Goal: Task Accomplishment & Management: Manage account settings

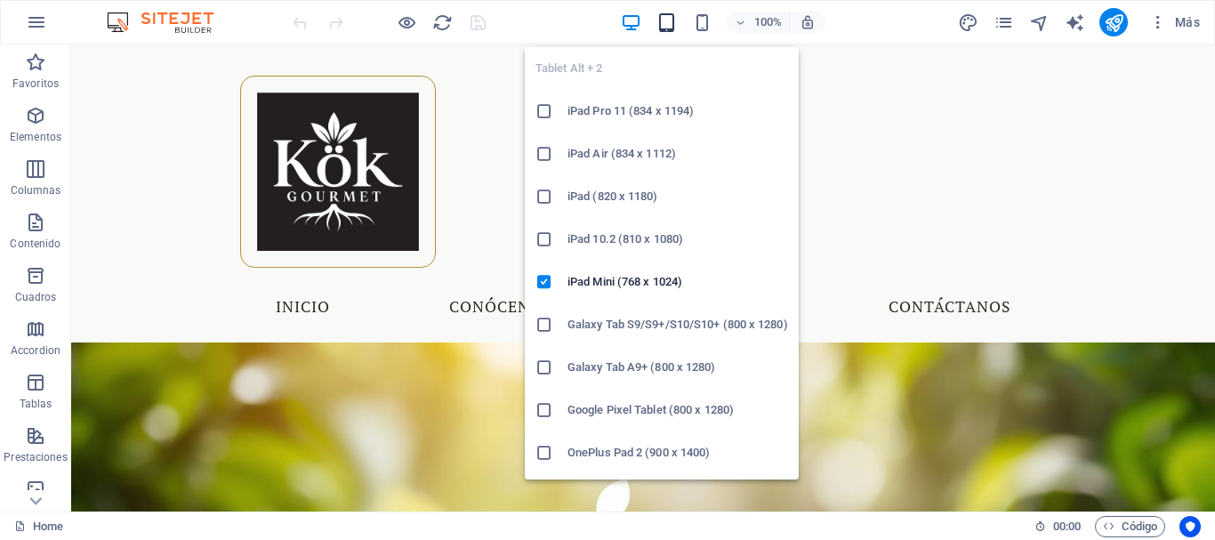
click at [665, 20] on icon "button" at bounding box center [666, 22] width 20 height 20
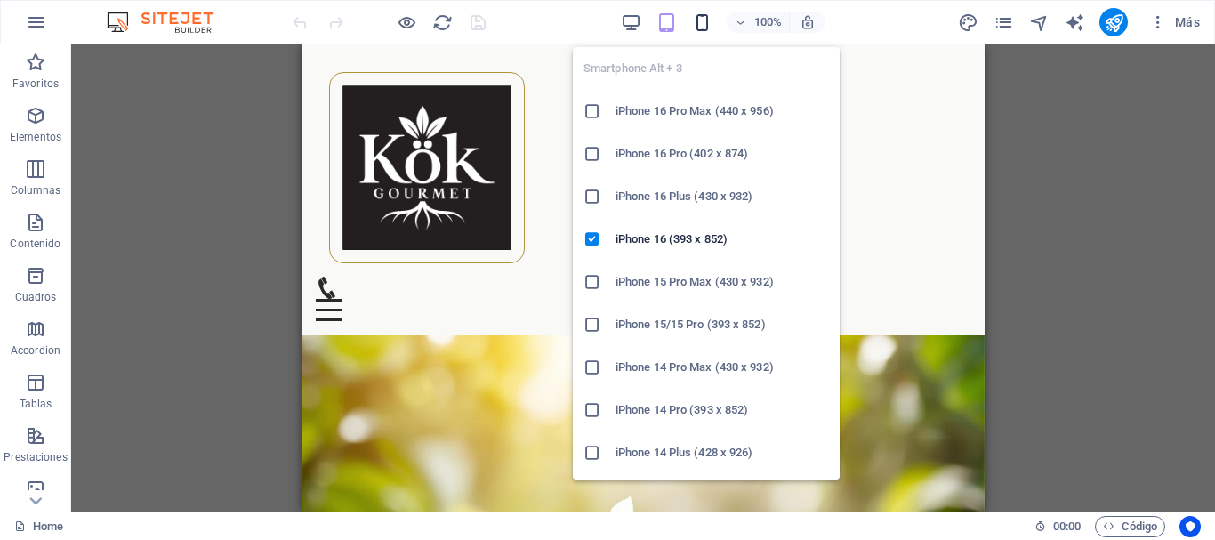
click at [694, 20] on icon "button" at bounding box center [702, 22] width 20 height 20
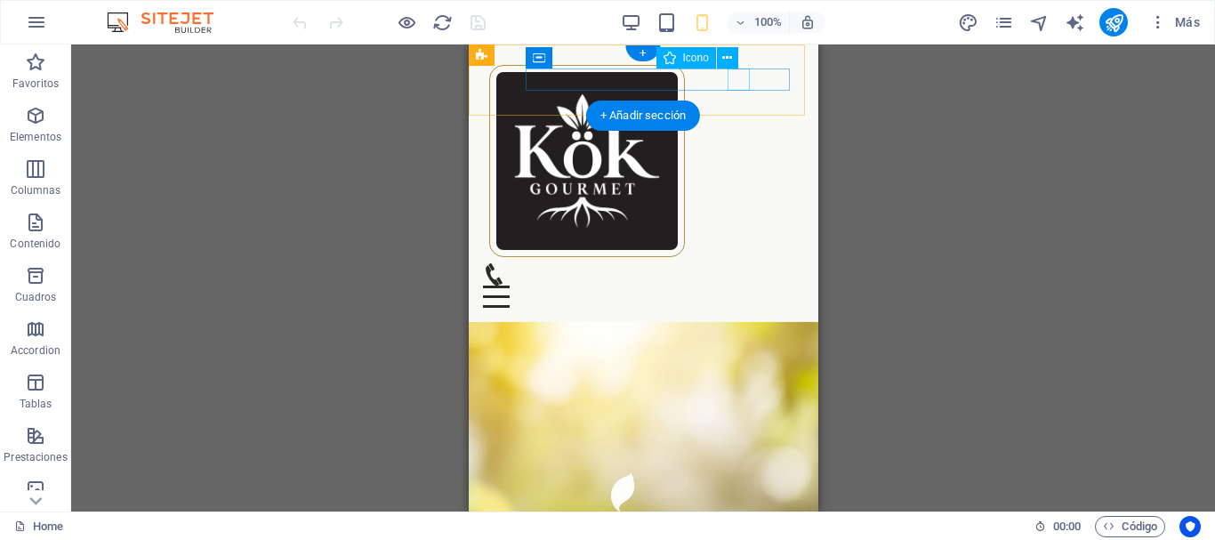
click at [736, 263] on figure at bounding box center [635, 274] width 307 height 22
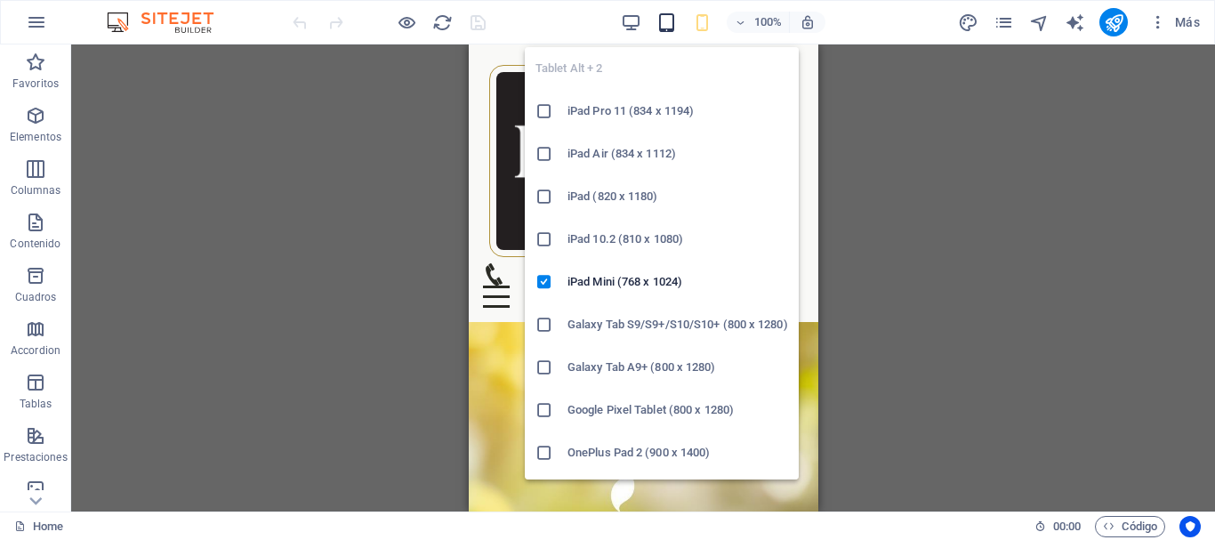
click at [671, 23] on icon "button" at bounding box center [666, 22] width 20 height 20
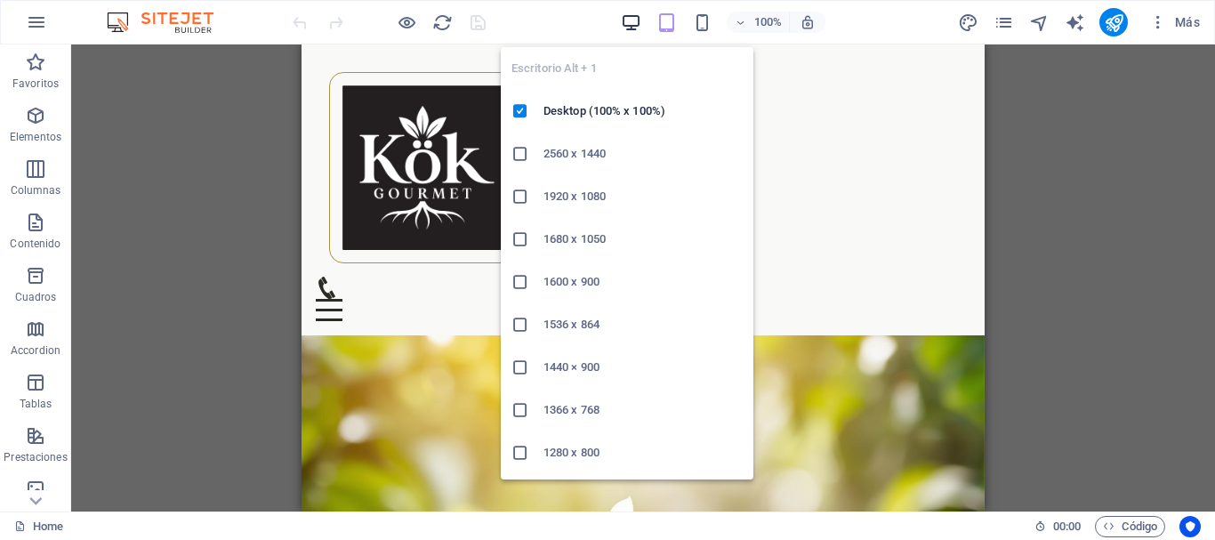
click at [622, 22] on icon "button" at bounding box center [631, 22] width 20 height 20
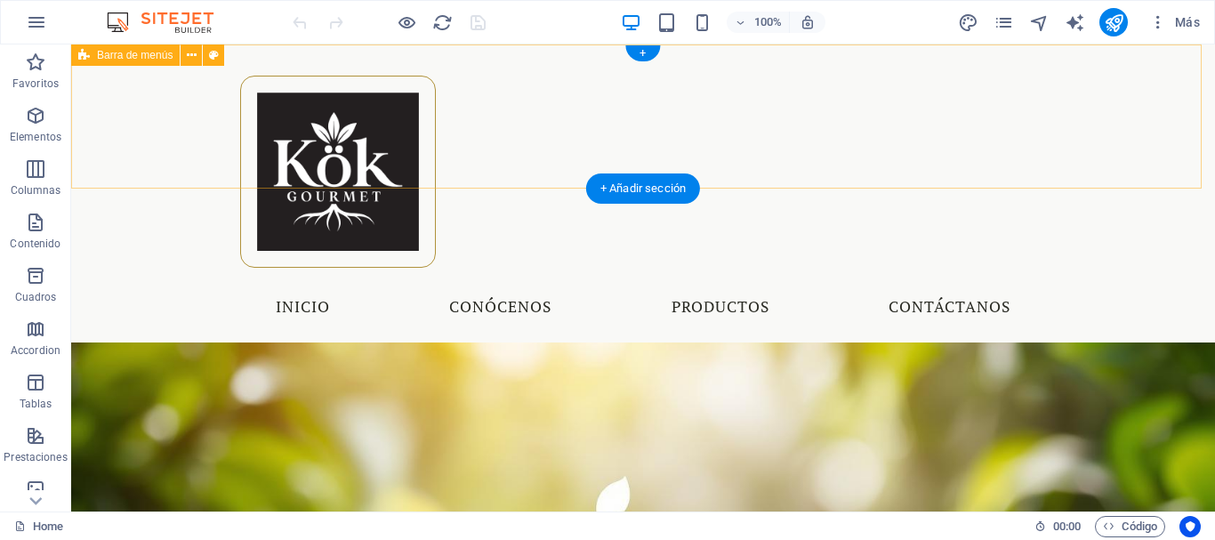
click at [348, 66] on div "Menu Inicio Conócenos Productos Contáctanos" at bounding box center [643, 193] width 1144 height 298
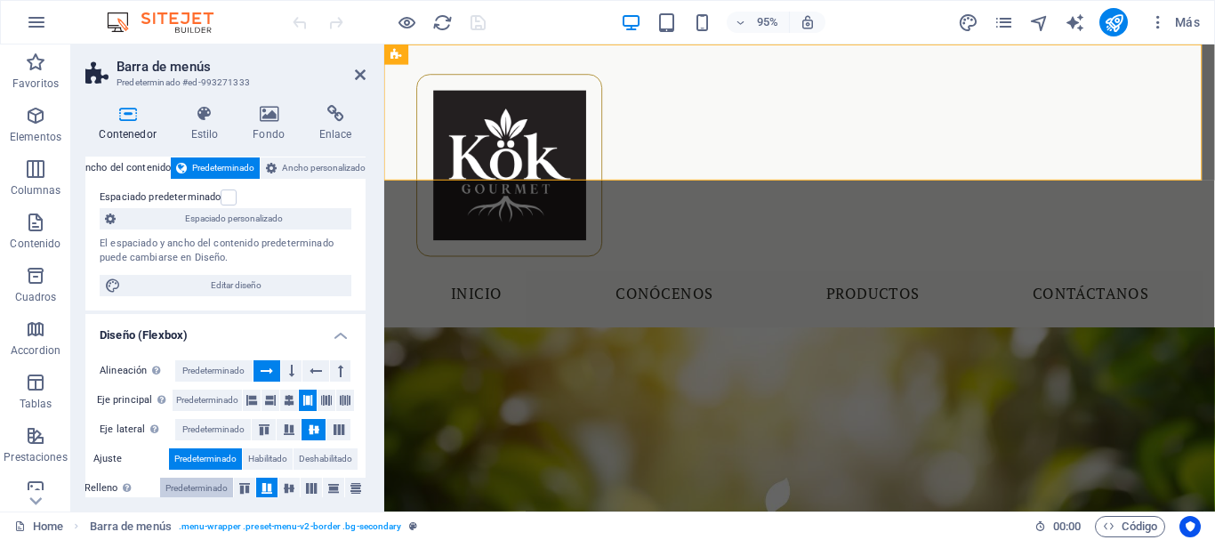
scroll to position [192, 0]
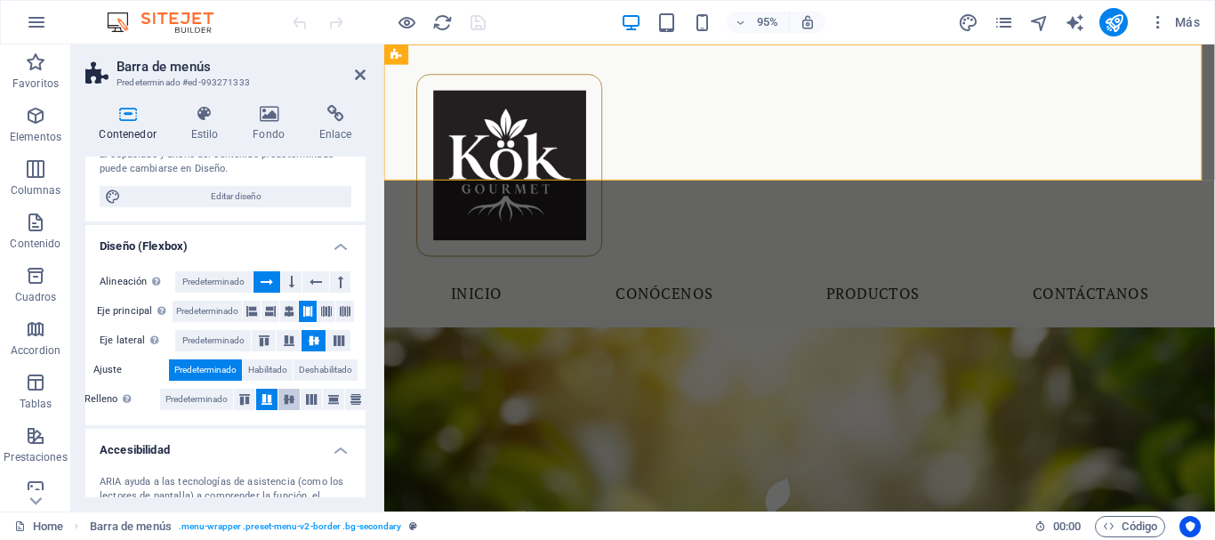
click at [289, 398] on icon at bounding box center [288, 399] width 21 height 11
click at [321, 309] on icon at bounding box center [326, 311] width 11 height 21
click at [303, 307] on icon at bounding box center [307, 311] width 11 height 21
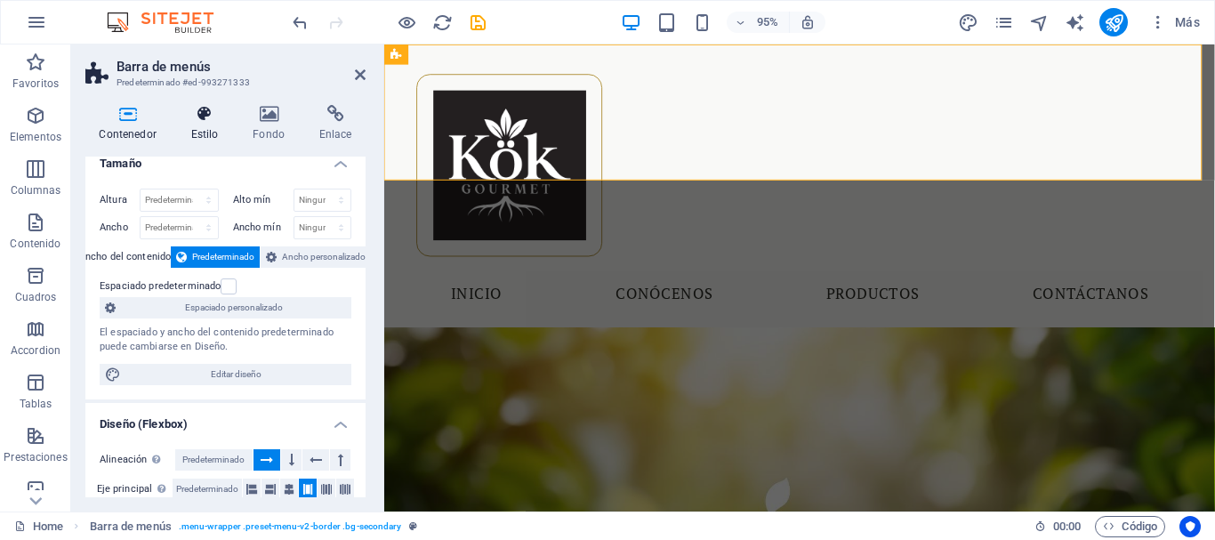
click at [203, 120] on icon at bounding box center [204, 114] width 55 height 18
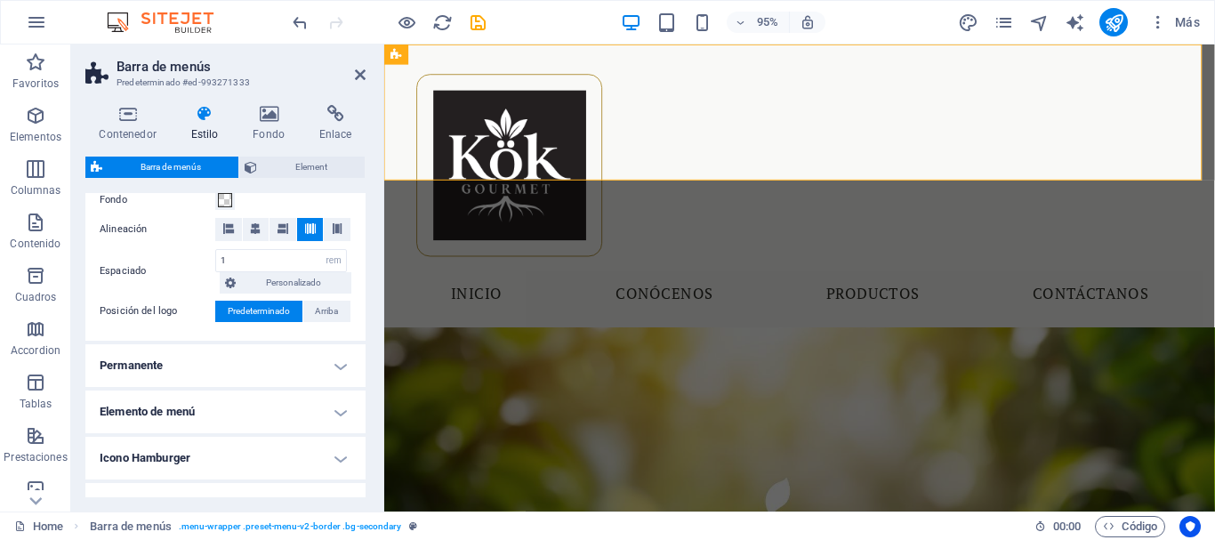
scroll to position [267, 0]
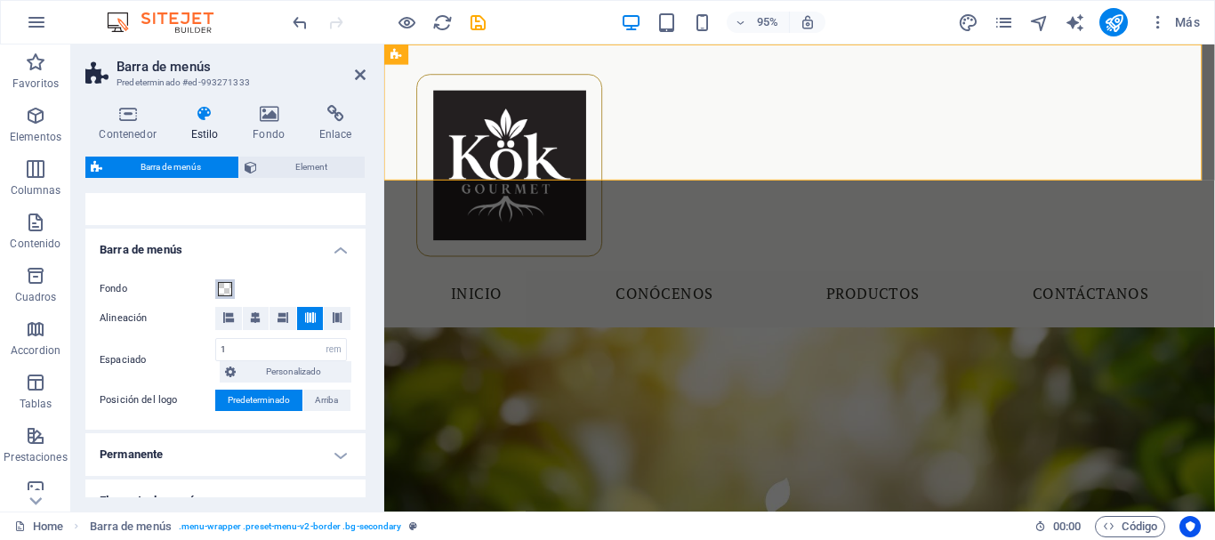
click at [221, 286] on span at bounding box center [225, 289] width 14 height 14
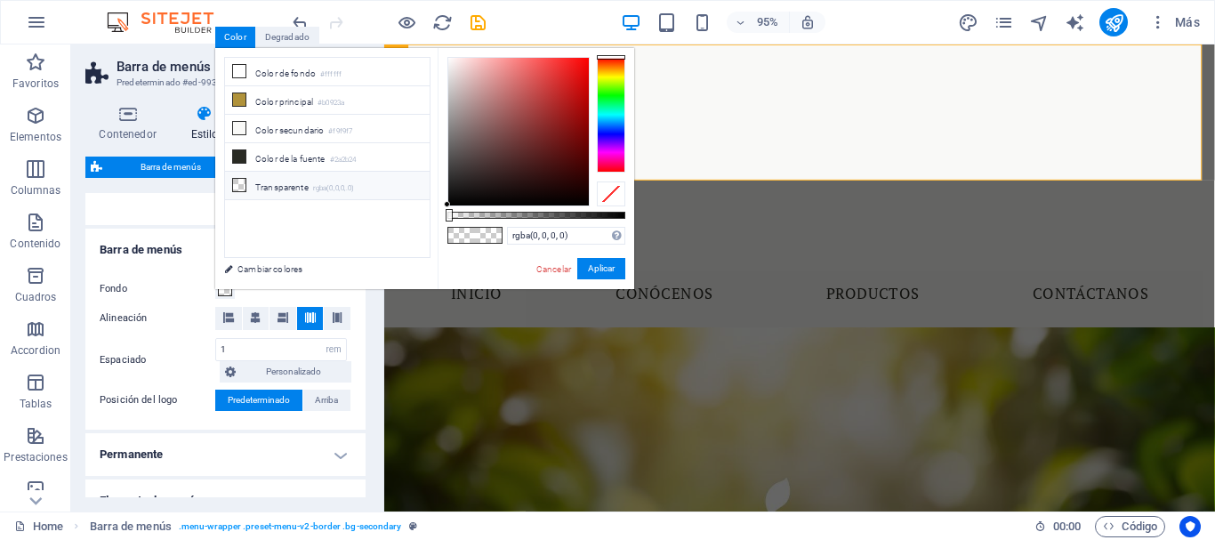
click at [294, 184] on li "Transparente rgba(0,0,0,.0)" at bounding box center [327, 186] width 205 height 28
click at [290, 161] on li "Color de la fuente #2a2b24" at bounding box center [327, 157] width 205 height 28
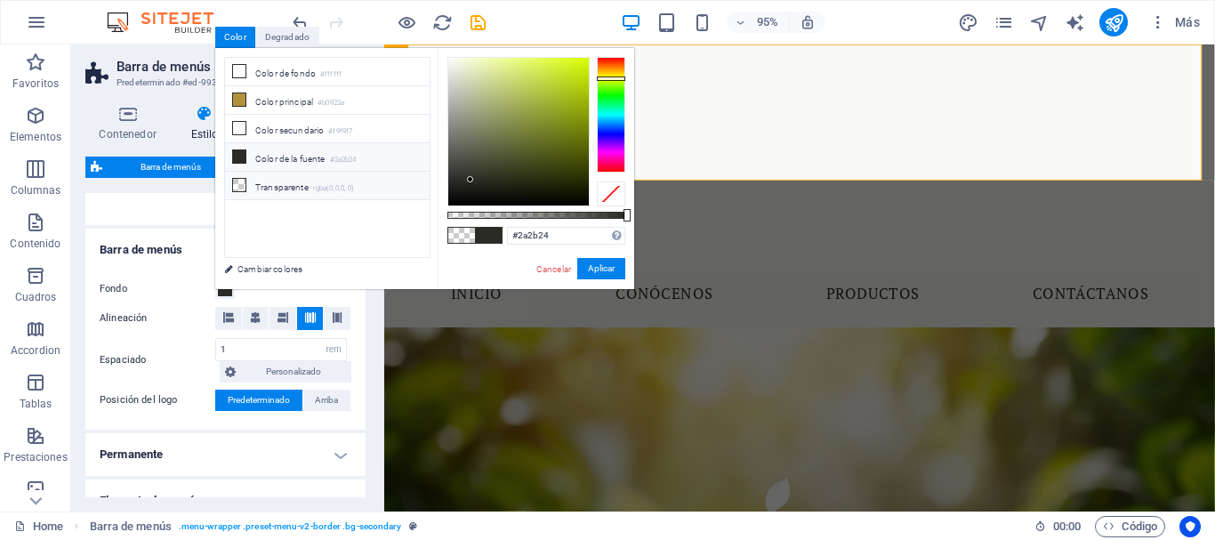
click at [275, 188] on li "Transparente rgba(0,0,0,.0)" at bounding box center [327, 186] width 205 height 28
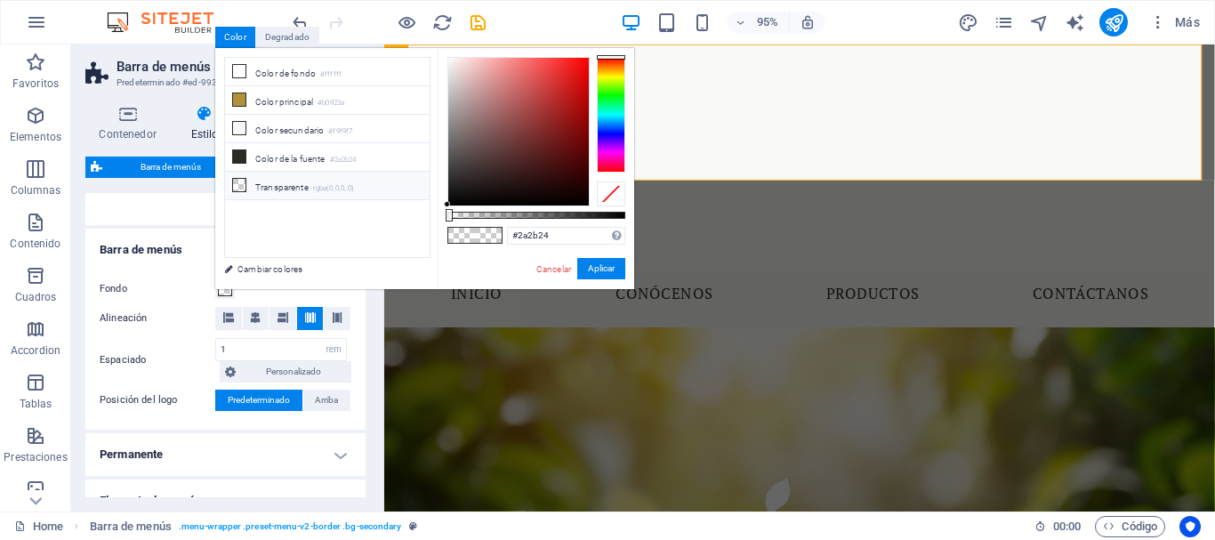
type input "rgba(0, 0, 0, 0)"
click at [563, 274] on link "Cancelar" at bounding box center [554, 268] width 38 height 13
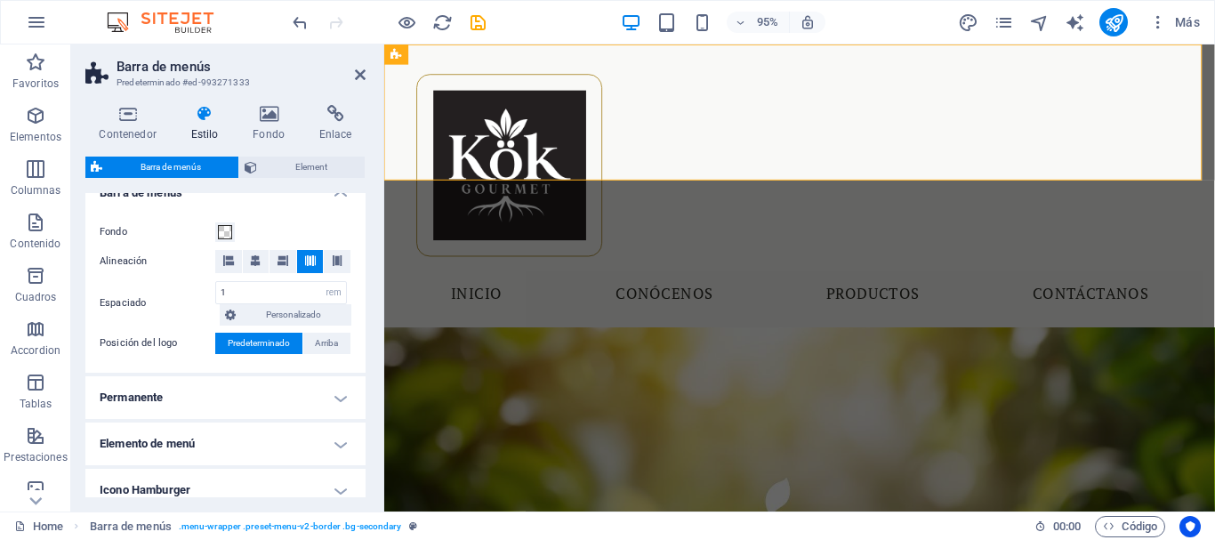
scroll to position [413, 0]
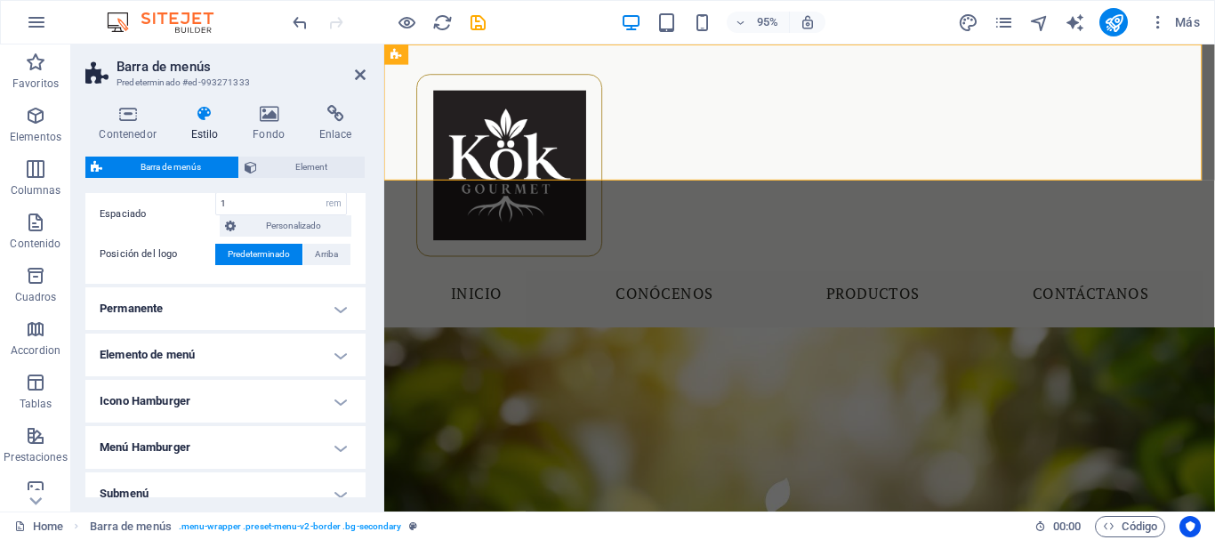
click at [333, 307] on h4 "Permanente" at bounding box center [225, 308] width 280 height 43
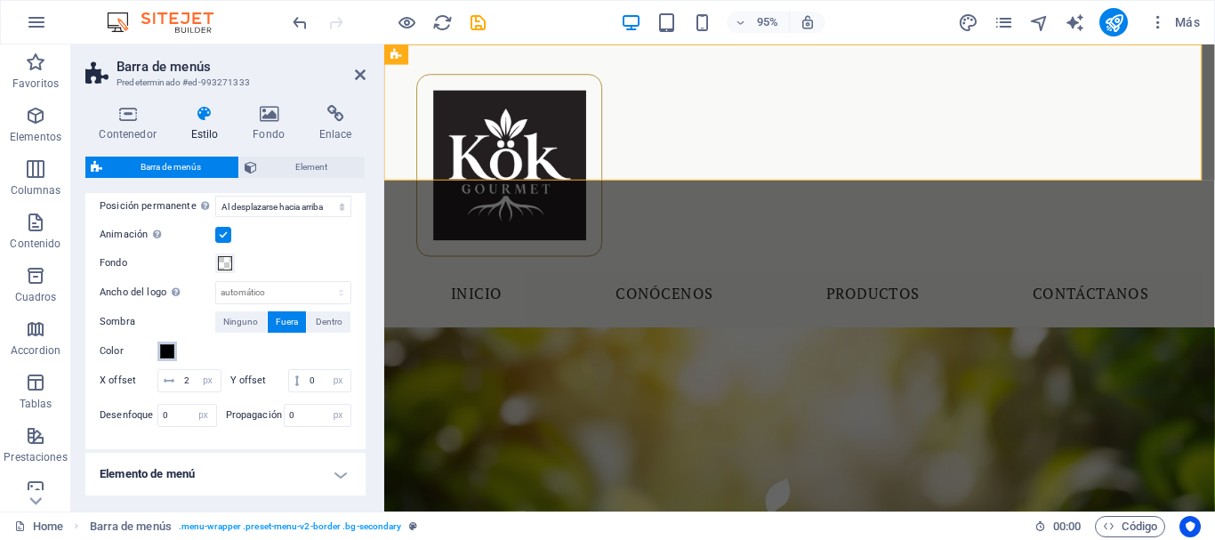
scroll to position [502, 0]
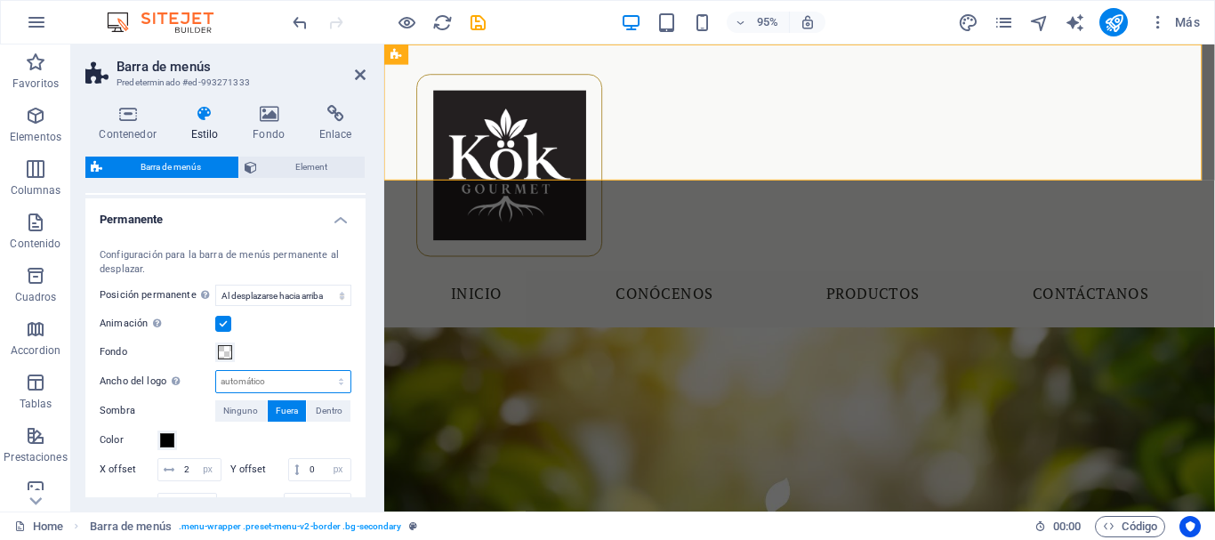
click at [233, 387] on select "automático px rem % vh vw" at bounding box center [283, 381] width 134 height 21
click at [253, 326] on div "Animación Define una transición suave cuando aparece el menú permanente" at bounding box center [226, 323] width 252 height 21
click at [275, 297] on select "Deshabilitado Instantáneo Tras el menú Tras el banner Al desplazarse hacia arri…" at bounding box center [283, 295] width 136 height 21
click at [215, 285] on select "Deshabilitado Instantáneo Tras el menú Tras el banner Al desplazarse hacia arri…" at bounding box center [283, 295] width 136 height 21
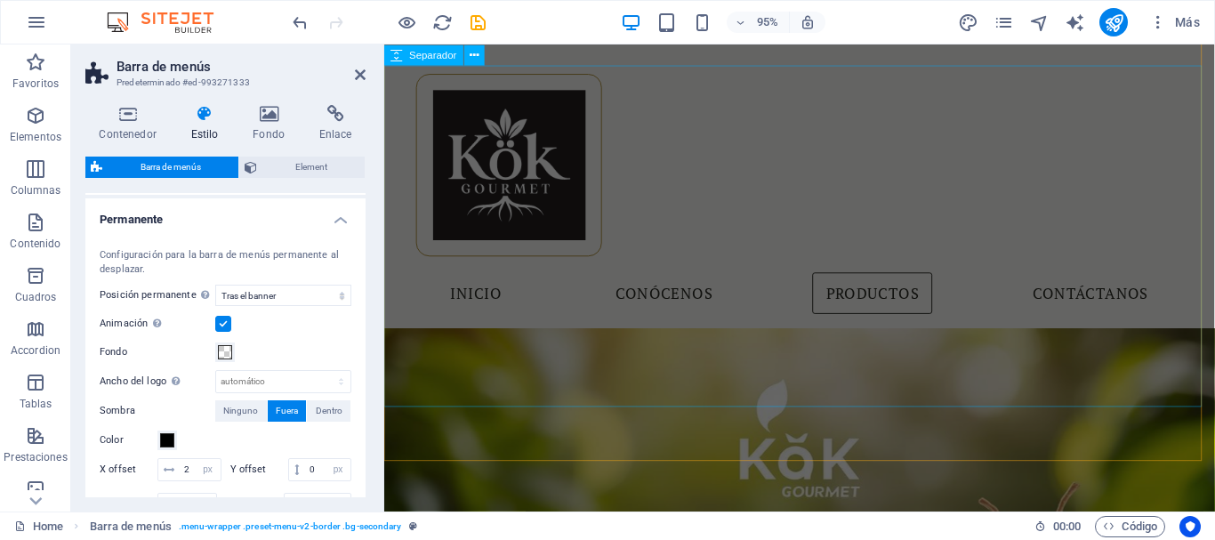
scroll to position [178, 0]
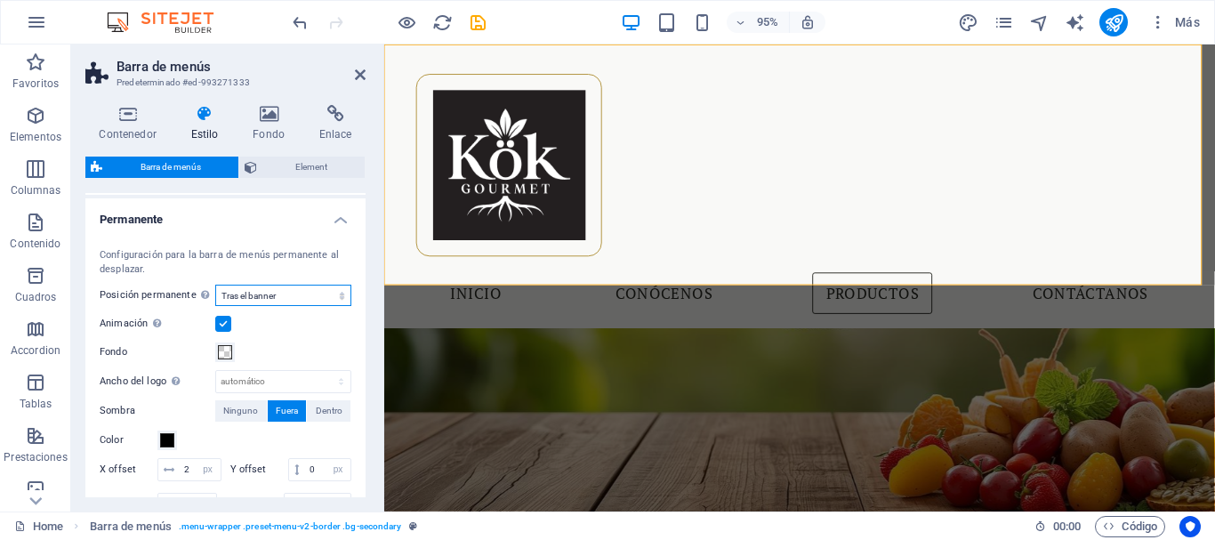
click at [313, 302] on select "Deshabilitado Instantáneo Tras el menú Tras el banner Al desplazarse hacia arri…" at bounding box center [283, 295] width 136 height 21
select select "sticky_reverse"
click at [215, 285] on select "Deshabilitado Instantáneo Tras el menú Tras el banner Al desplazarse hacia arri…" at bounding box center [283, 295] width 136 height 21
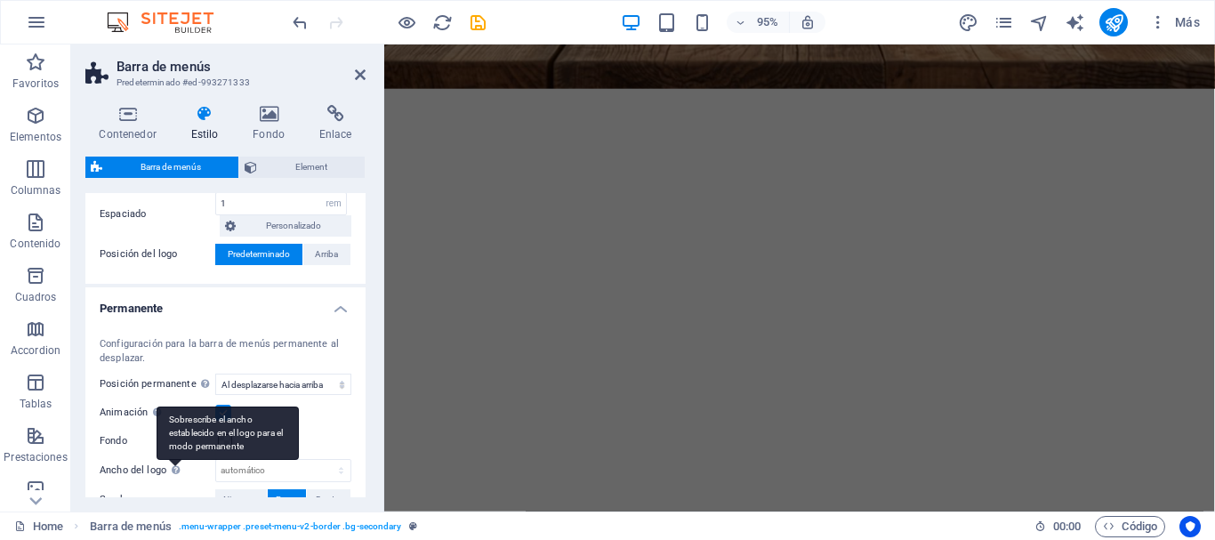
scroll to position [502, 0]
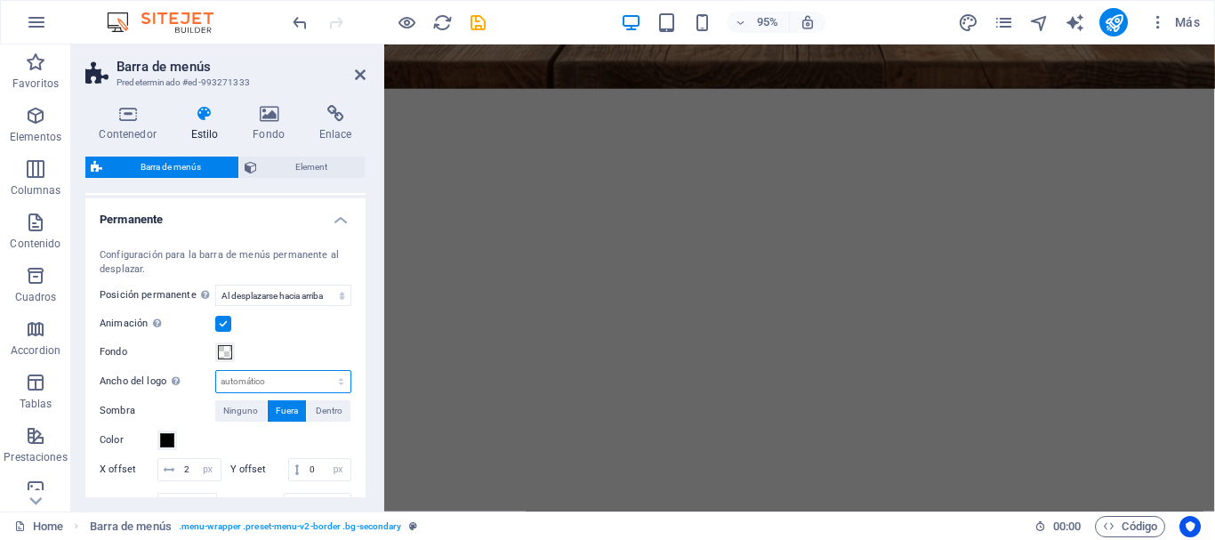
click at [249, 372] on select "automático px rem % vh vw" at bounding box center [283, 381] width 134 height 21
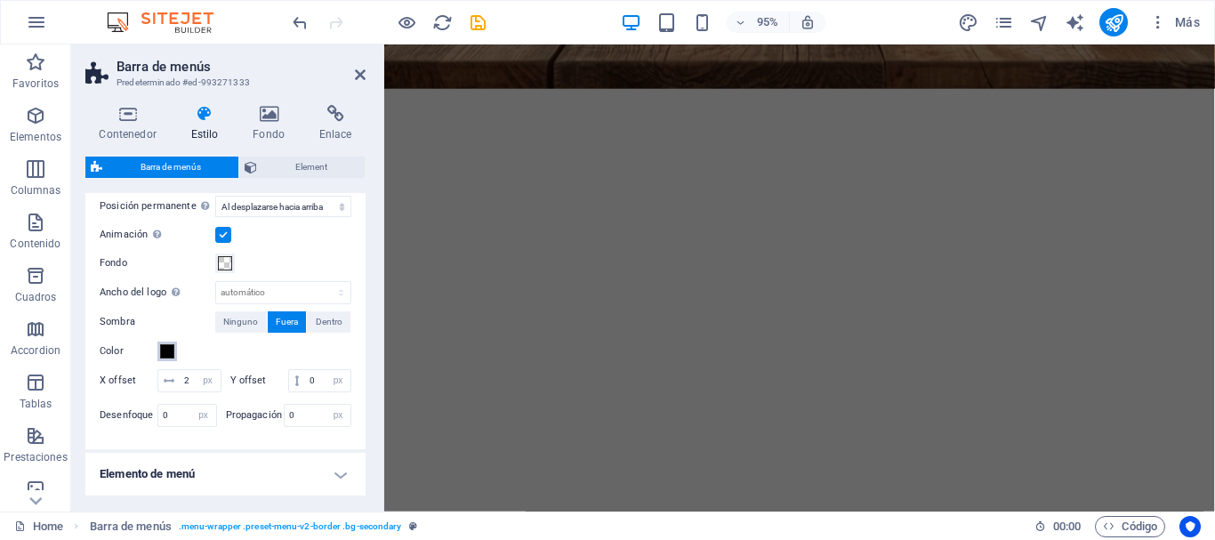
click at [164, 349] on span at bounding box center [167, 351] width 14 height 14
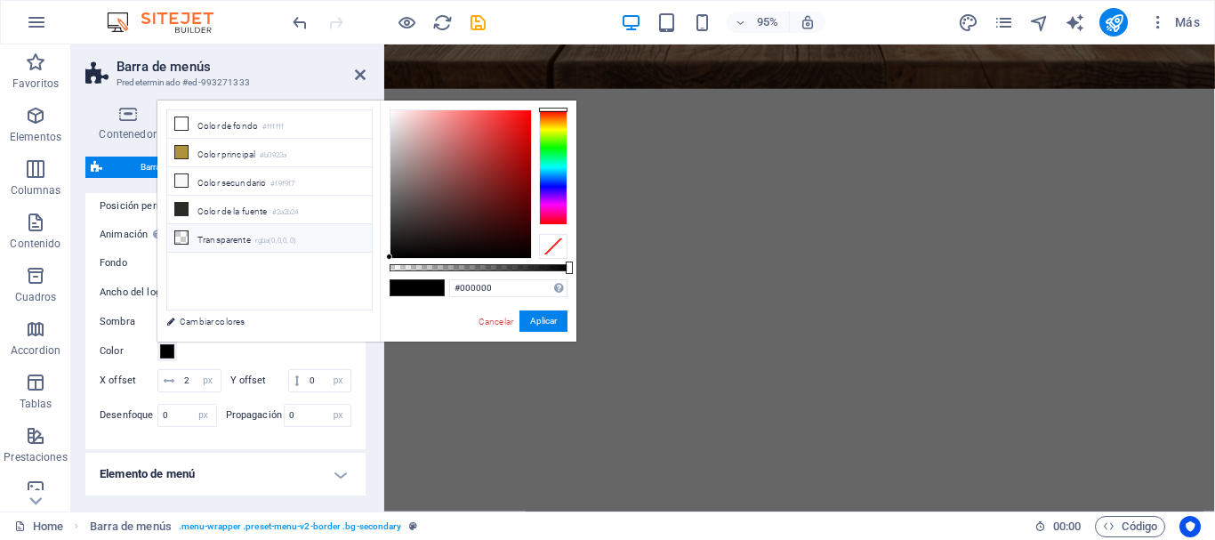
click at [217, 245] on li "Transparente rgba(0,0,0,.0)" at bounding box center [269, 238] width 205 height 28
type input "rgba(0, 0, 0, 0)"
click at [539, 325] on button "Aplicar" at bounding box center [543, 320] width 48 height 21
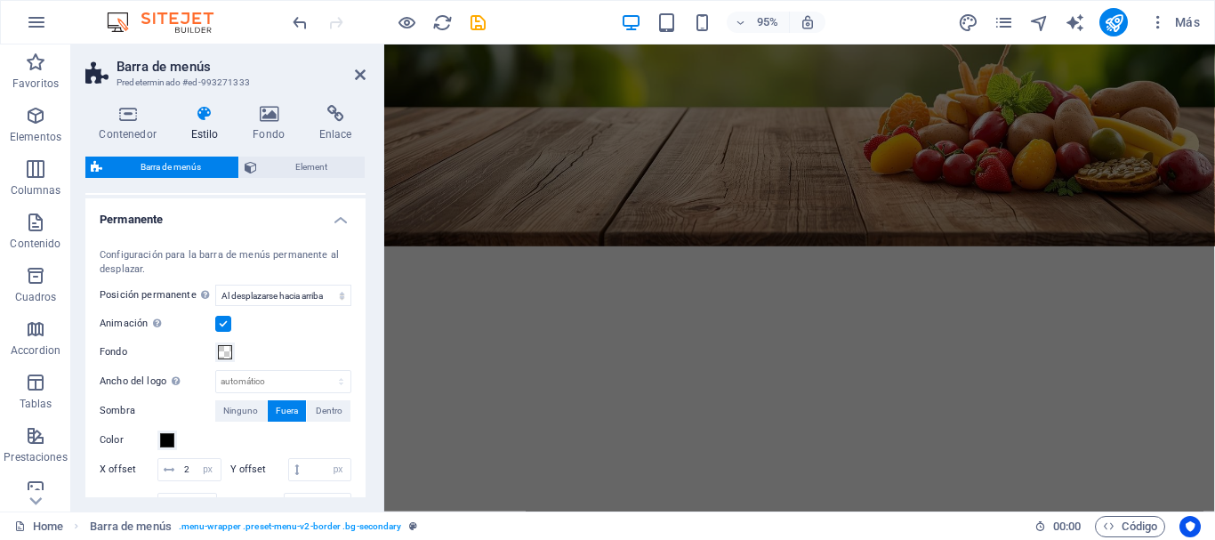
scroll to position [768, 0]
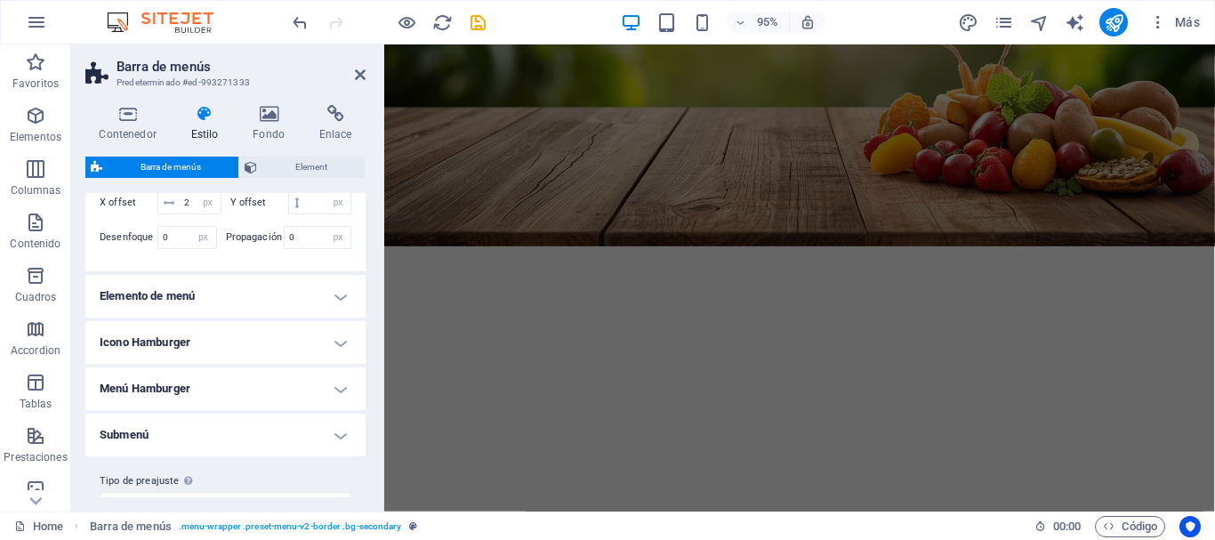
click at [239, 318] on h4 "Elemento de menú" at bounding box center [225, 296] width 280 height 43
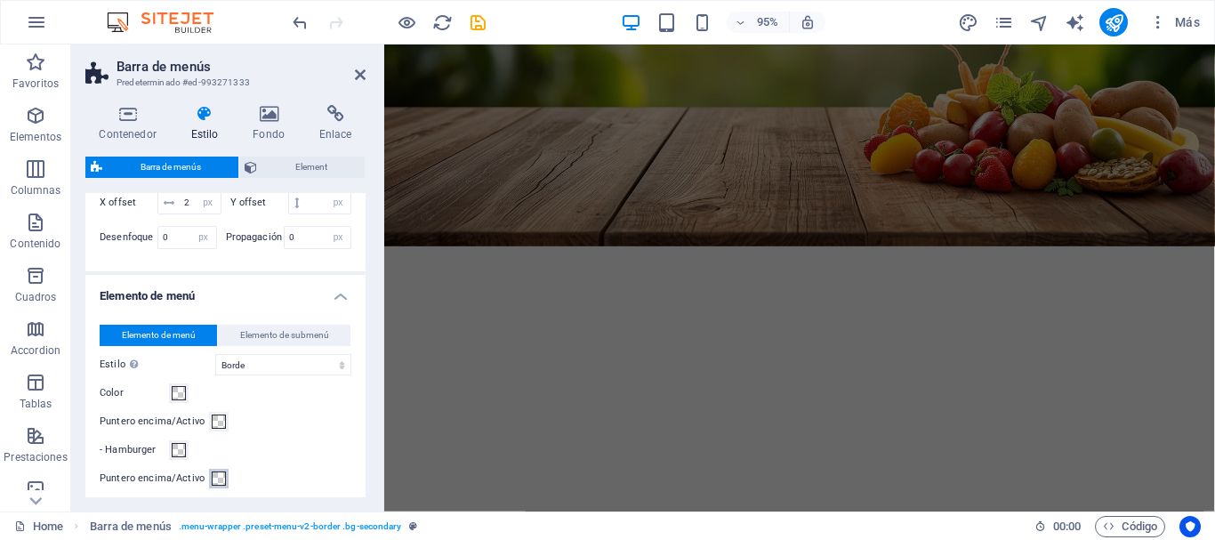
scroll to position [857, 0]
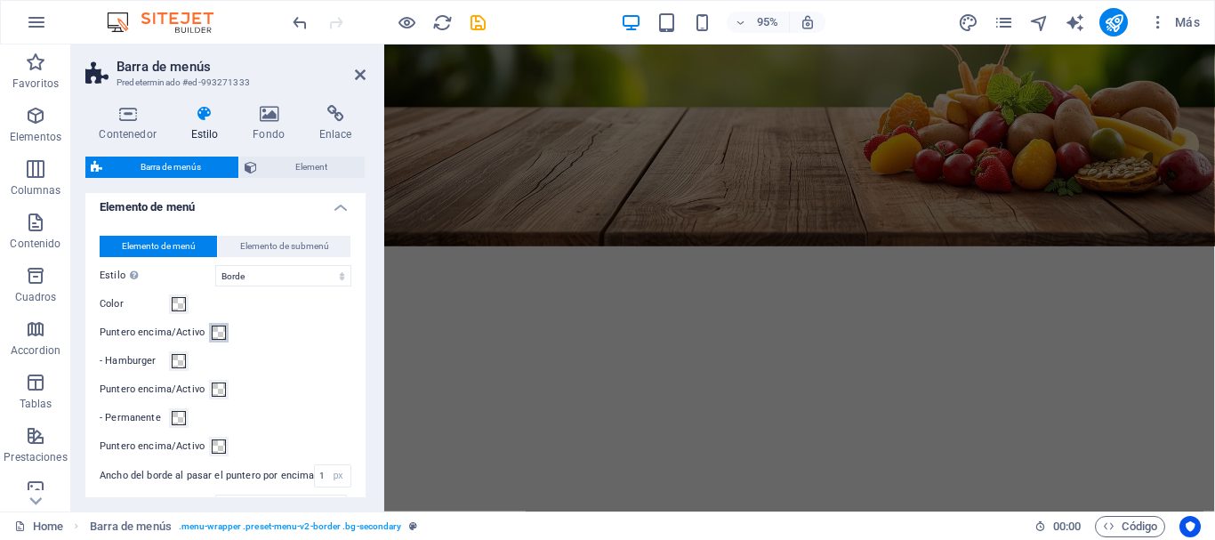
click at [221, 340] on span at bounding box center [219, 333] width 14 height 14
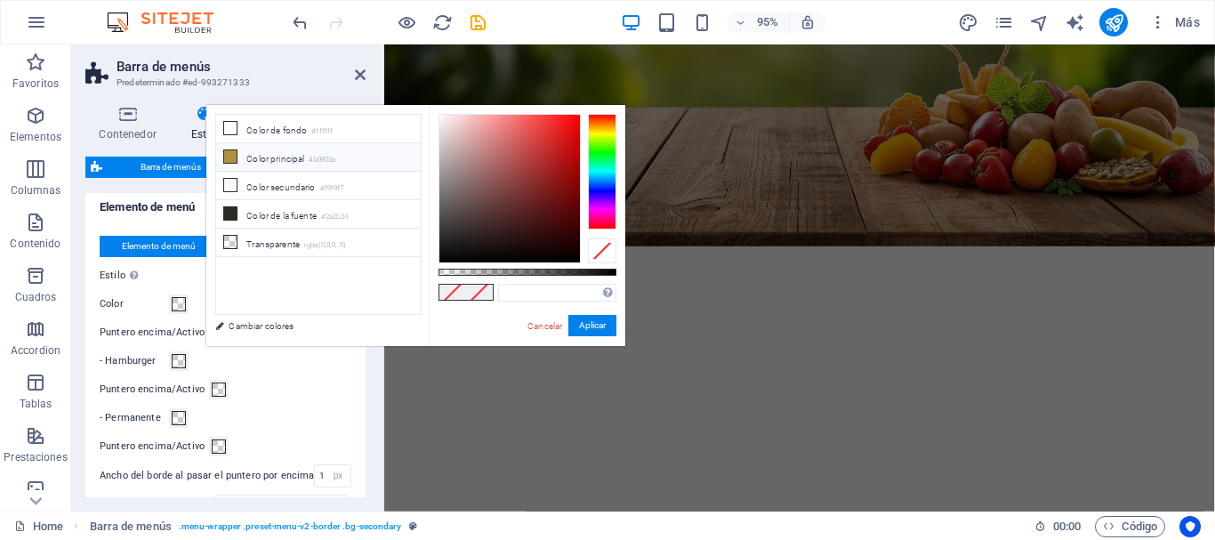
click at [240, 156] on li "Color principal #b0923a" at bounding box center [318, 157] width 205 height 28
type input "#b0923a"
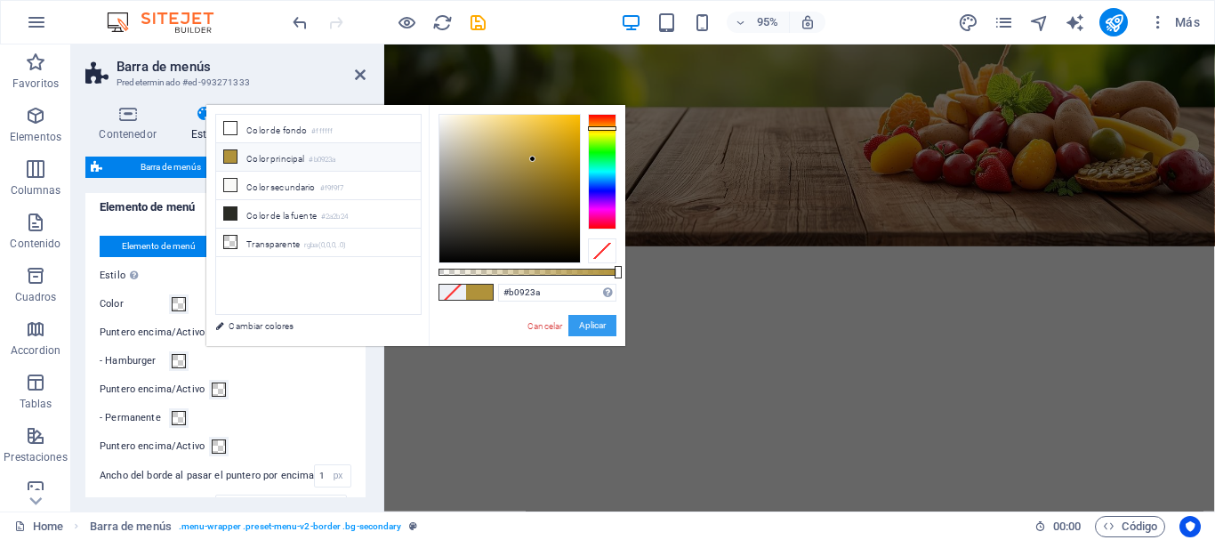
click at [589, 334] on button "Aplicar" at bounding box center [592, 325] width 48 height 21
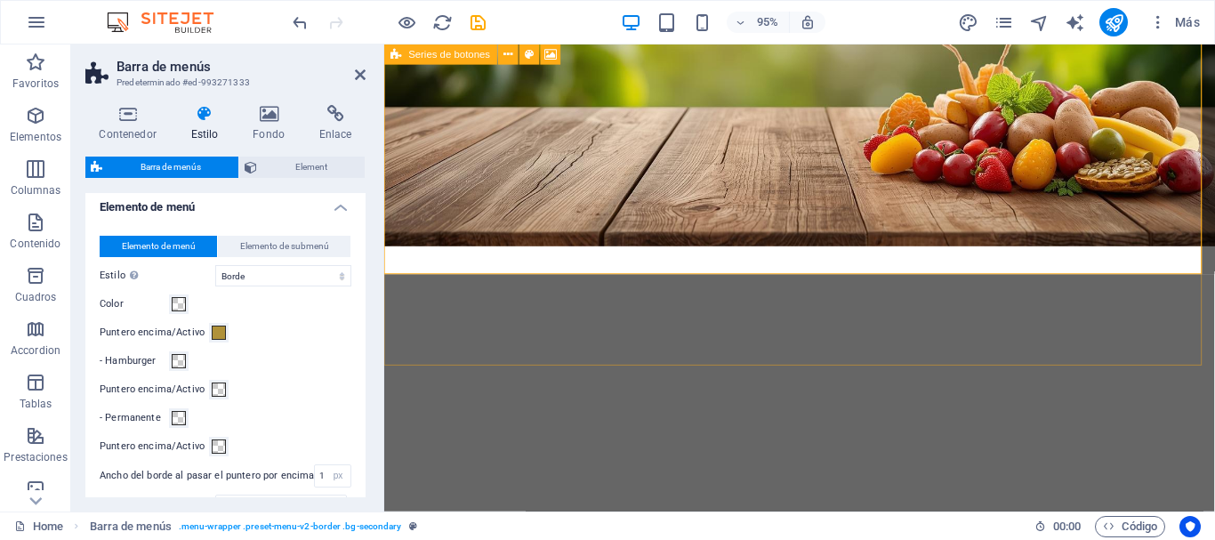
scroll to position [0, 0]
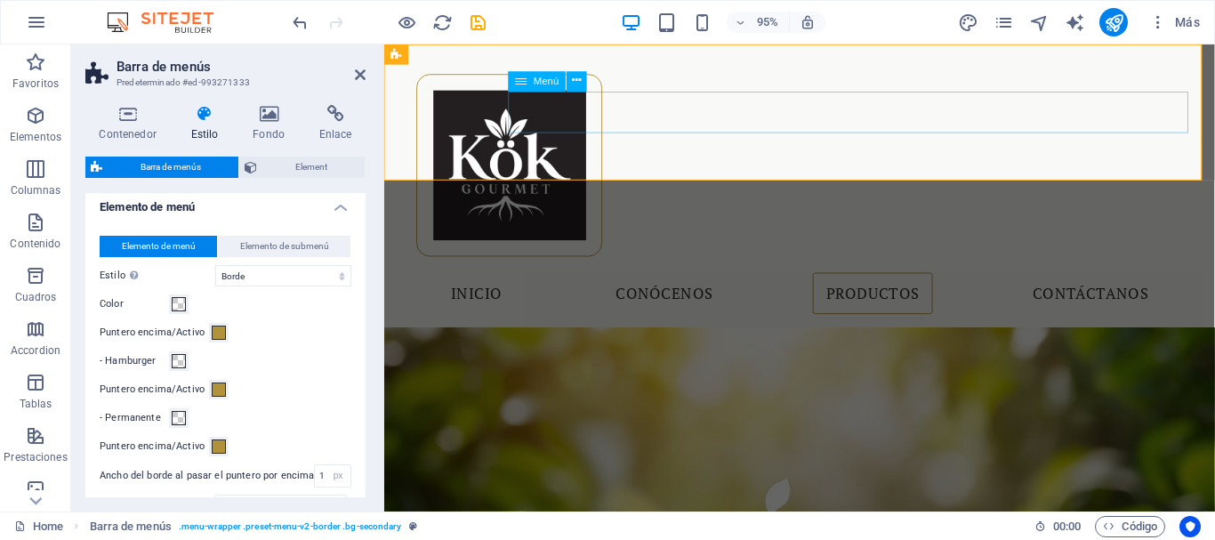
click at [721, 285] on nav "Inicio Conócenos Productos Contáctanos" at bounding box center [822, 307] width 840 height 44
click at [742, 285] on nav "Inicio Conócenos Productos Contáctanos" at bounding box center [822, 307] width 840 height 44
click at [581, 285] on nav "Inicio Conócenos Productos Contáctanos" at bounding box center [822, 307] width 840 height 44
click at [1195, 285] on nav "Inicio Conócenos Productos Contáctanos" at bounding box center [822, 307] width 840 height 44
click at [934, 285] on nav "Inicio Conócenos Productos Contáctanos" at bounding box center [822, 307] width 840 height 44
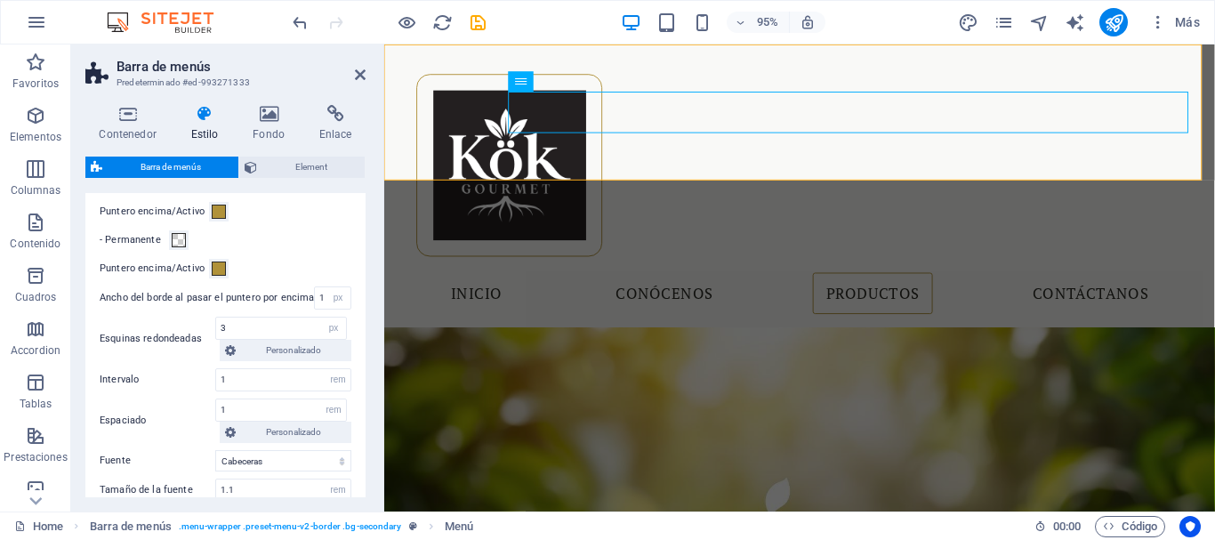
scroll to position [857, 0]
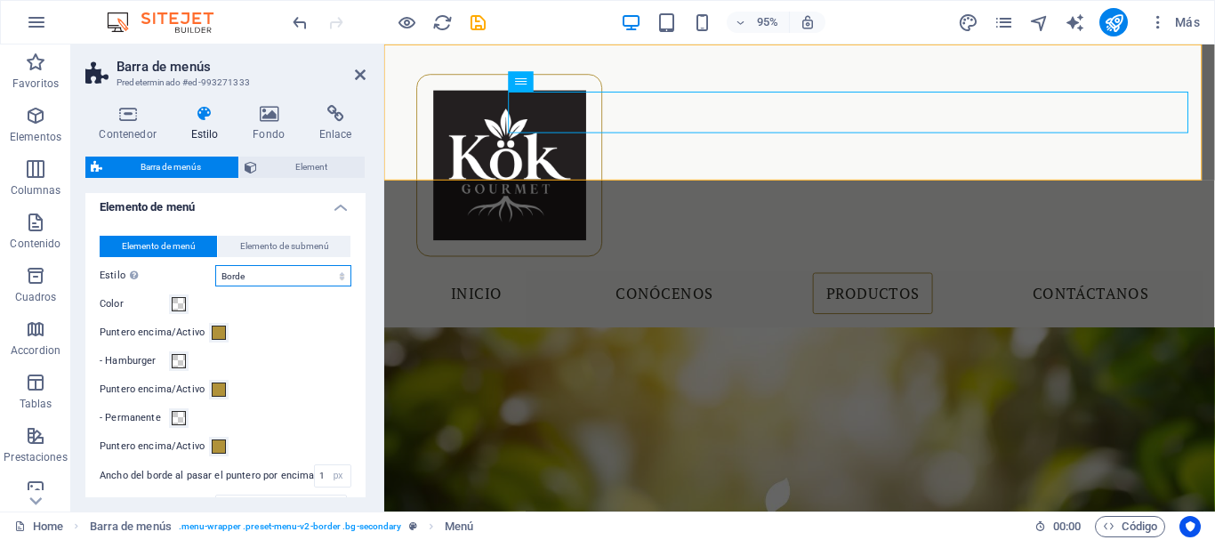
click at [311, 286] on select "Sin formato Color del texto Cuadro: Atenuar Cuadro: Voltear verticalmente Cuadr…" at bounding box center [283, 275] width 136 height 21
select select "hover_box_top"
click at [215, 286] on select "Sin formato Color del texto Cuadro: Atenuar Cuadro: Voltear verticalmente Cuadr…" at bounding box center [283, 275] width 136 height 21
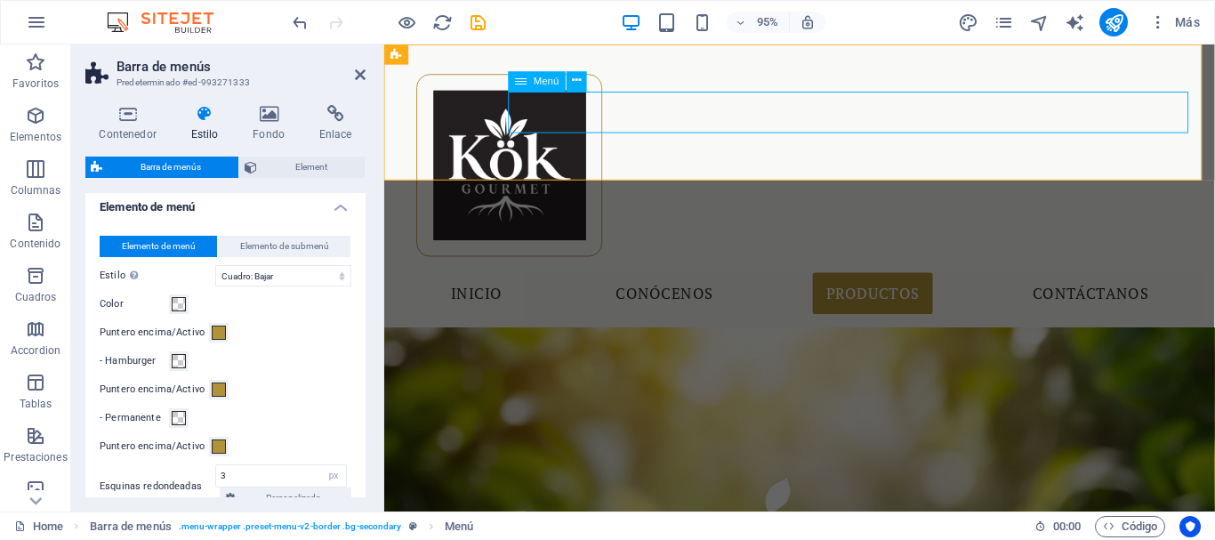
click at [1162, 285] on nav "Inicio Conócenos Productos Contáctanos" at bounding box center [822, 307] width 840 height 44
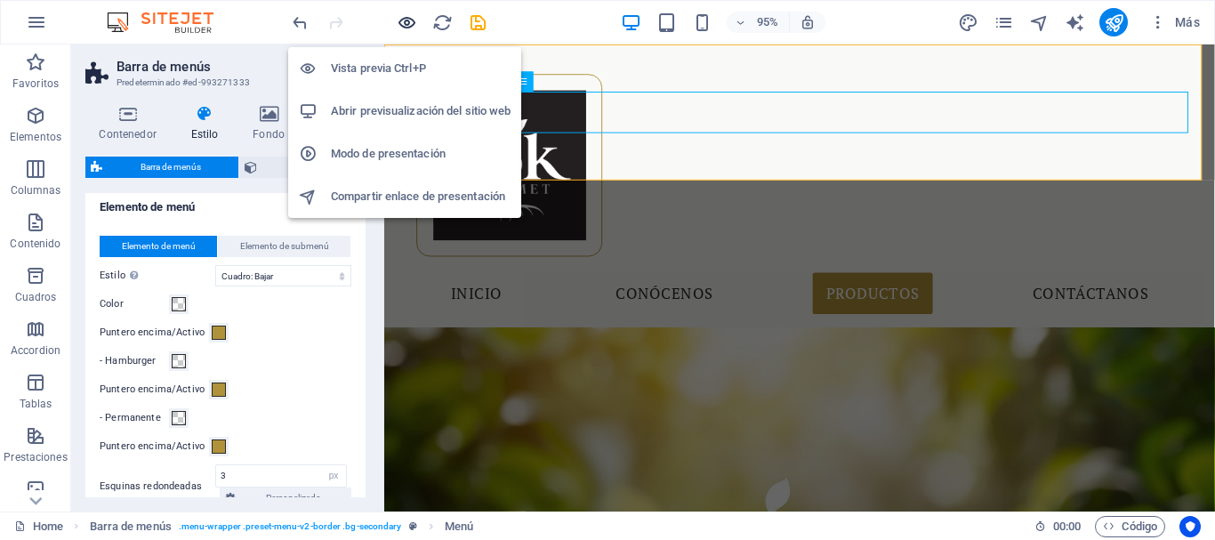
click at [410, 18] on icon "button" at bounding box center [407, 22] width 20 height 20
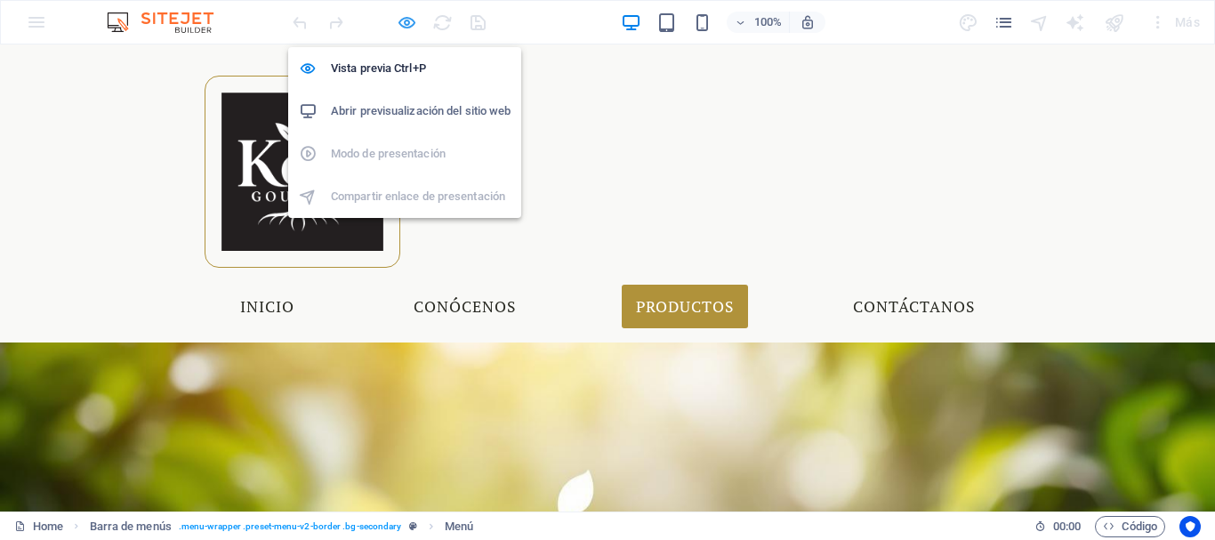
click at [400, 23] on icon "button" at bounding box center [407, 22] width 20 height 20
select select "rem"
select select "sticky_reverse"
select select "px"
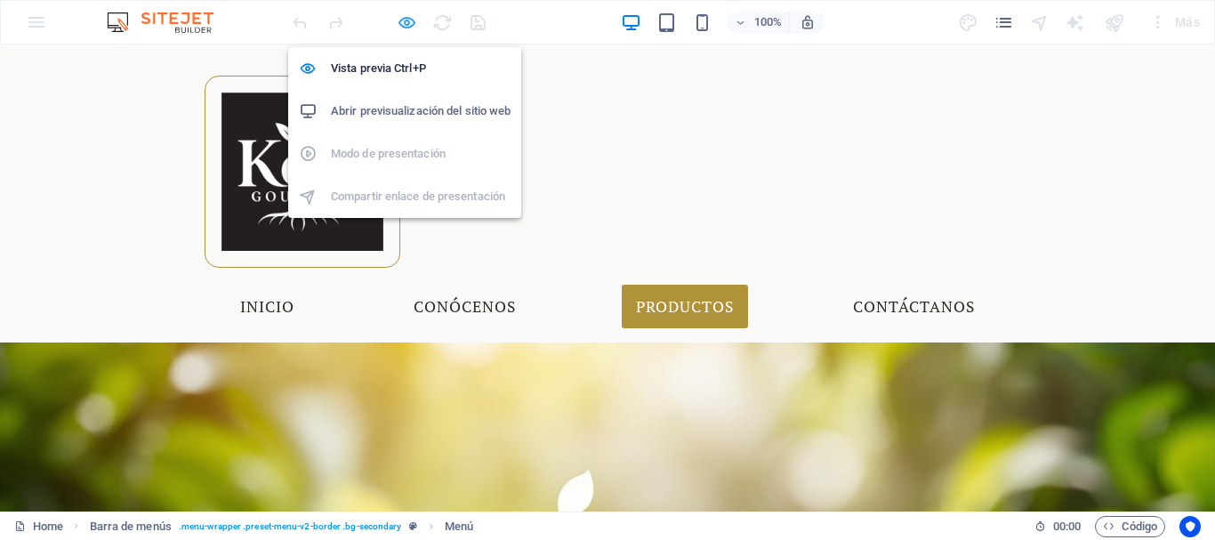
select select "px"
select select "hover_box_top"
select select "px"
select select "rem"
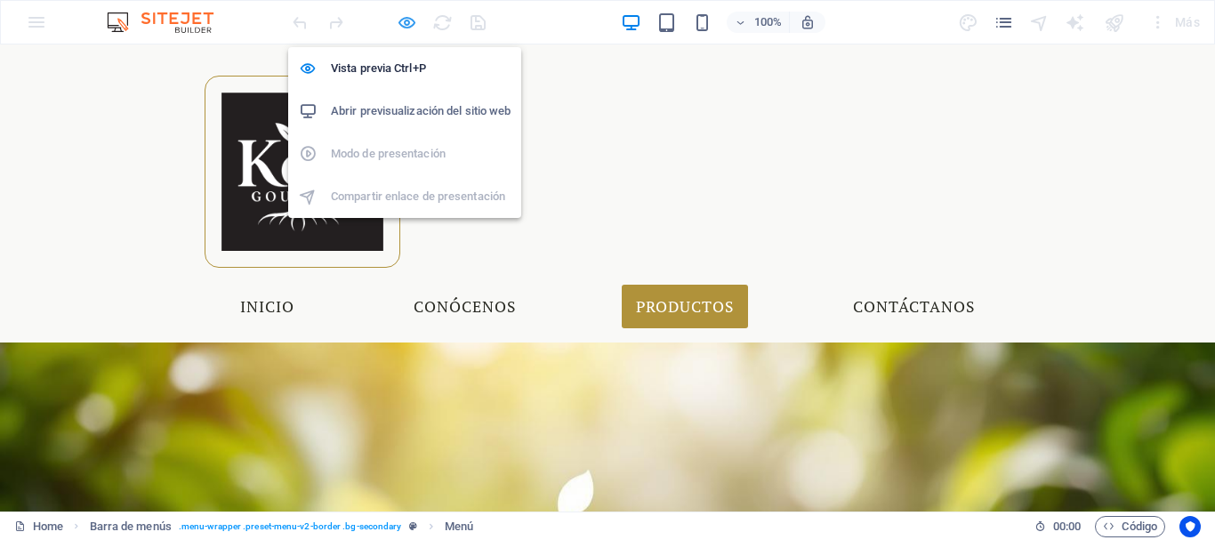
select select "rem"
select select "link-special-font"
select select "rem"
select select "400"
select select "px"
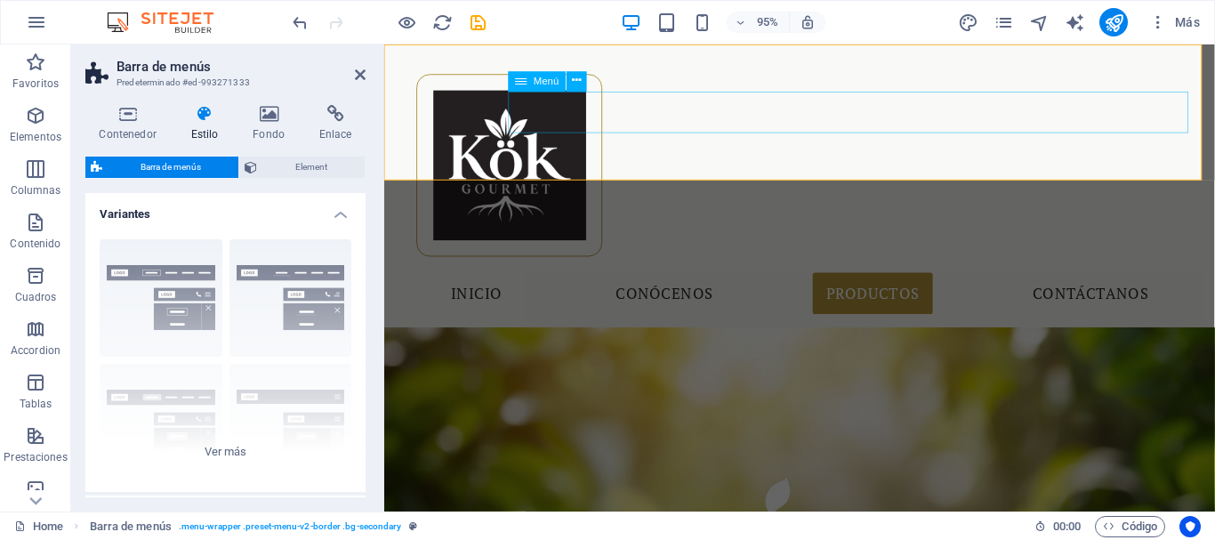
click at [657, 285] on nav "Inicio Conócenos Productos Contáctanos" at bounding box center [822, 307] width 840 height 44
select select
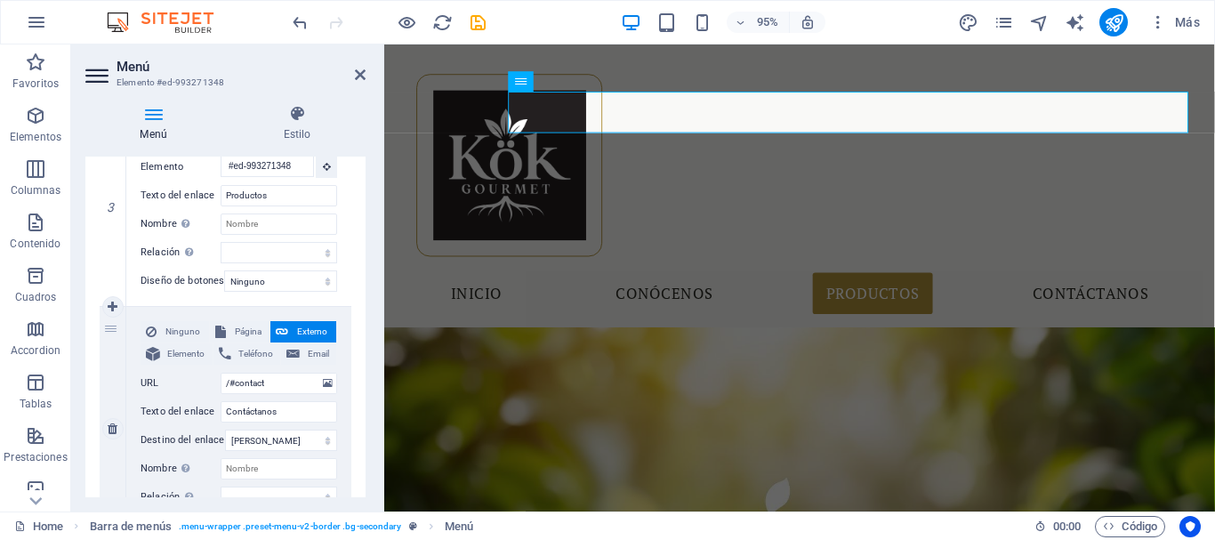
scroll to position [826, 0]
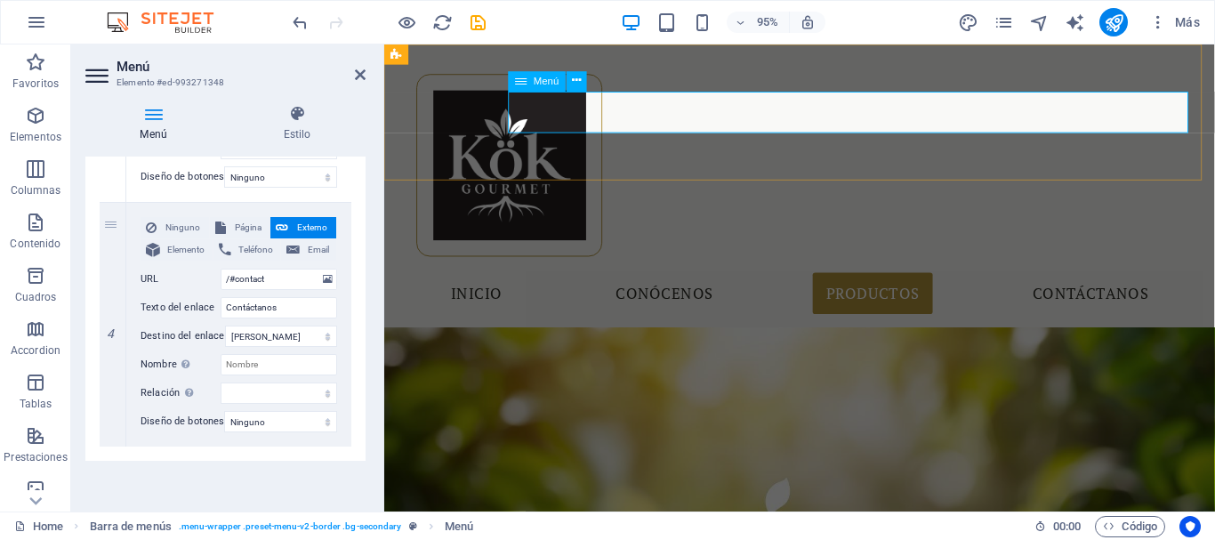
click at [952, 285] on nav "Inicio Conócenos Productos Contáctanos" at bounding box center [822, 307] width 840 height 44
click at [313, 110] on icon at bounding box center [297, 114] width 137 height 18
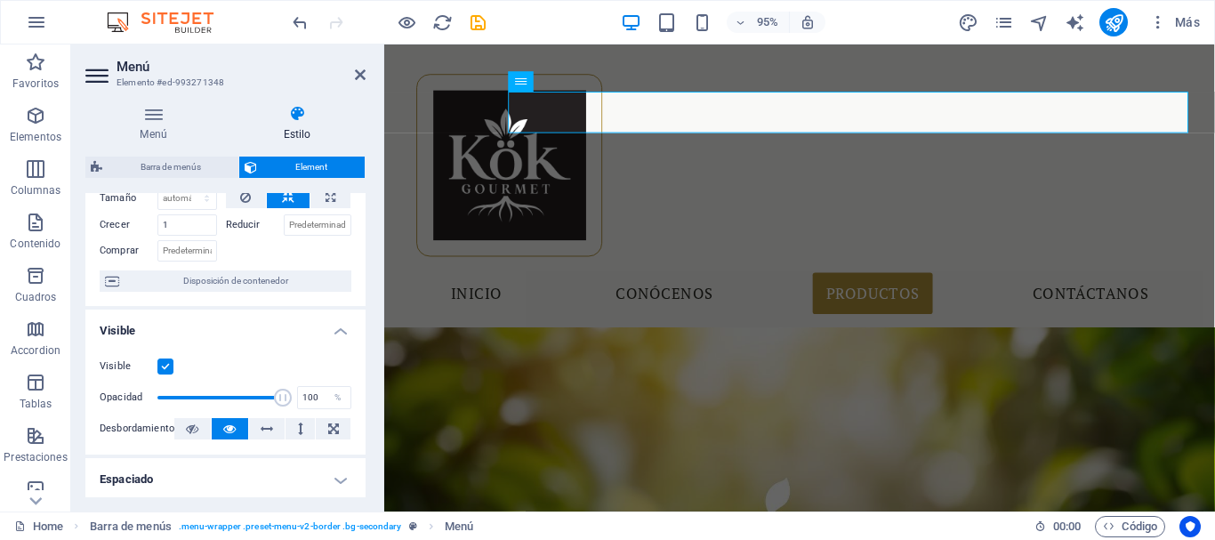
scroll to position [0, 0]
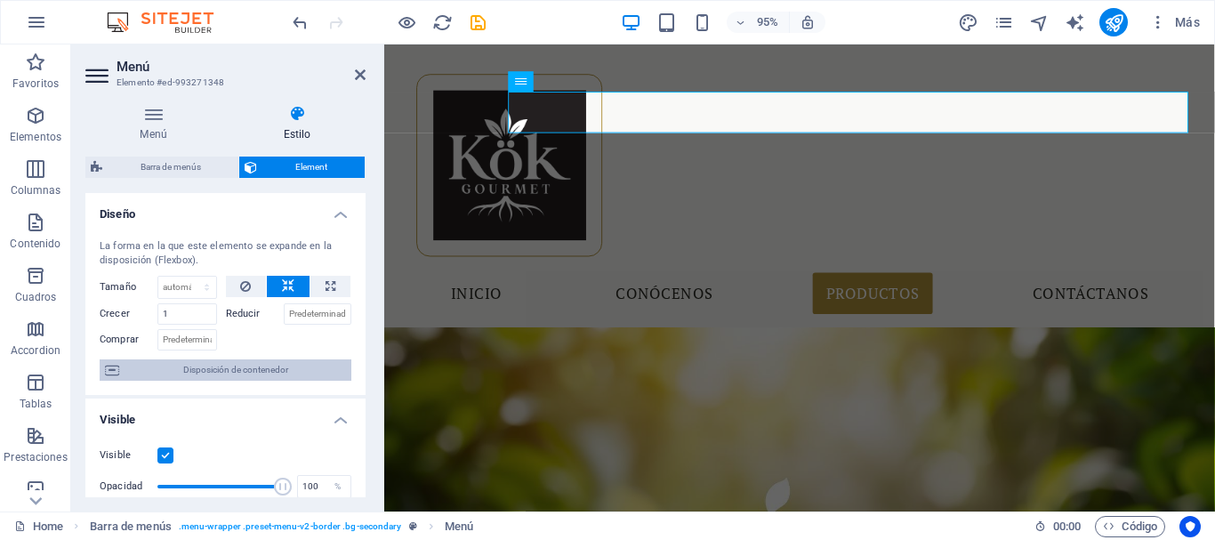
click at [130, 364] on span "Disposición de contenedor" at bounding box center [235, 369] width 221 height 21
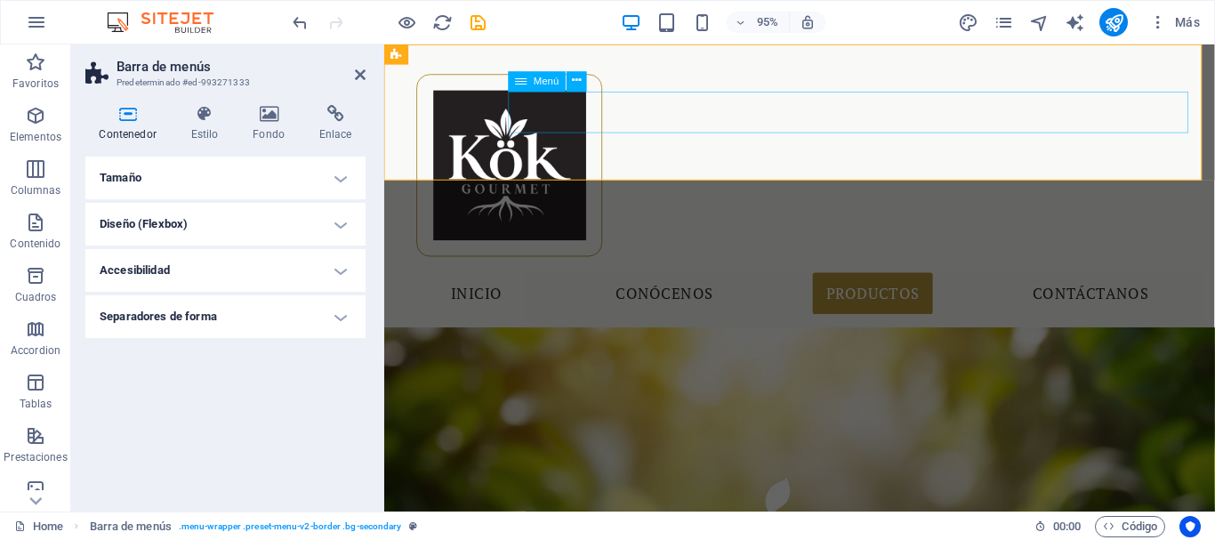
click at [664, 285] on nav "Inicio Conócenos Productos Contáctanos" at bounding box center [822, 307] width 840 height 44
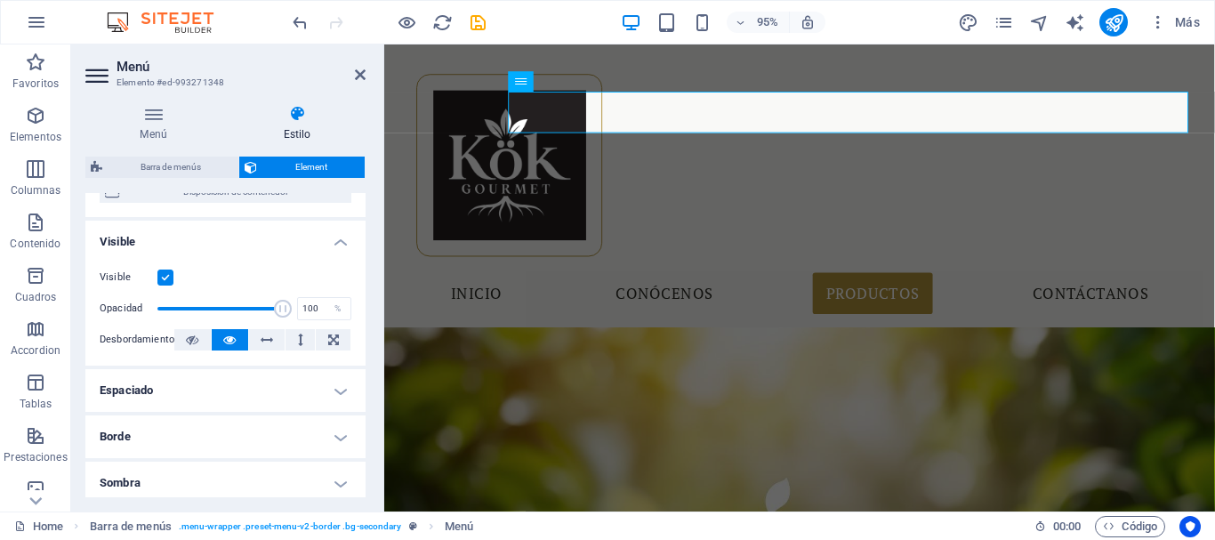
scroll to position [356, 0]
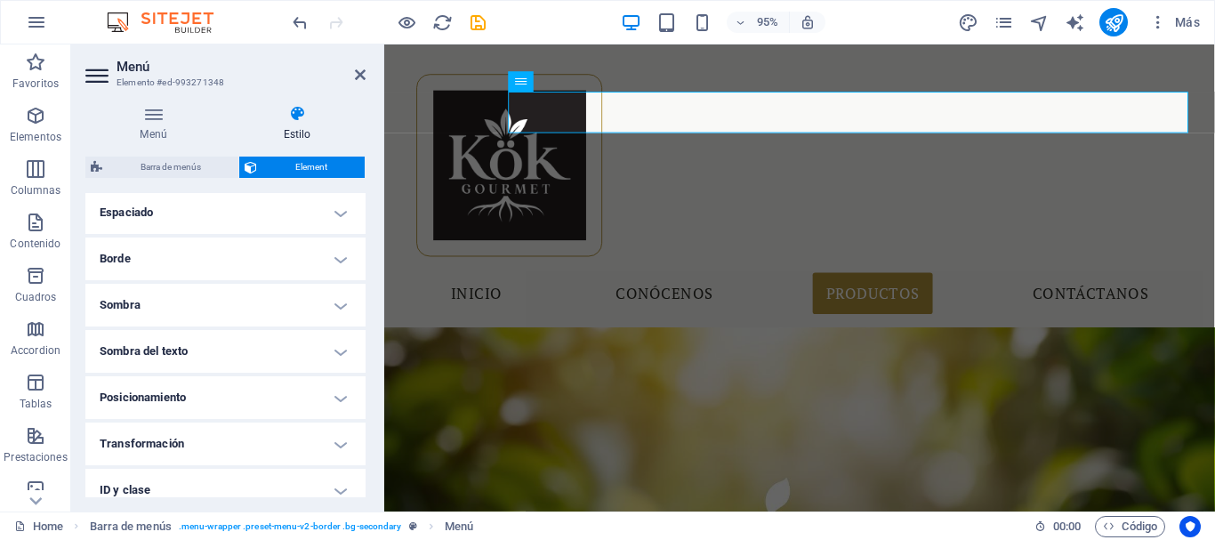
click at [173, 361] on h4 "Sombra del texto" at bounding box center [225, 351] width 280 height 43
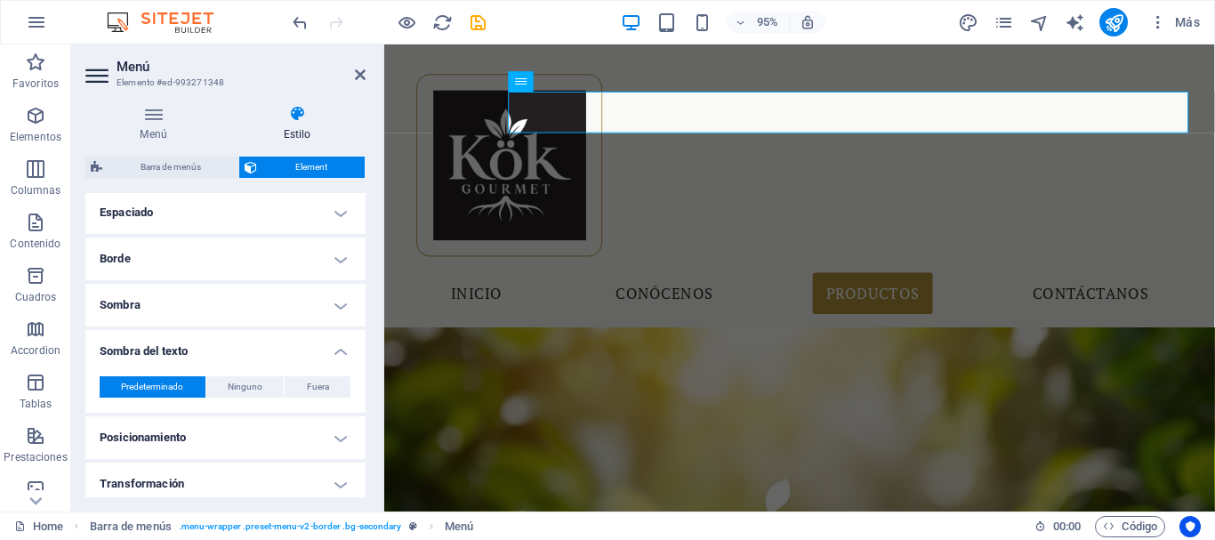
click at [174, 358] on h4 "Sombra del texto" at bounding box center [225, 346] width 280 height 32
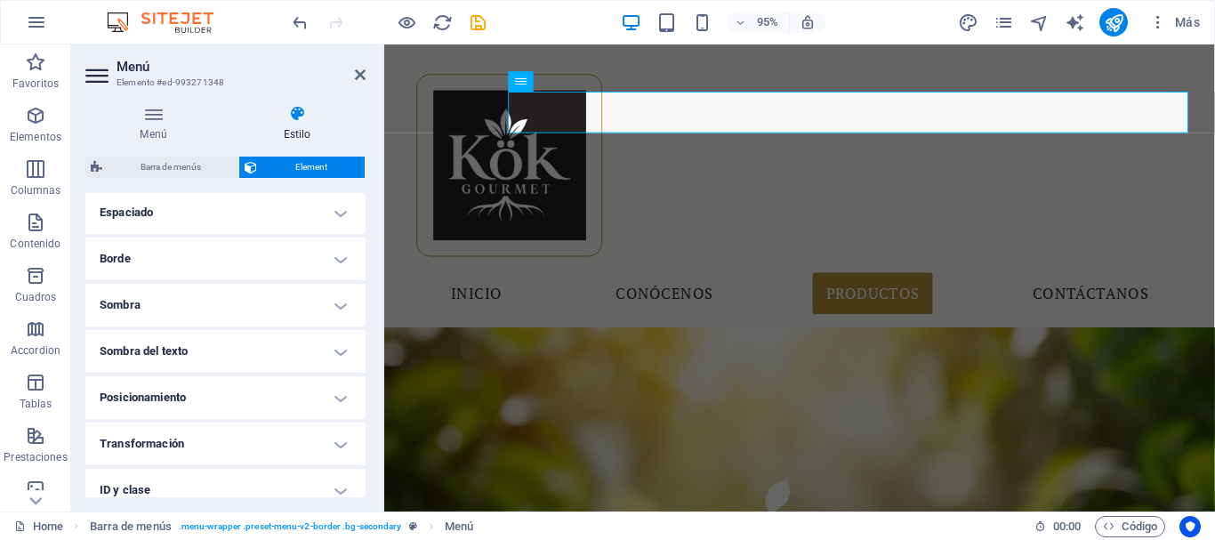
scroll to position [445, 0]
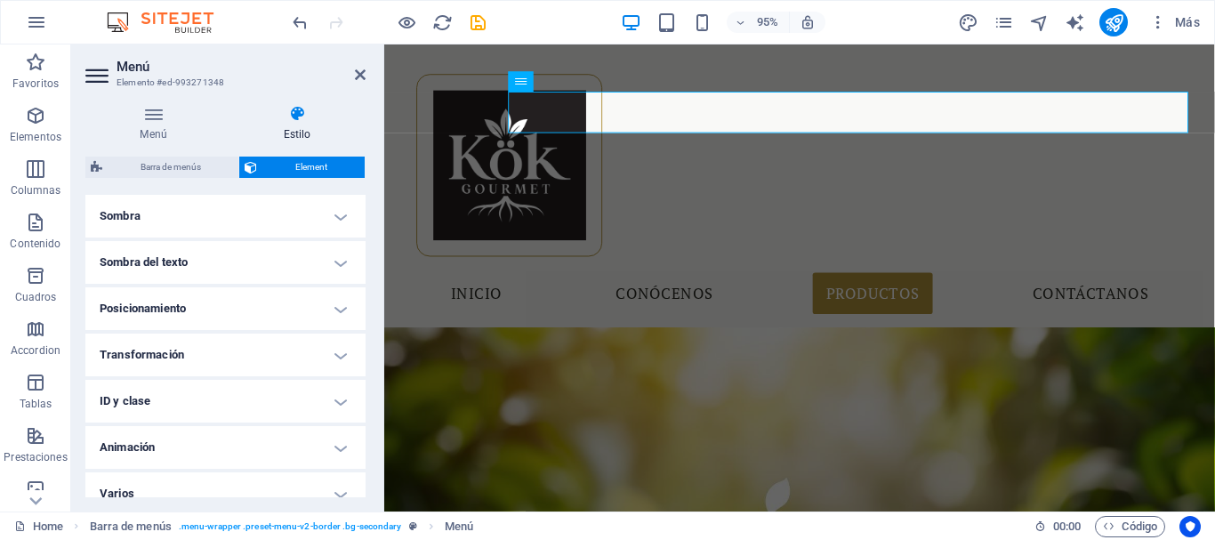
click at [194, 330] on ul "Diseño La forma en la que este elemento se expande en la disposición (Flexbox).…" at bounding box center [225, 131] width 280 height 767
click at [204, 297] on h4 "Posicionamiento" at bounding box center [225, 308] width 280 height 43
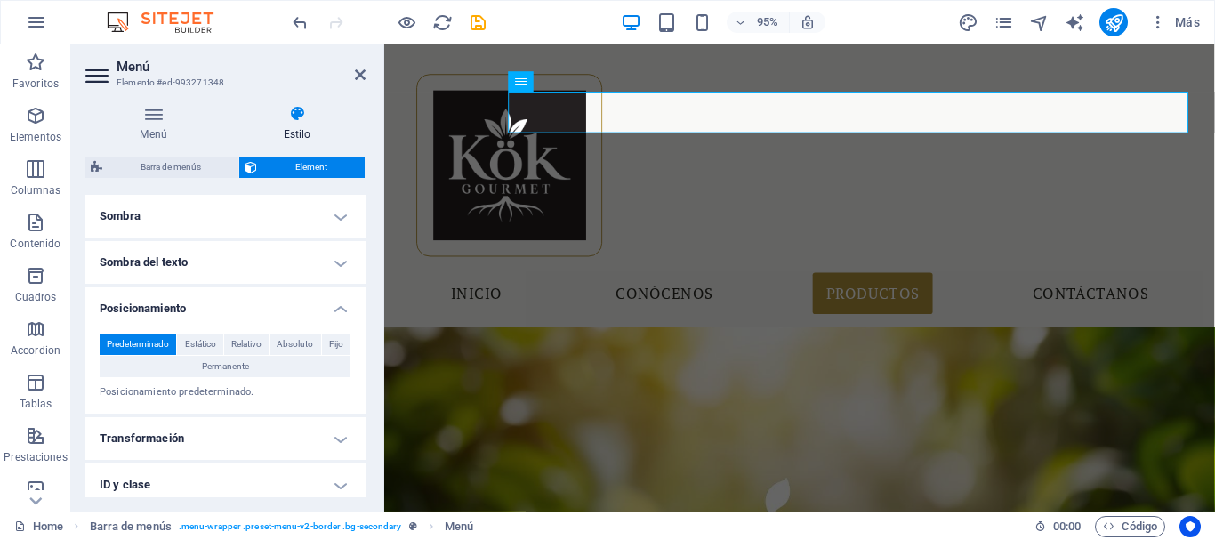
scroll to position [534, 0]
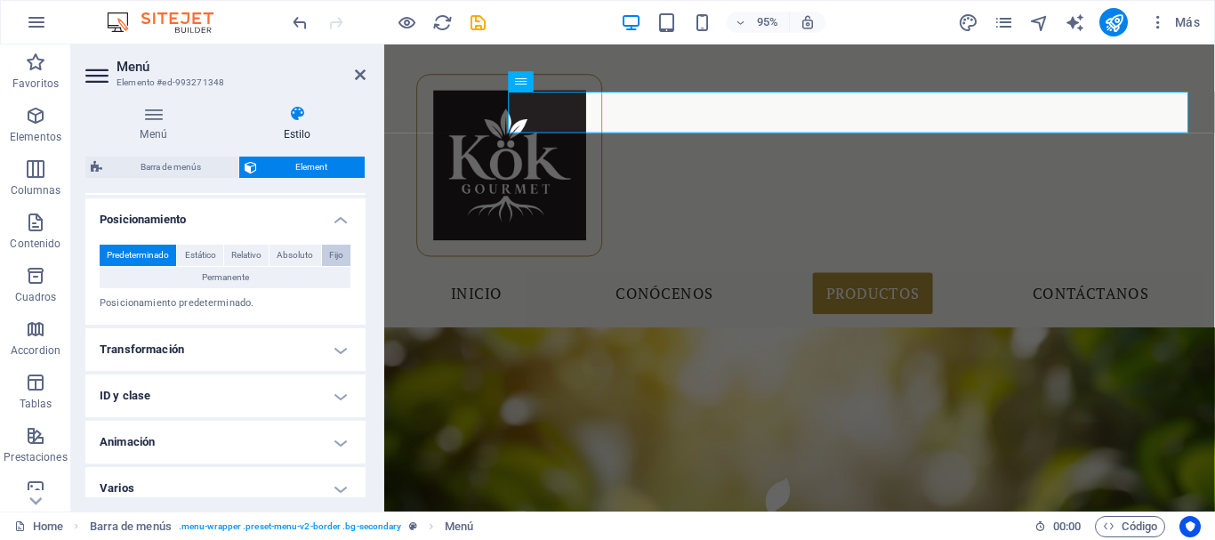
click at [323, 252] on button "Fijo" at bounding box center [336, 255] width 28 height 21
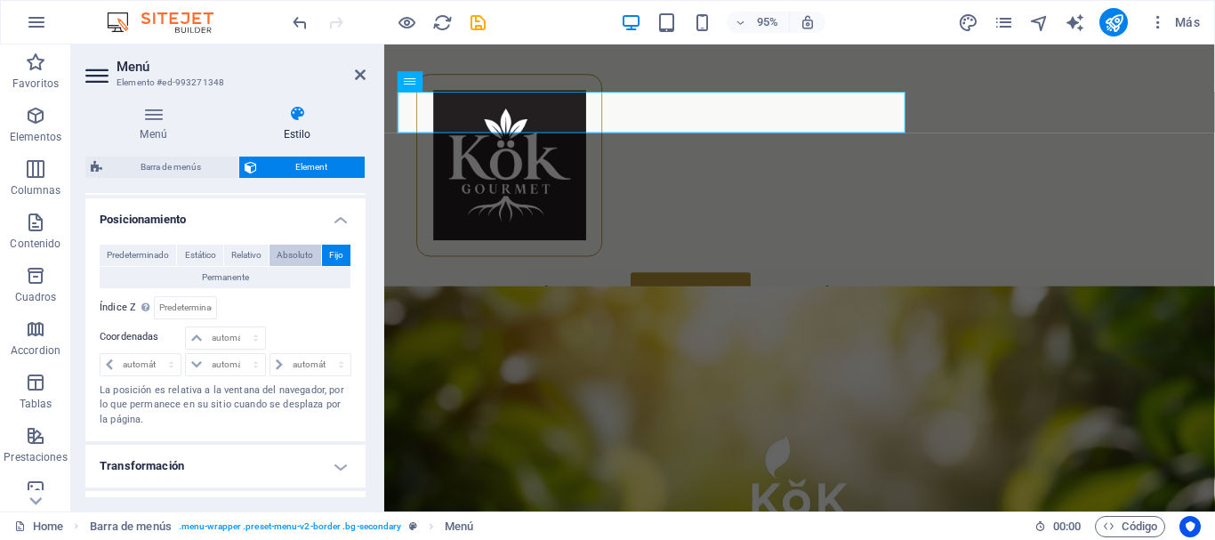
click at [277, 250] on span "Absoluto" at bounding box center [295, 255] width 36 height 21
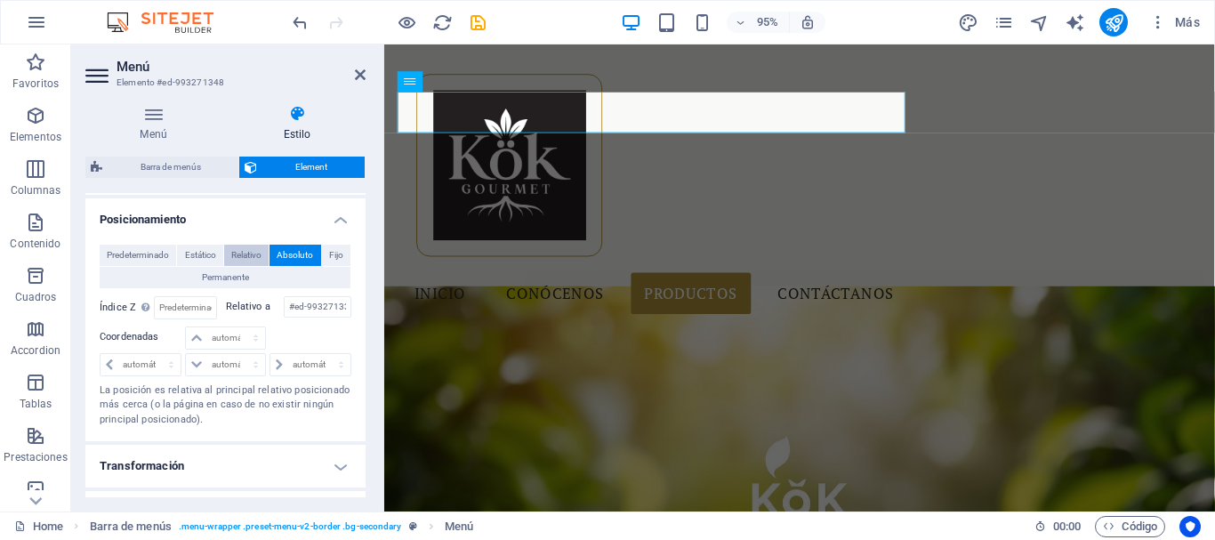
click at [235, 251] on span "Relativo" at bounding box center [246, 255] width 30 height 21
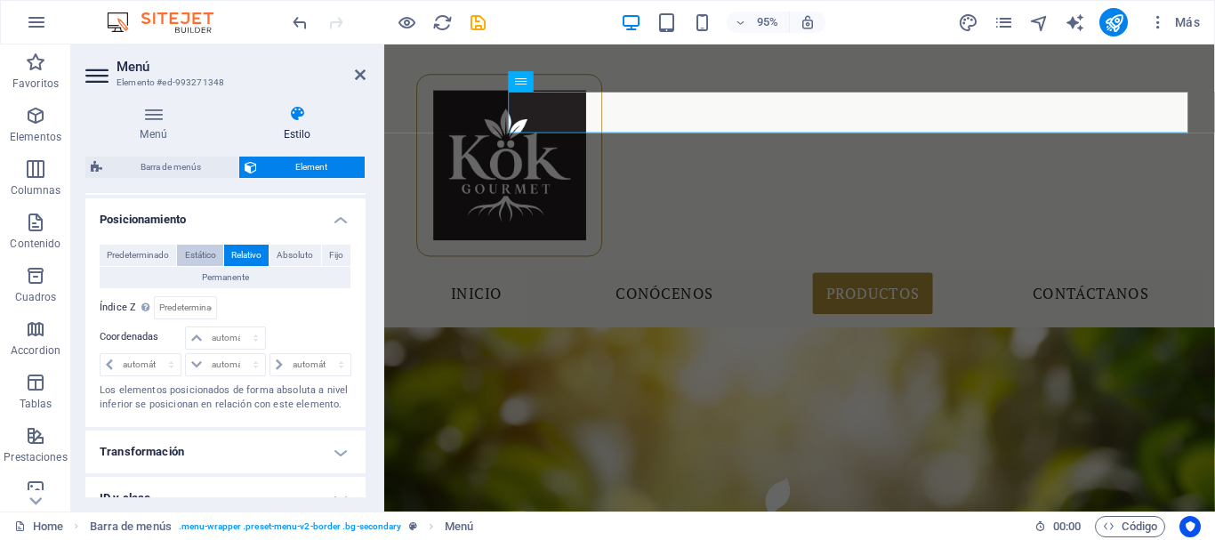
click at [208, 254] on span "Estático" at bounding box center [200, 255] width 31 height 21
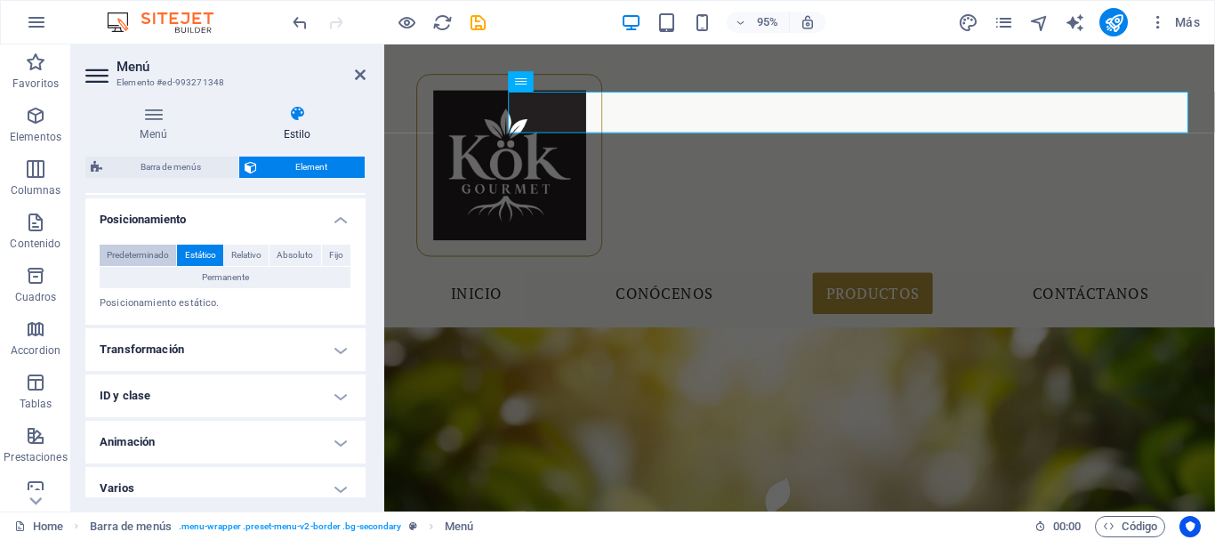
click at [157, 254] on span "Predeterminado" at bounding box center [138, 255] width 62 height 21
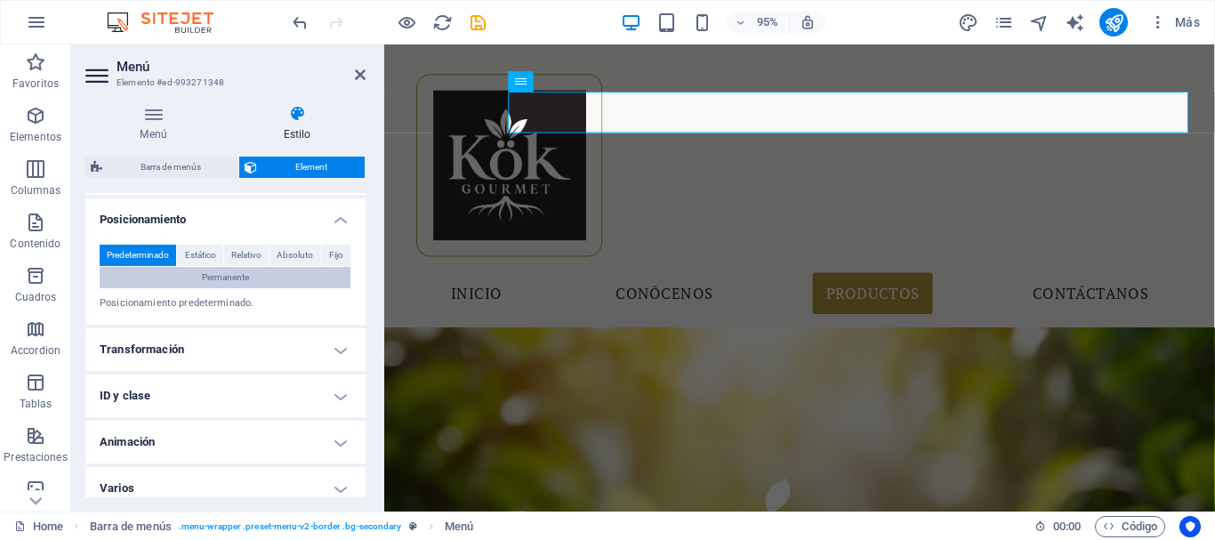
click at [202, 272] on span "Permanente" at bounding box center [225, 277] width 47 height 21
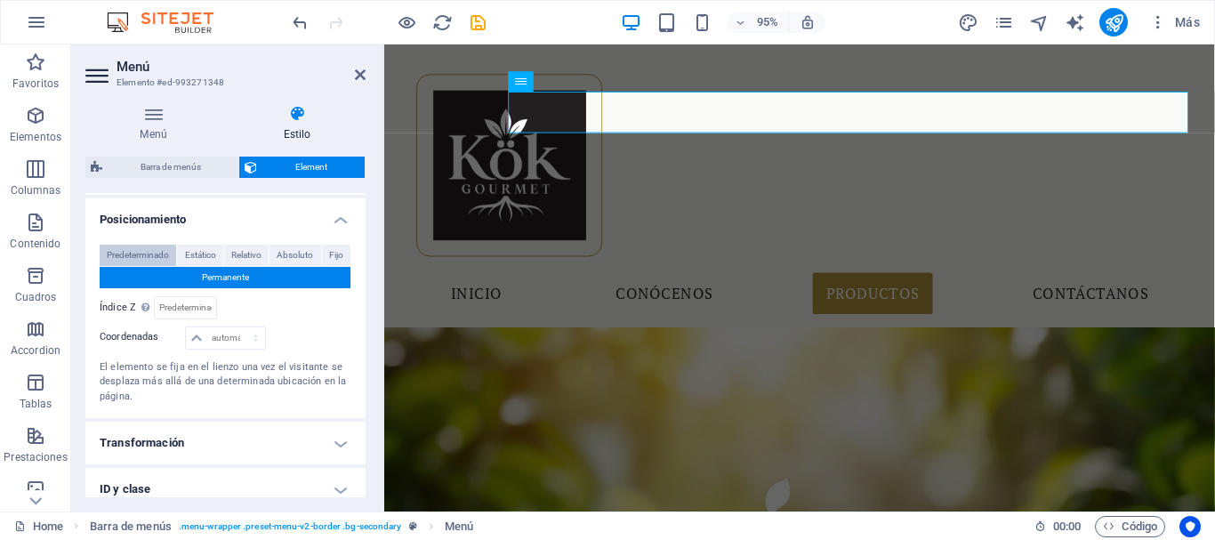
click at [128, 256] on span "Predeterminado" at bounding box center [138, 255] width 62 height 21
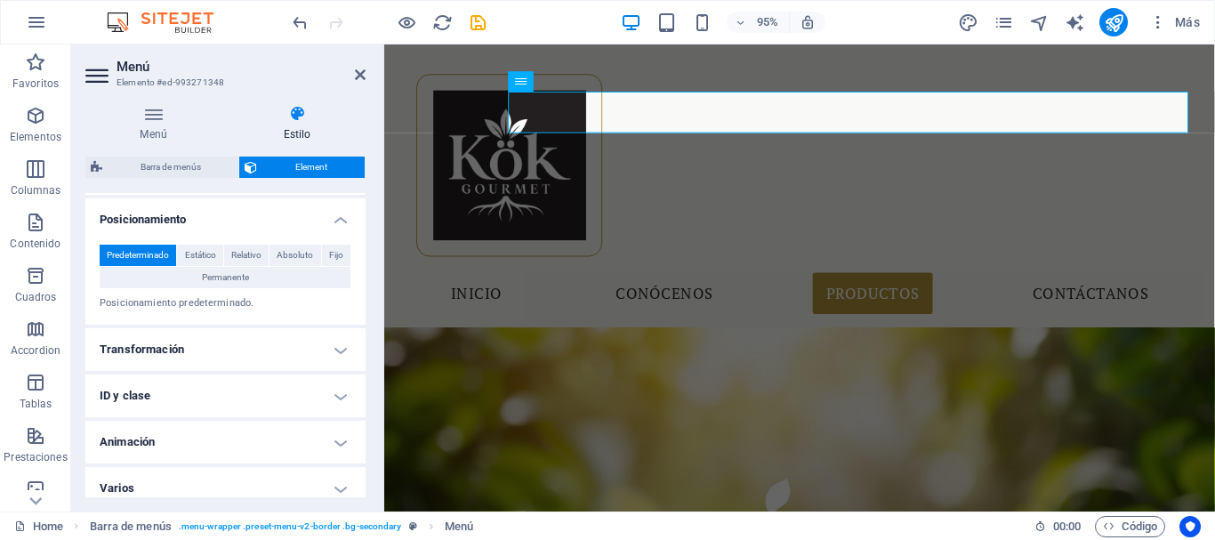
scroll to position [546, 0]
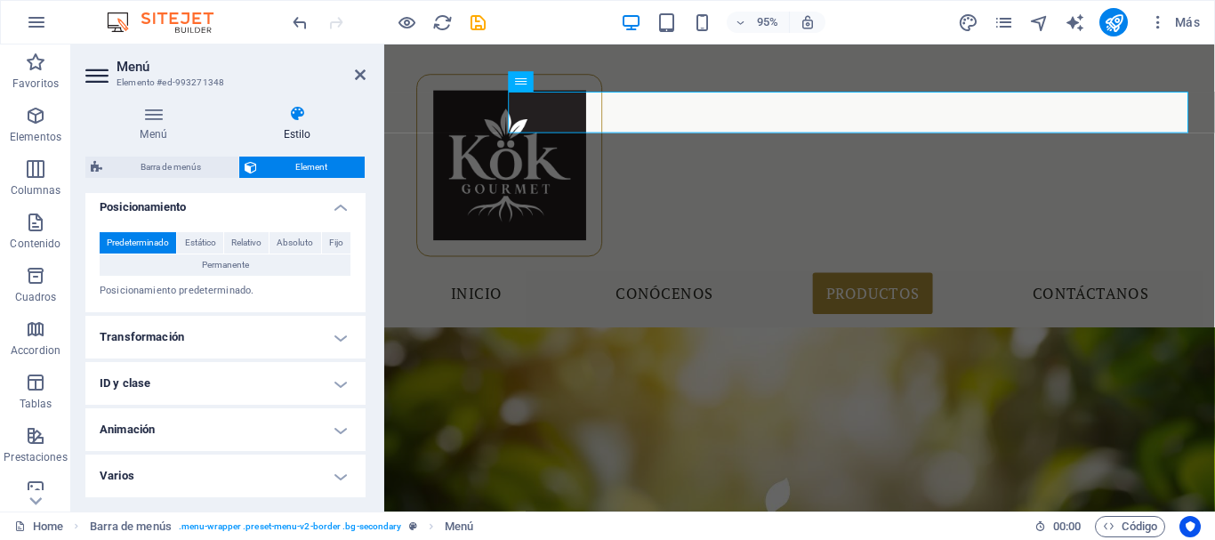
click at [224, 327] on h4 "Transformación" at bounding box center [225, 337] width 280 height 43
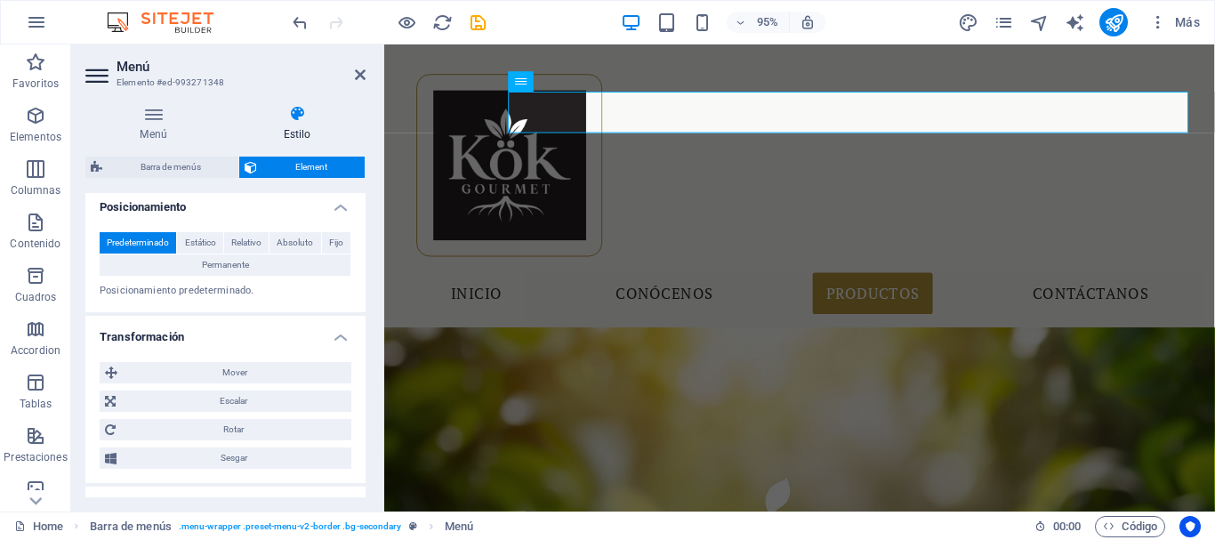
click at [324, 294] on p "Posicionamiento predeterminado." at bounding box center [226, 291] width 252 height 15
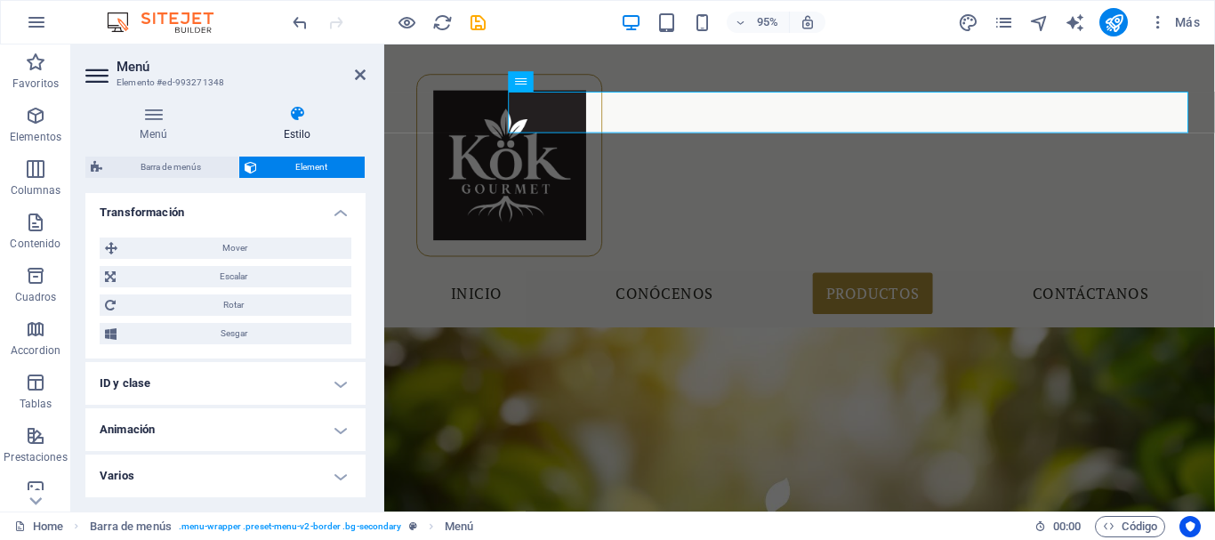
click at [170, 390] on h4 "ID y clase" at bounding box center [225, 383] width 280 height 43
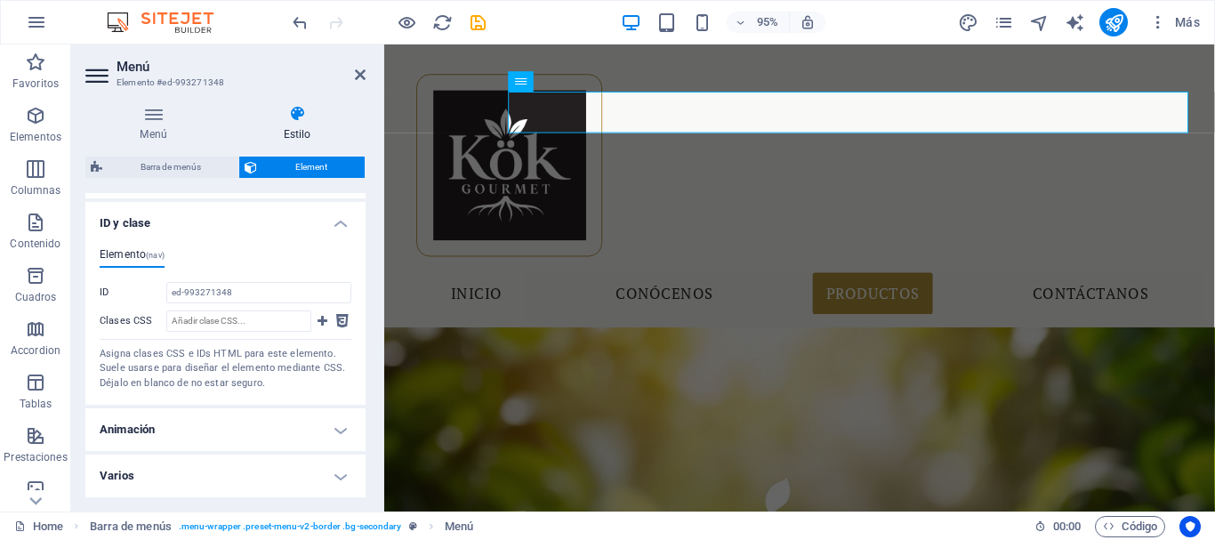
click at [179, 428] on h4 "Animación" at bounding box center [225, 429] width 280 height 43
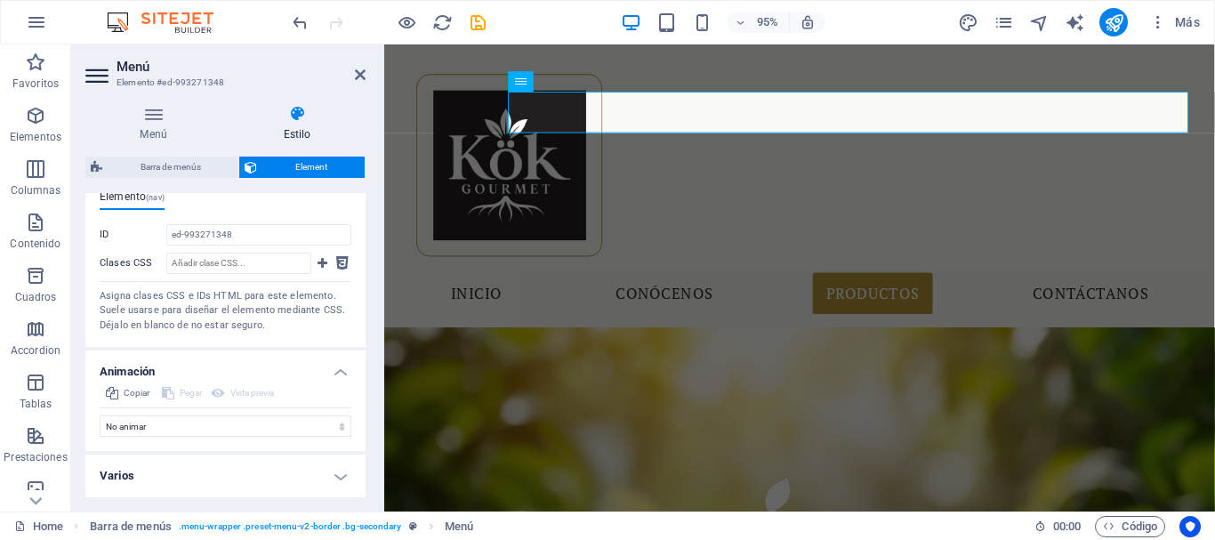
click at [173, 466] on h4 "Varios" at bounding box center [225, 475] width 280 height 43
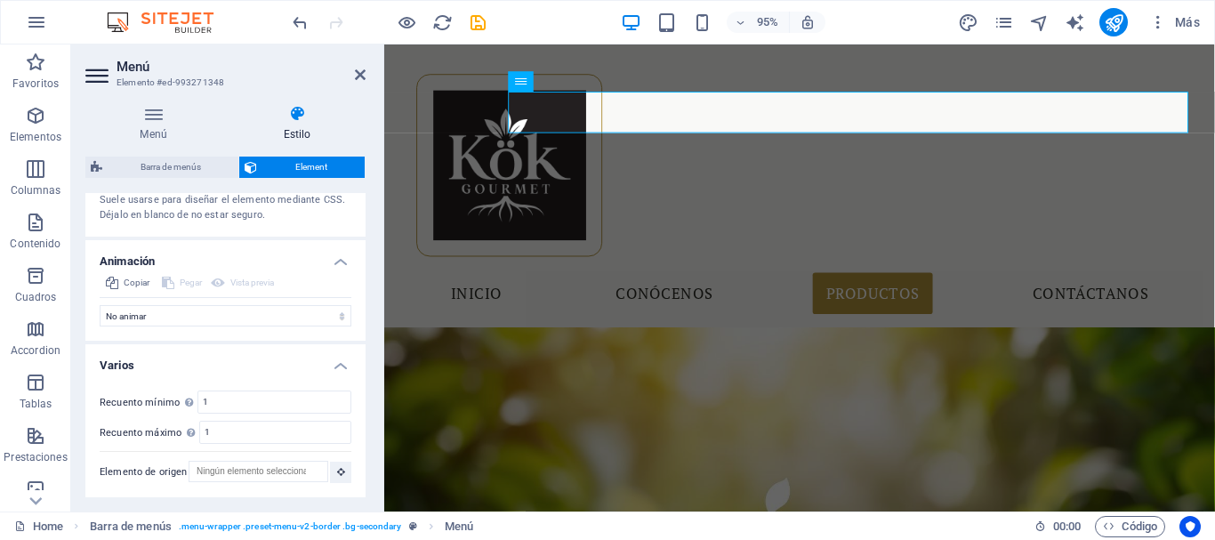
scroll to position [910, 0]
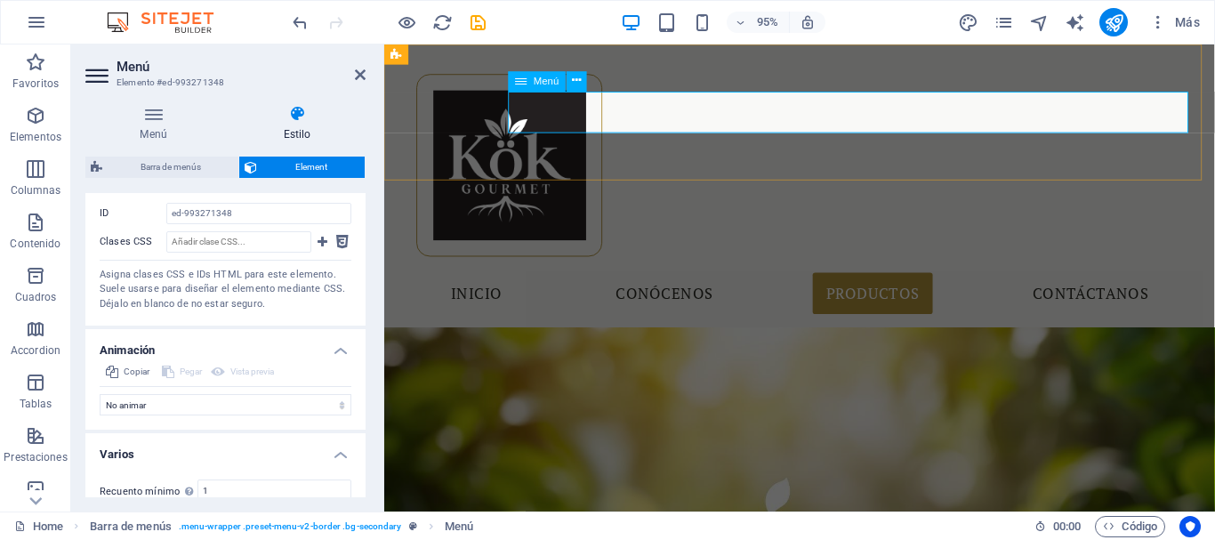
click at [941, 285] on nav "Inicio Conócenos Productos Contáctanos" at bounding box center [822, 307] width 840 height 44
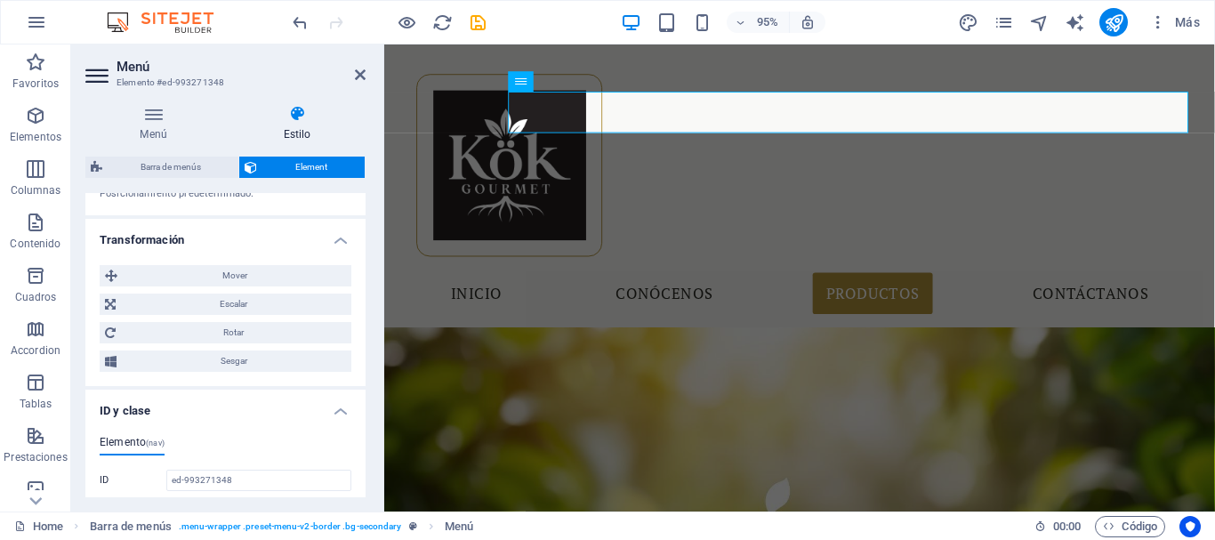
scroll to position [287, 0]
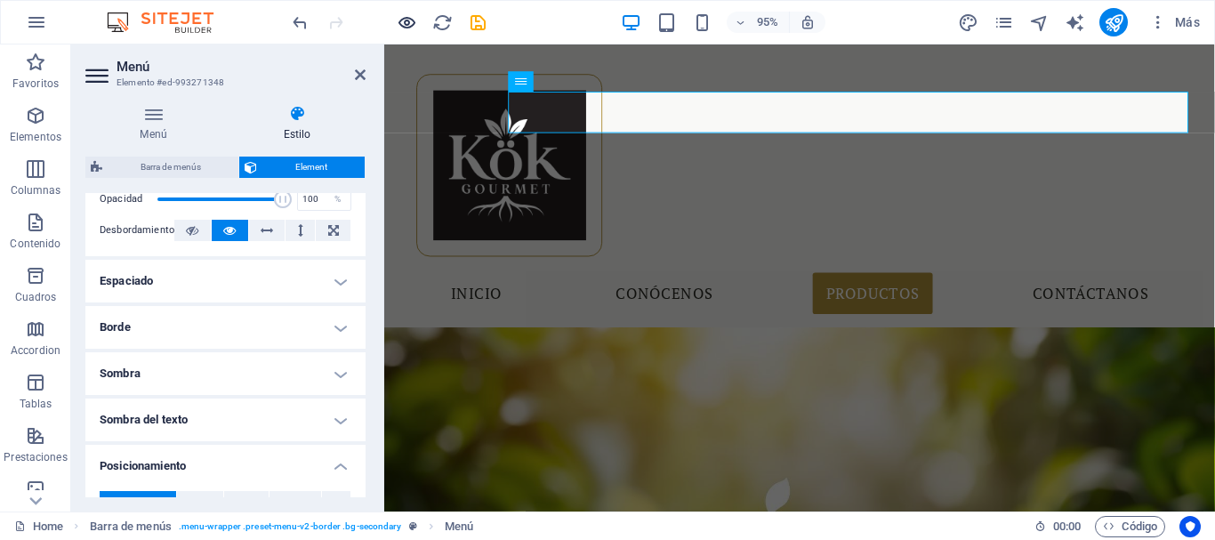
click at [405, 20] on icon "button" at bounding box center [407, 22] width 20 height 20
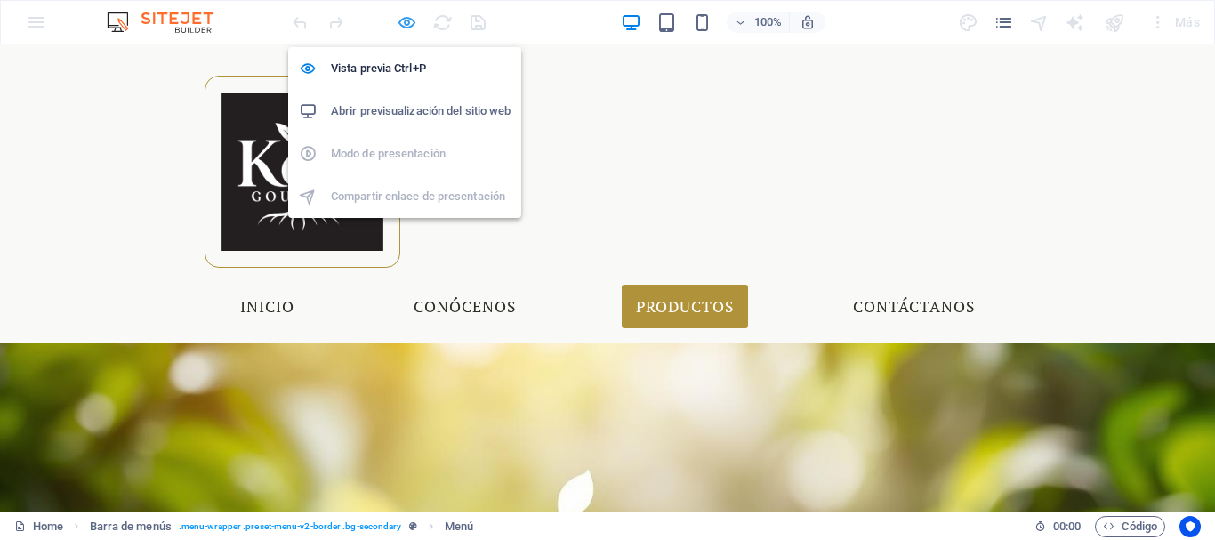
click at [414, 19] on icon "button" at bounding box center [407, 22] width 20 height 20
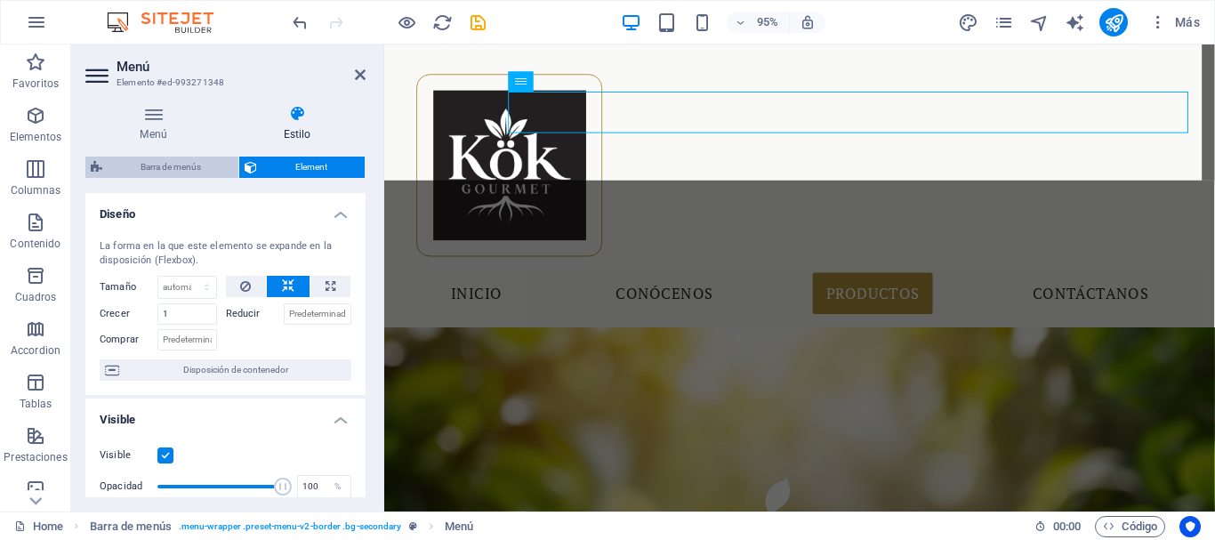
click at [137, 163] on span "Barra de menús" at bounding box center [170, 167] width 125 height 21
select select "rem"
select select "sticky_reverse"
select select "px"
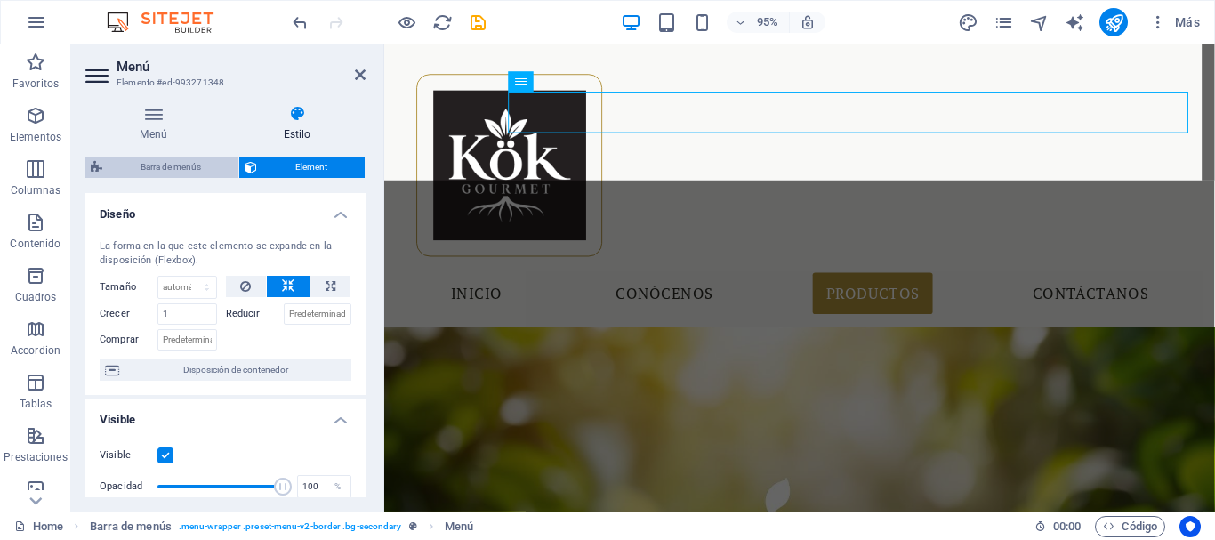
select select "px"
select select "hover_box_top"
select select "px"
select select "rem"
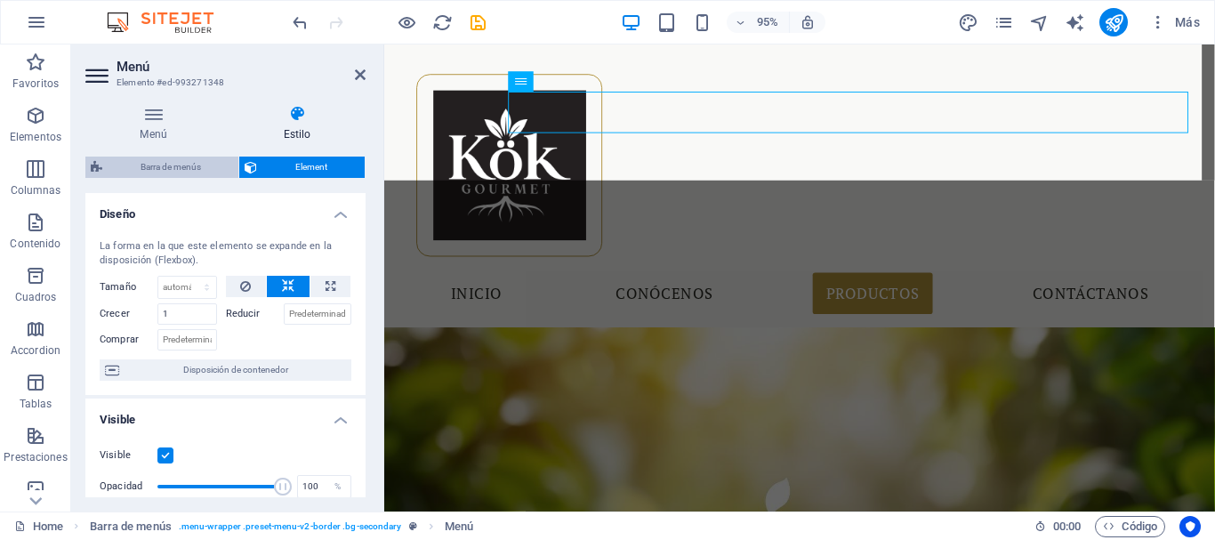
select select "rem"
select select "link-special-font"
select select "rem"
select select "400"
select select "px"
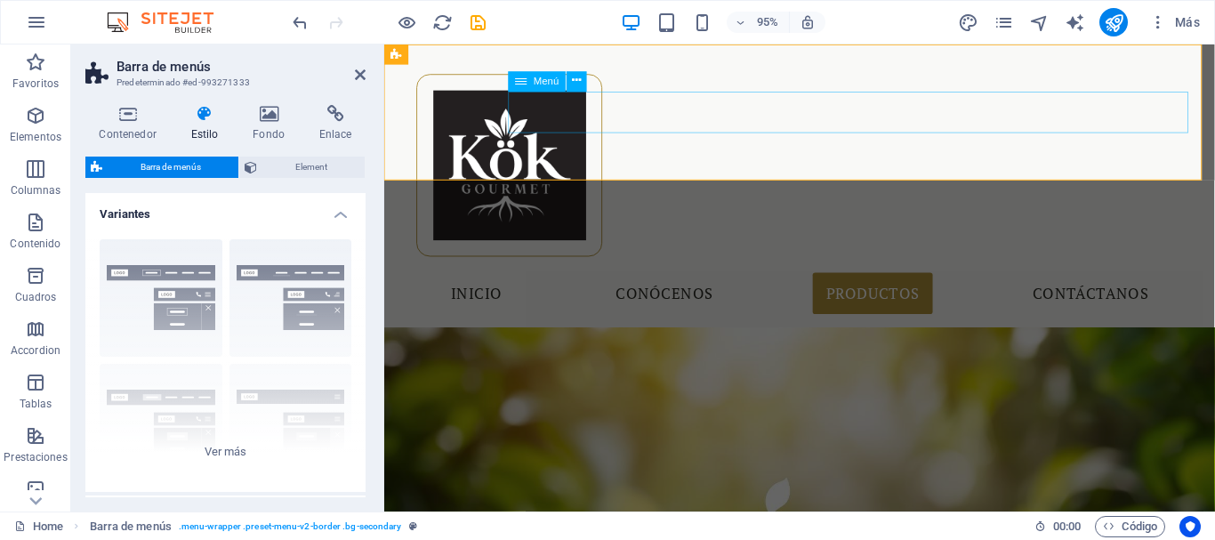
click at [933, 285] on nav "Inicio Conócenos Productos Contáctanos" at bounding box center [822, 307] width 840 height 44
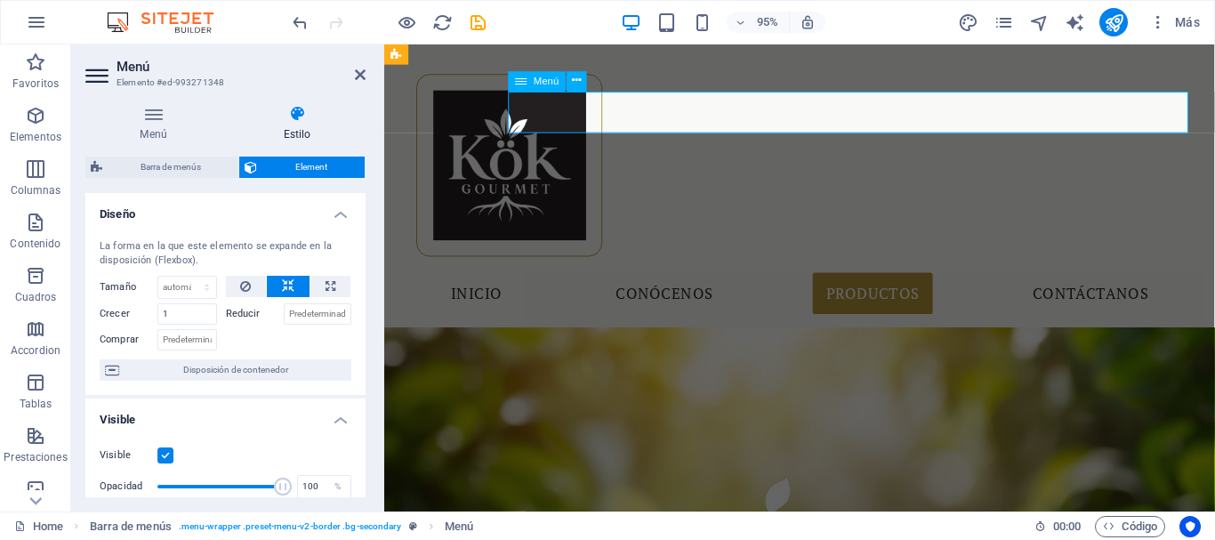
click at [933, 285] on nav "Inicio Conócenos Productos Contáctanos" at bounding box center [822, 307] width 840 height 44
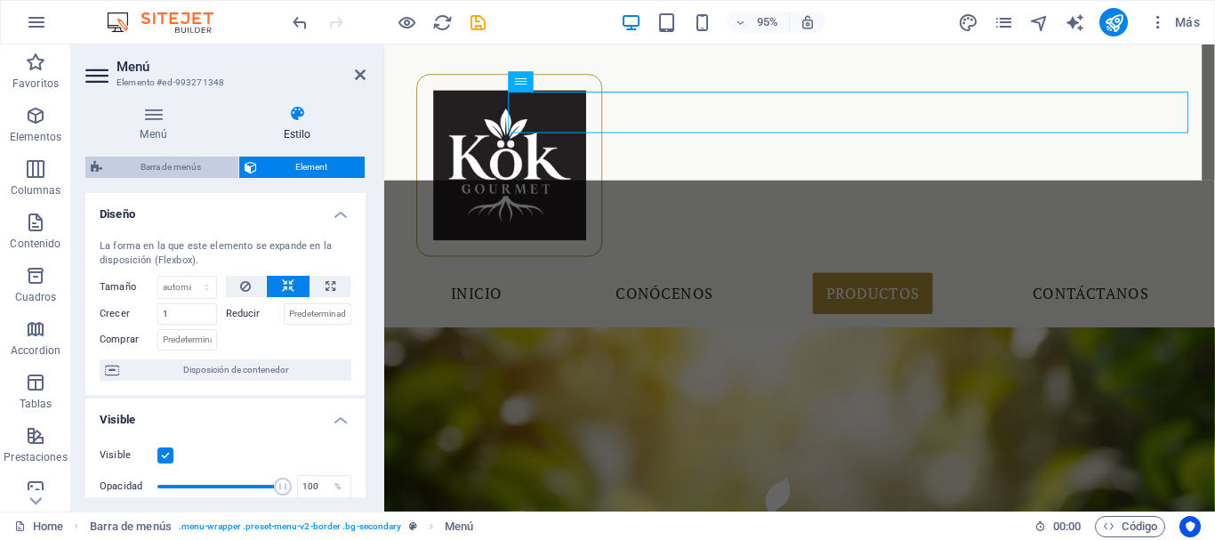
click at [139, 173] on span "Barra de menús" at bounding box center [170, 167] width 125 height 21
select select "rem"
select select "sticky_reverse"
select select "px"
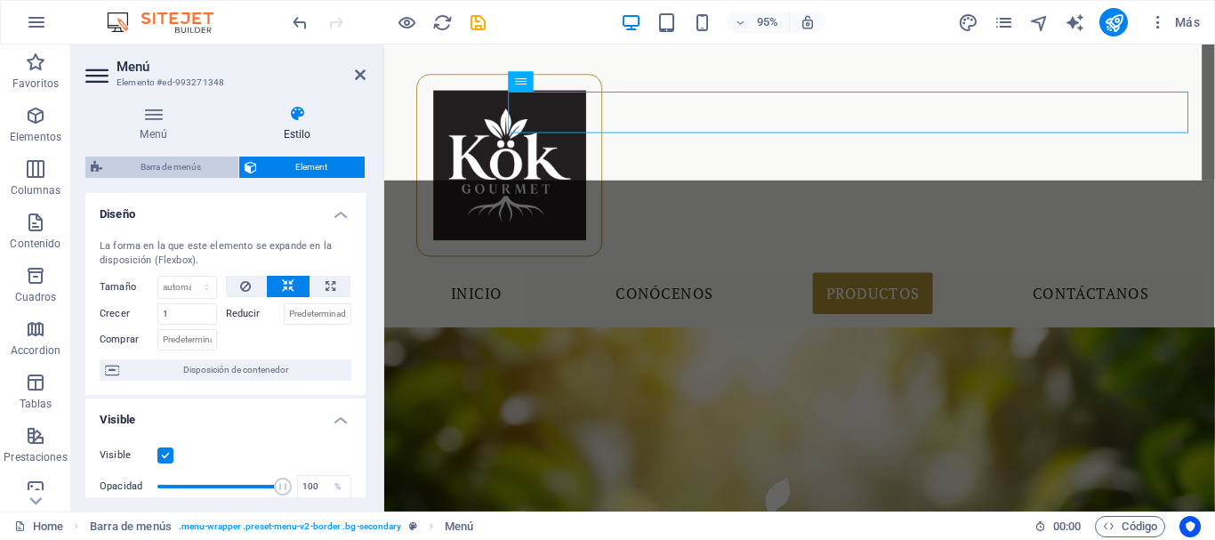
select select "px"
select select "hover_box_top"
select select "px"
select select "rem"
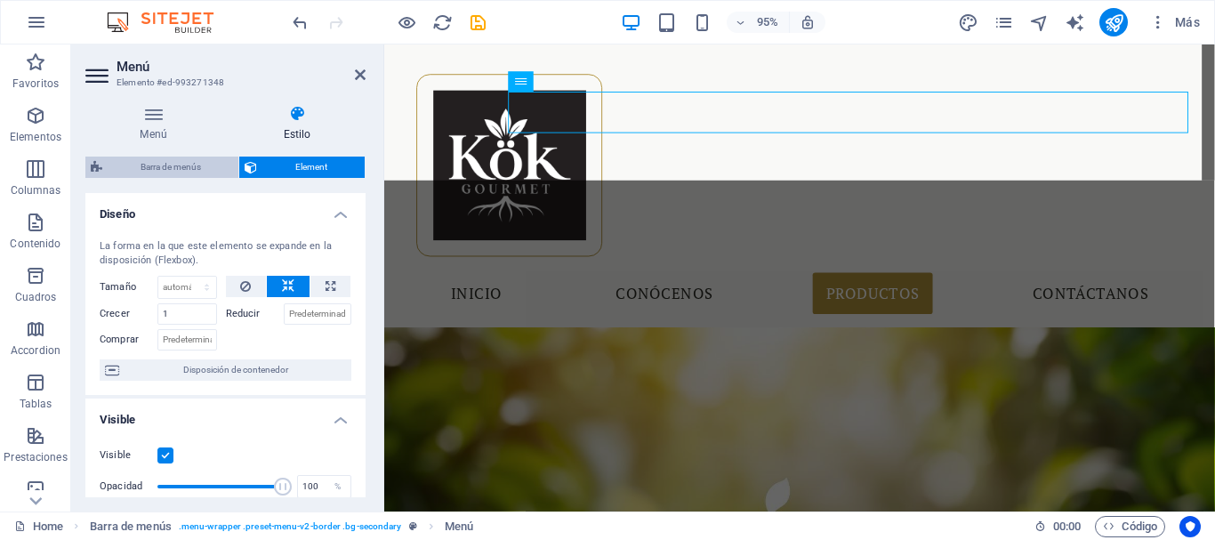
select select "rem"
select select "link-special-font"
select select "rem"
select select "400"
select select "px"
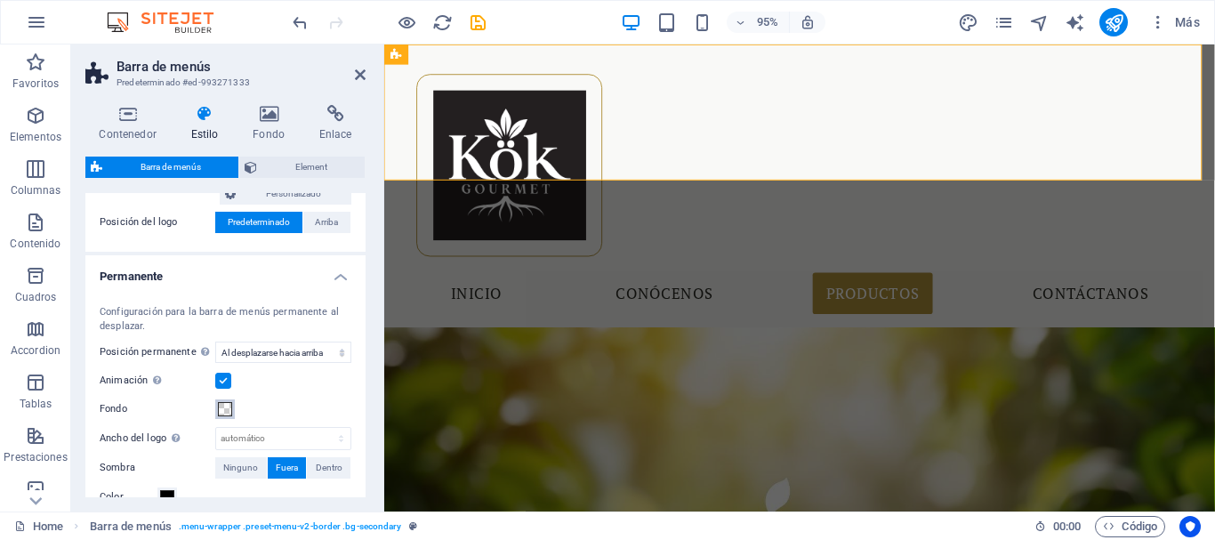
scroll to position [534, 0]
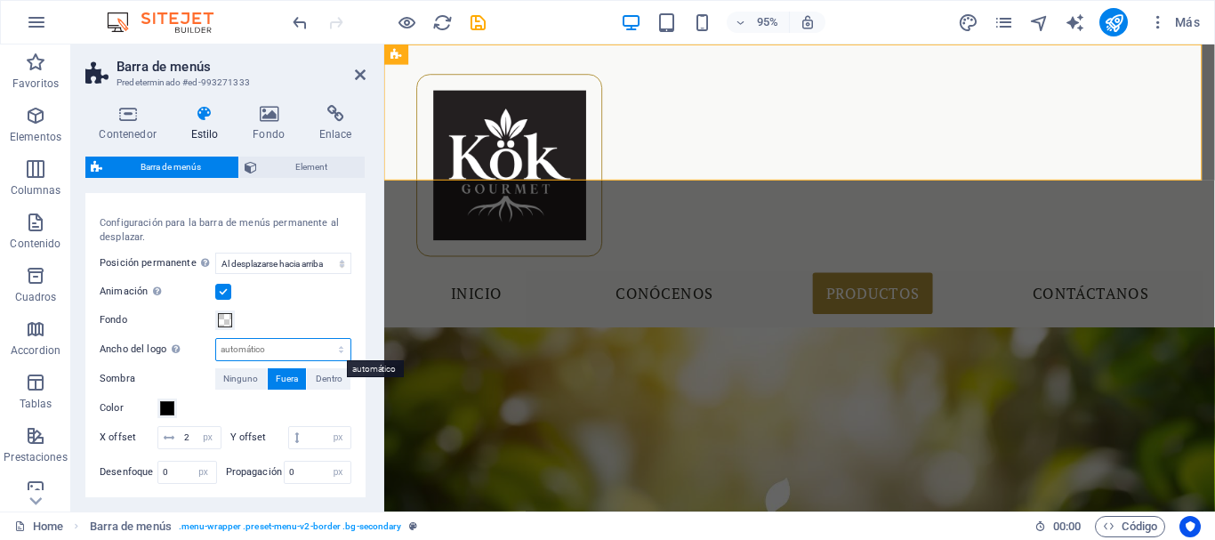
click at [257, 345] on select "automático px rem % vh vw" at bounding box center [283, 349] width 134 height 21
click at [275, 261] on select "Deshabilitado Instantáneo Tras el menú Tras el banner Al desplazarse hacia arri…" at bounding box center [283, 263] width 136 height 21
click at [277, 260] on select "Deshabilitado Instantáneo Tras el menú Tras el banner Al desplazarse hacia arri…" at bounding box center [283, 263] width 136 height 21
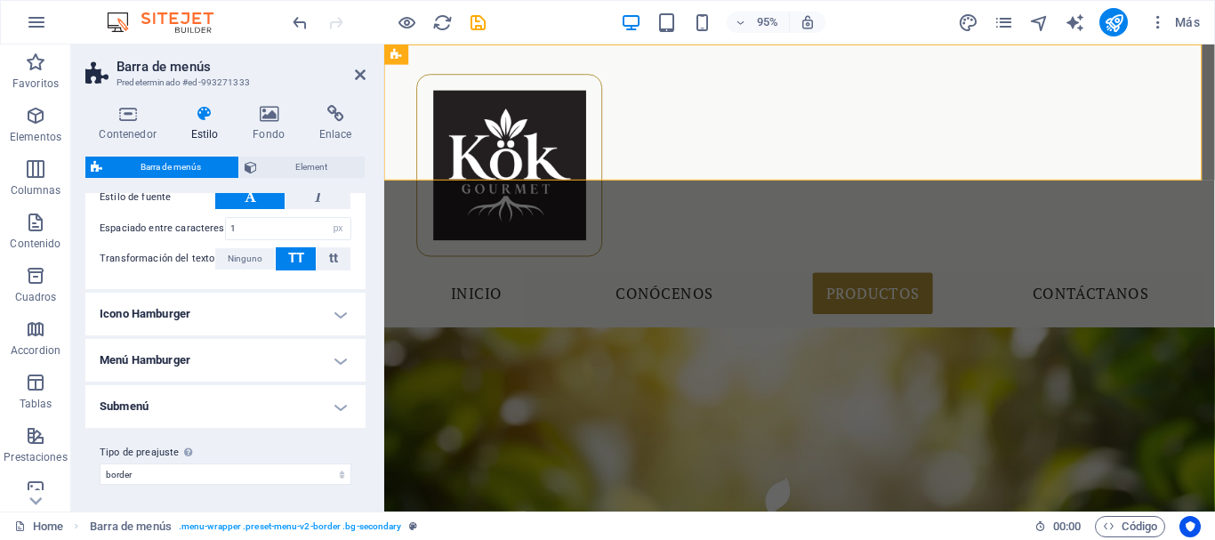
scroll to position [1381, 0]
click at [338, 361] on h4 "Menú Hamburger" at bounding box center [225, 358] width 280 height 43
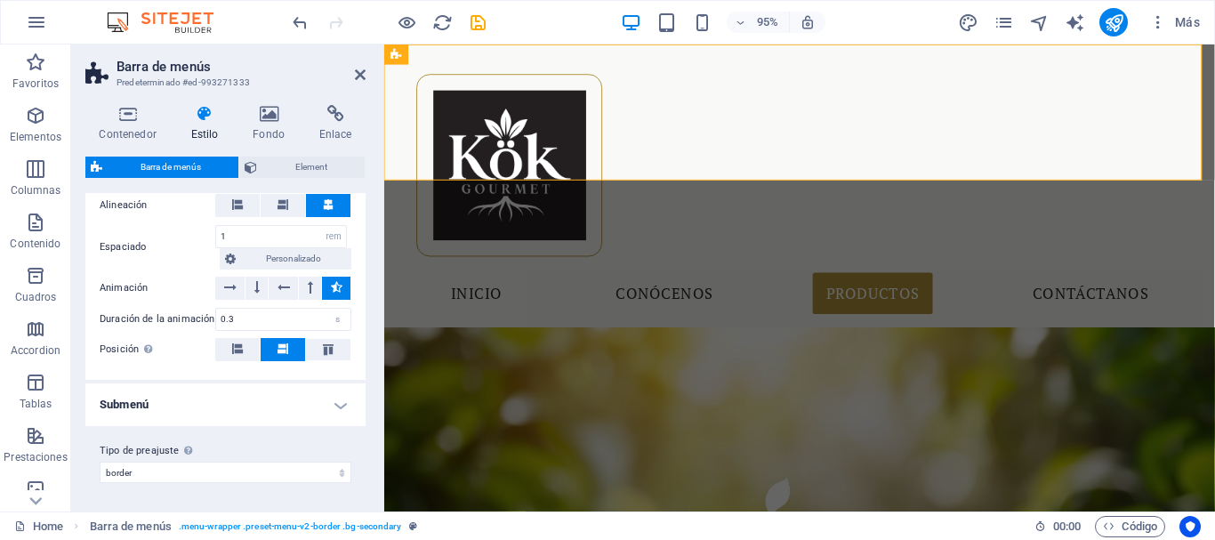
scroll to position [1669, 0]
click at [262, 394] on h4 "Submenú" at bounding box center [225, 404] width 280 height 43
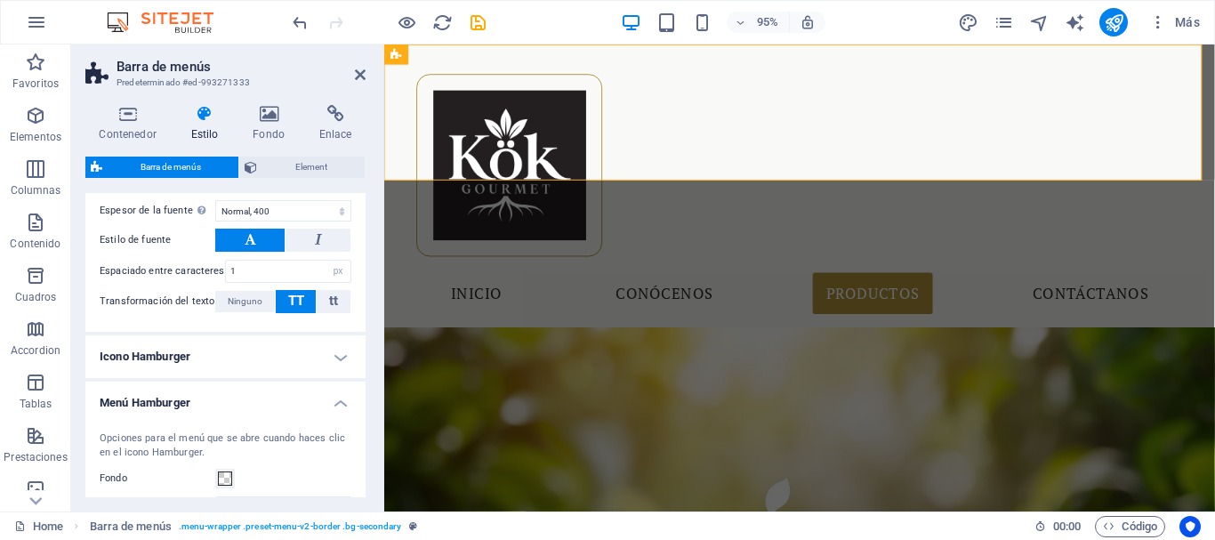
scroll to position [869, 0]
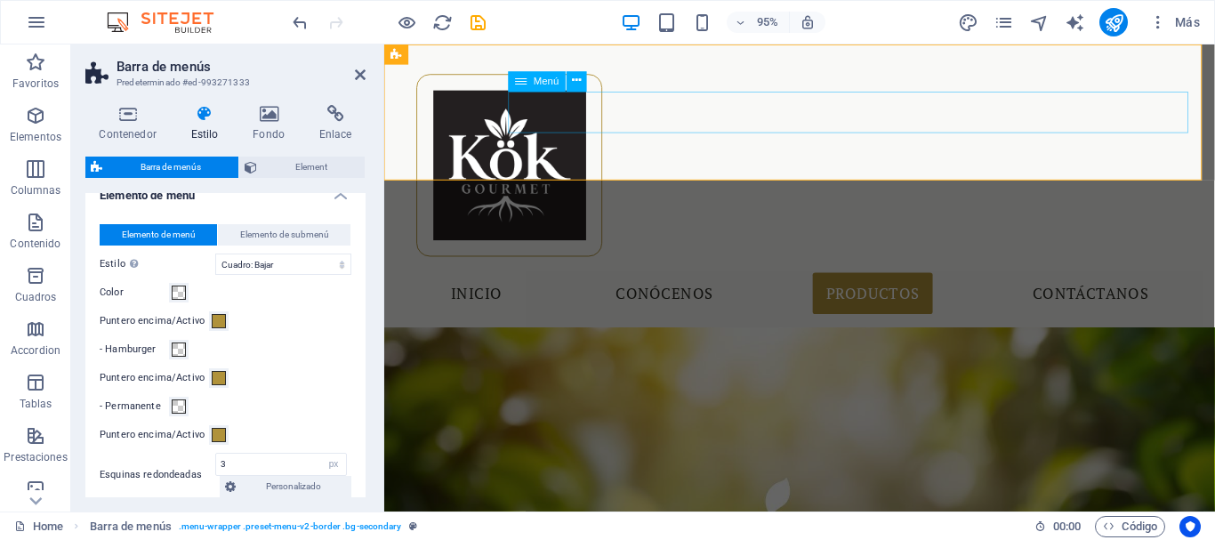
click at [895, 285] on nav "Inicio Conócenos Productos Contáctanos" at bounding box center [822, 307] width 840 height 44
click at [893, 285] on nav "Inicio Conócenos Productos Contáctanos" at bounding box center [822, 307] width 840 height 44
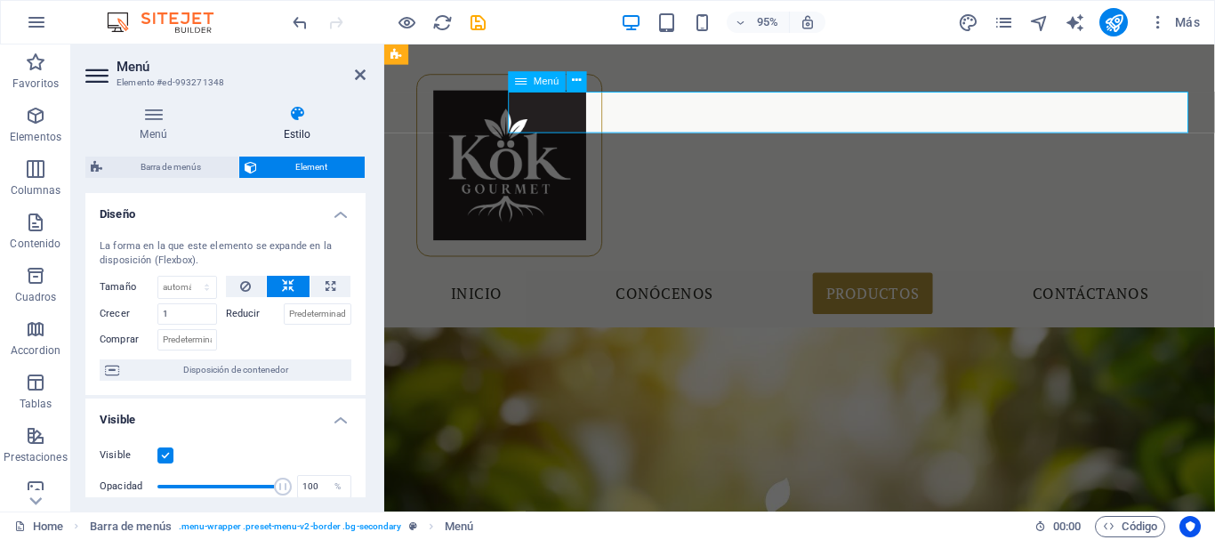
click at [893, 285] on nav "Inicio Conócenos Productos Contáctanos" at bounding box center [822, 307] width 840 height 44
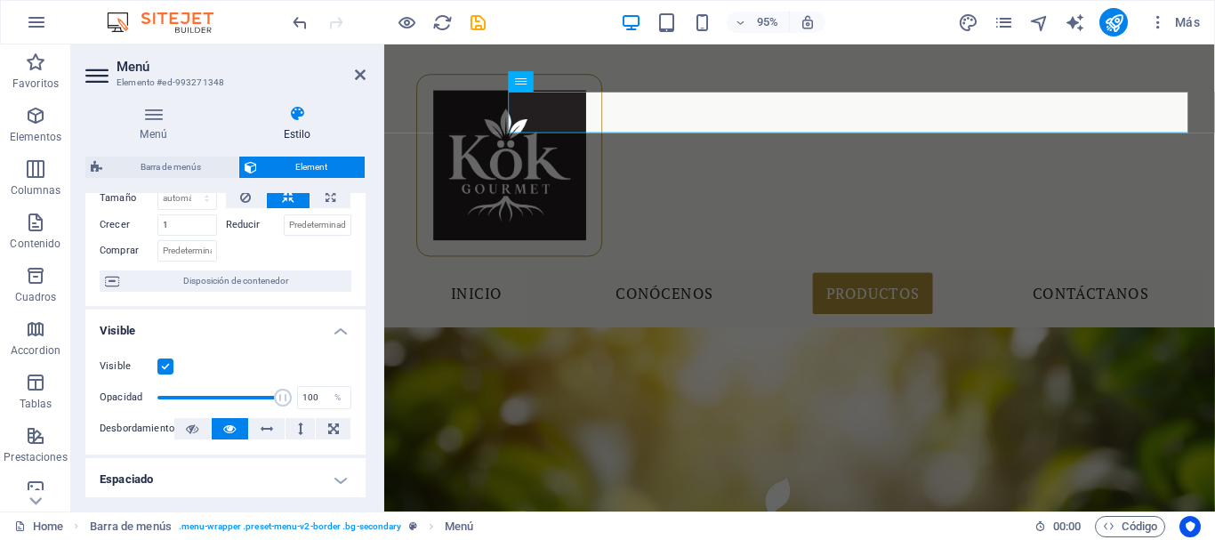
scroll to position [0, 0]
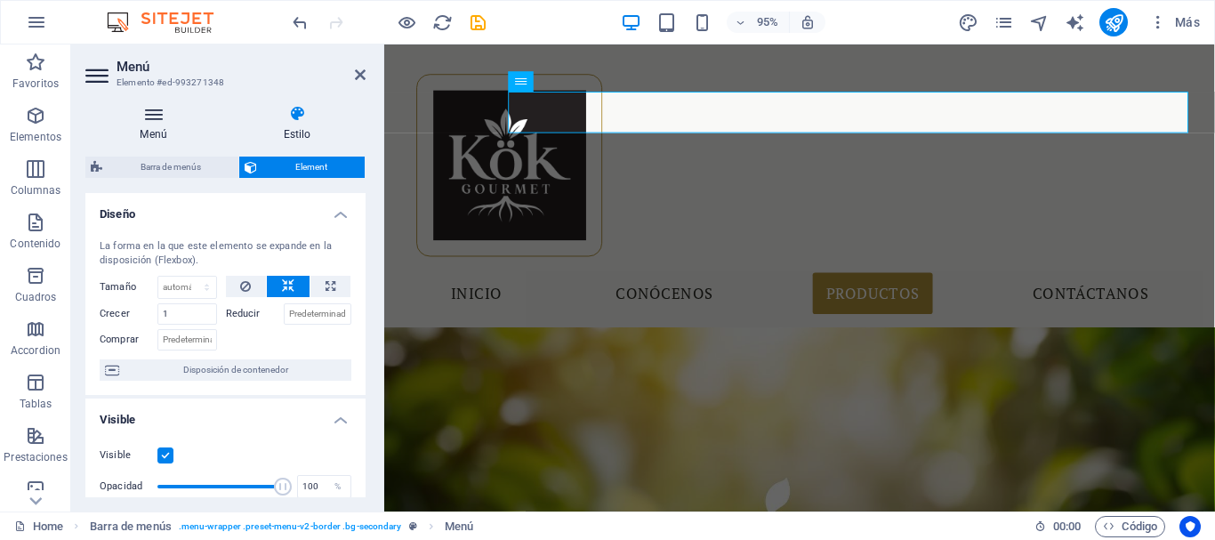
click at [160, 117] on icon at bounding box center [153, 114] width 136 height 18
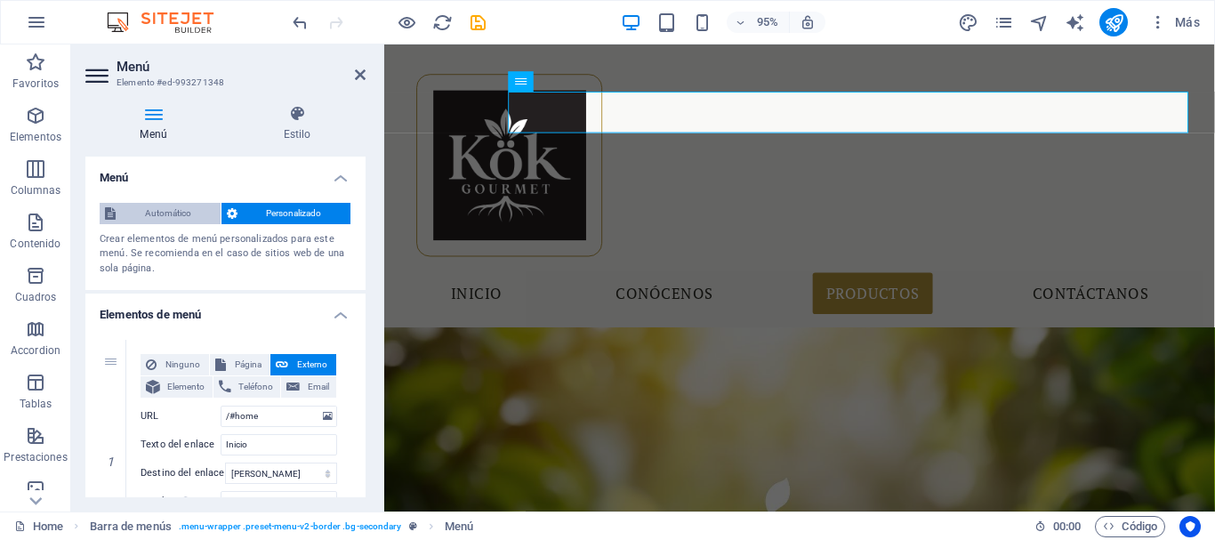
click at [165, 209] on span "Automático" at bounding box center [168, 213] width 94 height 21
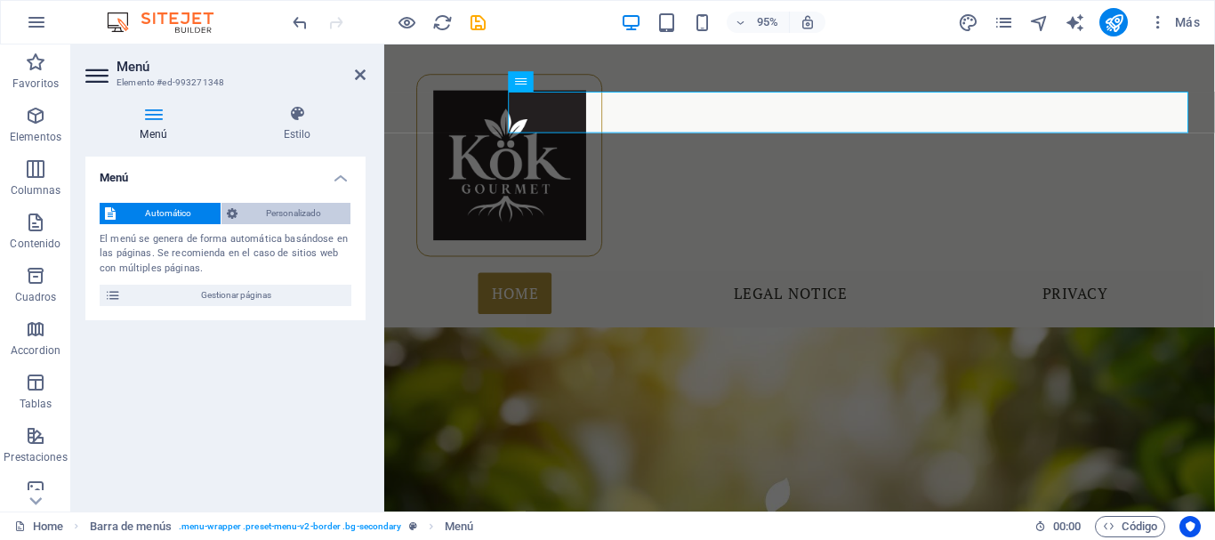
click at [270, 214] on span "Personalizado" at bounding box center [294, 213] width 103 height 21
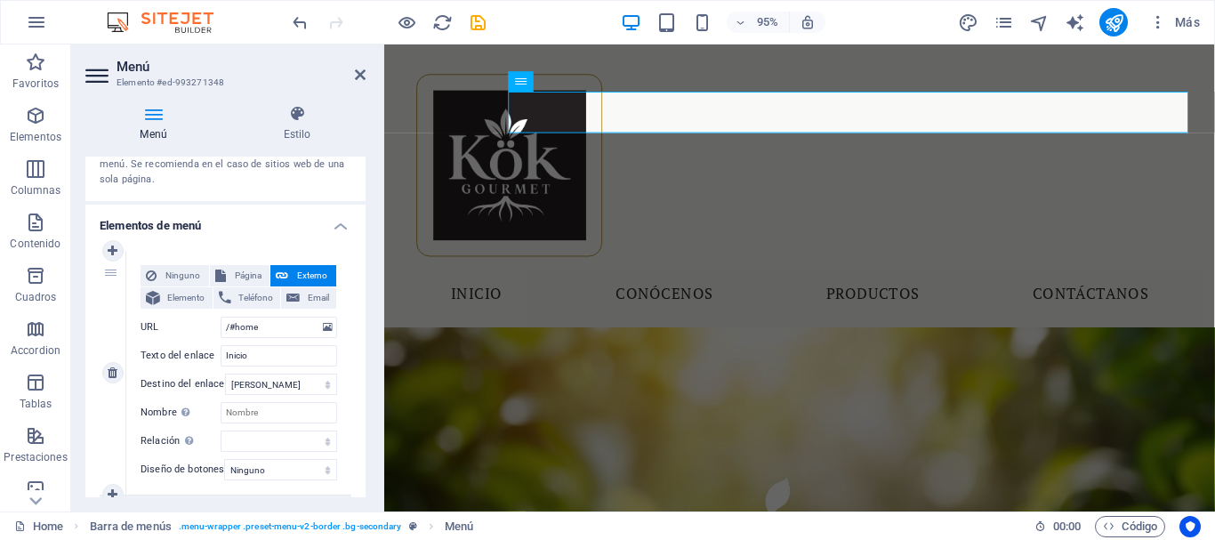
scroll to position [178, 0]
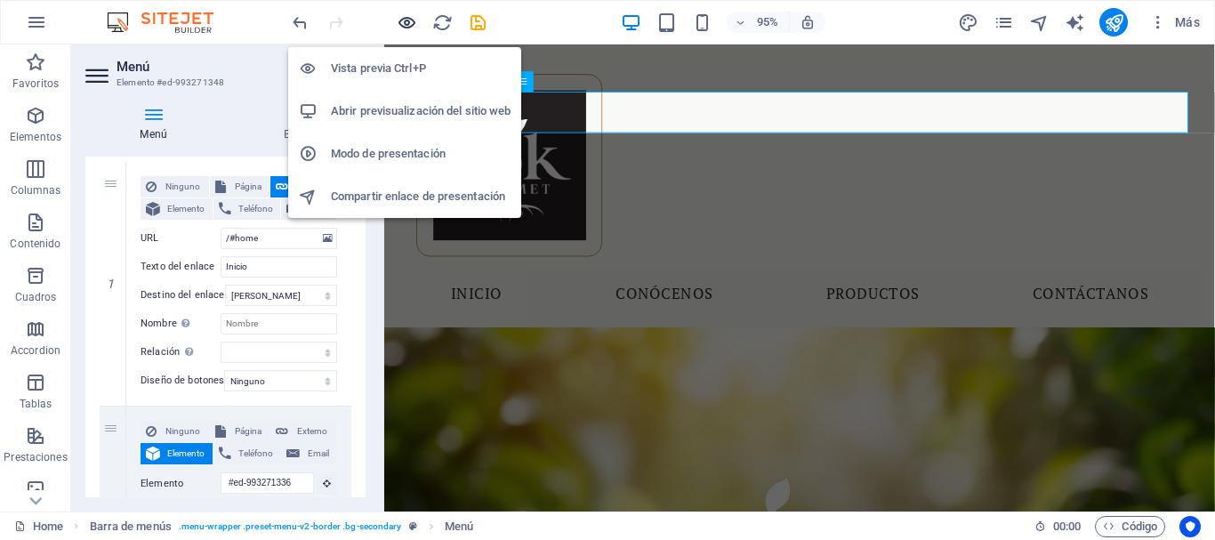
click at [409, 12] on icon "button" at bounding box center [407, 22] width 20 height 20
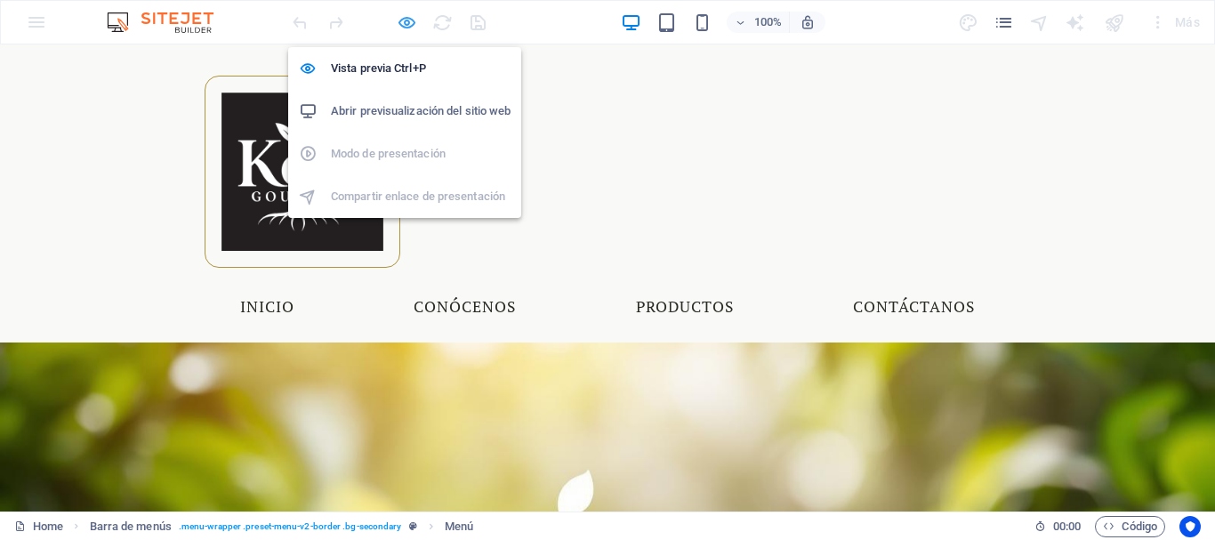
click at [406, 26] on icon "button" at bounding box center [407, 22] width 20 height 20
select select
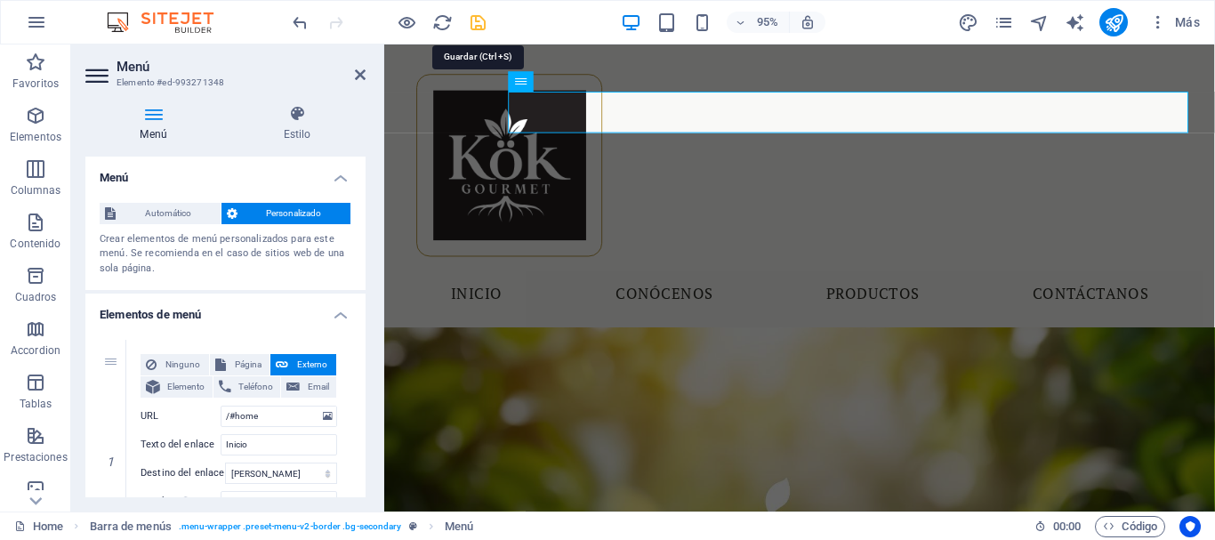
click at [479, 16] on icon "save" at bounding box center [478, 22] width 20 height 20
checkbox input "false"
select select
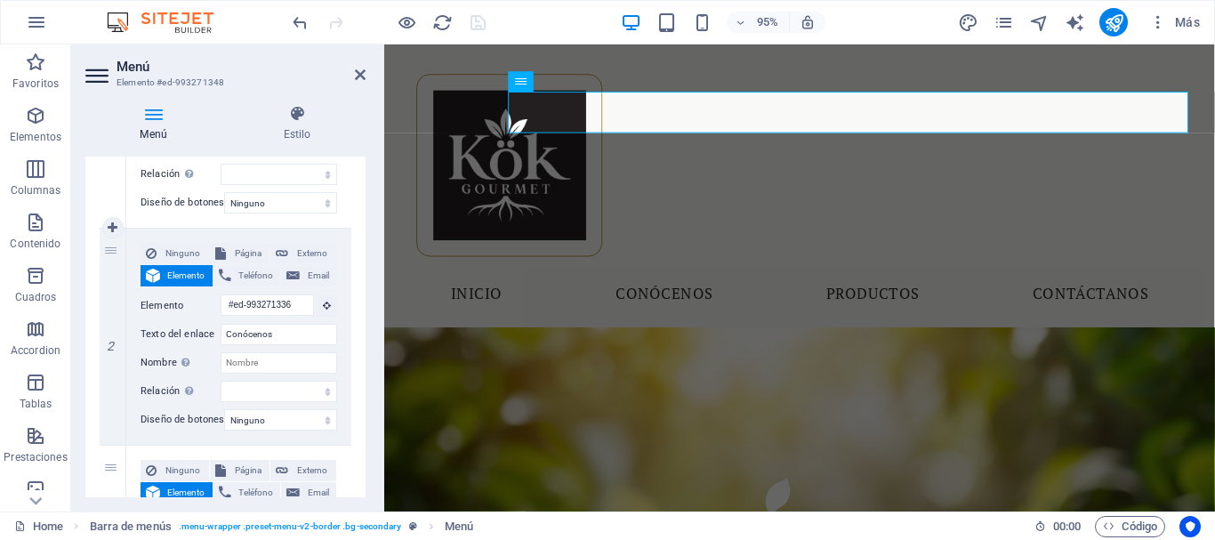
scroll to position [623, 0]
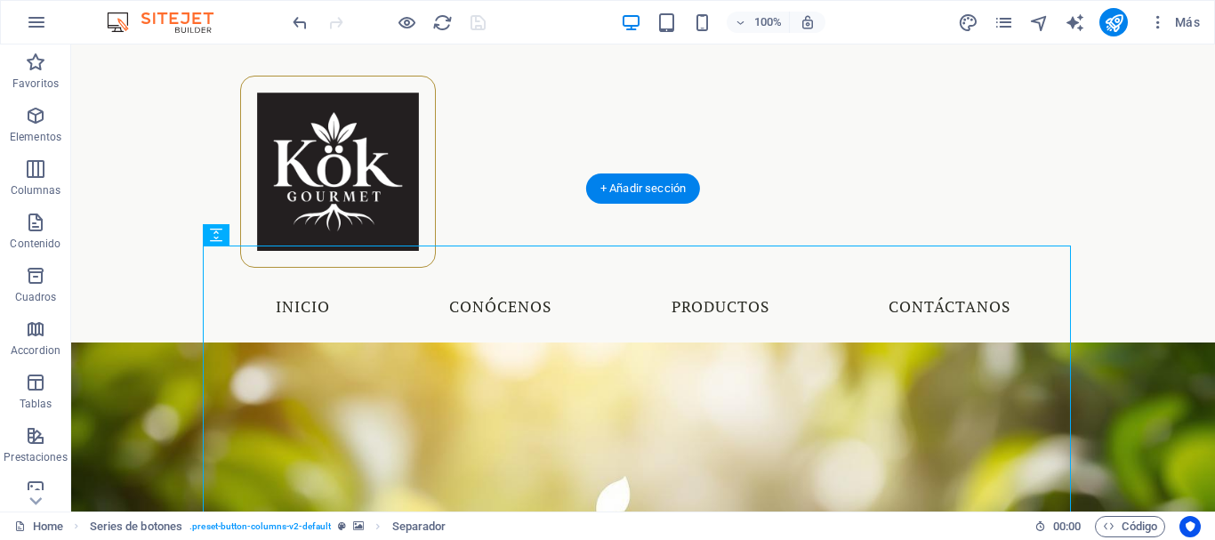
click at [542, 173] on div "Menu Inicio Conócenos Productos Contáctanos" at bounding box center [643, 193] width 1144 height 298
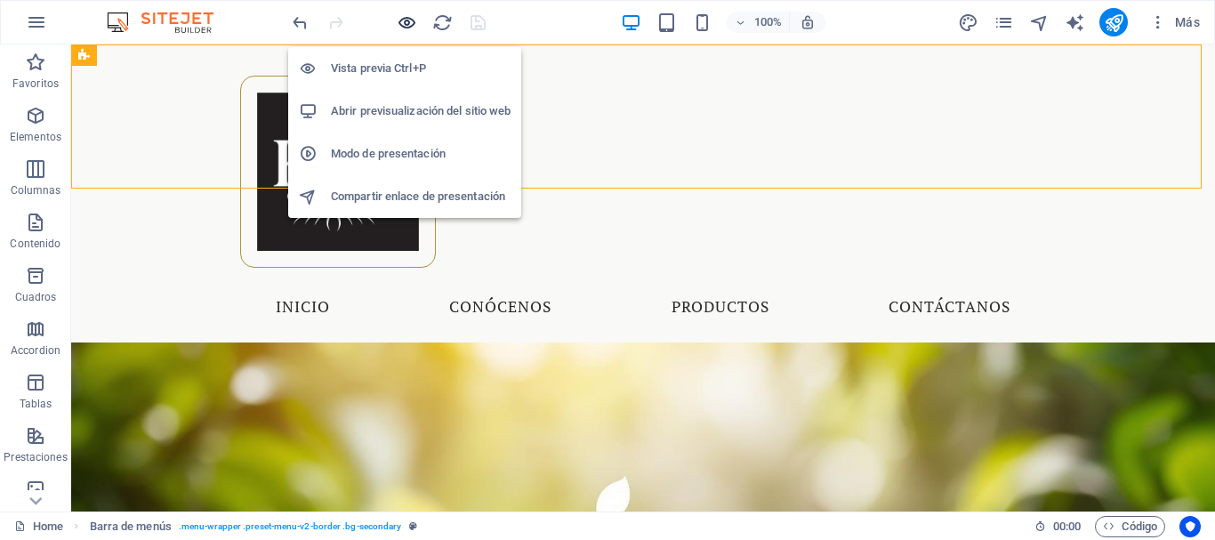
click at [410, 18] on icon "button" at bounding box center [407, 22] width 20 height 20
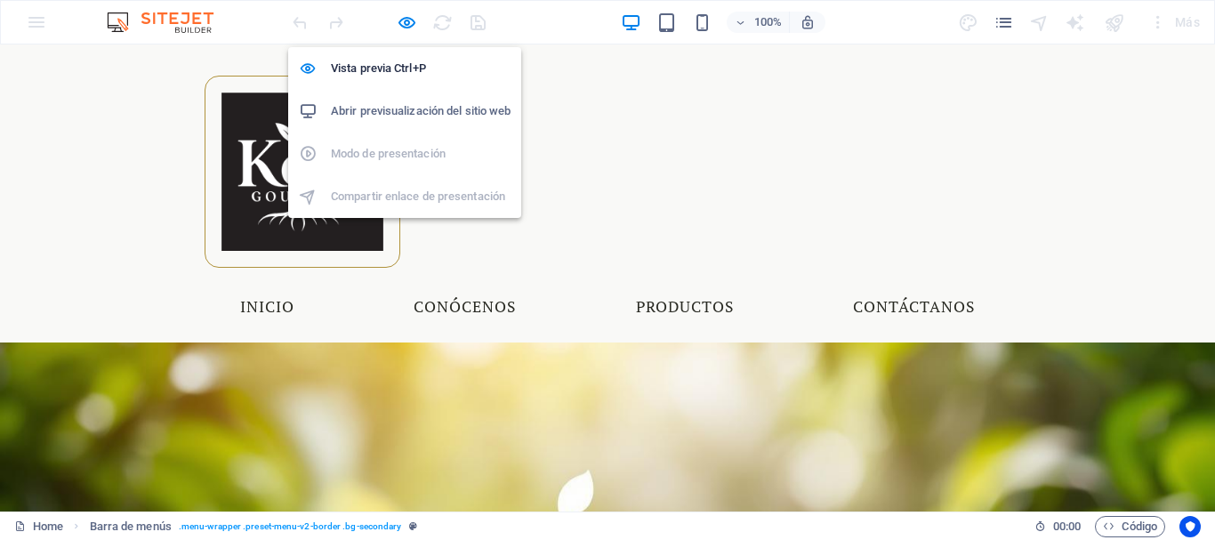
click at [396, 101] on h6 "Abrir previsualización del sitio web" at bounding box center [421, 111] width 180 height 21
click at [407, 21] on icon "button" at bounding box center [407, 22] width 20 height 20
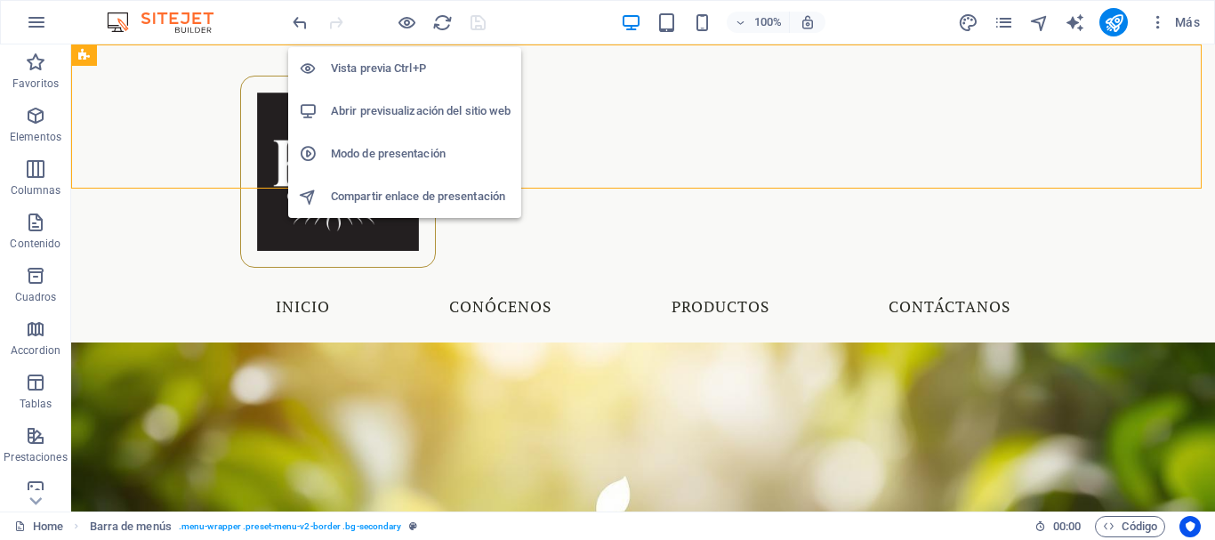
click at [406, 110] on h6 "Abrir previsualización del sitio web" at bounding box center [421, 111] width 180 height 21
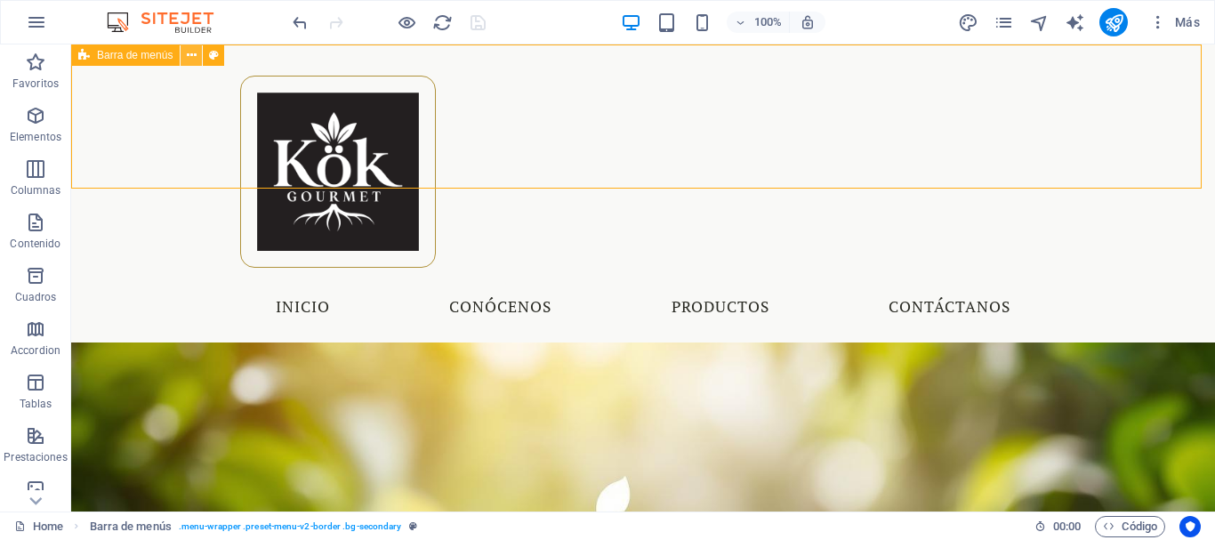
click at [190, 57] on icon at bounding box center [192, 55] width 10 height 19
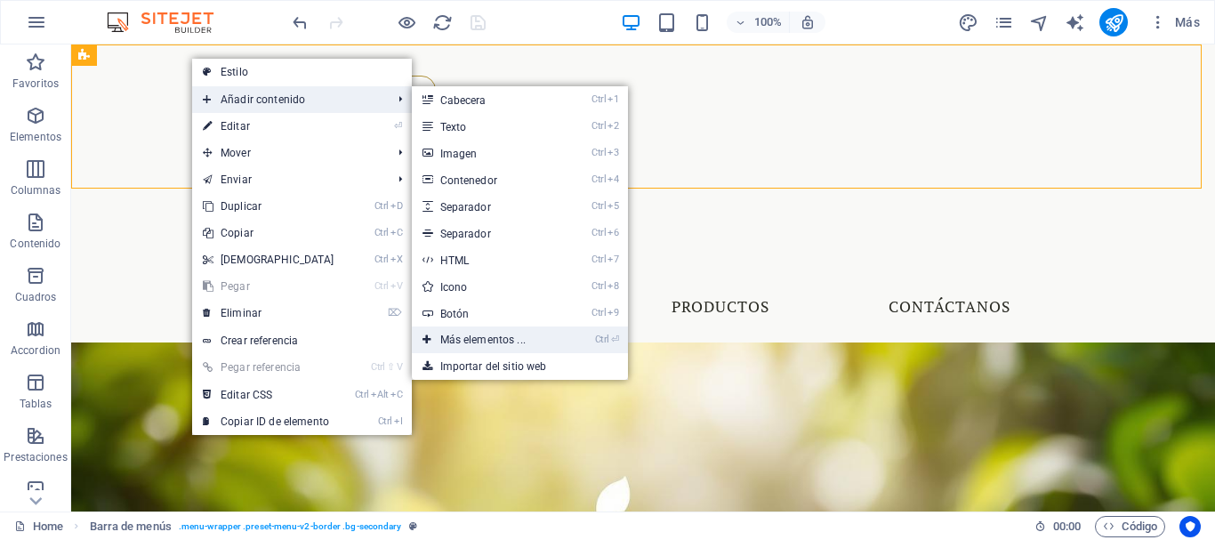
drag, startPoint x: 559, startPoint y: 334, endPoint x: 311, endPoint y: 234, distance: 267.7
click at [559, 334] on link "Ctrl ⏎ Más elementos ..." at bounding box center [486, 339] width 149 height 27
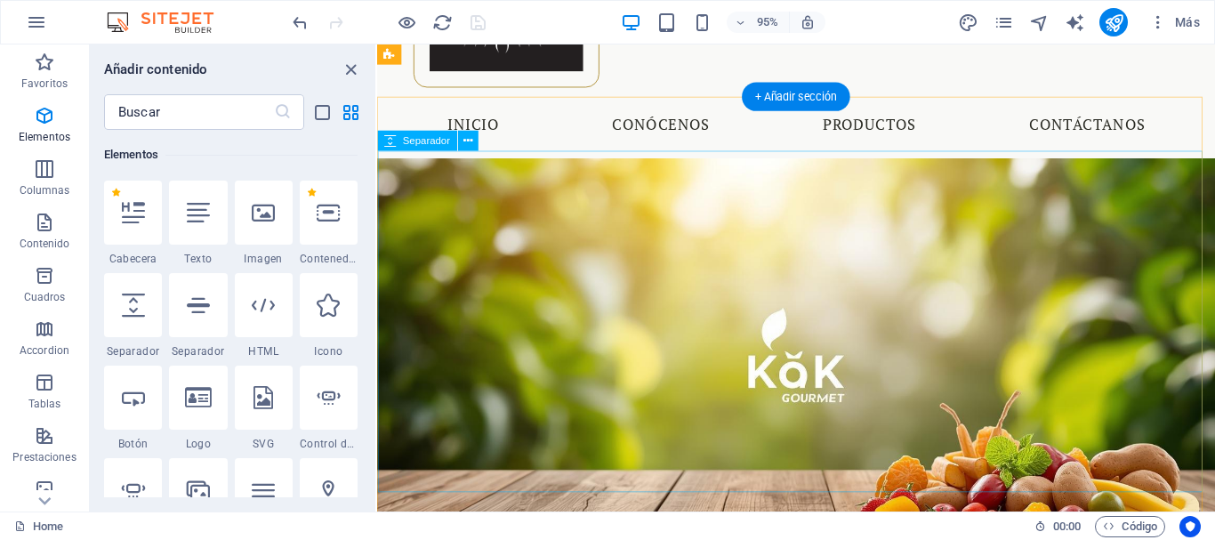
scroll to position [0, 0]
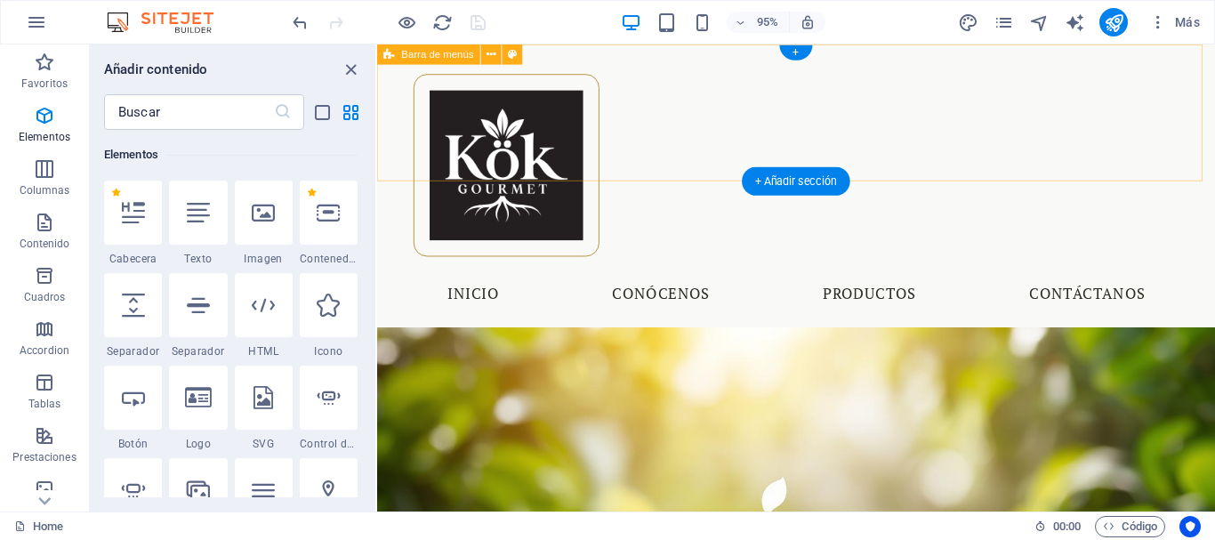
click at [557, 158] on div "Menu Inicio Conócenos Productos Contáctanos" at bounding box center [818, 193] width 882 height 298
click at [556, 158] on div "Menu Inicio Conócenos Productos Contáctanos" at bounding box center [818, 193] width 882 height 298
select select "rem"
select select "sticky_reverse"
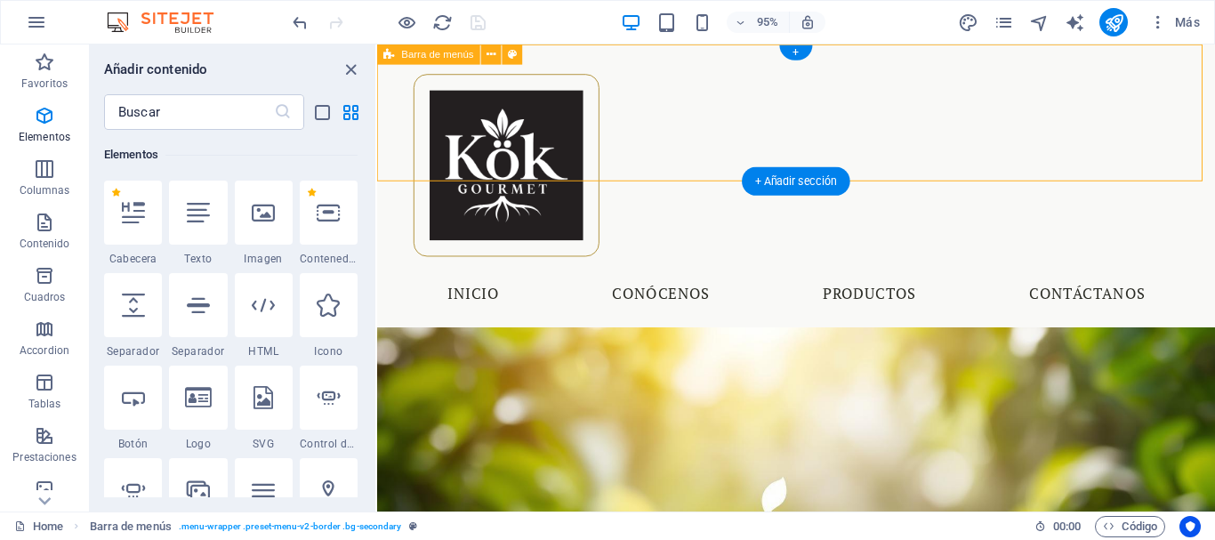
select select "px"
select select "hover_box_top"
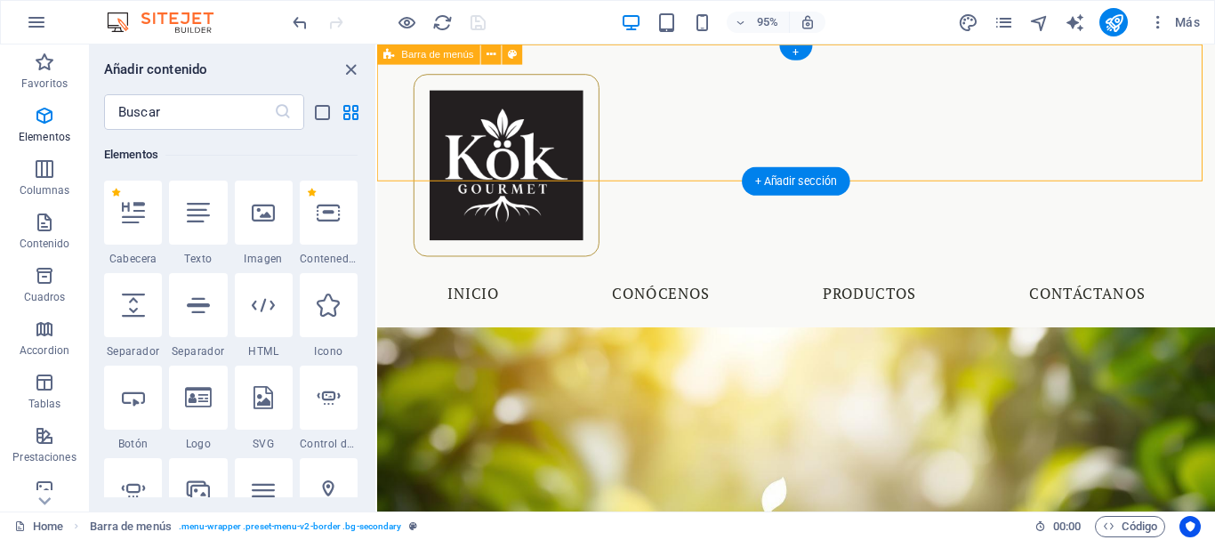
select select "px"
select select "rem"
select select "link-special-font"
select select "rem"
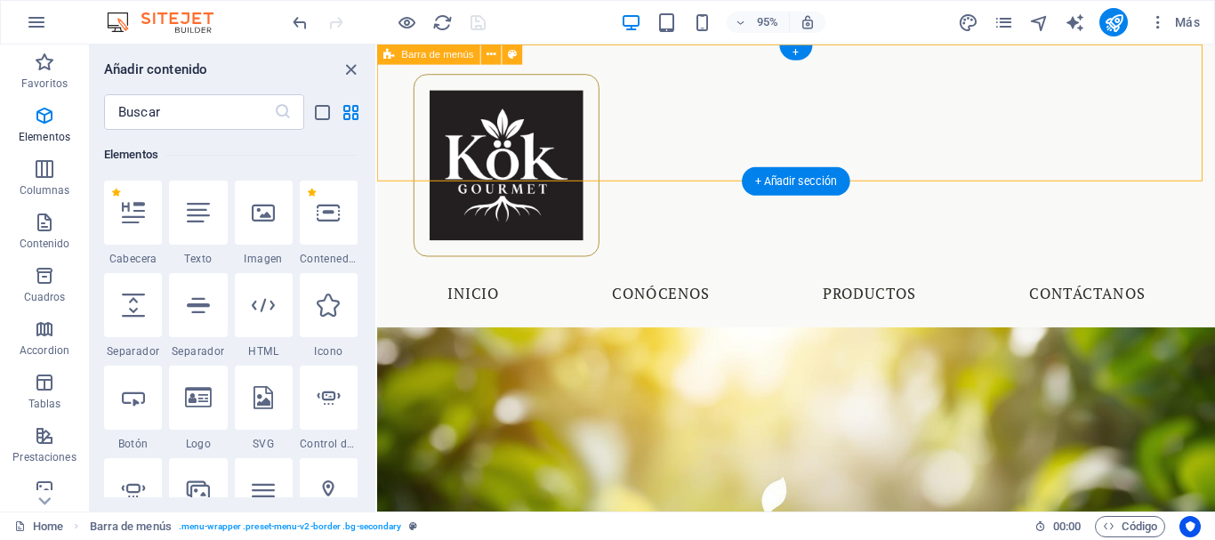
select select "400"
select select "px"
select select "rem"
select select "px"
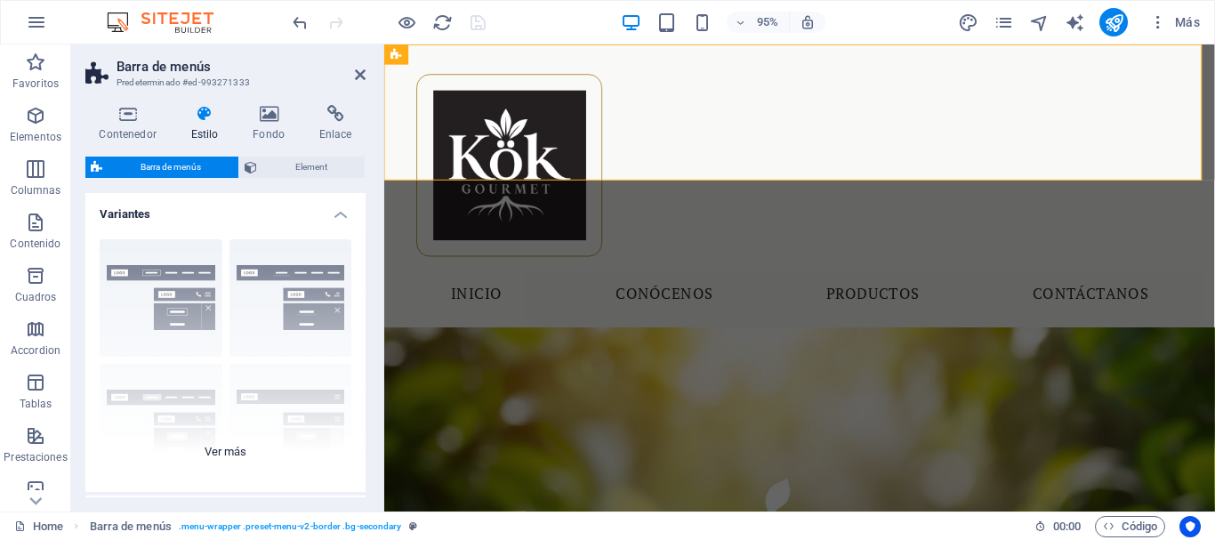
scroll to position [178, 0]
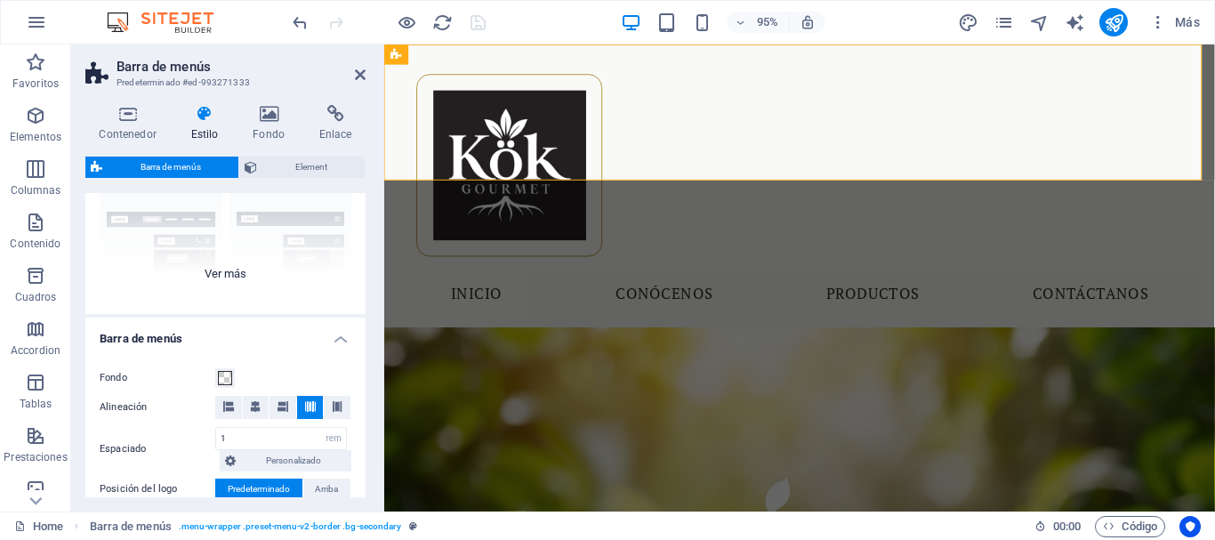
click at [250, 277] on div "Borde Centrado Predeterminado Fijo Loki Desencadenador Ancho XXL" at bounding box center [225, 180] width 280 height 267
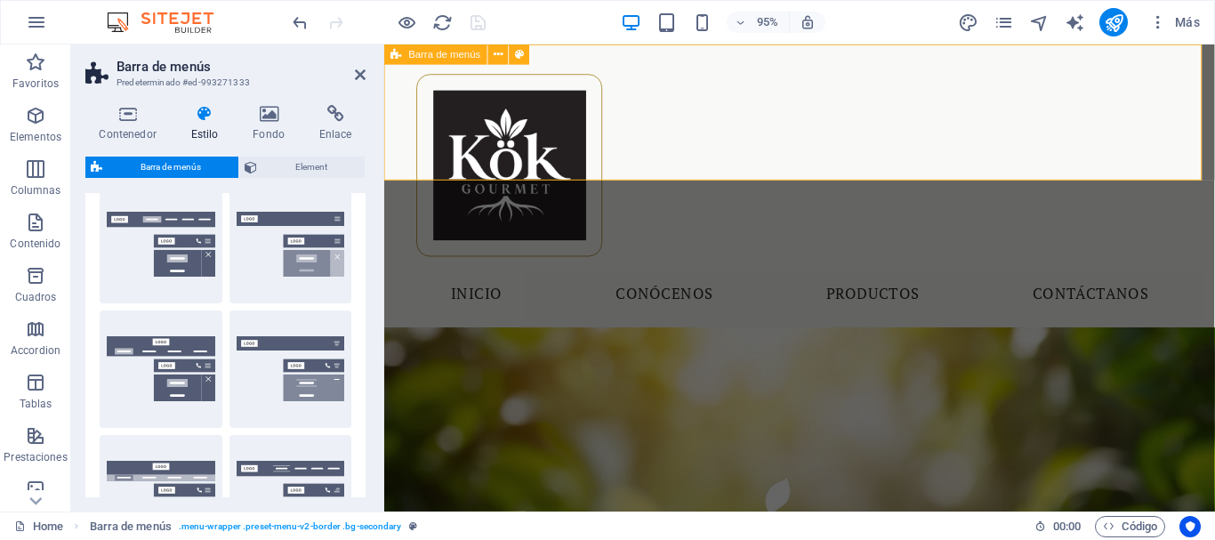
click at [534, 168] on div "Menu Inicio Conócenos Productos Contáctanos" at bounding box center [821, 193] width 874 height 298
click at [299, 165] on span "Element" at bounding box center [310, 167] width 97 height 21
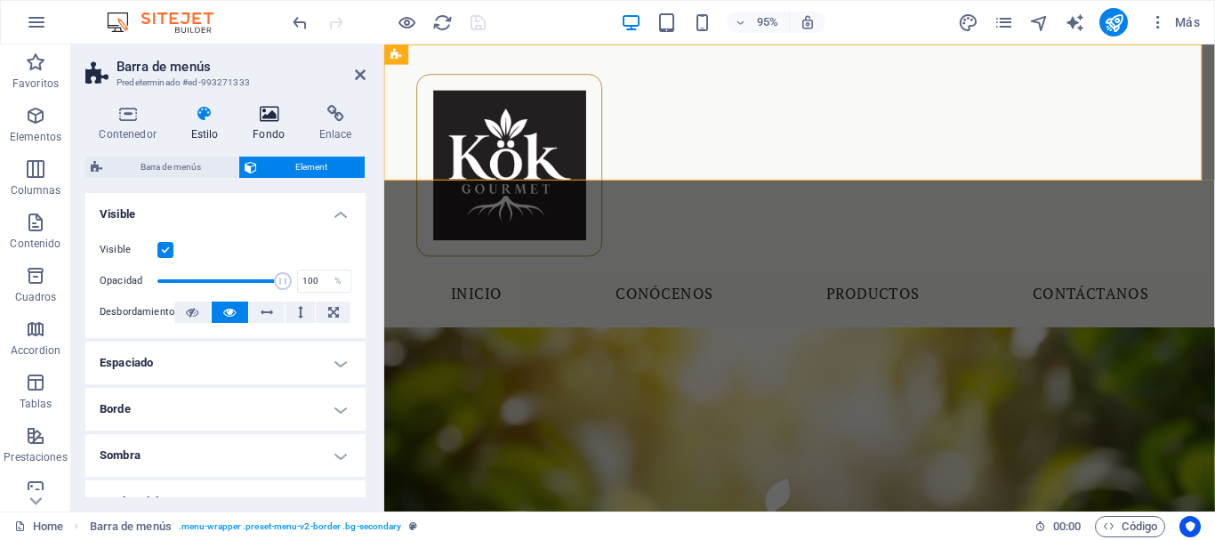
click at [273, 120] on icon at bounding box center [269, 114] width 60 height 18
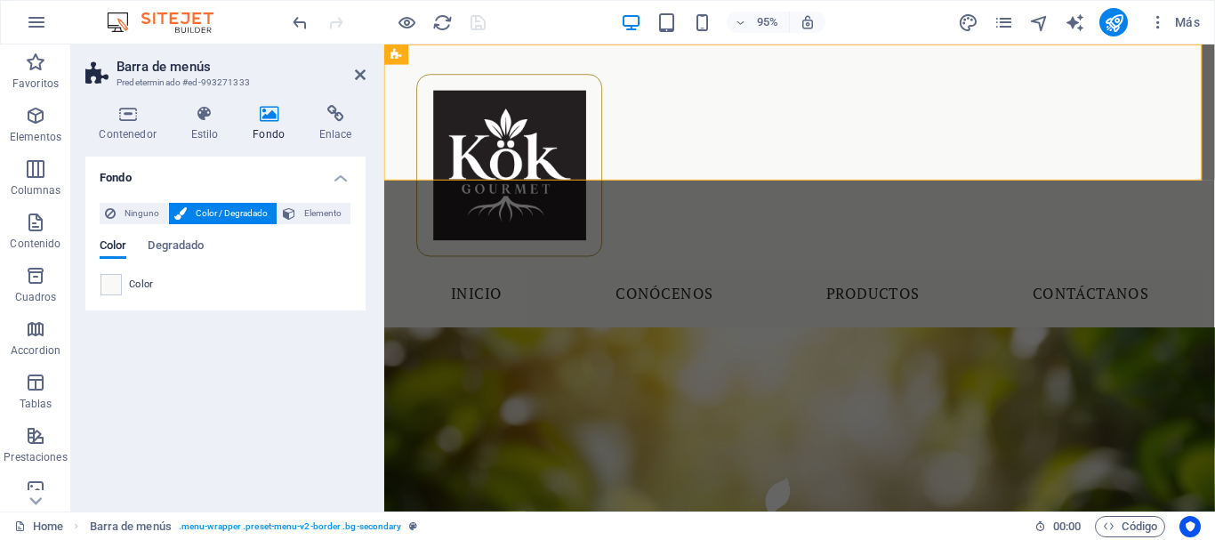
click at [126, 284] on div "Color" at bounding box center [226, 284] width 250 height 21
click at [117, 282] on span at bounding box center [111, 285] width 20 height 20
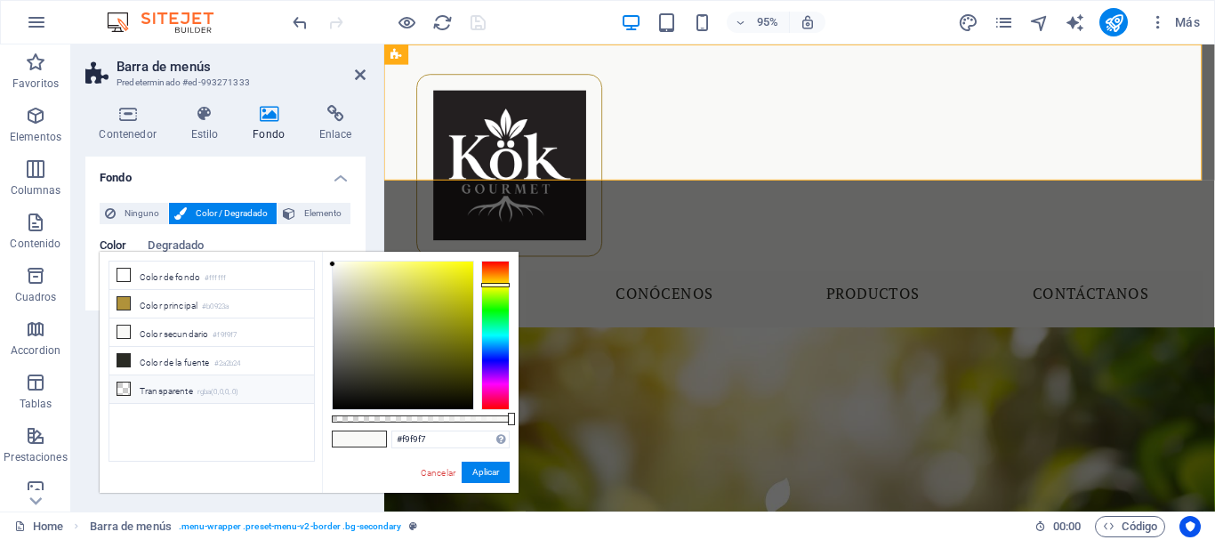
click at [151, 383] on li "Transparente rgba(0,0,0,.0)" at bounding box center [211, 389] width 205 height 28
type input "rgba(0, 0, 0, 0)"
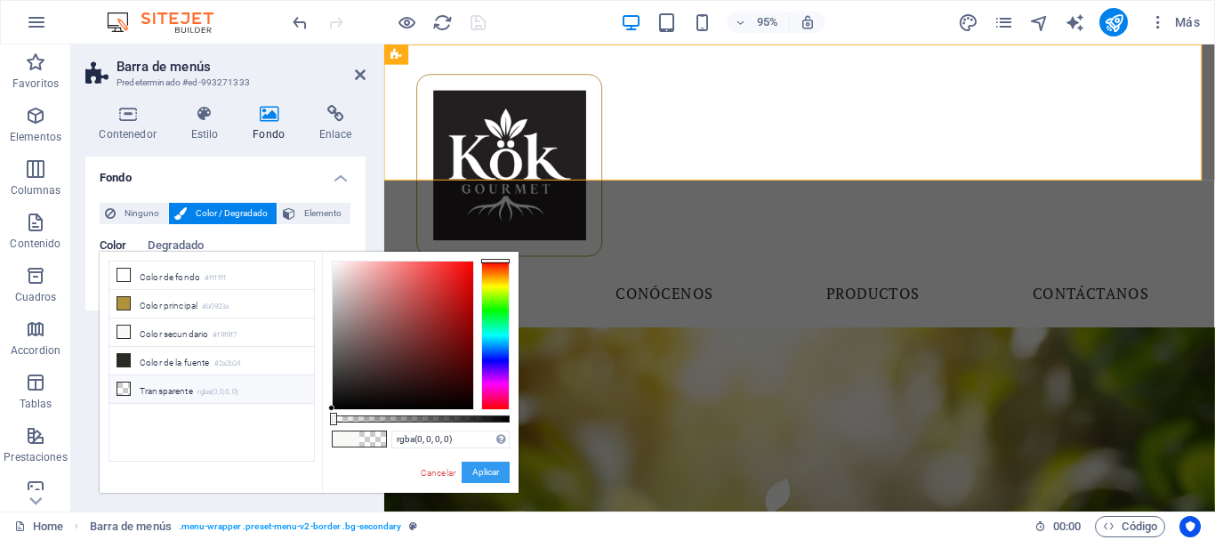
click at [489, 479] on button "Aplicar" at bounding box center [486, 472] width 48 height 21
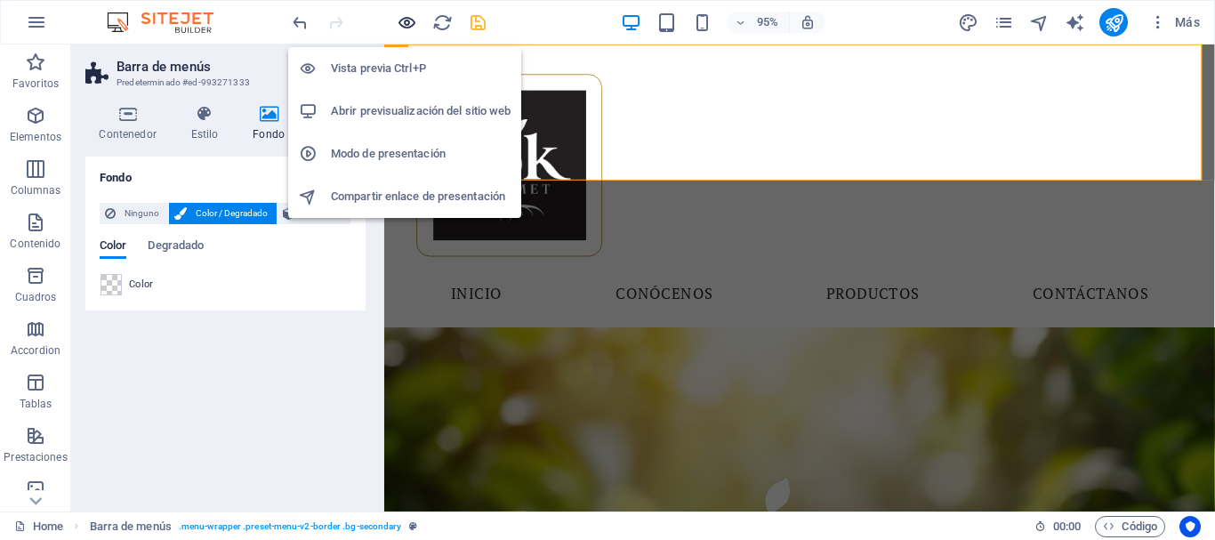
click at [408, 28] on icon "button" at bounding box center [407, 22] width 20 height 20
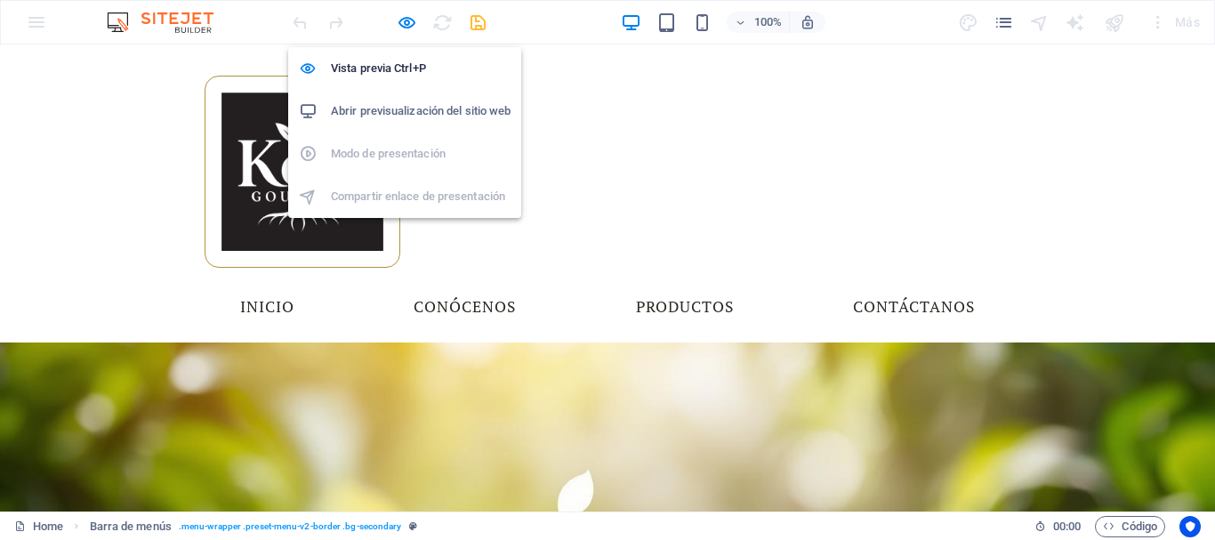
click at [388, 101] on h6 "Abrir previsualización del sitio web" at bounding box center [421, 111] width 180 height 21
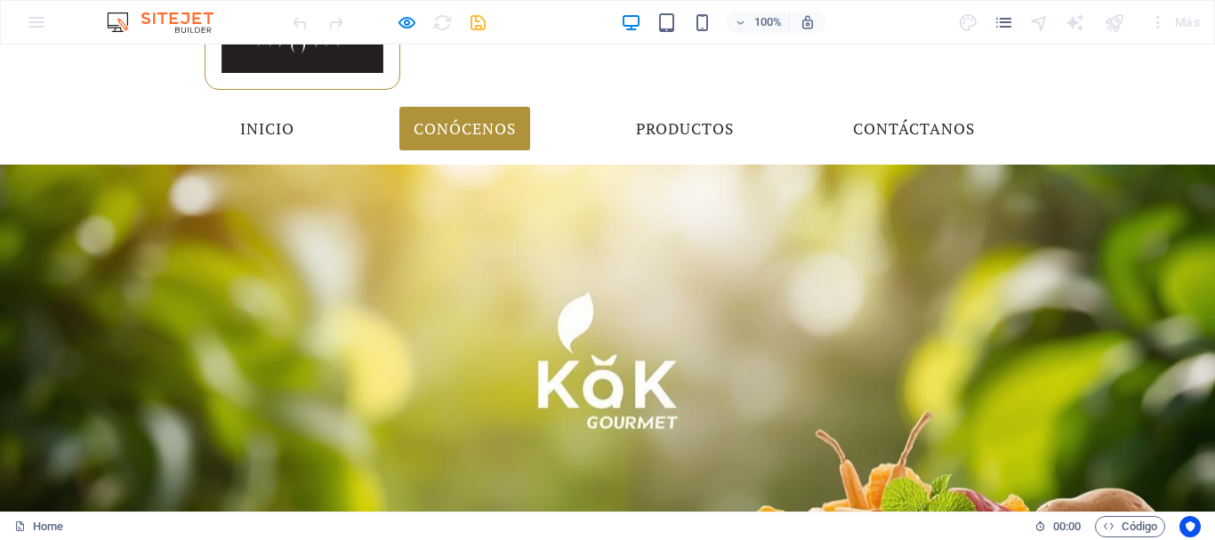
scroll to position [0, 0]
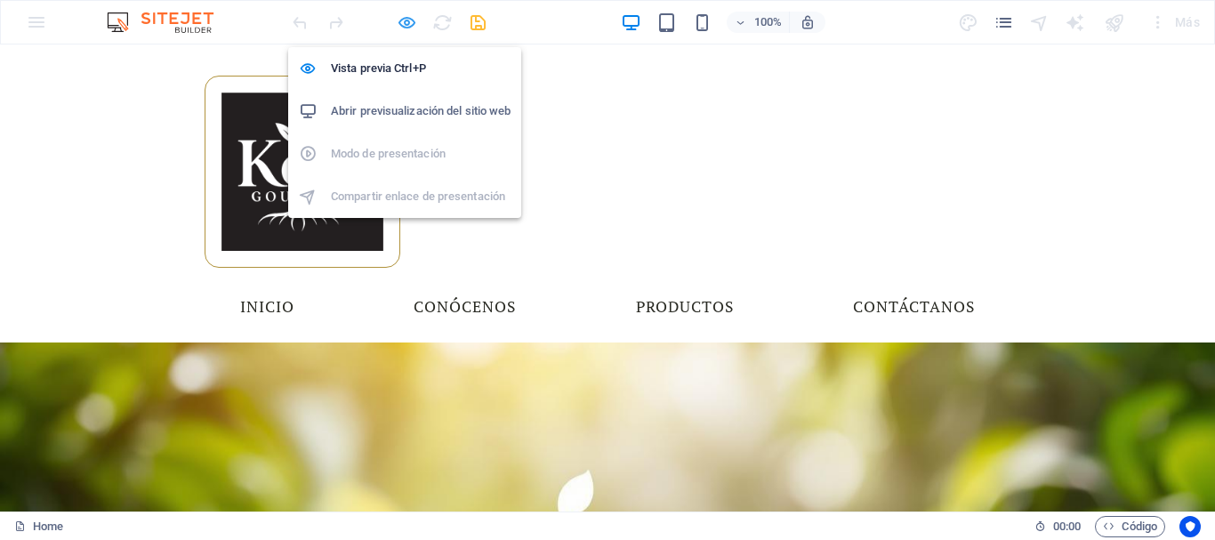
click at [409, 23] on icon "button" at bounding box center [407, 22] width 20 height 20
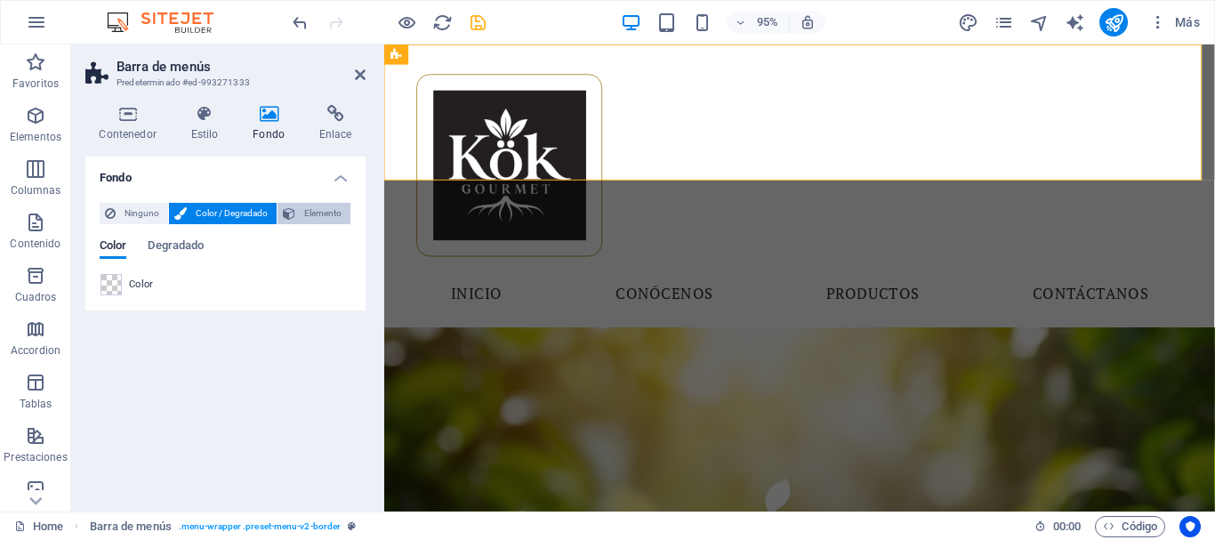
click at [301, 209] on span "Elemento" at bounding box center [323, 213] width 44 height 21
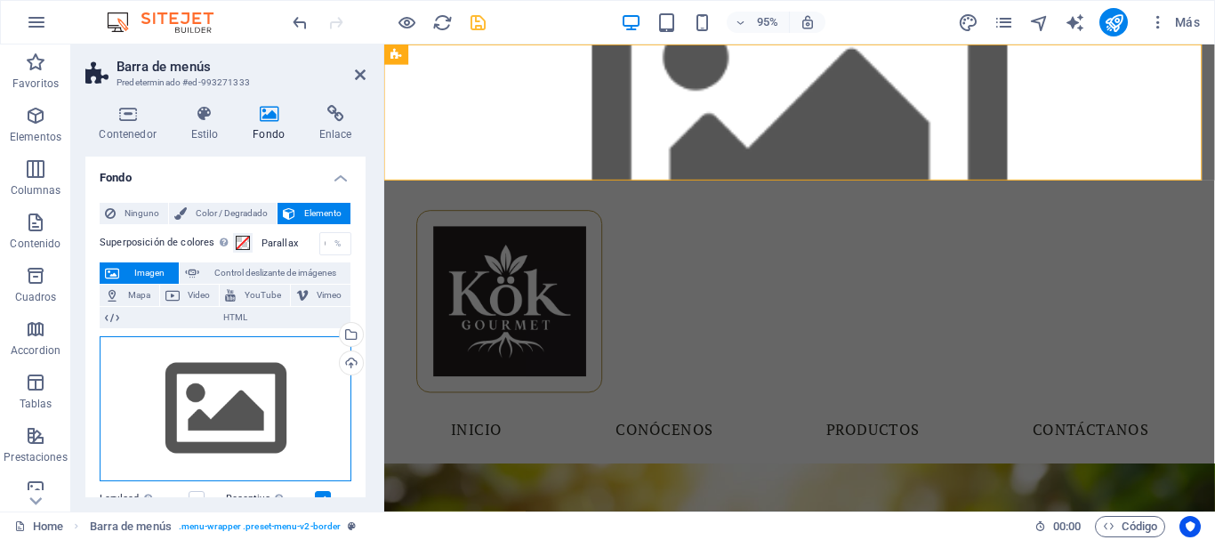
click at [211, 367] on div "Arrastra archivos aquí, haz clic para escoger archivos o selecciona archivos de…" at bounding box center [226, 409] width 252 height 146
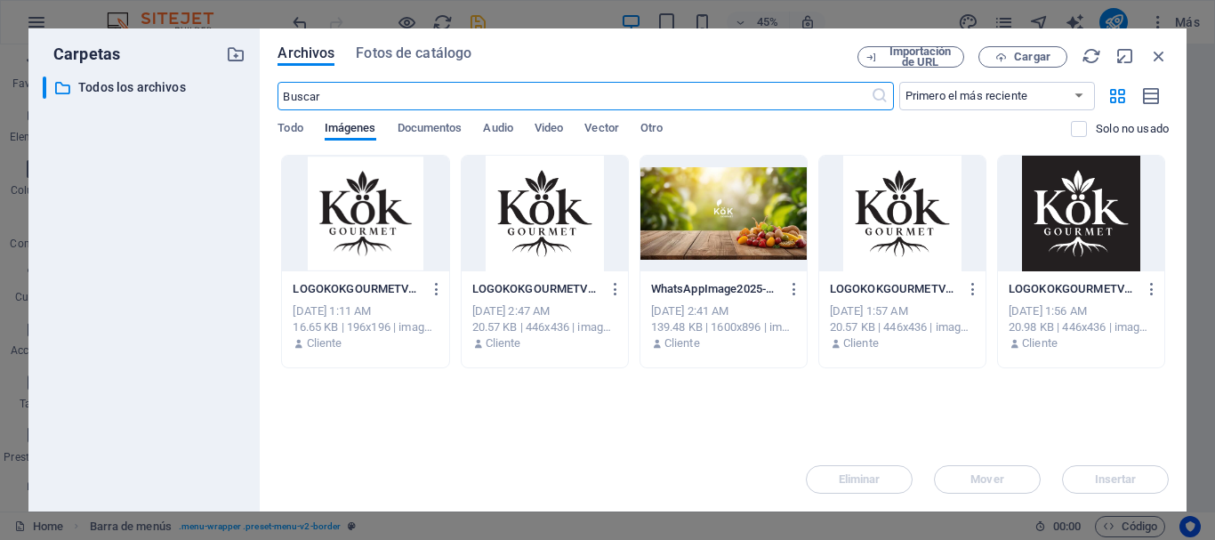
click at [659, 239] on div at bounding box center [723, 214] width 166 height 116
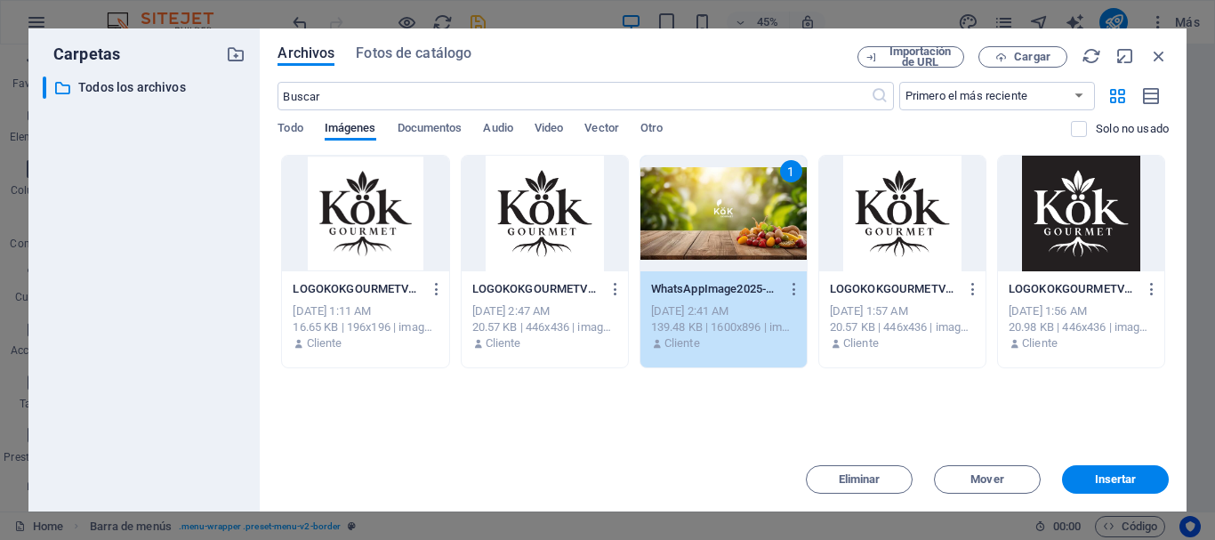
click at [659, 239] on div "1" at bounding box center [723, 214] width 166 height 116
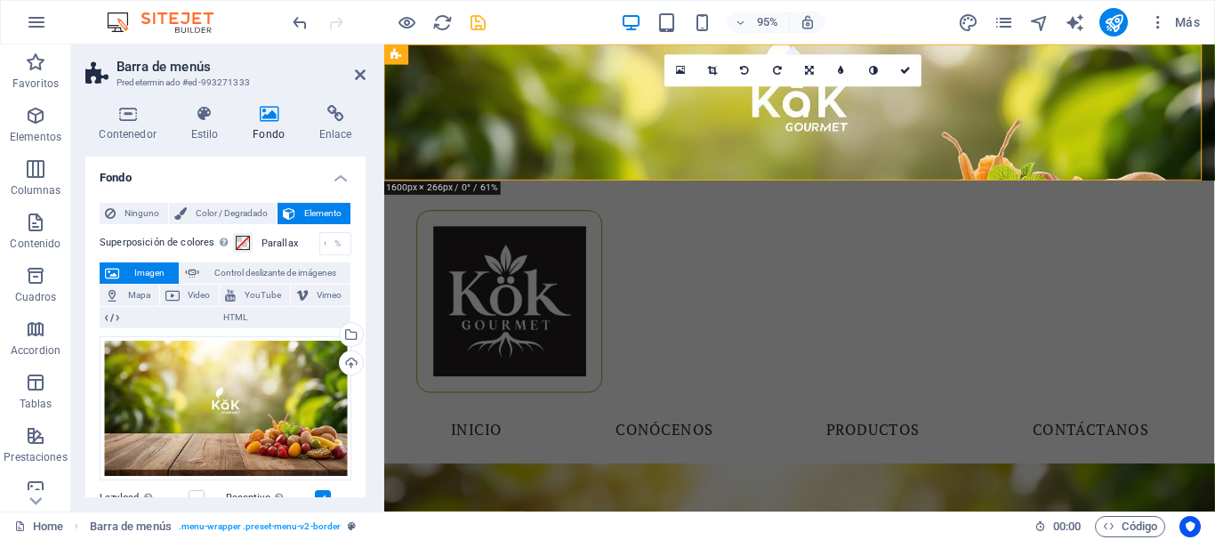
scroll to position [89, 0]
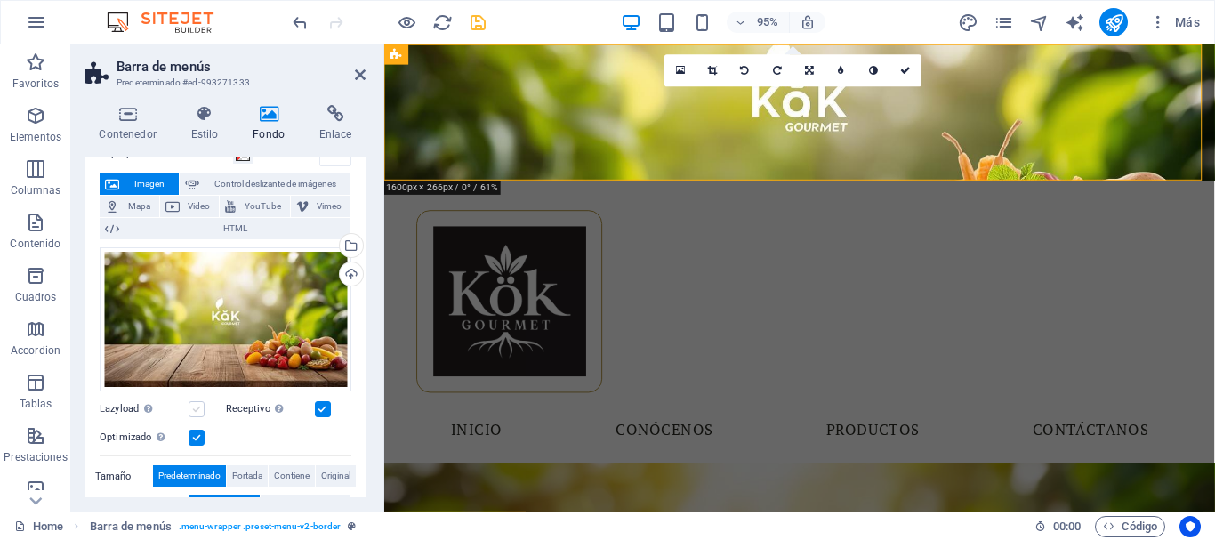
click at [193, 409] on label at bounding box center [197, 409] width 16 height 16
click at [0, 0] on input "Lazyload La carga de imágenes tras la carga de la página mejora la velocidad de…" at bounding box center [0, 0] width 0 height 0
click at [199, 403] on label at bounding box center [197, 409] width 16 height 16
click at [0, 0] on input "Lazyload La carga de imágenes tras la carga de la página mejora la velocidad de…" at bounding box center [0, 0] width 0 height 0
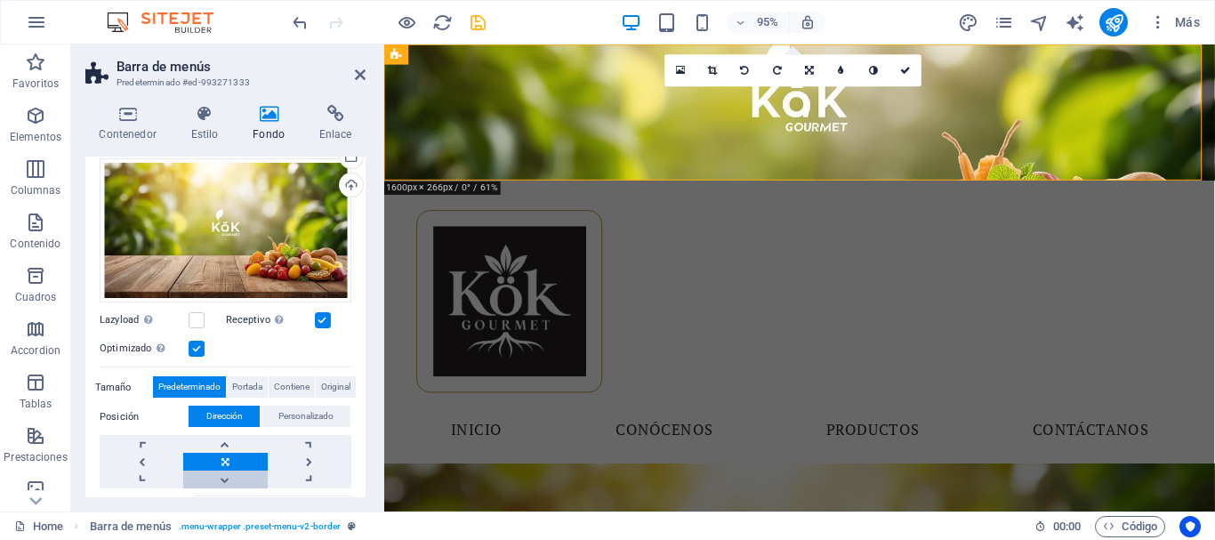
scroll to position [267, 0]
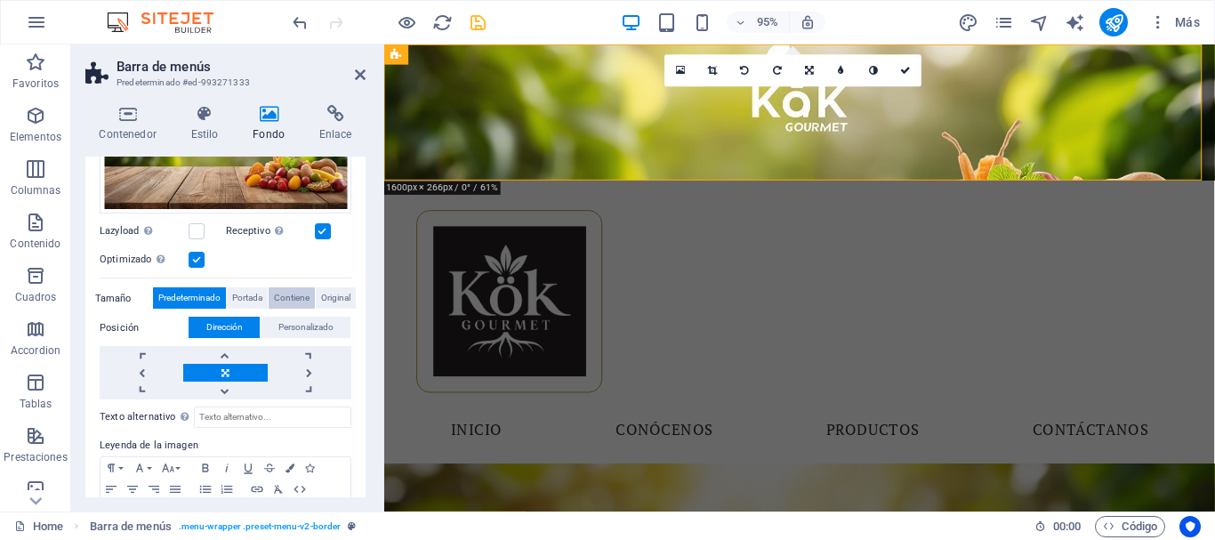
click at [293, 304] on span "Contiene" at bounding box center [292, 297] width 36 height 21
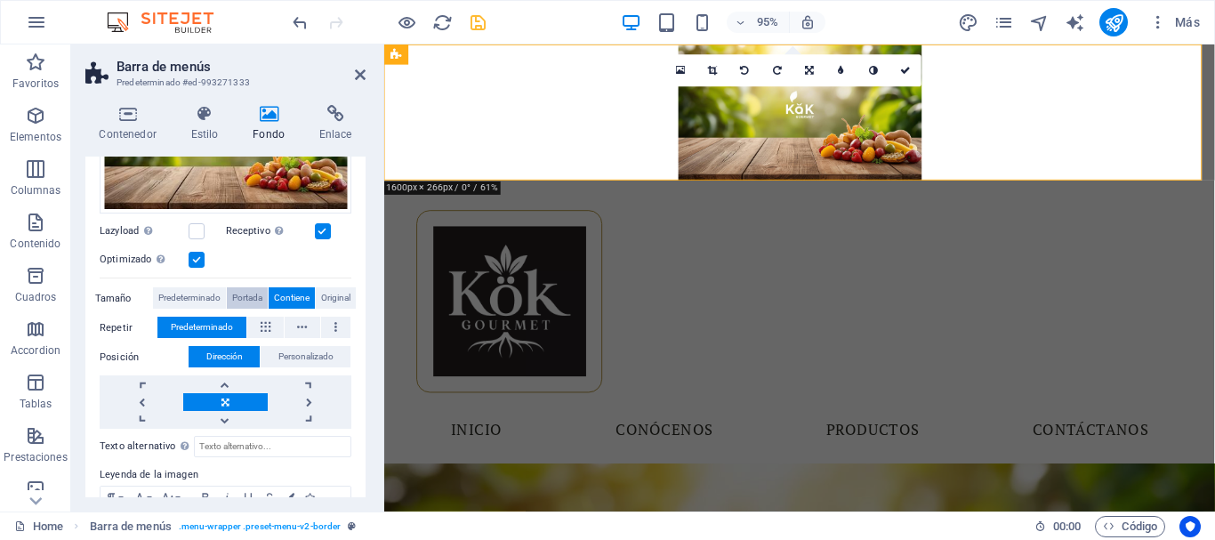
click at [256, 299] on span "Portada" at bounding box center [247, 297] width 30 height 21
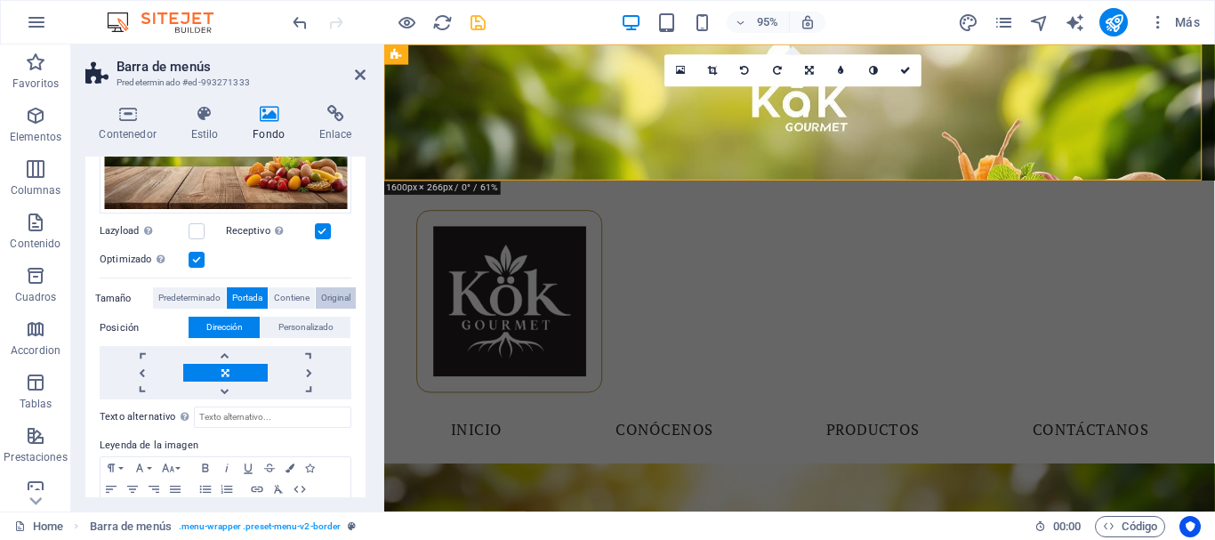
click at [331, 293] on span "Original" at bounding box center [335, 297] width 29 height 21
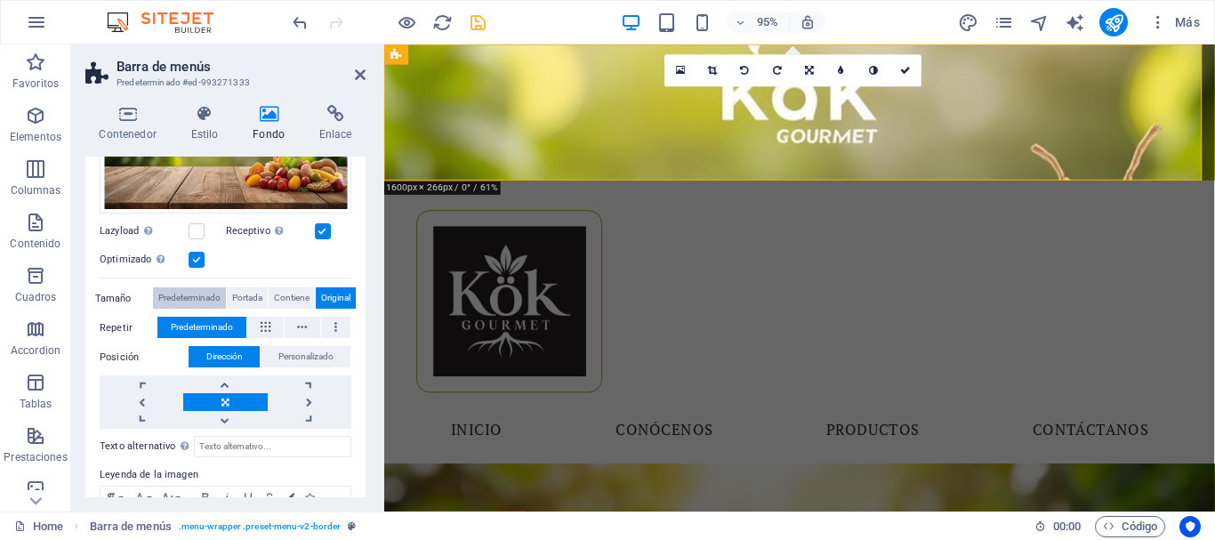
click at [205, 296] on span "Predeterminado" at bounding box center [189, 297] width 62 height 21
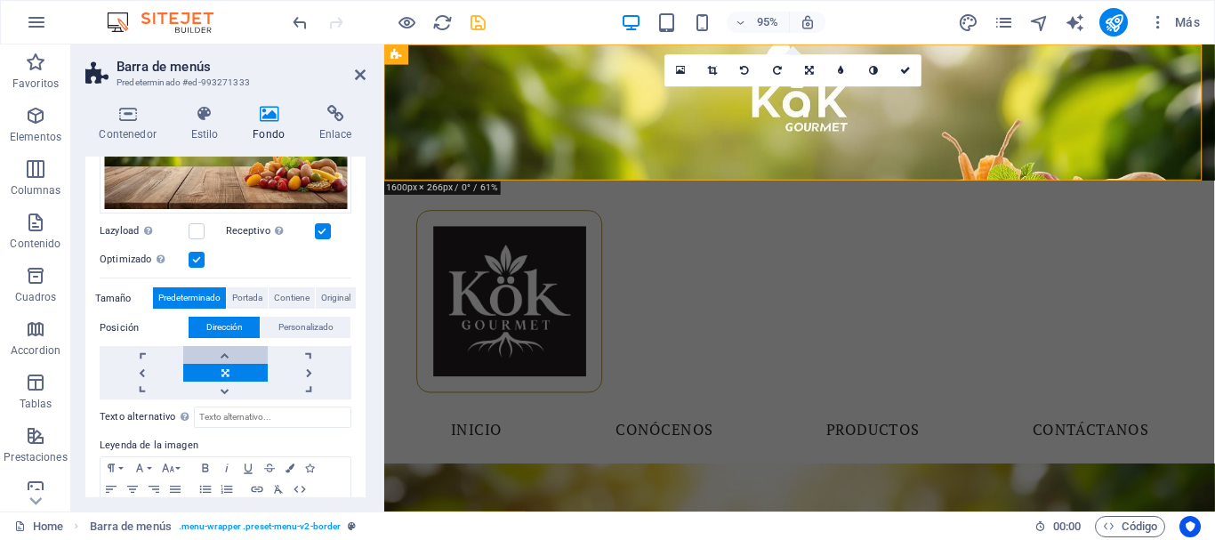
click at [227, 354] on link at bounding box center [225, 355] width 84 height 18
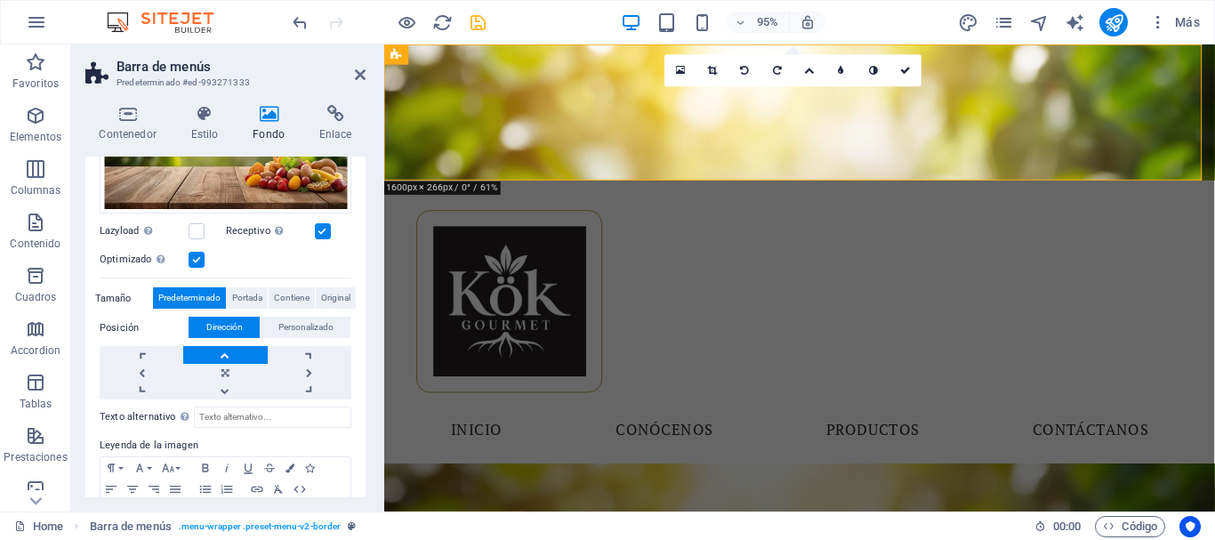
click at [227, 354] on link at bounding box center [225, 355] width 84 height 18
click at [233, 390] on link at bounding box center [225, 391] width 84 height 18
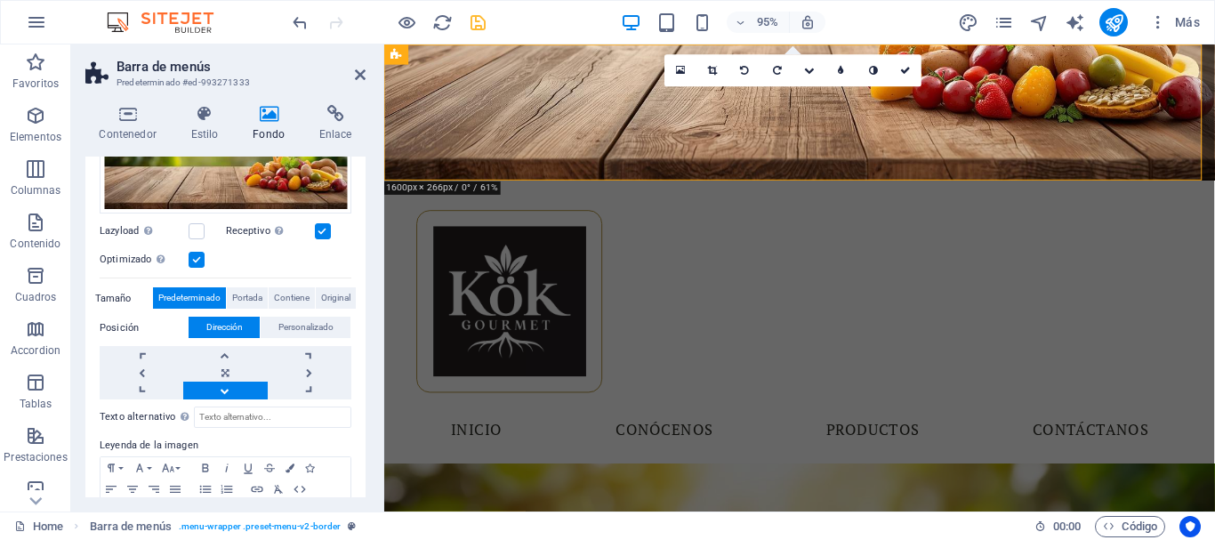
click at [233, 390] on link at bounding box center [225, 391] width 84 height 18
click at [233, 347] on link at bounding box center [225, 355] width 84 height 18
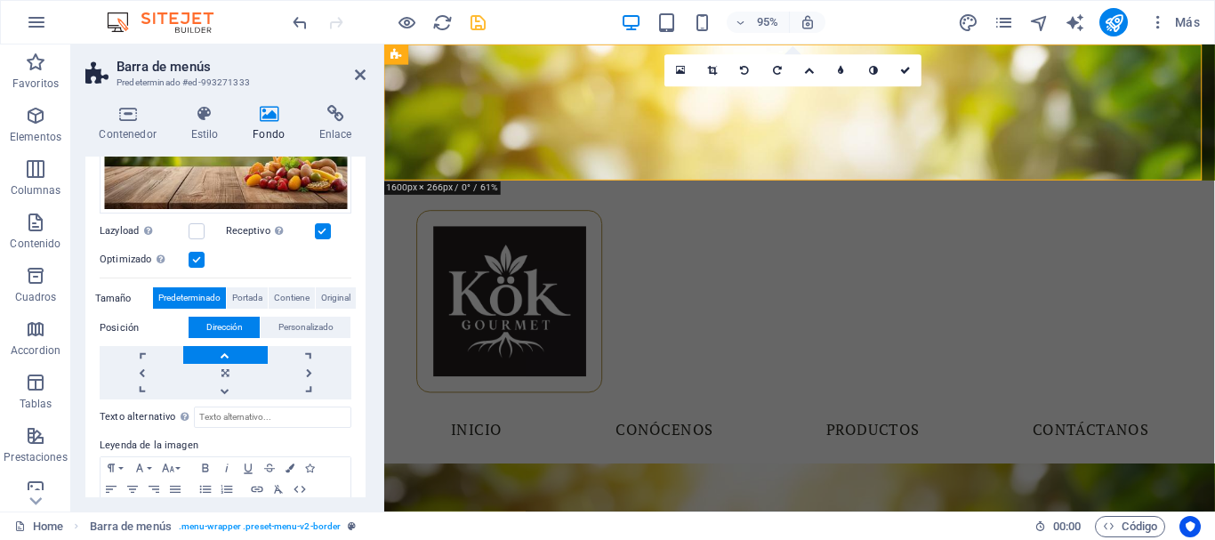
click at [233, 347] on link at bounding box center [225, 355] width 84 height 18
click at [304, 367] on link at bounding box center [310, 373] width 84 height 18
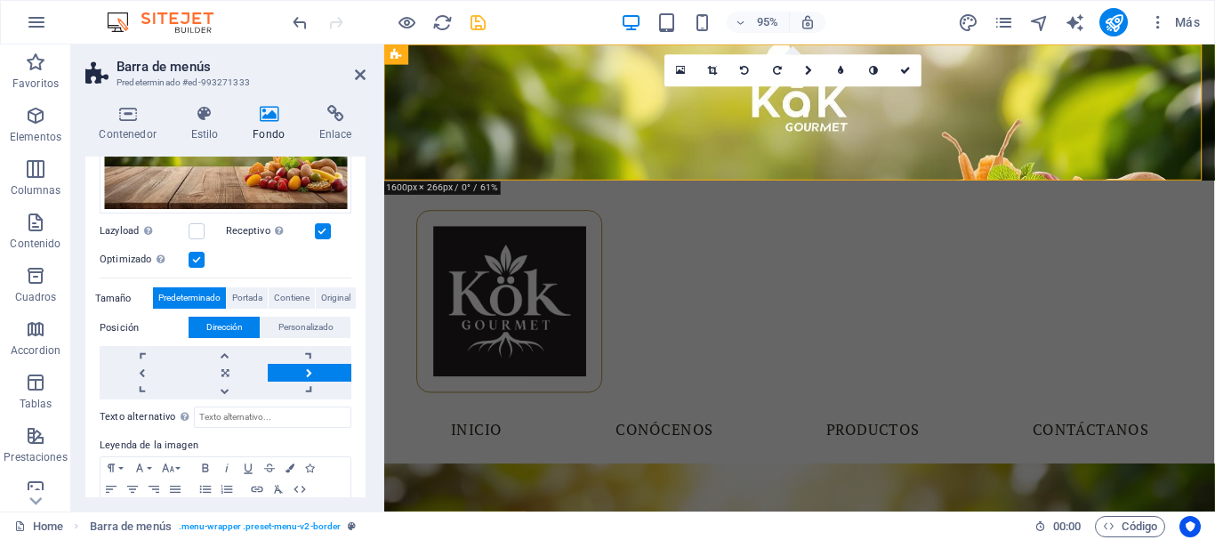
click at [303, 367] on link at bounding box center [310, 373] width 84 height 18
drag, startPoint x: 303, startPoint y: 367, endPoint x: 197, endPoint y: 374, distance: 106.0
click at [302, 367] on link at bounding box center [310, 373] width 84 height 18
click at [140, 371] on link at bounding box center [142, 373] width 84 height 18
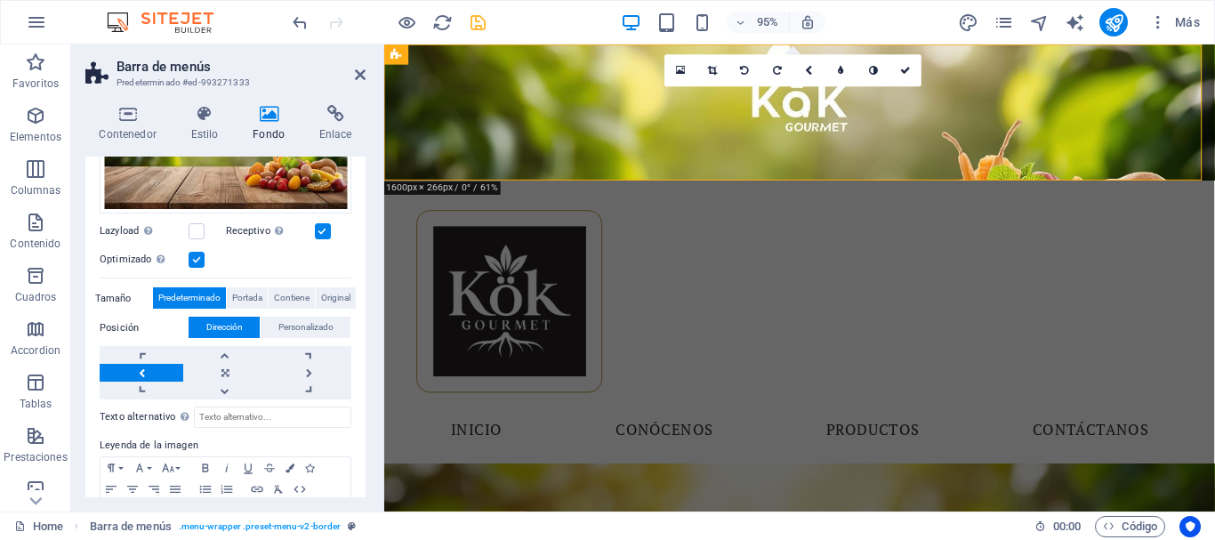
click at [140, 371] on link at bounding box center [142, 373] width 84 height 18
click at [710, 68] on icon at bounding box center [713, 71] width 10 height 10
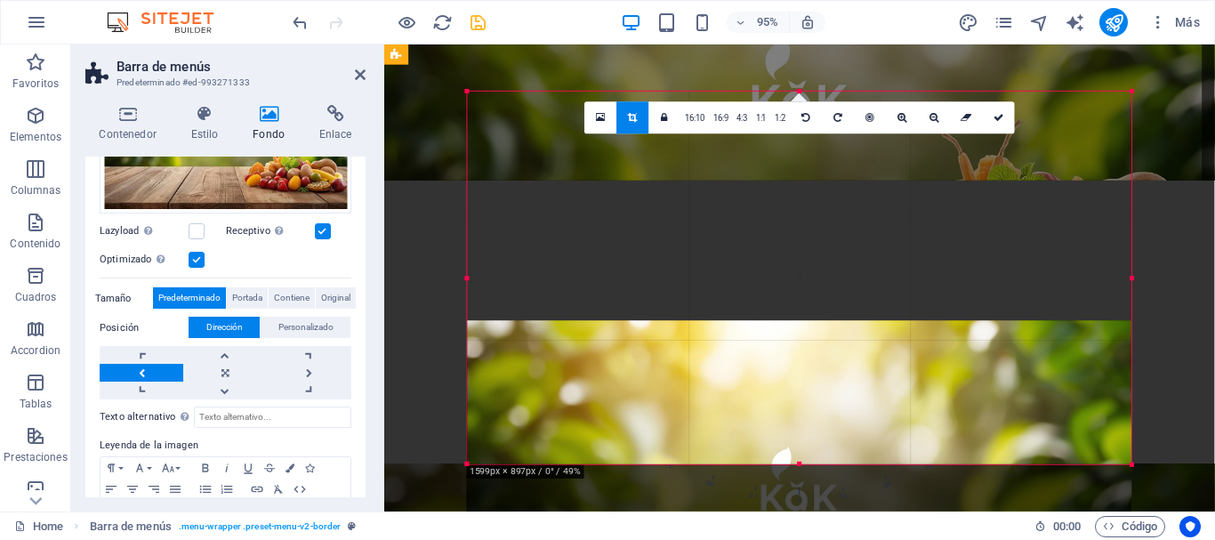
drag, startPoint x: 655, startPoint y: 258, endPoint x: 659, endPoint y: 499, distance: 241.1
click at [659, 463] on div "180 170 160 150 140 130 120 110 100 90 80 70 60 50 40 30 20 10 0 -10 -20 -30 -4…" at bounding box center [799, 278] width 664 height 372
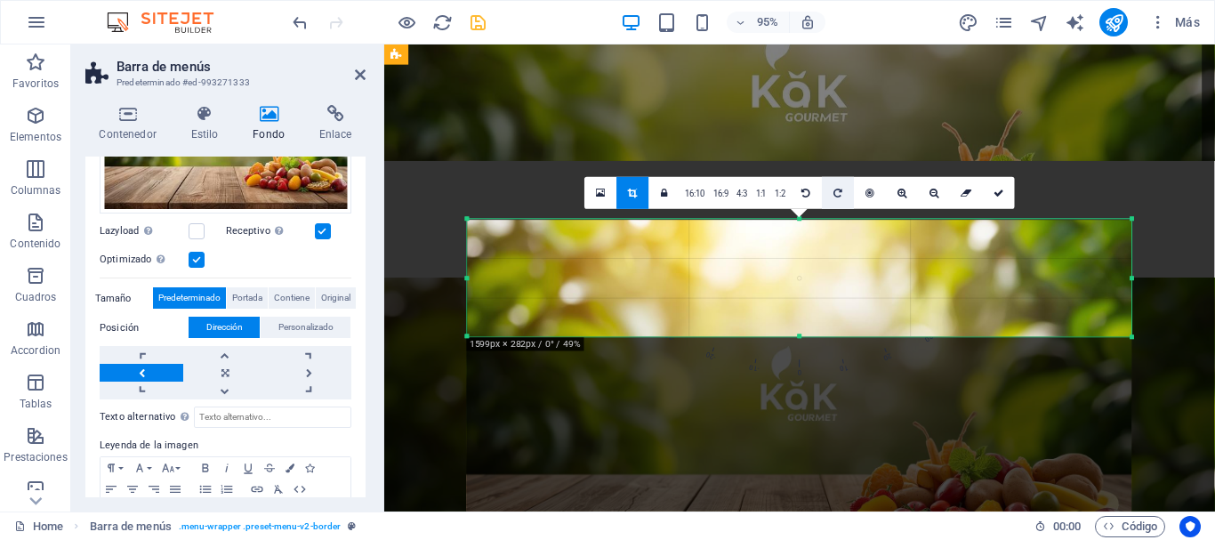
drag, startPoint x: 801, startPoint y: 465, endPoint x: 849, endPoint y: 197, distance: 272.7
click at [849, 220] on div "180 170 160 150 140 130 120 110 100 90 80 70 60 50 40 30 20 10 0 -10 -20 -30 -4…" at bounding box center [799, 278] width 664 height 117
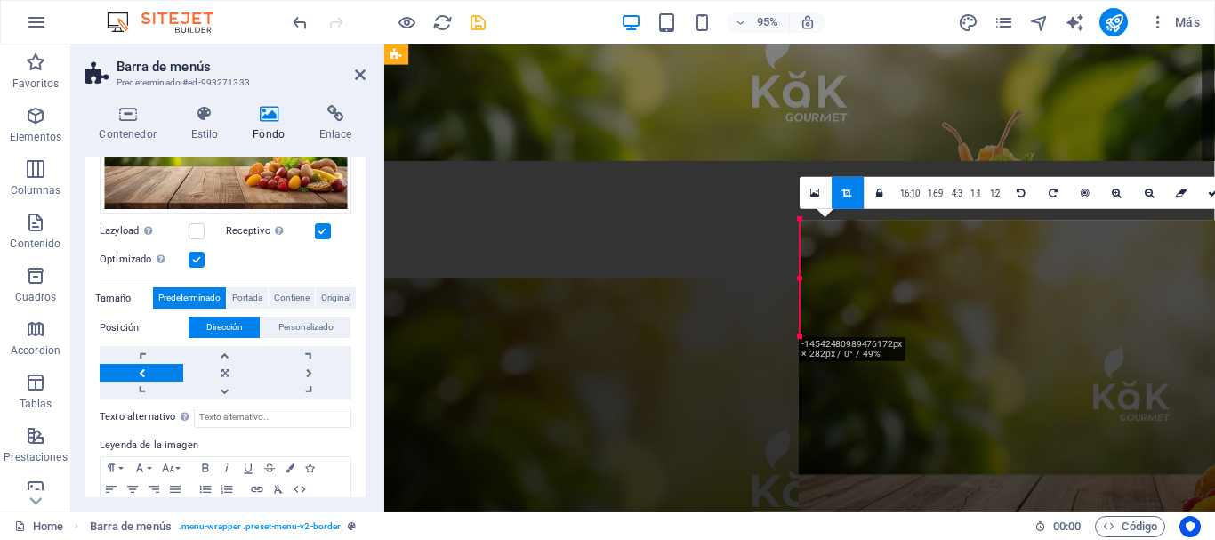
click at [872, 330] on div at bounding box center [1132, 406] width 665 height 373
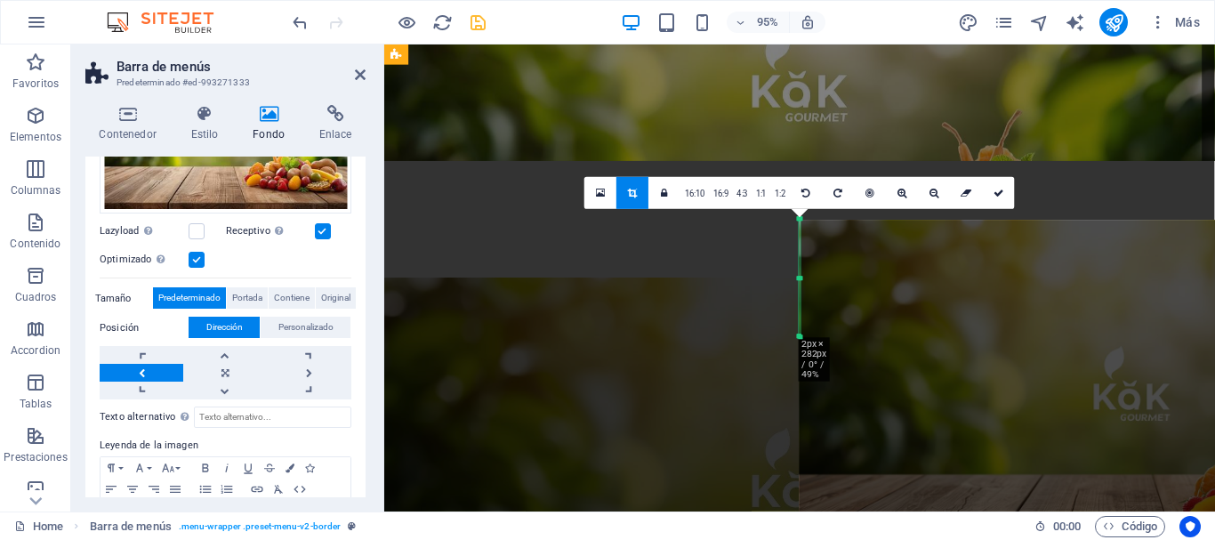
drag, startPoint x: 800, startPoint y: 278, endPoint x: 927, endPoint y: 271, distance: 127.4
click at [800, 271] on div "180 170 160 150 140 130 120 110 100 90 80 70 60 50 40 30 20 10 0 -10 -20 -30 -4…" at bounding box center [800, 278] width 1 height 117
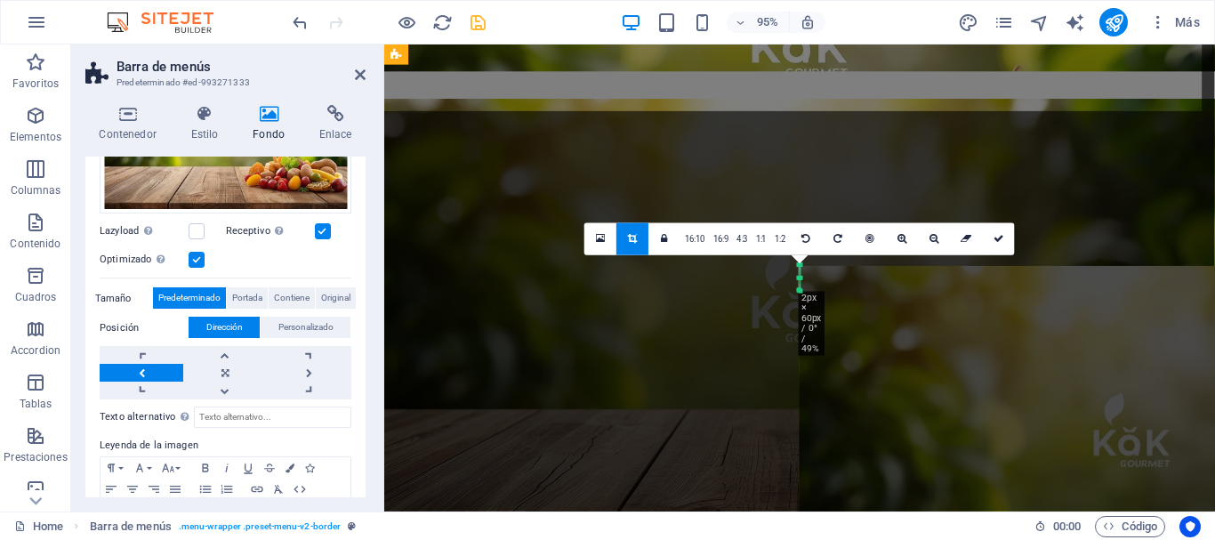
drag, startPoint x: 801, startPoint y: 338, endPoint x: 929, endPoint y: 222, distance: 171.9
click at [929, 222] on div "Separador Series de botones Barra de menús Menú Contenedor Logo Icono HTML Marc…" at bounding box center [799, 277] width 831 height 467
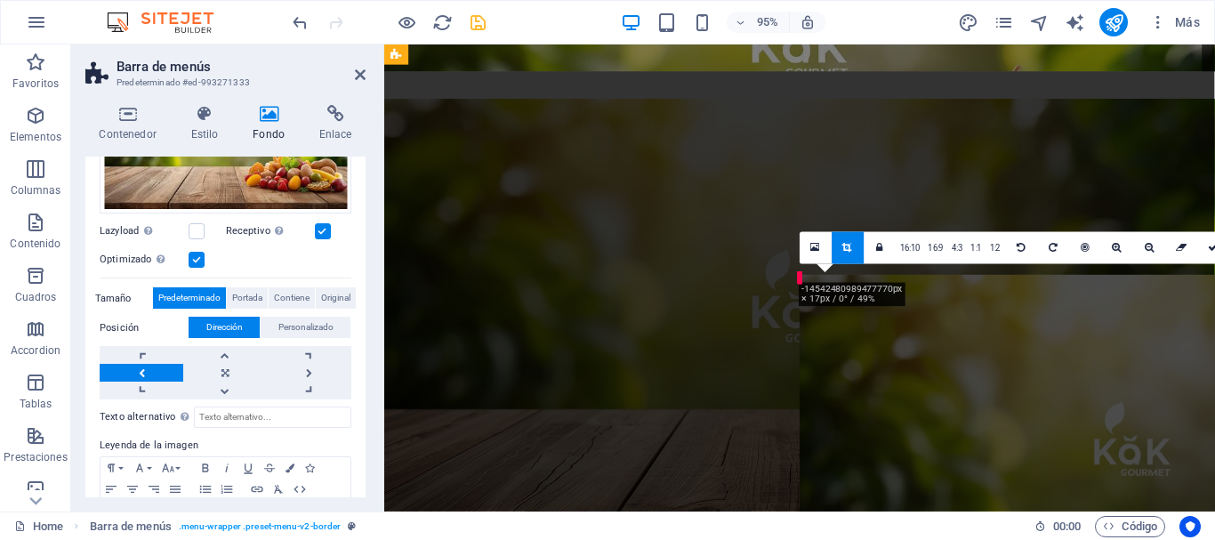
click at [1209, 243] on icon at bounding box center [1214, 248] width 11 height 10
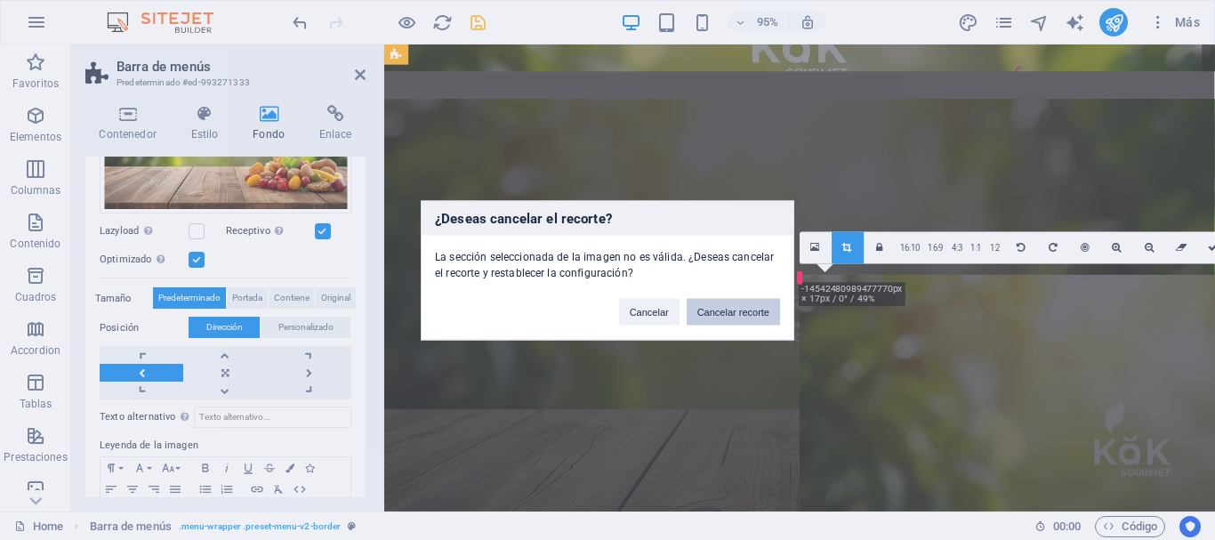
click at [725, 307] on button "Cancelar recorte" at bounding box center [733, 311] width 93 height 27
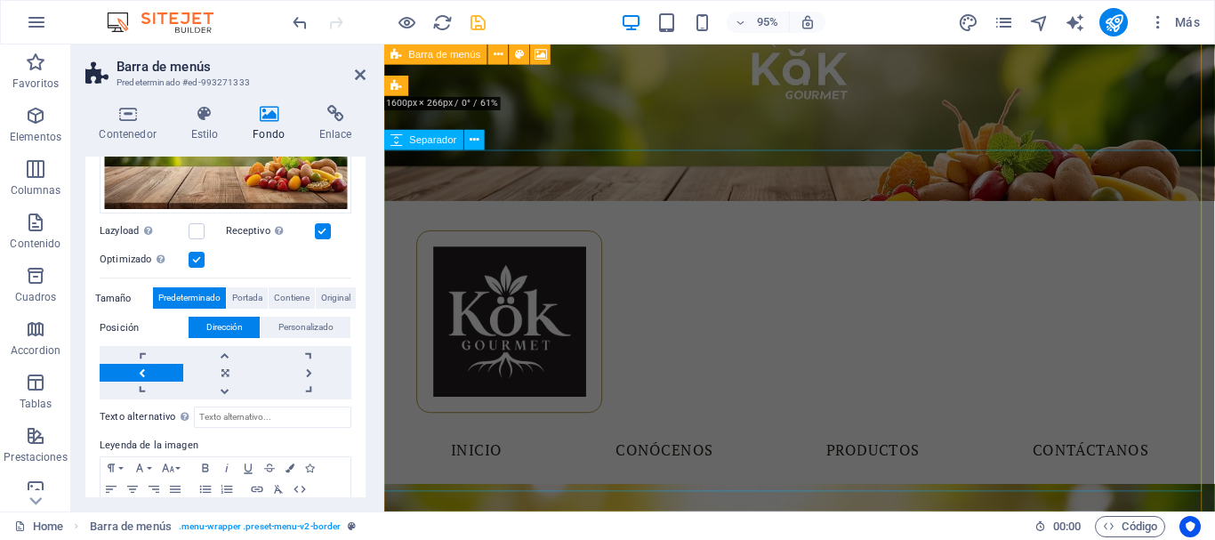
scroll to position [0, 0]
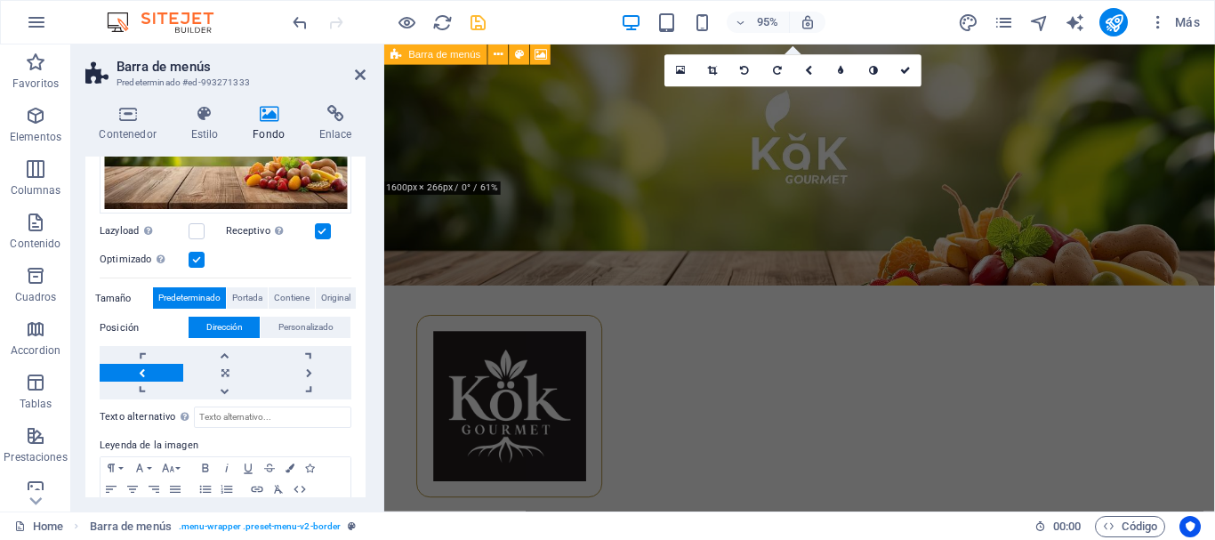
click at [622, 176] on figure at bounding box center [821, 170] width 874 height 253
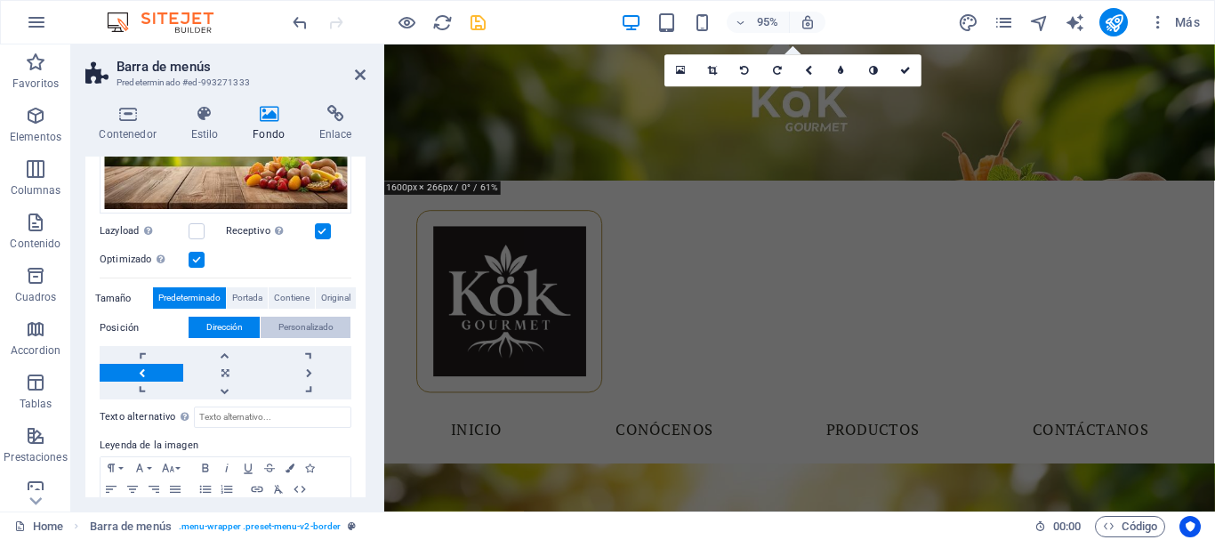
click at [280, 318] on span "Personalizado" at bounding box center [305, 327] width 55 height 21
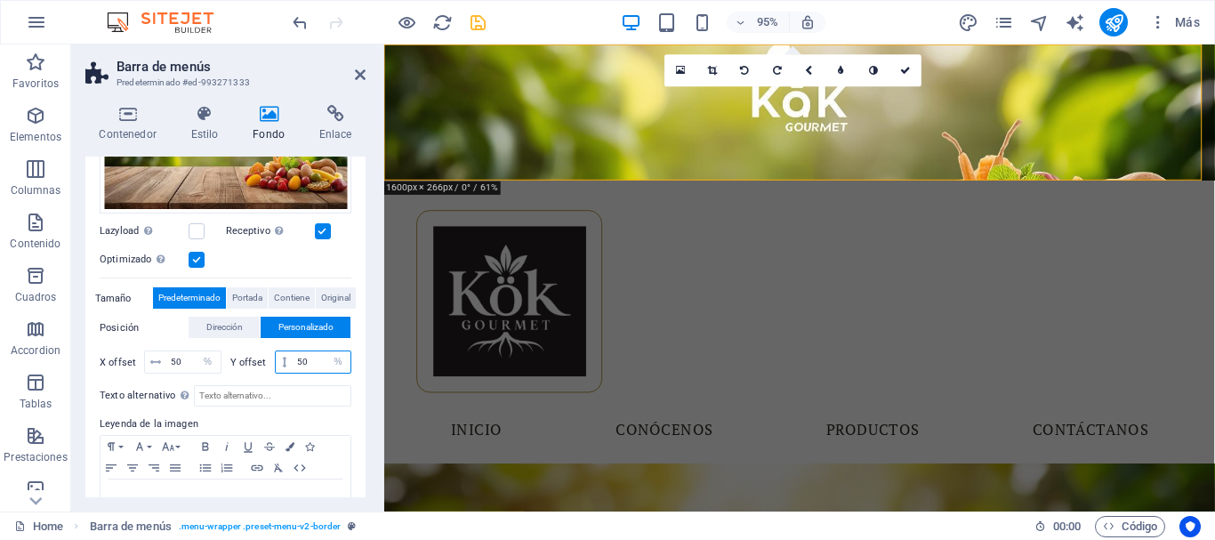
drag, startPoint x: 318, startPoint y: 358, endPoint x: 273, endPoint y: 358, distance: 44.5
click at [275, 358] on div "50 px rem % vh vw" at bounding box center [313, 361] width 77 height 23
type input "0"
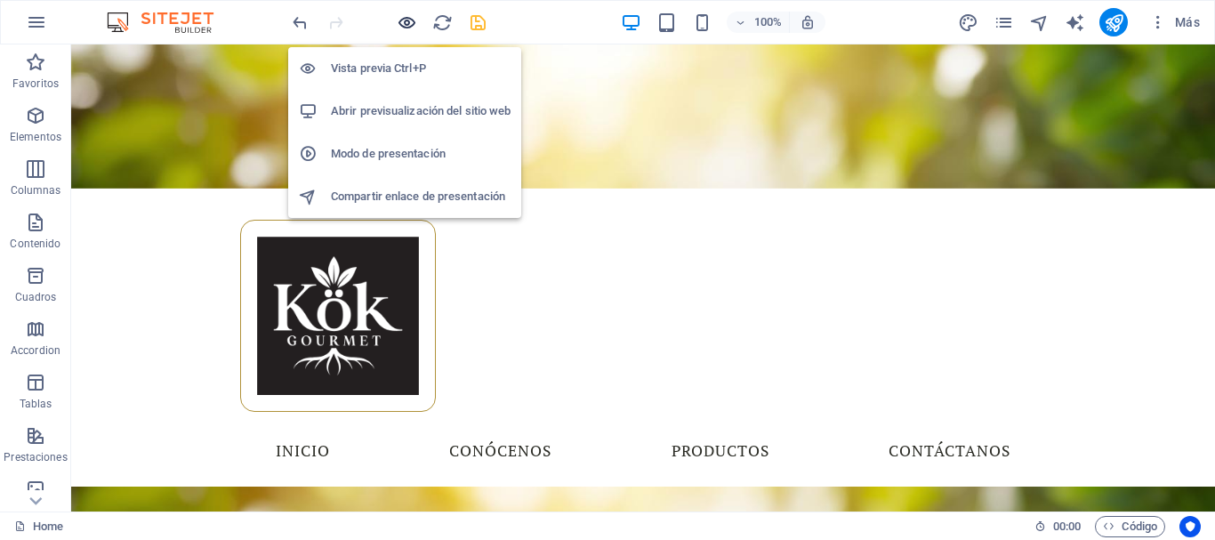
click at [401, 16] on icon "button" at bounding box center [407, 22] width 20 height 20
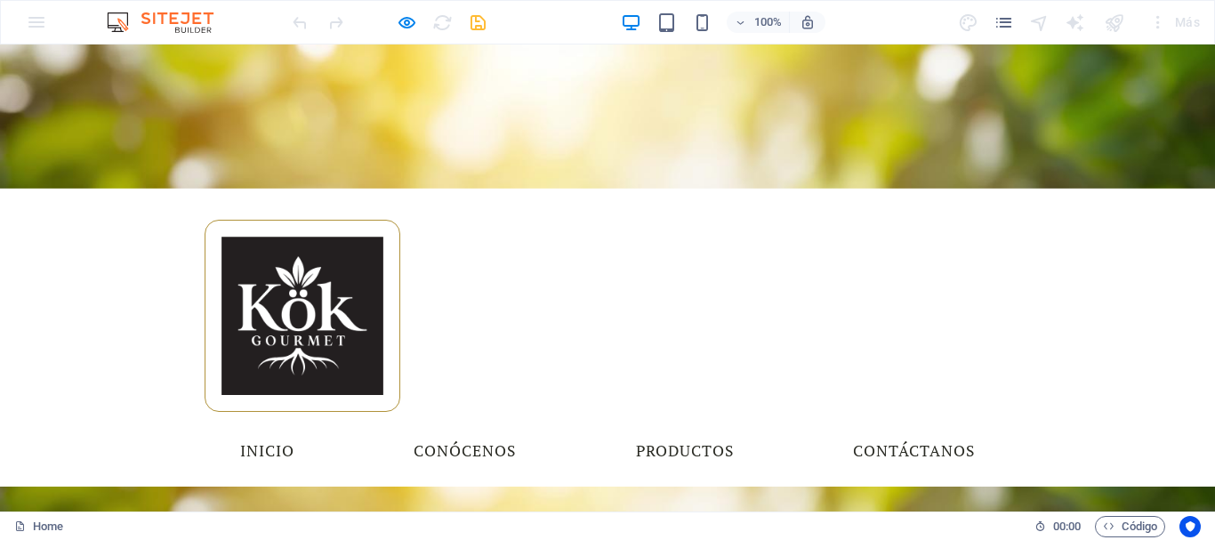
click at [109, 146] on div at bounding box center [607, 116] width 1215 height 144
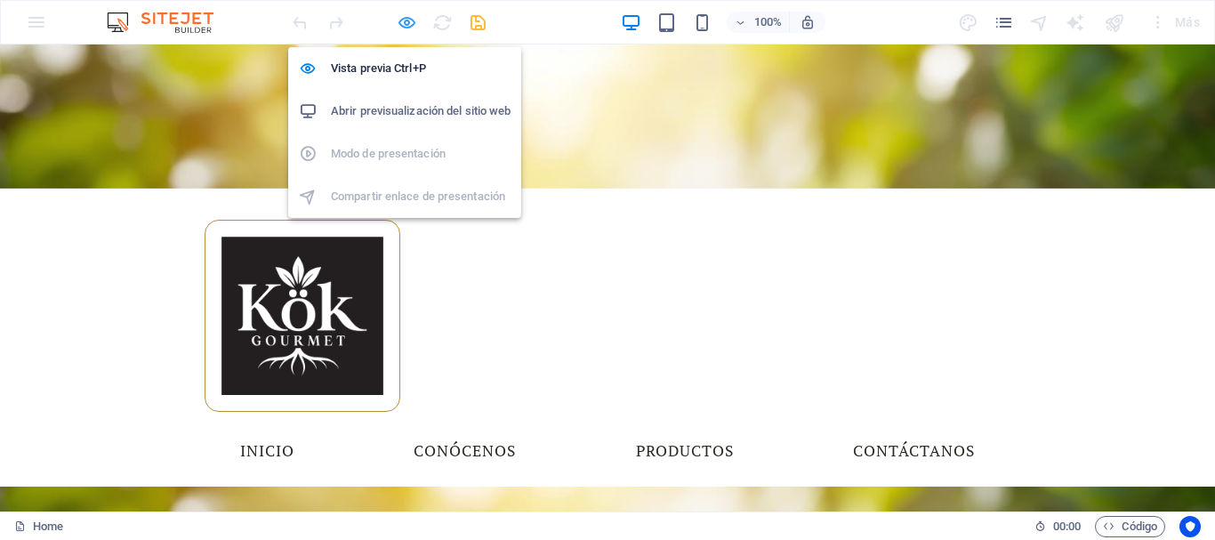
click at [408, 22] on icon "button" at bounding box center [407, 22] width 20 height 20
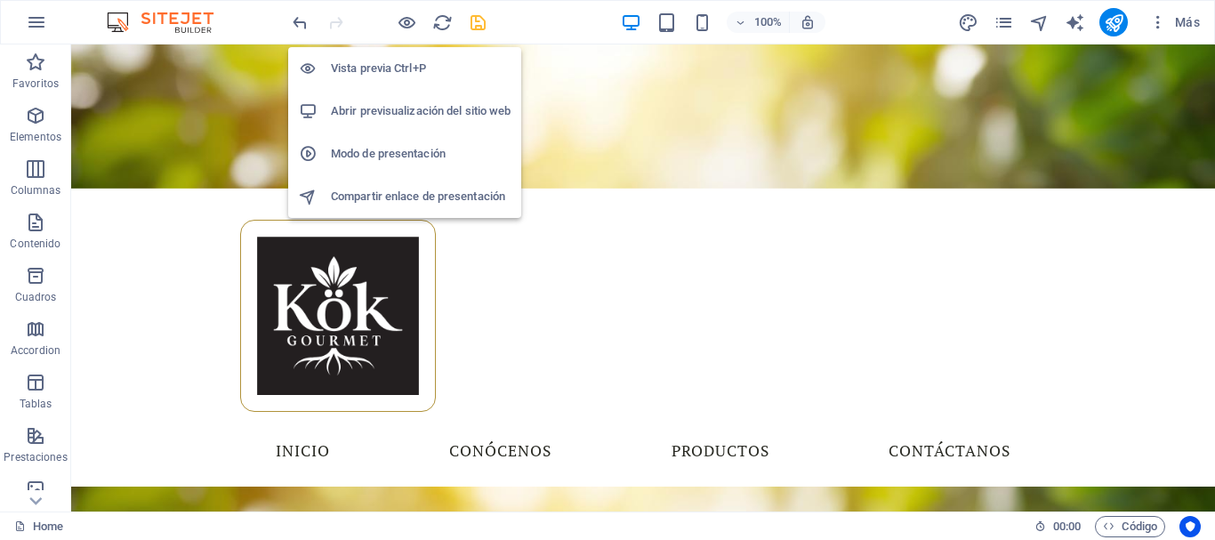
click at [367, 155] on h6 "Modo de presentación" at bounding box center [421, 153] width 180 height 21
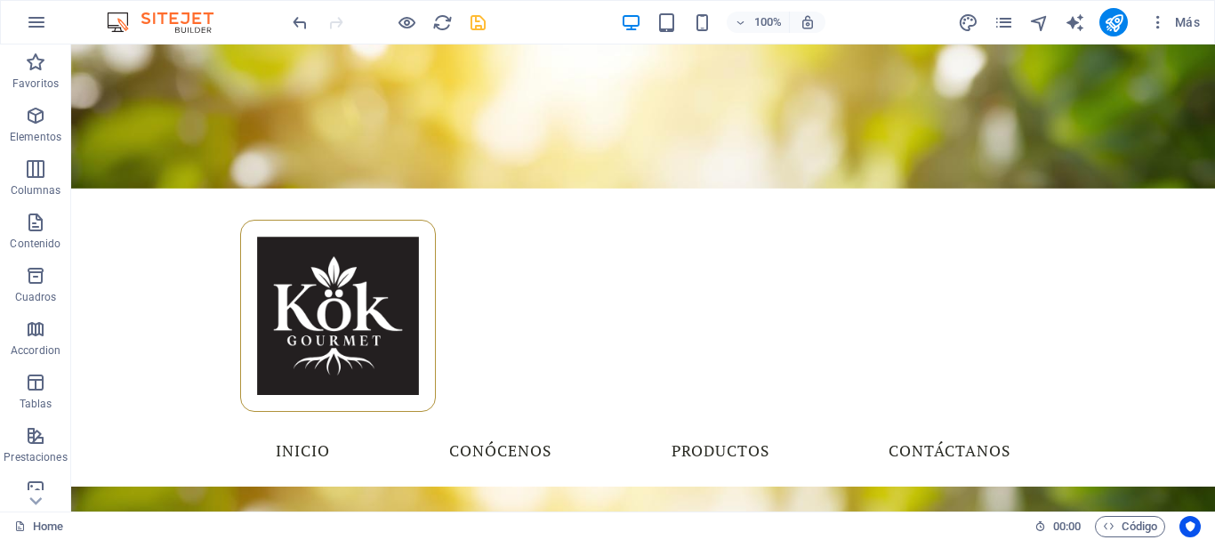
click at [489, 16] on div "100% Más" at bounding box center [748, 22] width 918 height 28
click at [479, 18] on icon "save" at bounding box center [478, 22] width 20 height 20
checkbox input "false"
click at [1158, 26] on icon "button" at bounding box center [1158, 22] width 18 height 18
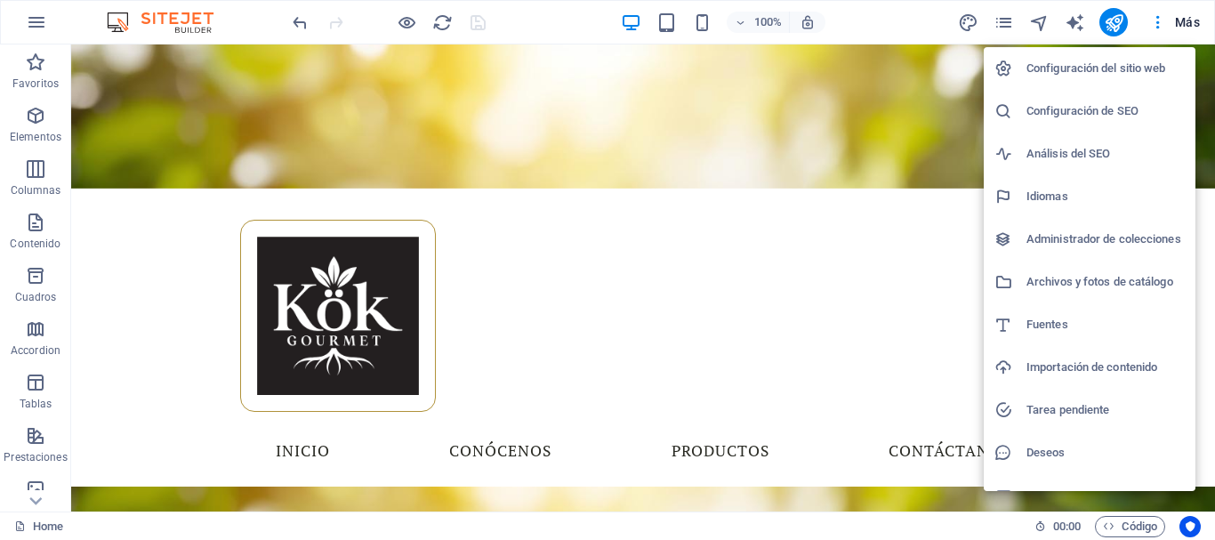
click at [1096, 66] on h6 "Configuración del sitio web" at bounding box center [1105, 68] width 158 height 21
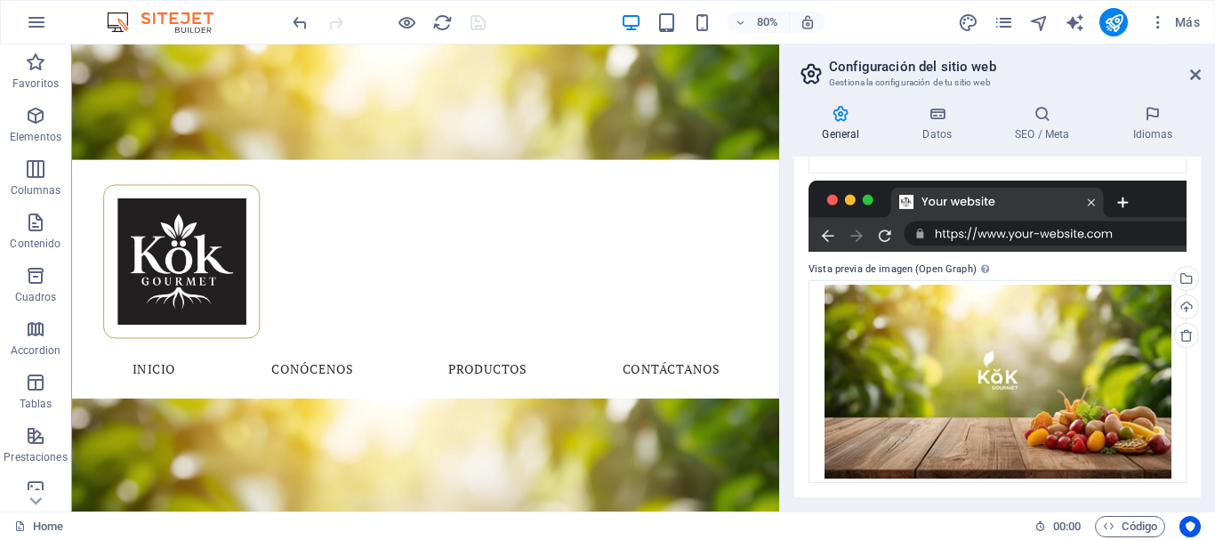
scroll to position [22, 0]
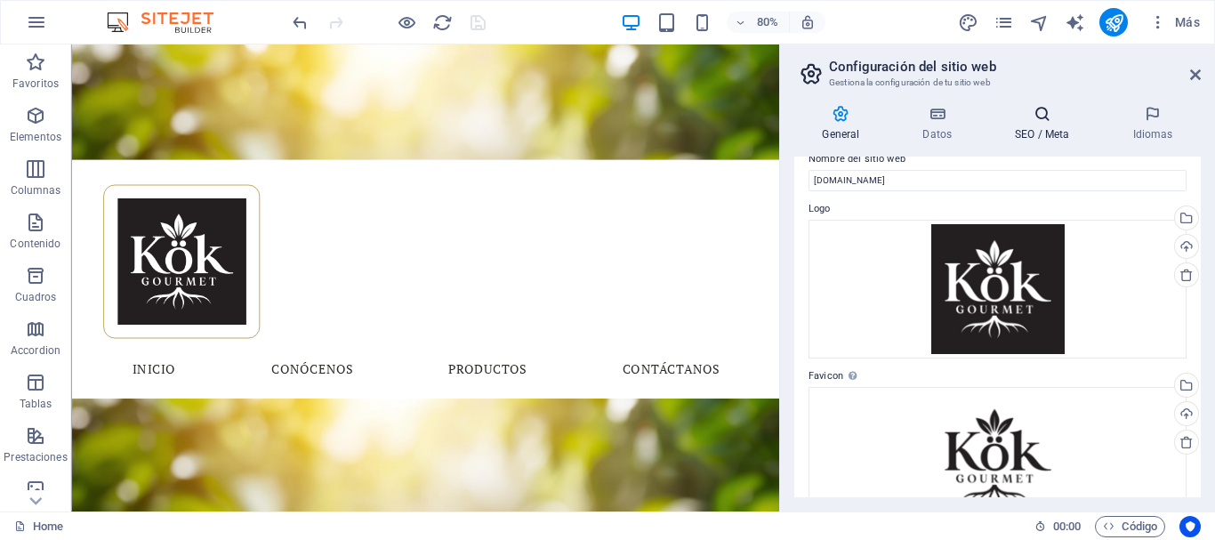
click at [1038, 120] on icon at bounding box center [1042, 114] width 110 height 18
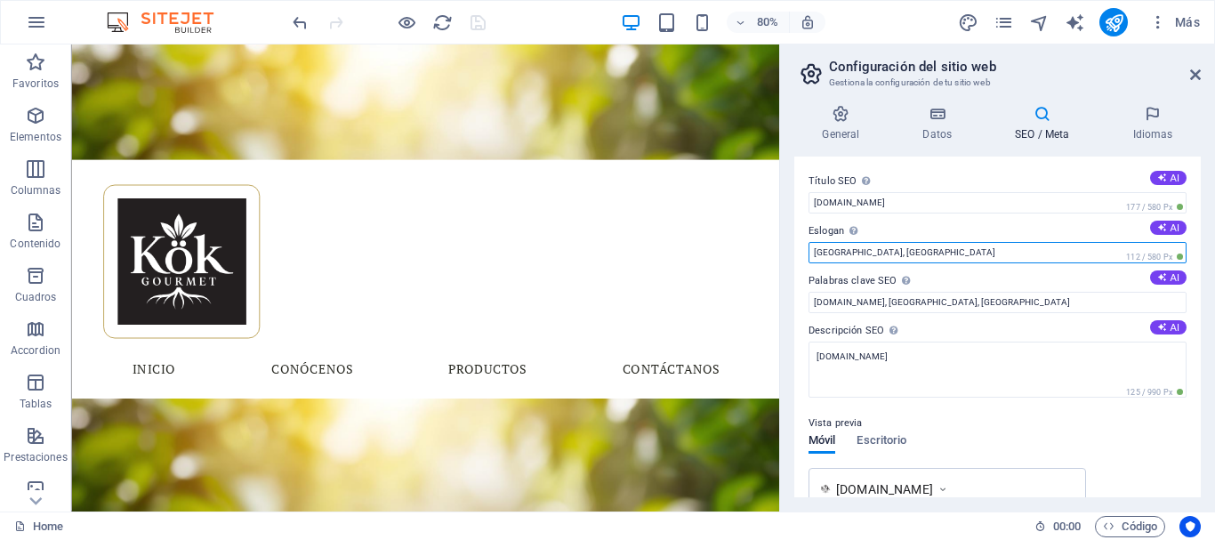
drag, startPoint x: 872, startPoint y: 249, endPoint x: 786, endPoint y: 247, distance: 85.4
click at [786, 247] on div "General Datos SEO / Meta Idiomas Nombre del sitio web [DOMAIN_NAME] Logo Arrast…" at bounding box center [997, 301] width 435 height 421
type input "Snacks gourmet saludables"
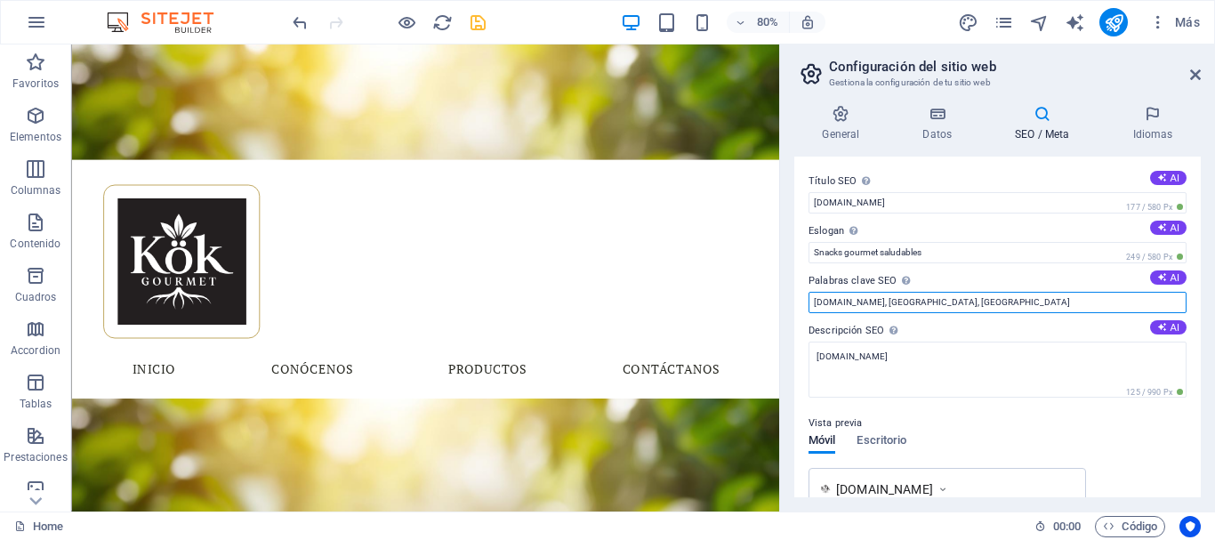
click at [961, 301] on input "[DOMAIN_NAME], [GEOGRAPHIC_DATA], [GEOGRAPHIC_DATA]" at bounding box center [997, 302] width 378 height 21
drag, startPoint x: 961, startPoint y: 301, endPoint x: 899, endPoint y: 300, distance: 62.3
click at [899, 300] on input "[DOMAIN_NAME], [GEOGRAPHIC_DATA], [GEOGRAPHIC_DATA]" at bounding box center [997, 302] width 378 height 21
type input "[DOMAIN_NAME], snacks, gourmet, saludables"
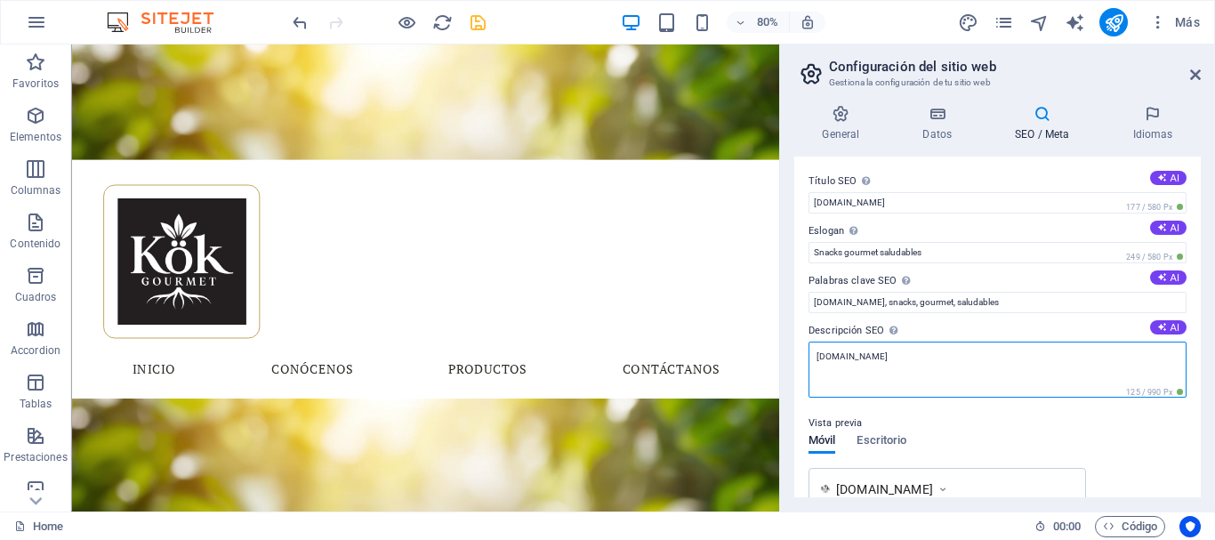
click at [922, 358] on textarea "[DOMAIN_NAME]" at bounding box center [997, 370] width 378 height 56
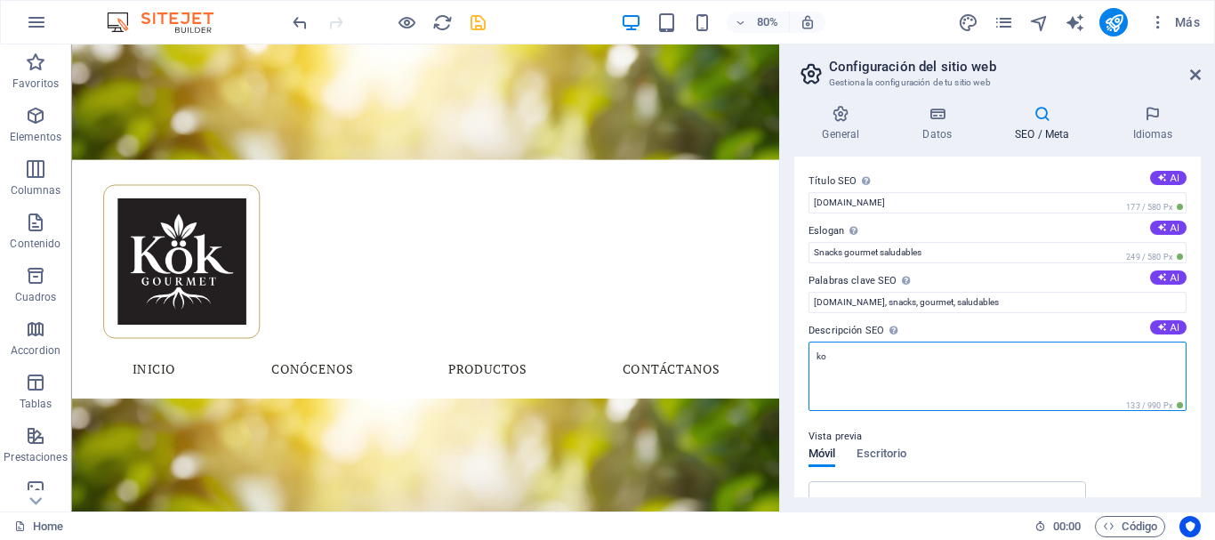
type textarea "k"
click at [875, 362] on textarea "En cada produto llevamos sabor, tradición y calidad para compartir contigo lo m…" at bounding box center [997, 376] width 378 height 69
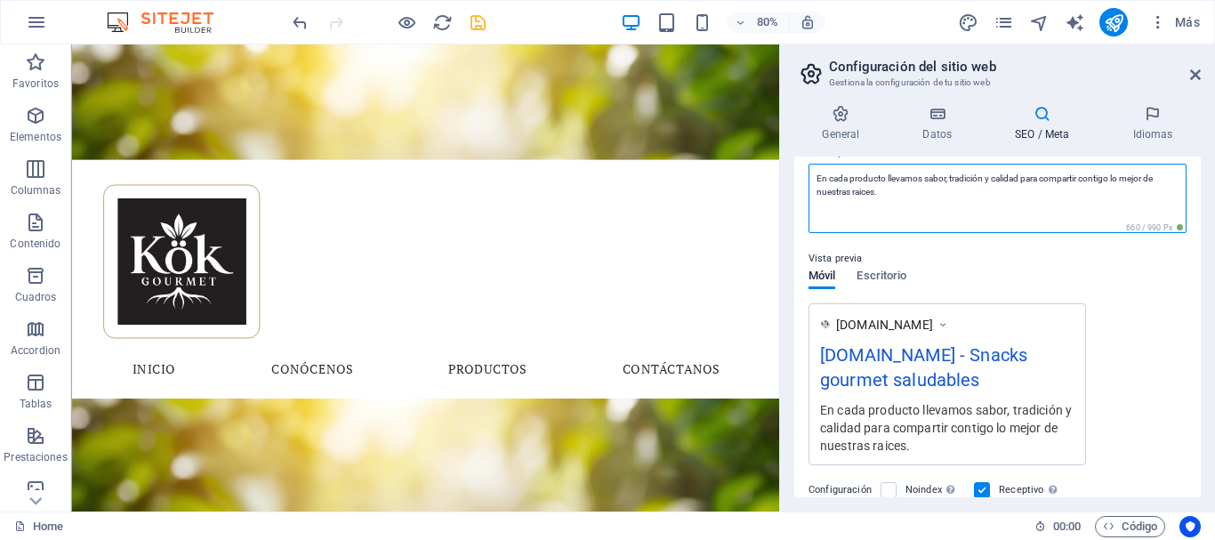
type textarea "En cada producto llevamos sabor, tradición y calidad para compartir contigo lo …"
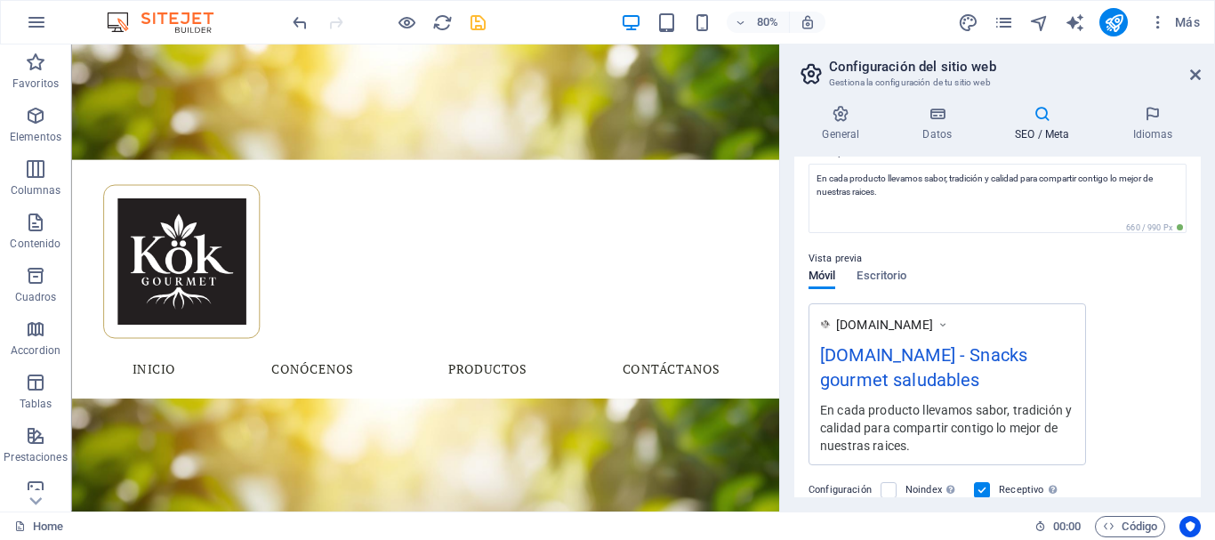
click at [1001, 270] on div "Vista previa Móvil Escritorio [DOMAIN_NAME] [DOMAIN_NAME] - Snacks gourmet salu…" at bounding box center [997, 349] width 378 height 231
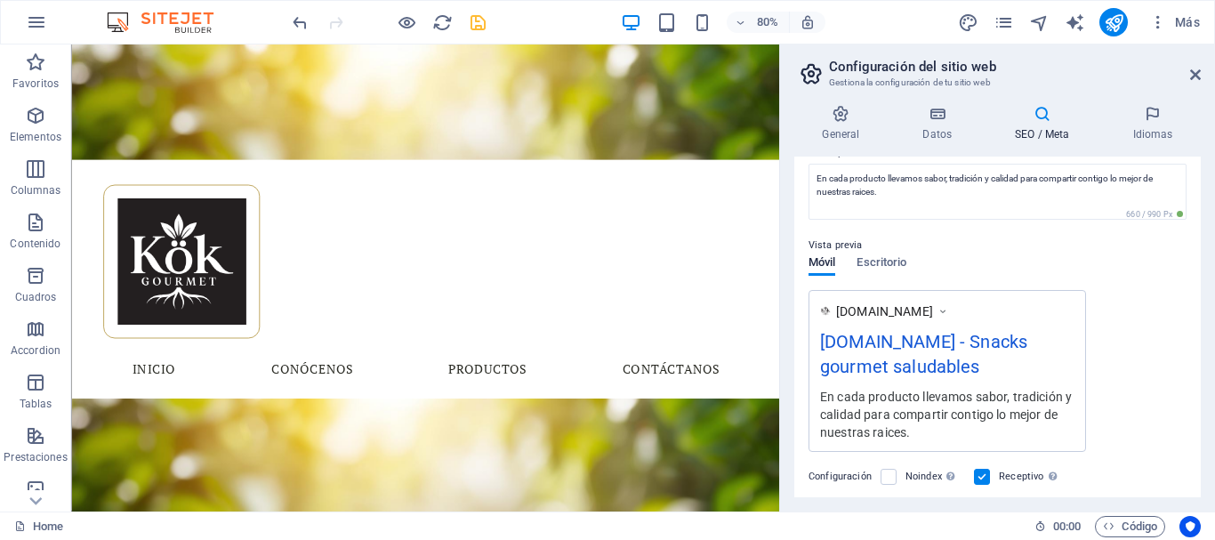
scroll to position [0, 0]
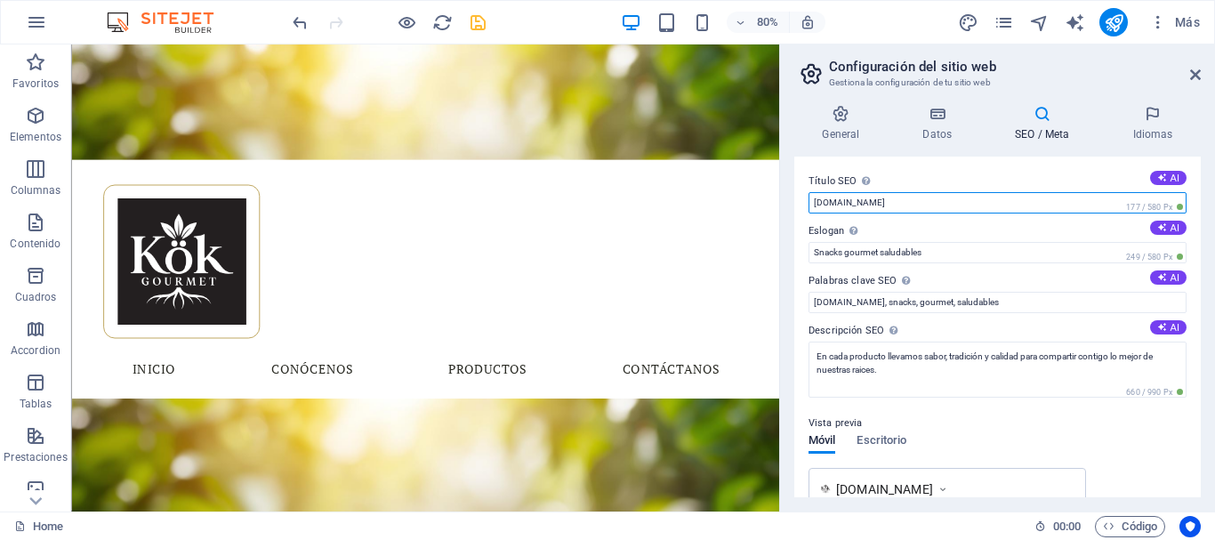
click at [830, 203] on input "[DOMAIN_NAME]" at bounding box center [997, 202] width 378 height 21
click at [835, 199] on input "kok [DOMAIN_NAME]" at bounding box center [997, 202] width 378 height 21
drag, startPoint x: 830, startPoint y: 206, endPoint x: 813, endPoint y: 203, distance: 17.3
click at [813, 203] on input "kok [DOMAIN_NAME]" at bounding box center [997, 202] width 378 height 21
click at [868, 205] on input "Kök [DOMAIN_NAME]" at bounding box center [997, 202] width 378 height 21
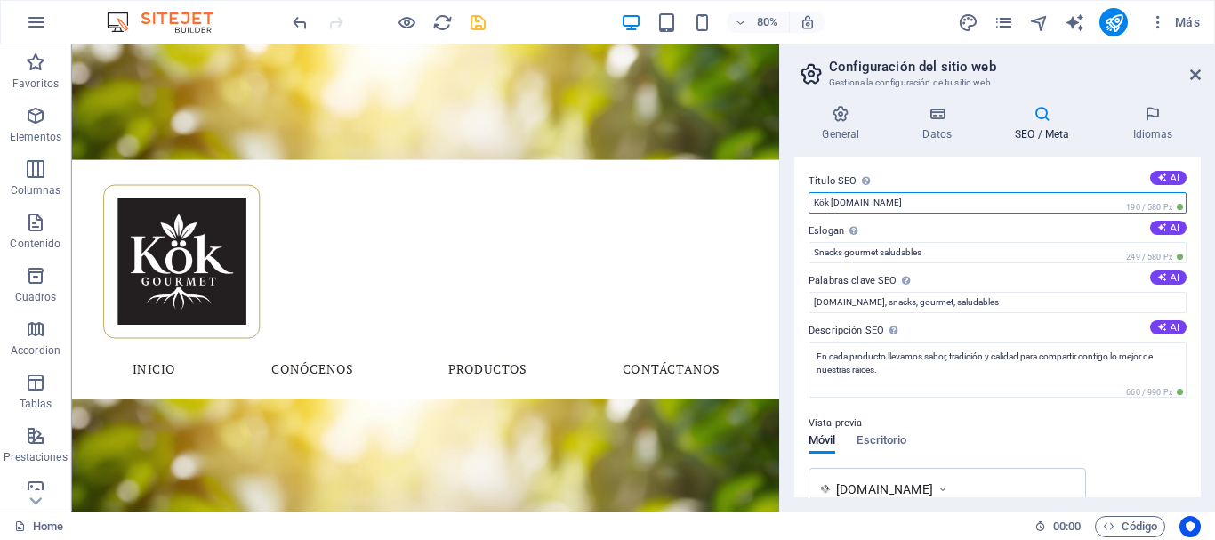
drag, startPoint x: 868, startPoint y: 205, endPoint x: 902, endPoint y: 203, distance: 33.8
click at [902, 203] on input "Kök [DOMAIN_NAME]" at bounding box center [997, 202] width 378 height 21
type input "Kök Gourmet [GEOGRAPHIC_DATA]"
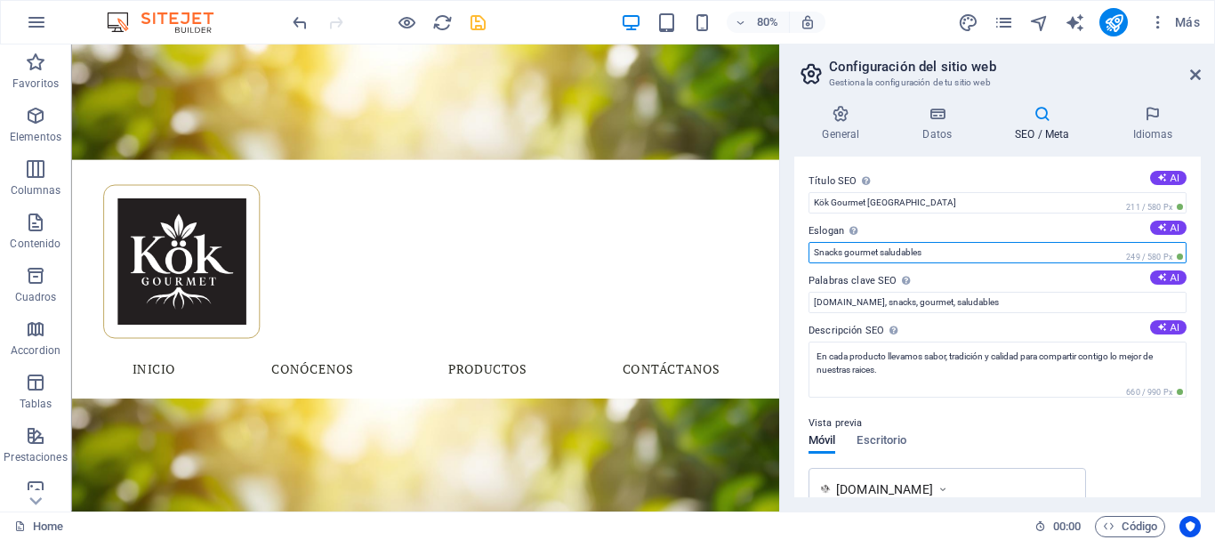
click at [819, 246] on input "Snacks gourmet saludables" at bounding box center [997, 252] width 378 height 21
type input "snacks gourmet saludables"
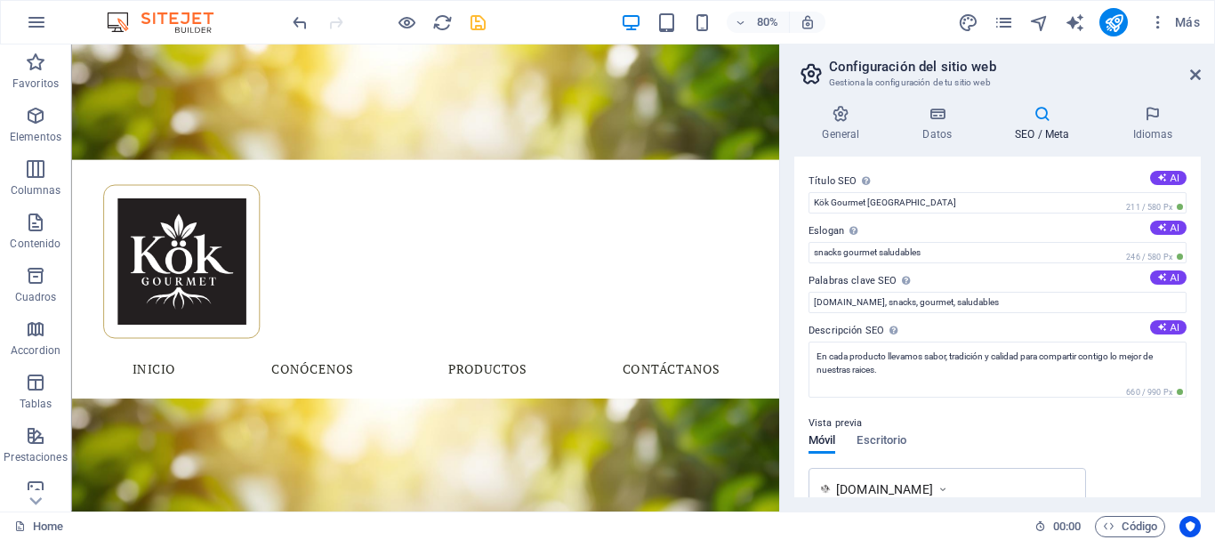
click at [993, 281] on label "Palabras clave SEO Lista de palabras clave separadas por comas que describen tu…" at bounding box center [997, 280] width 378 height 21
click at [993, 292] on input "[DOMAIN_NAME], snacks, gourmet, saludables" at bounding box center [997, 302] width 378 height 21
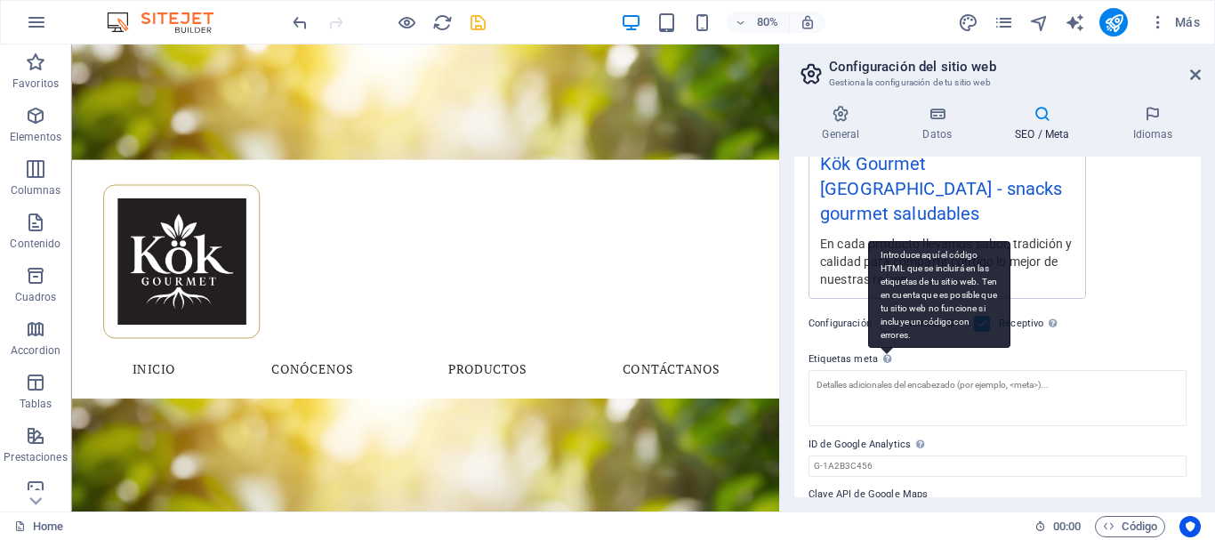
scroll to position [374, 0]
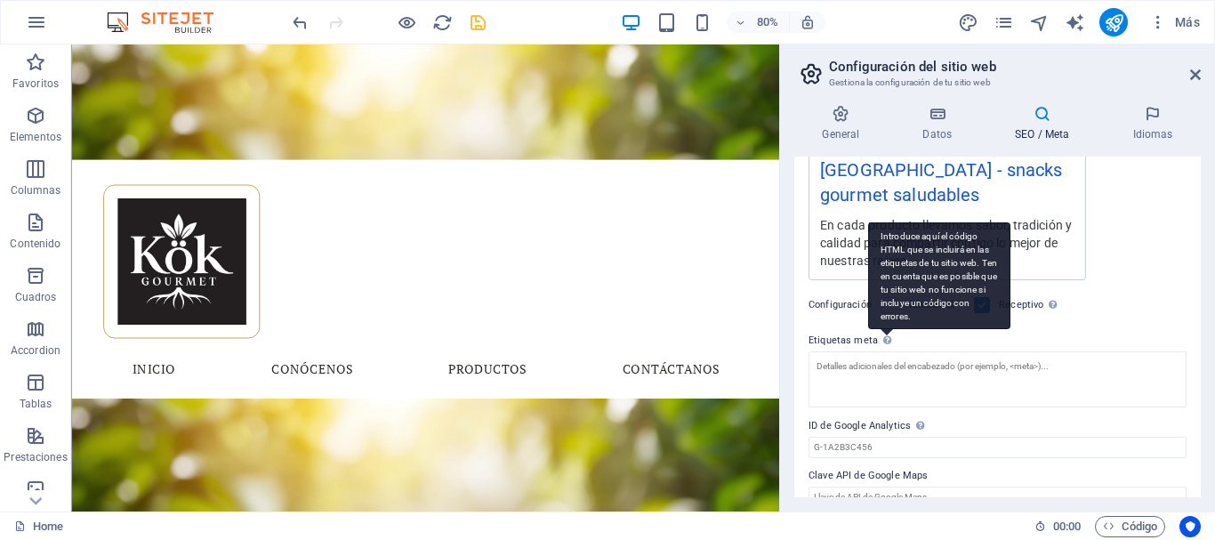
click at [884, 335] on icon at bounding box center [887, 340] width 8 height 10
click at [884, 351] on textarea "Etiquetas meta Introduce aquí el código HTML que se incluirá en las etiquetas d…" at bounding box center [997, 379] width 378 height 56
click at [884, 335] on icon at bounding box center [887, 340] width 8 height 10
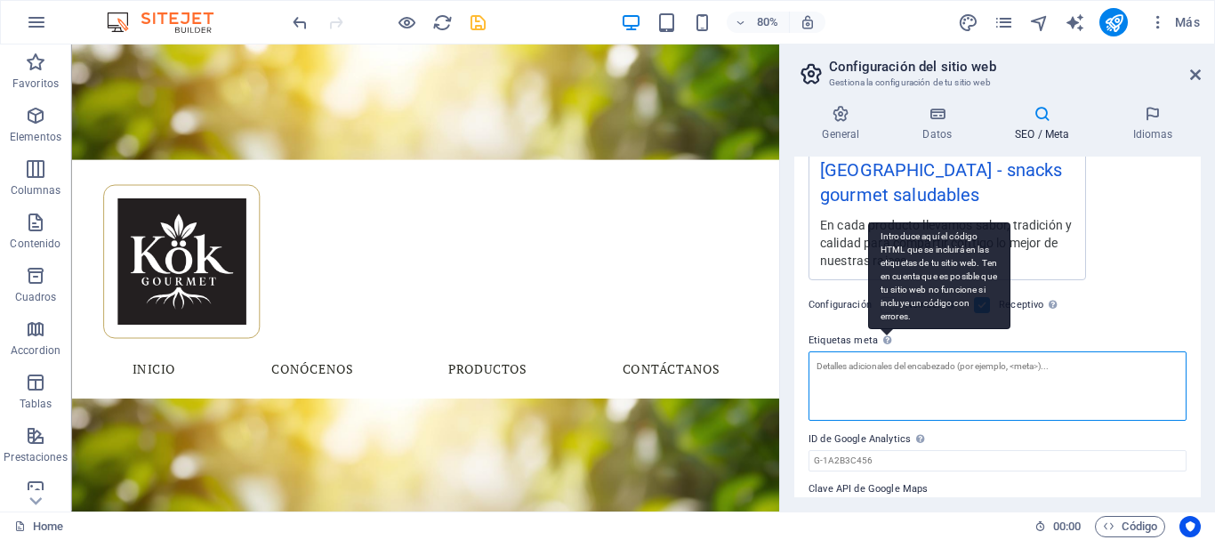
click at [884, 351] on textarea "Etiquetas meta Introduce aquí el código HTML que se incluirá en las etiquetas d…" at bounding box center [997, 385] width 378 height 69
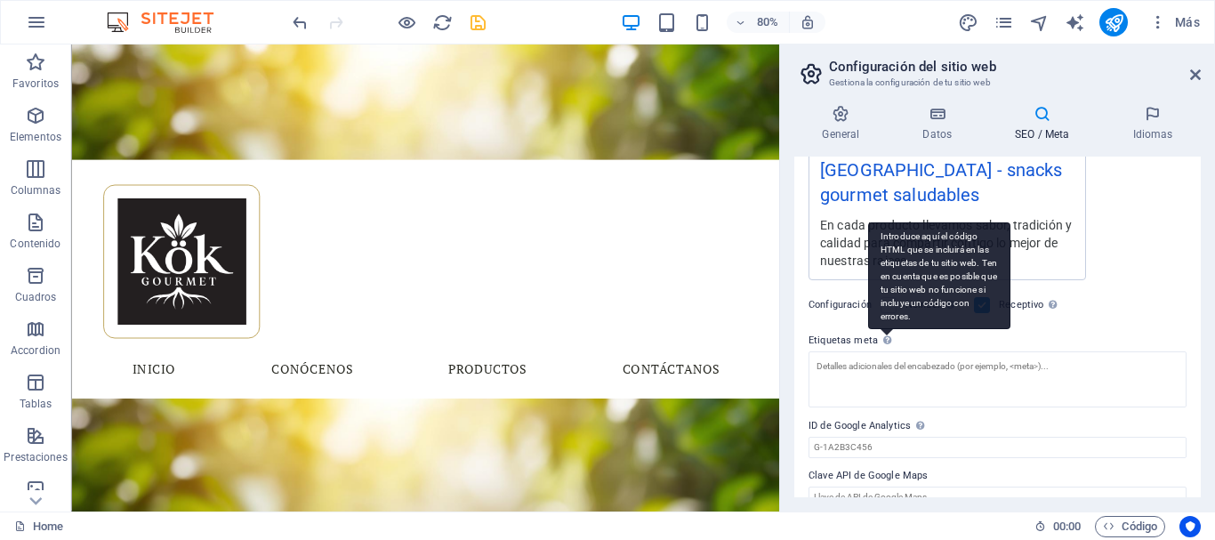
click at [884, 335] on icon at bounding box center [887, 340] width 8 height 10
click at [884, 351] on textarea "Etiquetas meta Introduce aquí el código HTML que se incluirá en las etiquetas d…" at bounding box center [997, 379] width 378 height 56
click at [884, 335] on icon at bounding box center [887, 340] width 8 height 10
click at [884, 351] on textarea "Etiquetas meta Introduce aquí el código HTML que se incluirá en las etiquetas d…" at bounding box center [997, 379] width 378 height 56
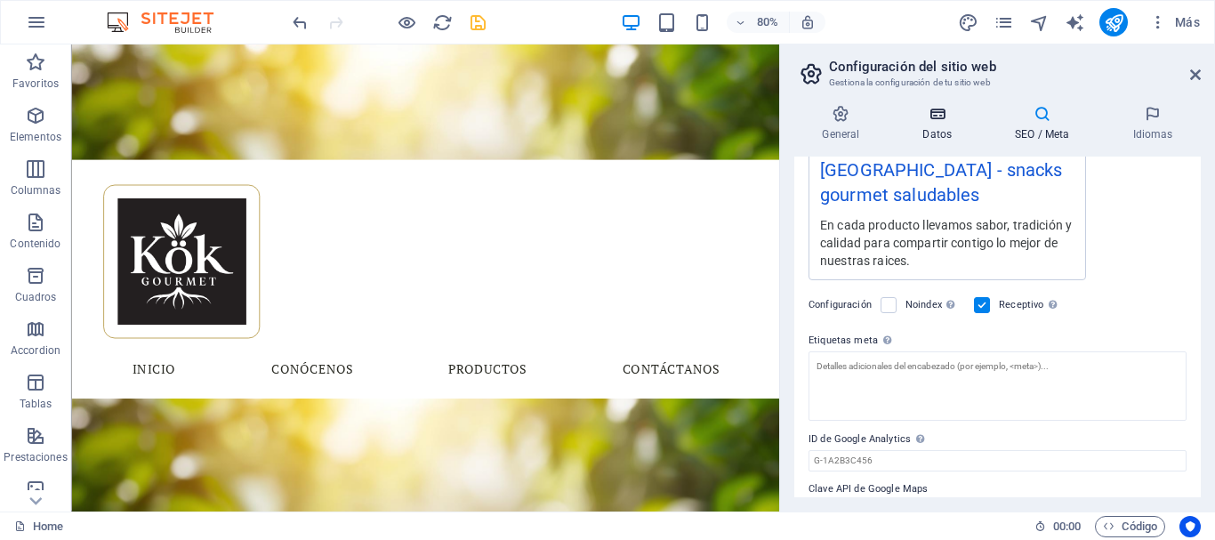
click at [943, 125] on h4 "Datos" at bounding box center [941, 123] width 92 height 37
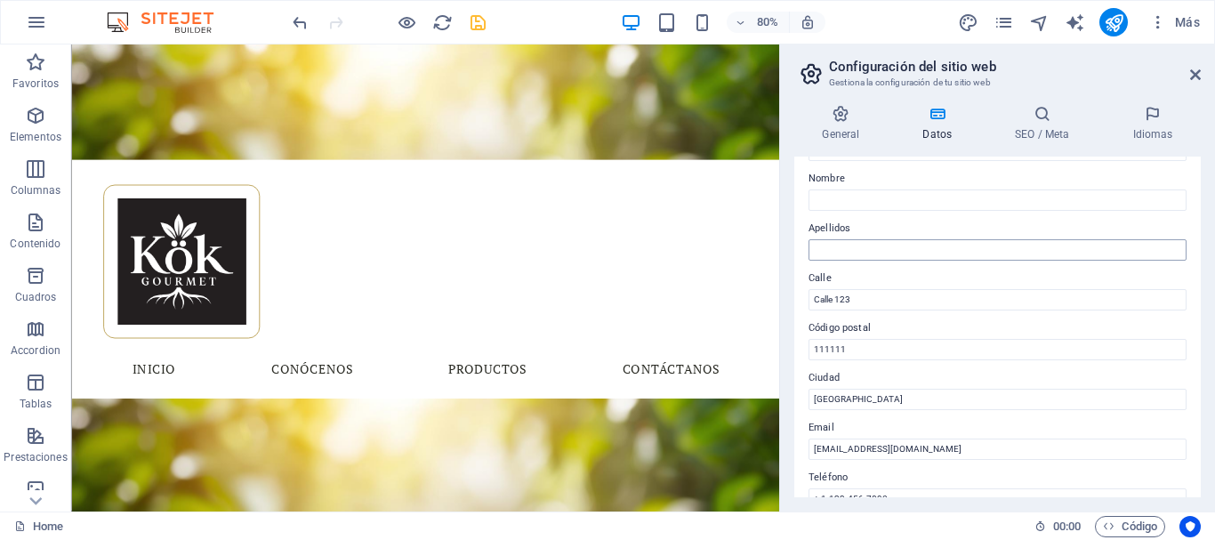
scroll to position [356, 0]
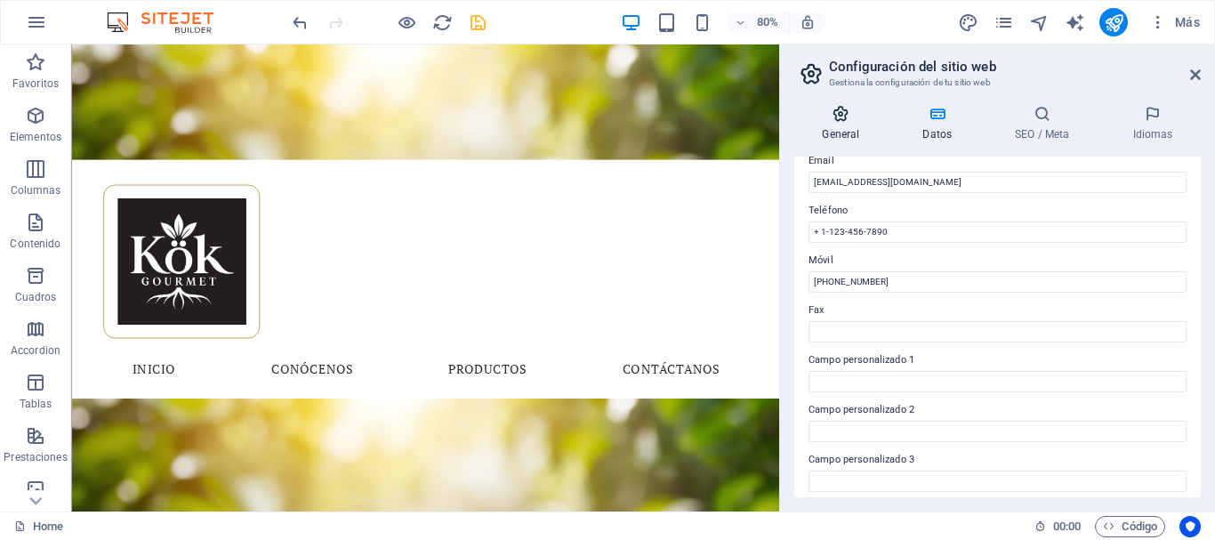
click at [839, 109] on icon at bounding box center [840, 114] width 93 height 18
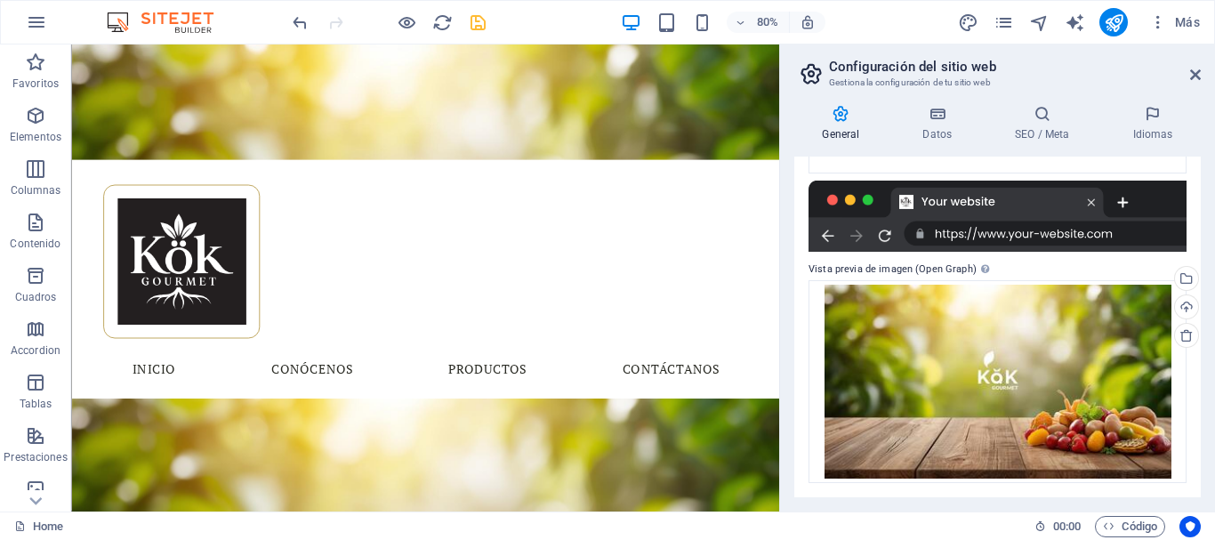
scroll to position [22, 0]
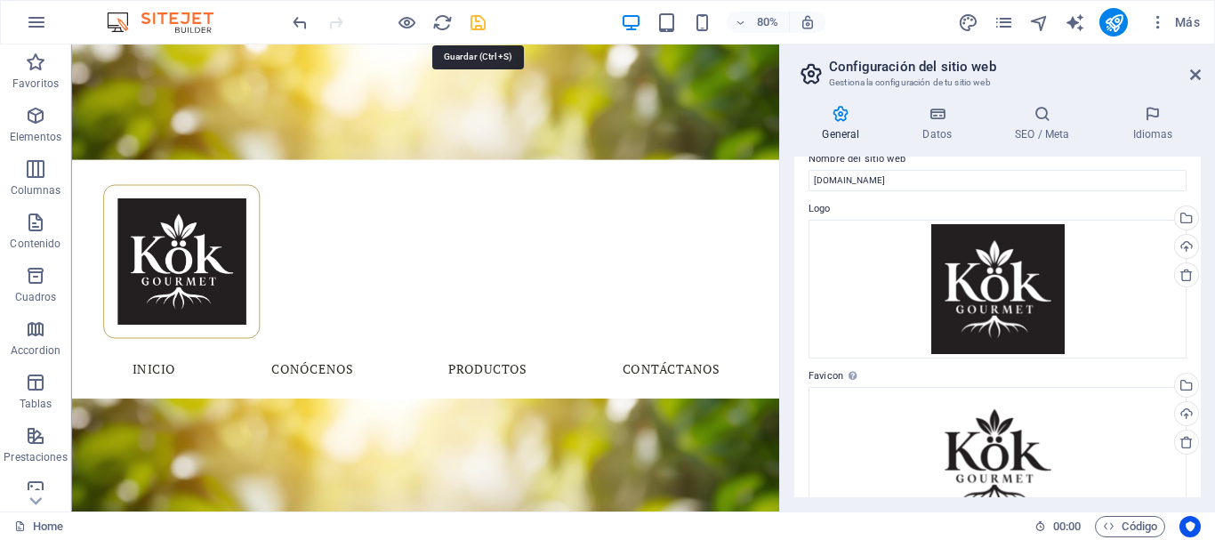
click at [485, 19] on icon "save" at bounding box center [478, 22] width 20 height 20
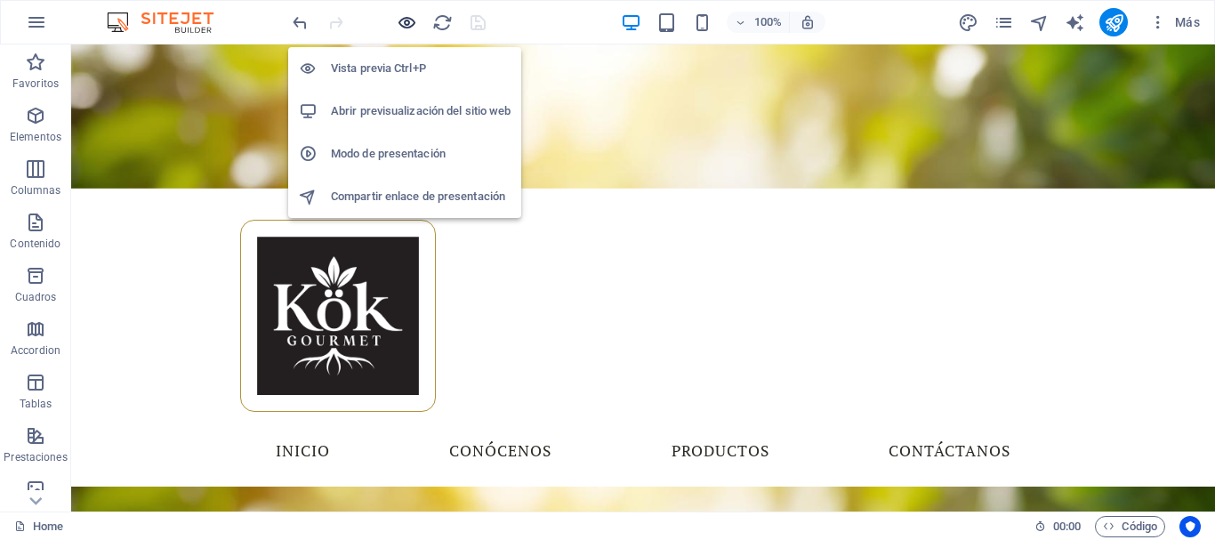
click at [400, 20] on icon "button" at bounding box center [407, 22] width 20 height 20
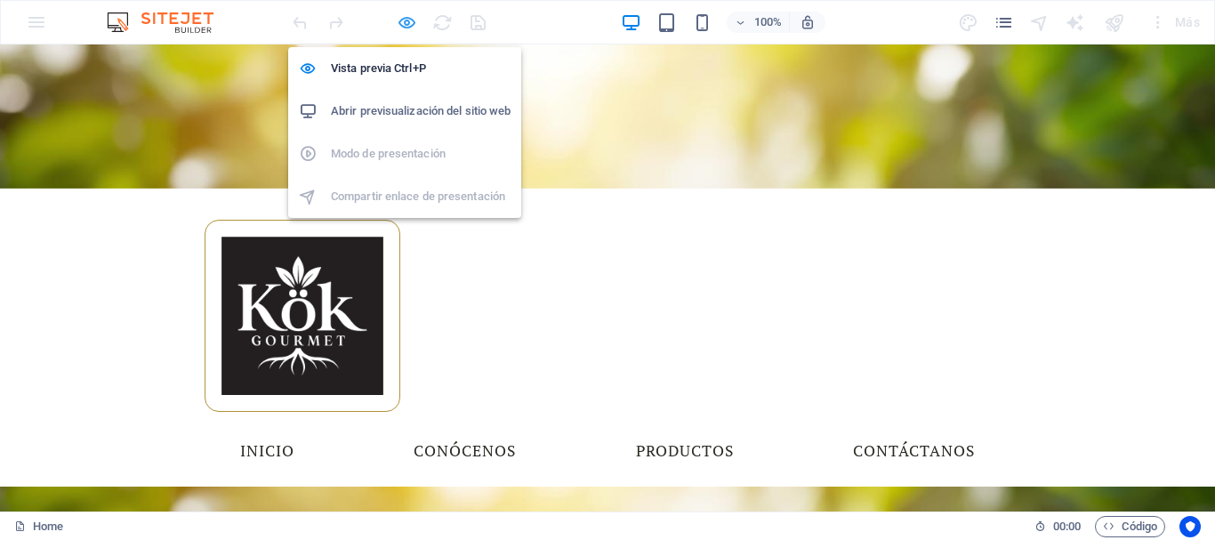
click at [401, 20] on icon "button" at bounding box center [407, 22] width 20 height 20
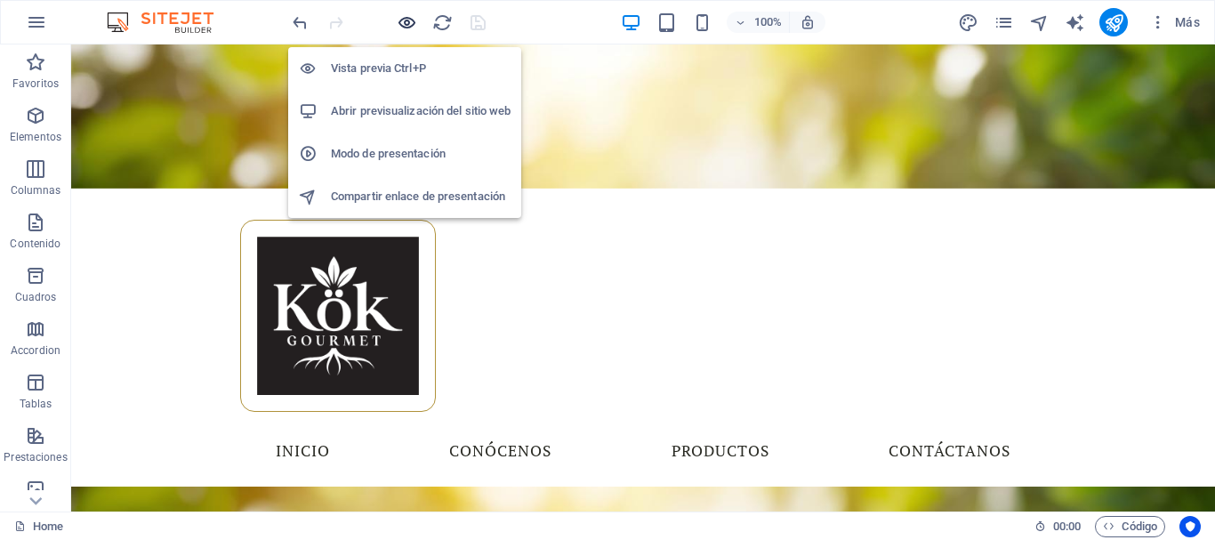
click at [404, 25] on icon "button" at bounding box center [407, 22] width 20 height 20
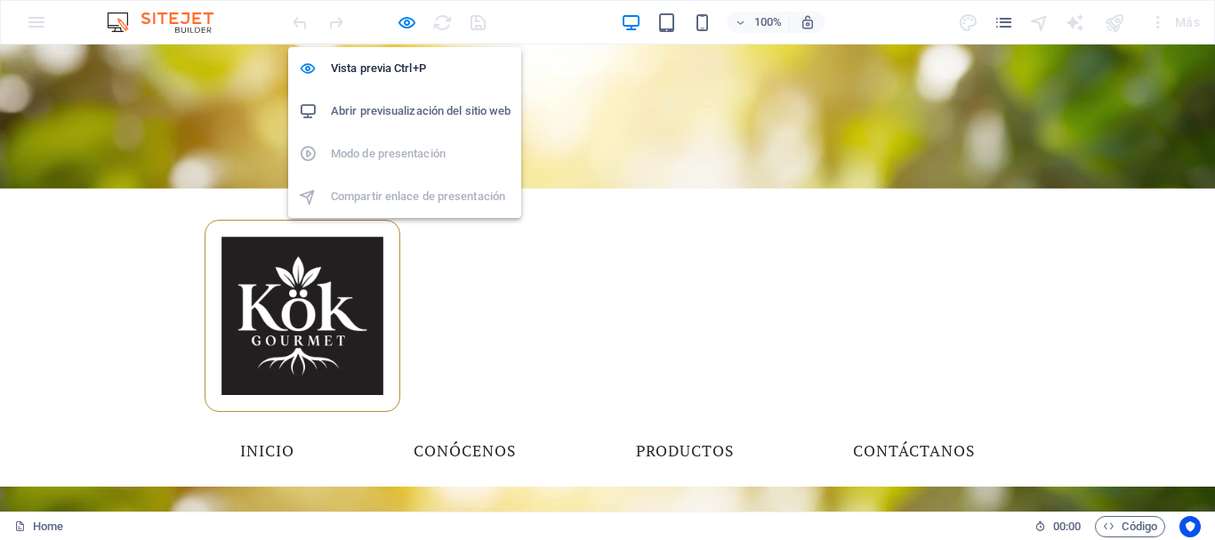
click at [374, 117] on h6 "Abrir previsualización del sitio web" at bounding box center [421, 111] width 180 height 21
click at [398, 22] on icon "button" at bounding box center [407, 22] width 20 height 20
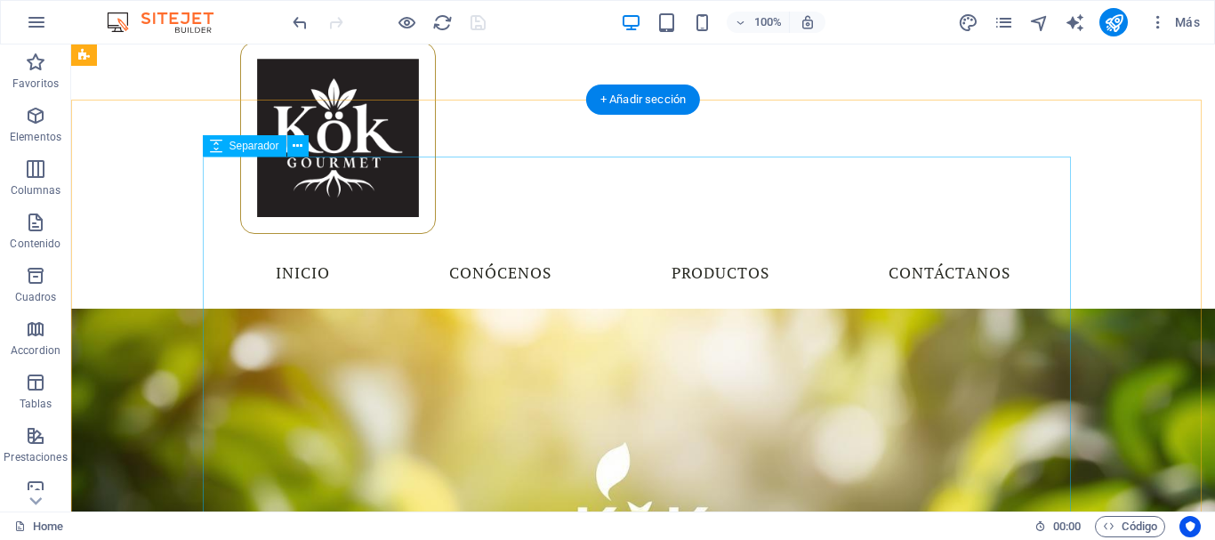
scroll to position [89, 0]
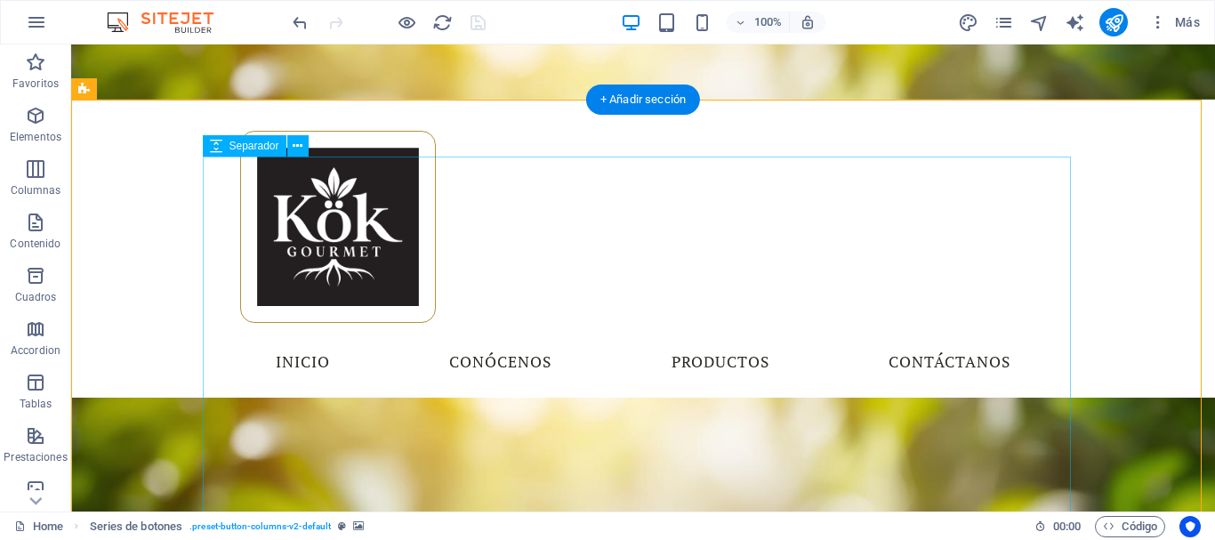
scroll to position [0, 0]
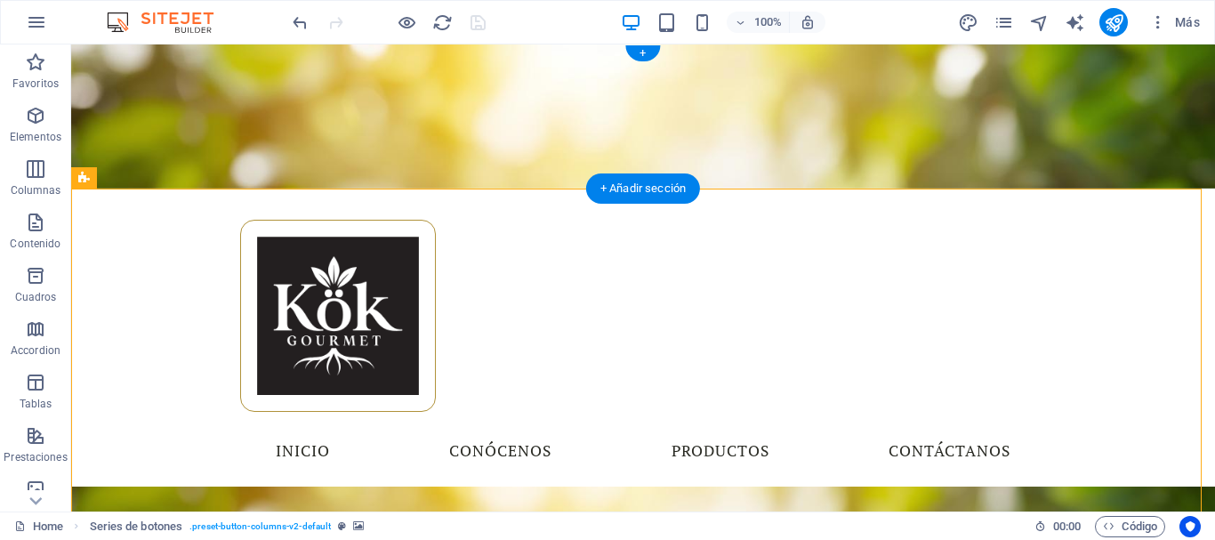
click at [145, 117] on figure at bounding box center [643, 116] width 1144 height 144
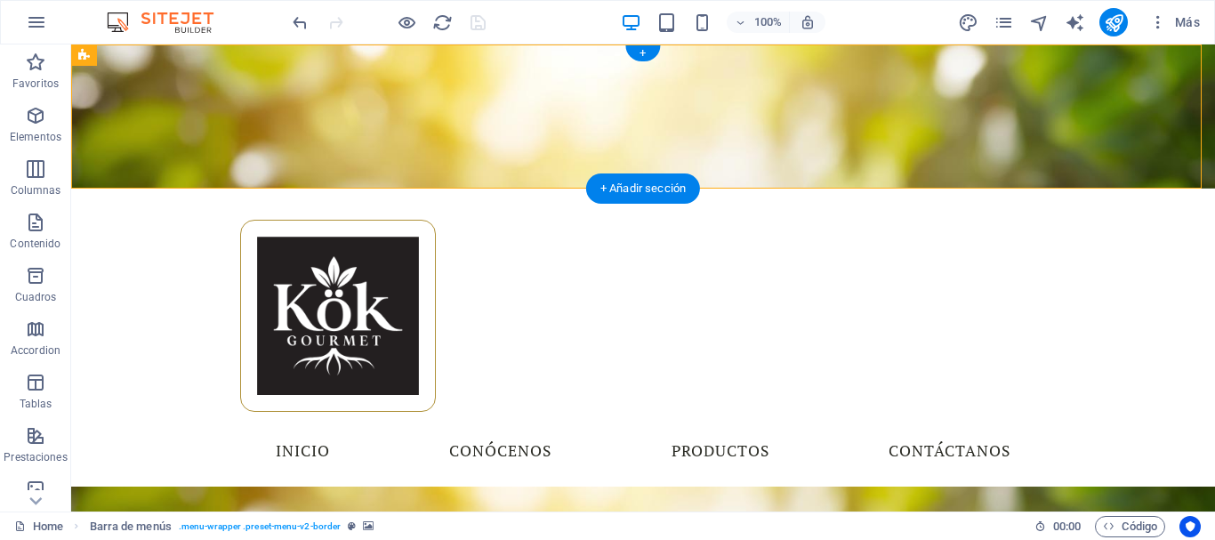
click at [145, 117] on figure at bounding box center [643, 116] width 1144 height 144
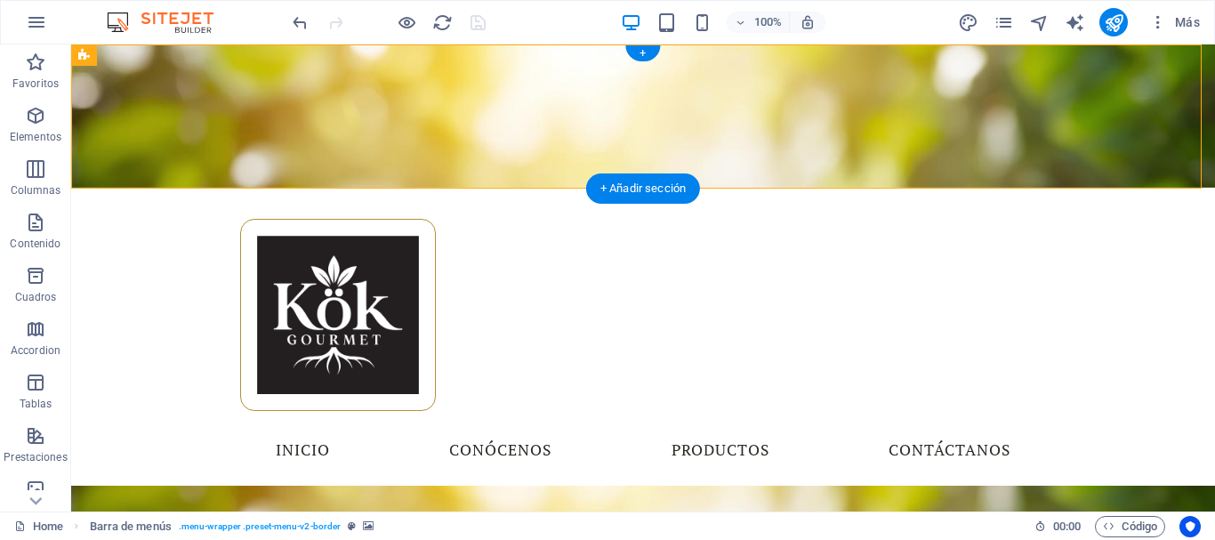
select select "%"
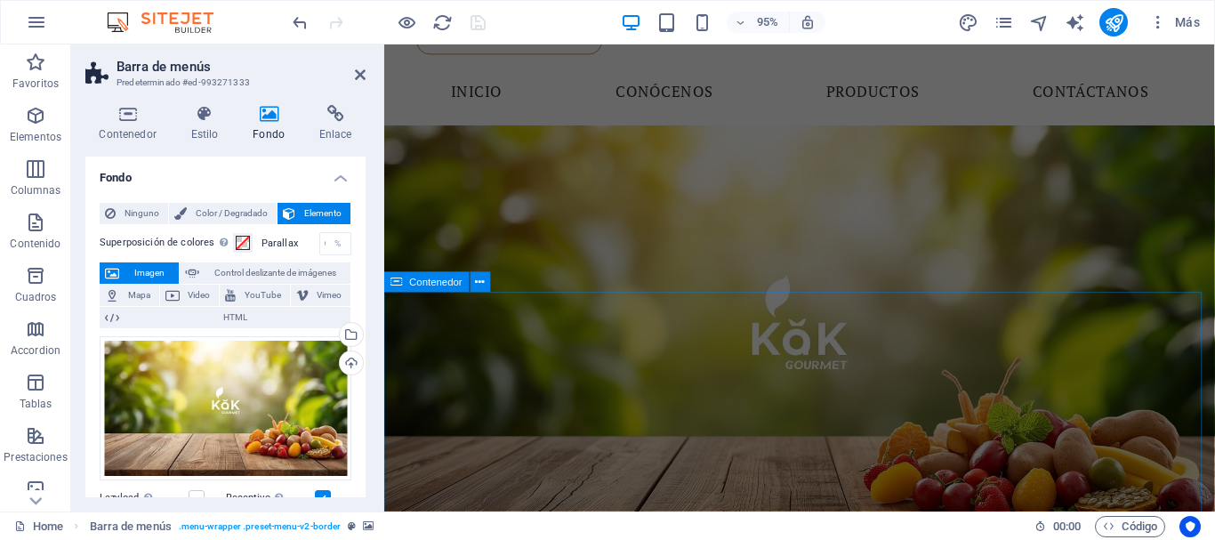
scroll to position [89, 0]
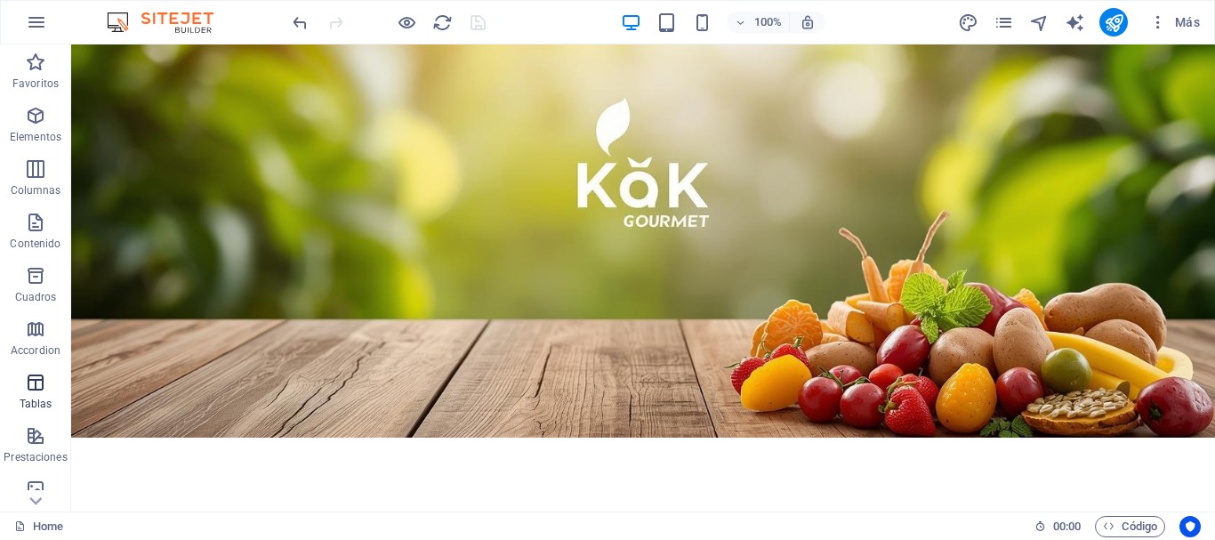
scroll to position [178, 0]
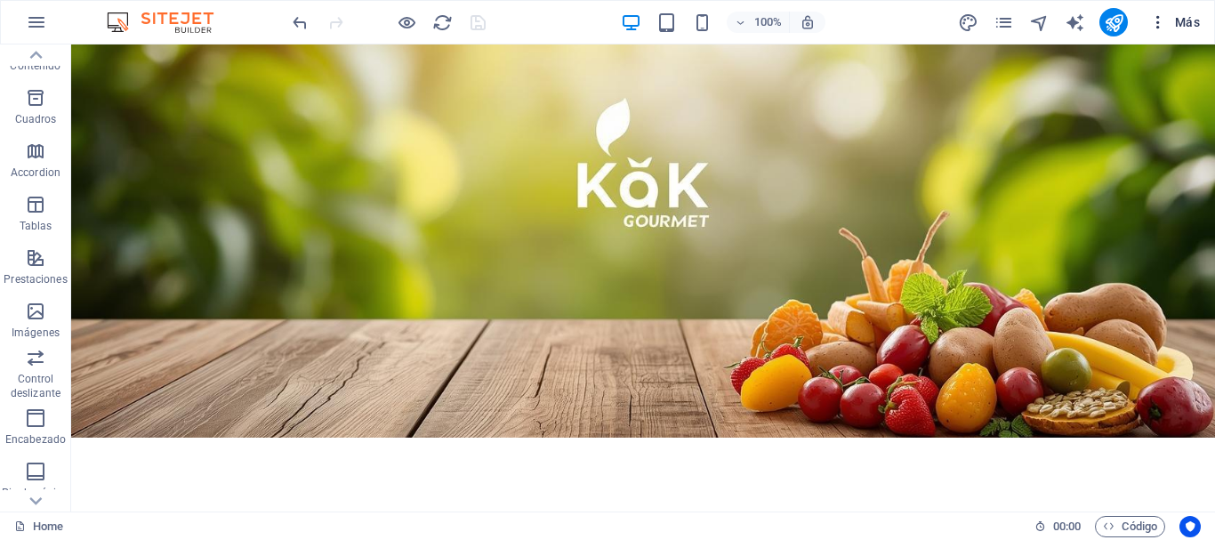
click at [1162, 19] on icon "button" at bounding box center [1158, 22] width 18 height 18
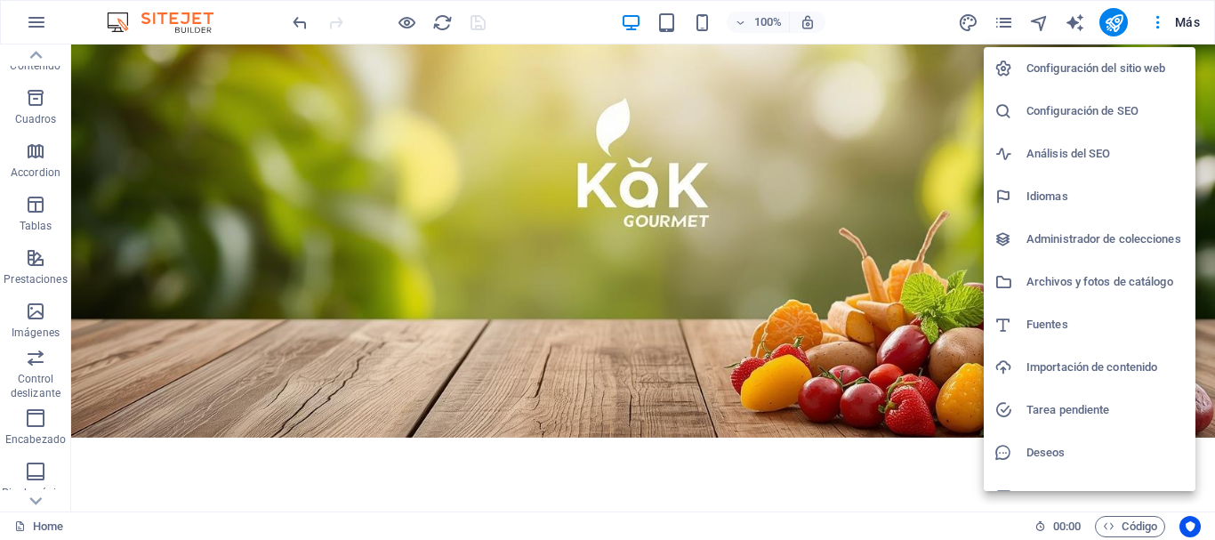
click at [1037, 279] on h6 "Archivos y fotos de catálogo" at bounding box center [1105, 281] width 158 height 21
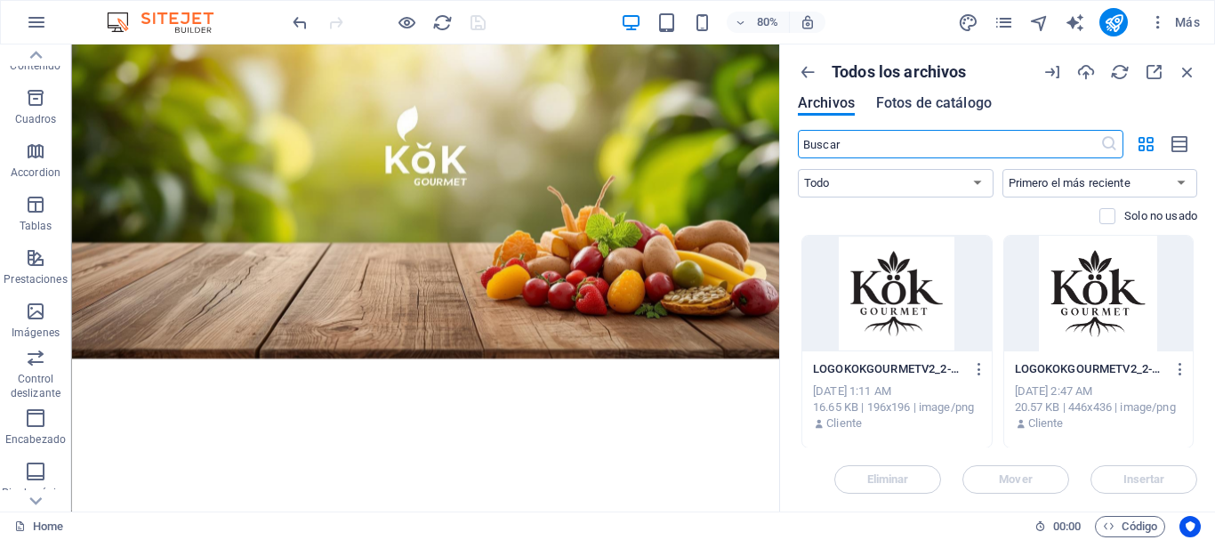
click at [941, 109] on span "Fotos de catálogo" at bounding box center [934, 102] width 116 height 21
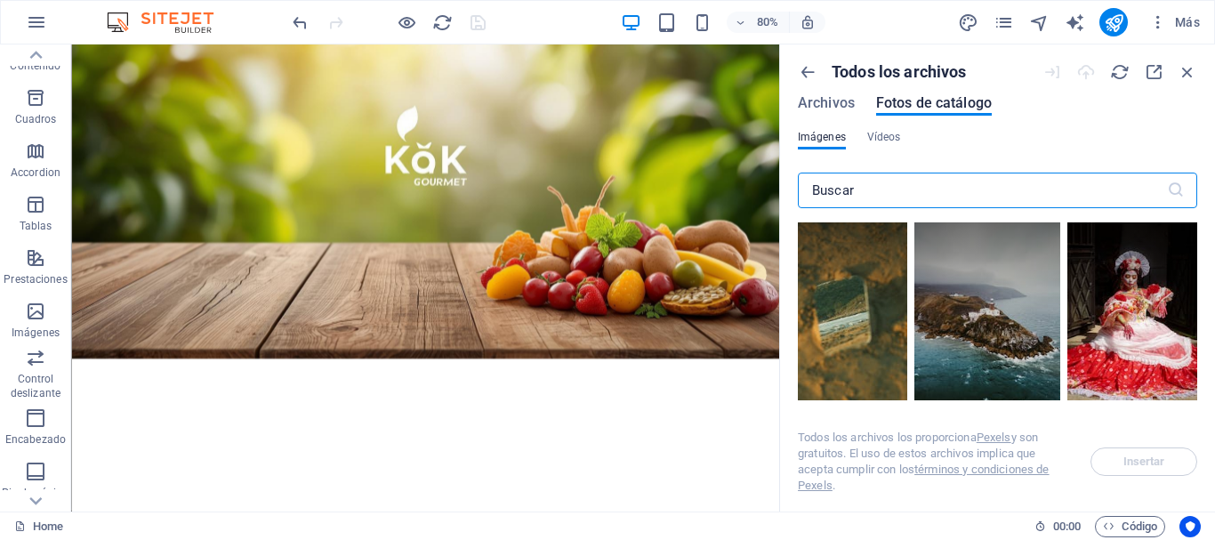
click at [805, 94] on div "Todos los archivos Archivos Fotos de catálogo" at bounding box center [997, 96] width 399 height 68
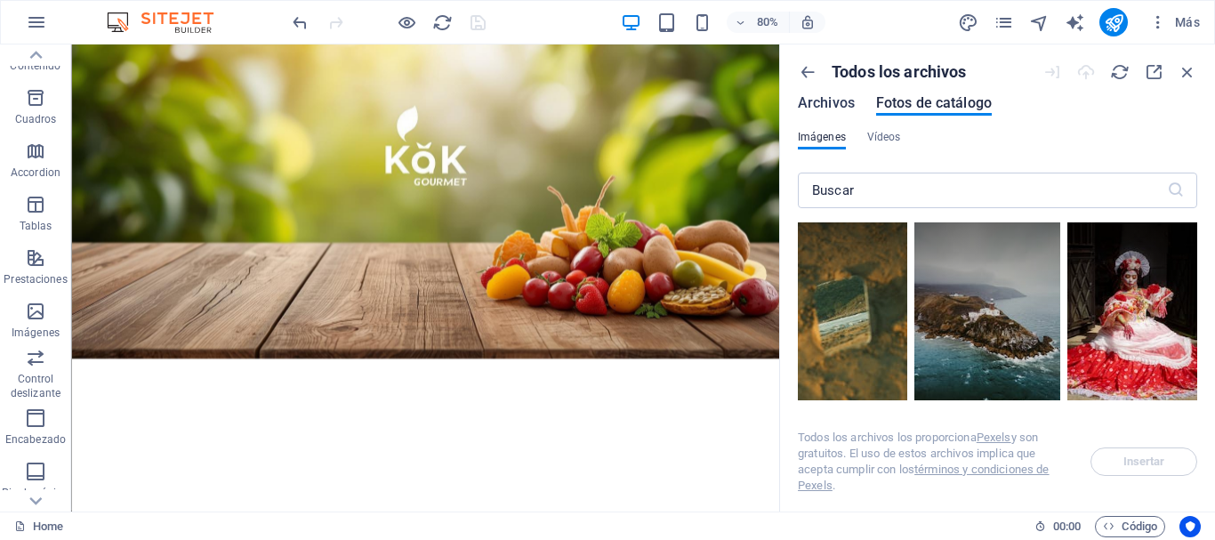
click at [846, 106] on span "Archivos" at bounding box center [826, 102] width 57 height 21
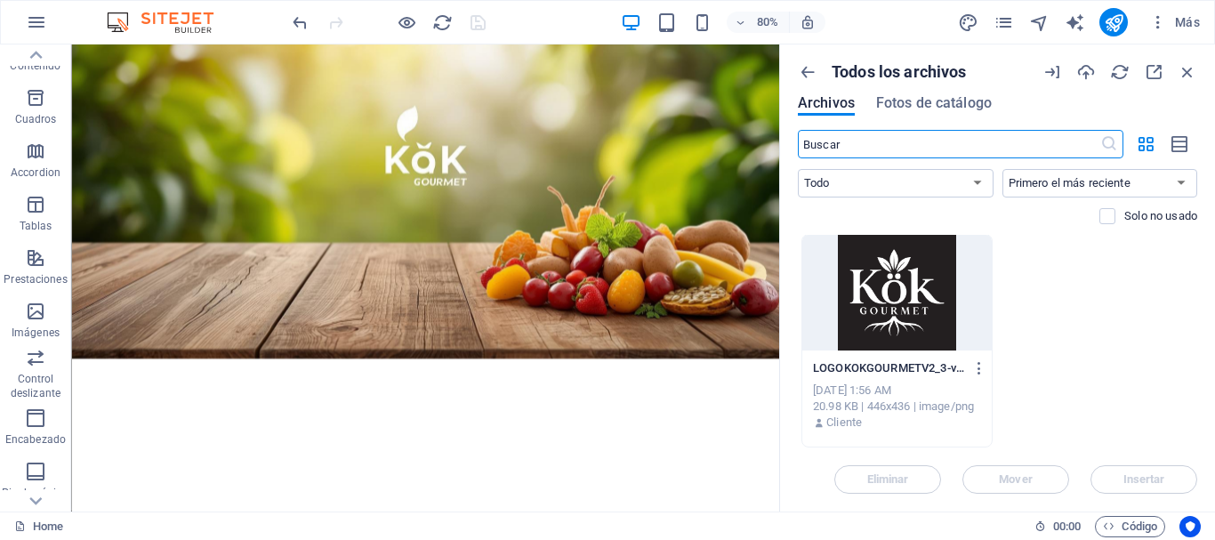
scroll to position [93, 0]
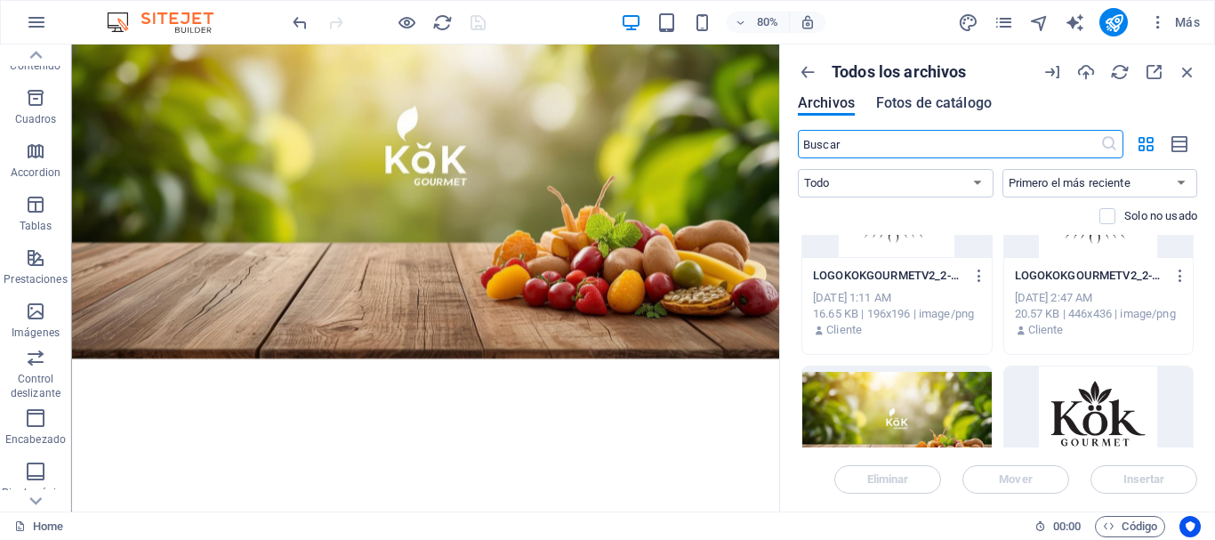
click at [929, 109] on span "Fotos de catálogo" at bounding box center [934, 102] width 116 height 21
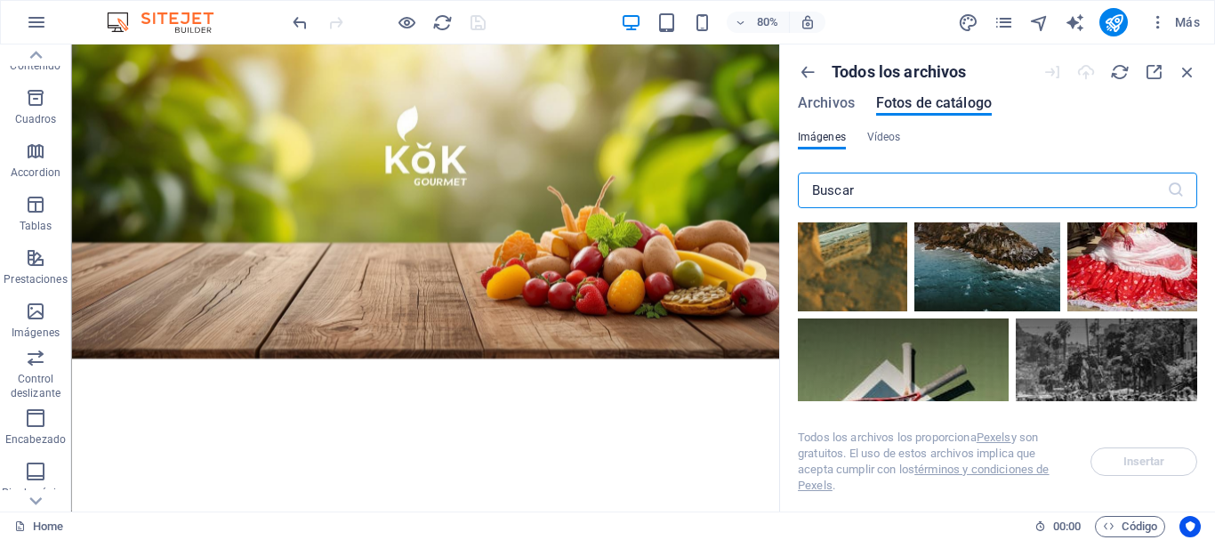
scroll to position [267, 0]
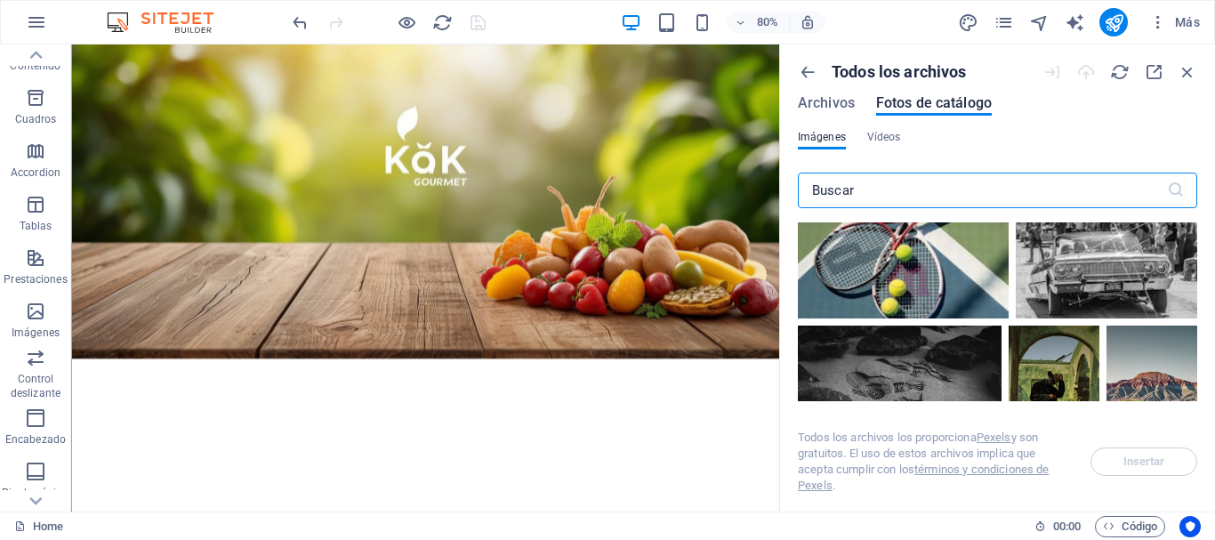
click at [977, 186] on input "text" at bounding box center [982, 191] width 369 height 36
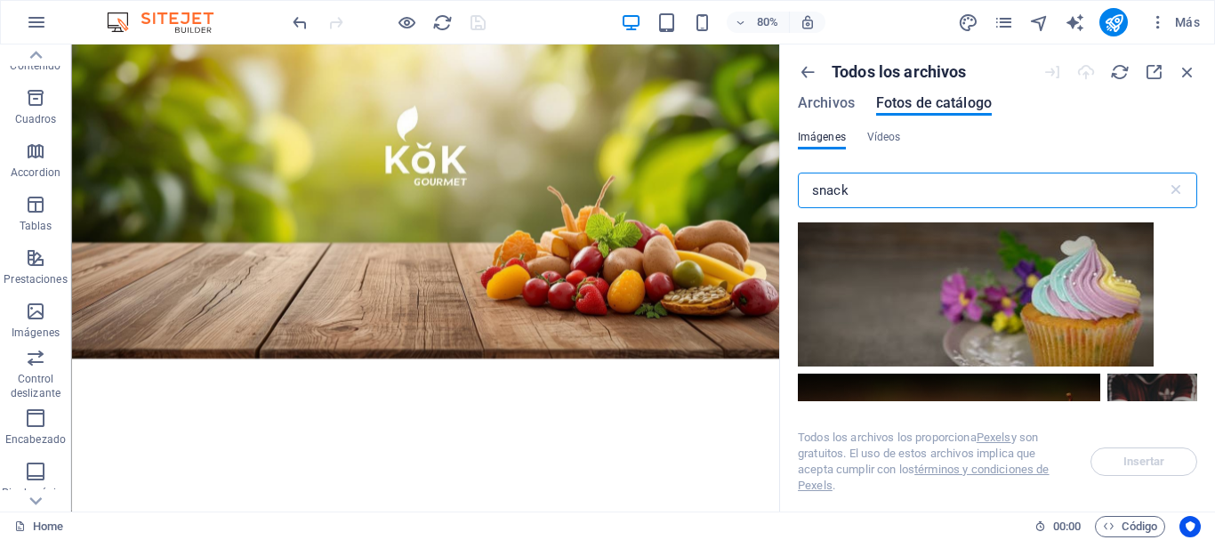
scroll to position [4269, 0]
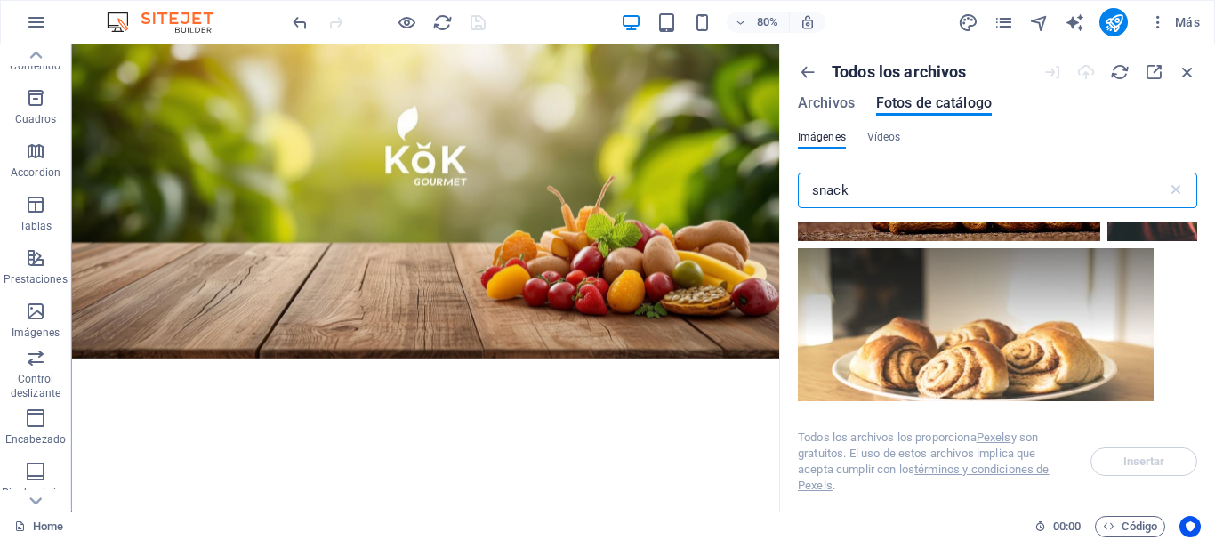
click at [913, 195] on input "snack" at bounding box center [982, 191] width 369 height 36
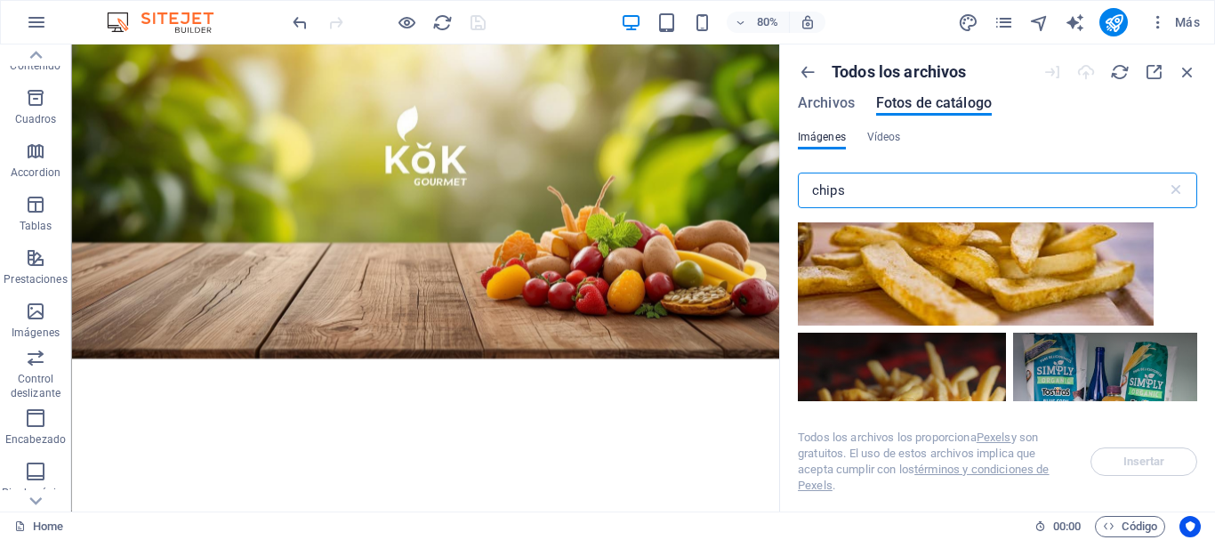
scroll to position [534, 0]
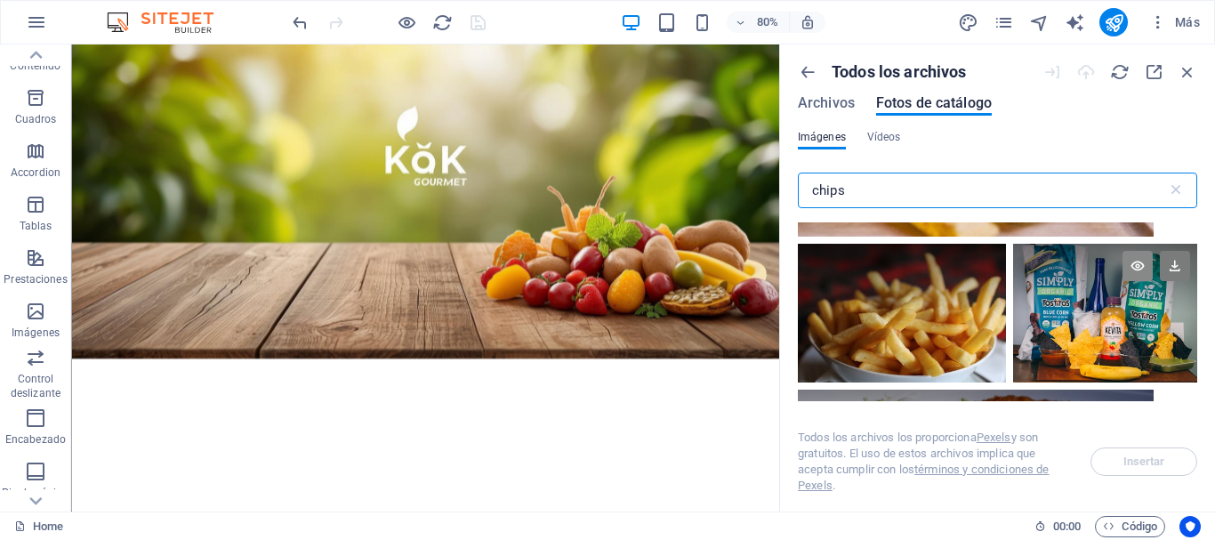
type input "chips"
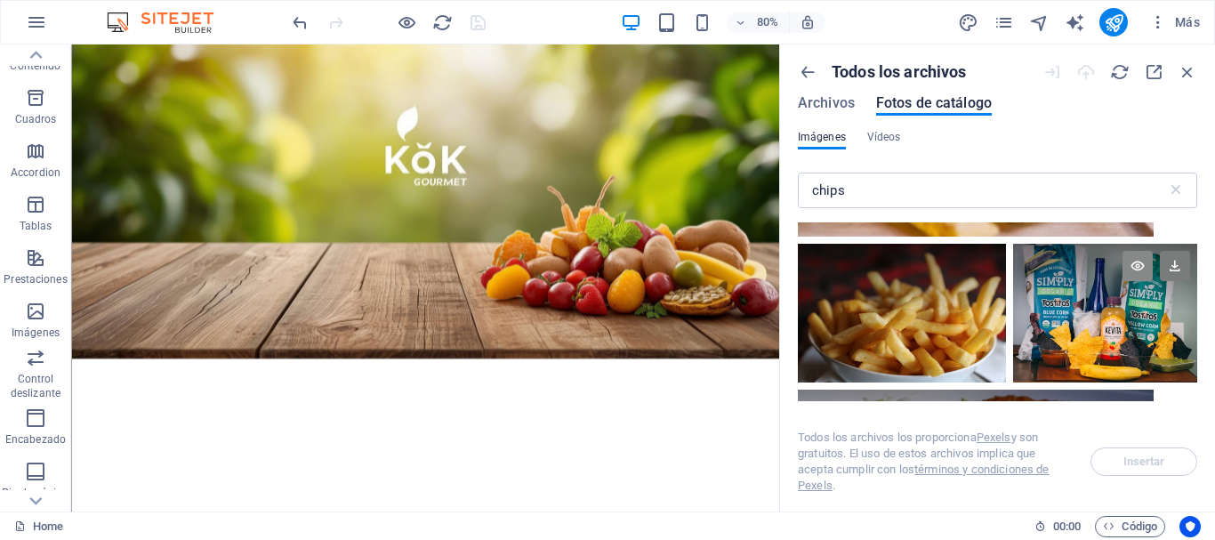
click at [1137, 267] on icon at bounding box center [1137, 266] width 30 height 30
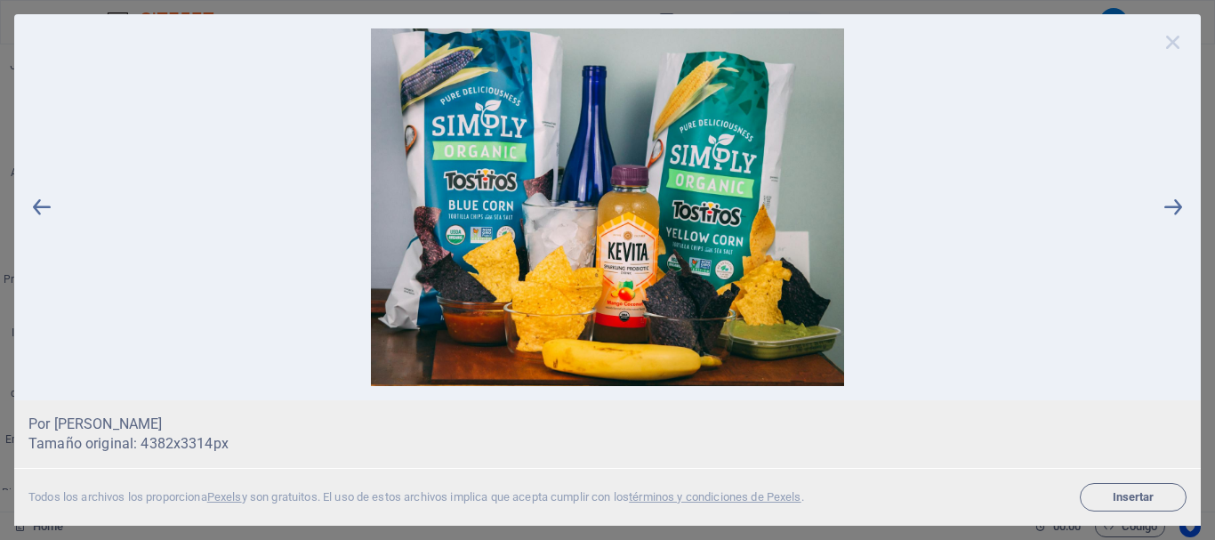
click at [1171, 38] on icon at bounding box center [1173, 41] width 27 height 27
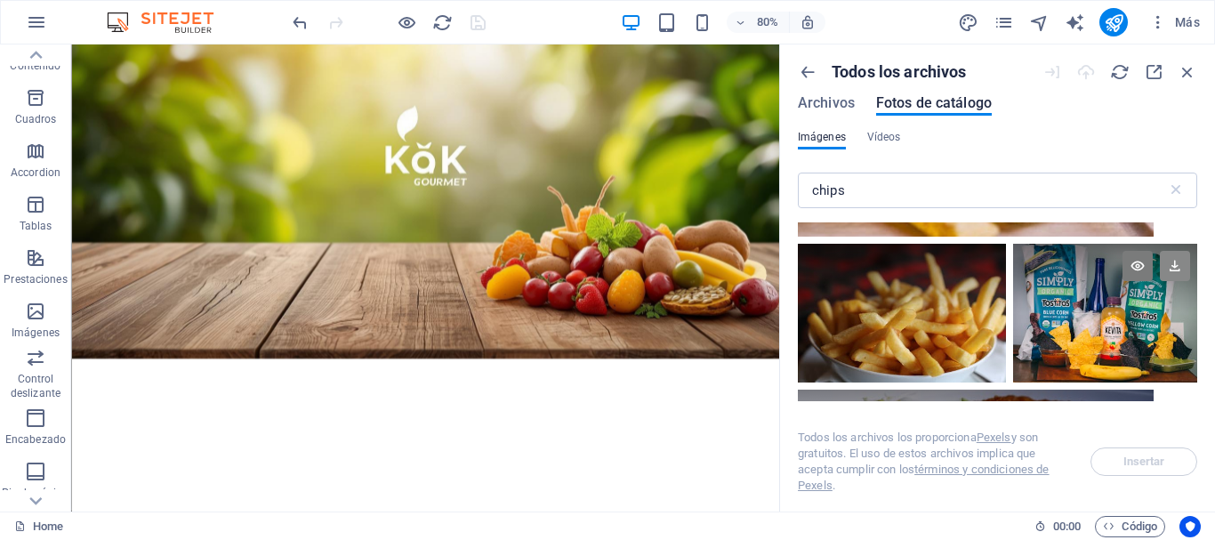
click at [1183, 267] on icon at bounding box center [1175, 266] width 30 height 30
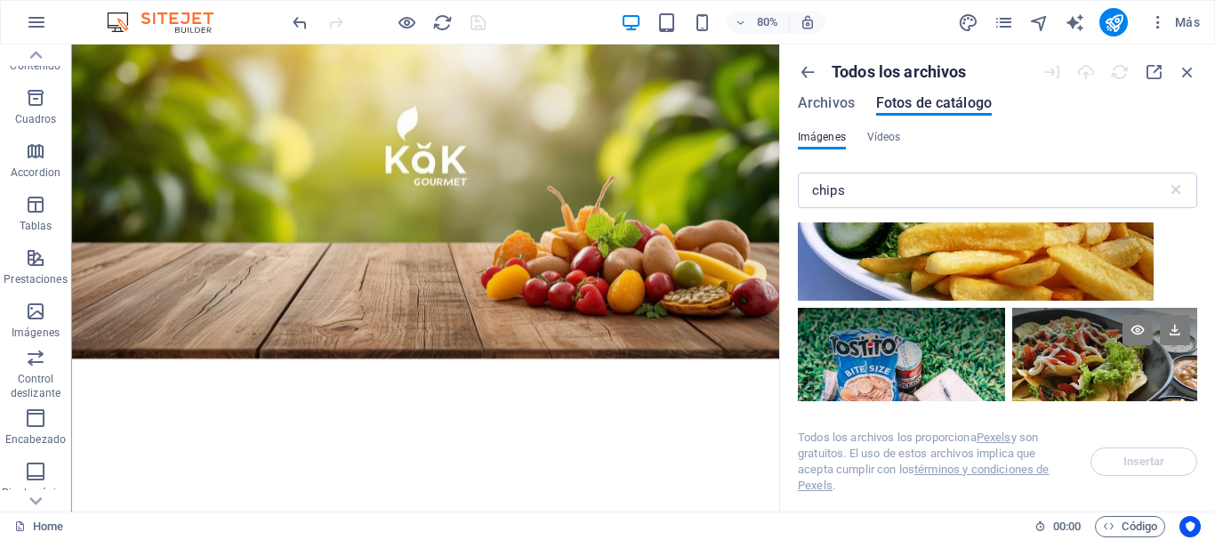
scroll to position [889, 0]
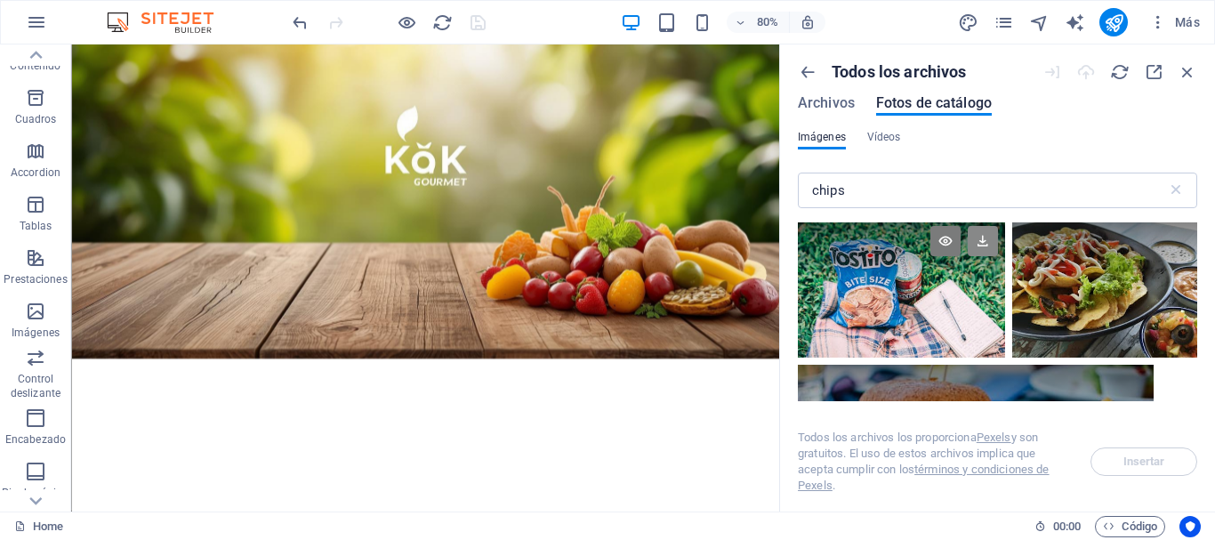
click at [983, 232] on icon at bounding box center [983, 241] width 30 height 30
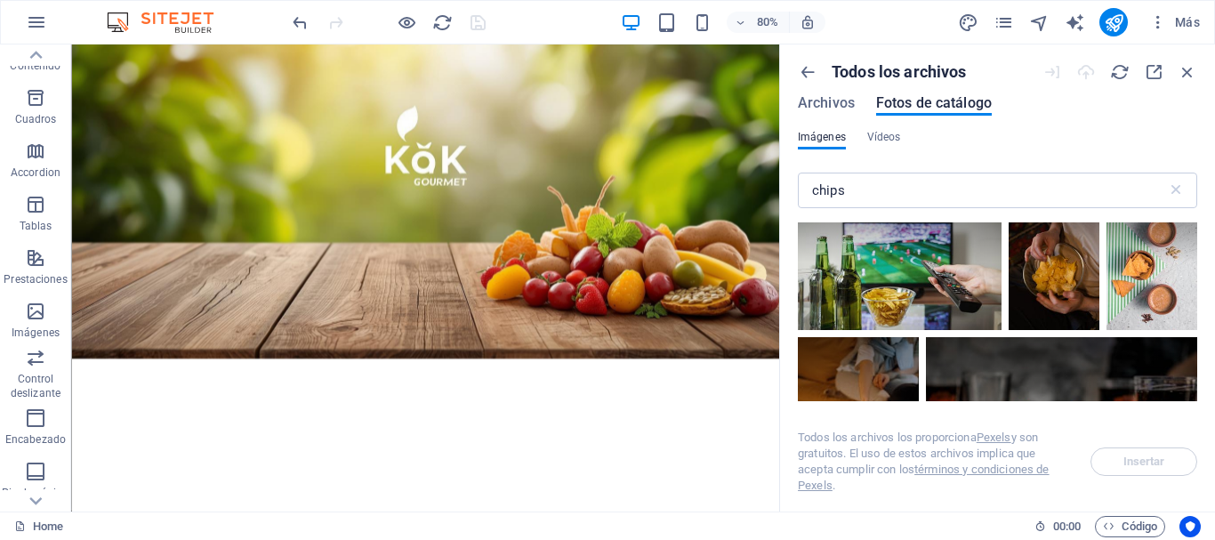
scroll to position [1156, 0]
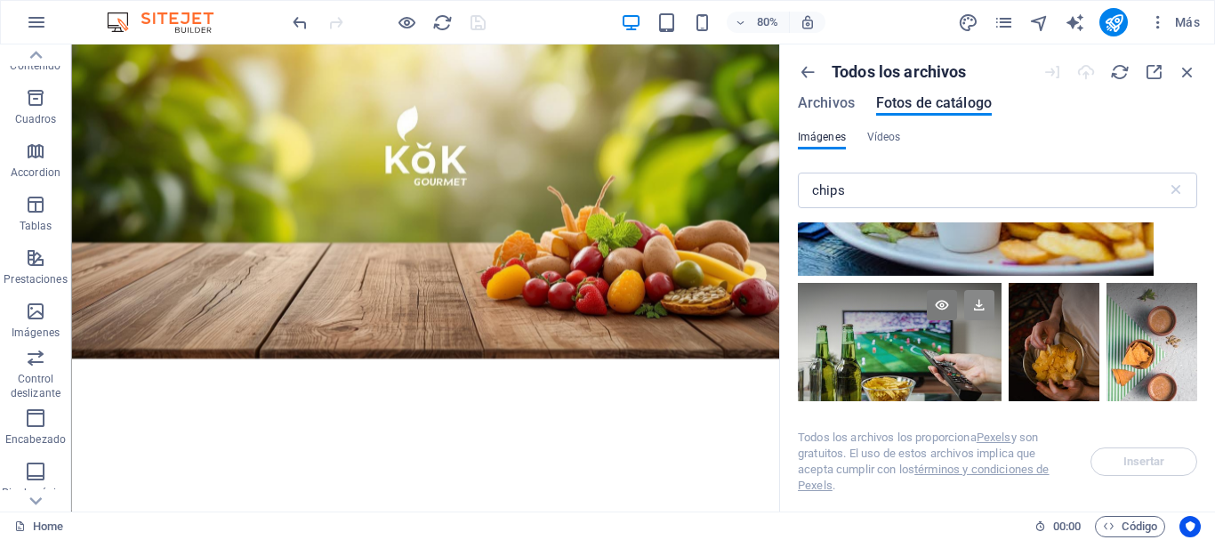
click at [979, 302] on icon at bounding box center [979, 305] width 30 height 30
click at [1076, 302] on icon at bounding box center [1077, 305] width 30 height 30
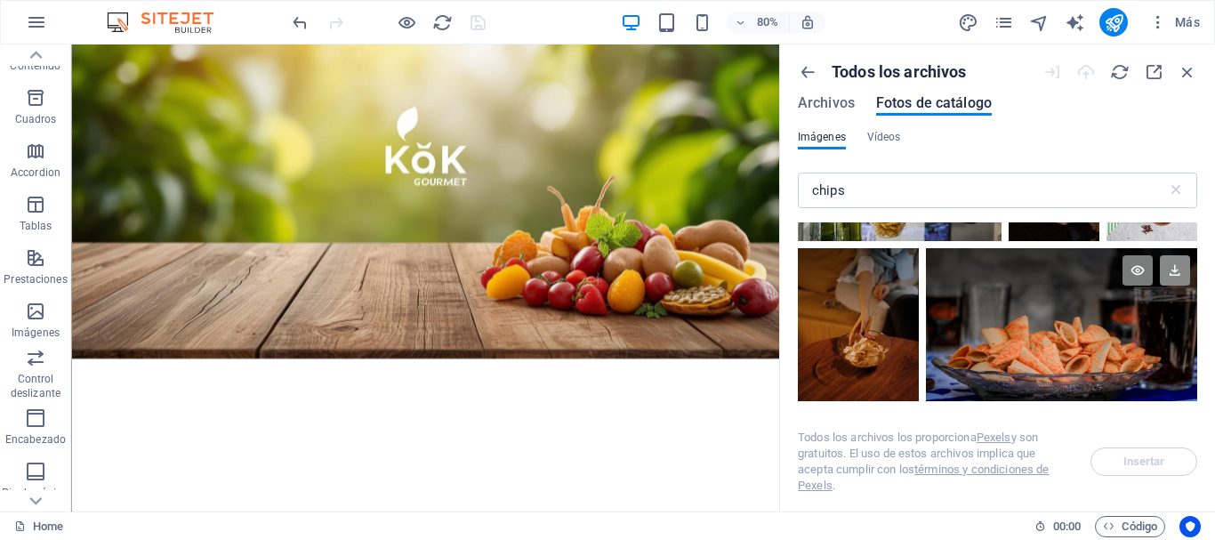
click at [1173, 274] on icon at bounding box center [1175, 270] width 30 height 30
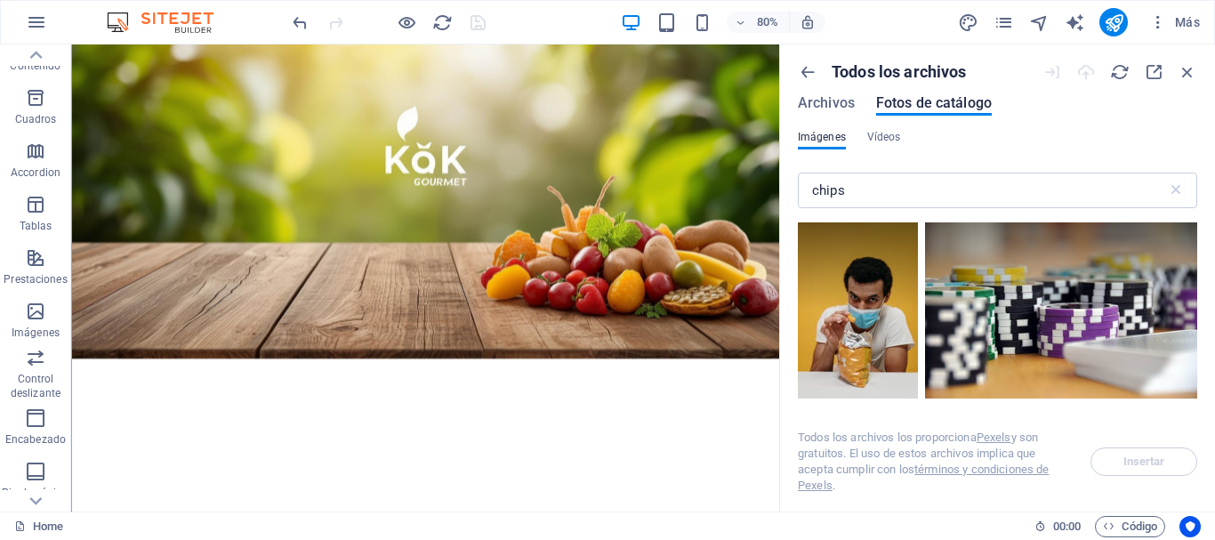
scroll to position [1868, 0]
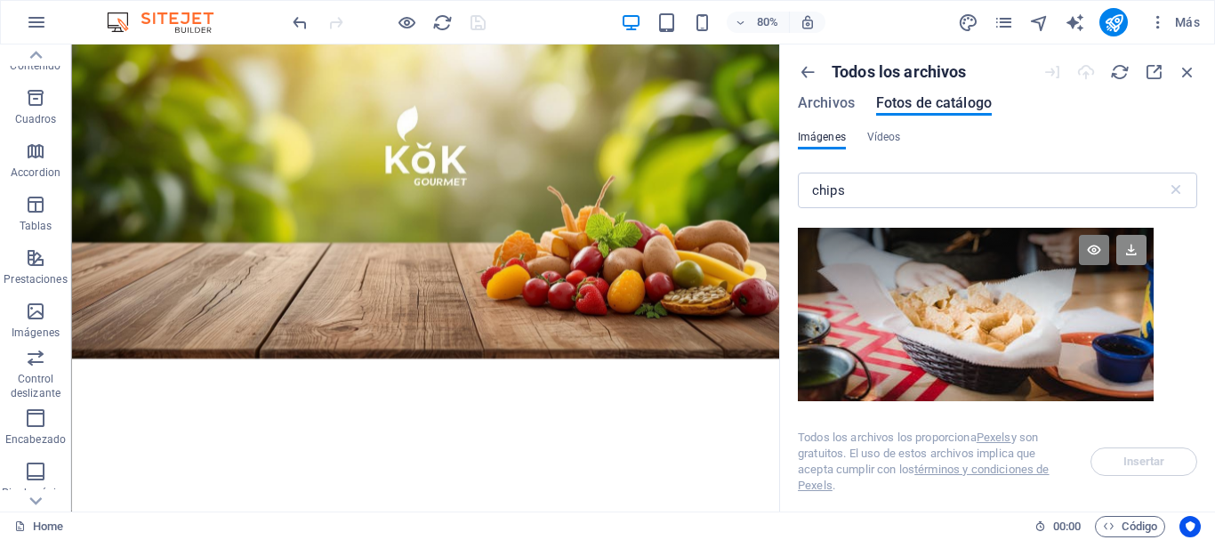
click at [1131, 237] on icon at bounding box center [1131, 250] width 30 height 30
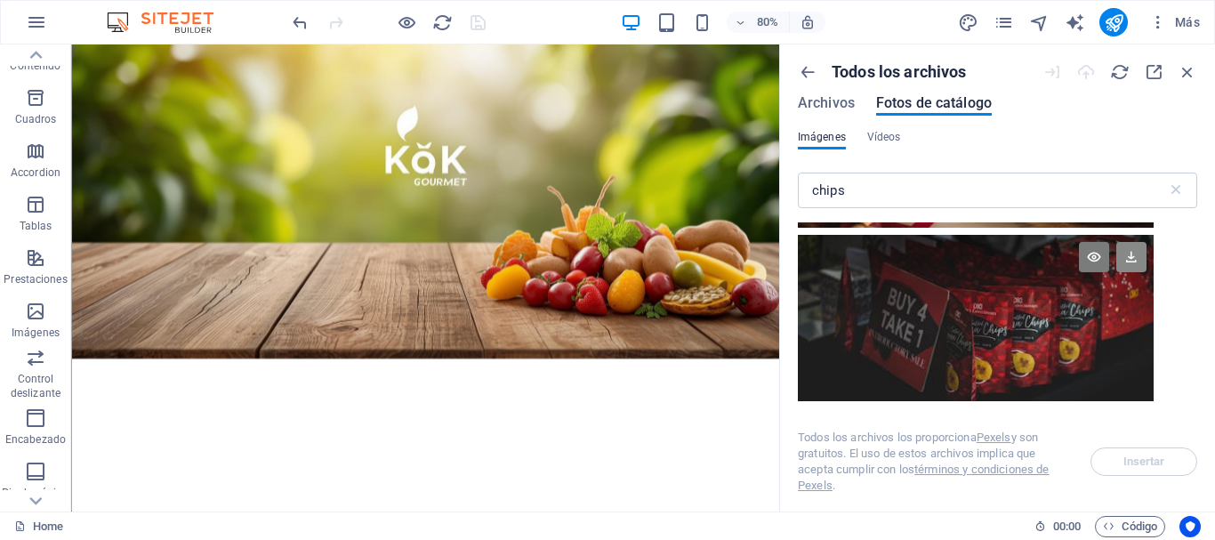
click at [1128, 256] on icon at bounding box center [1131, 257] width 30 height 30
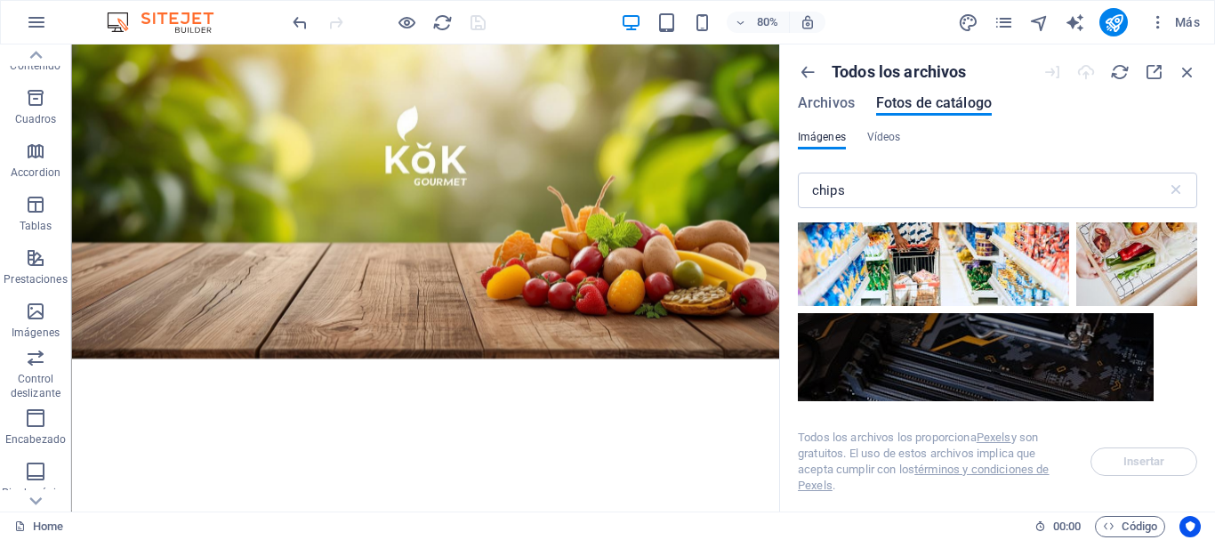
scroll to position [3913, 0]
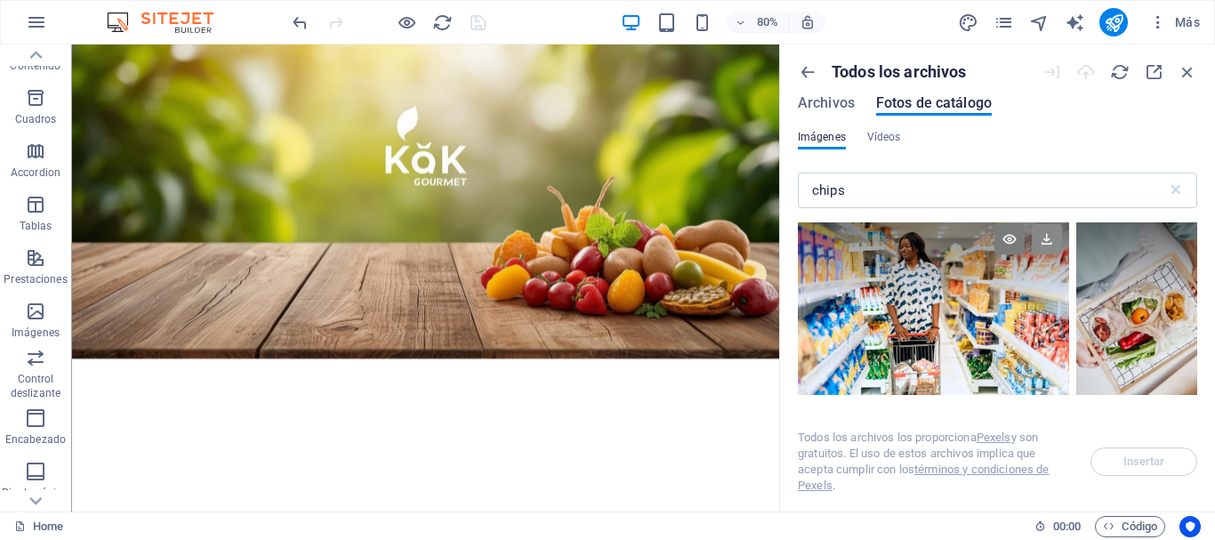
click at [1044, 240] on icon at bounding box center [1047, 239] width 30 height 30
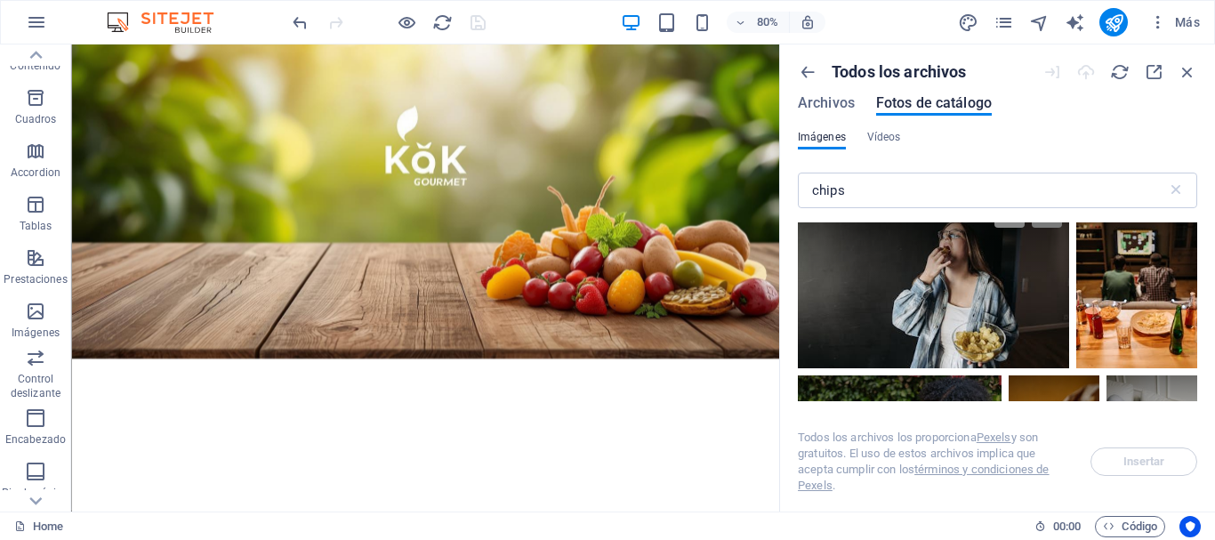
scroll to position [6315, 0]
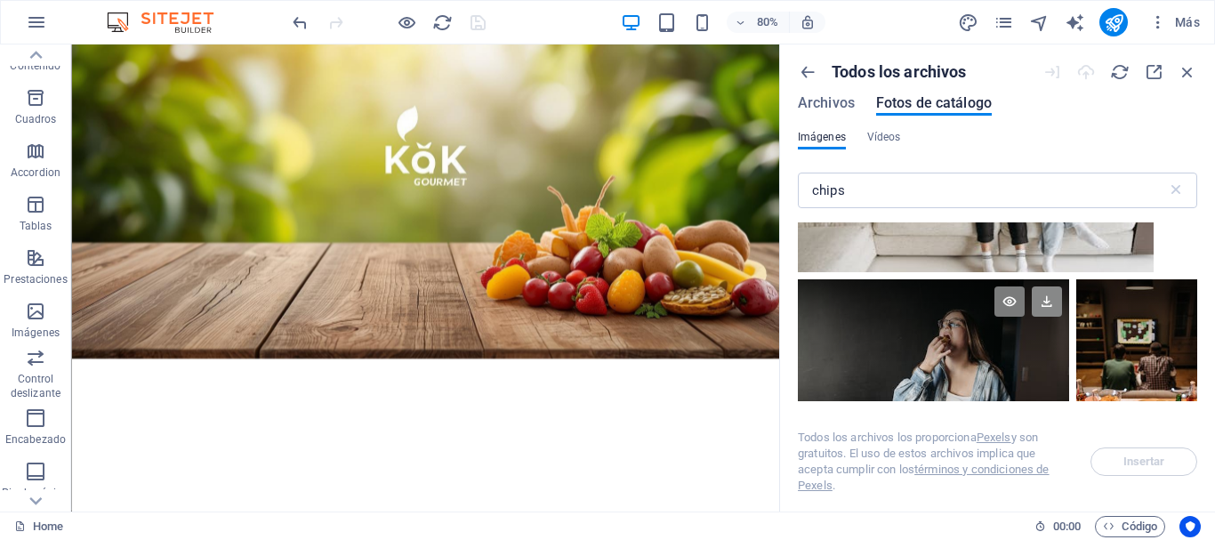
click at [1050, 288] on icon at bounding box center [1047, 301] width 30 height 30
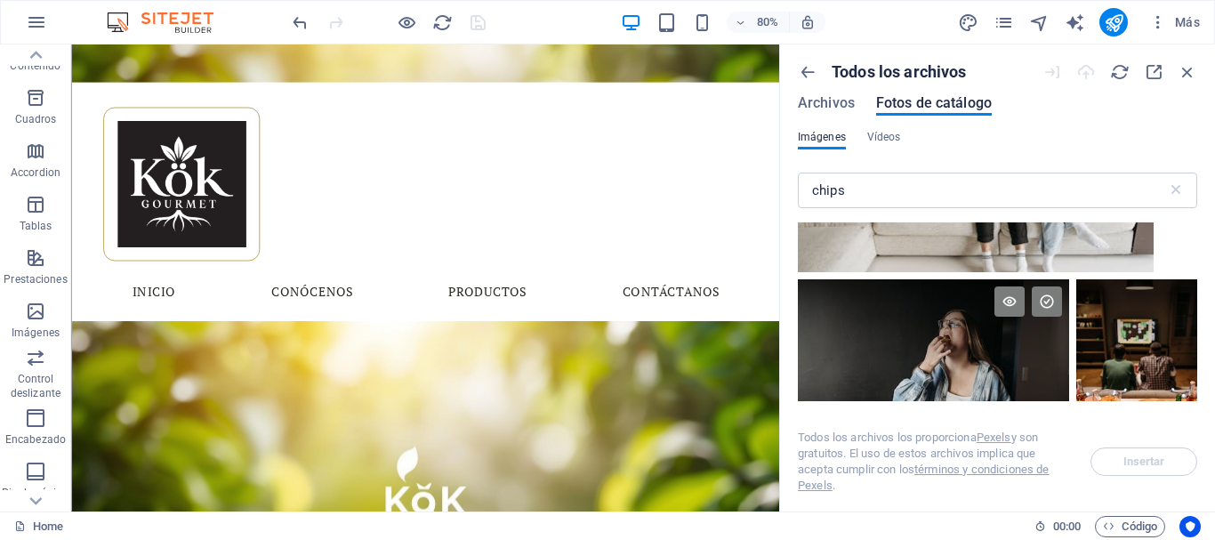
scroll to position [0, 0]
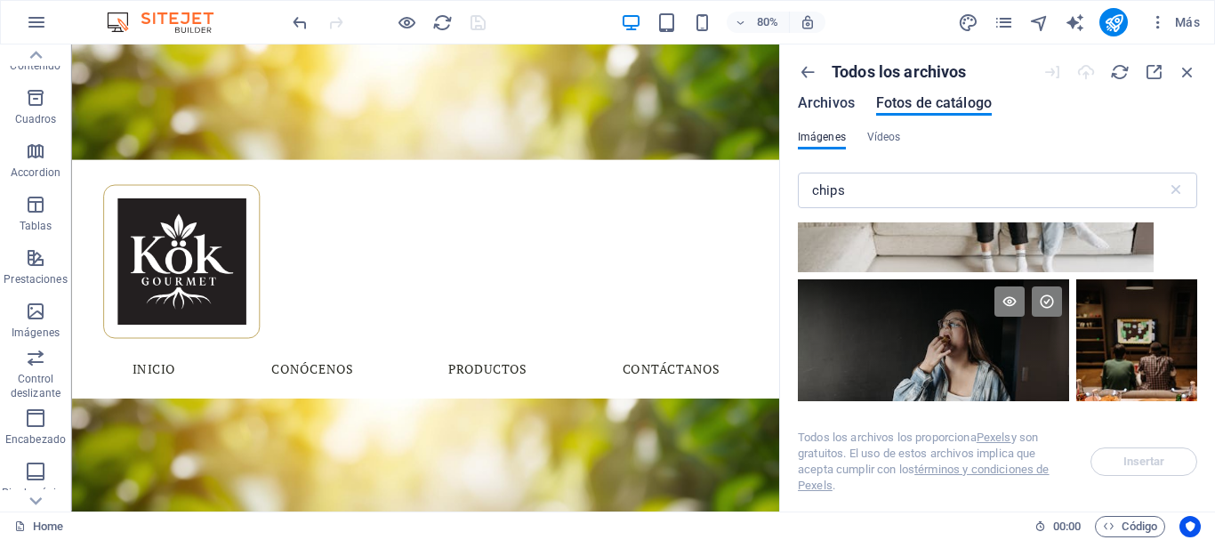
click at [835, 106] on span "Archivos" at bounding box center [826, 102] width 57 height 21
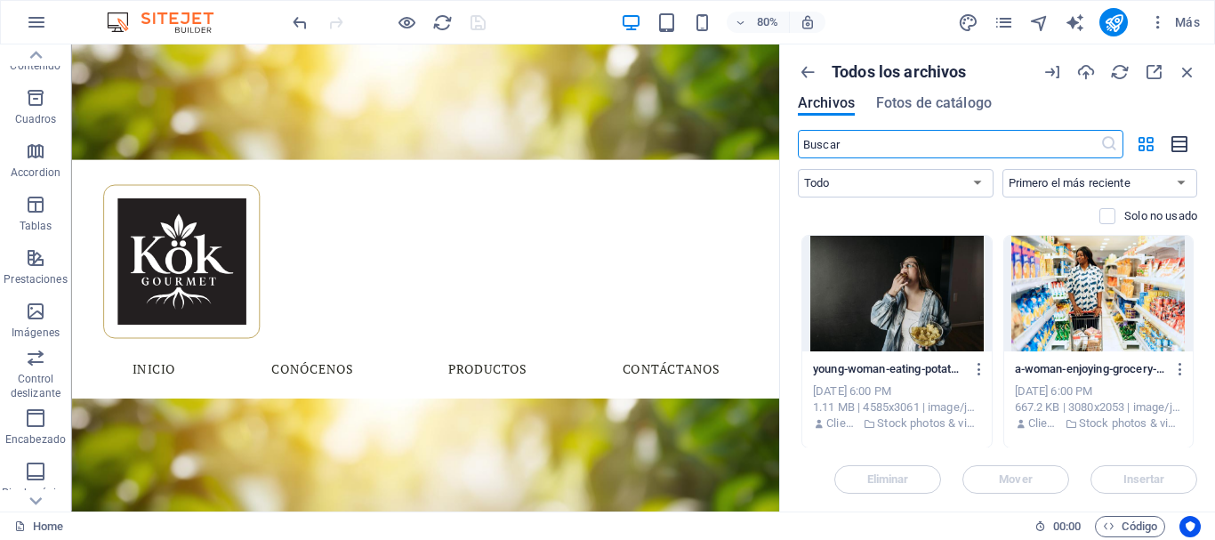
click at [1172, 145] on icon "button" at bounding box center [1180, 144] width 20 height 20
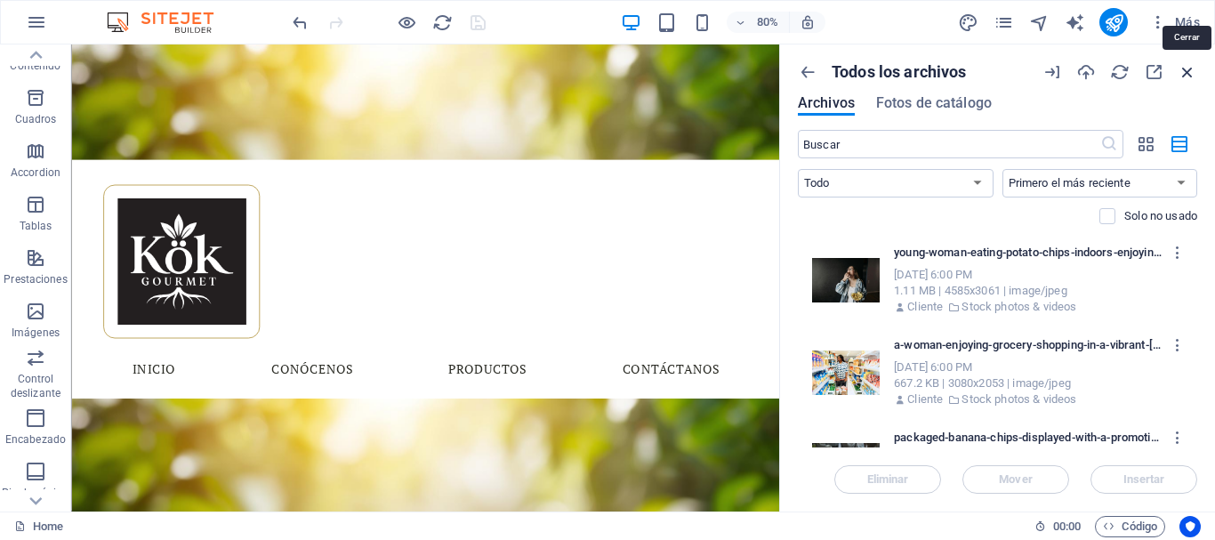
click at [1184, 76] on icon "button" at bounding box center [1188, 72] width 20 height 20
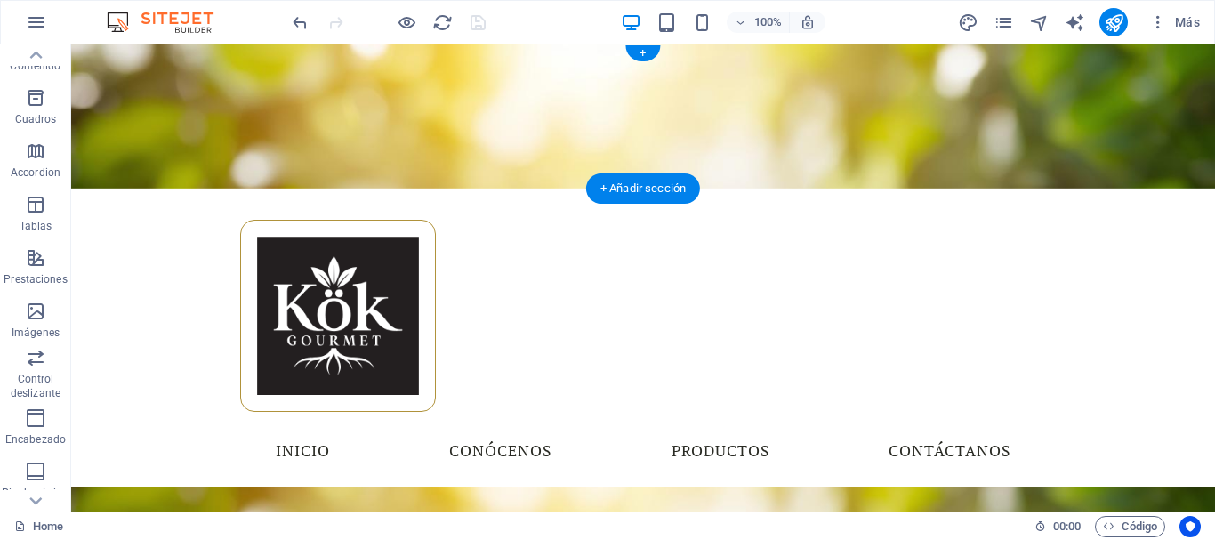
click at [487, 151] on figure at bounding box center [643, 116] width 1144 height 144
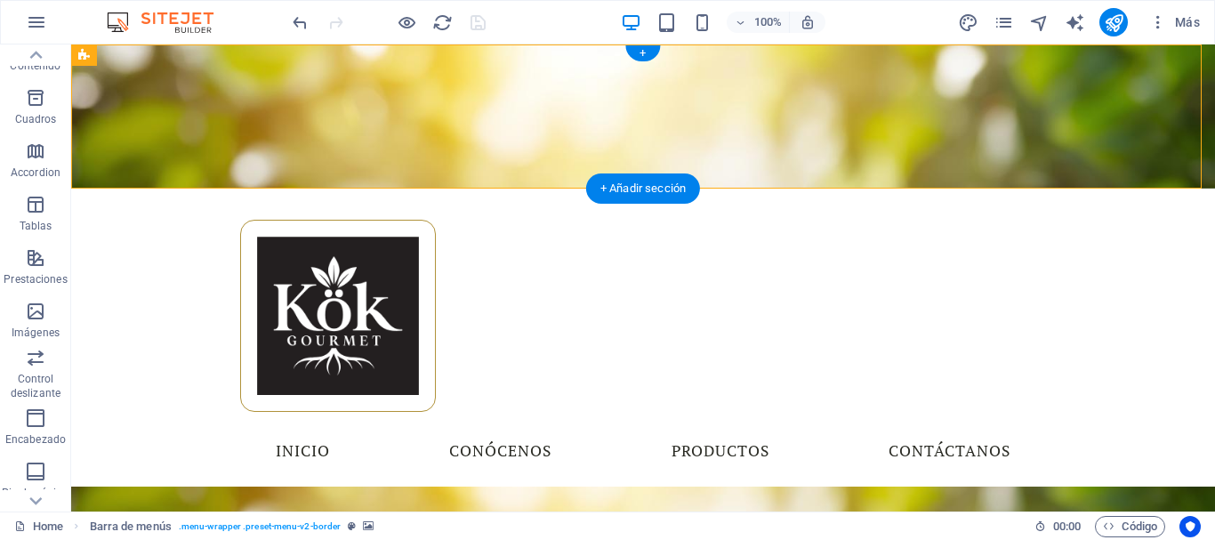
click at [165, 147] on figure at bounding box center [643, 116] width 1144 height 144
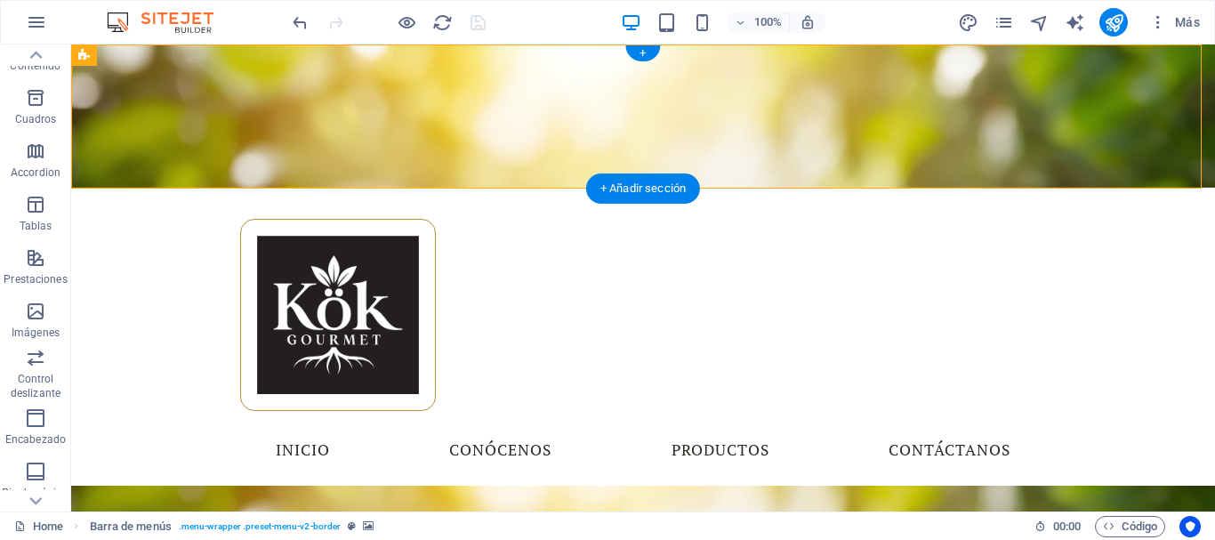
select select "%"
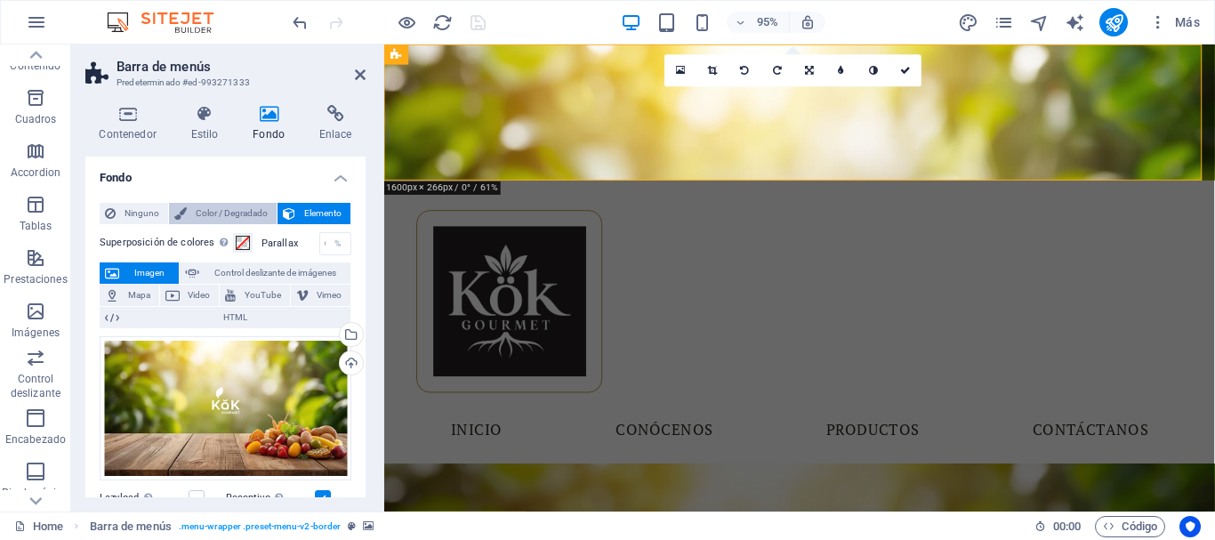
click at [222, 207] on span "Color / Degradado" at bounding box center [231, 213] width 79 height 21
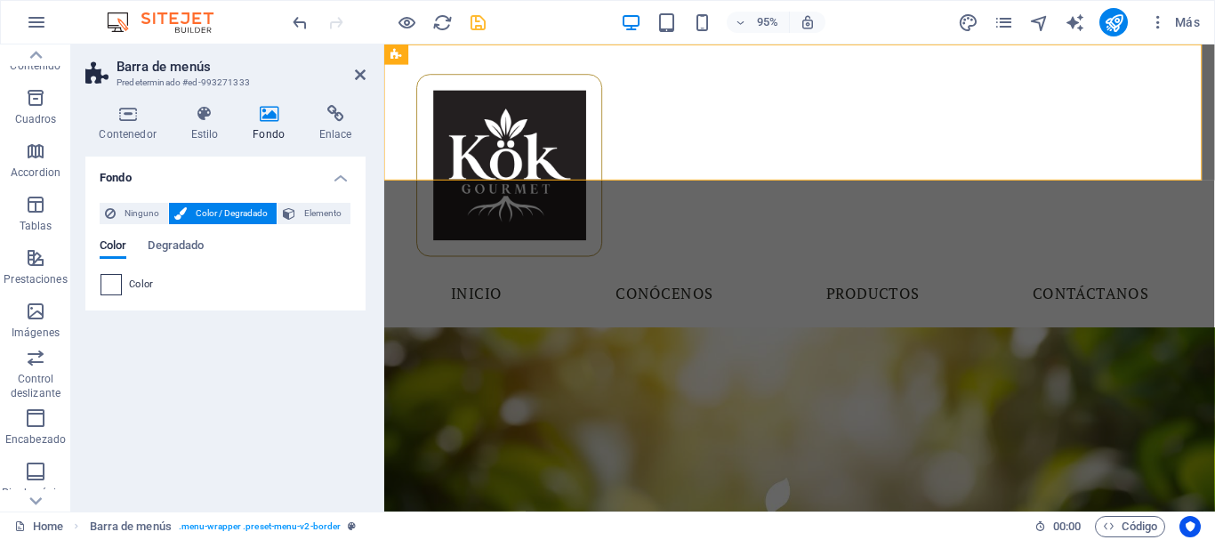
click at [108, 279] on span at bounding box center [111, 285] width 20 height 20
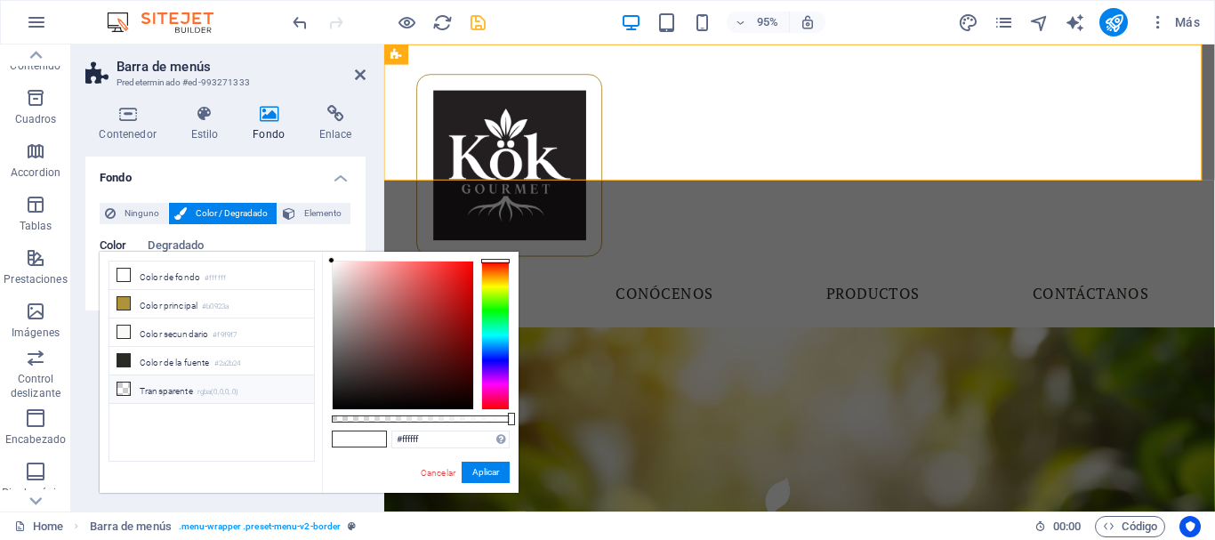
click at [157, 384] on li "Transparente rgba(0,0,0,.0)" at bounding box center [211, 389] width 205 height 28
type input "rgba(0, 0, 0, 0)"
click at [482, 475] on button "Aplicar" at bounding box center [486, 472] width 48 height 21
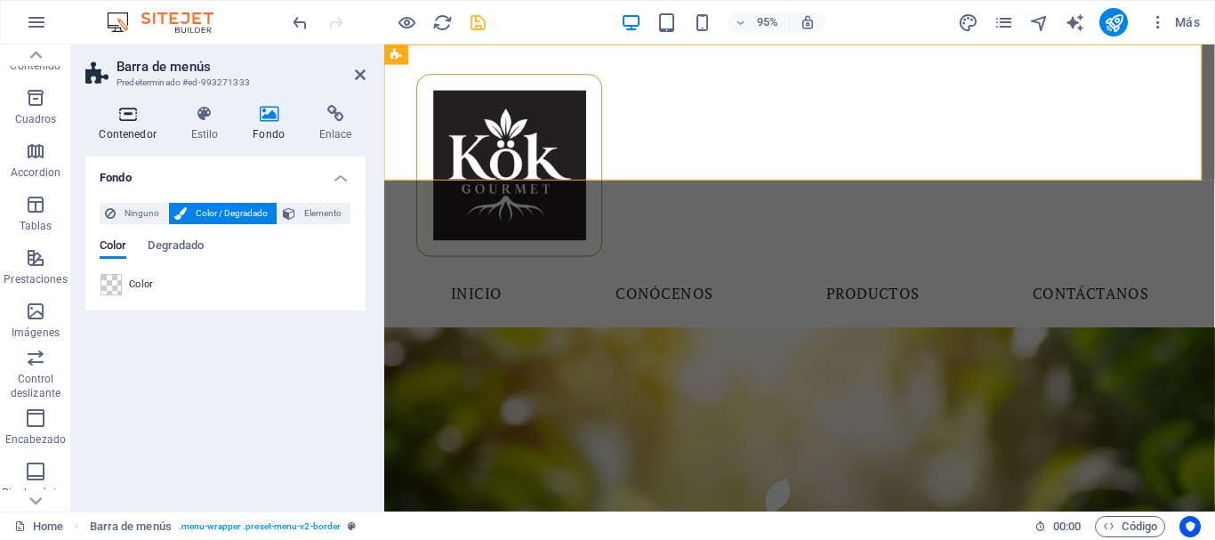
click at [133, 116] on icon at bounding box center [127, 114] width 84 height 18
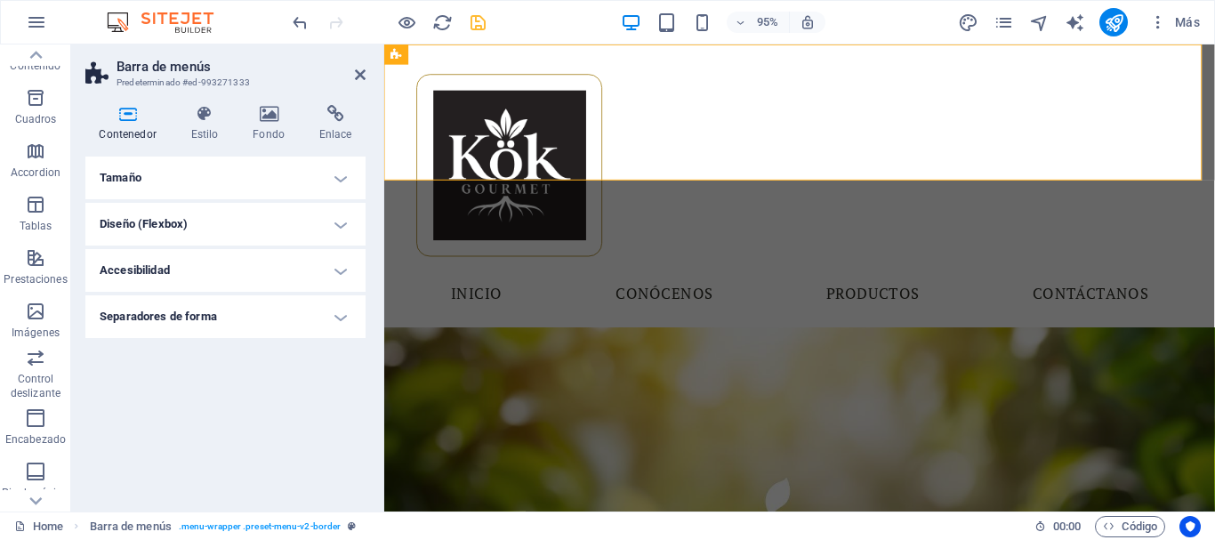
click at [214, 184] on h4 "Tamaño" at bounding box center [225, 178] width 280 height 43
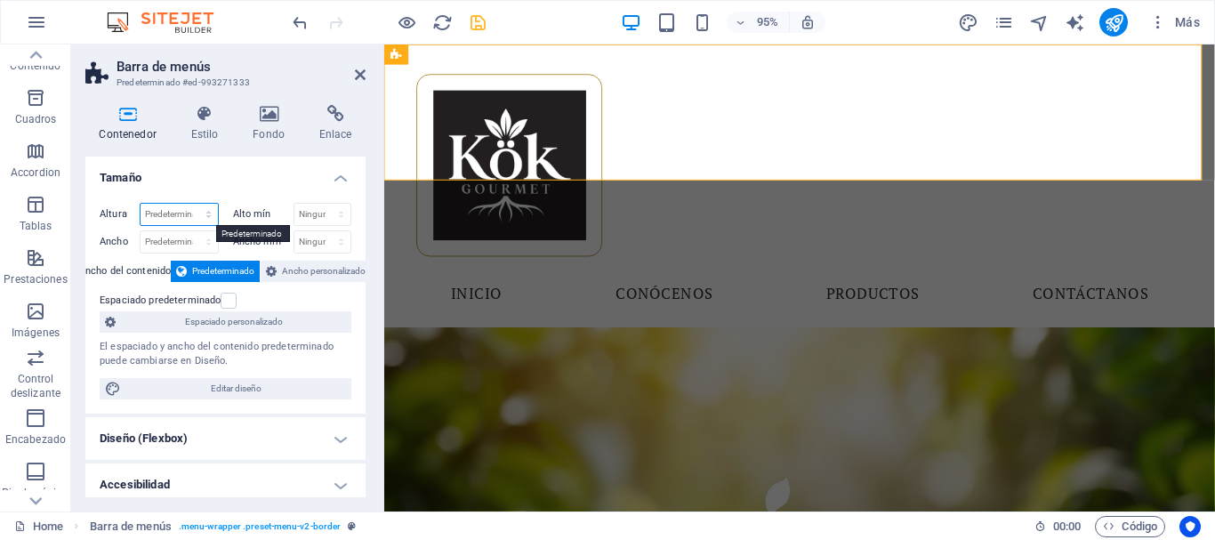
click at [151, 213] on select "Predeterminado px rem % vh vw" at bounding box center [179, 214] width 77 height 21
select select "px"
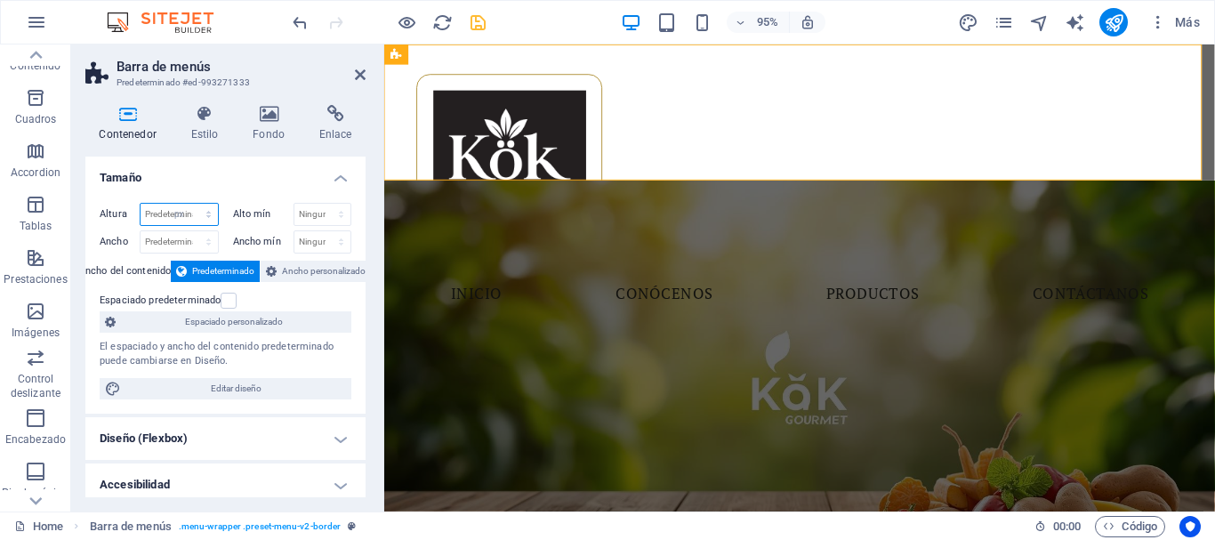
click at [190, 204] on select "Predeterminado px rem % vh vw" at bounding box center [179, 214] width 77 height 21
click at [185, 221] on input "161" at bounding box center [179, 214] width 77 height 21
type input "160"
click at [199, 179] on h4 "Tamaño" at bounding box center [225, 173] width 280 height 32
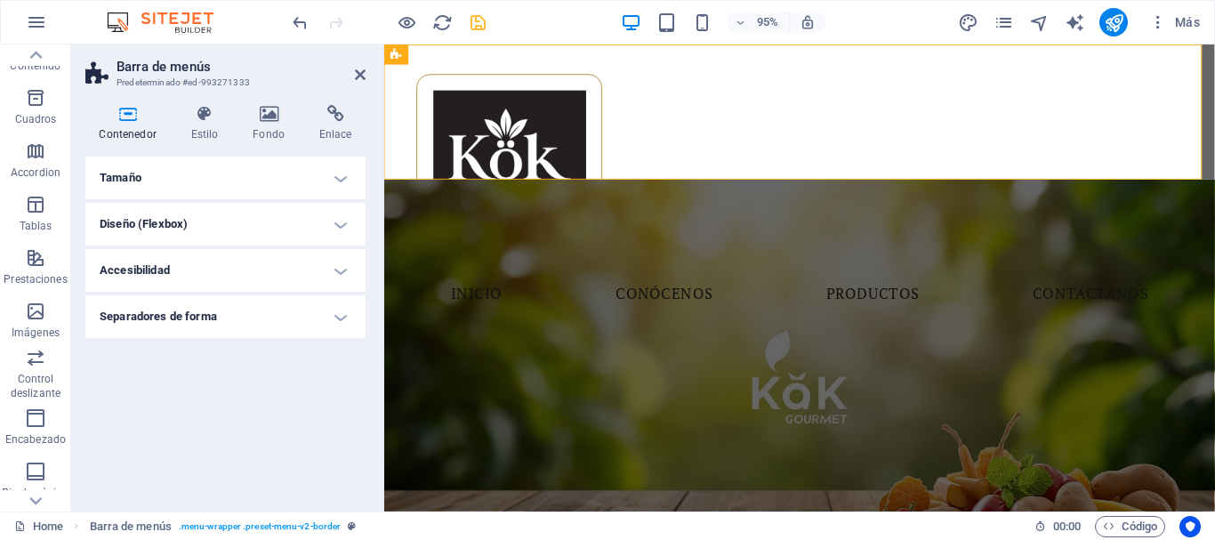
click at [206, 198] on h4 "Tamaño" at bounding box center [225, 178] width 280 height 43
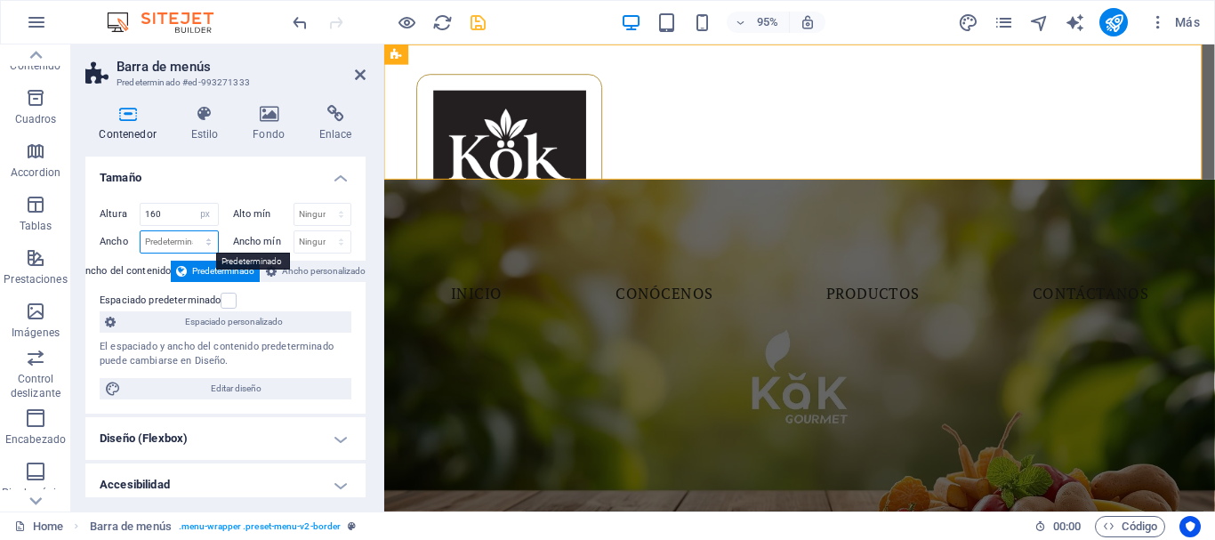
click at [176, 237] on select "Predeterminado px rem % em vh vw" at bounding box center [179, 241] width 77 height 21
click at [187, 210] on input "160" at bounding box center [179, 214] width 77 height 21
click at [200, 211] on select "Predeterminado px rem % vh vw" at bounding box center [205, 214] width 25 height 21
select select "%"
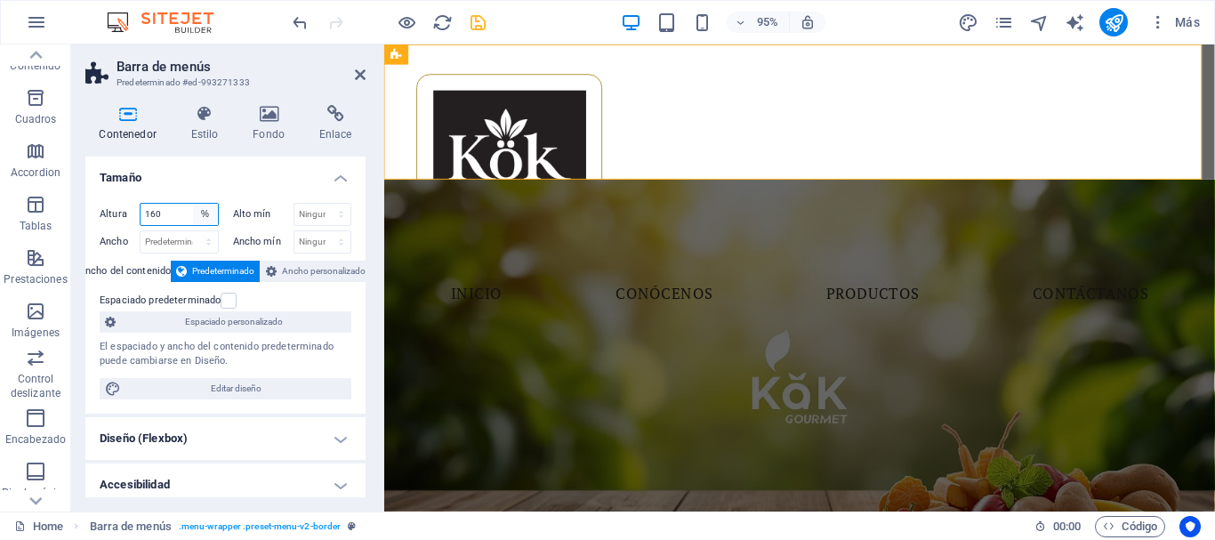
click at [193, 204] on select "Predeterminado px rem % vh vw" at bounding box center [205, 214] width 25 height 21
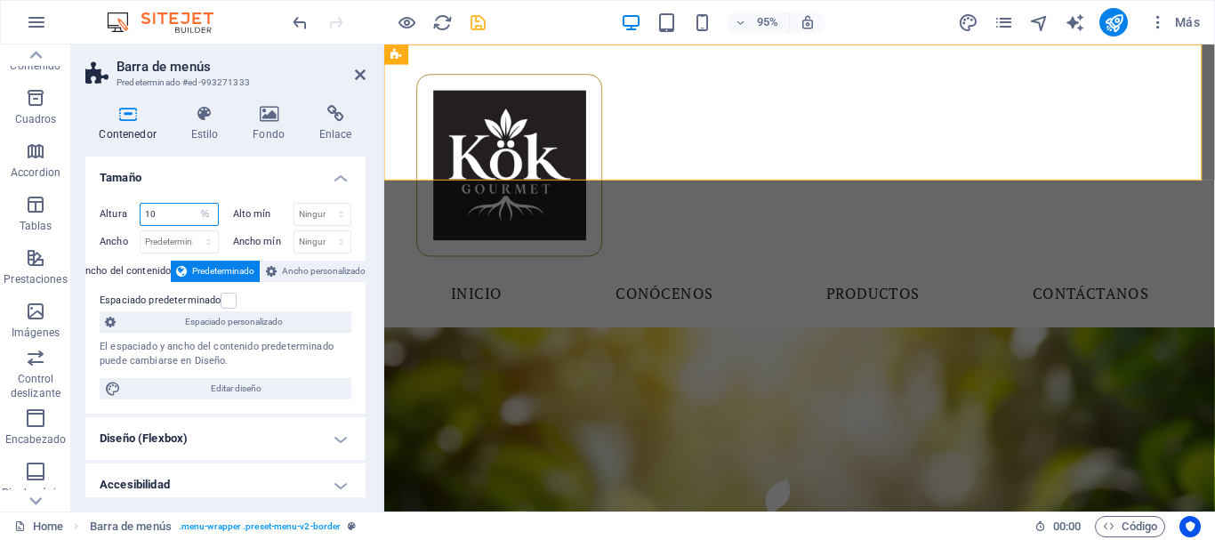
type input "10"
click at [163, 189] on div "Altura 10 Predeterminado px rem % vh vw Alto mín Ninguno px rem % vh vw Ancho P…" at bounding box center [225, 301] width 280 height 225
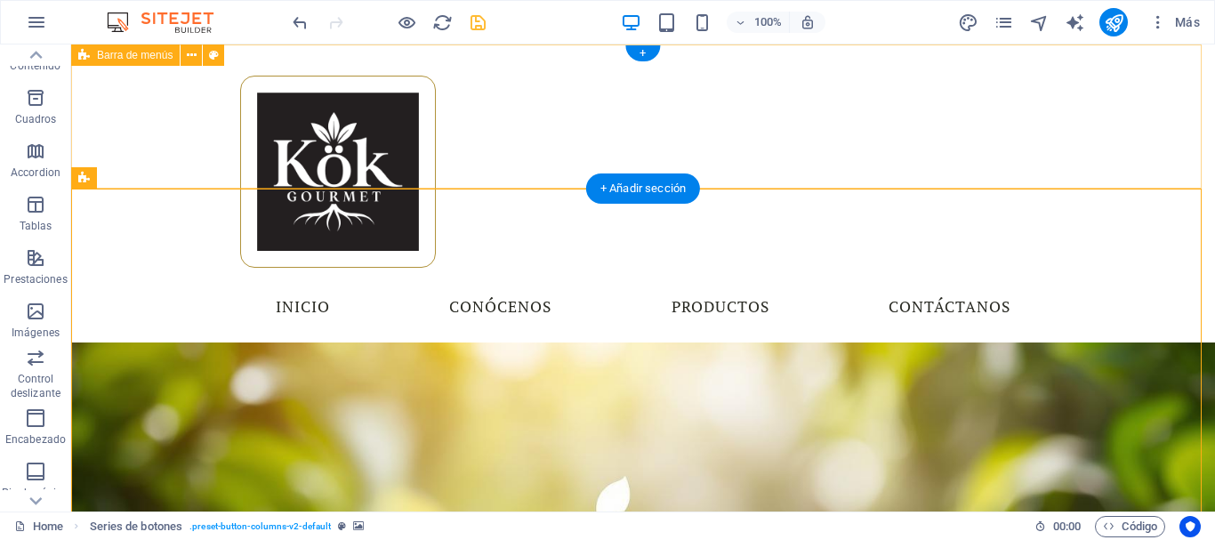
click at [116, 144] on div "Menu Inicio Conócenos Productos Contáctanos" at bounding box center [643, 193] width 1144 height 298
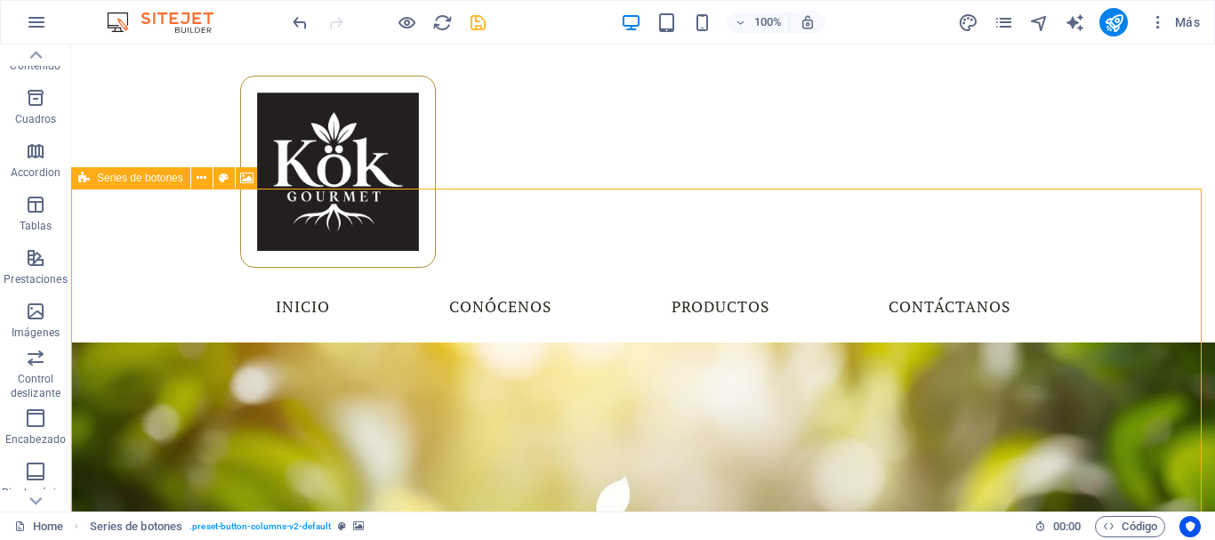
click at [79, 177] on icon at bounding box center [84, 177] width 12 height 21
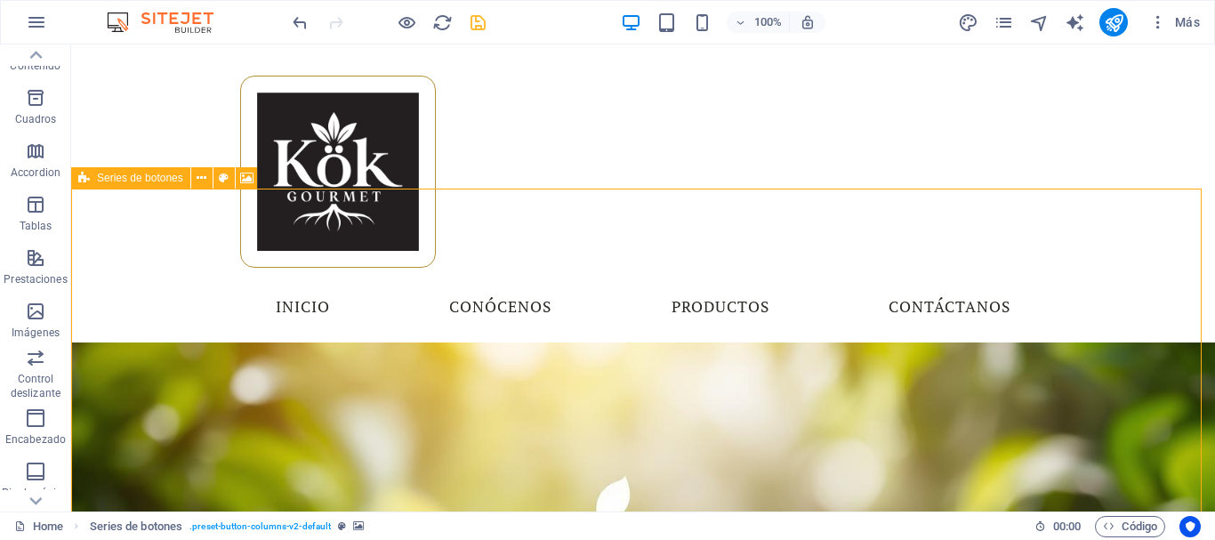
click at [78, 181] on icon at bounding box center [84, 177] width 12 height 21
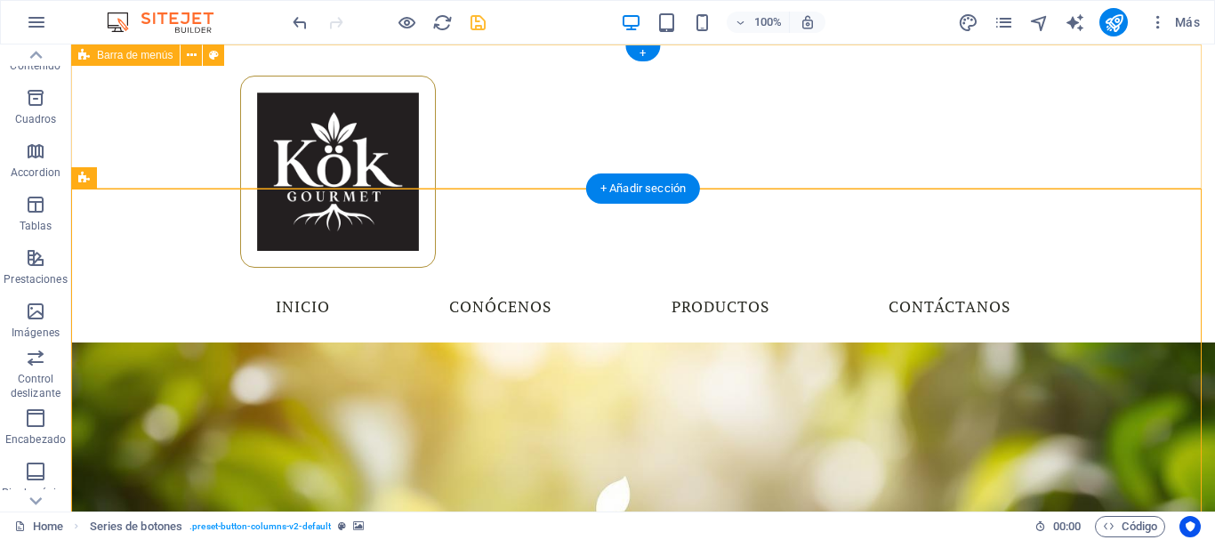
click at [161, 109] on div "Menu Inicio Conócenos Productos Contáctanos" at bounding box center [643, 193] width 1144 height 298
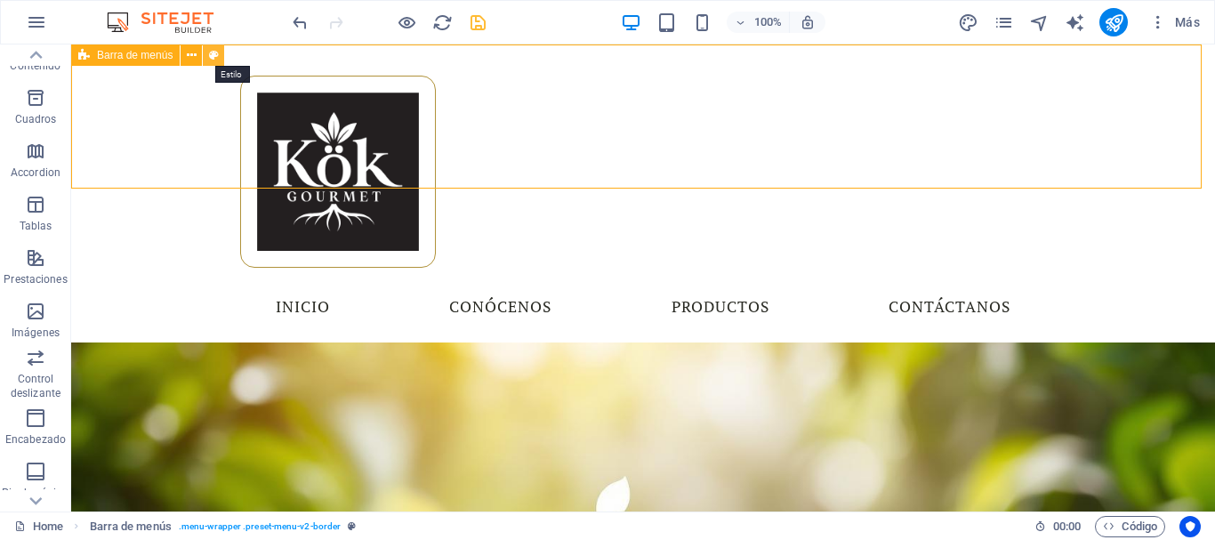
click at [221, 54] on button at bounding box center [213, 54] width 21 height 21
select select "rem"
select select "sticky_reverse"
select select "px"
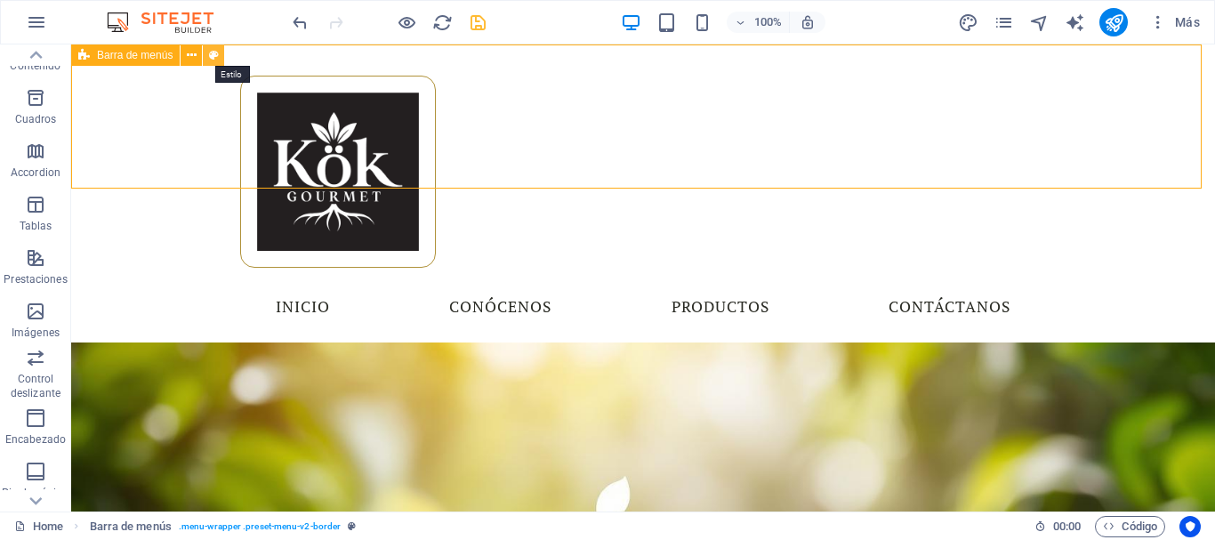
select select "px"
select select "hover_box_top"
select select "px"
select select "rem"
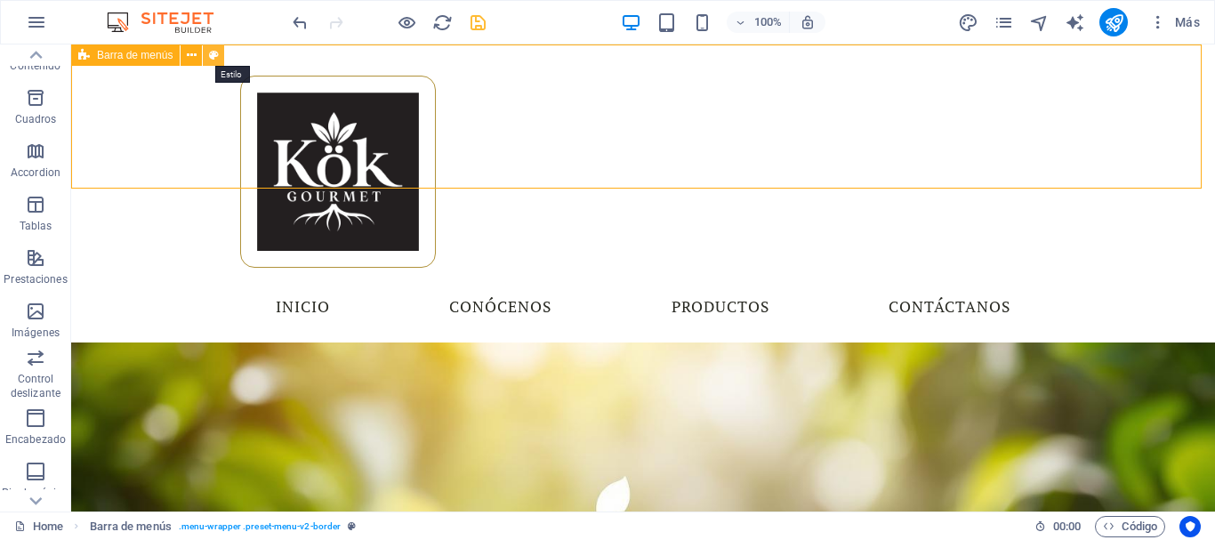
select select "rem"
select select "link-special-font"
select select "rem"
select select "400"
select select "px"
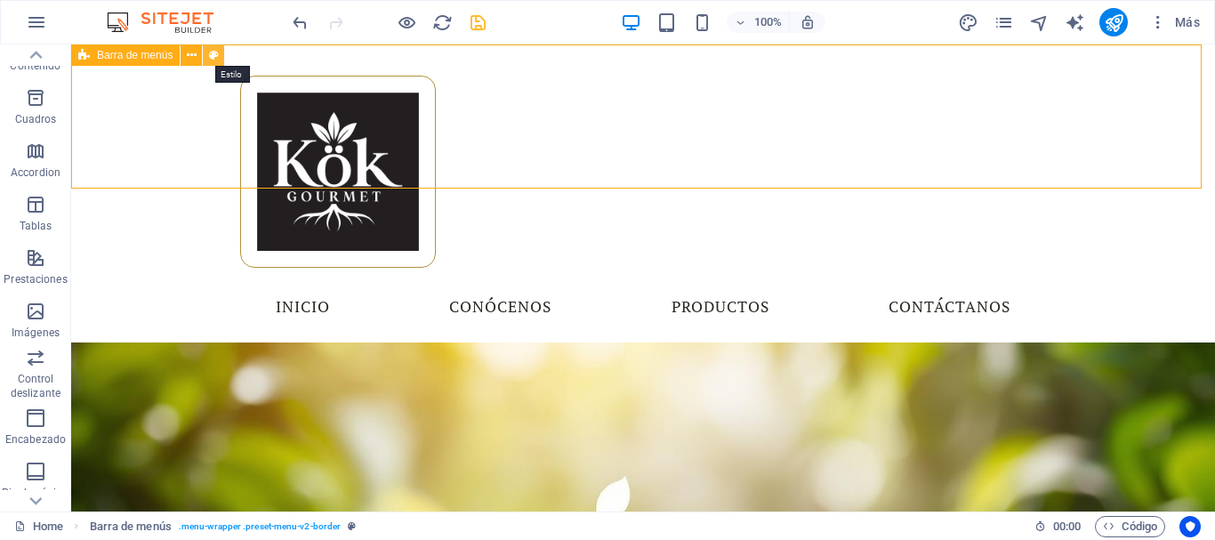
select select "rem"
select select "px"
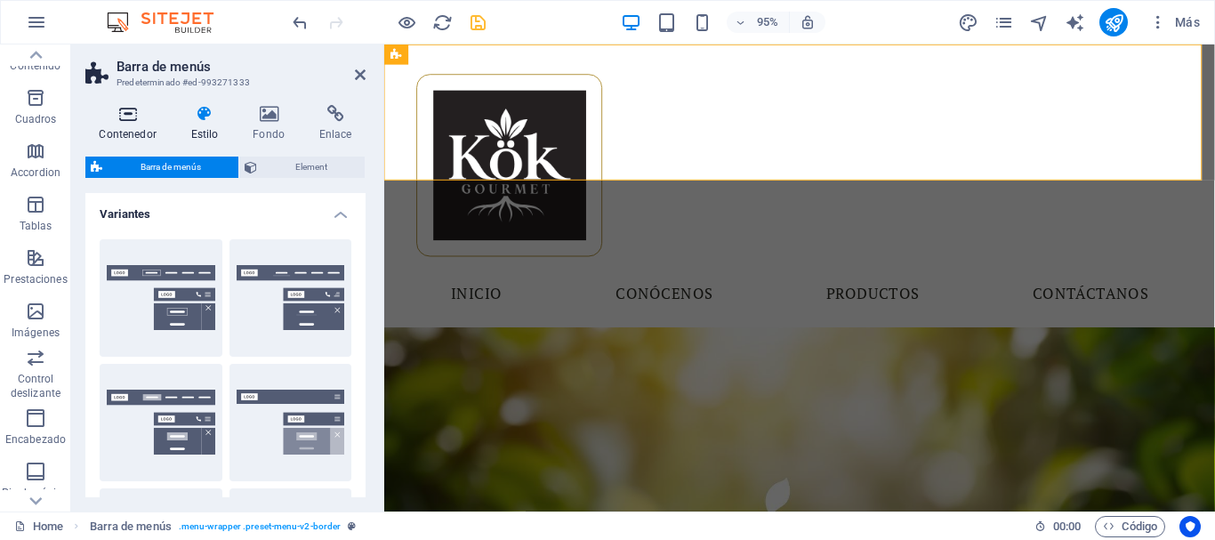
click at [149, 121] on icon at bounding box center [127, 114] width 84 height 18
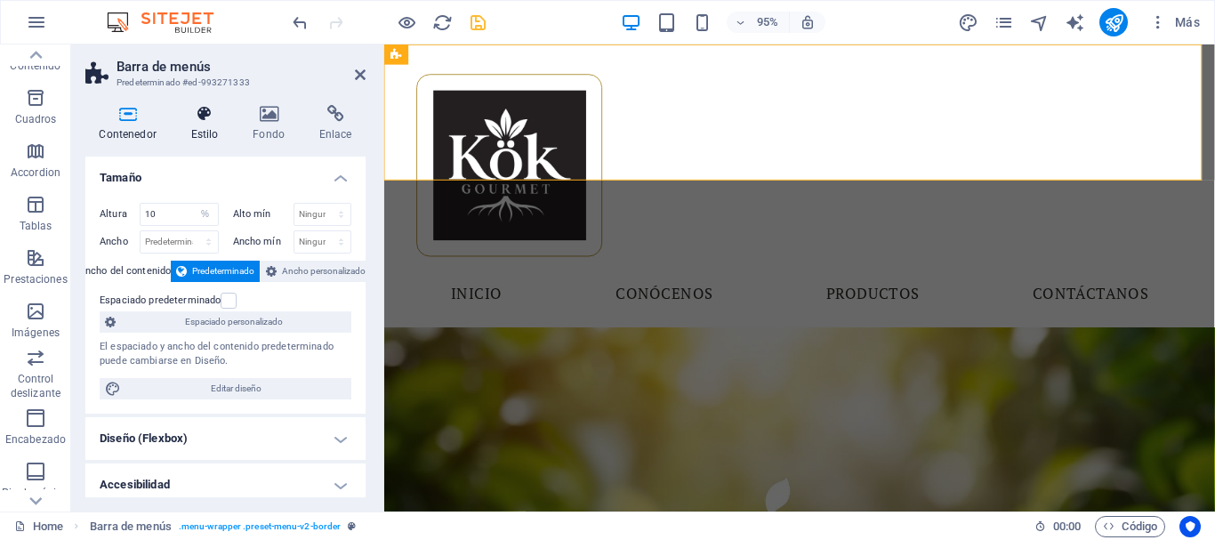
click at [218, 117] on icon at bounding box center [204, 114] width 55 height 18
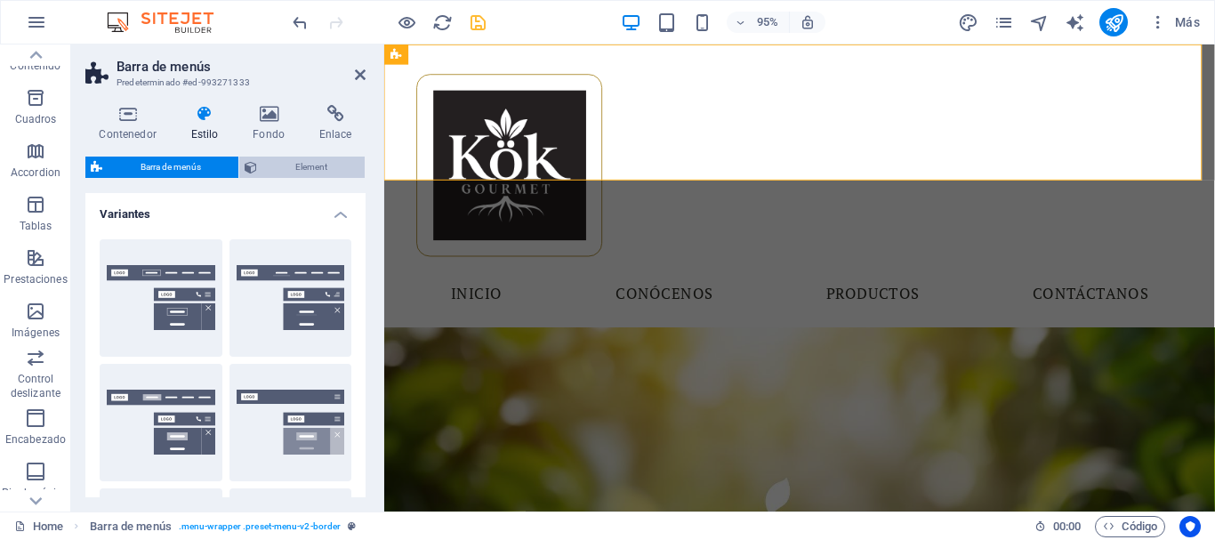
click at [269, 176] on span "Element" at bounding box center [310, 167] width 97 height 21
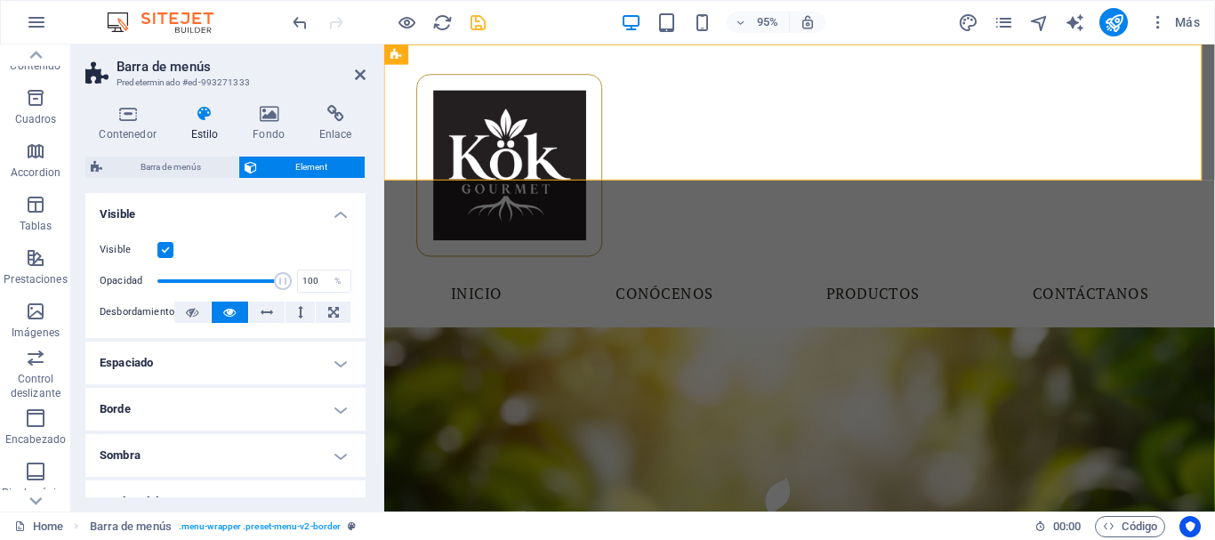
click at [165, 250] on label at bounding box center [165, 250] width 16 height 16
click at [0, 0] on input "Visible" at bounding box center [0, 0] width 0 height 0
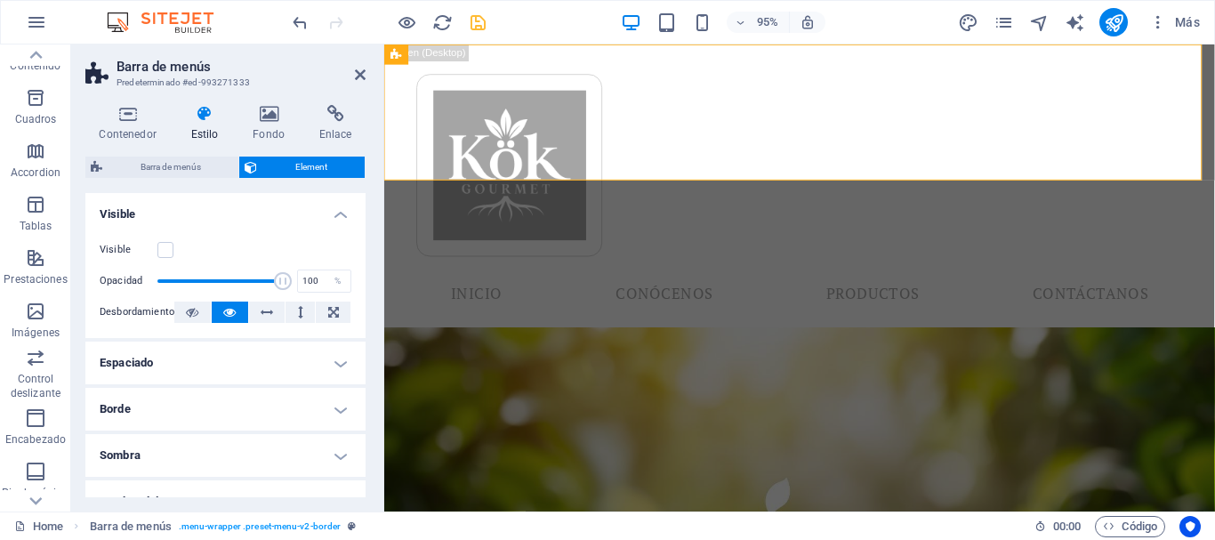
click at [153, 249] on label "Visible" at bounding box center [129, 249] width 58 height 21
click at [0, 0] on input "Visible" at bounding box center [0, 0] width 0 height 0
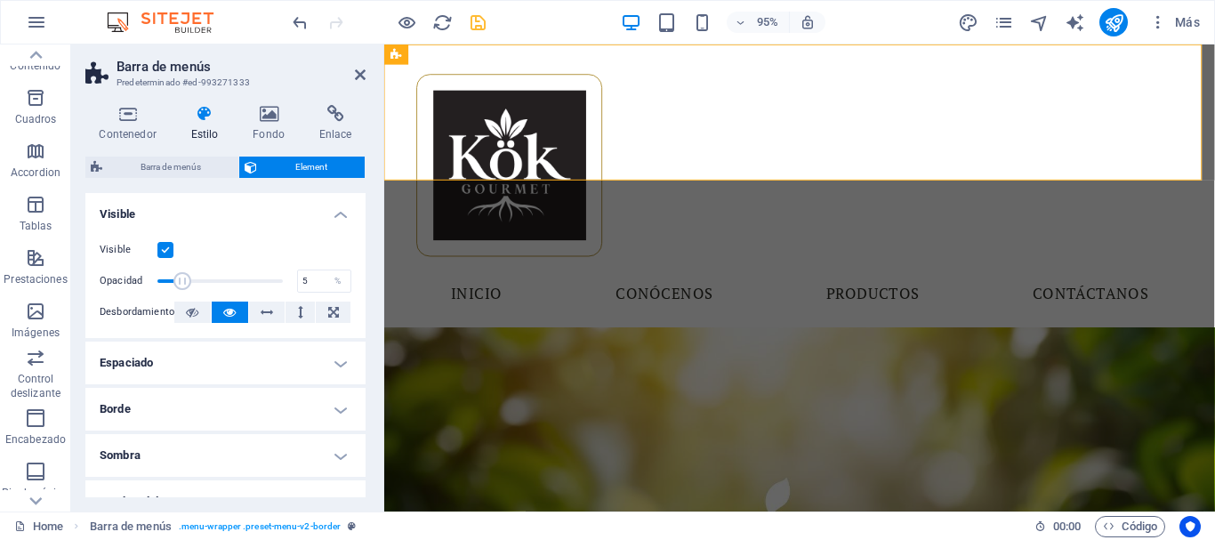
drag, startPoint x: 273, startPoint y: 277, endPoint x: 162, endPoint y: 283, distance: 111.4
click at [173, 283] on span at bounding box center [182, 281] width 18 height 18
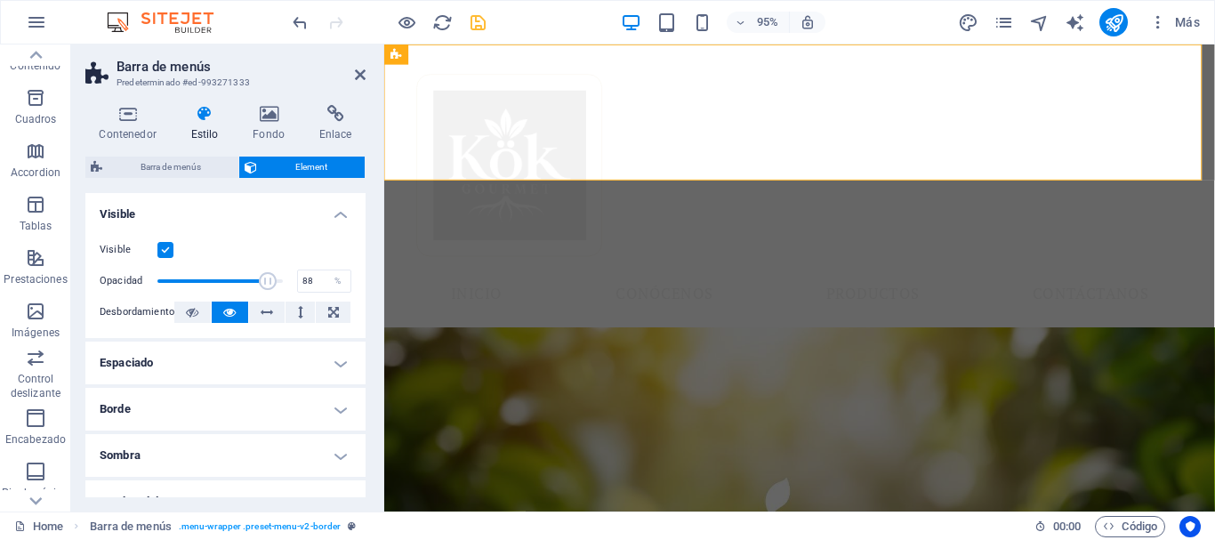
drag, startPoint x: 162, startPoint y: 282, endPoint x: 265, endPoint y: 278, distance: 103.2
click at [265, 278] on span at bounding box center [268, 281] width 18 height 18
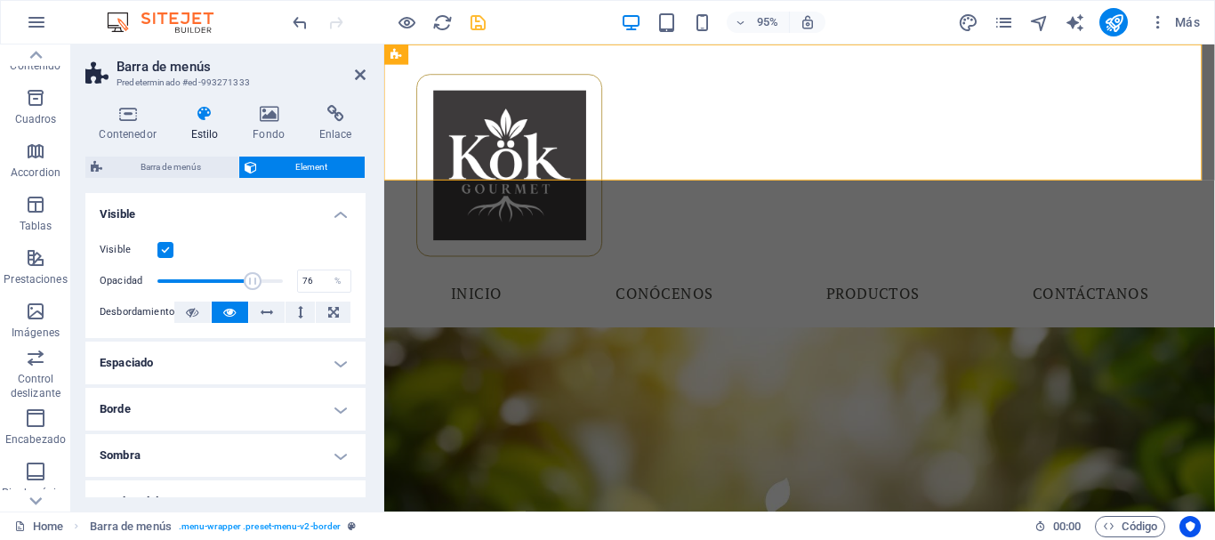
drag, startPoint x: 261, startPoint y: 278, endPoint x: 250, endPoint y: 279, distance: 11.6
click at [250, 279] on span at bounding box center [253, 281] width 18 height 18
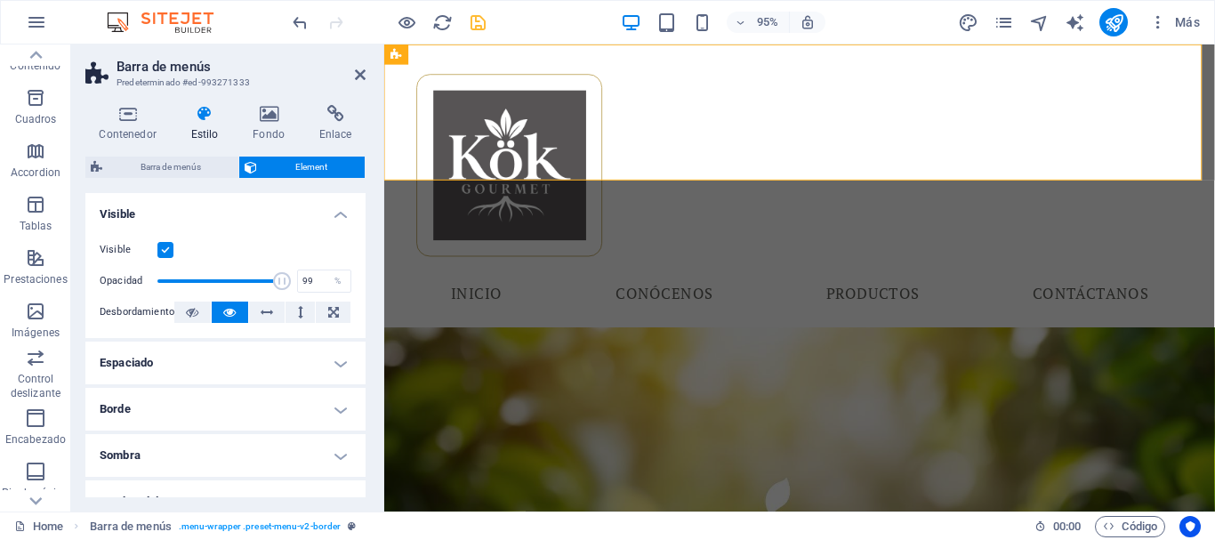
drag, startPoint x: 250, startPoint y: 279, endPoint x: 277, endPoint y: 279, distance: 26.7
click at [277, 279] on span at bounding box center [282, 281] width 18 height 18
type input "98"
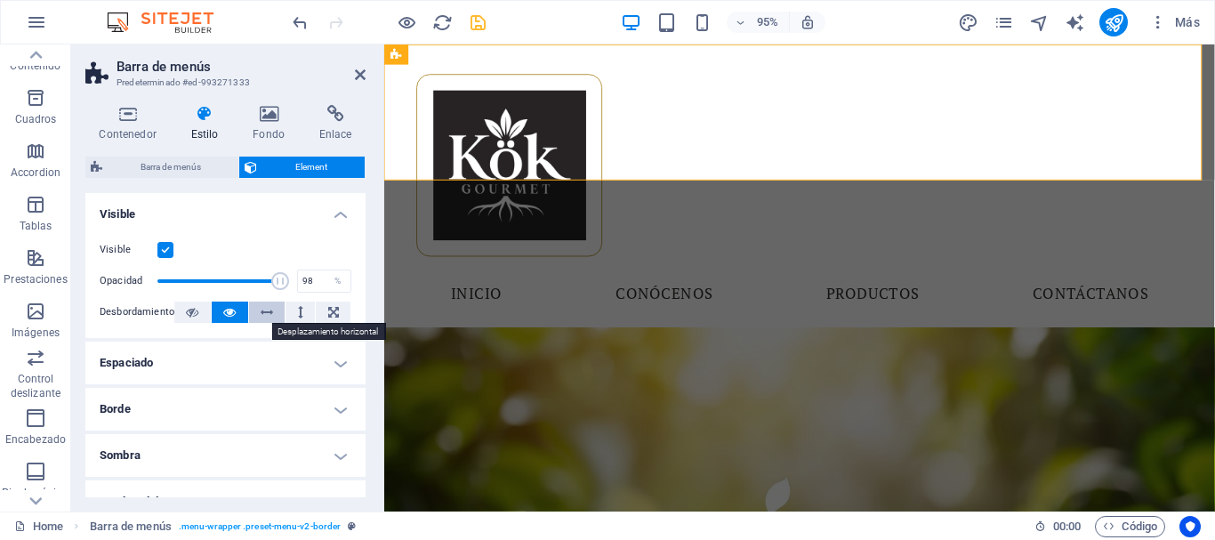
click at [268, 313] on icon at bounding box center [267, 312] width 12 height 21
click at [267, 313] on icon at bounding box center [267, 312] width 12 height 21
click at [229, 313] on icon at bounding box center [229, 312] width 12 height 21
click at [176, 352] on h4 "Espaciado" at bounding box center [225, 363] width 280 height 43
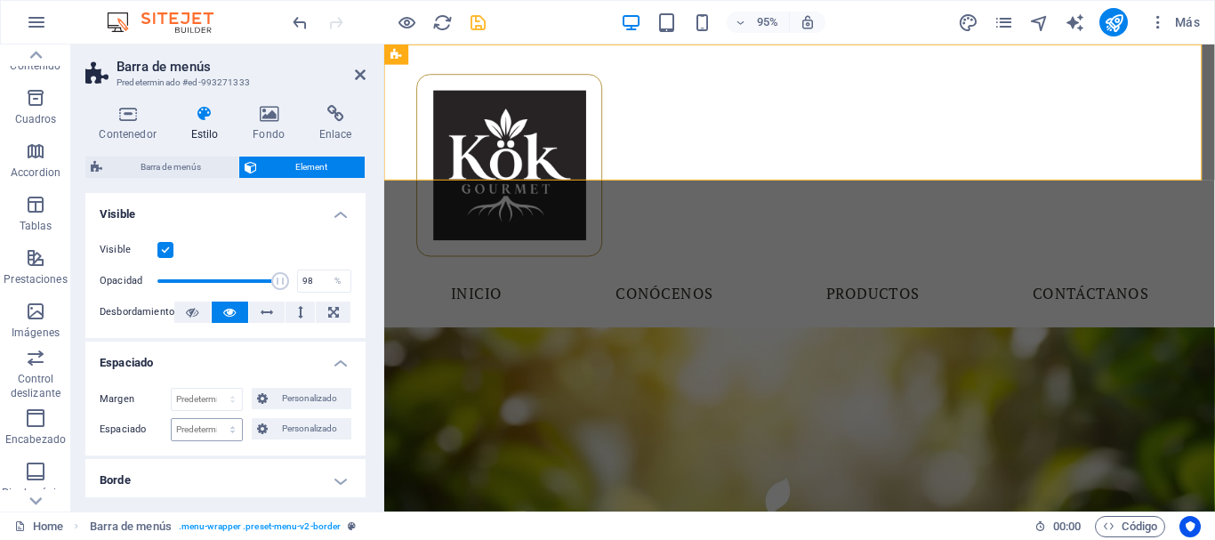
scroll to position [89, 0]
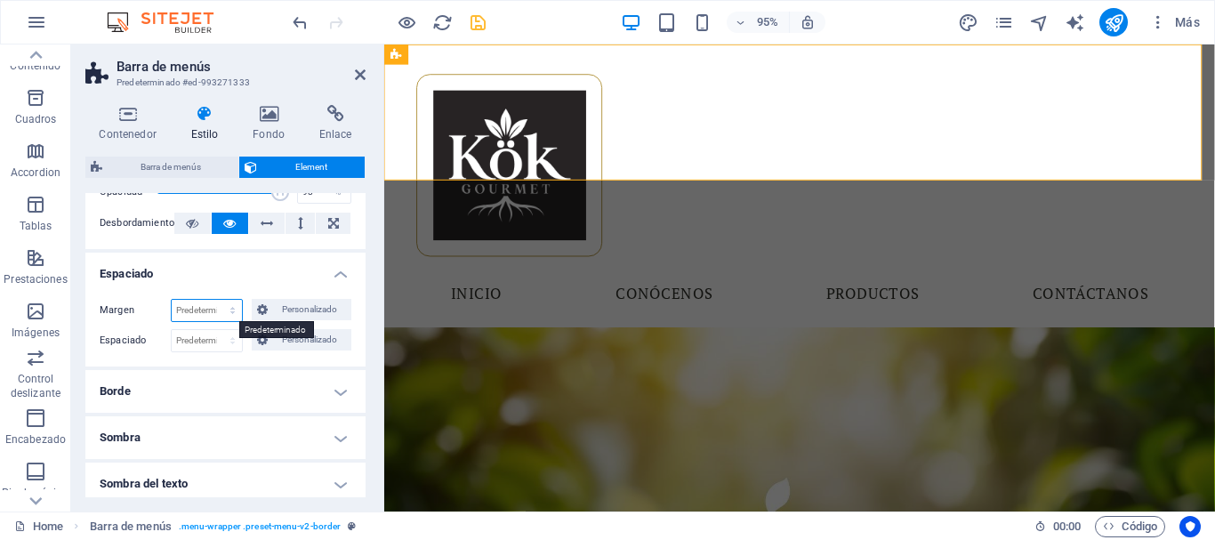
click at [229, 310] on select "Predeterminado automático px % rem vw vh Personalizado" at bounding box center [207, 310] width 70 height 21
click at [172, 300] on select "Predeterminado automático px % rem vw vh Personalizado" at bounding box center [207, 310] width 70 height 21
click at [217, 303] on select "Predeterminado automático px % rem vw vh Personalizado" at bounding box center [207, 310] width 70 height 21
click at [172, 300] on select "Predeterminado automático px % rem vw vh Personalizado" at bounding box center [207, 310] width 70 height 21
click at [220, 311] on select "Predeterminado automático px % rem vw vh Personalizado" at bounding box center [207, 310] width 70 height 21
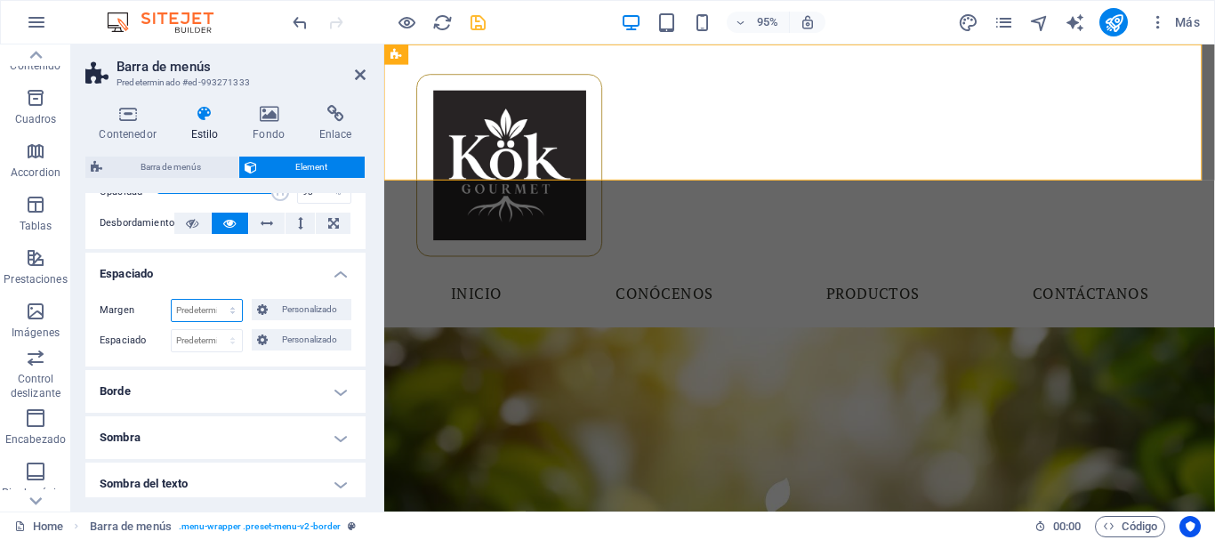
select select "%"
click at [214, 300] on select "Predeterminado automático px % rem vw vh Personalizado" at bounding box center [207, 310] width 70 height 21
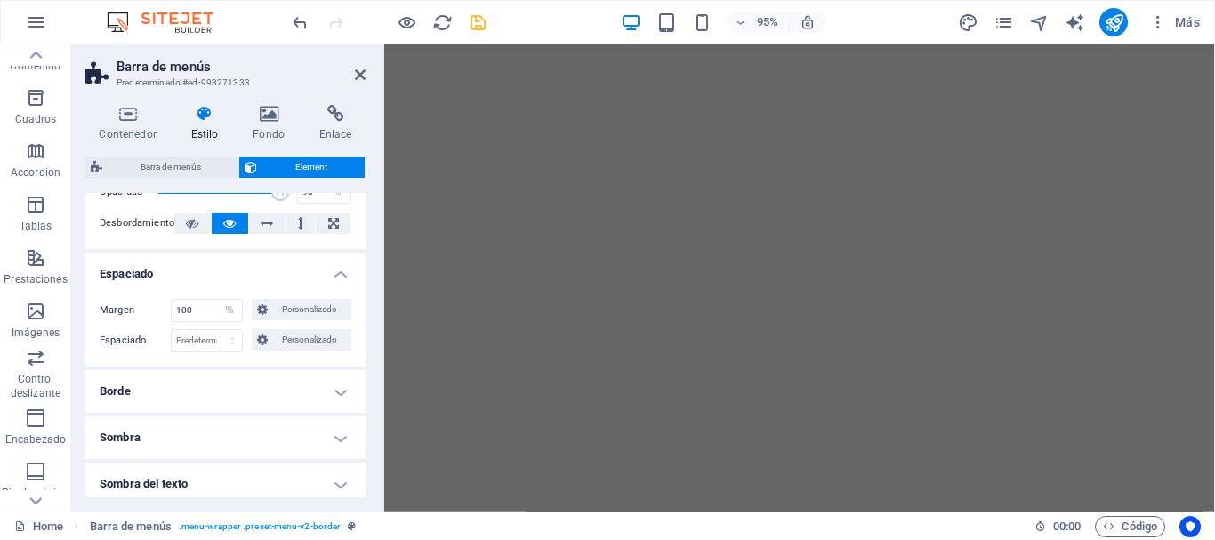
scroll to position [46, 0]
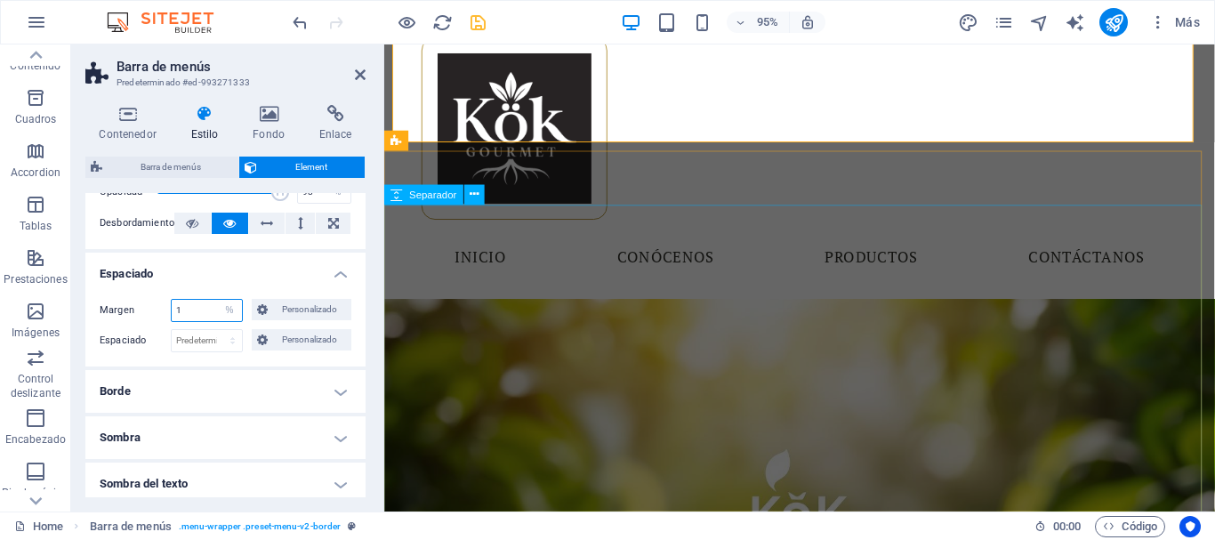
type input "1"
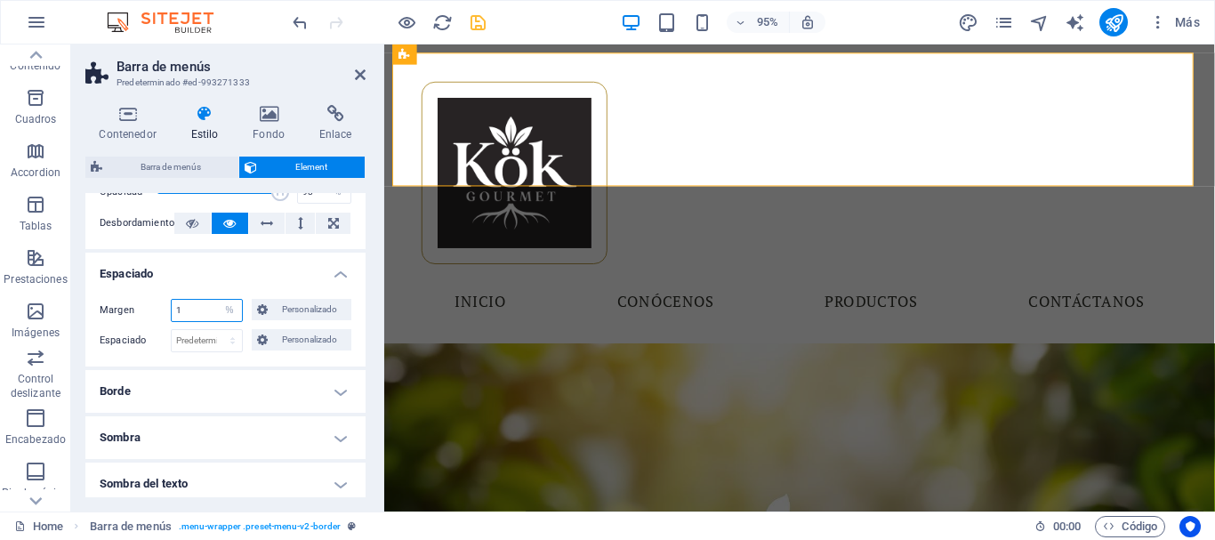
click at [211, 311] on input "1" at bounding box center [207, 310] width 70 height 21
type input "0"
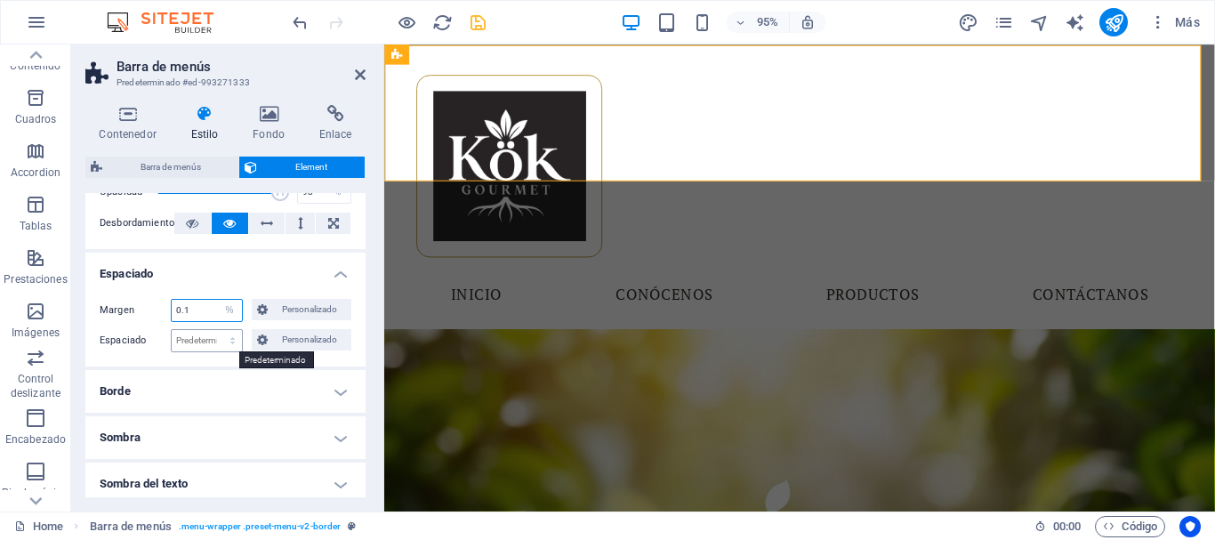
type input "0.1"
click at [200, 336] on select "Predeterminado px rem % vh vw Personalizado" at bounding box center [207, 340] width 70 height 21
select select "%"
click at [214, 330] on select "Predeterminado px rem % vh vw Personalizado" at bounding box center [207, 340] width 70 height 21
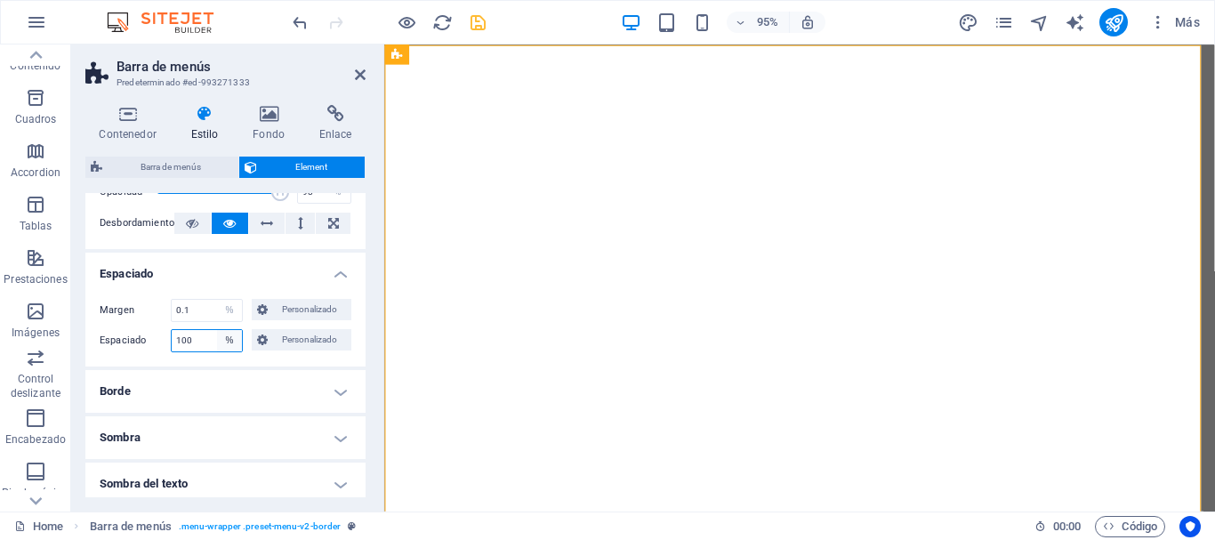
type input "0"
type input "0.1"
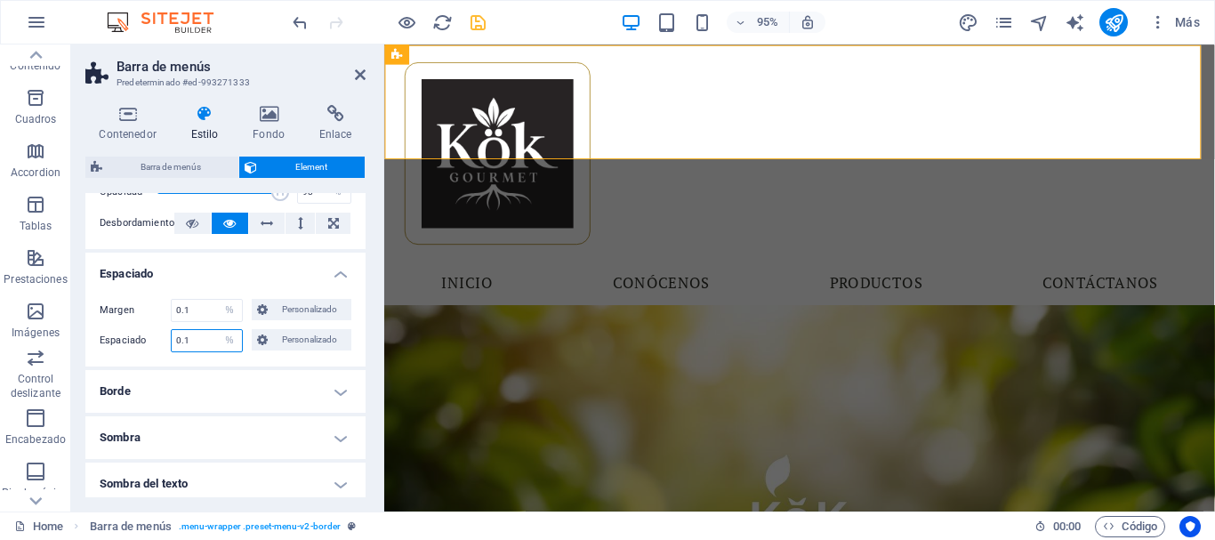
click at [197, 341] on input "0.1" at bounding box center [207, 340] width 70 height 21
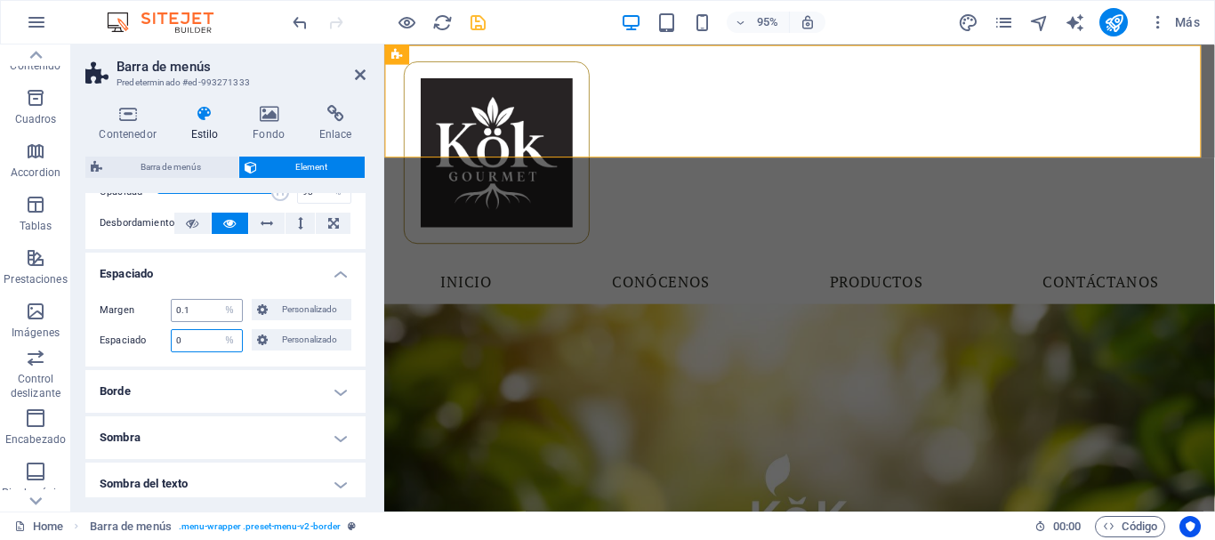
type input "0"
click at [189, 311] on input "0.1" at bounding box center [207, 310] width 70 height 21
click at [197, 334] on input "0" at bounding box center [207, 340] width 70 height 21
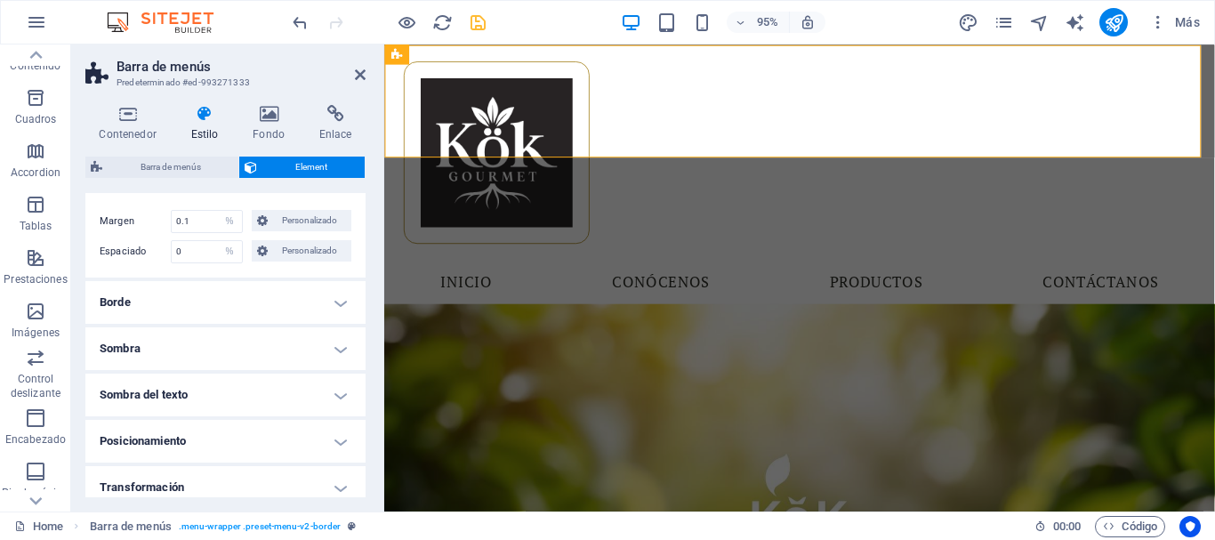
scroll to position [89, 0]
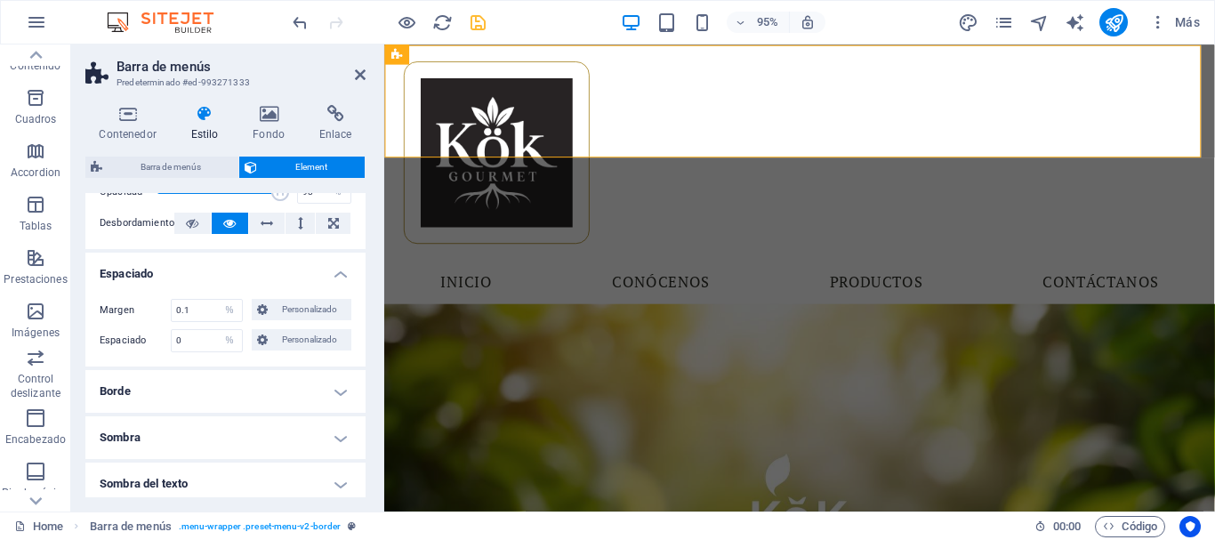
click at [204, 385] on h4 "Borde" at bounding box center [225, 391] width 280 height 43
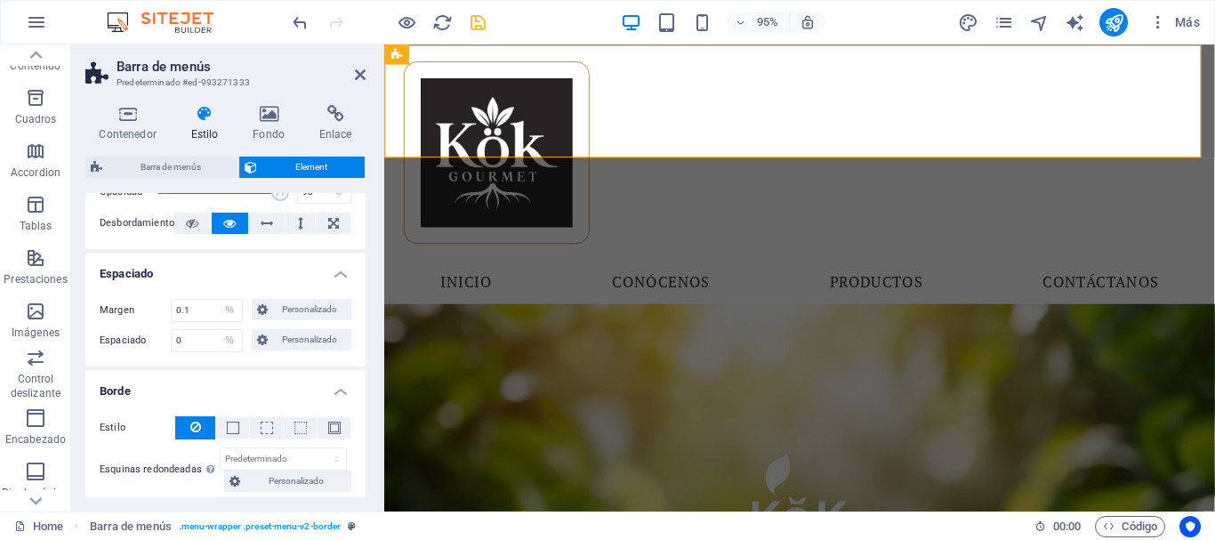
scroll to position [267, 0]
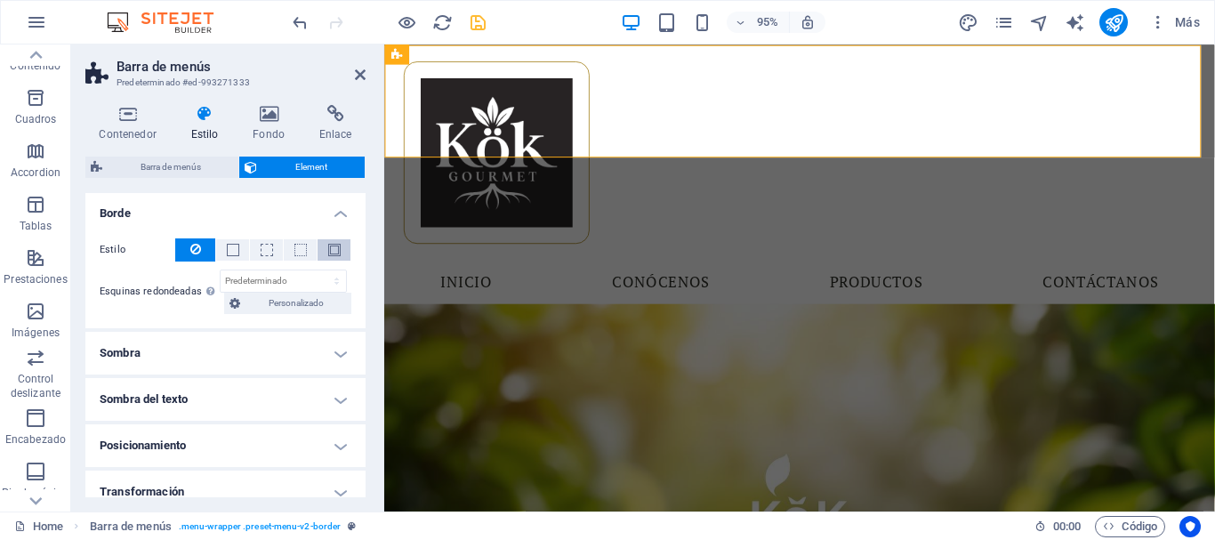
click at [342, 253] on button at bounding box center [334, 249] width 33 height 21
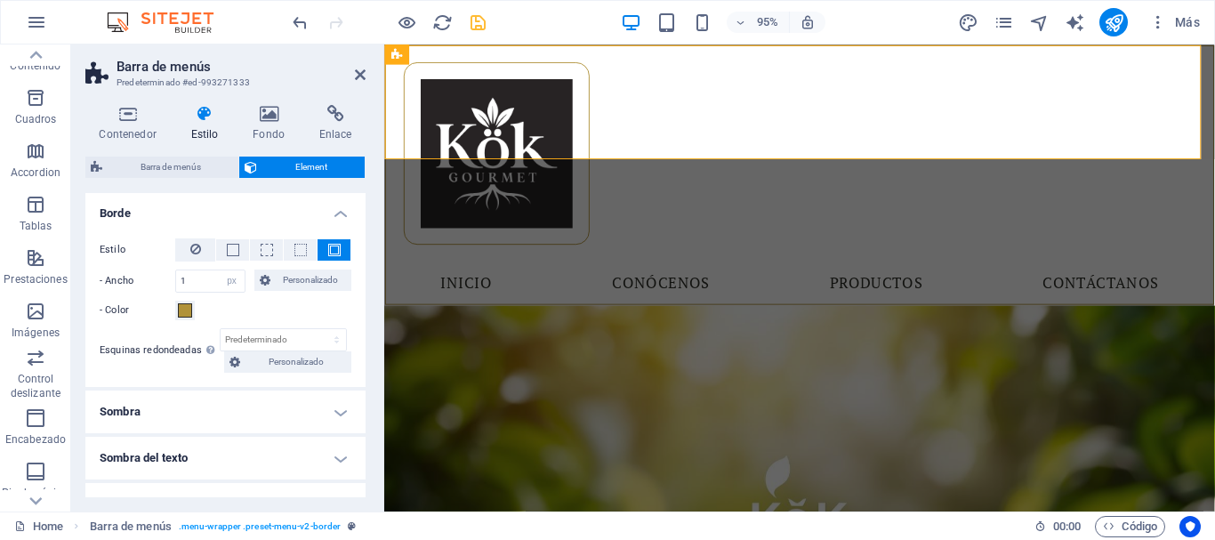
click at [328, 246] on span at bounding box center [334, 250] width 12 height 12
click at [197, 253] on icon at bounding box center [195, 248] width 11 height 21
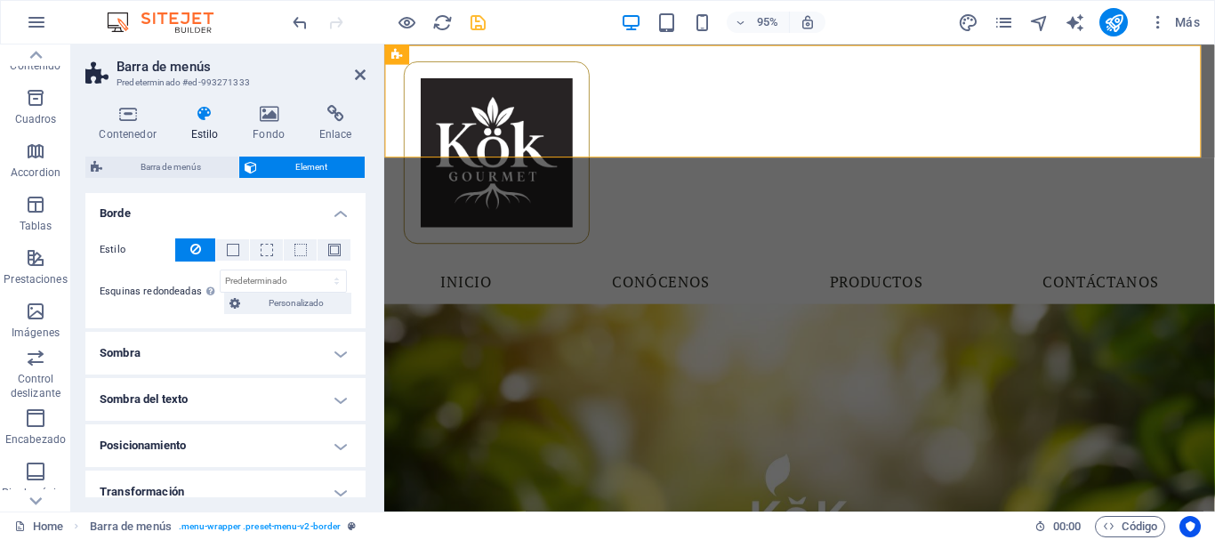
scroll to position [356, 0]
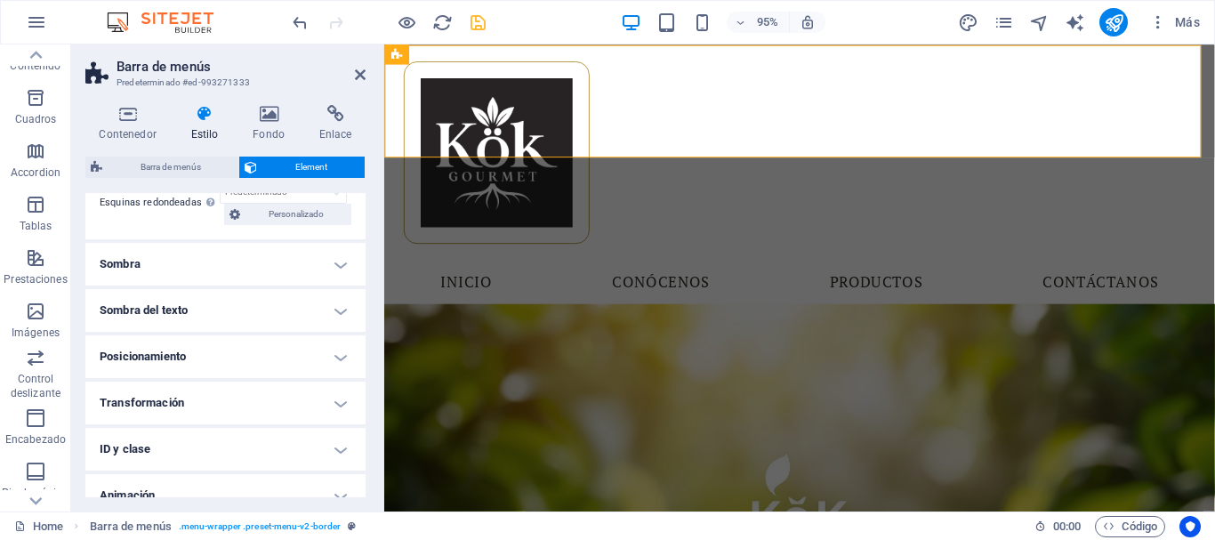
click at [245, 356] on h4 "Posicionamiento" at bounding box center [225, 356] width 280 height 43
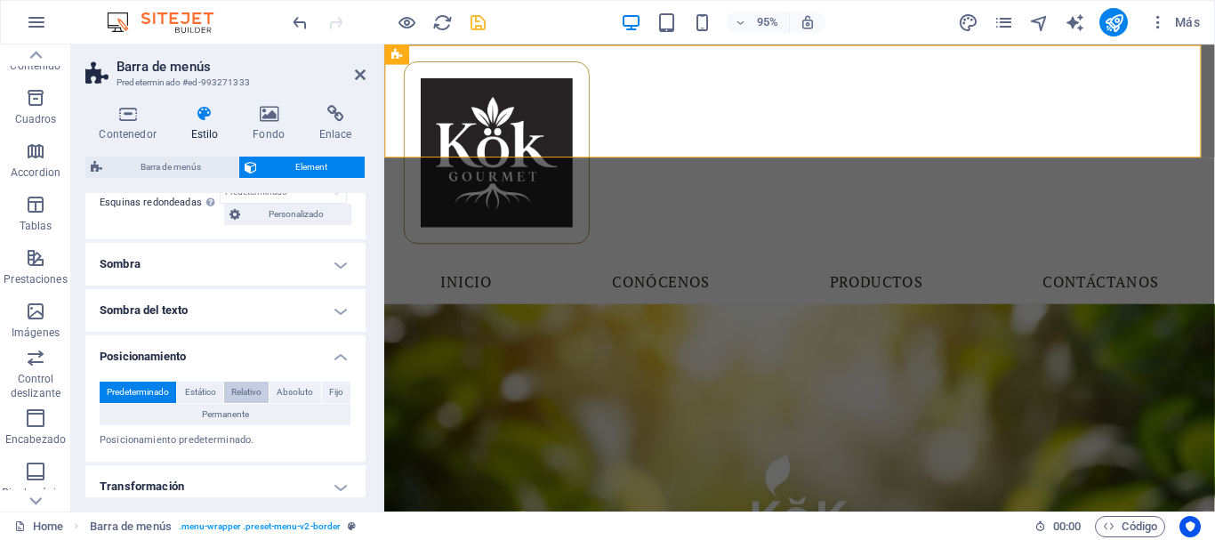
scroll to position [445, 0]
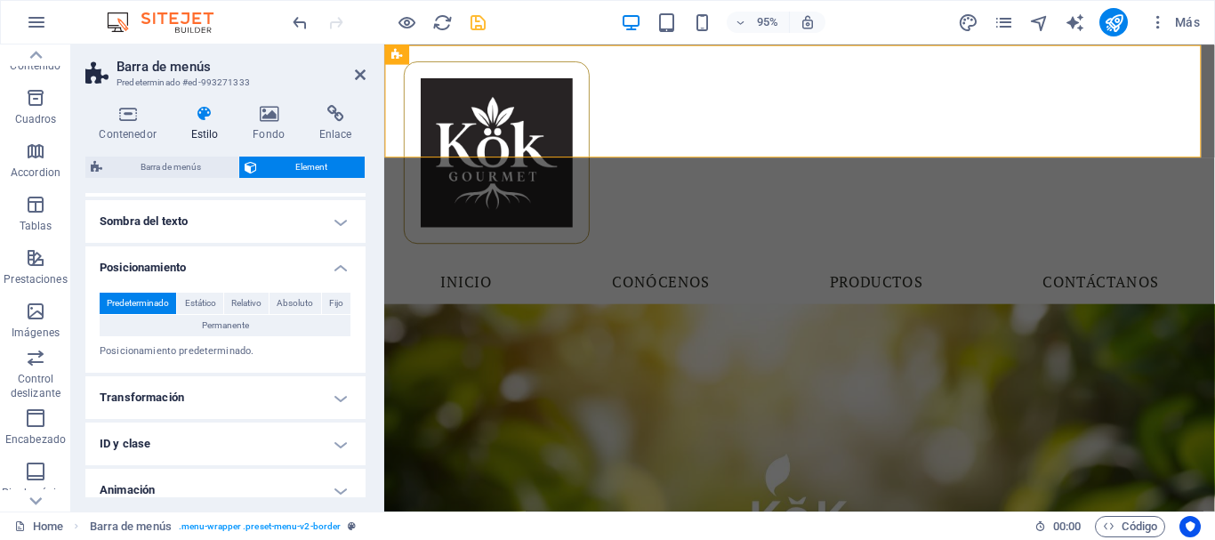
click at [297, 256] on h4 "Posicionamiento" at bounding box center [225, 262] width 280 height 32
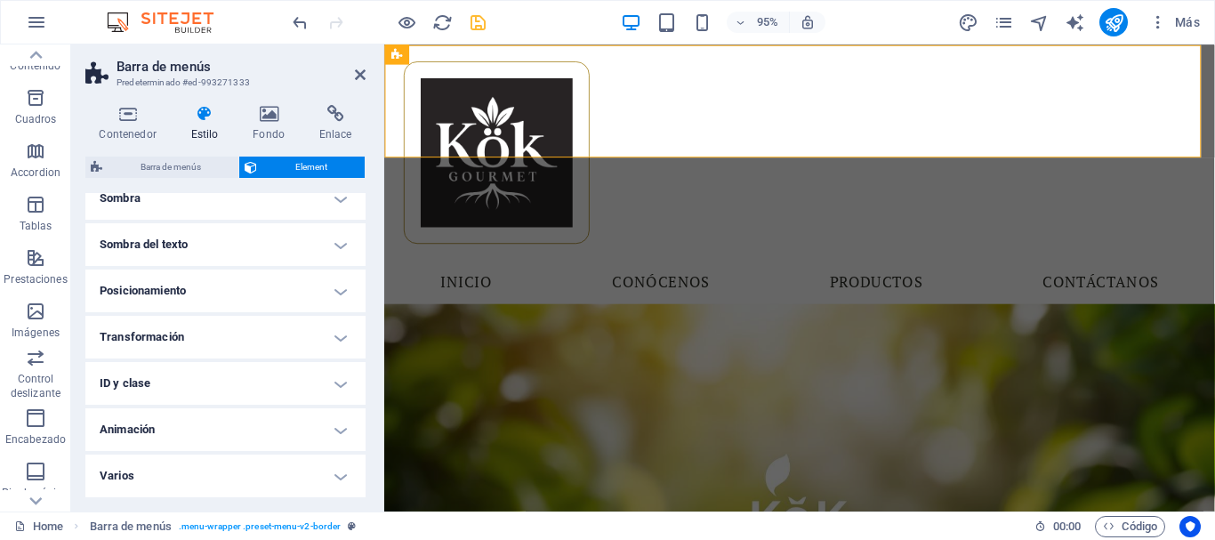
click at [232, 339] on h4 "Transformación" at bounding box center [225, 337] width 280 height 43
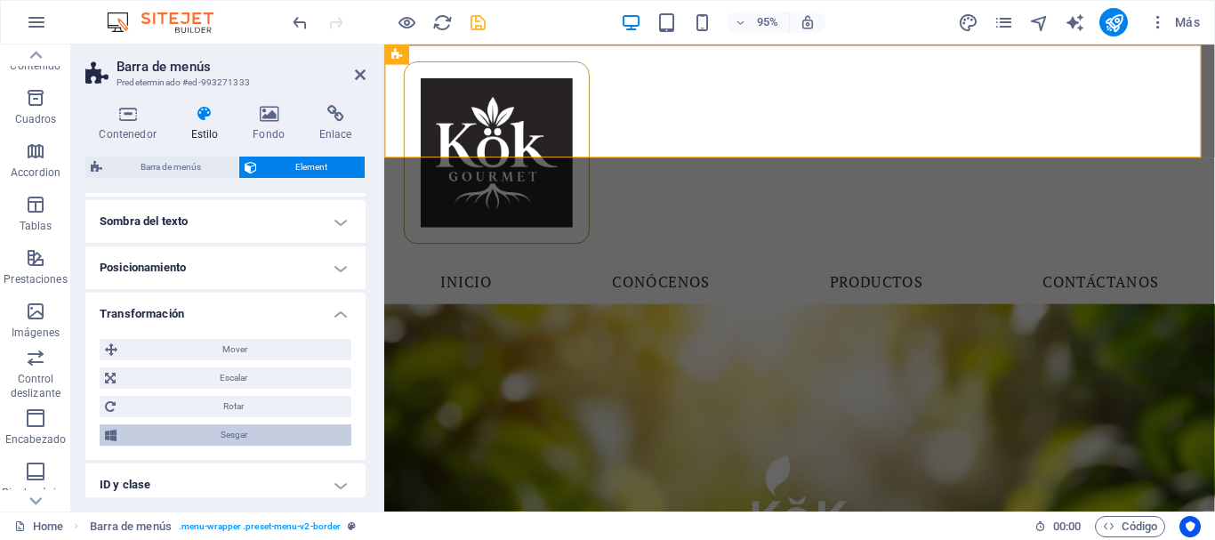
click at [182, 424] on span "Sesgar" at bounding box center [234, 434] width 224 height 21
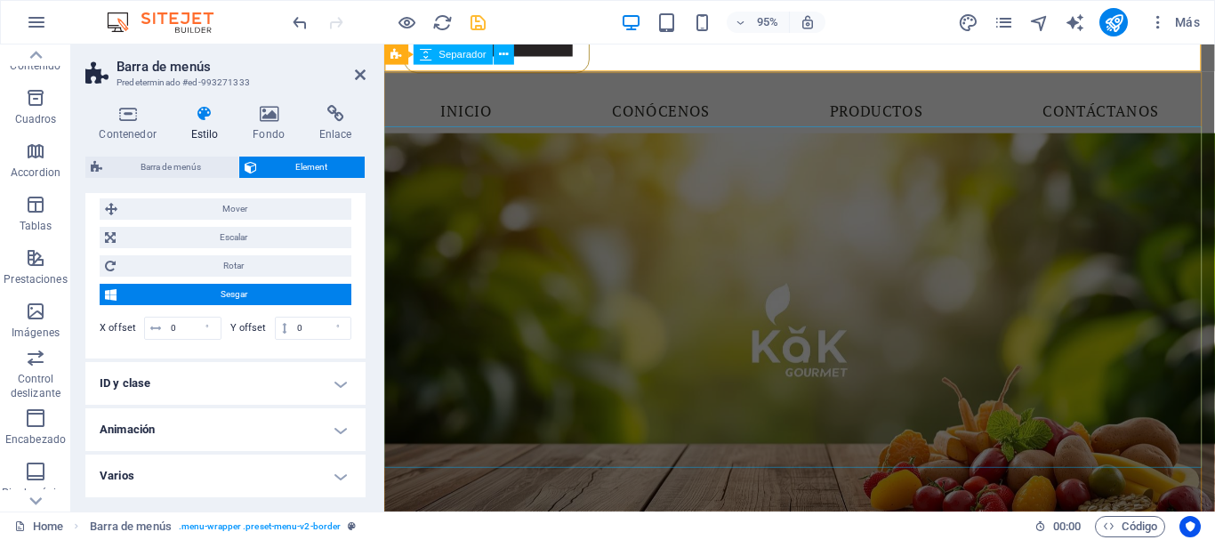
scroll to position [0, 0]
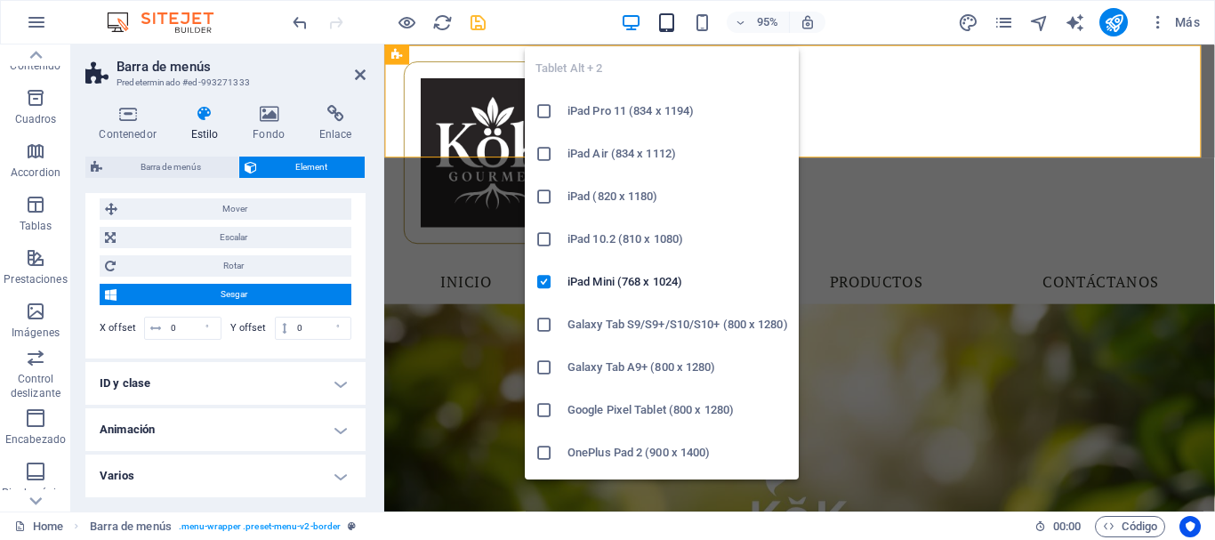
click at [665, 15] on icon "button" at bounding box center [666, 22] width 20 height 20
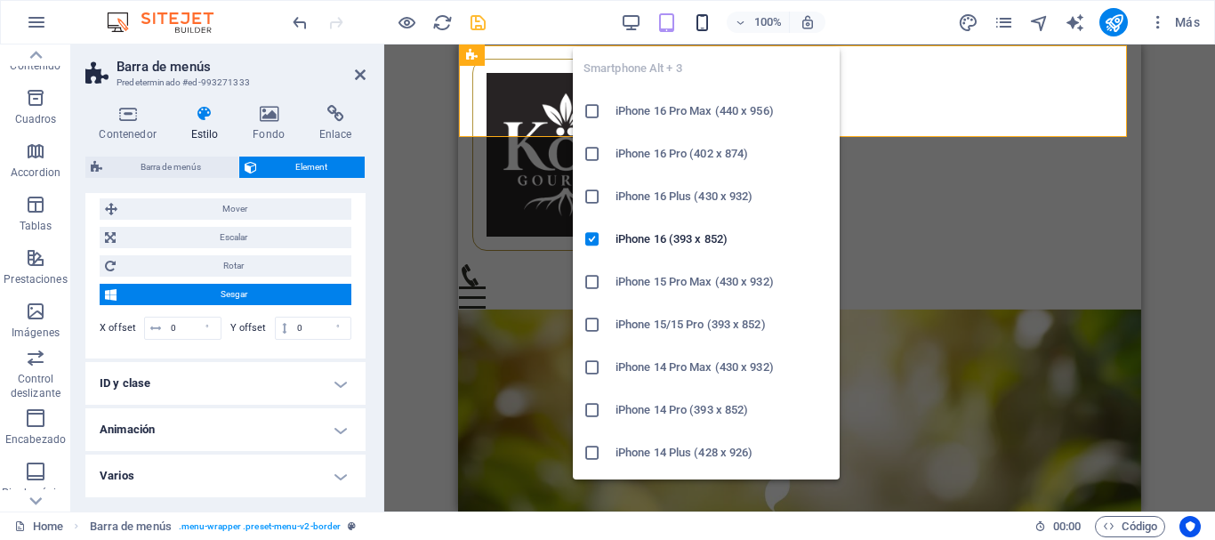
click at [700, 21] on icon "button" at bounding box center [702, 22] width 20 height 20
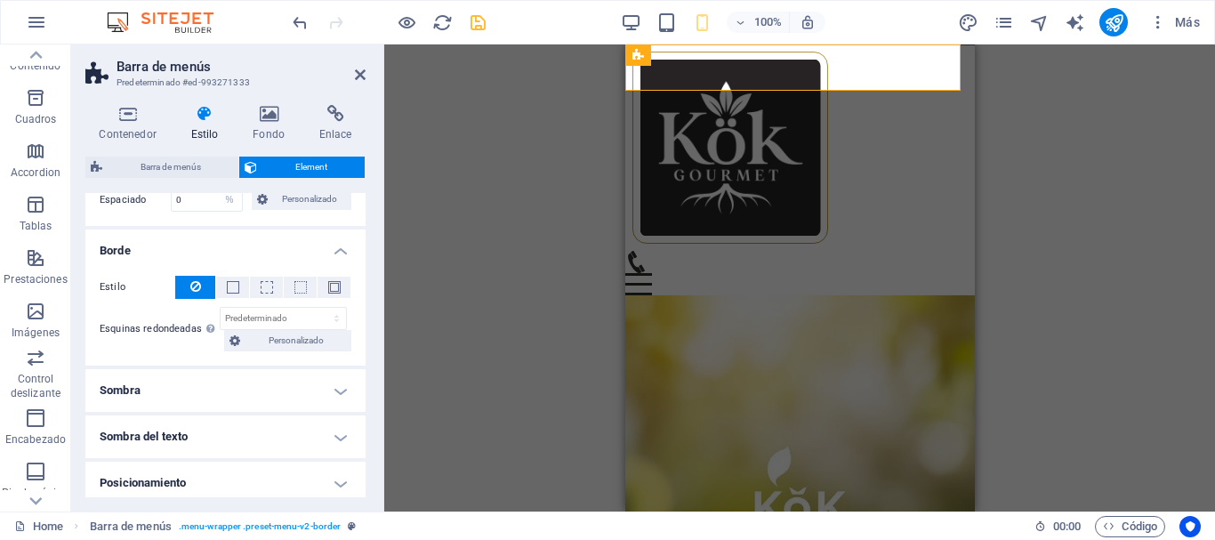
scroll to position [141, 0]
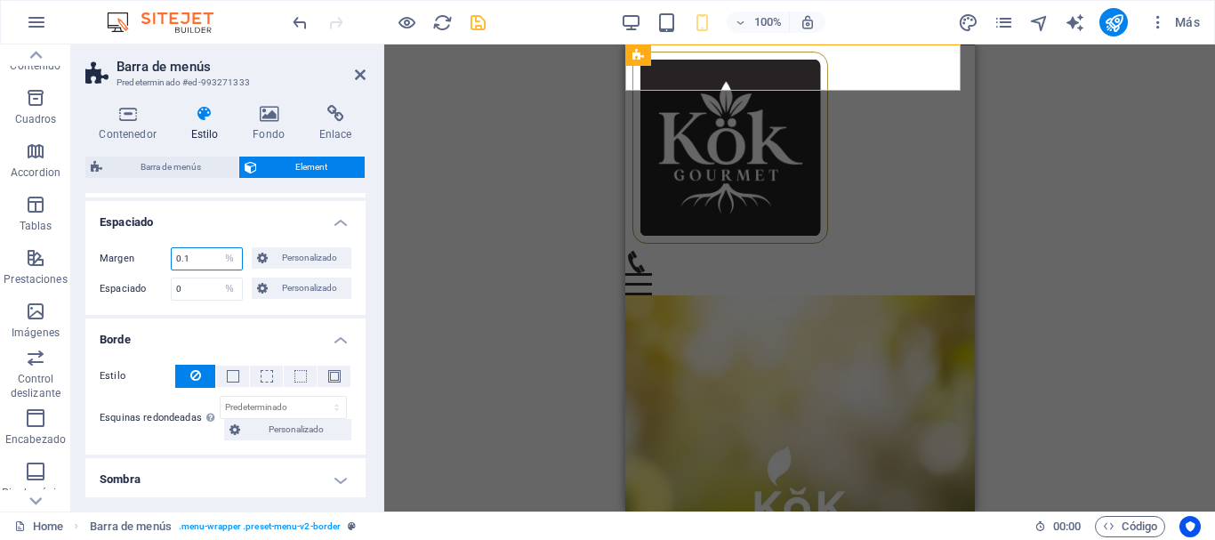
click at [195, 258] on input "0.1" at bounding box center [207, 258] width 70 height 21
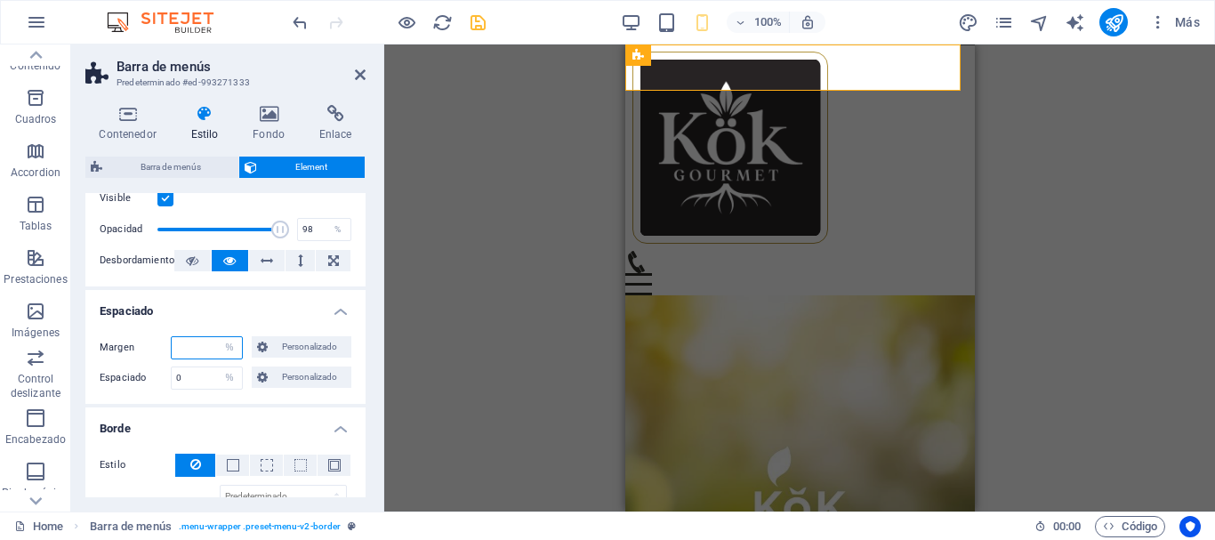
type input "0"
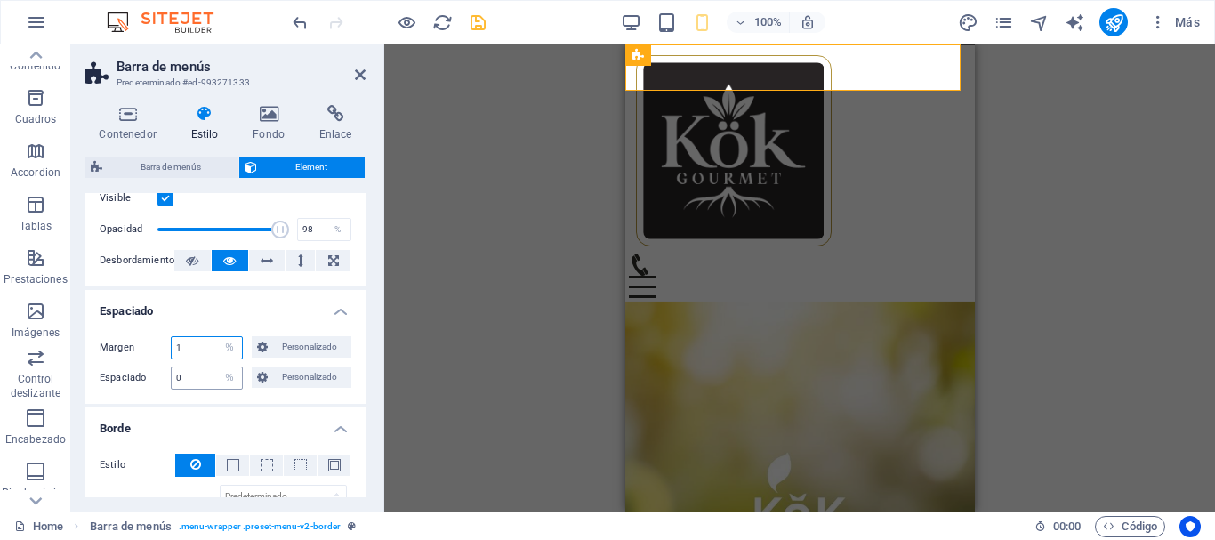
type input "1"
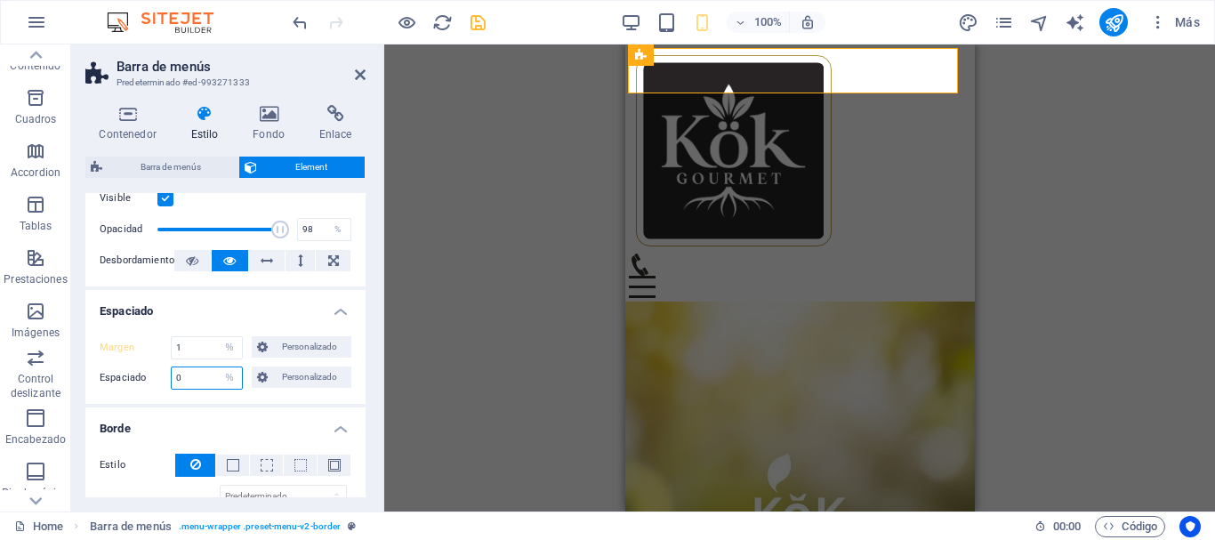
click at [211, 369] on input "0" at bounding box center [207, 377] width 70 height 21
click at [210, 338] on input "1" at bounding box center [207, 347] width 70 height 21
type input "2"
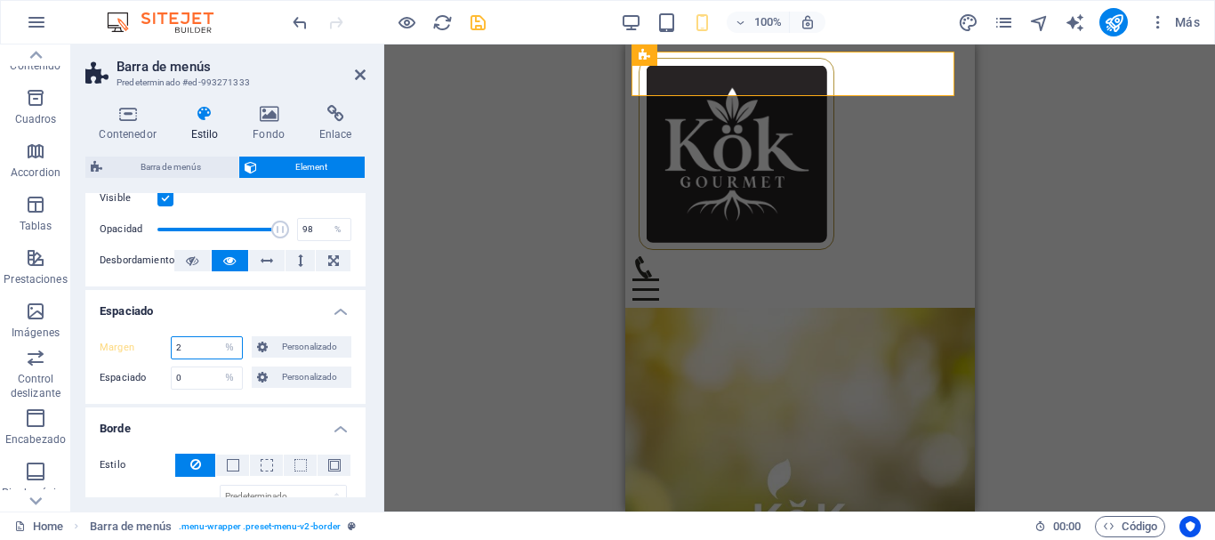
click at [199, 349] on input "2" at bounding box center [207, 347] width 70 height 21
type input "1"
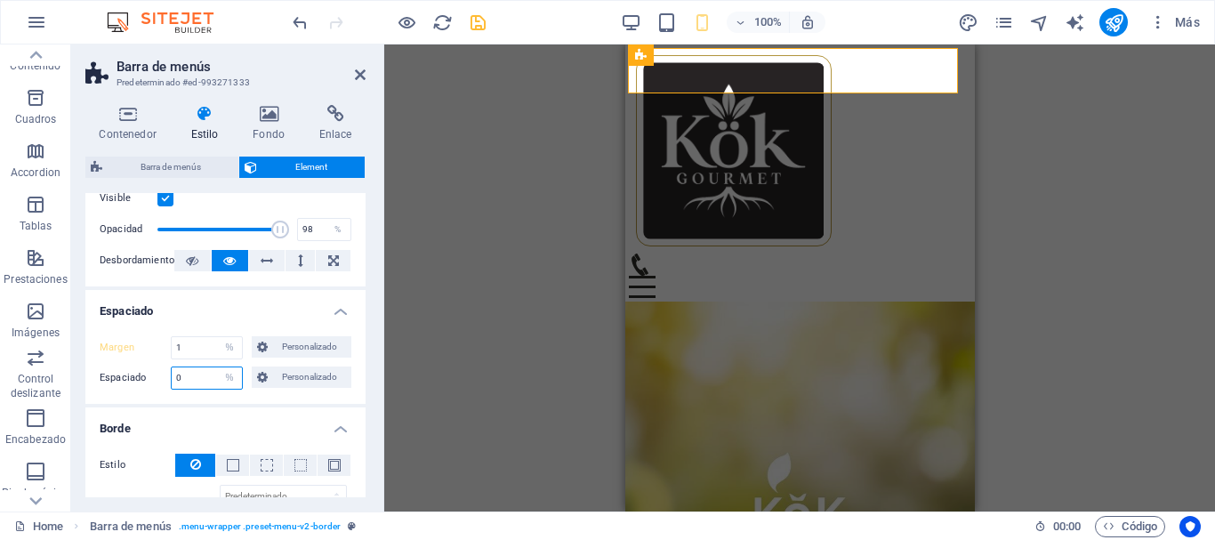
click at [198, 375] on input "0" at bounding box center [207, 377] width 70 height 21
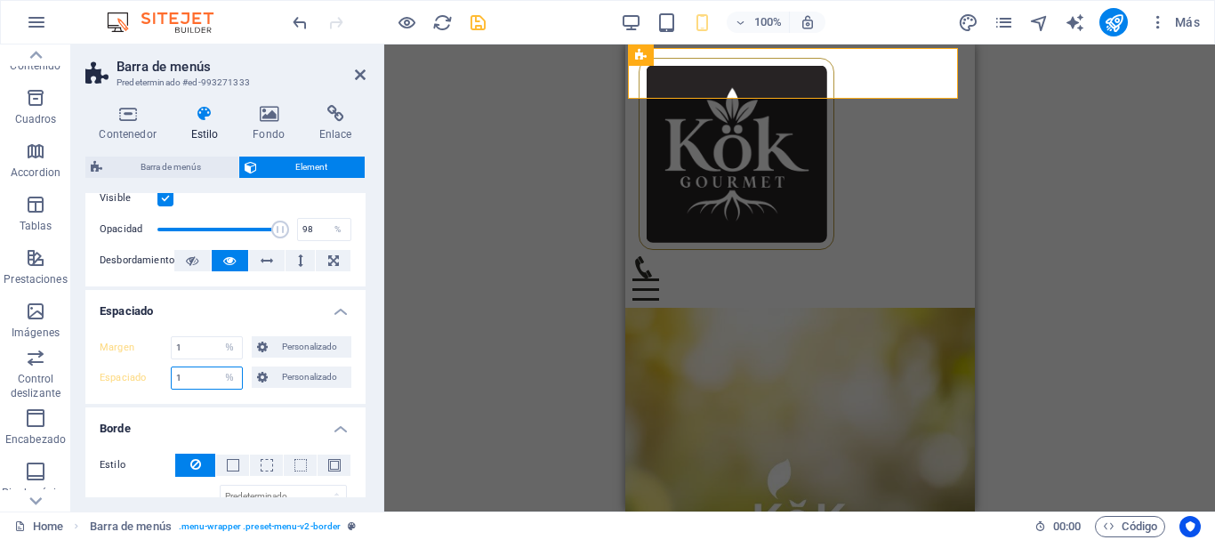
type input "1"
click at [253, 304] on h4 "Espaciado" at bounding box center [225, 306] width 280 height 32
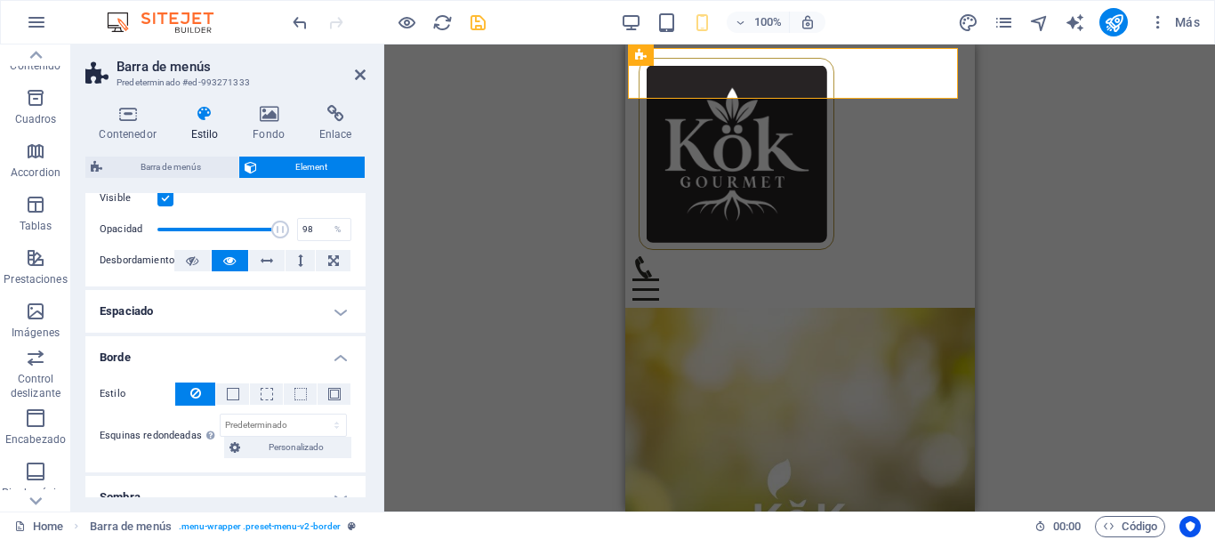
scroll to position [0, 0]
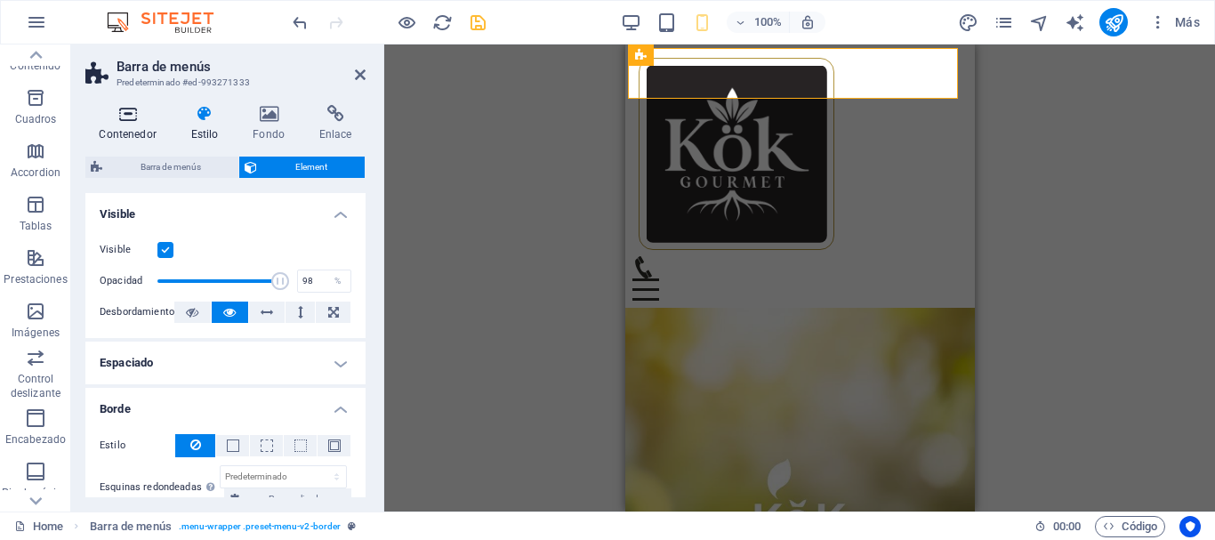
click at [122, 125] on h4 "Contenedor" at bounding box center [131, 123] width 92 height 37
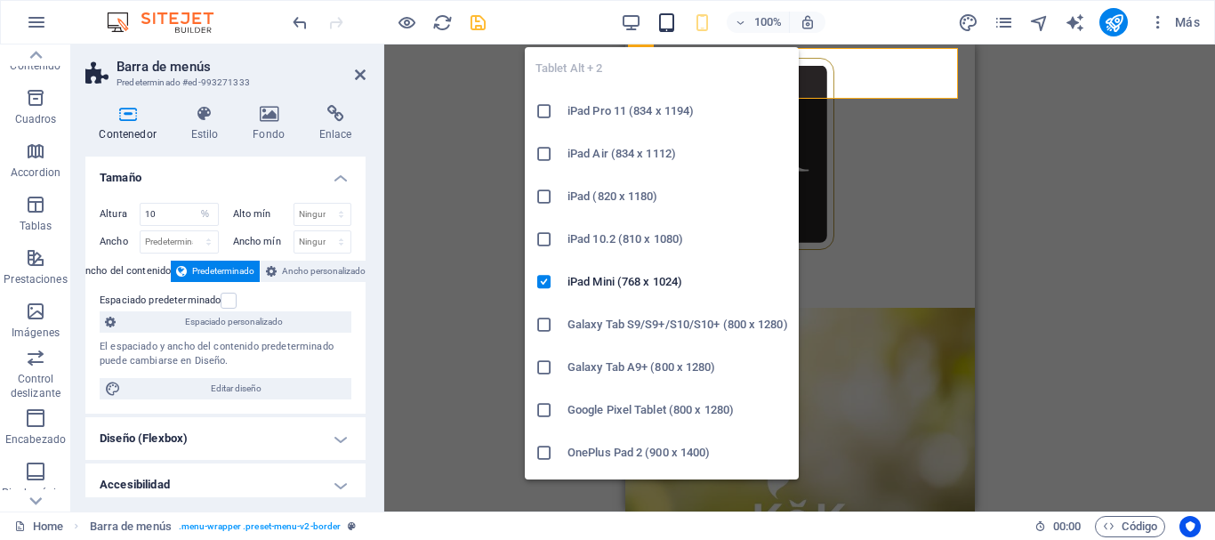
click at [658, 13] on icon "button" at bounding box center [666, 22] width 20 height 20
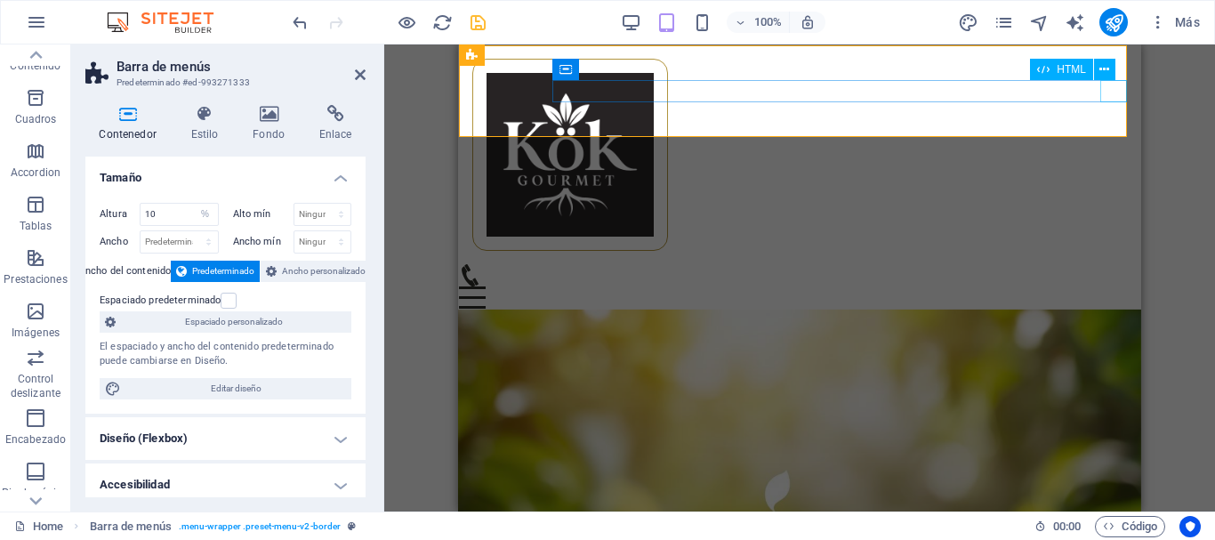
click at [1108, 286] on div "Menu" at bounding box center [799, 297] width 681 height 22
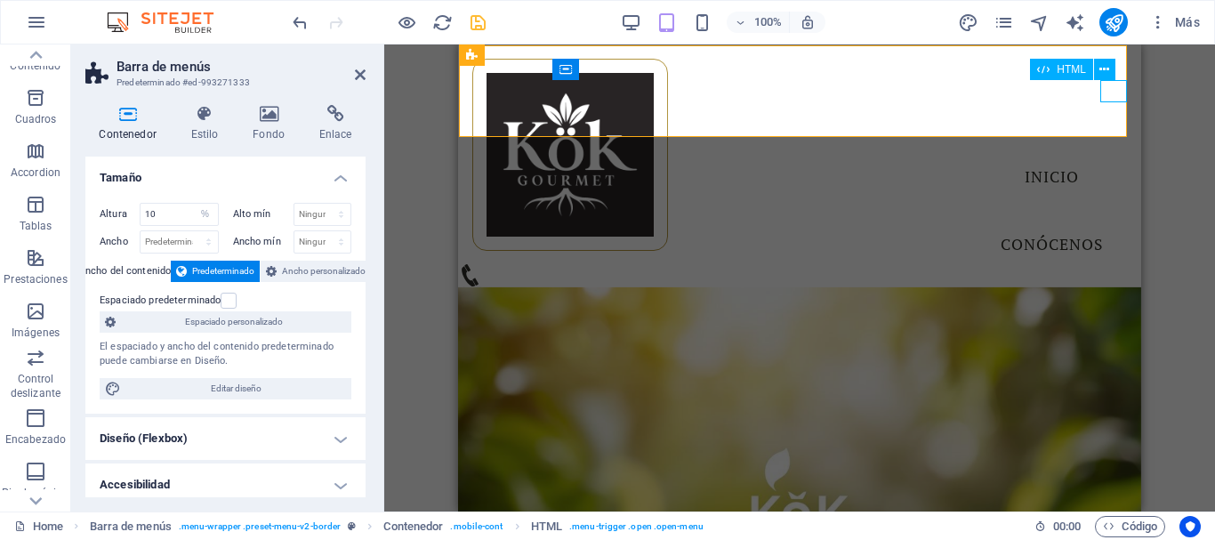
click at [486, 286] on div "Menu" at bounding box center [472, 297] width 27 height 22
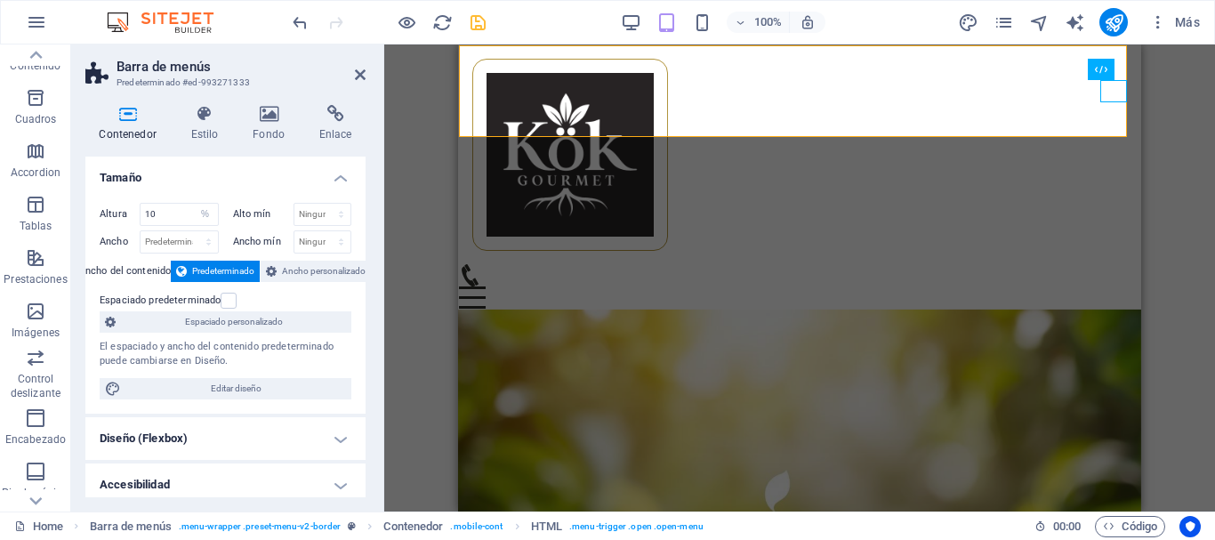
drag, startPoint x: 1132, startPoint y: 150, endPoint x: 1599, endPoint y: 147, distance: 467.0
click at [1106, 286] on div "Menu" at bounding box center [799, 297] width 681 height 22
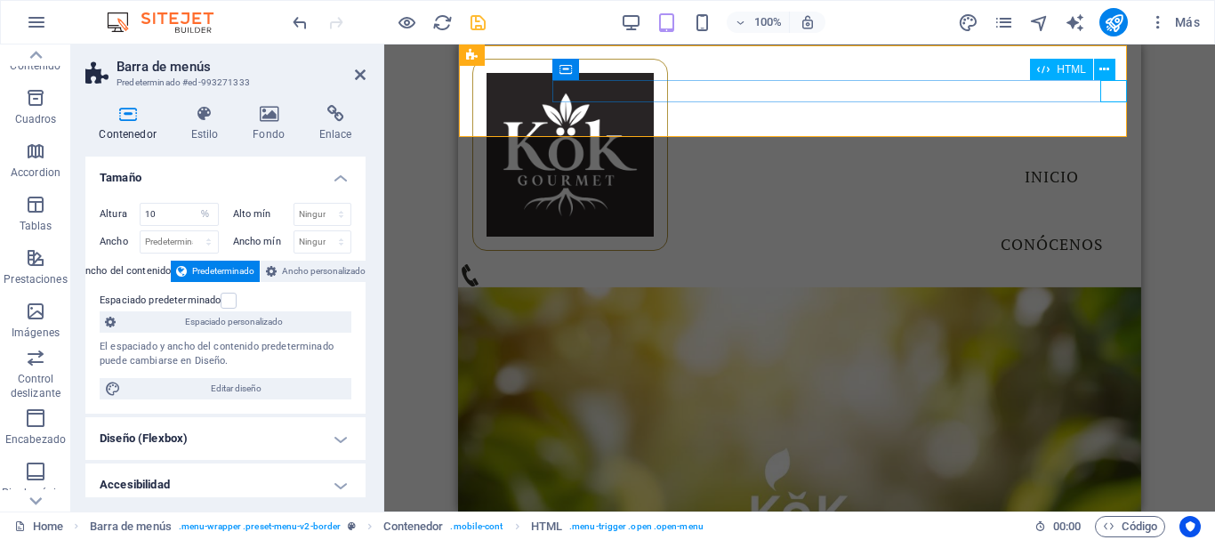
click at [486, 286] on div "Menu" at bounding box center [472, 297] width 27 height 22
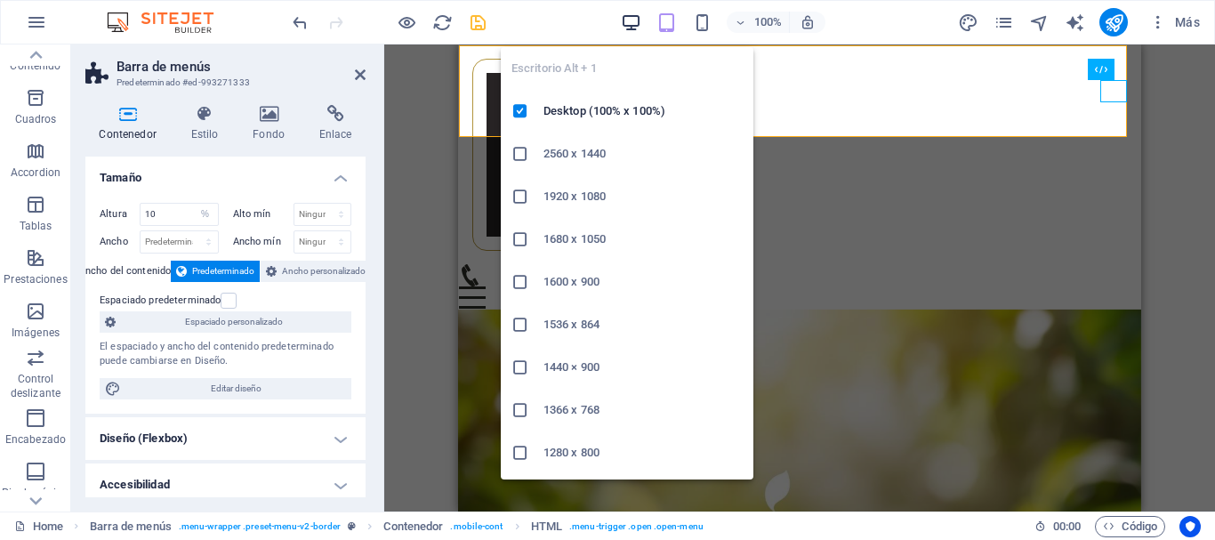
click at [623, 28] on icon "button" at bounding box center [631, 22] width 20 height 20
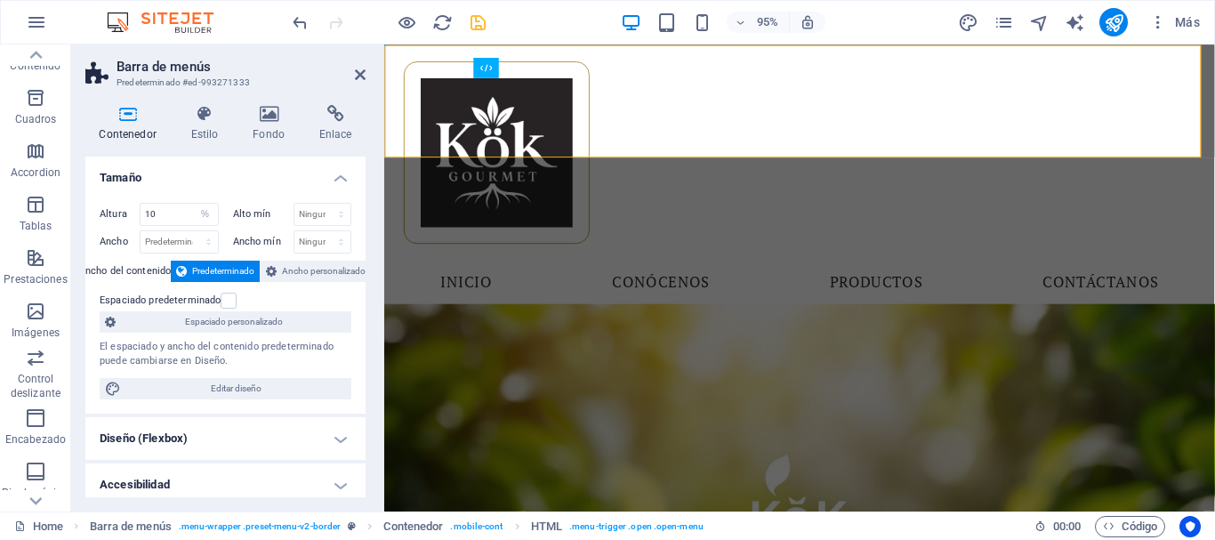
click at [719, 25] on div "95%" at bounding box center [722, 22] width 205 height 28
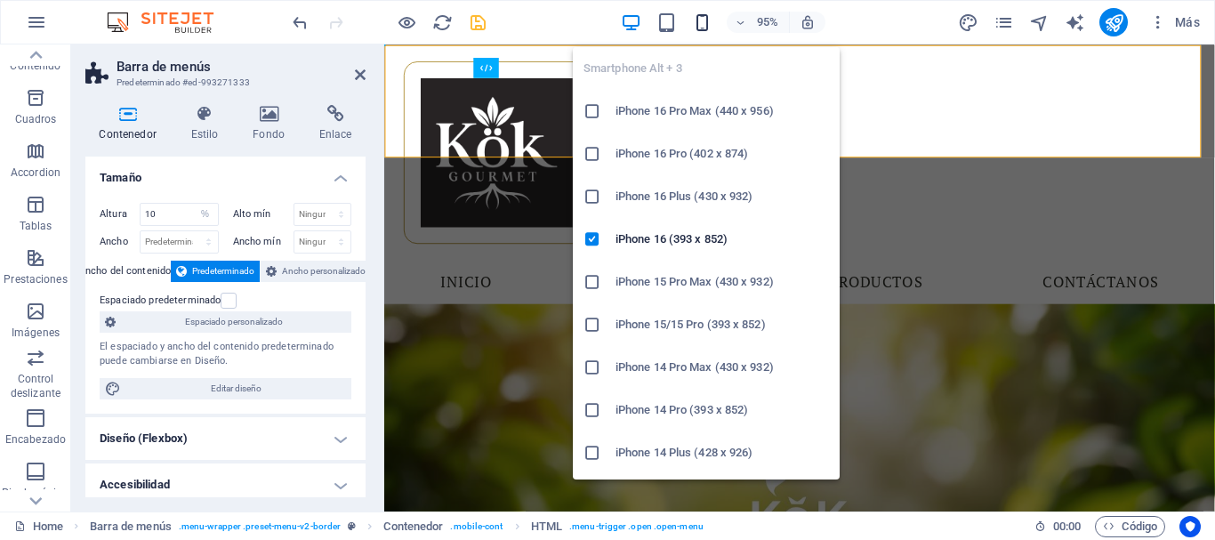
click at [706, 25] on icon "button" at bounding box center [702, 22] width 20 height 20
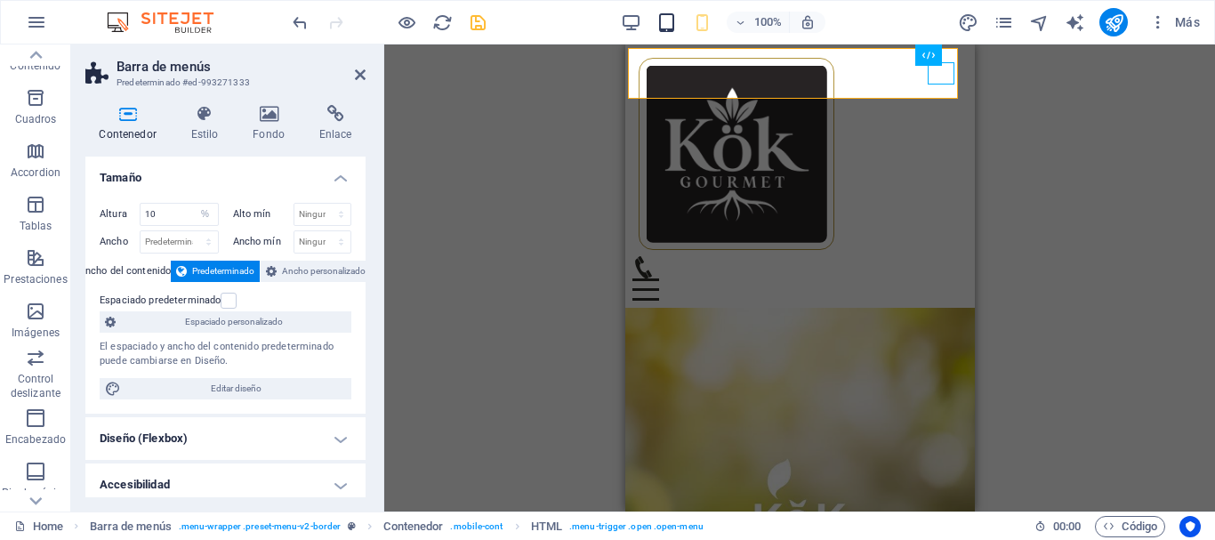
click at [677, 23] on span "button" at bounding box center [665, 22] width 21 height 20
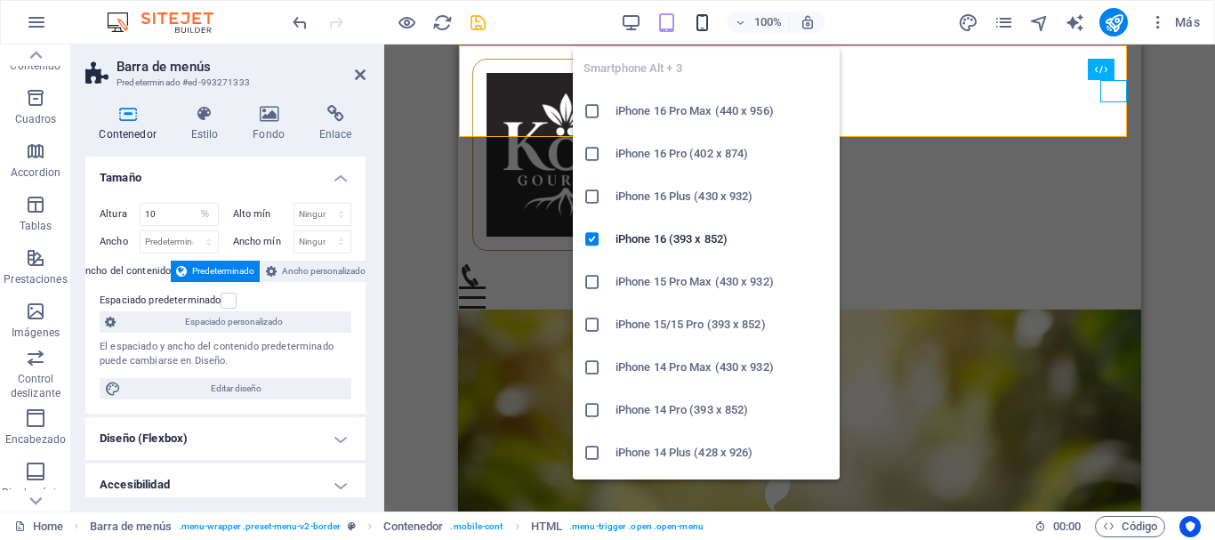
click at [705, 24] on icon "button" at bounding box center [702, 22] width 20 height 20
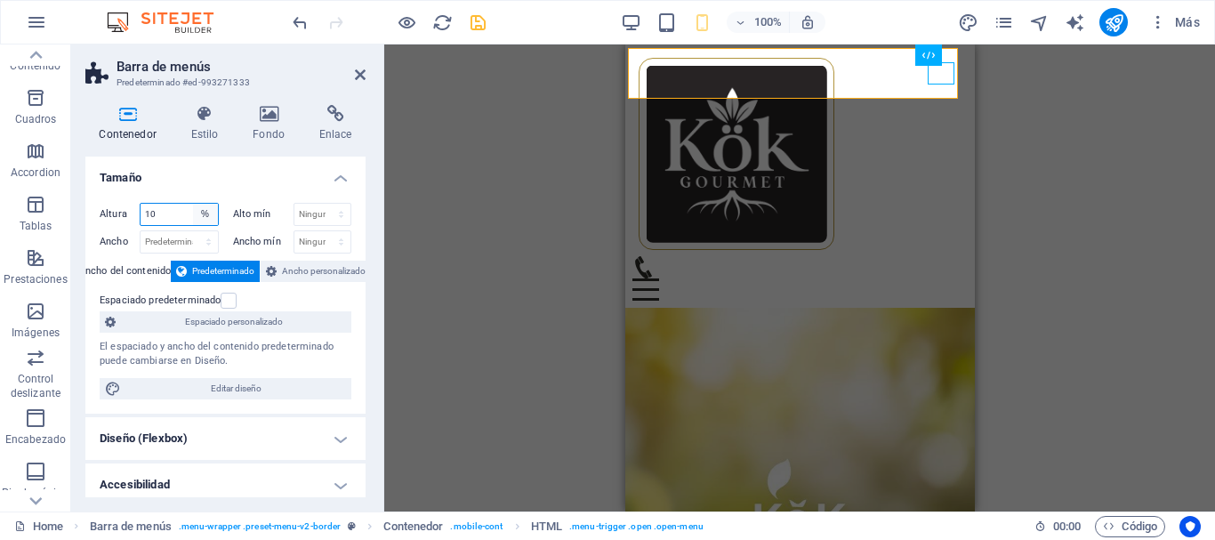
click at [196, 212] on select "Predeterminado px rem % vh vw" at bounding box center [205, 214] width 25 height 21
select select "default"
click at [193, 204] on select "Predeterminado px rem % vh vw" at bounding box center [205, 214] width 25 height 21
type input "10"
click at [205, 211] on select "Predeterminado px rem % vh vw" at bounding box center [205, 214] width 25 height 21
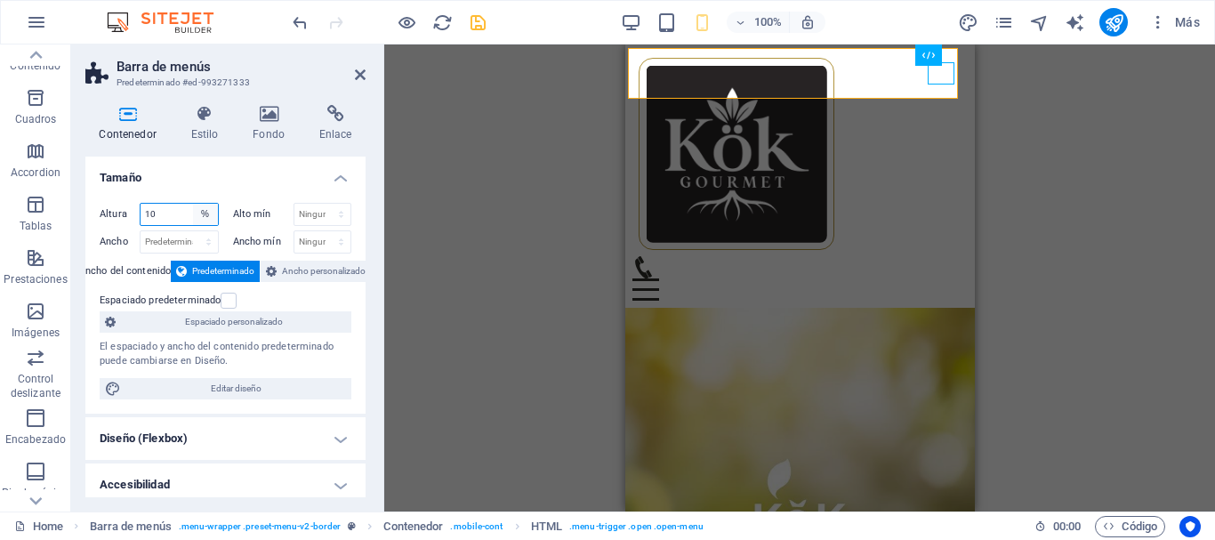
select select "default"
click at [193, 204] on select "Predeterminado px rem % vh vw" at bounding box center [205, 214] width 25 height 21
type input "10"
click at [219, 175] on h4 "Tamaño" at bounding box center [225, 173] width 280 height 32
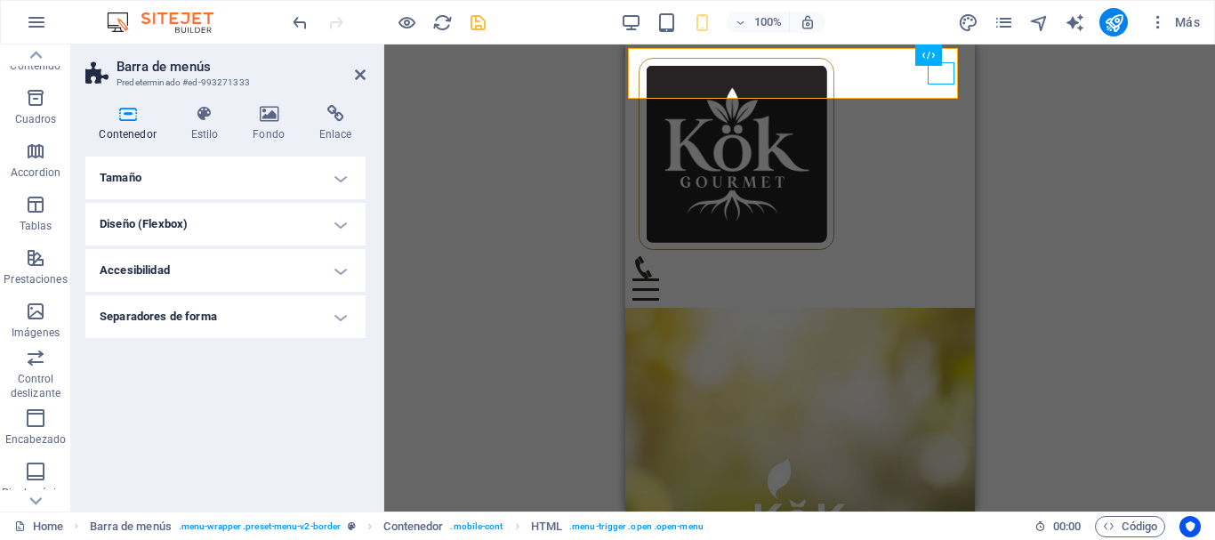
click at [212, 181] on h4 "Tamaño" at bounding box center [225, 178] width 280 height 43
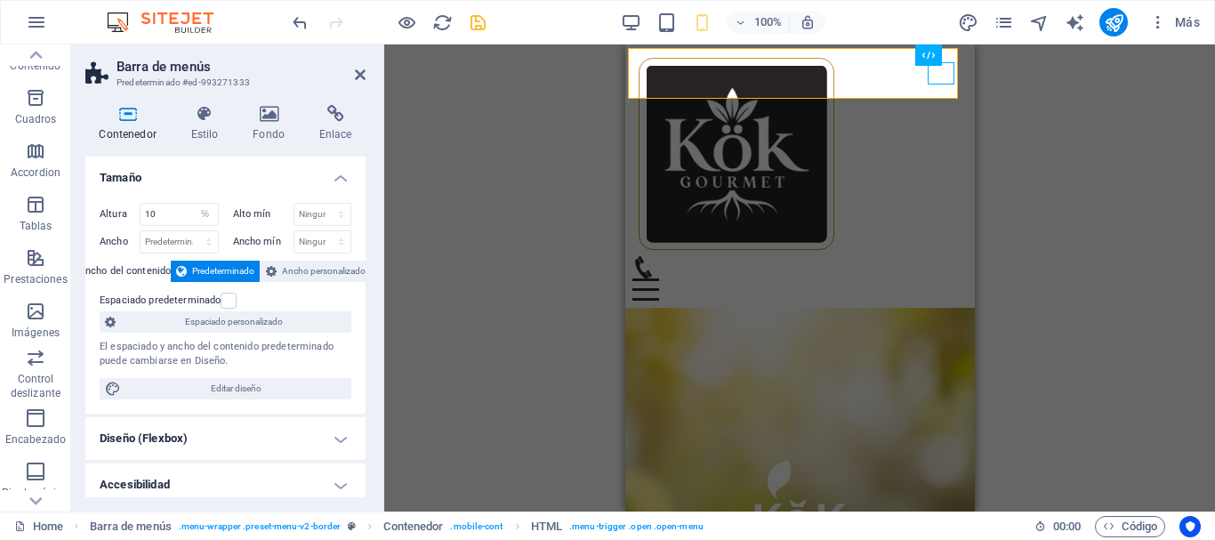
click at [132, 263] on label "Ancho del contenido" at bounding box center [125, 271] width 92 height 21
click at [160, 230] on div "Predeterminado px rem % em vh vw" at bounding box center [179, 241] width 79 height 23
click at [168, 239] on select "Predeterminado px rem % em vh vw" at bounding box center [179, 241] width 77 height 21
click at [200, 216] on select "Predeterminado px rem % vh vw" at bounding box center [205, 214] width 25 height 21
select select "default"
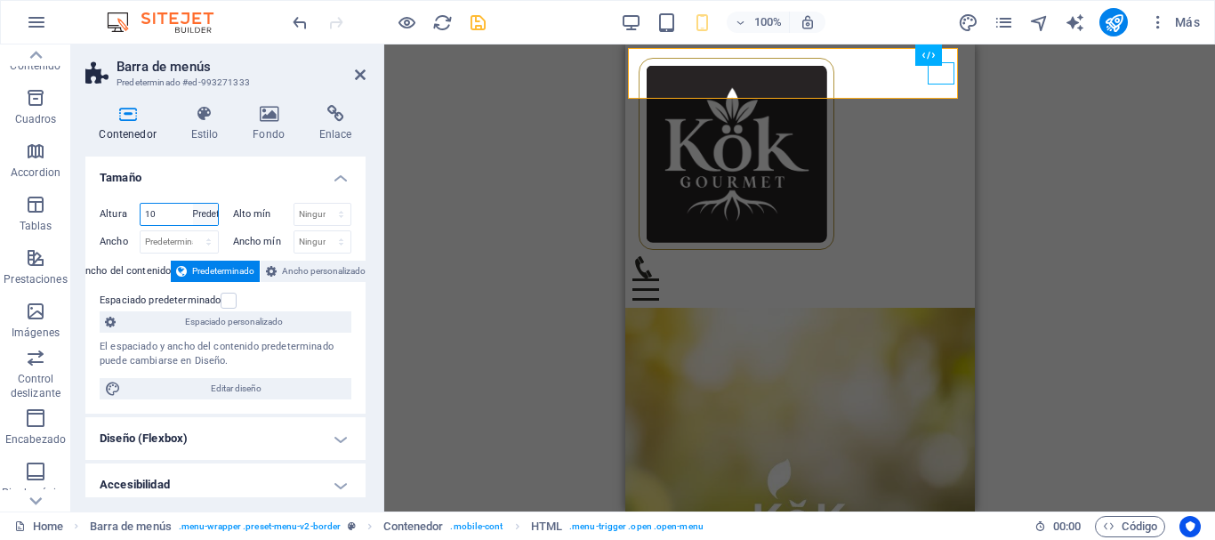
click at [193, 204] on select "Predeterminado px rem % vh vw" at bounding box center [205, 214] width 25 height 21
type input "10"
select select "%"
click at [214, 198] on div "Altura 10 Predeterminado px rem % vh vw Alto mín Ninguno px rem % vh vw Ancho P…" at bounding box center [225, 301] width 280 height 225
click at [231, 301] on label at bounding box center [229, 301] width 16 height 16
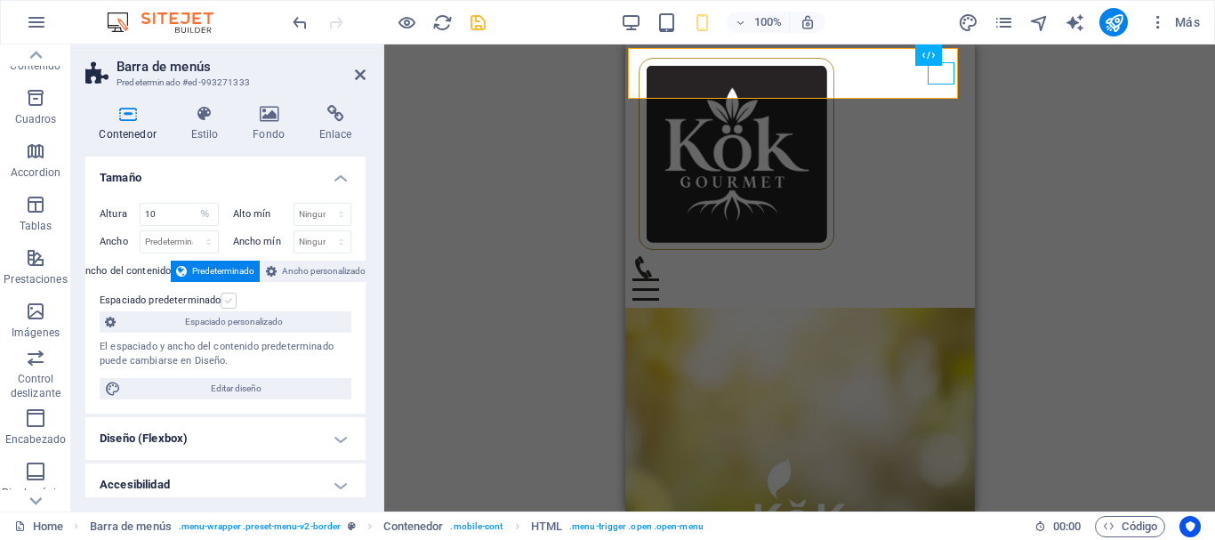
click at [0, 0] on input "Espaciado predeterminado" at bounding box center [0, 0] width 0 height 0
click at [149, 319] on span "Espaciado personalizado" at bounding box center [233, 321] width 225 height 21
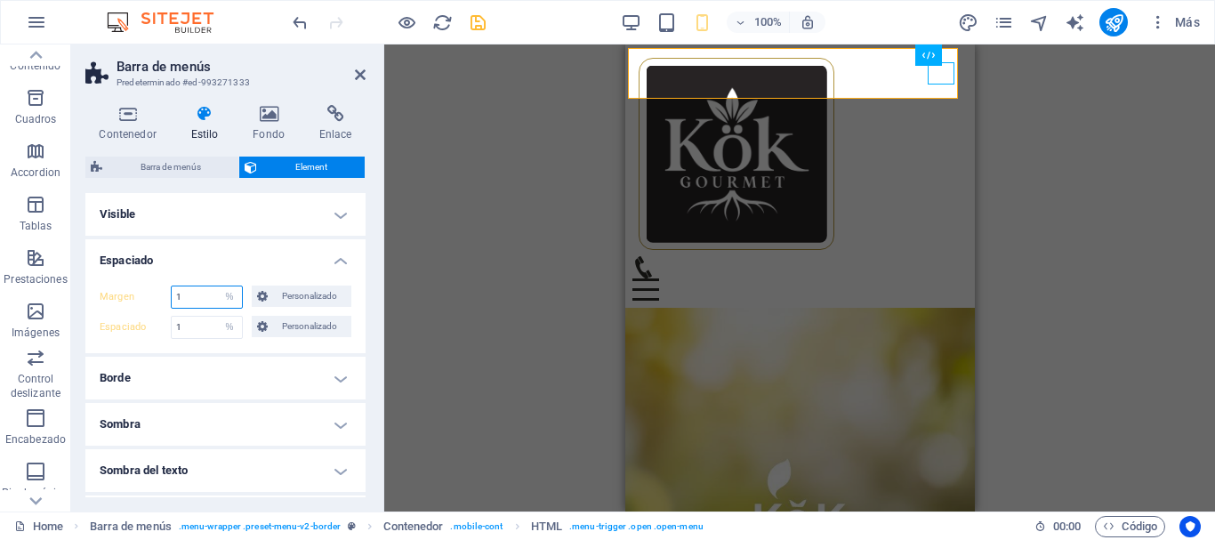
click at [205, 302] on input "1" at bounding box center [207, 296] width 70 height 21
click at [273, 286] on span "Personalizado" at bounding box center [309, 296] width 73 height 21
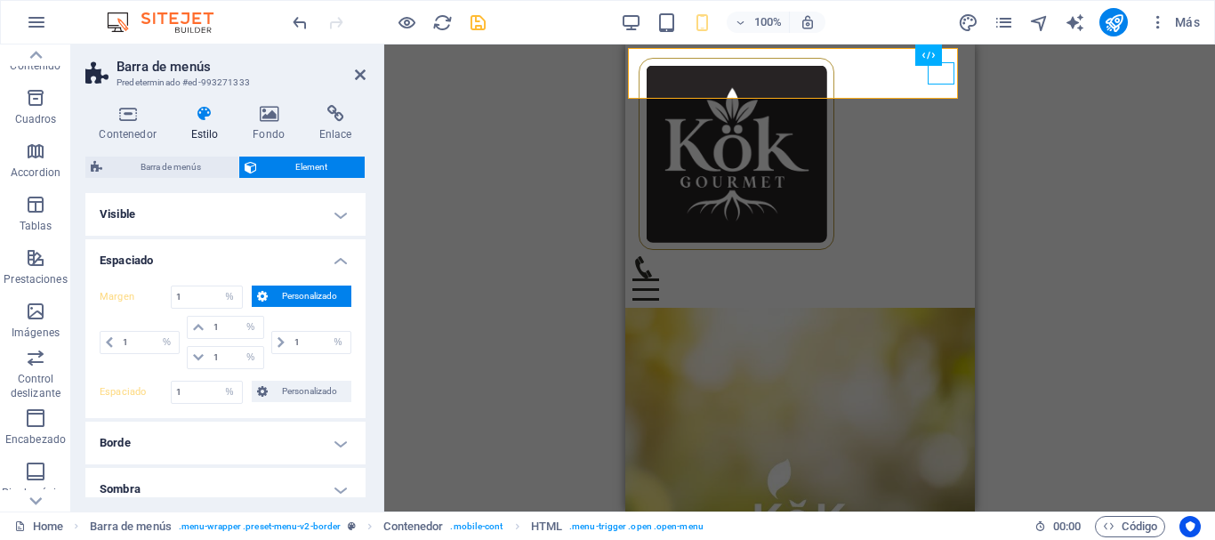
click at [273, 287] on span "Personalizado" at bounding box center [309, 296] width 73 height 21
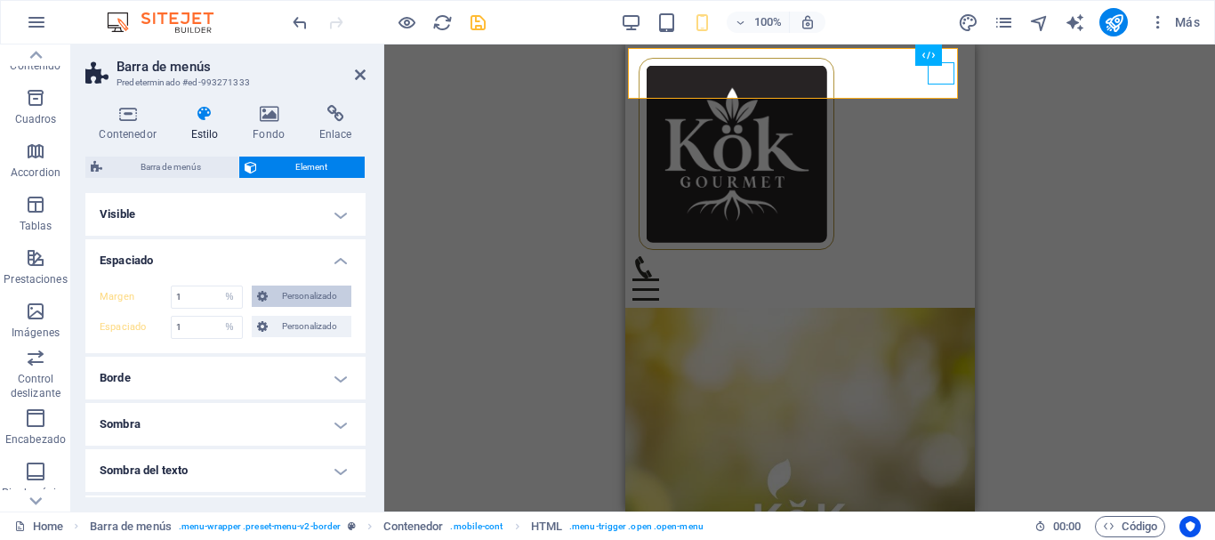
click at [273, 287] on span "Personalizado" at bounding box center [309, 296] width 73 height 21
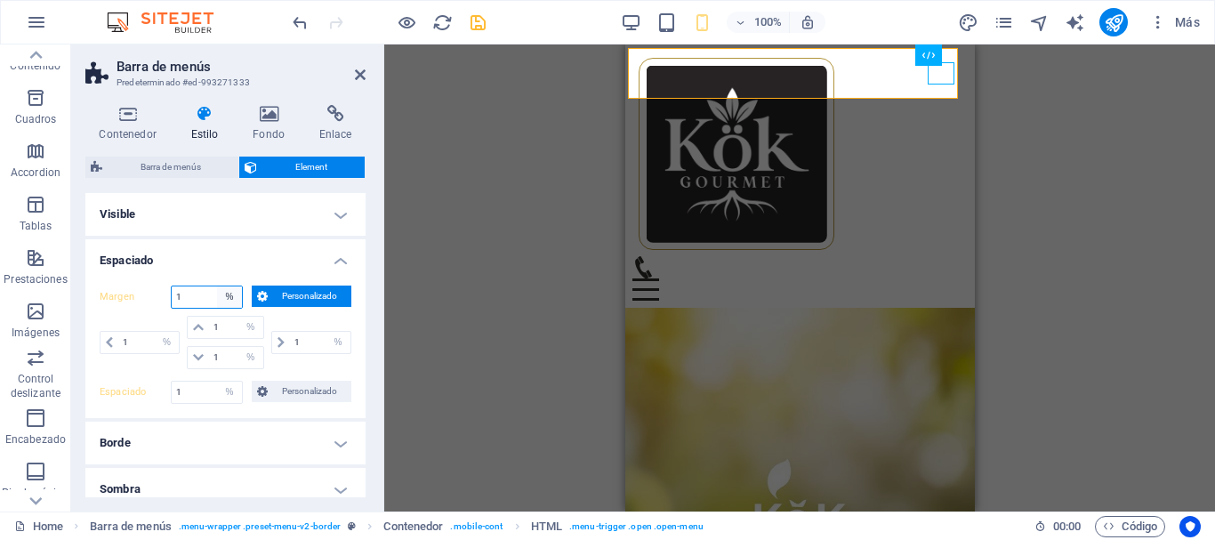
click at [226, 289] on select "Predeterminado automático px % rem vw vh Personalizado" at bounding box center [229, 296] width 25 height 21
select select "default"
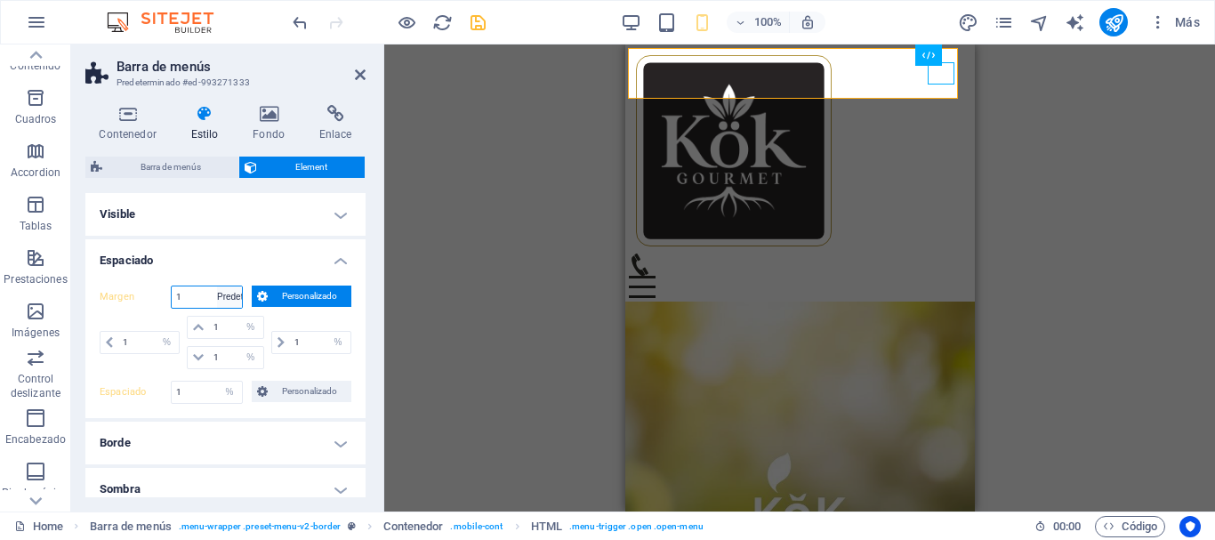
click at [217, 286] on select "Predeterminado automático px % rem vw vh Personalizado" at bounding box center [229, 296] width 25 height 21
type input "0.1"
select select "%"
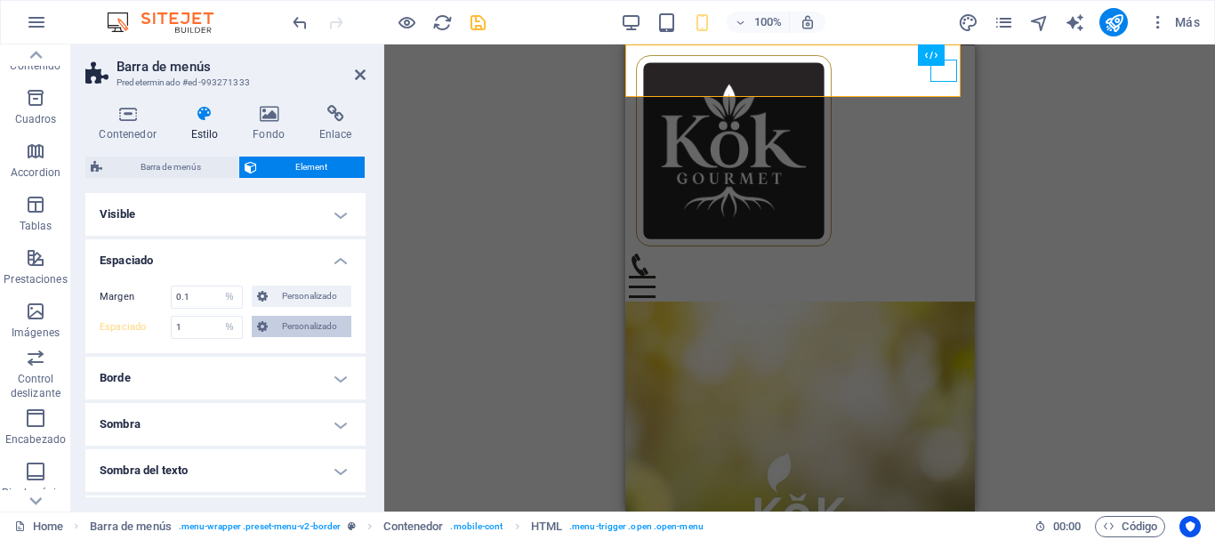
click at [258, 326] on icon at bounding box center [262, 326] width 11 height 21
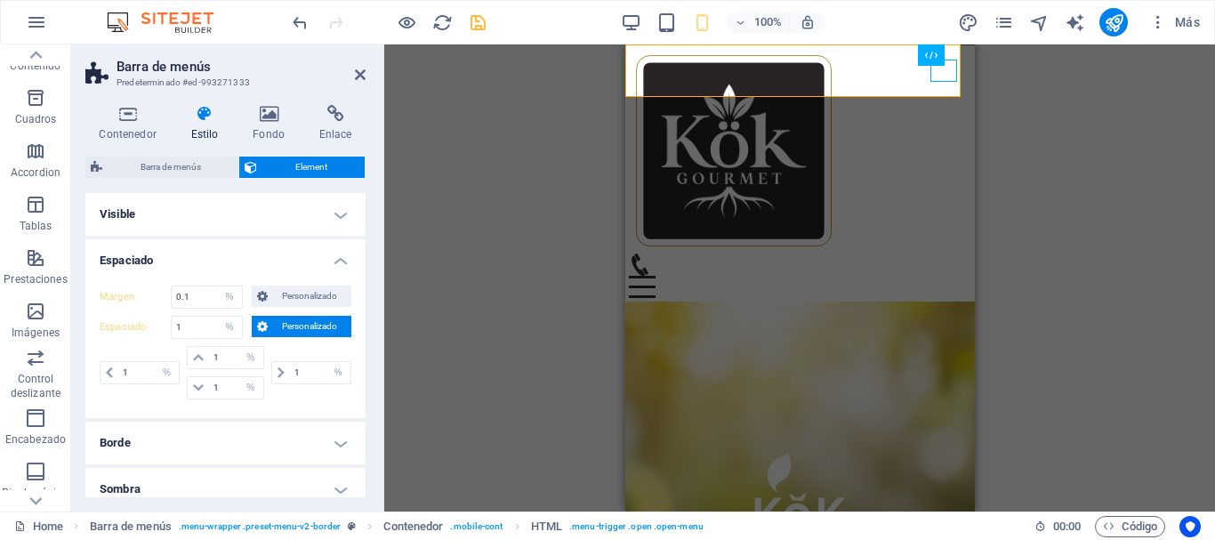
click at [242, 319] on div "1 Predeterminado px rem % vh vw Personalizado" at bounding box center [209, 327] width 76 height 23
click at [229, 322] on select "Predeterminado px rem % vh vw Personalizado" at bounding box center [229, 327] width 25 height 21
select select "default"
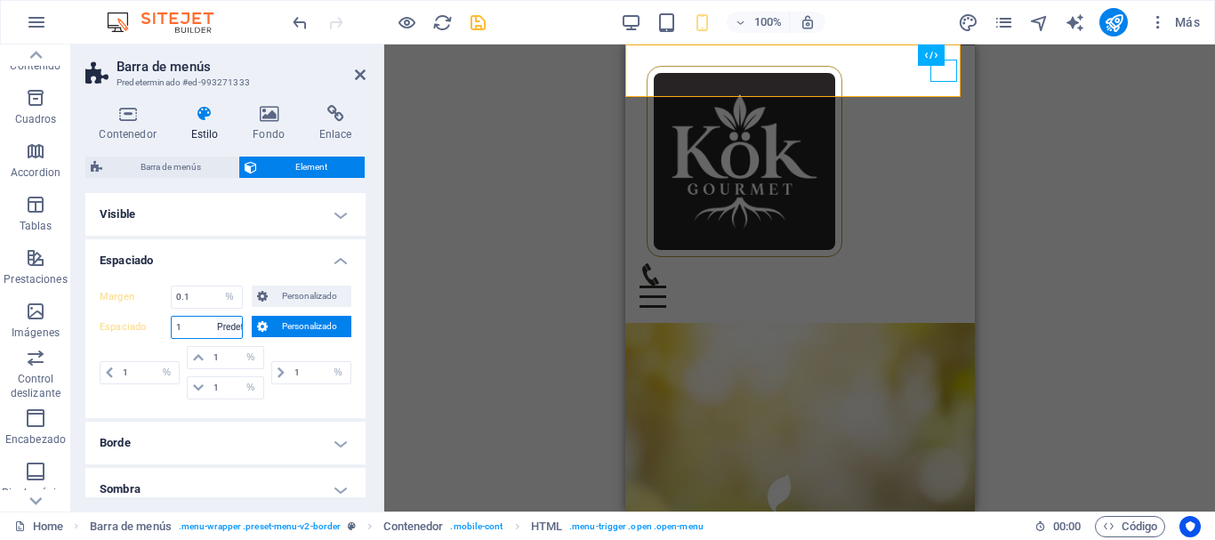
click at [217, 317] on select "Predeterminado px rem % vh vw Personalizado" at bounding box center [229, 327] width 25 height 21
select select "DISABLED_OPTION_VALUE"
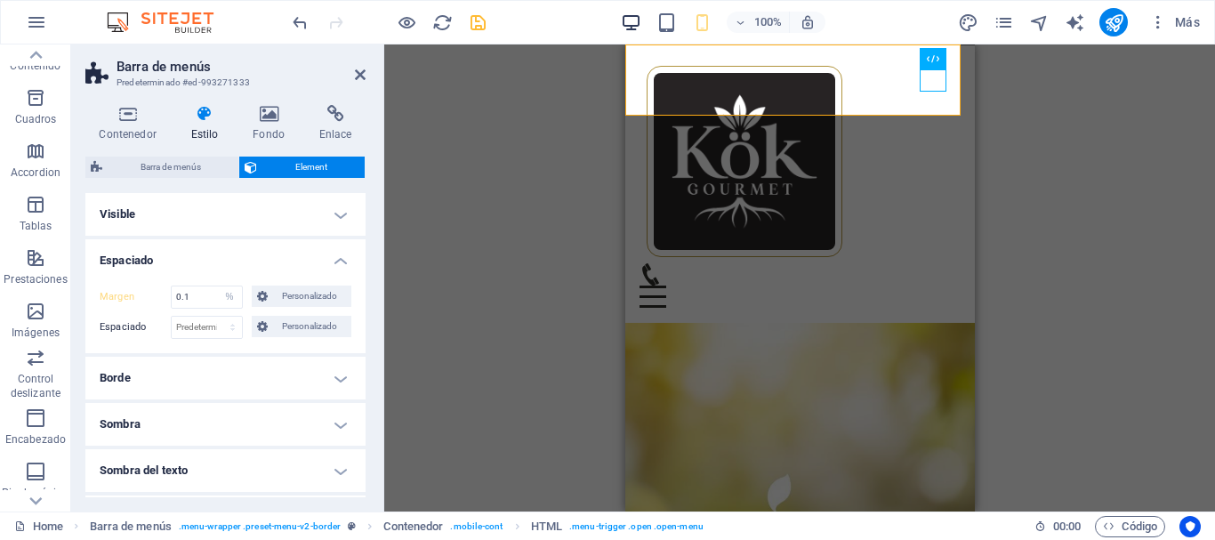
click at [631, 31] on icon "button" at bounding box center [631, 22] width 20 height 20
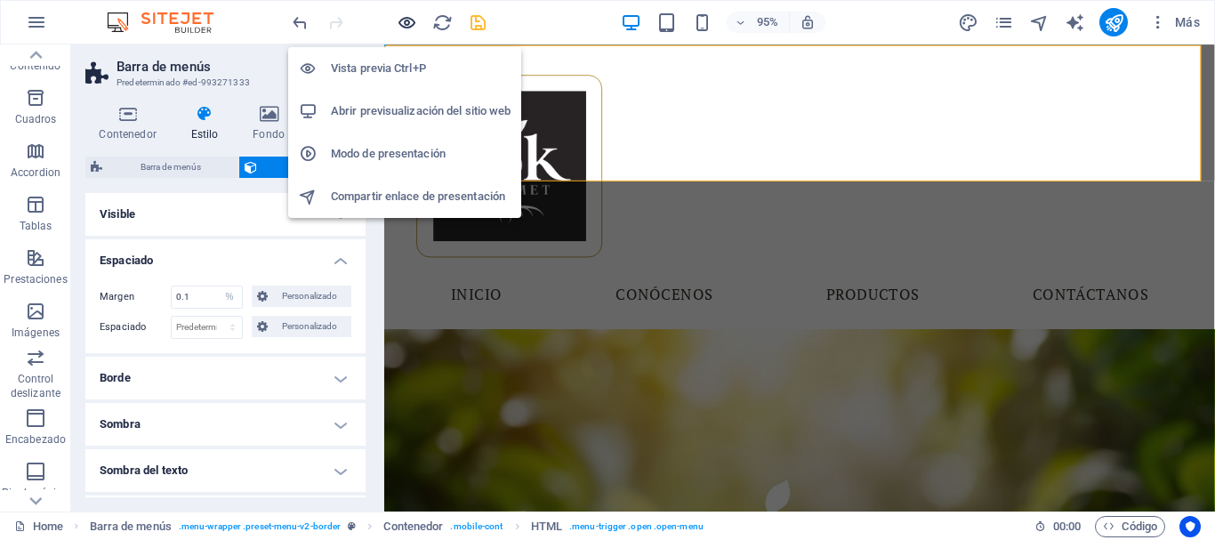
click at [403, 20] on icon "button" at bounding box center [407, 22] width 20 height 20
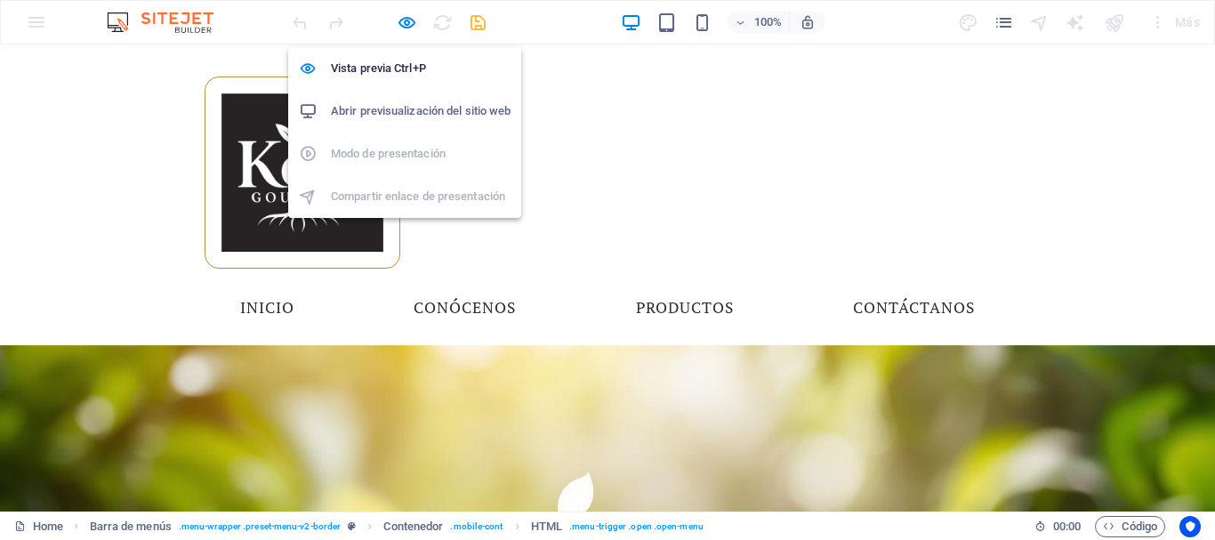
click at [404, 116] on h6 "Abrir previsualización del sitio web" at bounding box center [421, 111] width 180 height 21
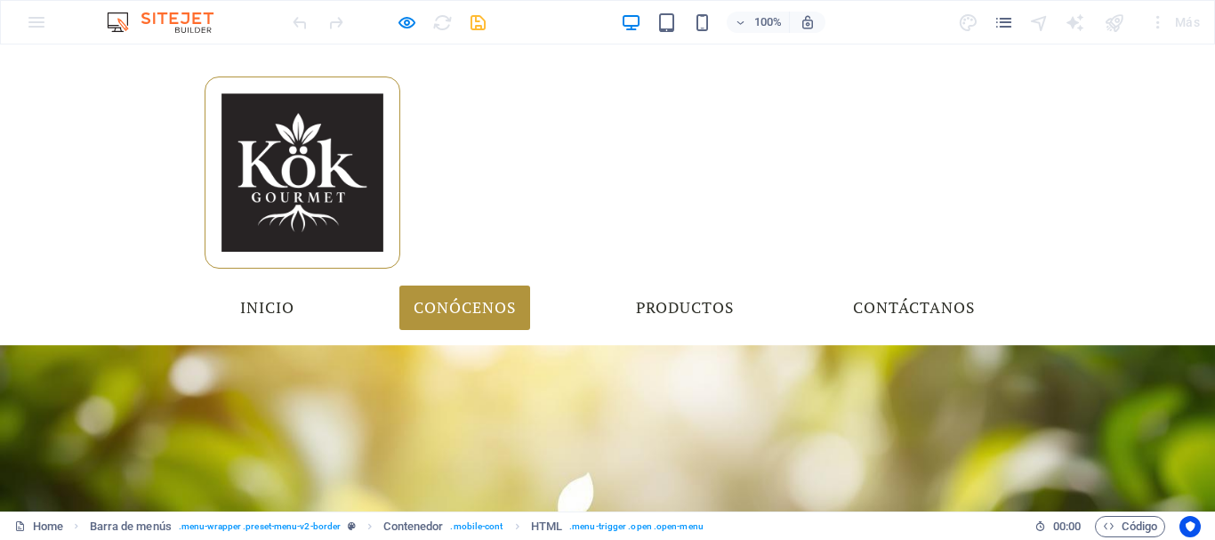
click at [519, 286] on link "Conócenos" at bounding box center [464, 308] width 131 height 44
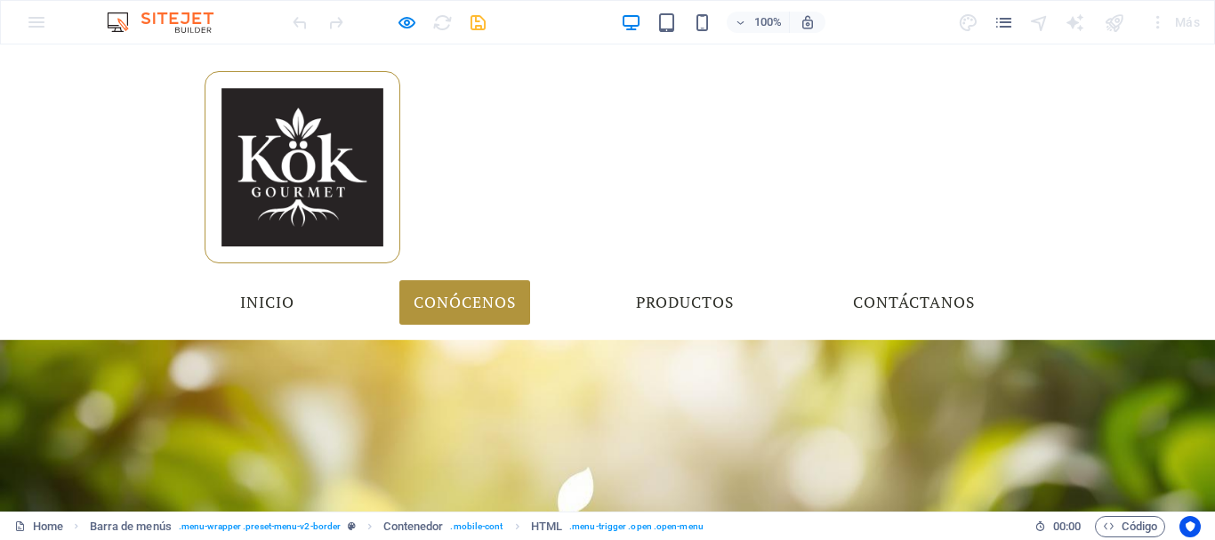
click at [519, 280] on link "Conócenos" at bounding box center [464, 302] width 131 height 44
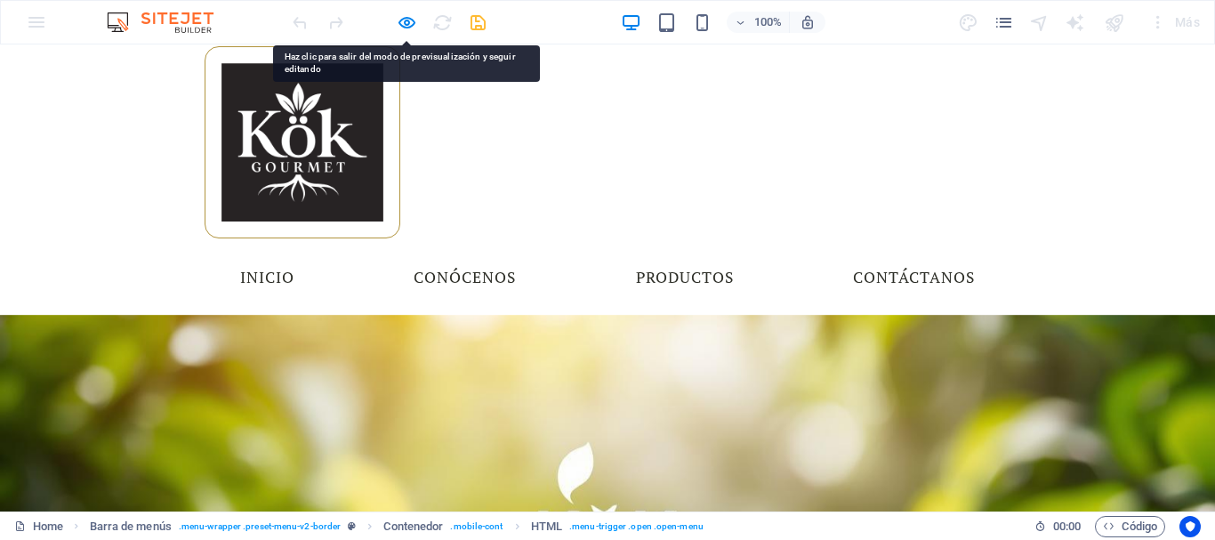
scroll to position [32, 0]
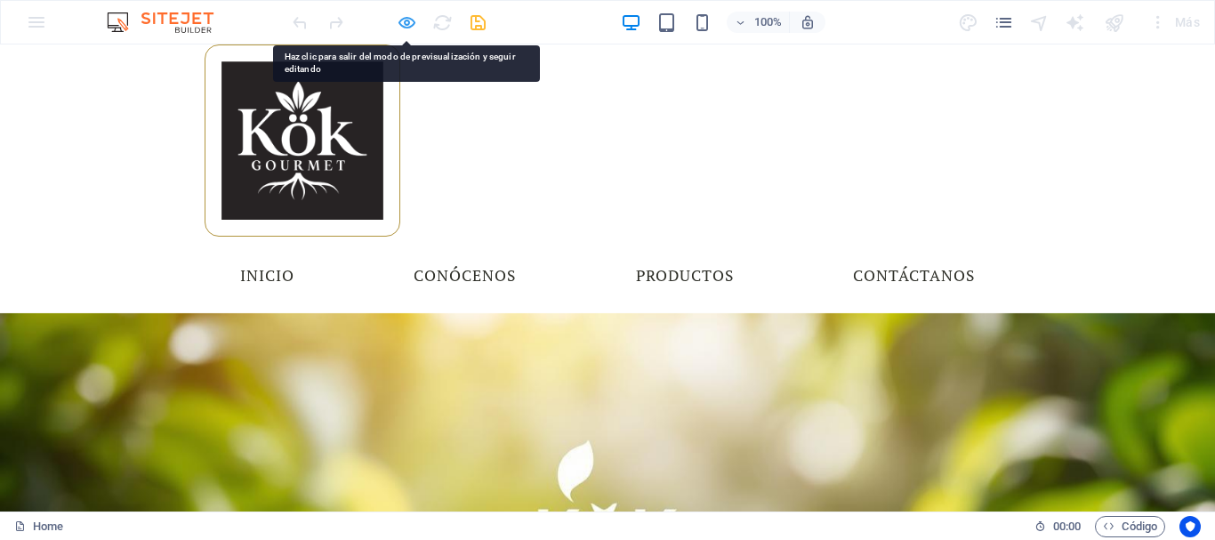
click at [402, 29] on icon "button" at bounding box center [407, 22] width 20 height 20
select select "%"
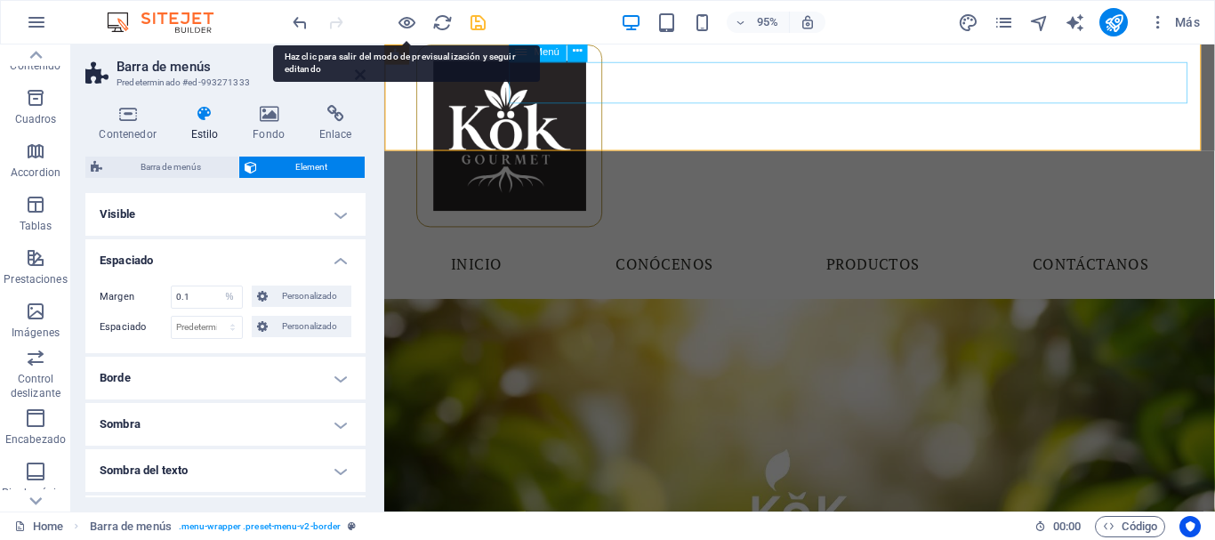
click at [929, 253] on nav "Inicio Conócenos Productos Contáctanos" at bounding box center [822, 275] width 840 height 44
select select
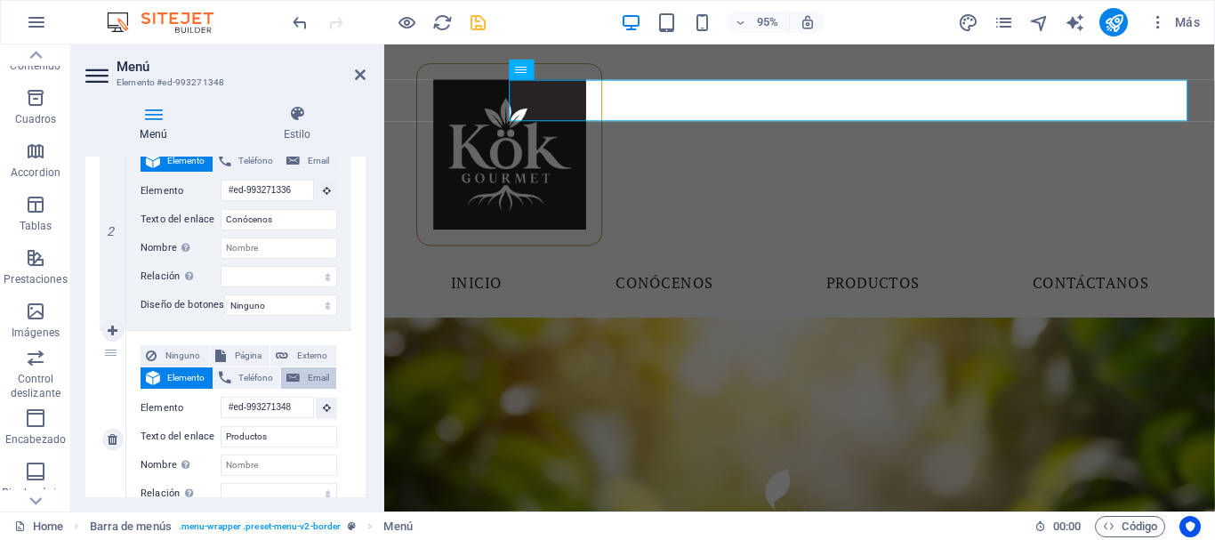
scroll to position [18, 0]
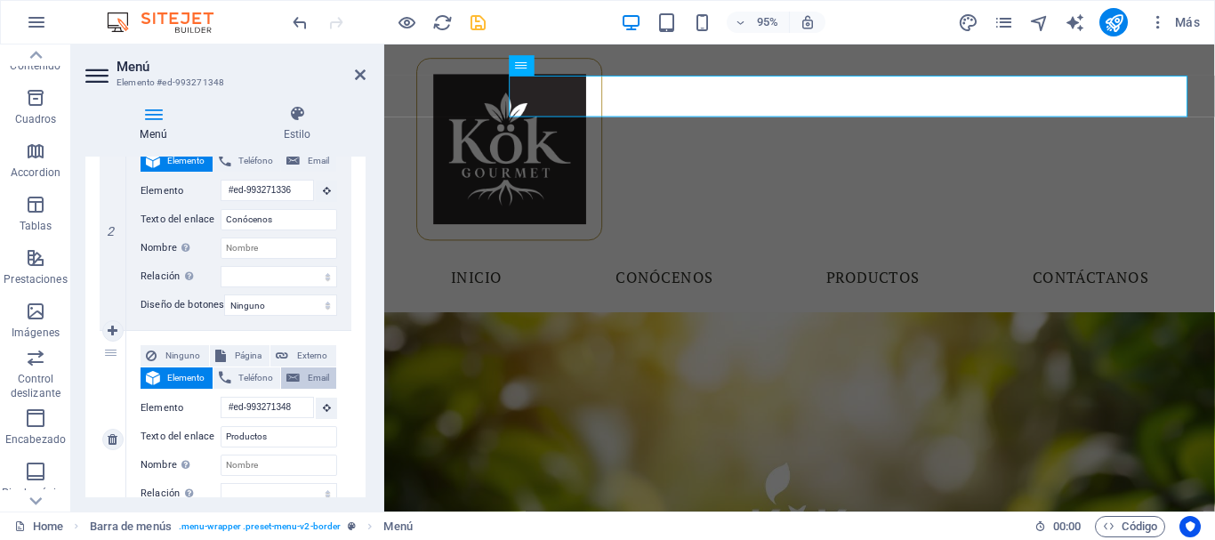
click at [320, 372] on span "Email" at bounding box center [318, 377] width 26 height 21
select select
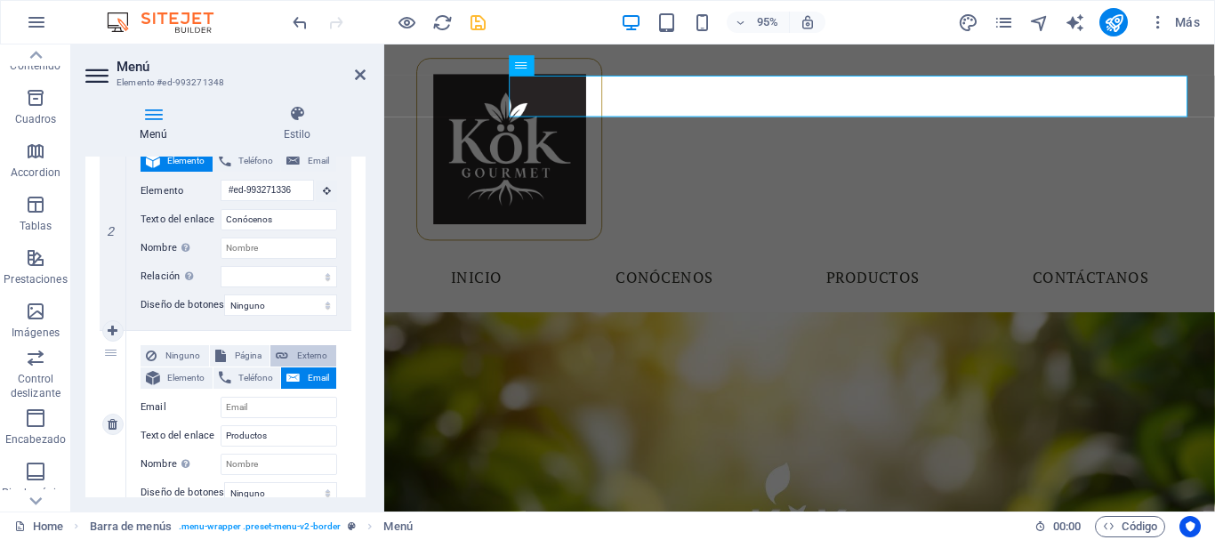
click at [302, 354] on span "Externo" at bounding box center [312, 355] width 37 height 21
select select
select select "blank"
select select
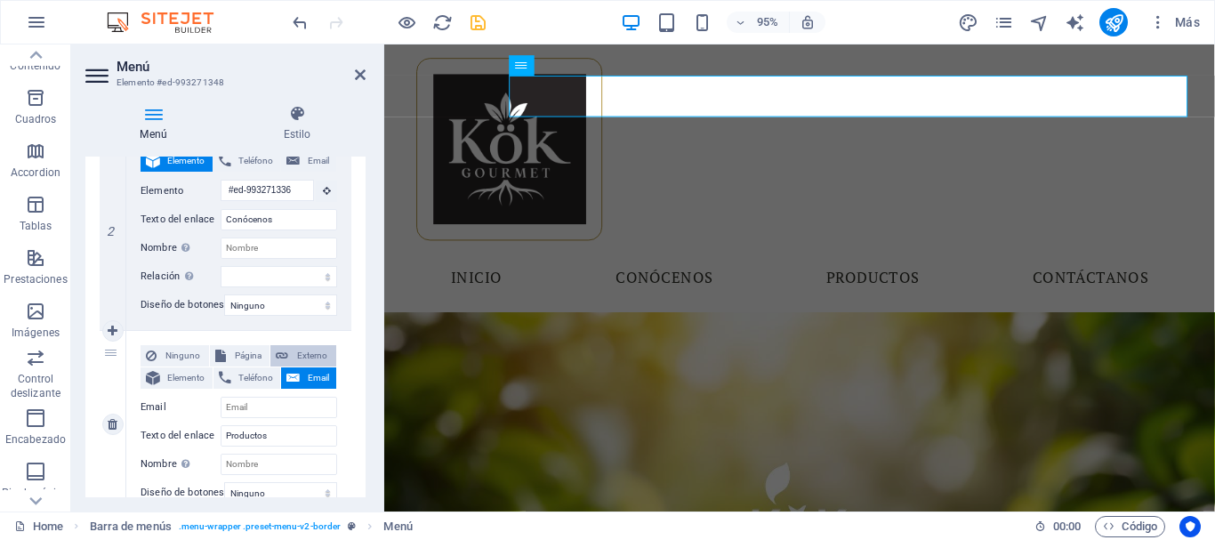
select select
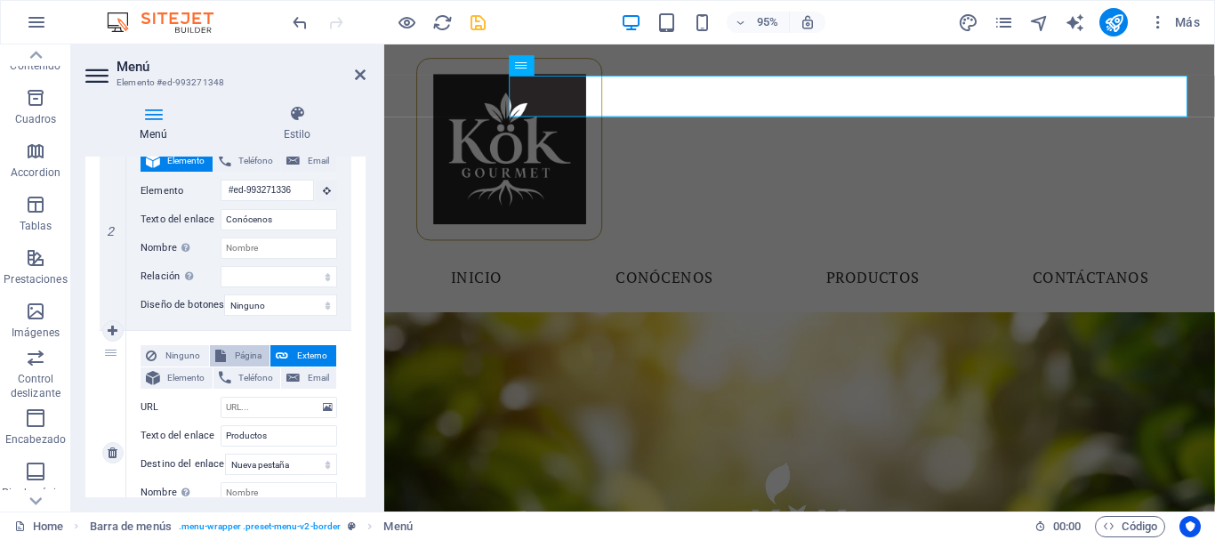
click at [243, 351] on span "Página" at bounding box center [248, 355] width 34 height 21
select select
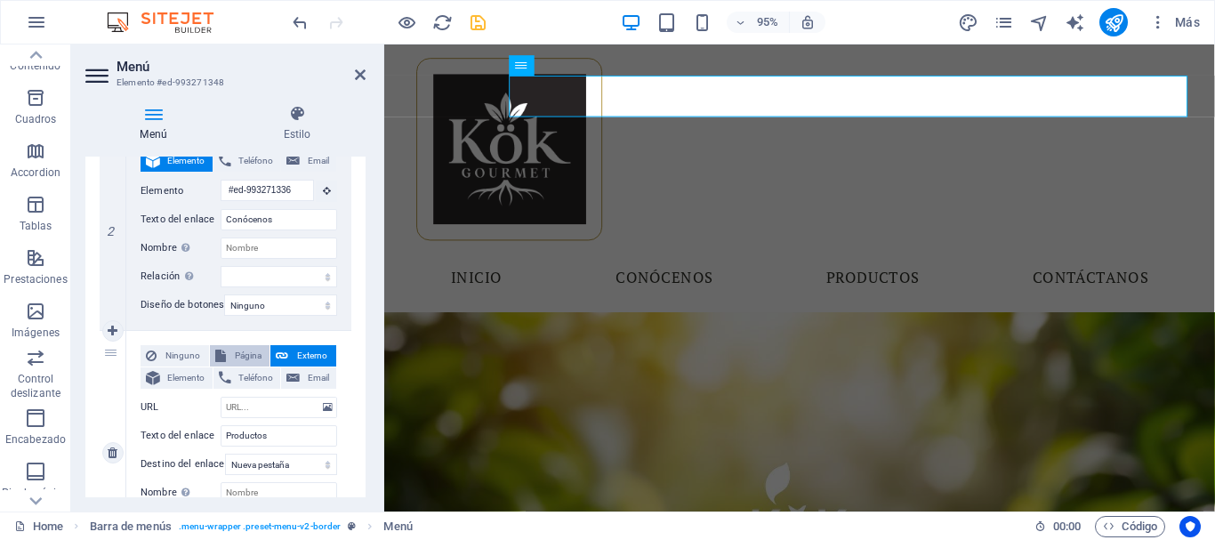
select select
click at [298, 349] on span "Externo" at bounding box center [312, 355] width 37 height 21
select select
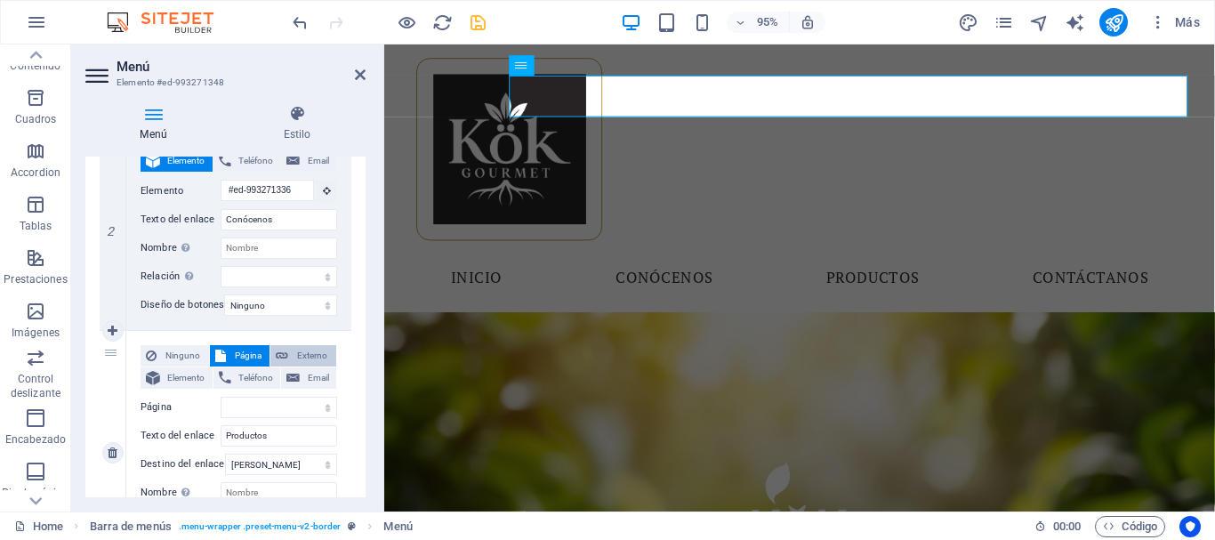
select select "blank"
select select
click at [265, 370] on span "Teléfono" at bounding box center [256, 377] width 39 height 21
select select
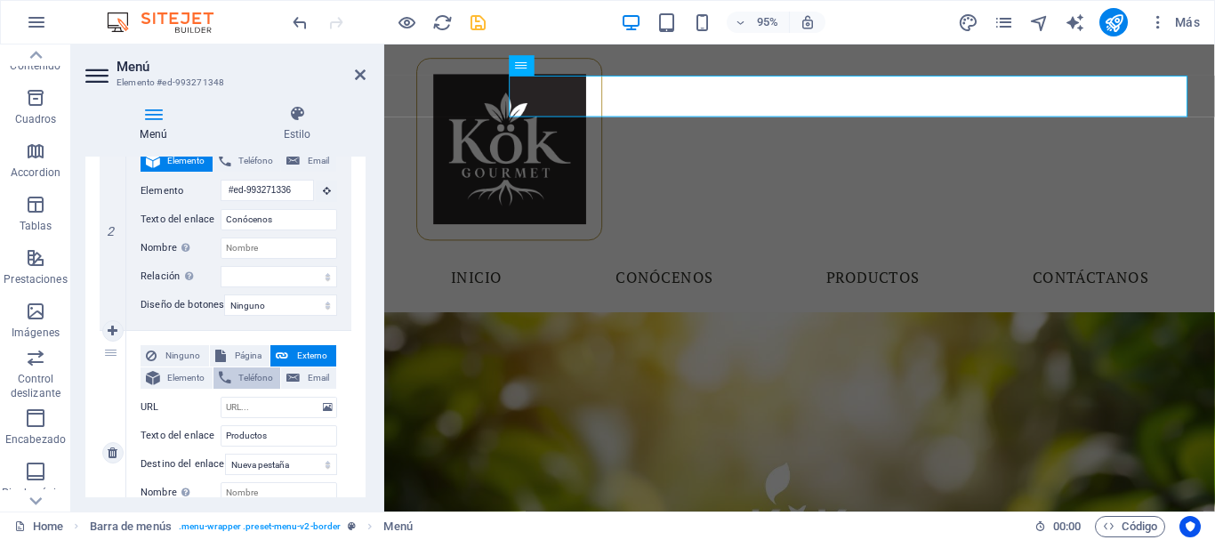
select select
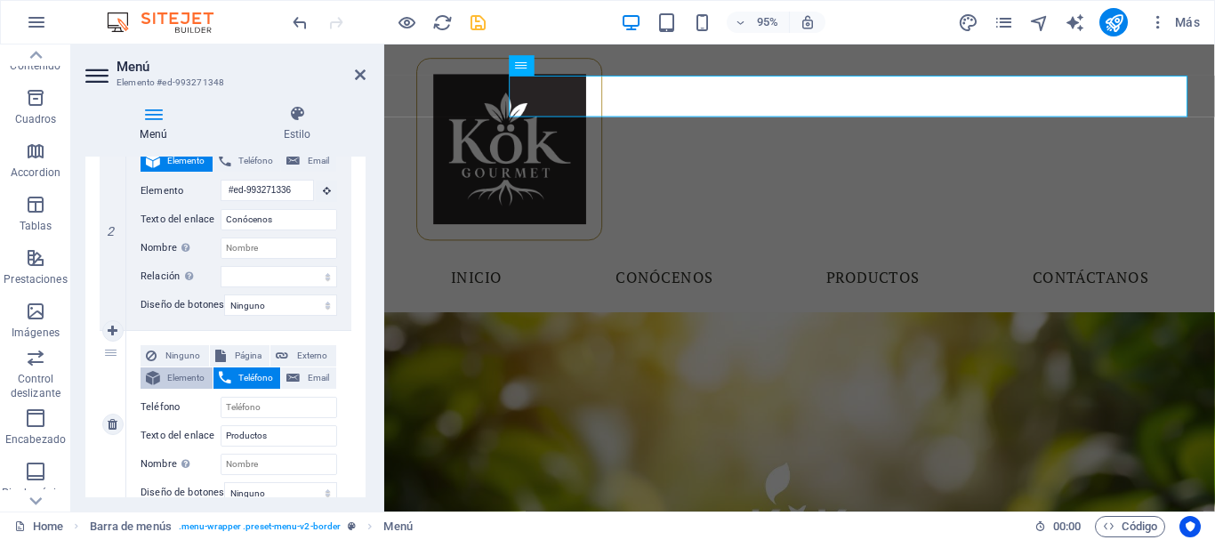
click at [175, 378] on span "Elemento" at bounding box center [186, 377] width 42 height 21
select select
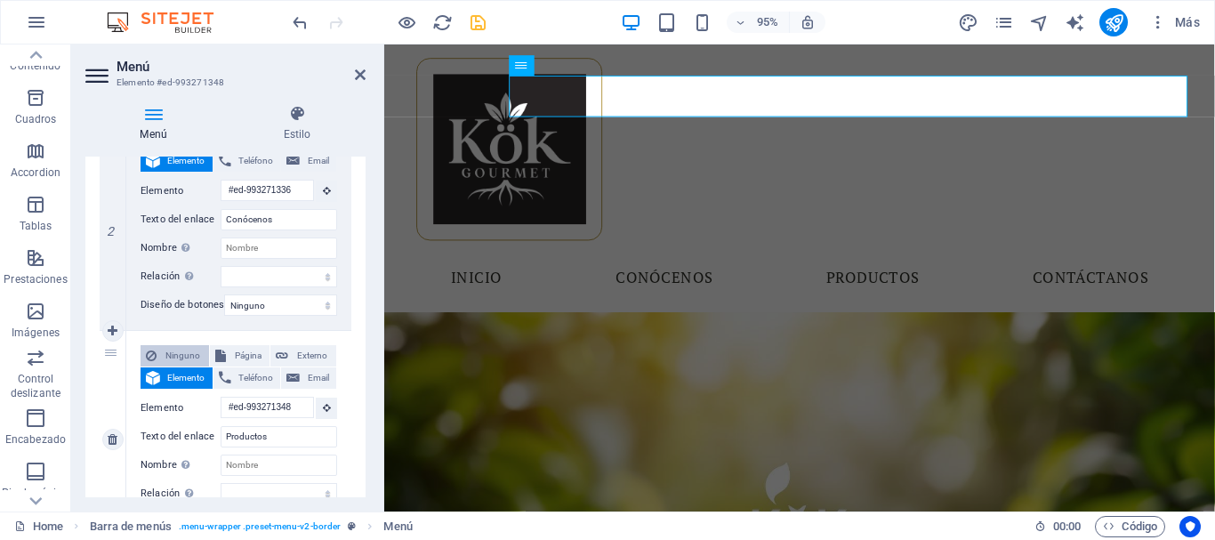
scroll to position [0, 0]
click at [177, 352] on span "Ninguno" at bounding box center [183, 355] width 42 height 21
select select
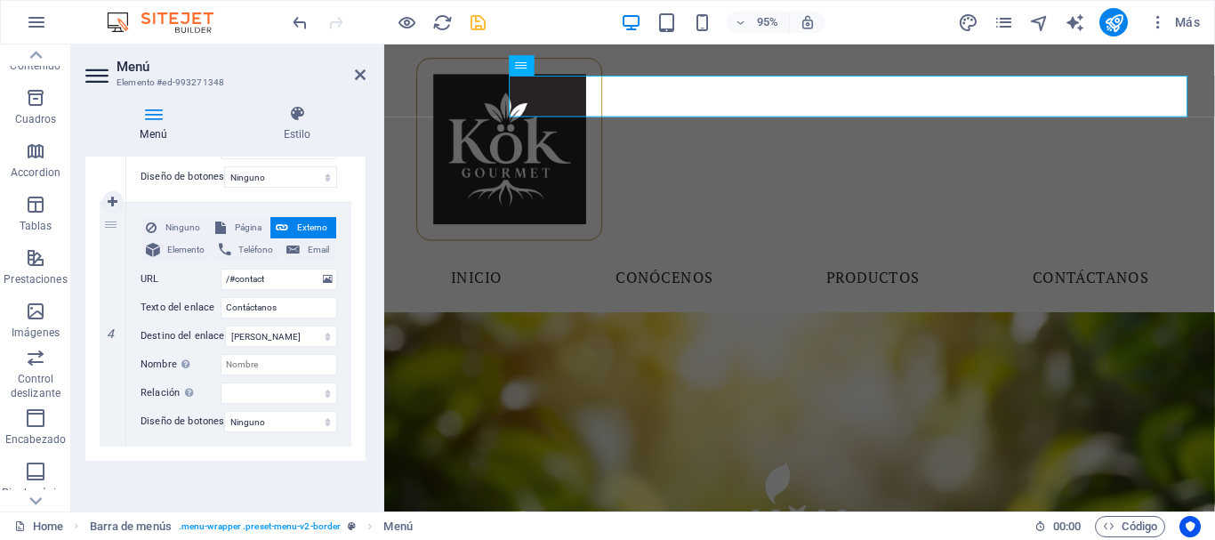
scroll to position [740, 0]
click at [189, 239] on span "Elemento" at bounding box center [186, 249] width 42 height 21
select select
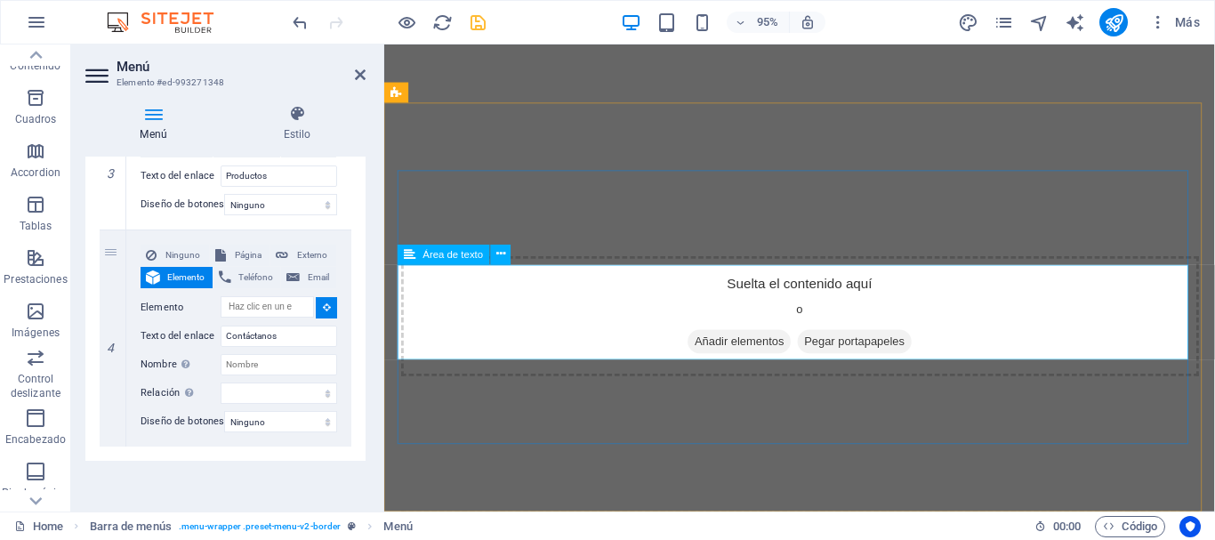
scroll to position [916, 0]
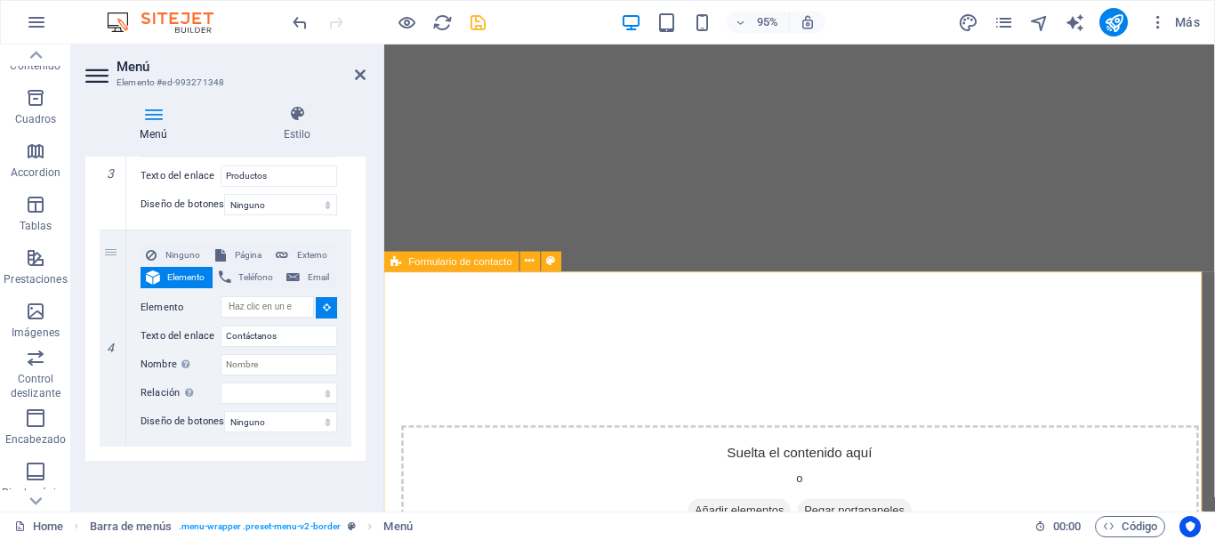
select select
type input "#ed-993291340"
select select
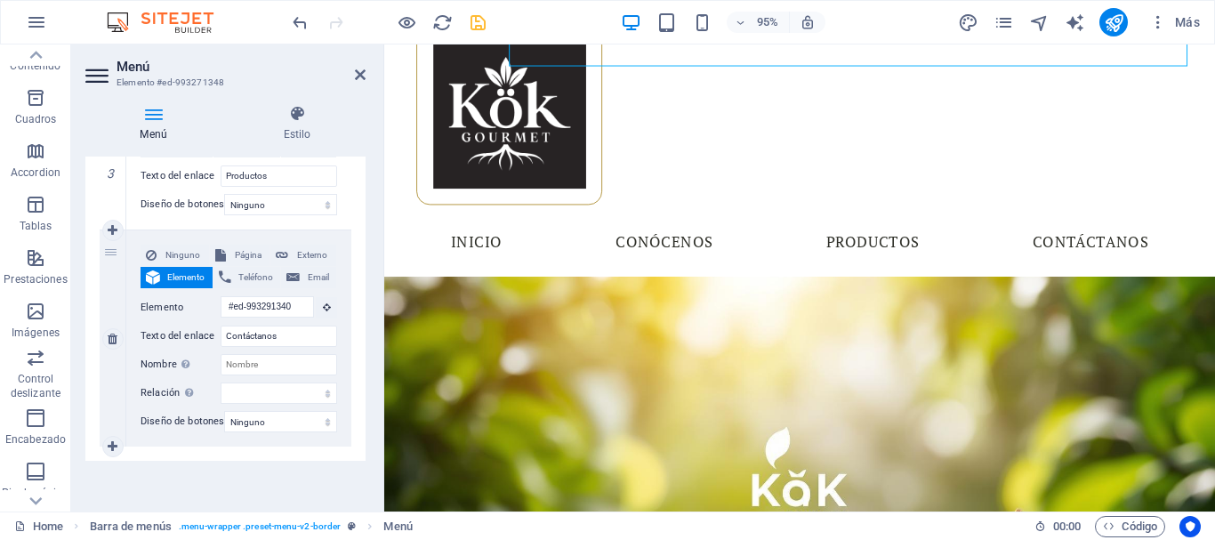
scroll to position [27, 0]
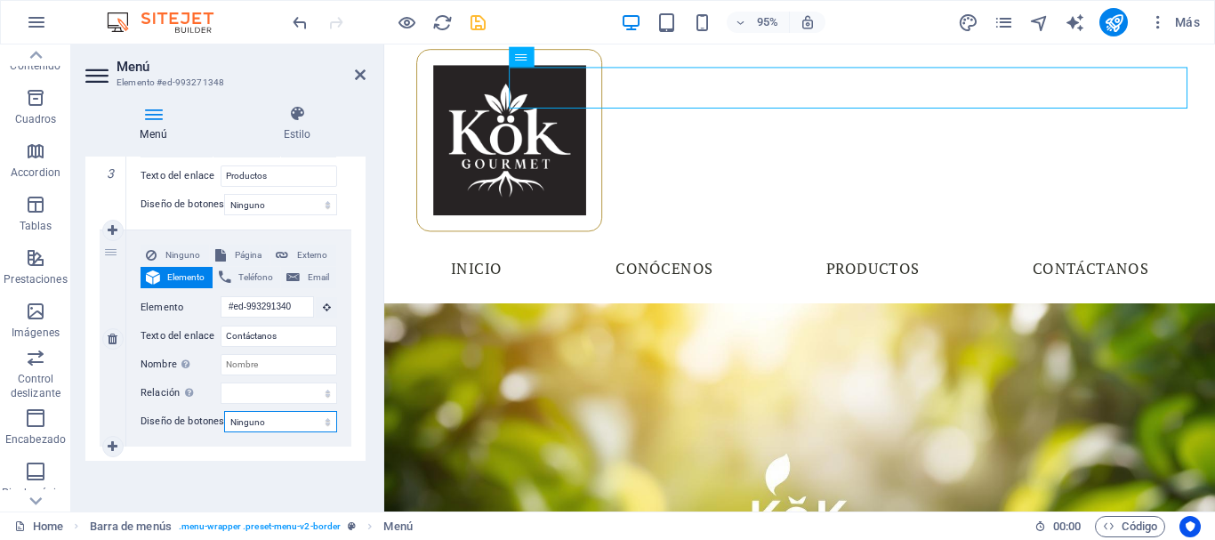
click at [278, 411] on select "Ninguno Predeterminado Principal Secundario" at bounding box center [280, 421] width 113 height 21
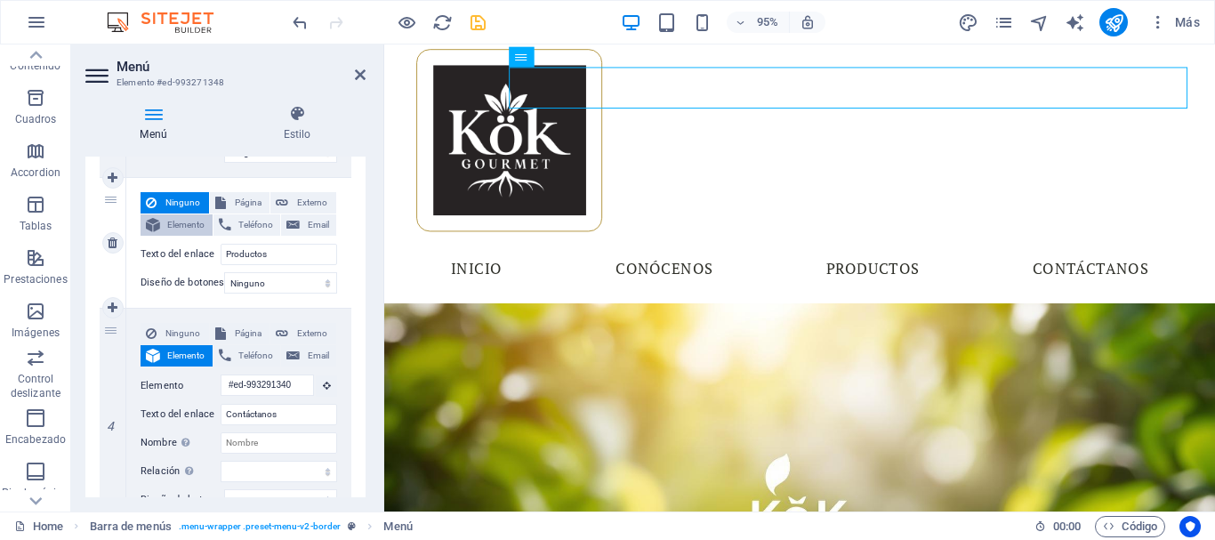
click at [174, 218] on span "Elemento" at bounding box center [186, 224] width 42 height 21
select select
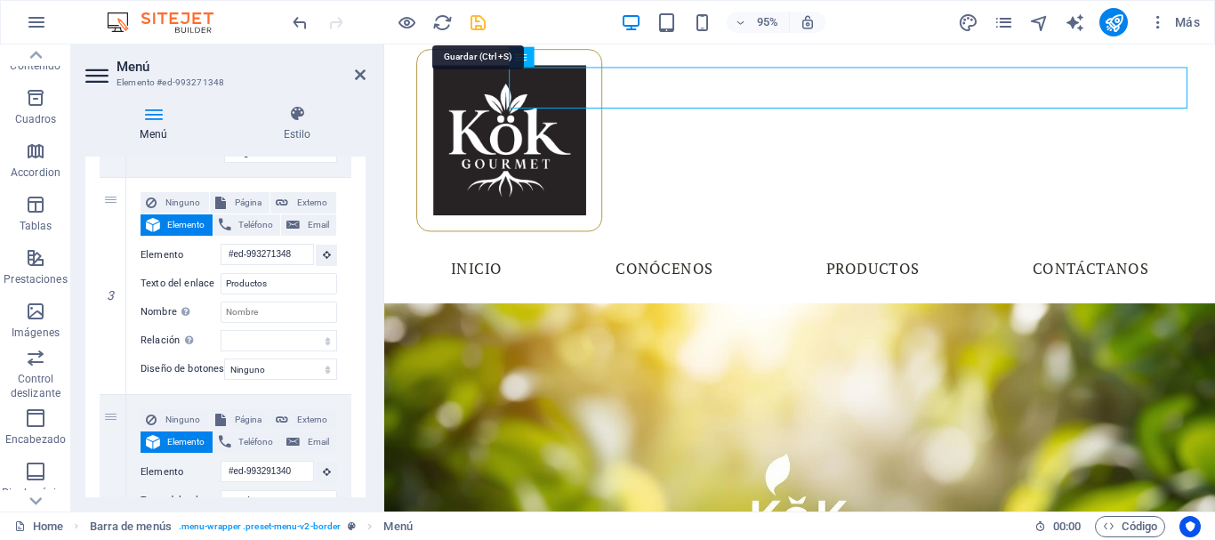
click at [480, 13] on icon "save" at bounding box center [478, 22] width 20 height 20
checkbox input "false"
select select "%"
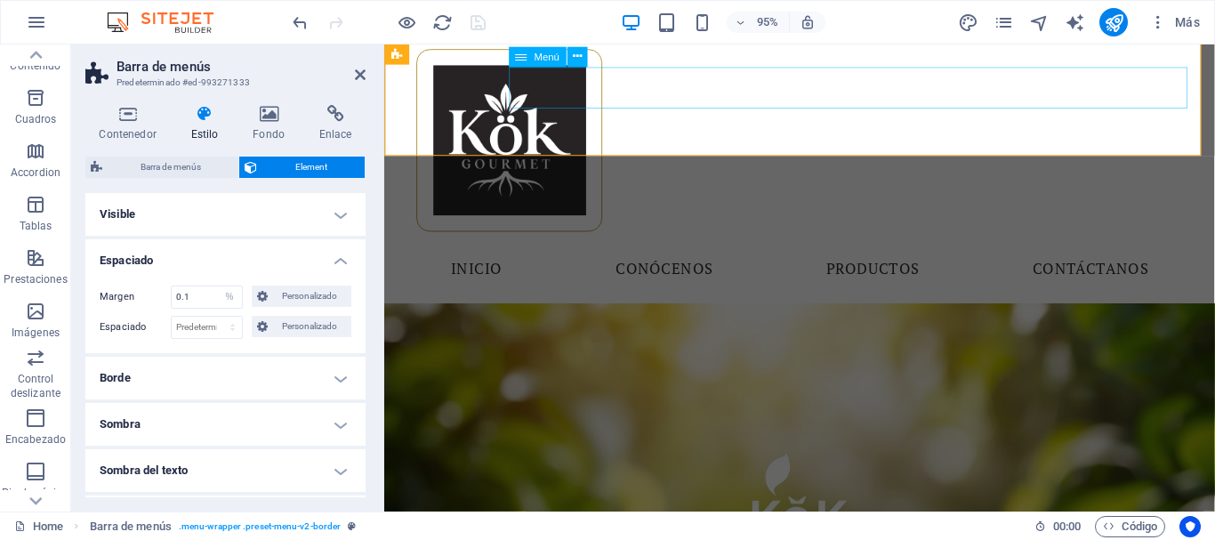
click at [730, 259] on nav "Inicio Conócenos Productos Contáctanos" at bounding box center [822, 281] width 840 height 44
select select
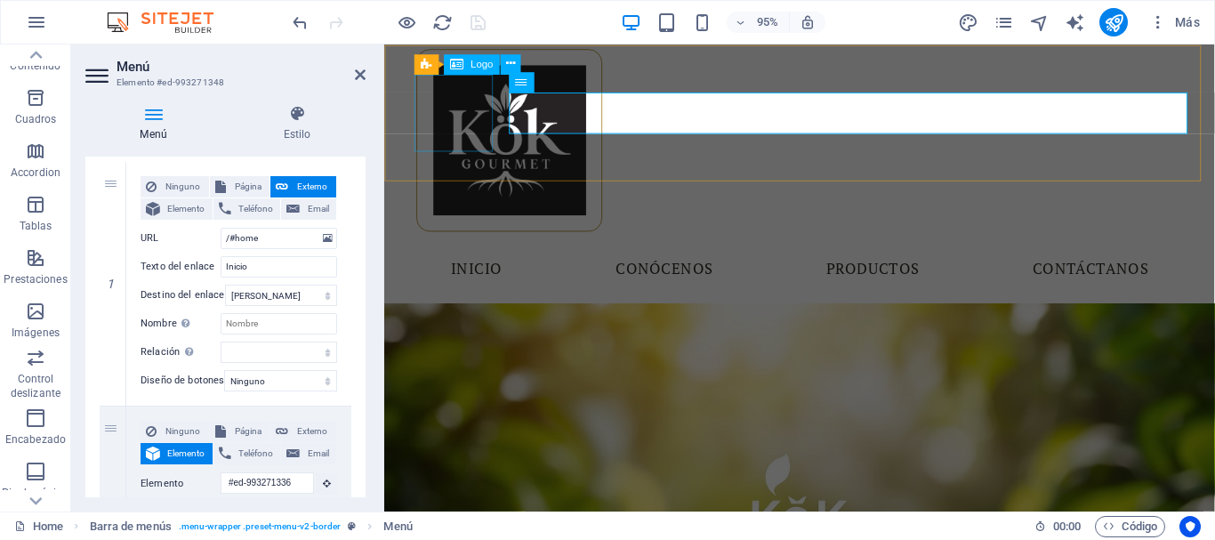
scroll to position [0, 0]
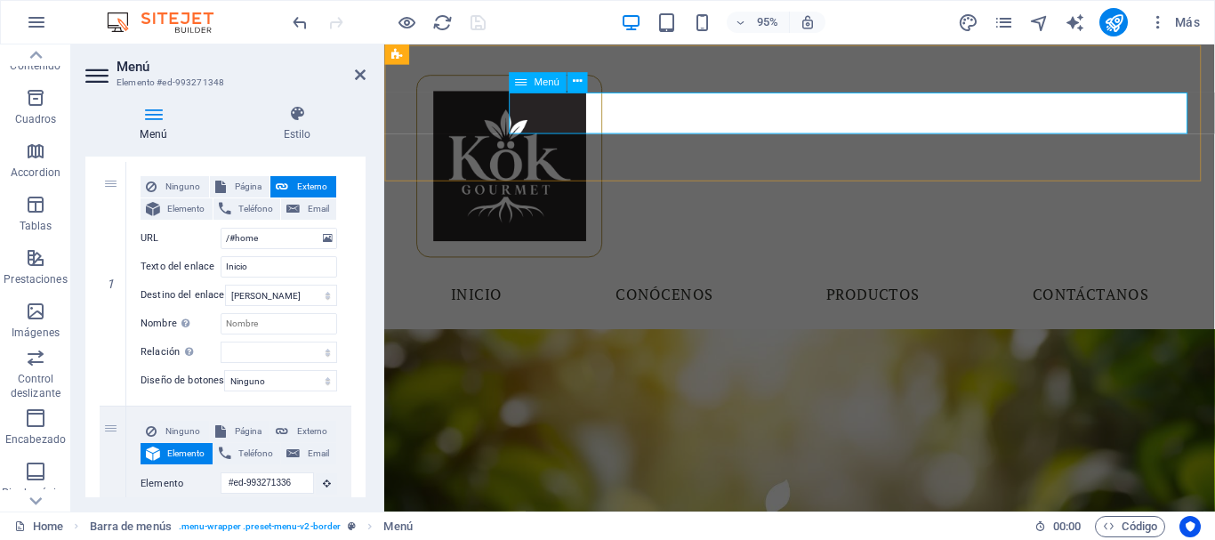
click at [913, 286] on nav "Inicio Conócenos Productos Contáctanos" at bounding box center [822, 308] width 840 height 44
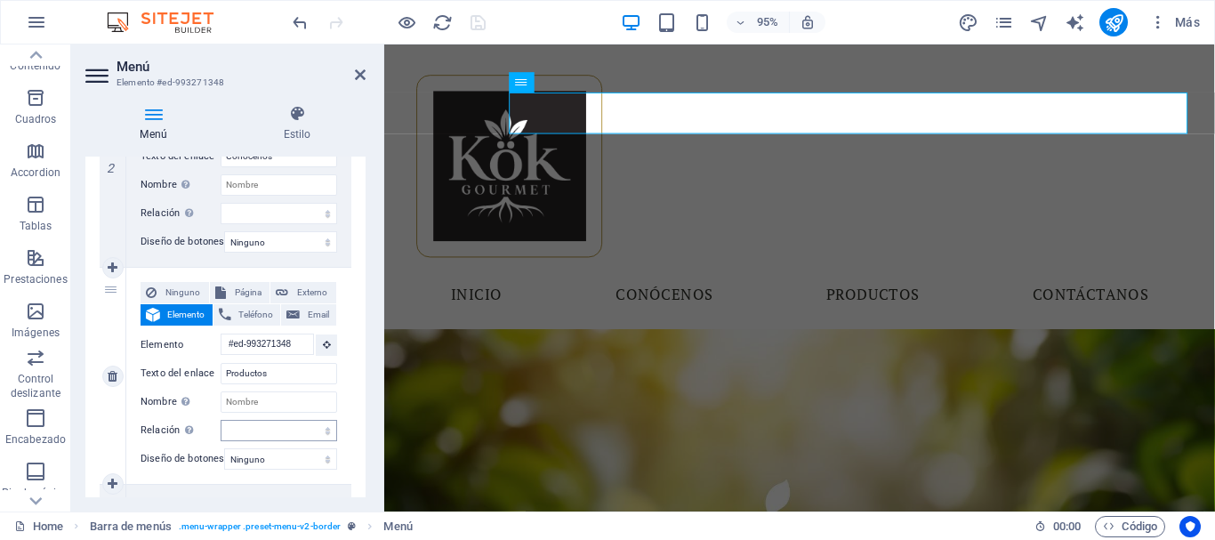
scroll to position [445, 0]
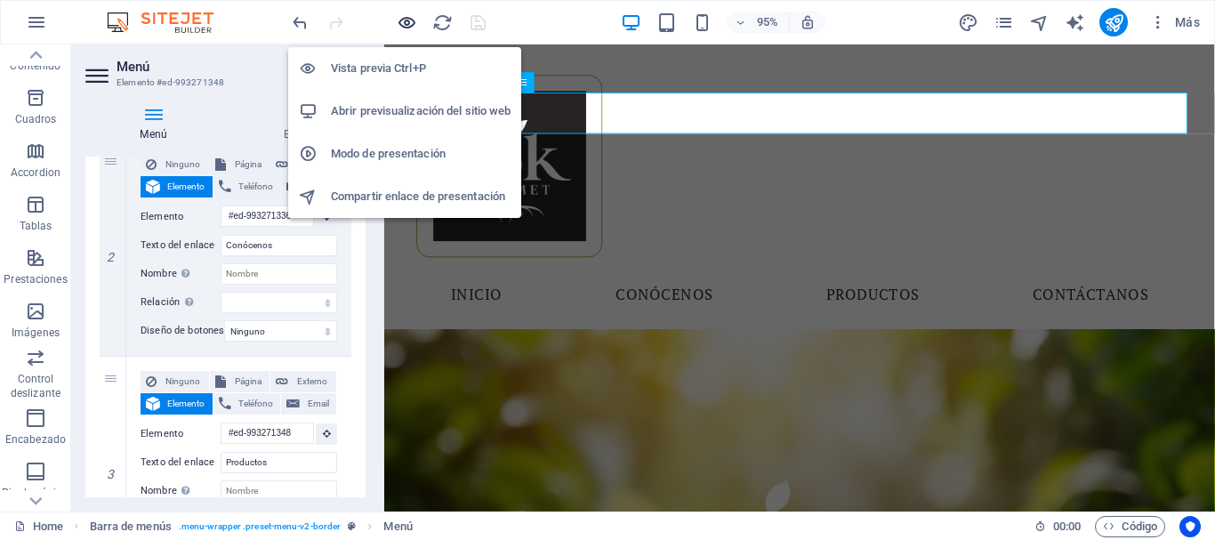
click at [406, 28] on icon "button" at bounding box center [407, 22] width 20 height 20
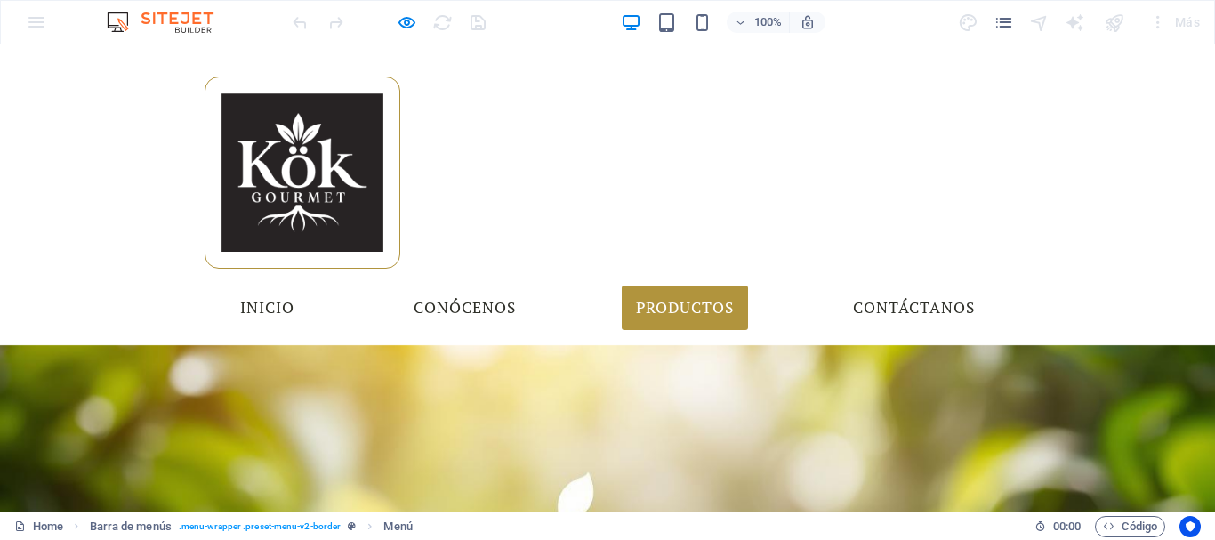
click at [717, 286] on link "Productos" at bounding box center [685, 308] width 126 height 44
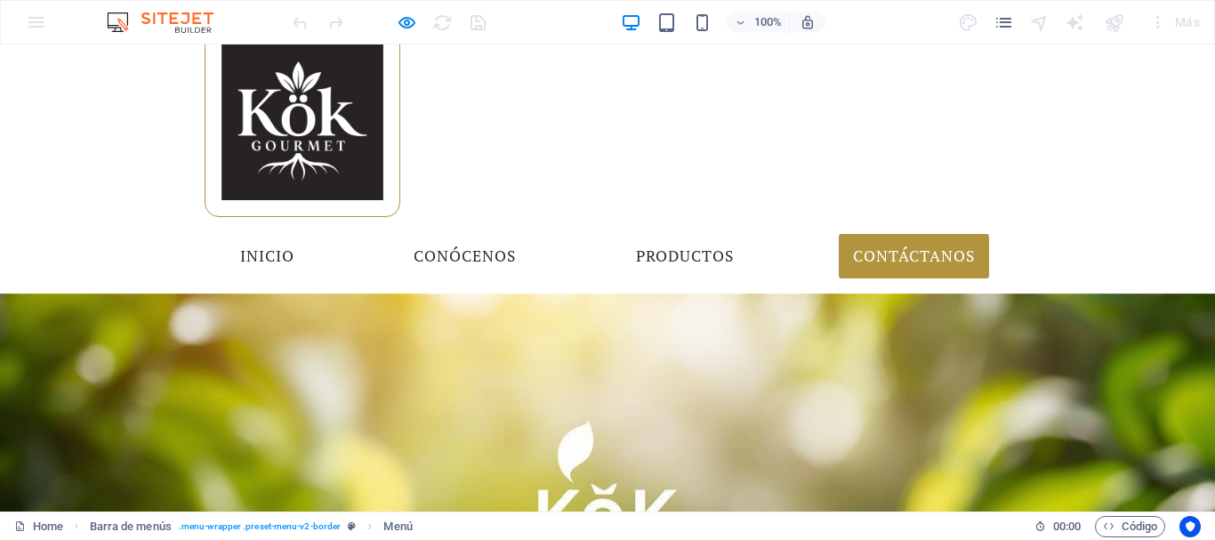
click at [887, 234] on link "Contáctanos" at bounding box center [914, 256] width 150 height 44
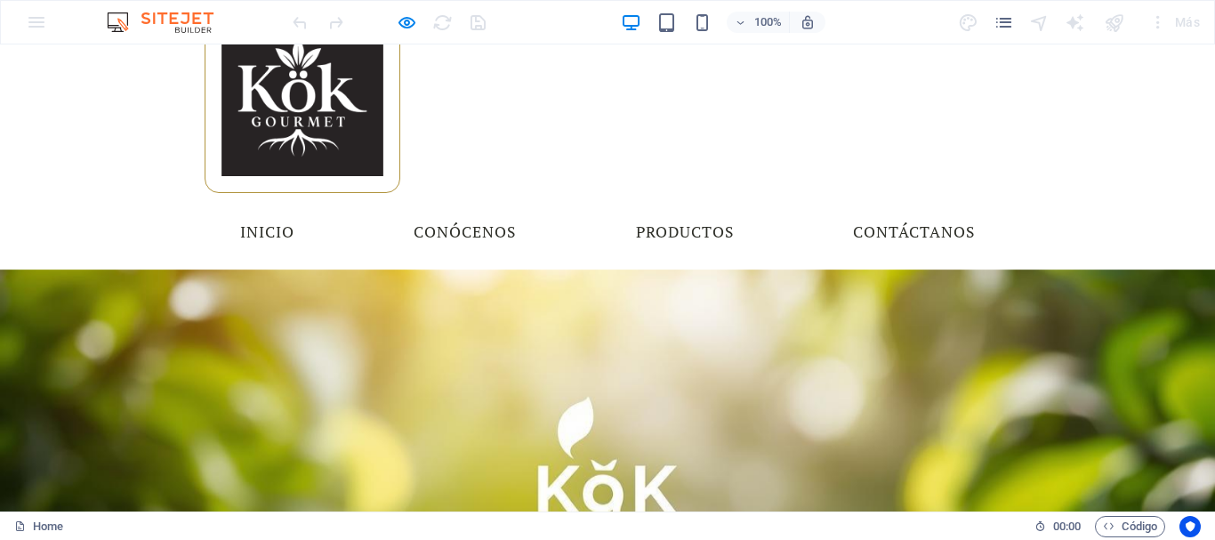
scroll to position [0, 0]
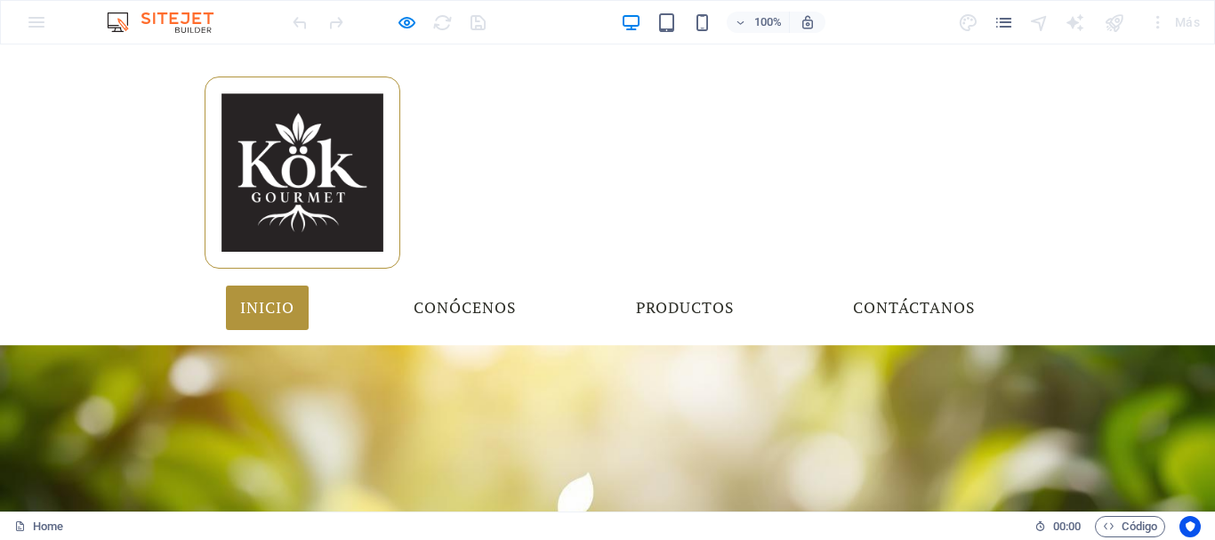
click at [309, 286] on link "Inicio" at bounding box center [267, 308] width 83 height 44
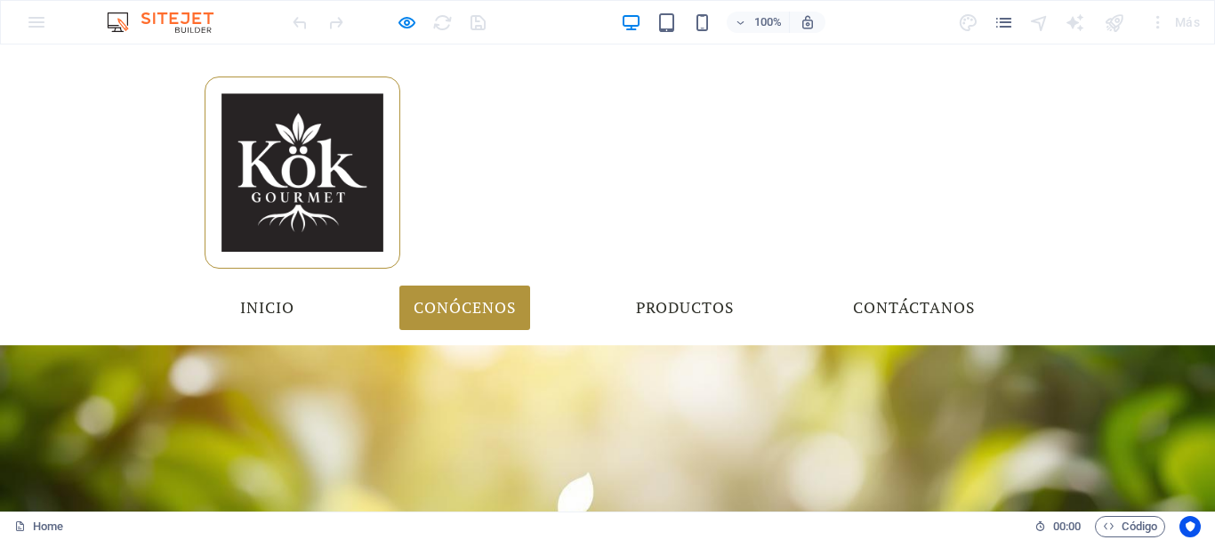
click at [513, 286] on link "Conócenos" at bounding box center [464, 308] width 131 height 44
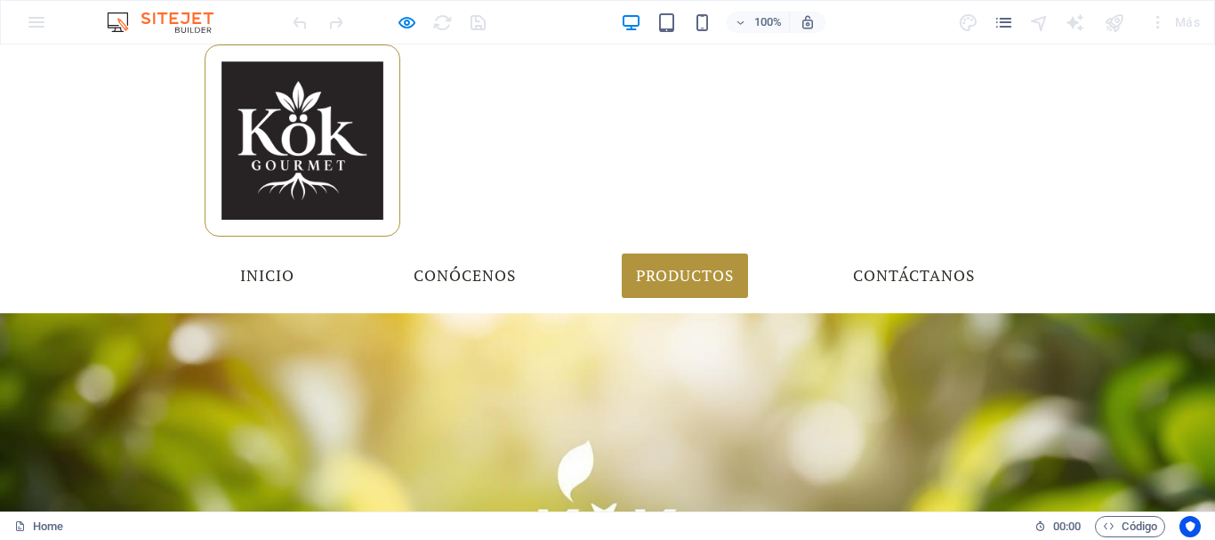
click at [737, 253] on link "Productos" at bounding box center [685, 275] width 126 height 44
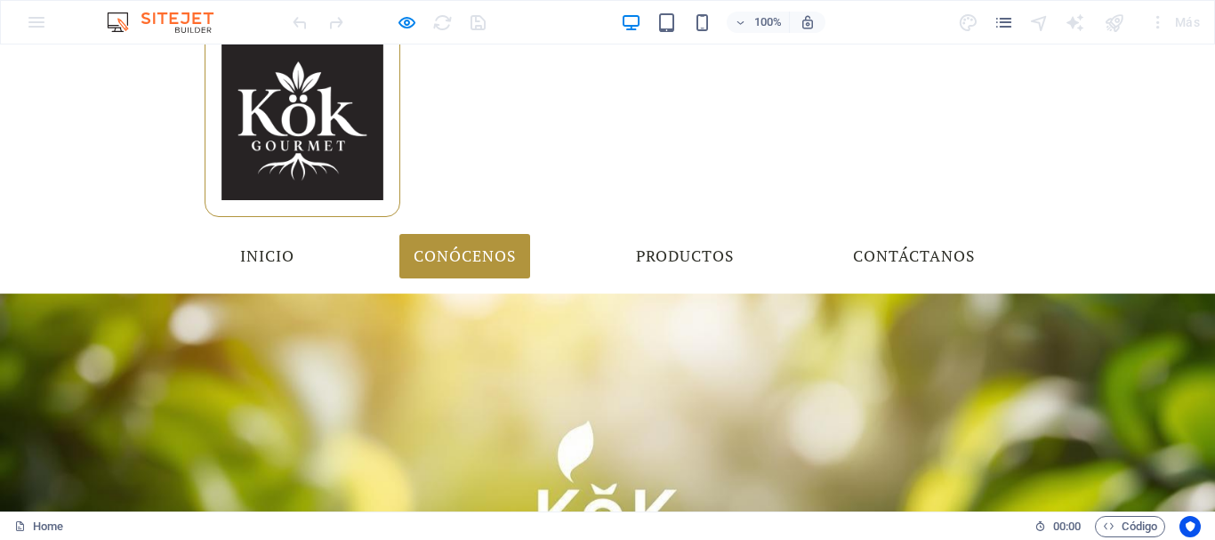
click at [530, 234] on link "Conócenos" at bounding box center [464, 256] width 131 height 44
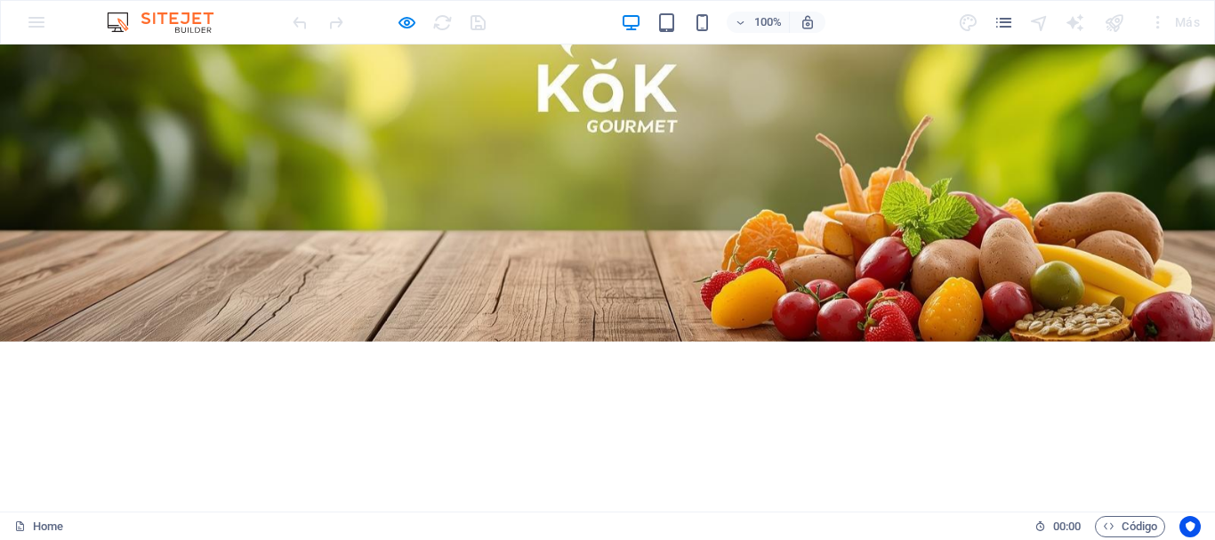
scroll to position [655, 0]
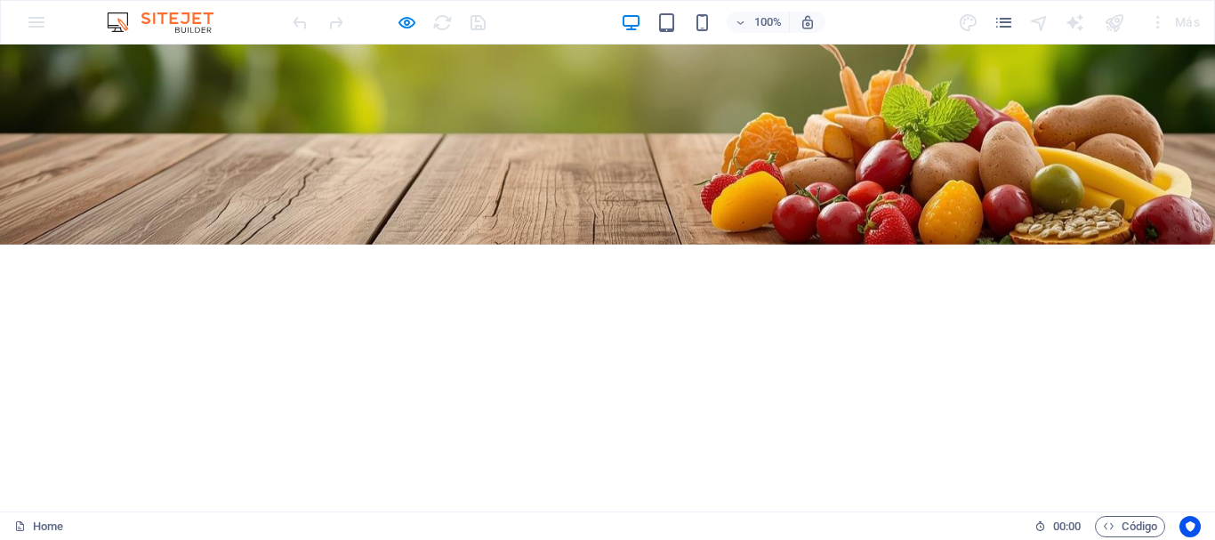
scroll to position [307, 0]
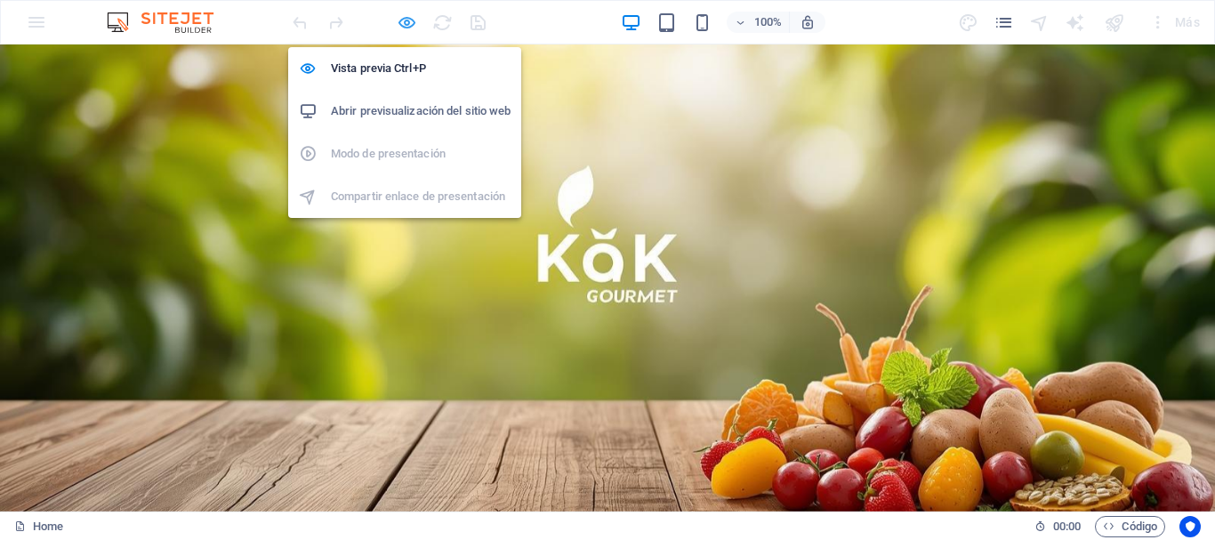
click at [408, 16] on icon "button" at bounding box center [407, 22] width 20 height 20
select select
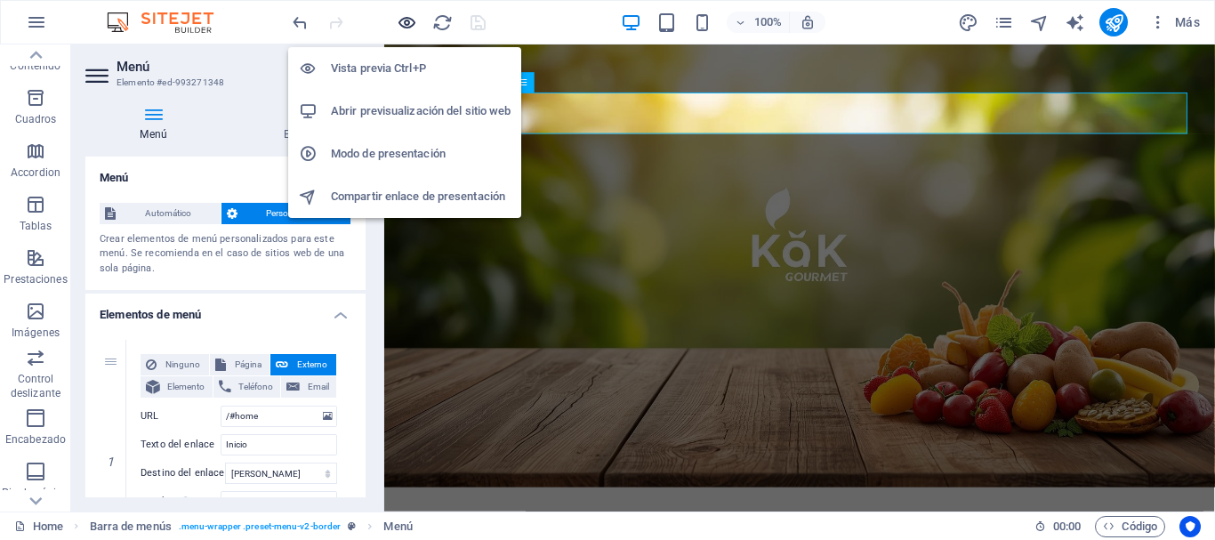
scroll to position [0, 0]
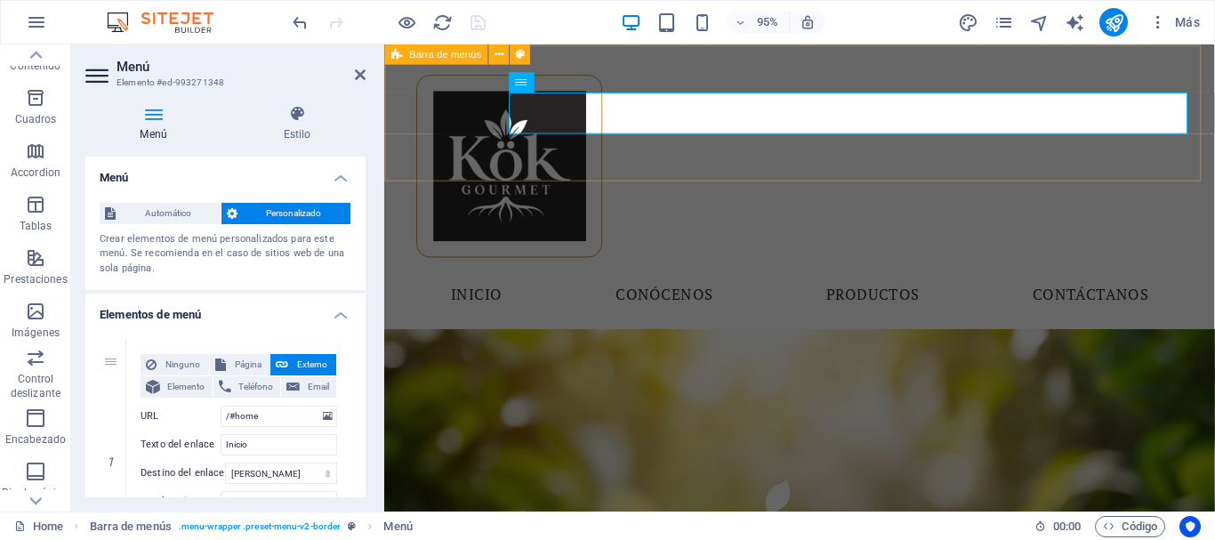
click at [653, 70] on div "Menu Inicio Conócenos Productos Contáctanos" at bounding box center [821, 194] width 873 height 298
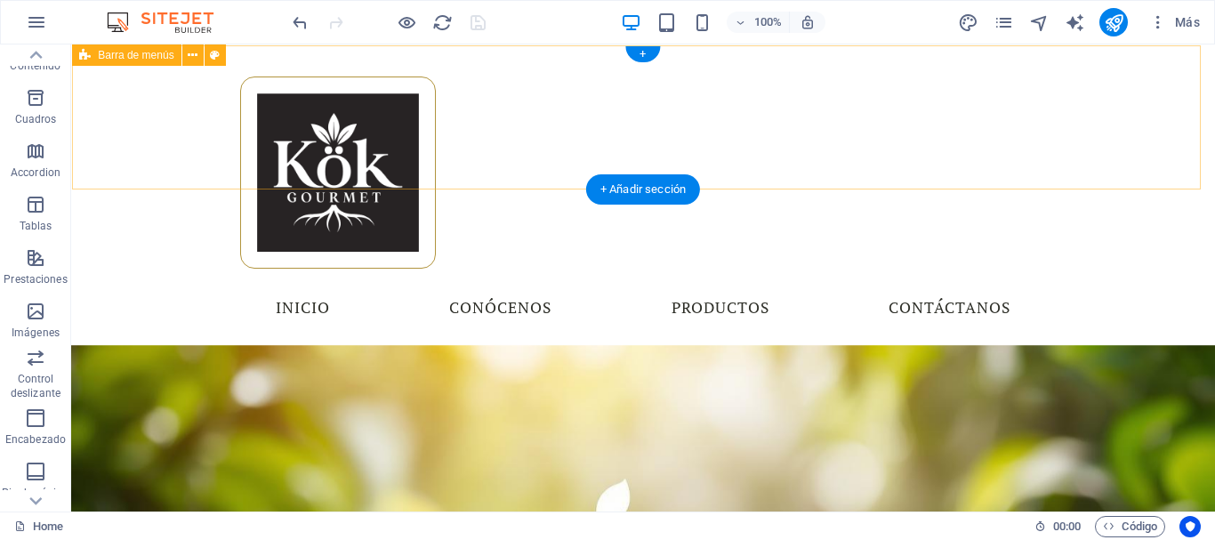
click at [173, 123] on div "Menu Inicio Conócenos Productos Contáctanos" at bounding box center [642, 194] width 1141 height 298
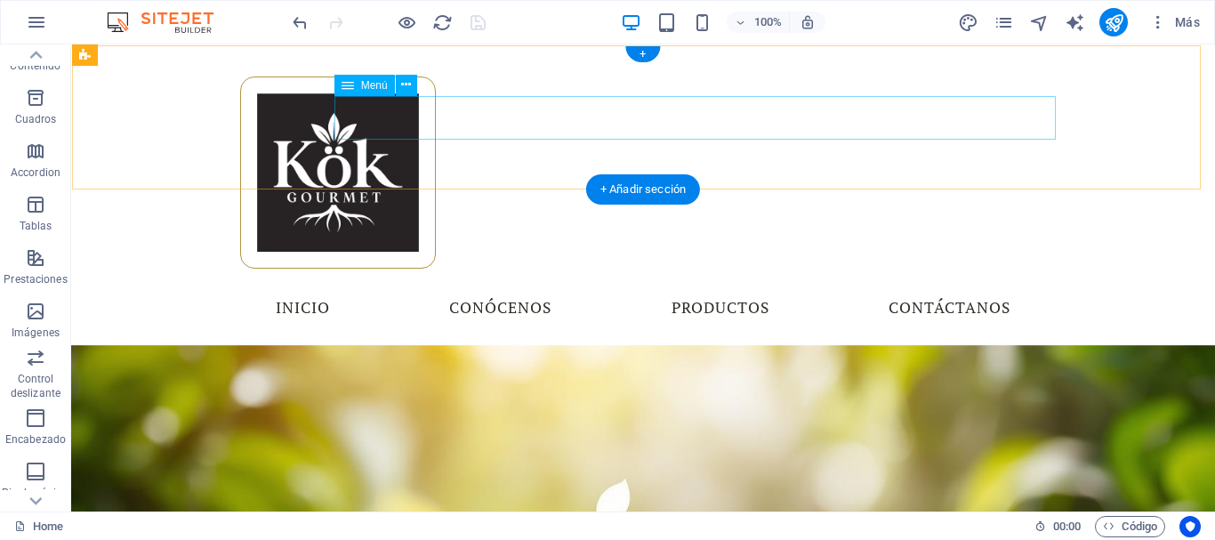
click at [810, 286] on nav "Inicio Conócenos Productos Contáctanos" at bounding box center [643, 308] width 840 height 44
select select
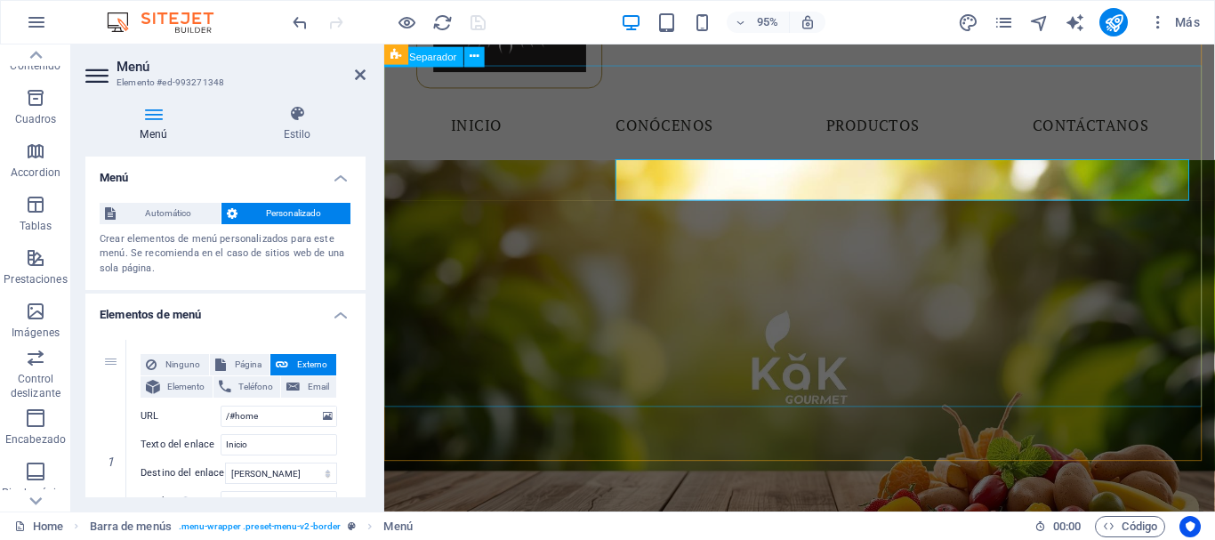
scroll to position [356, 0]
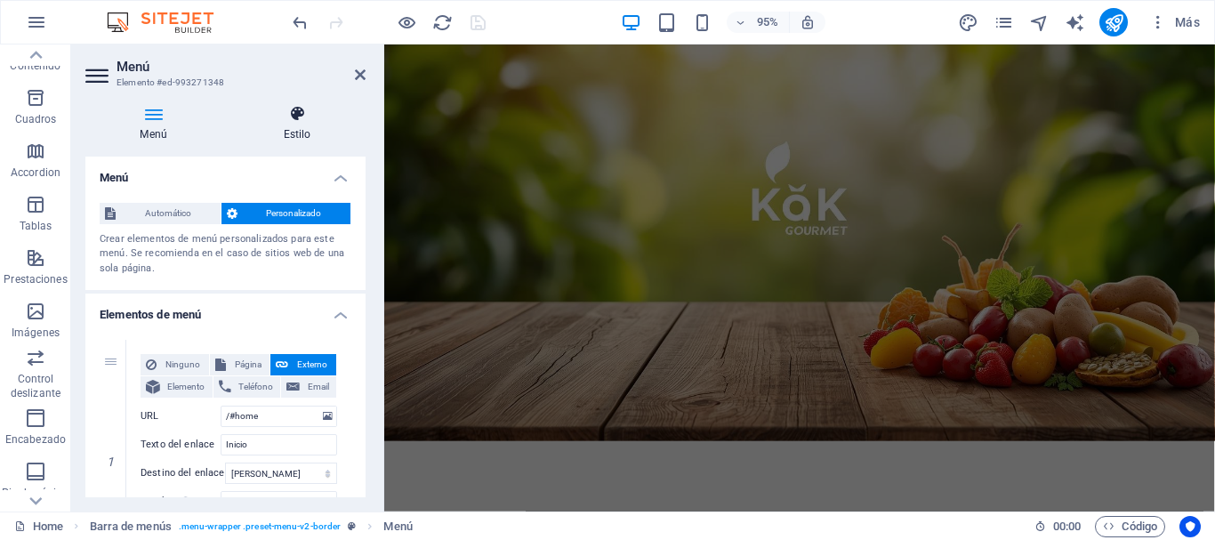
click at [299, 125] on h4 "Estilo" at bounding box center [297, 123] width 137 height 37
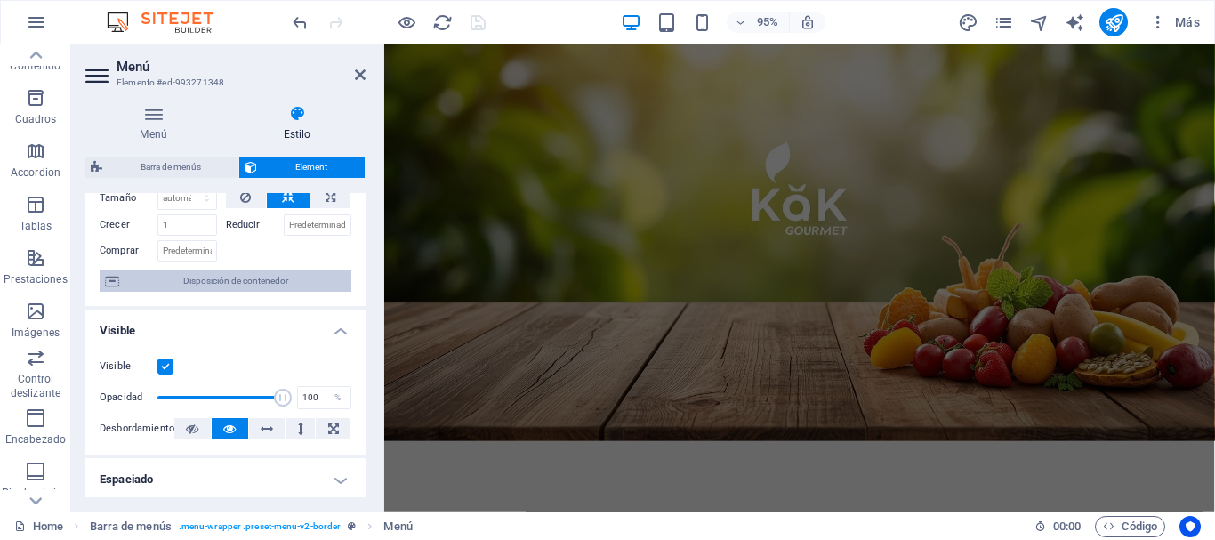
scroll to position [0, 0]
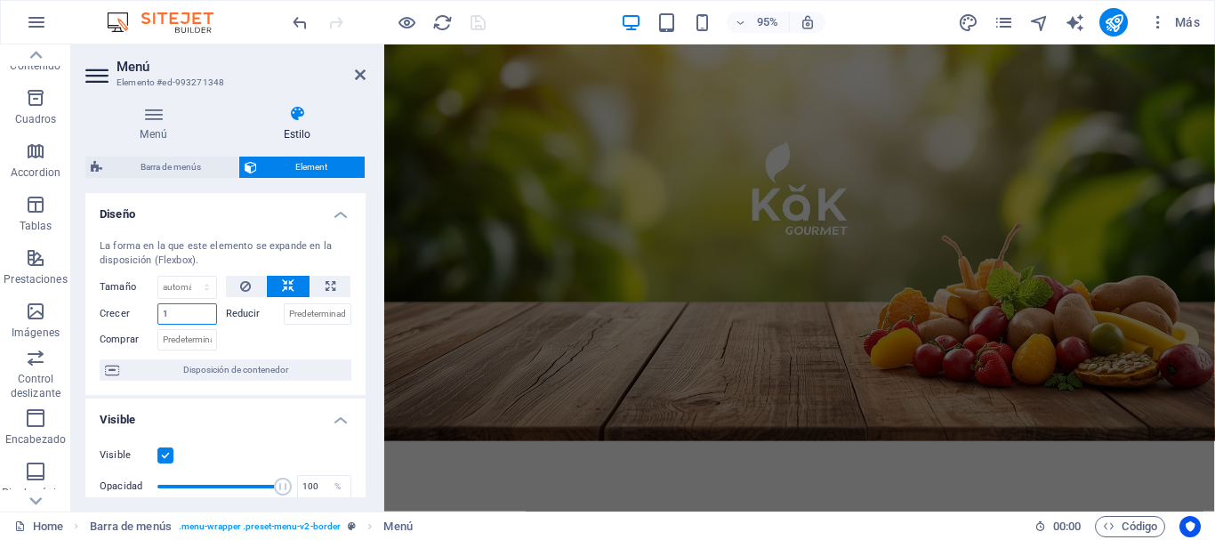
click at [166, 317] on input "1" at bounding box center [187, 313] width 60 height 21
click at [177, 316] on input "1" at bounding box center [187, 313] width 60 height 21
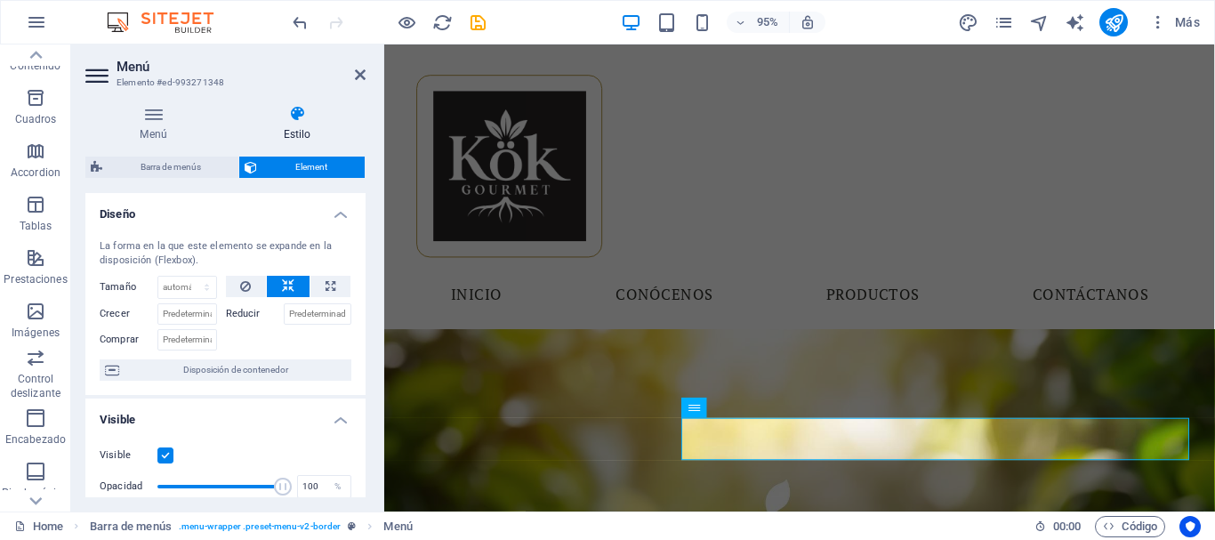
click at [241, 334] on div at bounding box center [289, 338] width 126 height 26
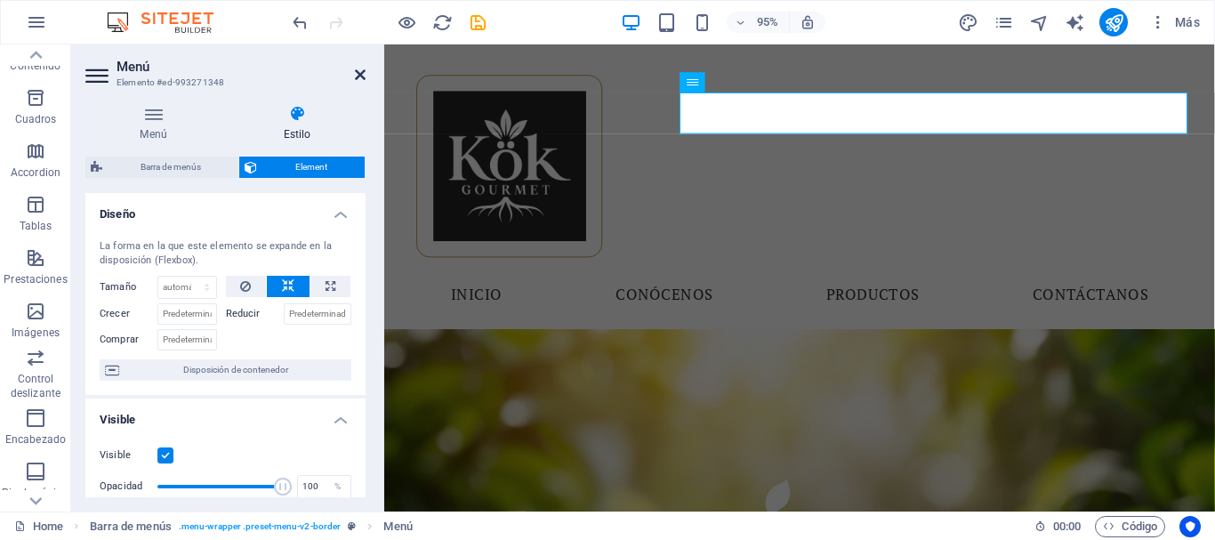
click at [363, 74] on icon at bounding box center [360, 75] width 11 height 14
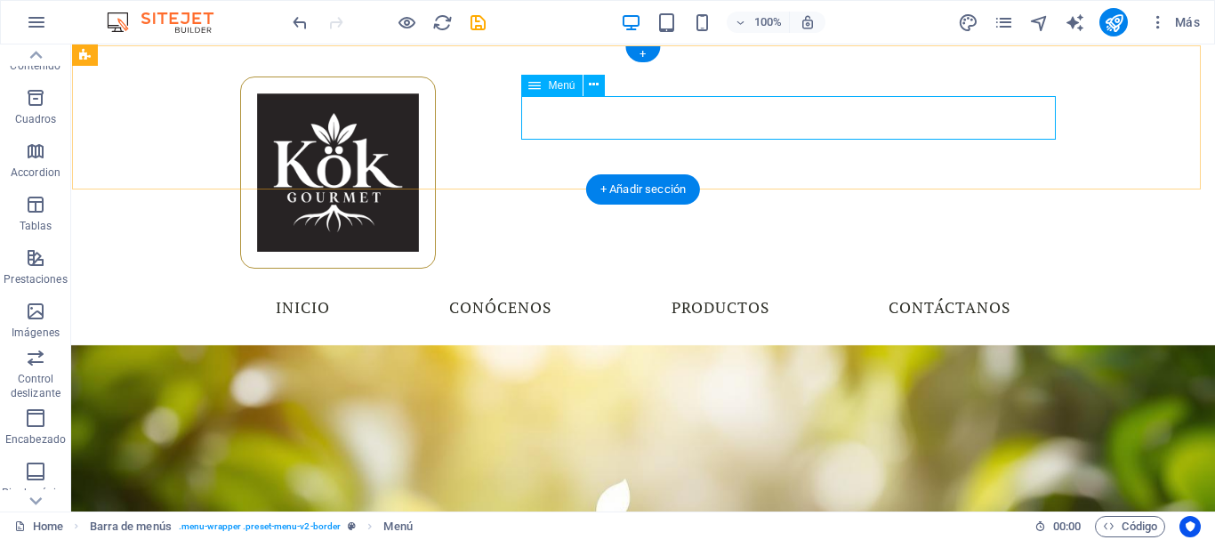
click at [612, 286] on nav "Inicio Conócenos Productos Contáctanos" at bounding box center [643, 308] width 840 height 44
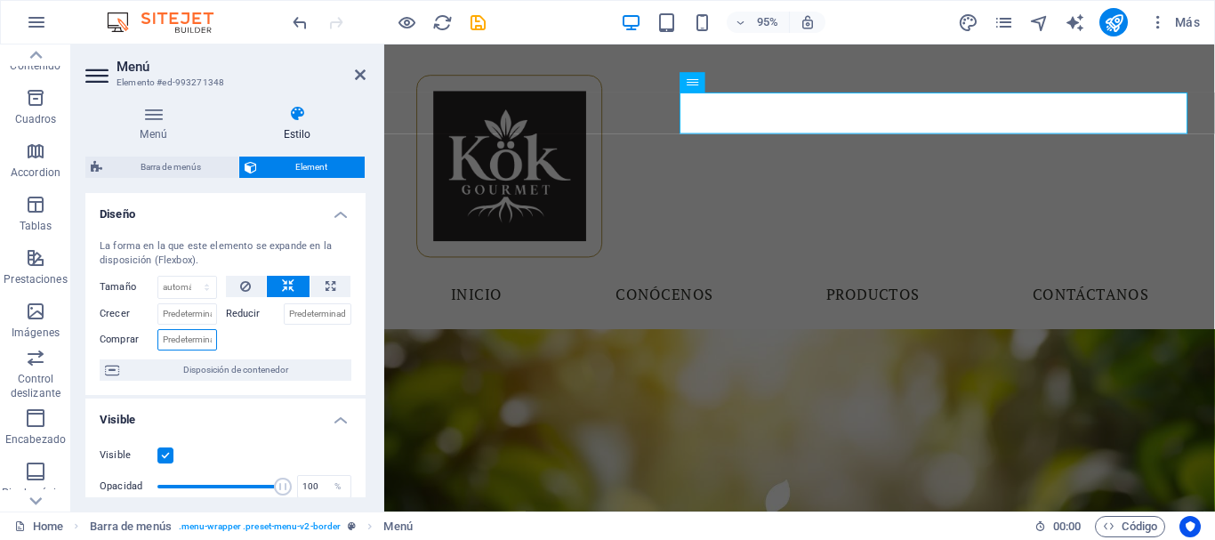
click at [193, 341] on input "Comprar" at bounding box center [187, 339] width 60 height 21
click at [265, 331] on div at bounding box center [289, 338] width 126 height 26
click at [181, 333] on input "11" at bounding box center [187, 339] width 60 height 21
type input "1"
click at [269, 334] on div at bounding box center [289, 338] width 126 height 26
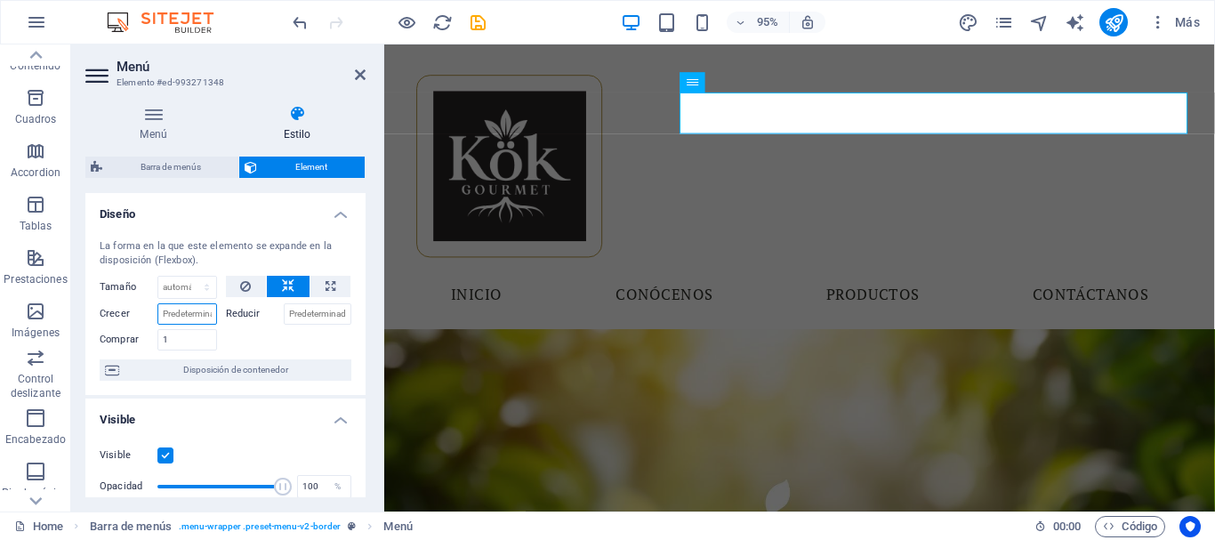
click at [182, 312] on input "Crecer" at bounding box center [187, 313] width 60 height 21
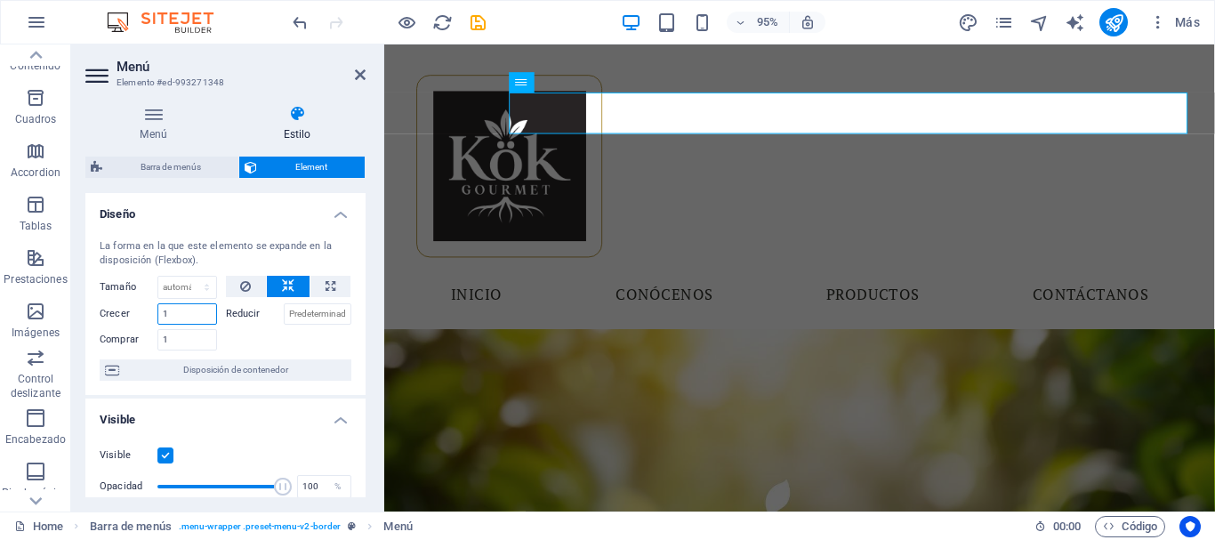
type input "1"
click at [283, 334] on div at bounding box center [289, 338] width 126 height 26
click at [310, 310] on input "Reducir" at bounding box center [318, 313] width 68 height 21
type input "1"
click at [324, 342] on div at bounding box center [289, 338] width 126 height 26
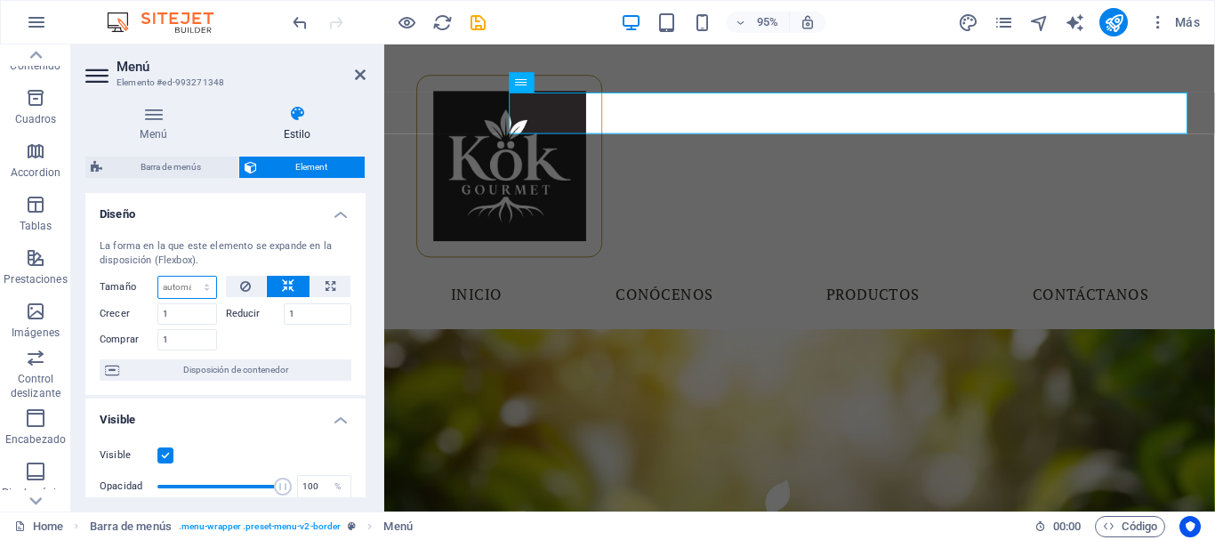
click at [189, 291] on select "Predeterminado automático px % 1/1 1/2 1/3 1/4 1/5 1/6 1/7 1/8 1/9 1/10" at bounding box center [187, 287] width 58 height 21
select select "1/10"
click at [189, 277] on select "Predeterminado automático px % 1/1 1/2 1/3 1/4 1/5 1/6 1/7 1/8 1/9 1/10" at bounding box center [187, 287] width 58 height 21
type input "10"
click at [211, 300] on div "Crecer 1" at bounding box center [163, 312] width 126 height 26
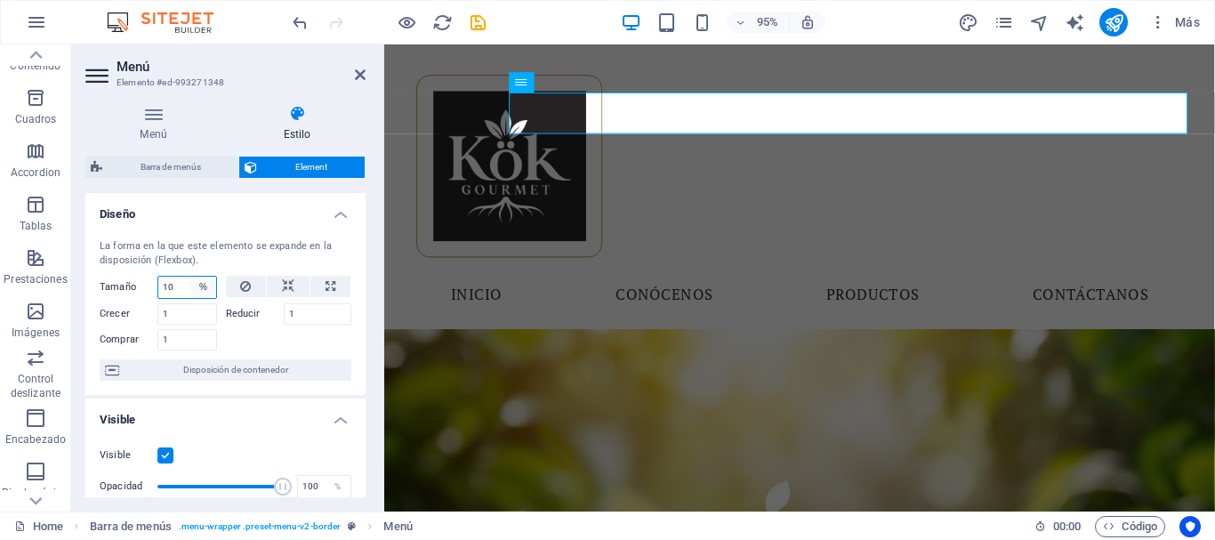
click at [196, 282] on select "Predeterminado automático px % 1/1 1/2 1/3 1/4 1/5 1/6 1/7 1/8 1/9 1/10" at bounding box center [203, 287] width 25 height 21
select select "1/1"
click at [191, 277] on select "Predeterminado automático px % 1/1 1/2 1/3 1/4 1/5 1/6 1/7 1/8 1/9 1/10" at bounding box center [203, 287] width 25 height 21
type input "100"
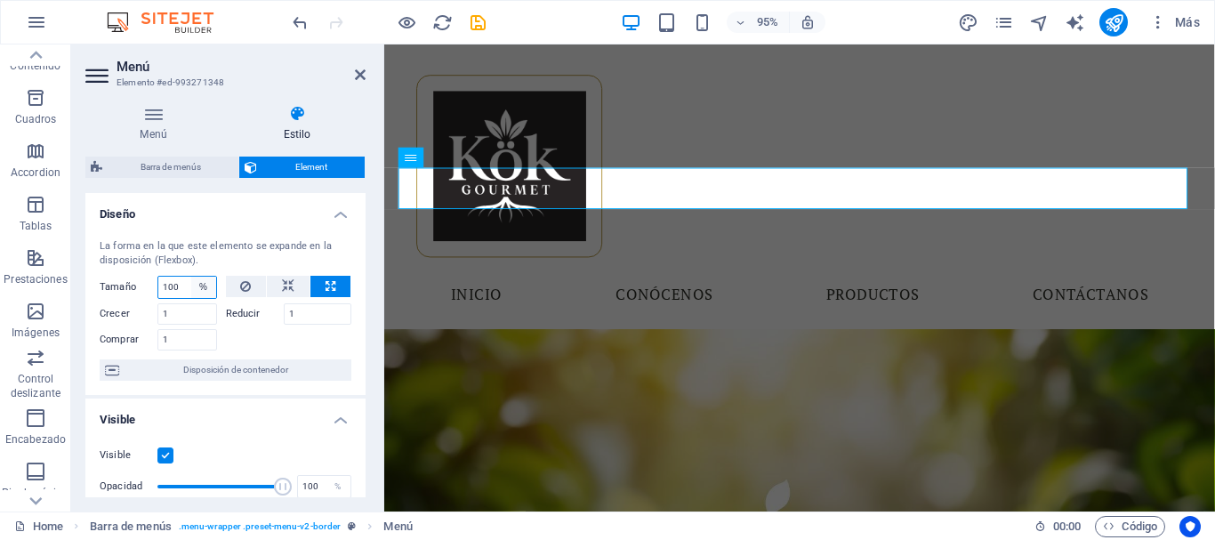
click at [203, 286] on select "Predeterminado automático px % 1/1 1/2 1/3 1/4 1/5 1/6 1/7 1/8 1/9 1/10" at bounding box center [203, 287] width 25 height 21
select select "px"
click at [191, 277] on select "Predeterminado automático px % 1/1 1/2 1/3 1/4 1/5 1/6 1/7 1/8 1/9 1/10" at bounding box center [203, 287] width 25 height 21
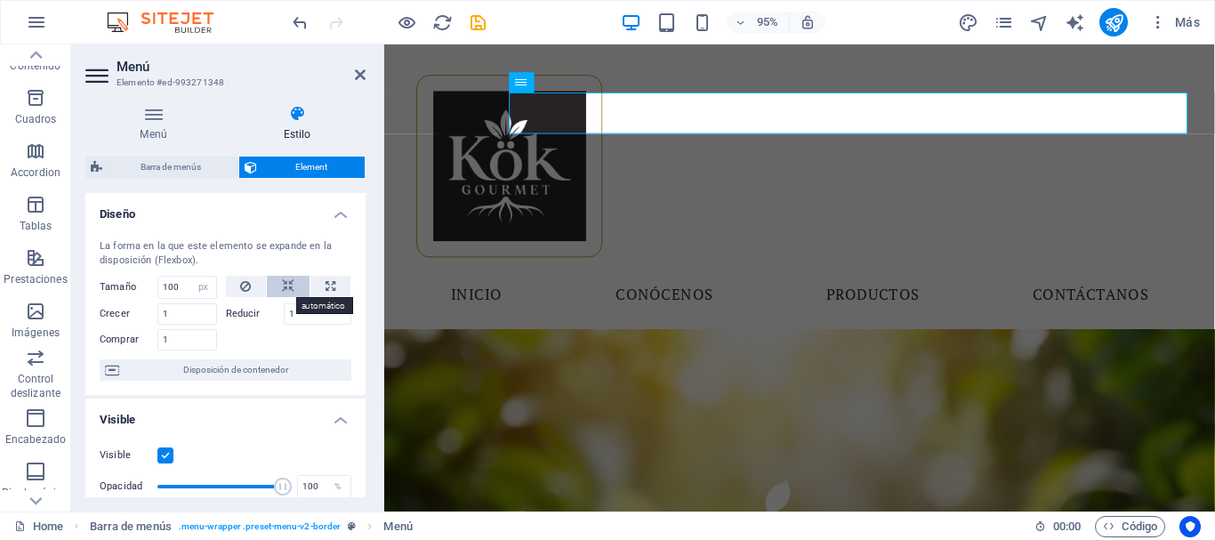
click at [286, 292] on icon at bounding box center [288, 286] width 12 height 21
select select "DISABLED_OPTION_VALUE"
click at [337, 294] on button at bounding box center [330, 286] width 40 height 21
type input "100"
select select "%"
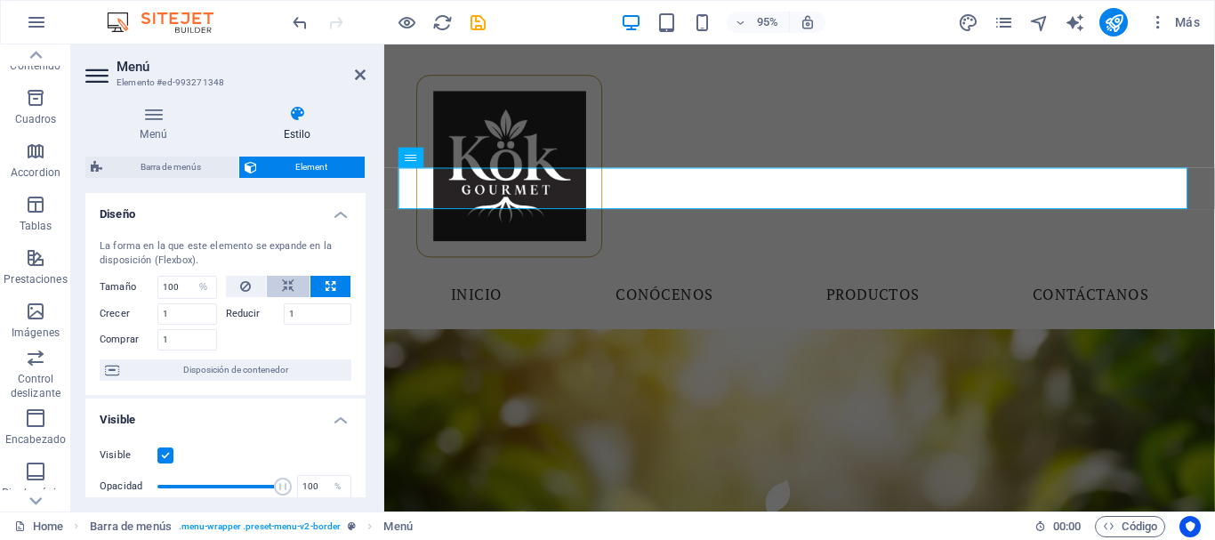
click at [298, 293] on button at bounding box center [288, 286] width 43 height 21
select select "DISABLED_OPTION_VALUE"
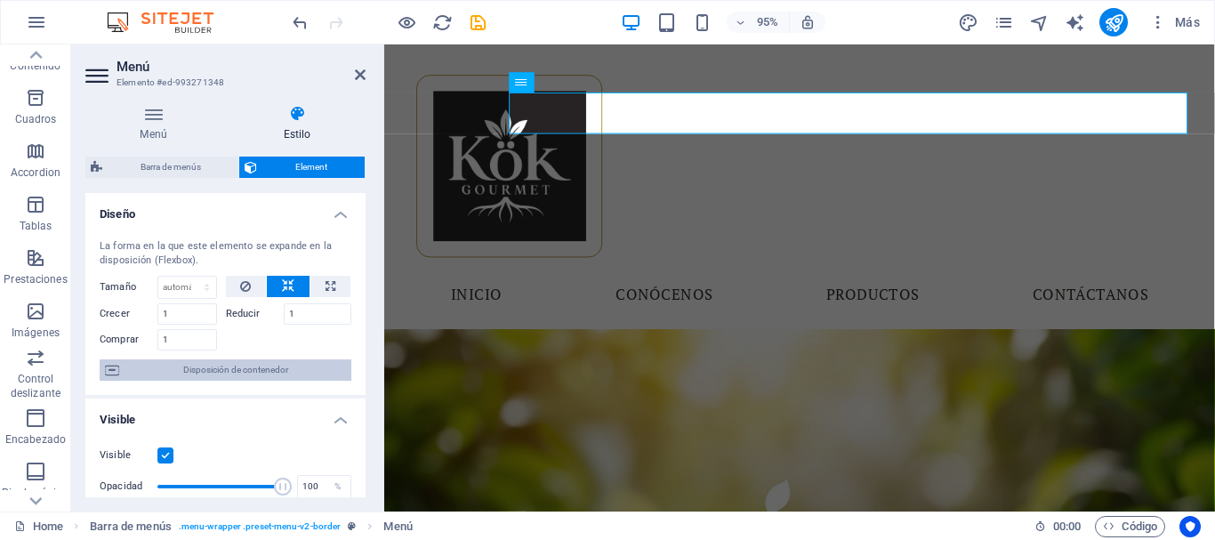
click at [198, 380] on span "Disposición de contenedor" at bounding box center [235, 369] width 221 height 21
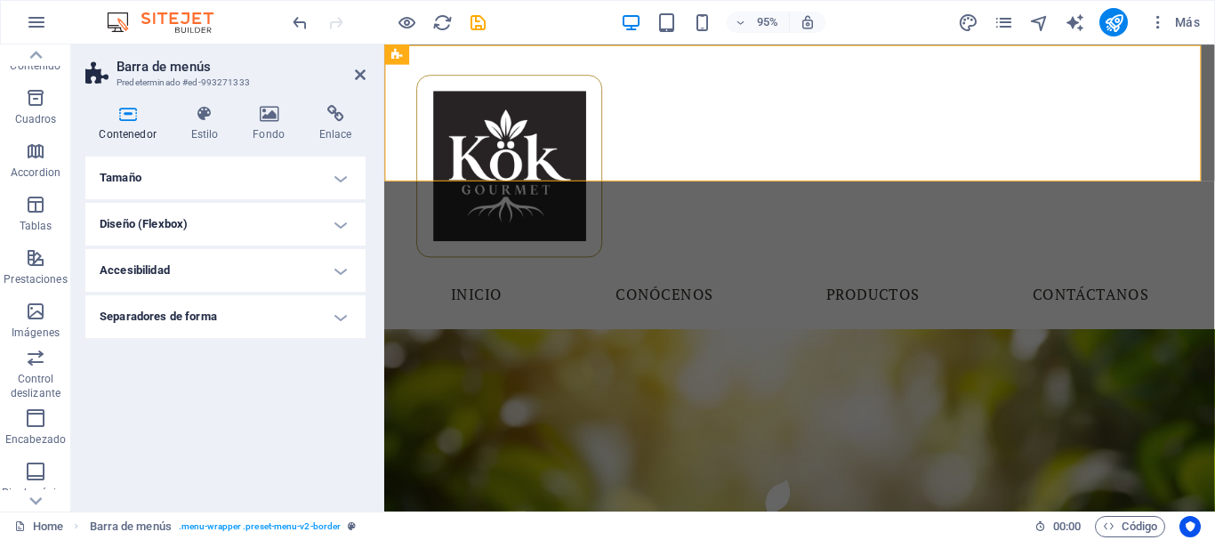
click at [239, 219] on h4 "Diseño (Flexbox)" at bounding box center [225, 224] width 280 height 43
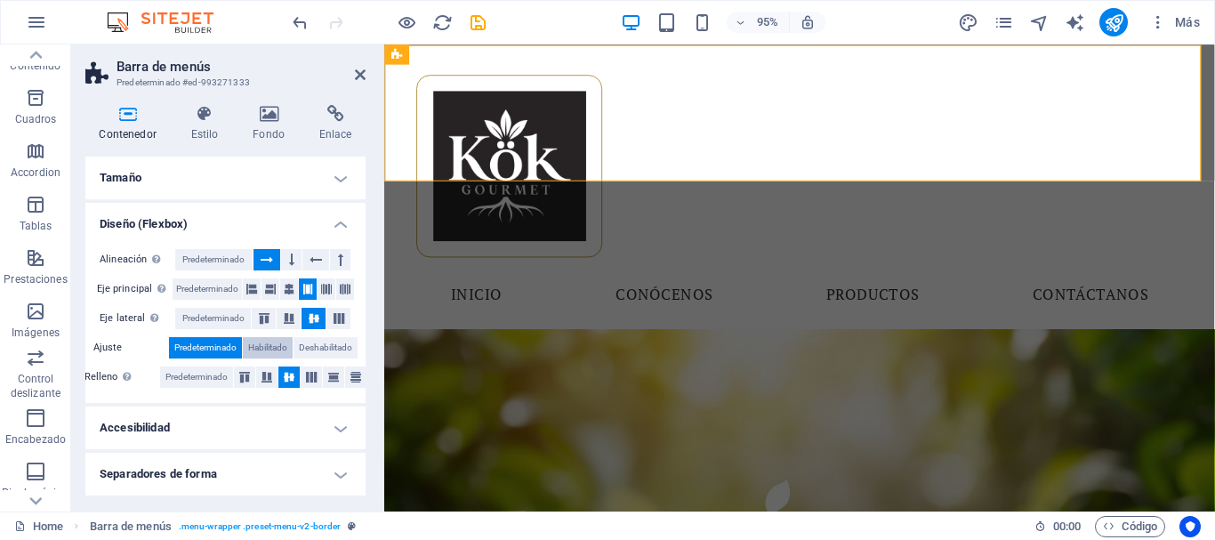
click at [266, 346] on span "Habilitado" at bounding box center [267, 347] width 39 height 21
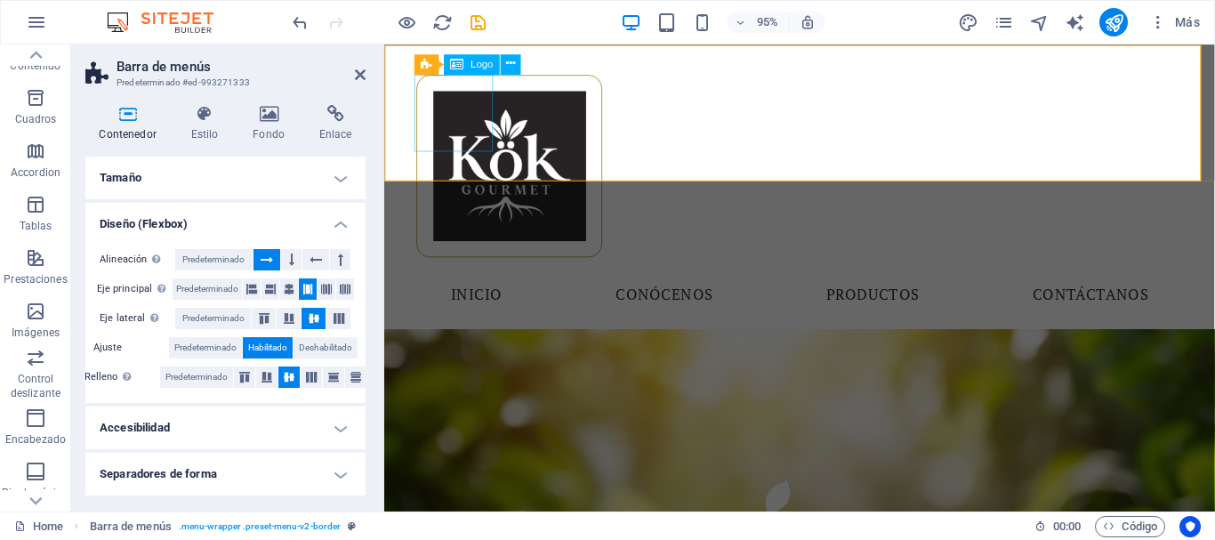
click at [436, 110] on div at bounding box center [821, 172] width 806 height 192
click at [131, 175] on h4 "Tamaño" at bounding box center [225, 178] width 280 height 43
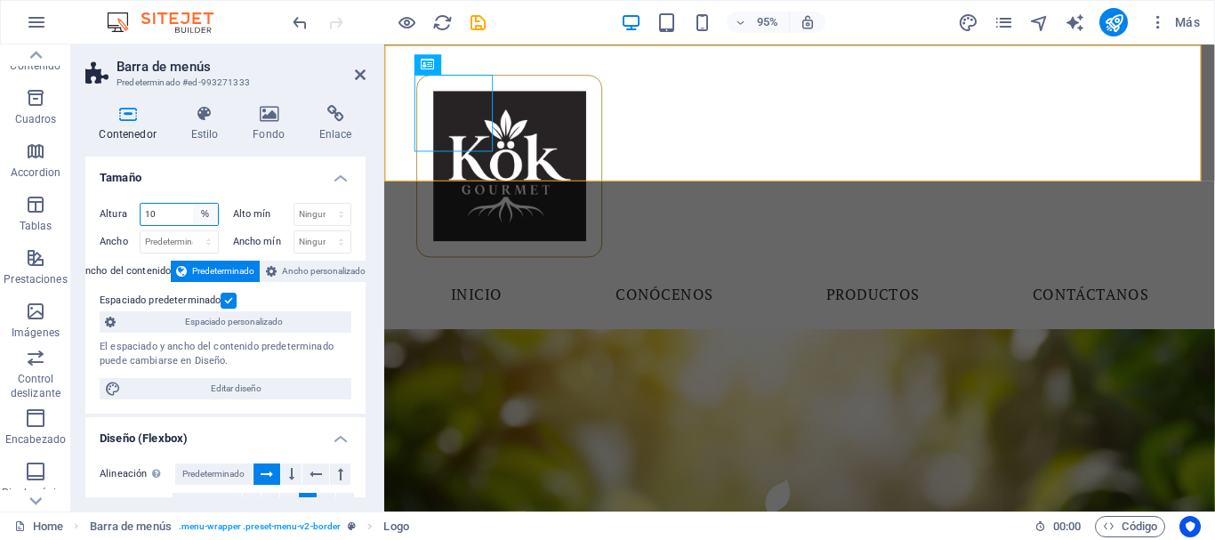
click at [194, 216] on select "Predeterminado px rem % vh vw" at bounding box center [205, 214] width 25 height 21
click at [193, 204] on select "Predeterminado px rem % vh vw" at bounding box center [205, 214] width 25 height 21
click at [222, 296] on label at bounding box center [229, 301] width 16 height 16
click at [0, 0] on input "Espaciado predeterminado" at bounding box center [0, 0] width 0 height 0
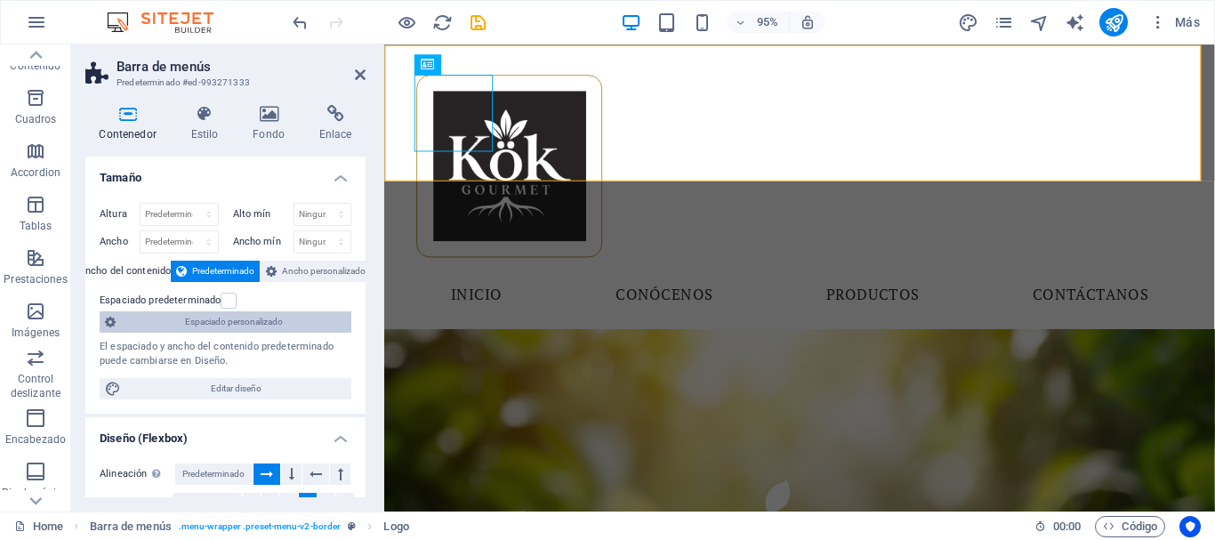
click at [222, 318] on span "Espaciado personalizado" at bounding box center [233, 321] width 225 height 21
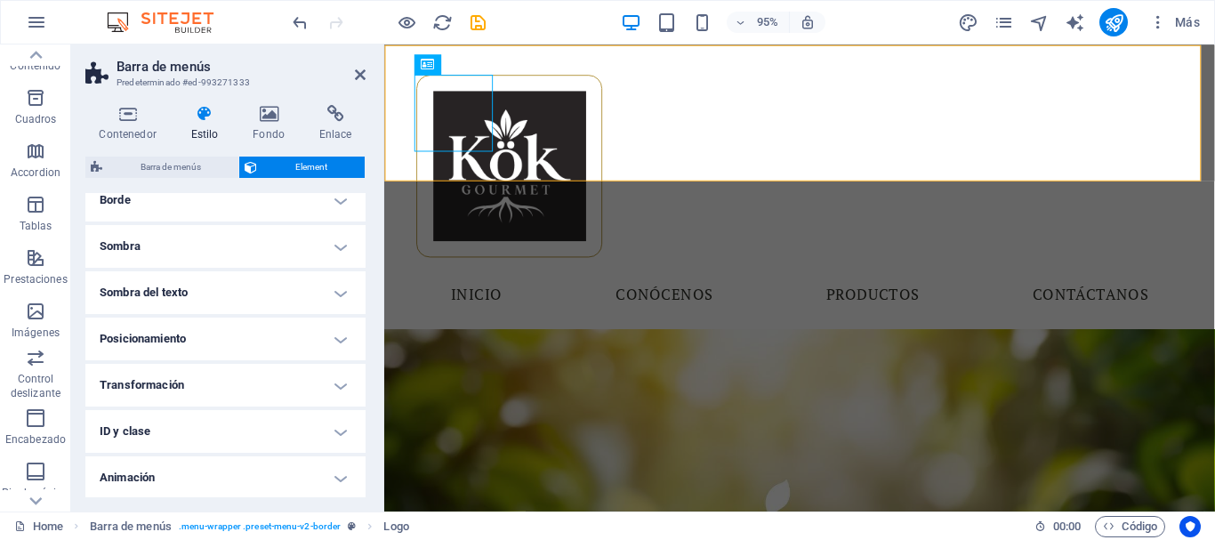
scroll to position [226, 0]
click at [186, 394] on h4 "ID y clase" at bounding box center [225, 383] width 280 height 43
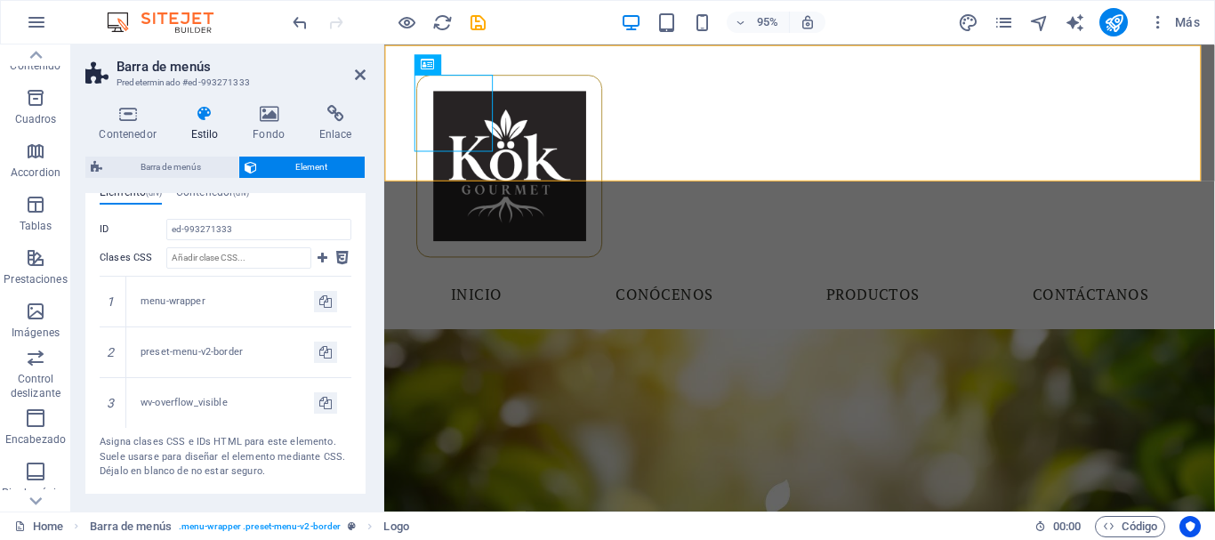
scroll to position [537, 0]
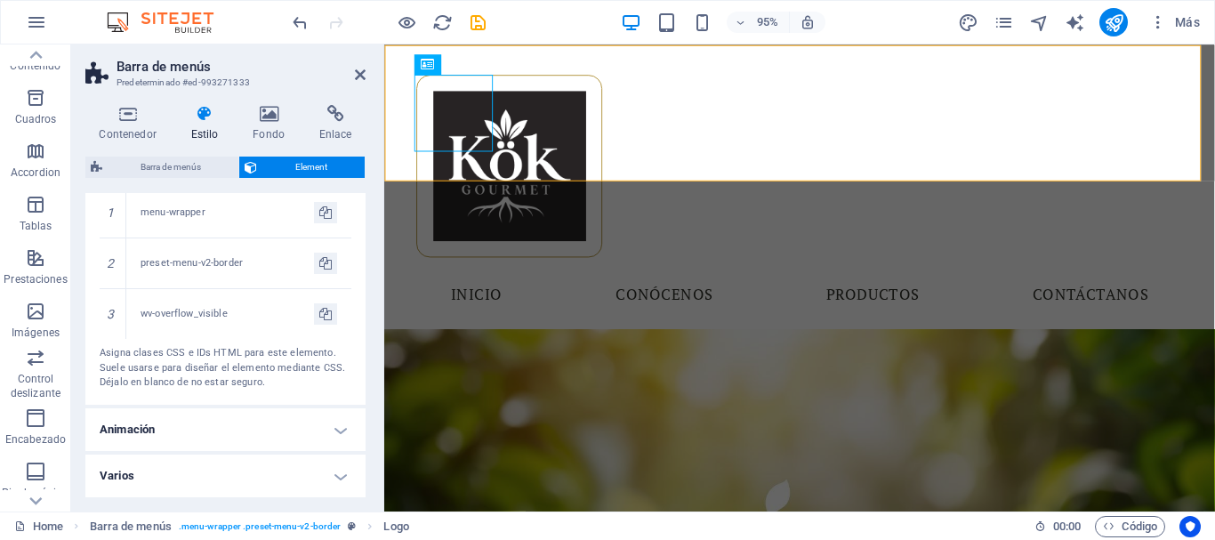
click at [149, 430] on h4 "Animación" at bounding box center [225, 429] width 280 height 43
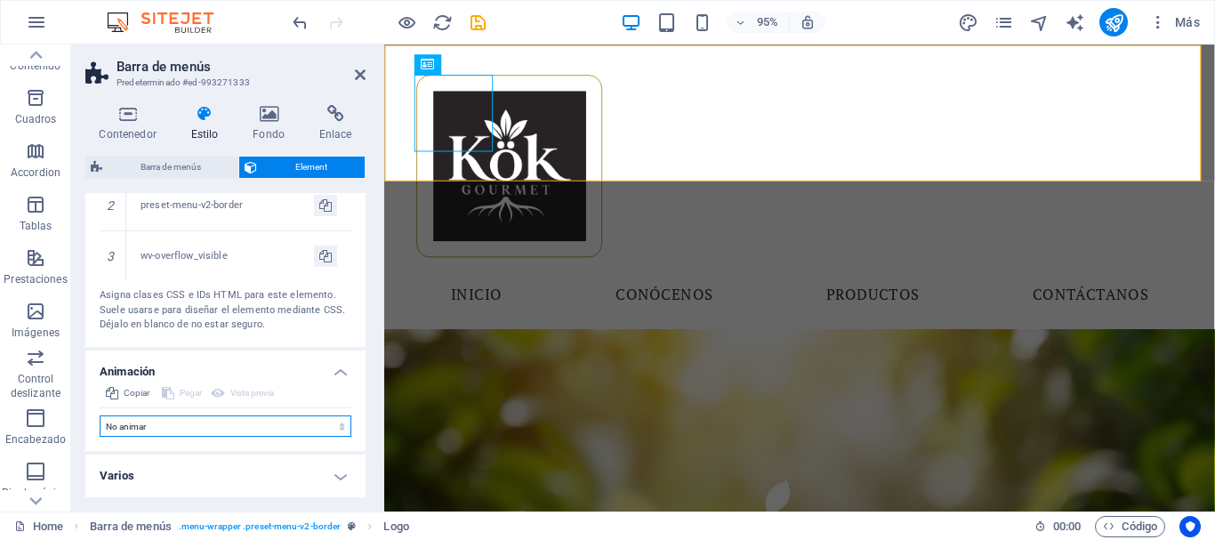
click at [179, 426] on select "No animar Mostrar / Ocultar Subir/bajar Acercar/alejar Deslizar de izquierda a …" at bounding box center [226, 425] width 252 height 21
click at [100, 437] on select "No animar Mostrar / Ocultar Subir/bajar Acercar/alejar Deslizar de izquierda a …" at bounding box center [226, 425] width 252 height 21
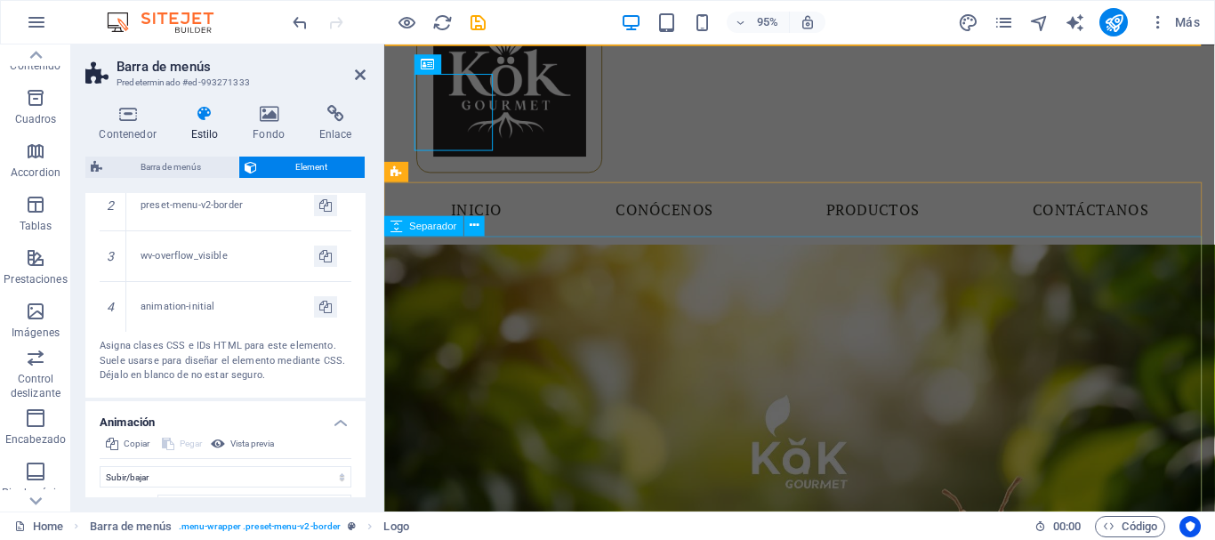
scroll to position [0, 0]
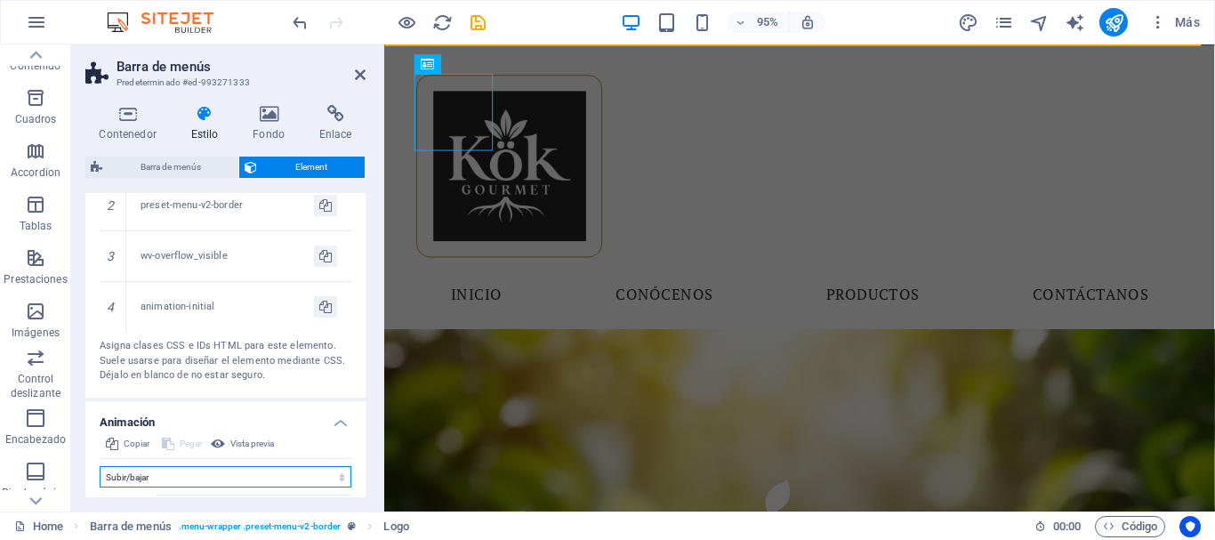
click at [223, 466] on select "No animar Mostrar / Ocultar Subir/bajar Acercar/alejar Deslizar de izquierda a …" at bounding box center [226, 476] width 252 height 21
click at [100, 466] on select "No animar Mostrar / Ocultar Subir/bajar Acercar/alejar Deslizar de izquierda a …" at bounding box center [226, 476] width 252 height 21
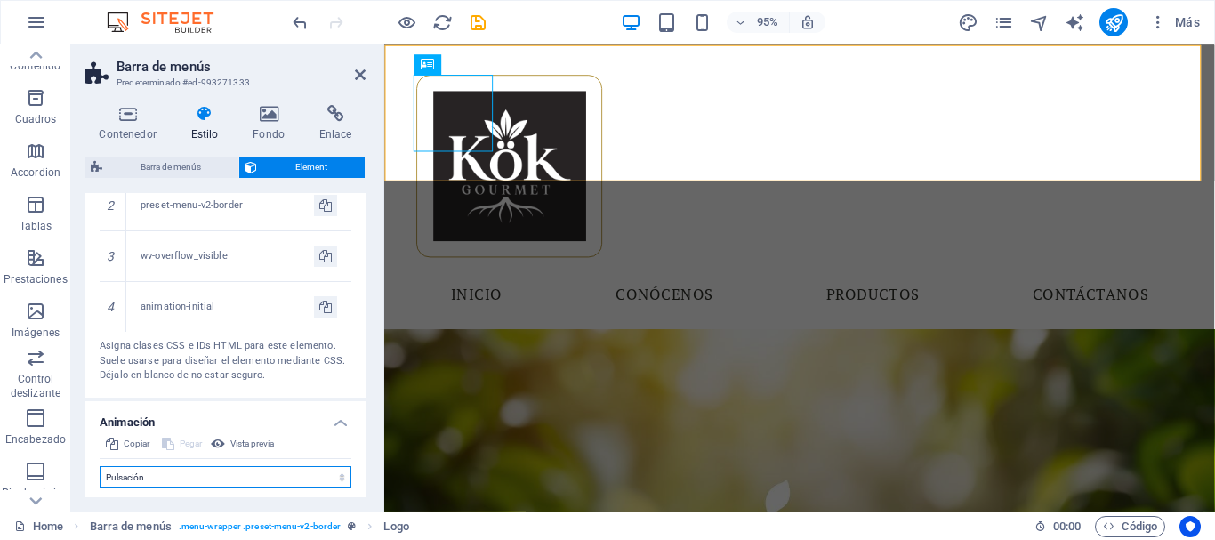
click at [229, 467] on select "No animar Mostrar / Ocultar Subir/bajar Acercar/alejar Deslizar de izquierda a …" at bounding box center [226, 476] width 252 height 21
click at [100, 466] on select "No animar Mostrar / Ocultar Subir/bajar Acercar/alejar Deslizar de izquierda a …" at bounding box center [226, 476] width 252 height 21
click at [190, 473] on select "No animar Mostrar / Ocultar Subir/bajar Acercar/alejar Deslizar de izquierda a …" at bounding box center [226, 476] width 252 height 21
click at [100, 466] on select "No animar Mostrar / Ocultar Subir/bajar Acercar/alejar Deslizar de izquierda a …" at bounding box center [226, 476] width 252 height 21
click at [218, 471] on select "No animar Mostrar / Ocultar Subir/bajar Acercar/alejar Deslizar de izquierda a …" at bounding box center [226, 476] width 252 height 21
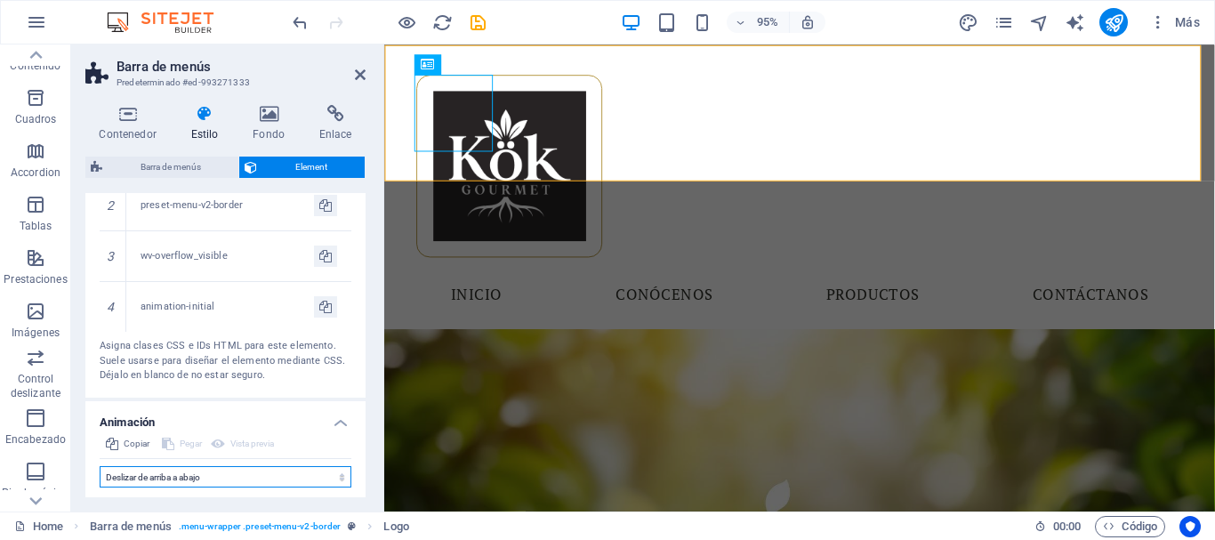
click at [100, 466] on select "No animar Mostrar / Ocultar Subir/bajar Acercar/alejar Deslizar de izquierda a …" at bounding box center [226, 476] width 252 height 21
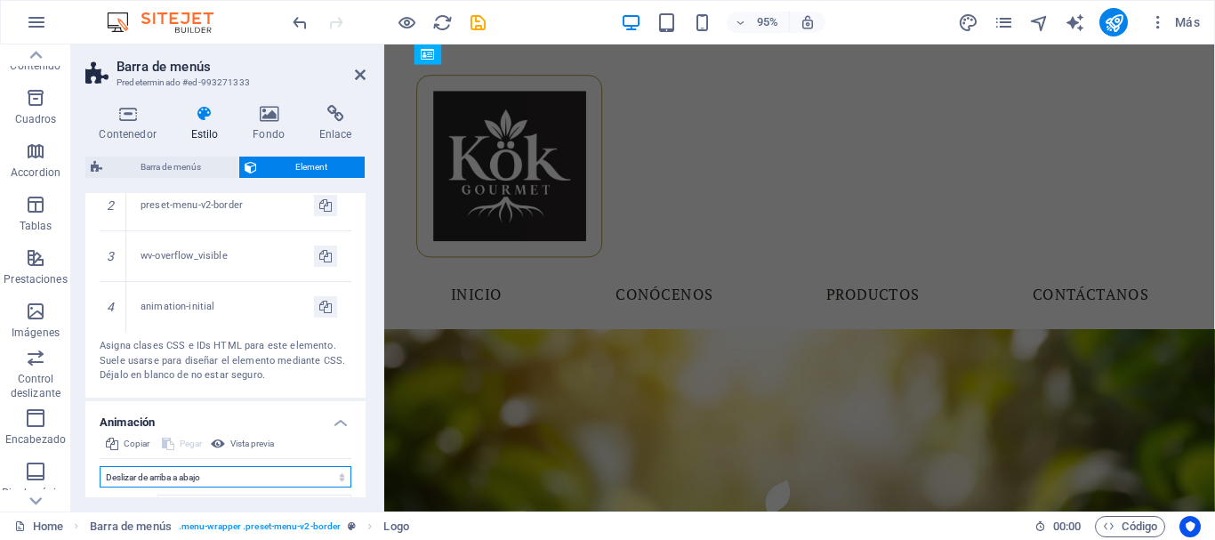
click at [163, 471] on select "No animar Mostrar / Ocultar Subir/bajar Acercar/alejar Deslizar de izquierda a …" at bounding box center [226, 476] width 252 height 21
click at [100, 466] on select "No animar Mostrar / Ocultar Subir/bajar Acercar/alejar Deslizar de izquierda a …" at bounding box center [226, 476] width 252 height 21
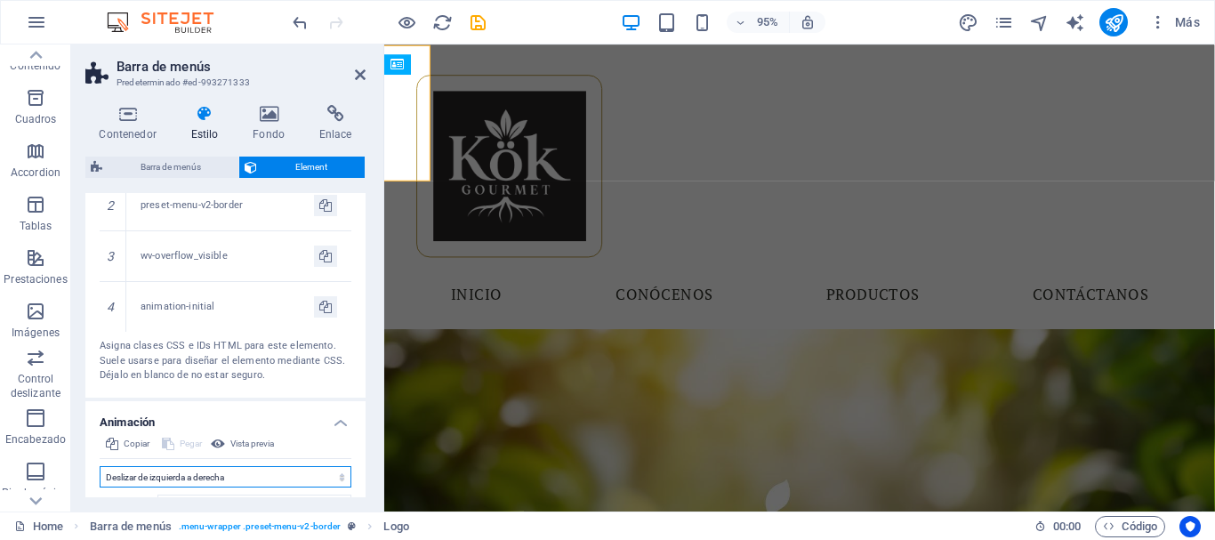
click at [157, 482] on select "No animar Mostrar / Ocultar Subir/bajar Acercar/alejar Deslizar de izquierda a …" at bounding box center [226, 476] width 252 height 21
click at [100, 466] on select "No animar Mostrar / Ocultar Subir/bajar Acercar/alejar Deslizar de izquierda a …" at bounding box center [226, 476] width 252 height 21
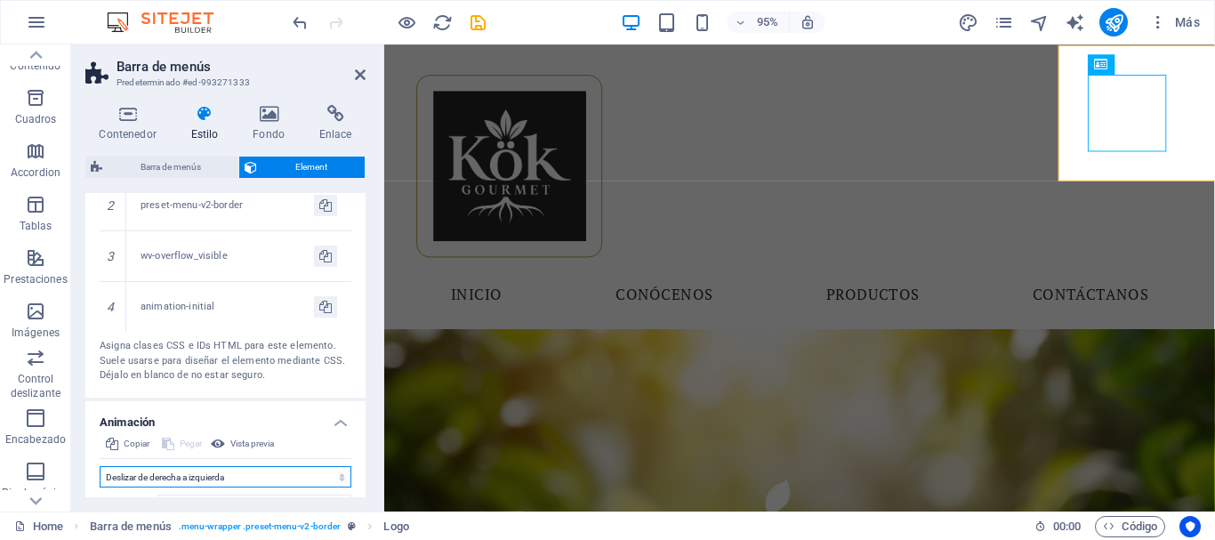
click at [200, 466] on select "No animar Mostrar / Ocultar Subir/bajar Acercar/alejar Deslizar de izquierda a …" at bounding box center [226, 476] width 252 height 21
click at [100, 466] on select "No animar Mostrar / Ocultar Subir/bajar Acercar/alejar Deslizar de izquierda a …" at bounding box center [226, 476] width 252 height 21
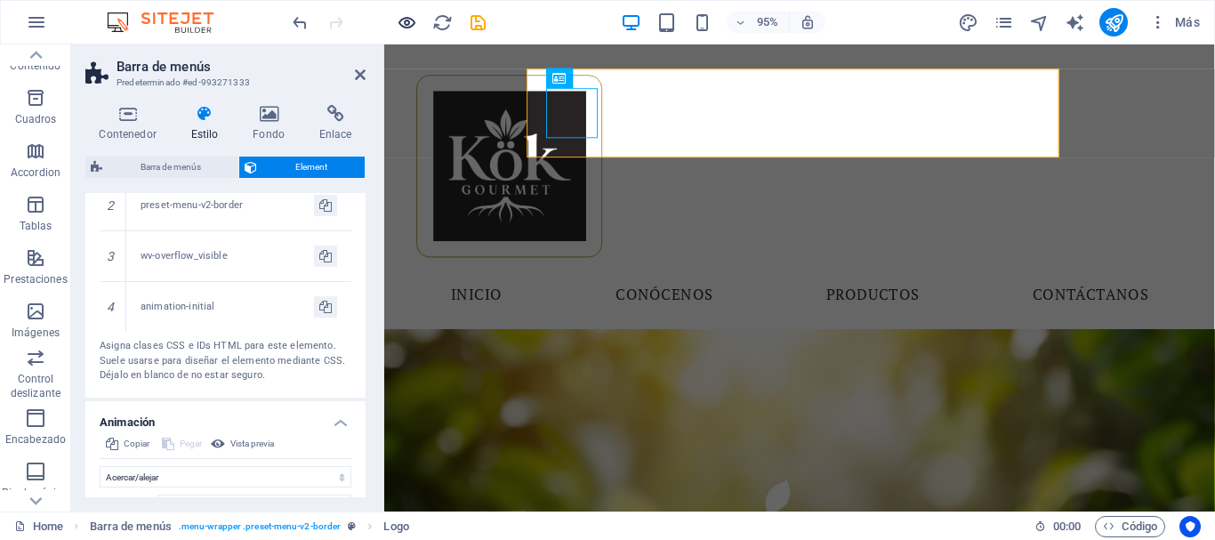
click at [397, 30] on icon "button" at bounding box center [407, 22] width 20 height 20
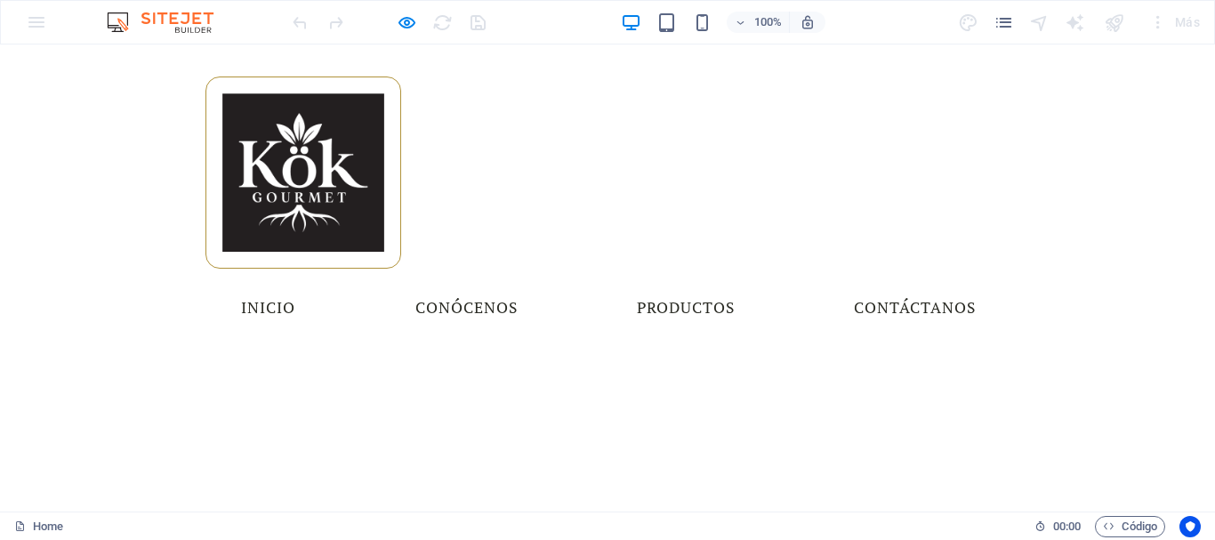
scroll to position [445, 0]
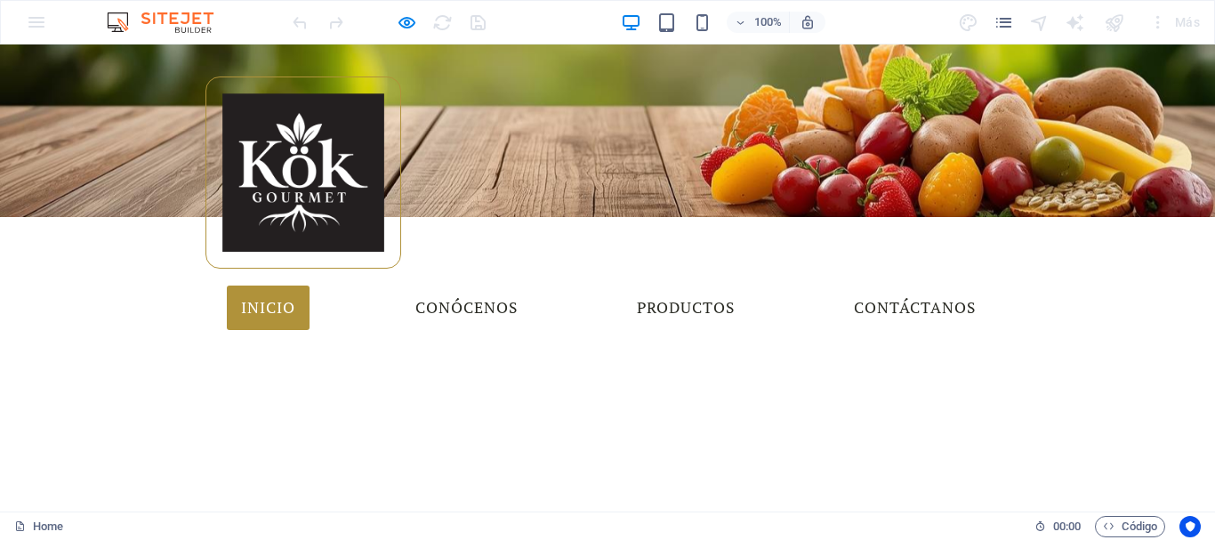
click at [310, 286] on link "Inicio" at bounding box center [268, 308] width 83 height 44
drag, startPoint x: 921, startPoint y: 183, endPoint x: 910, endPoint y: 184, distance: 11.6
click at [921, 286] on link "Contáctanos" at bounding box center [915, 308] width 150 height 44
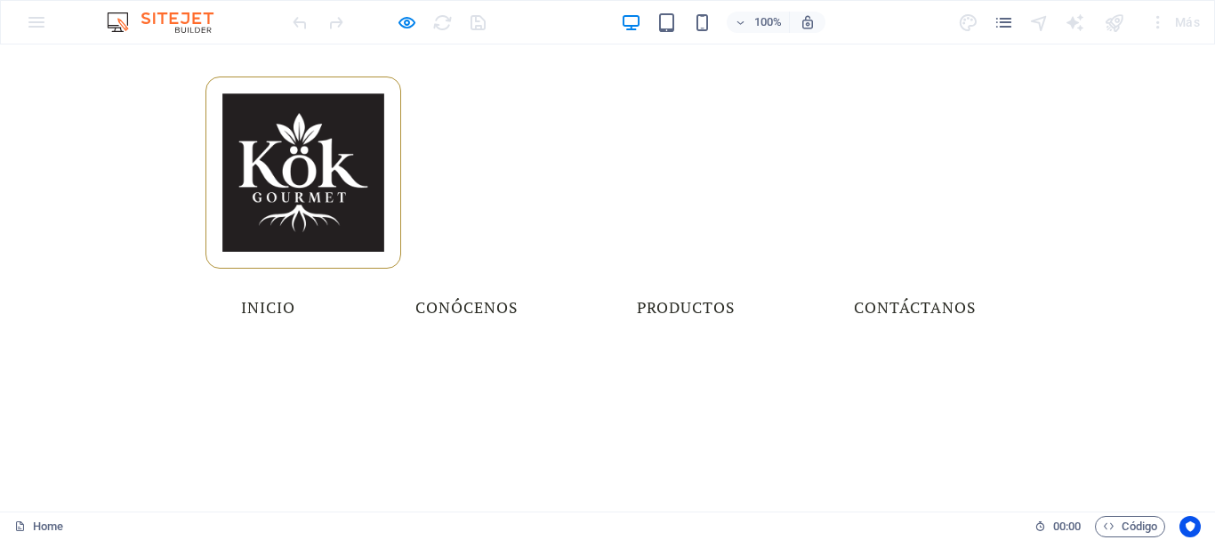
scroll to position [423, 0]
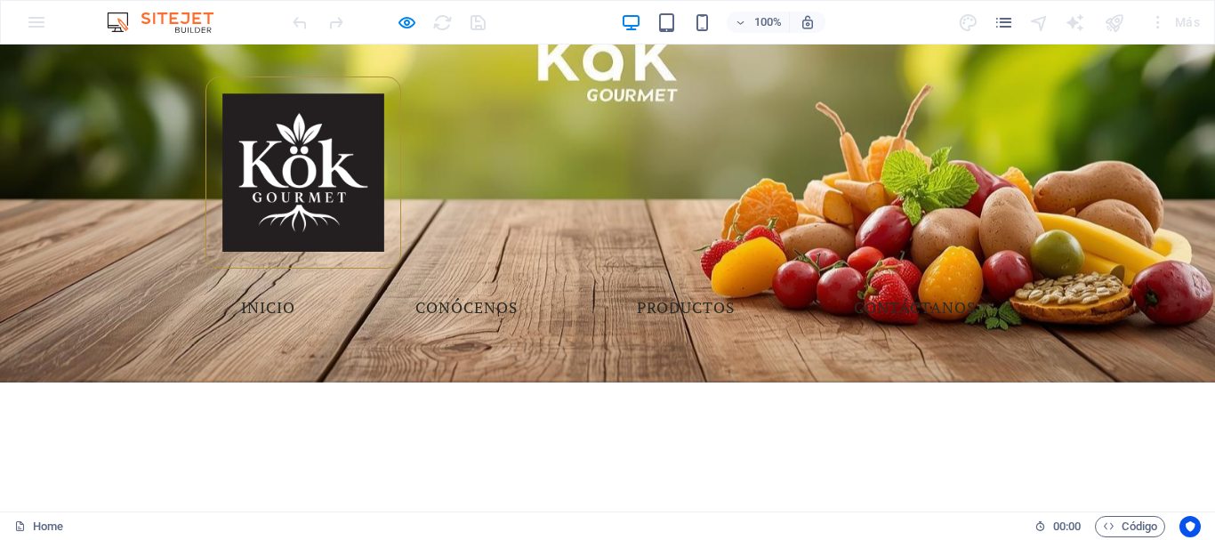
click at [402, 173] on div "Menu Inicio Conócenos Productos Contáctanos" at bounding box center [608, 194] width 1215 height 298
click at [310, 286] on link "Inicio" at bounding box center [268, 308] width 83 height 44
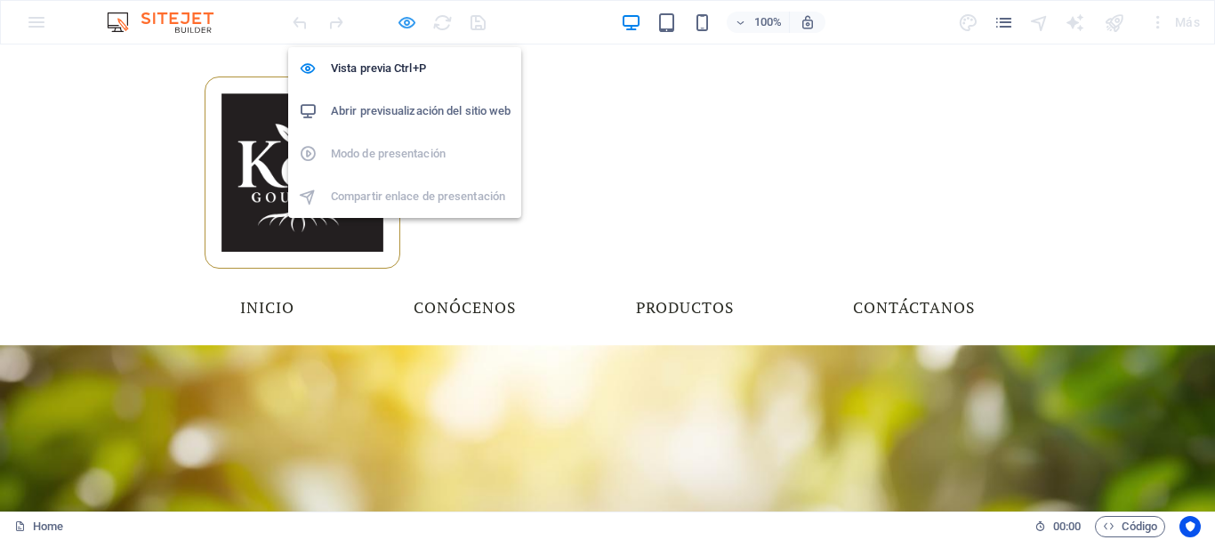
click at [408, 25] on icon "button" at bounding box center [407, 22] width 20 height 20
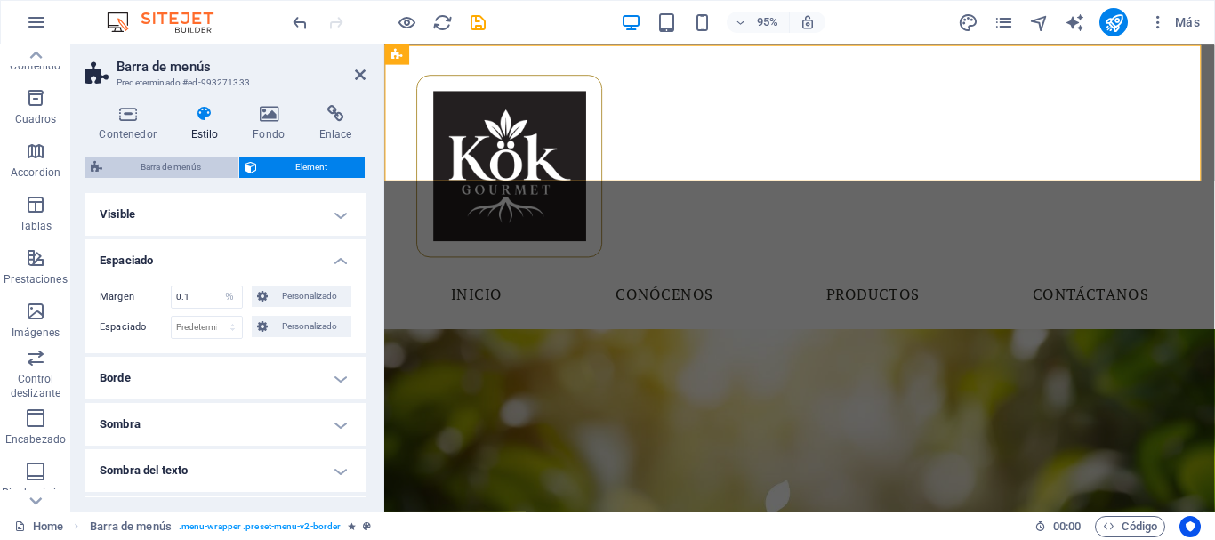
click at [169, 166] on span "Barra de menús" at bounding box center [170, 167] width 125 height 21
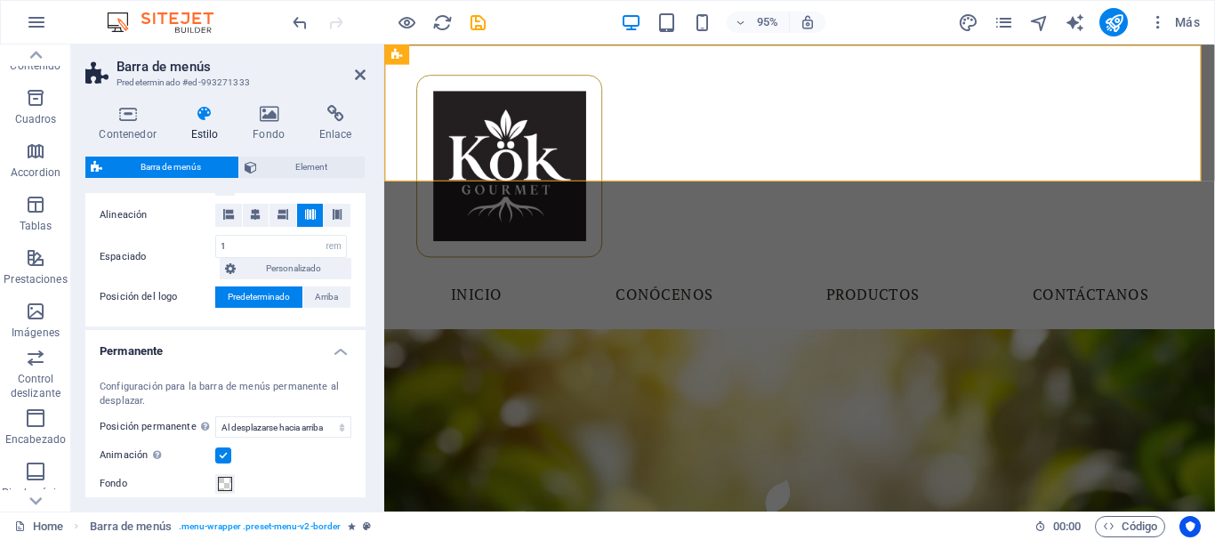
scroll to position [712, 0]
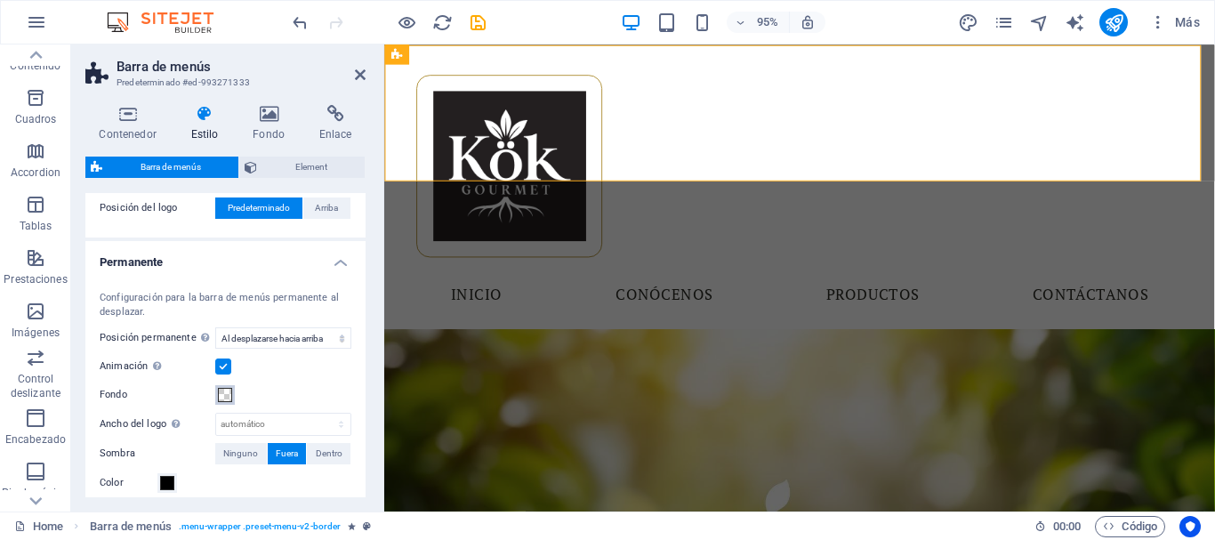
click at [227, 397] on span at bounding box center [225, 395] width 14 height 14
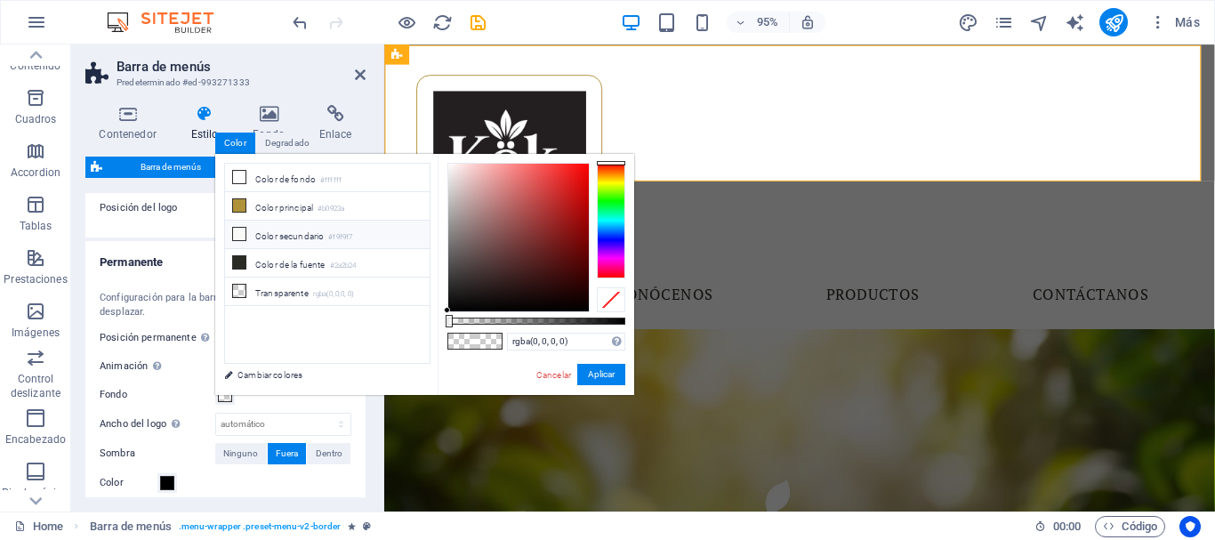
click at [262, 227] on li "Color secundario #f9f9f7" at bounding box center [327, 235] width 205 height 28
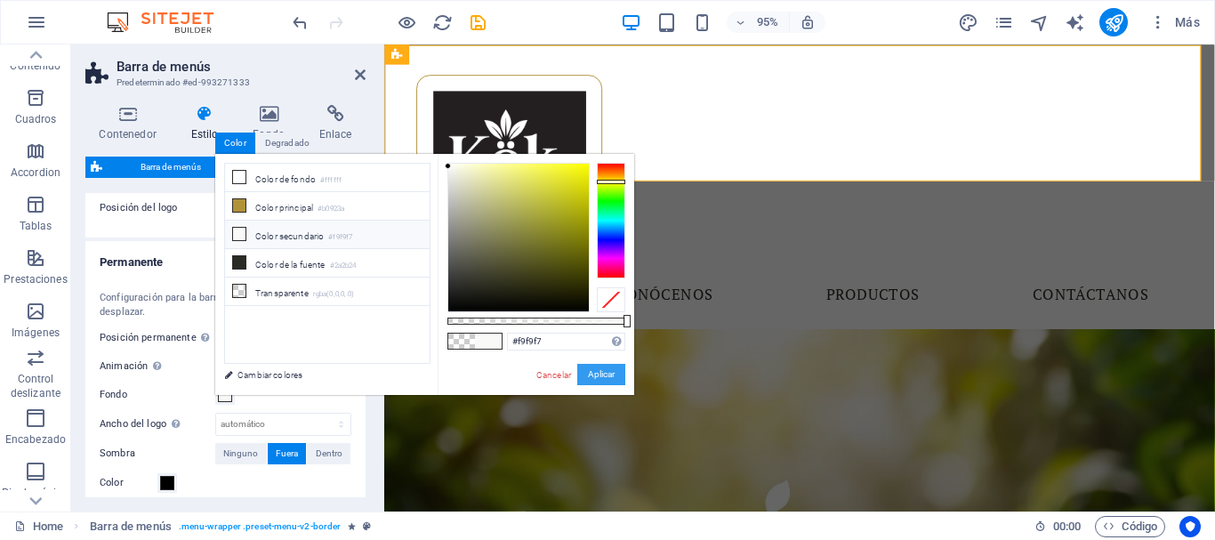
drag, startPoint x: 589, startPoint y: 372, endPoint x: 213, endPoint y: 344, distance: 377.2
click at [589, 372] on button "Aplicar" at bounding box center [601, 374] width 48 height 21
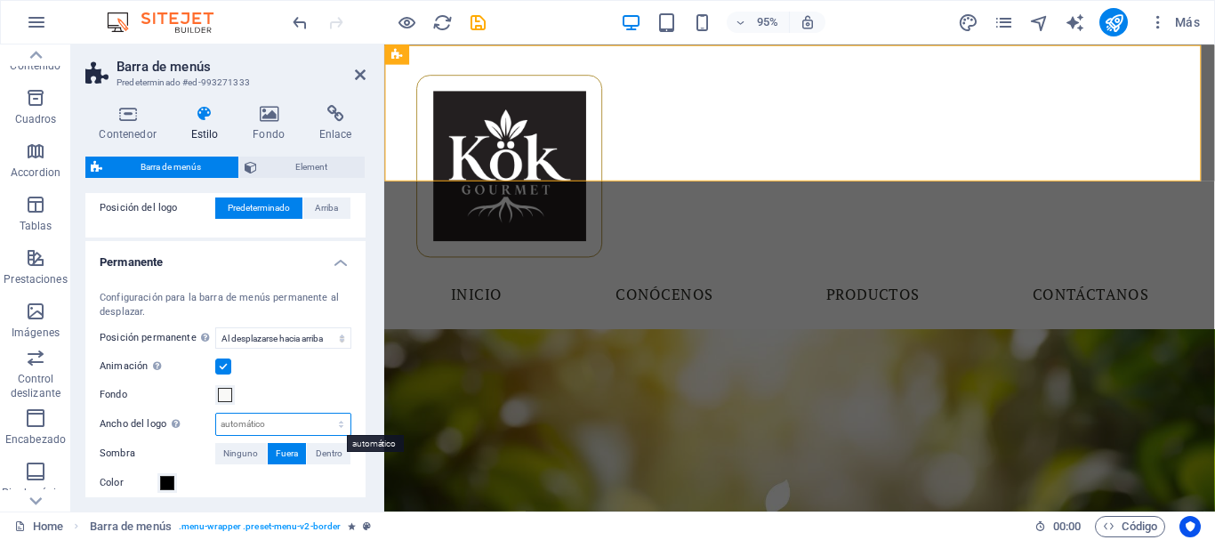
click at [247, 422] on select "automático px rem % vh vw" at bounding box center [283, 424] width 134 height 21
click at [322, 414] on select "automático px rem % vh vw" at bounding box center [283, 424] width 134 height 21
click at [253, 419] on input "100" at bounding box center [283, 424] width 134 height 21
click at [276, 366] on div "Animación Define una transición suave cuando aparece el menú permanente" at bounding box center [226, 366] width 252 height 21
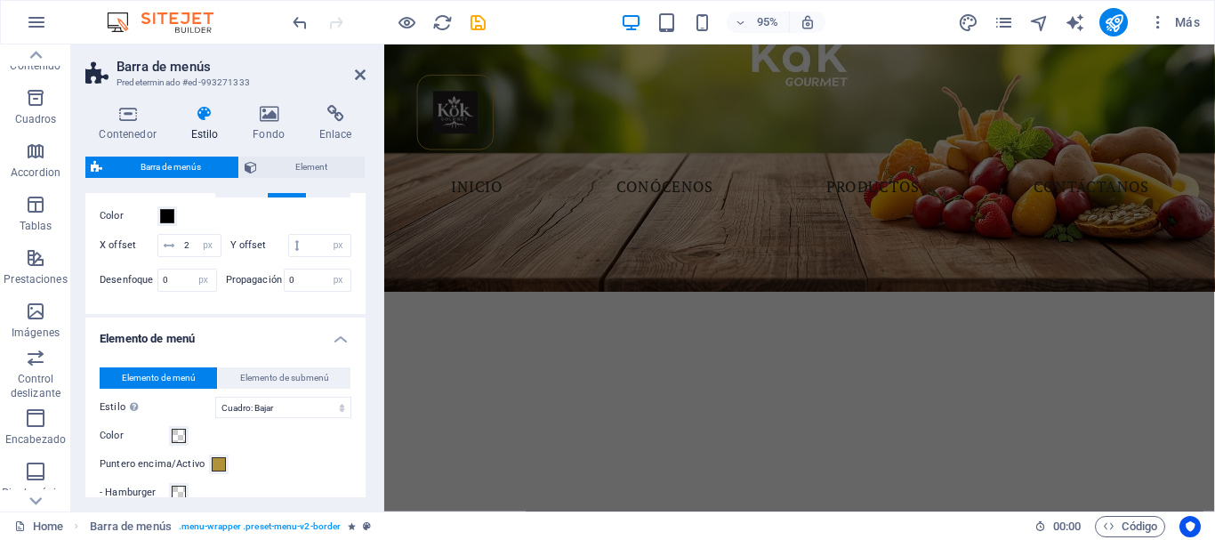
scroll to position [178, 0]
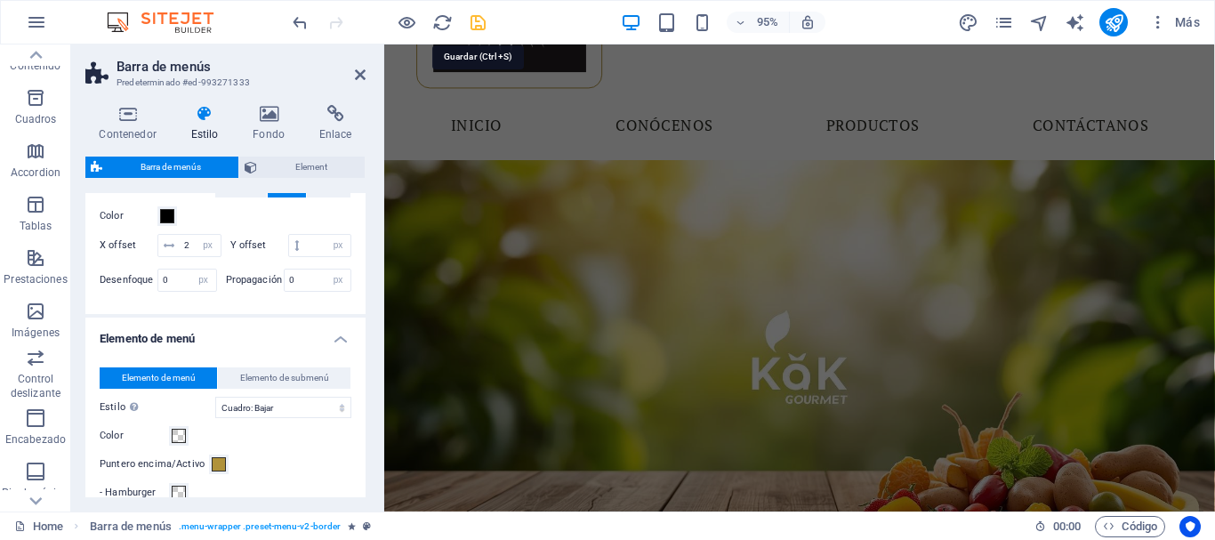
click at [475, 22] on icon "save" at bounding box center [478, 22] width 20 height 20
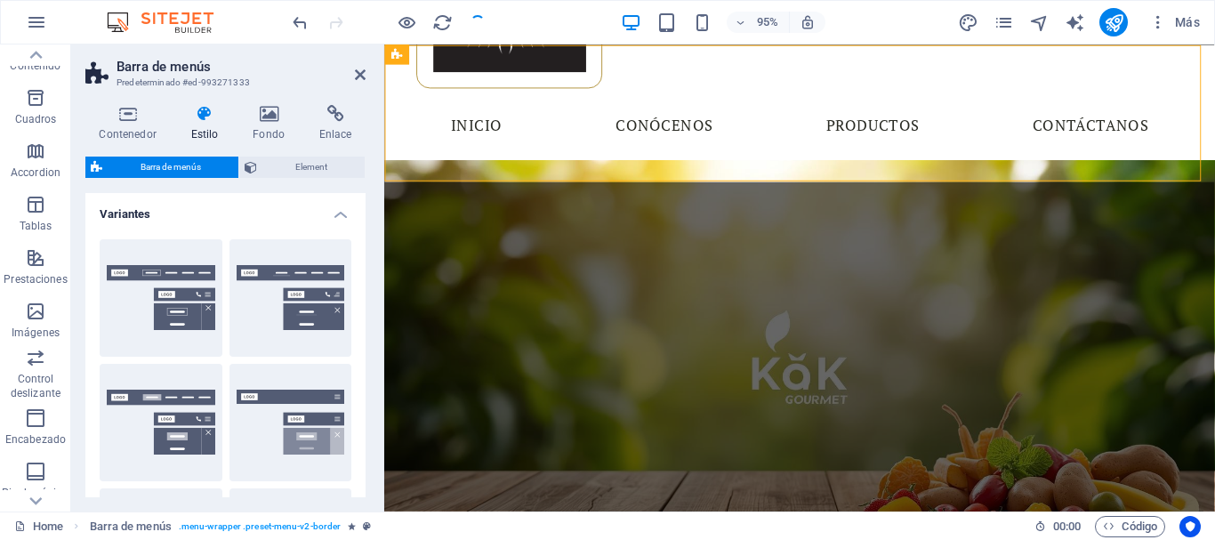
scroll to position [0, 0]
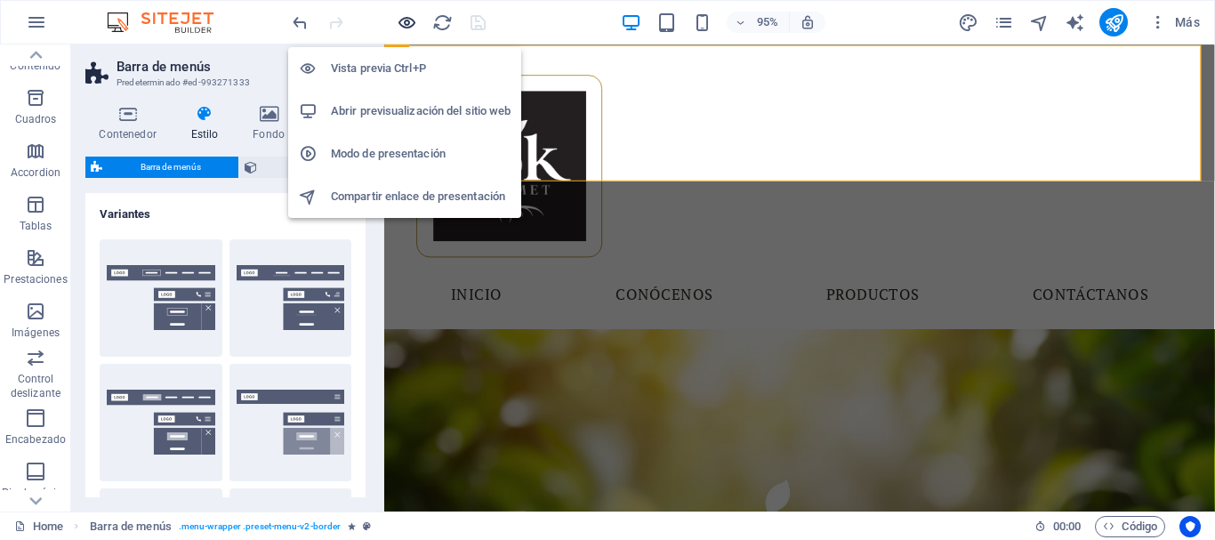
click at [398, 25] on icon "button" at bounding box center [407, 22] width 20 height 20
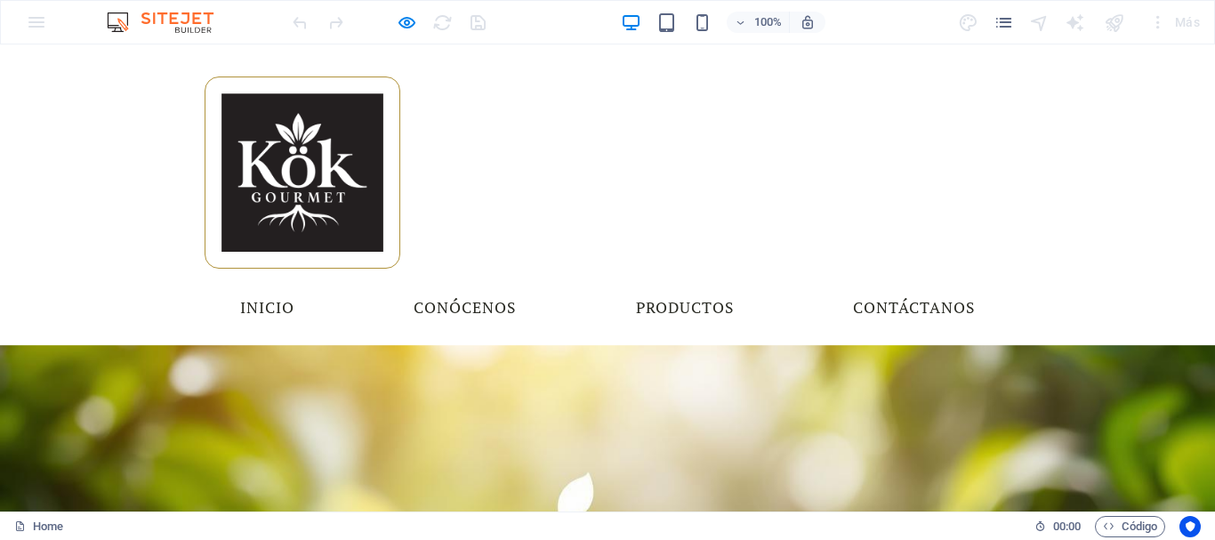
scroll to position [4, 0]
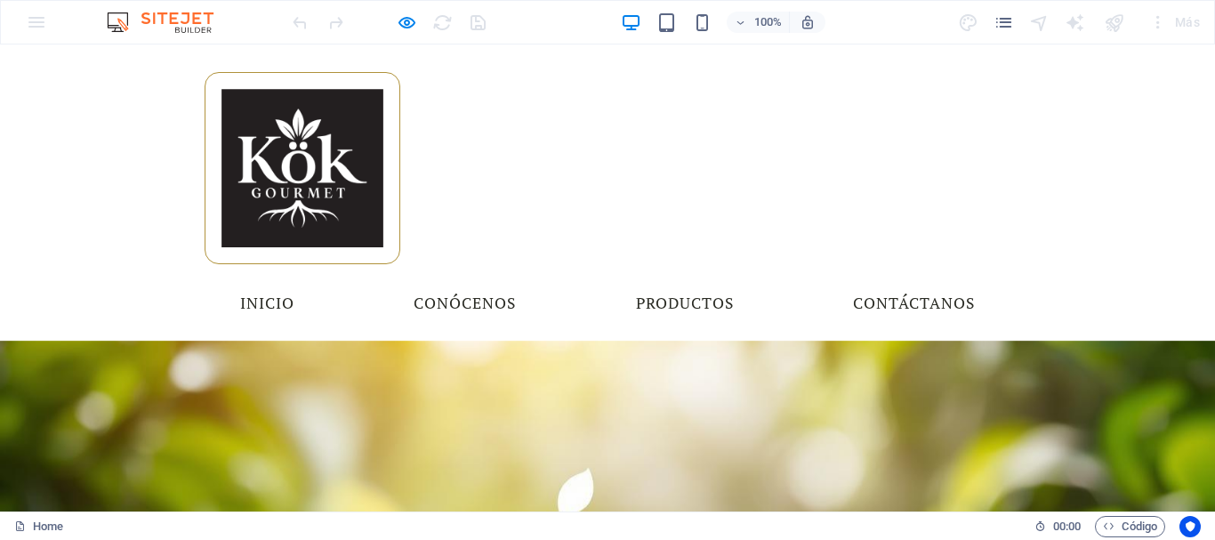
click at [217, 107] on img at bounding box center [303, 168] width 196 height 192
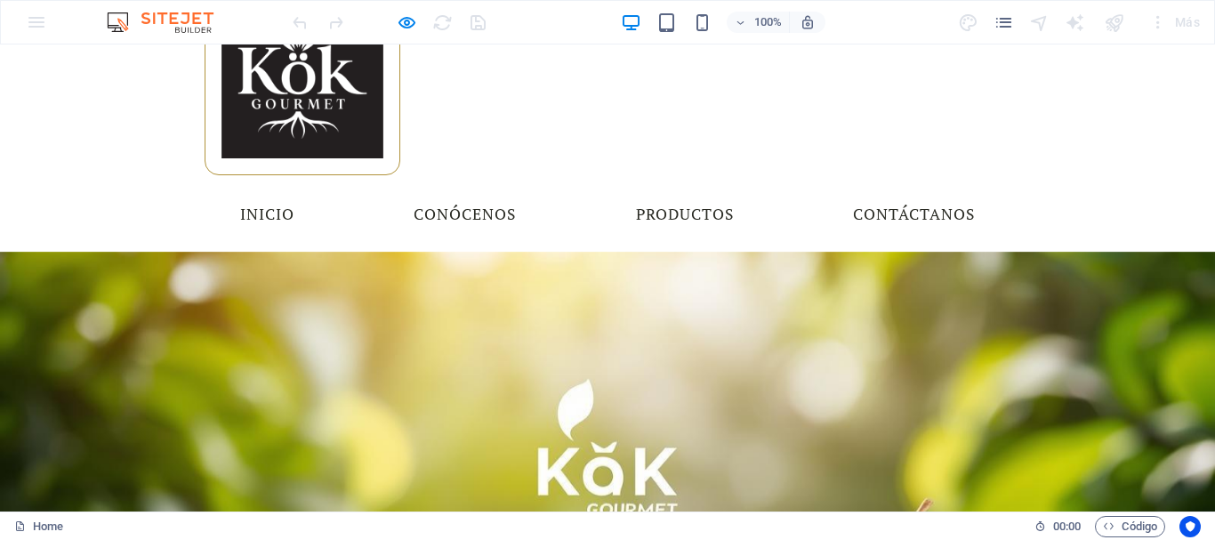
scroll to position [0, 0]
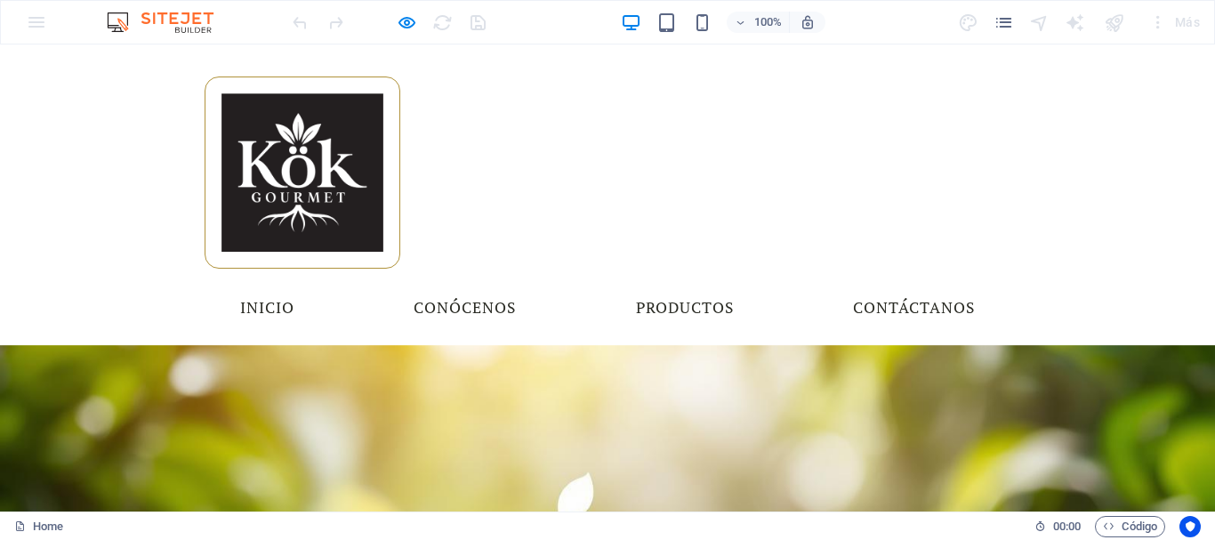
click at [584, 92] on div "Menu Inicio Conócenos Productos Contáctanos" at bounding box center [607, 194] width 1212 height 298
click at [530, 286] on link "Conócenos" at bounding box center [464, 308] width 131 height 44
click at [656, 20] on icon "button" at bounding box center [666, 22] width 20 height 20
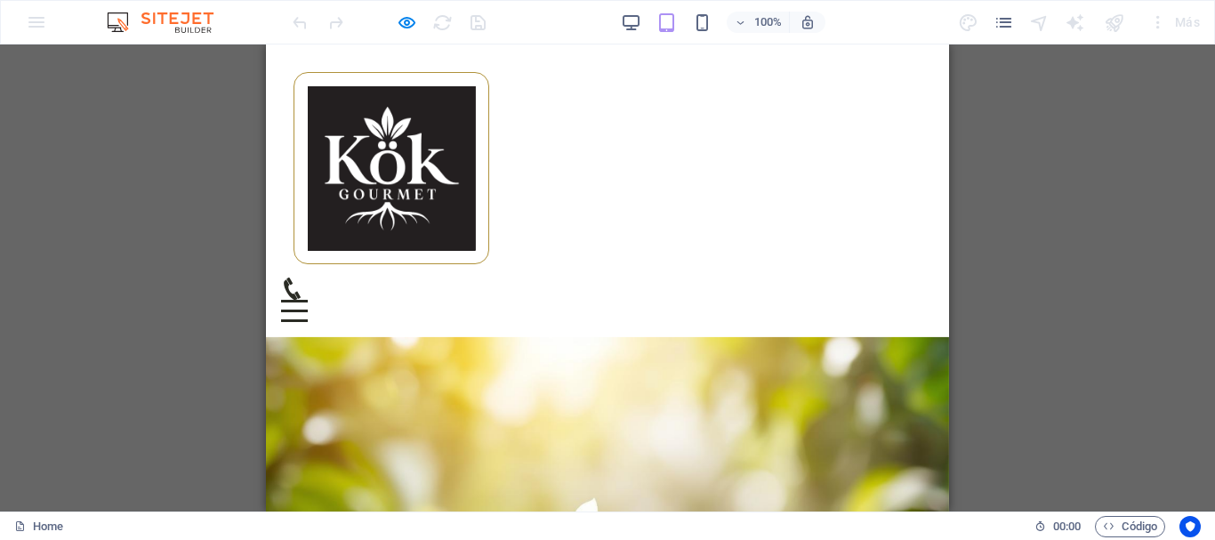
scroll to position [89, 0]
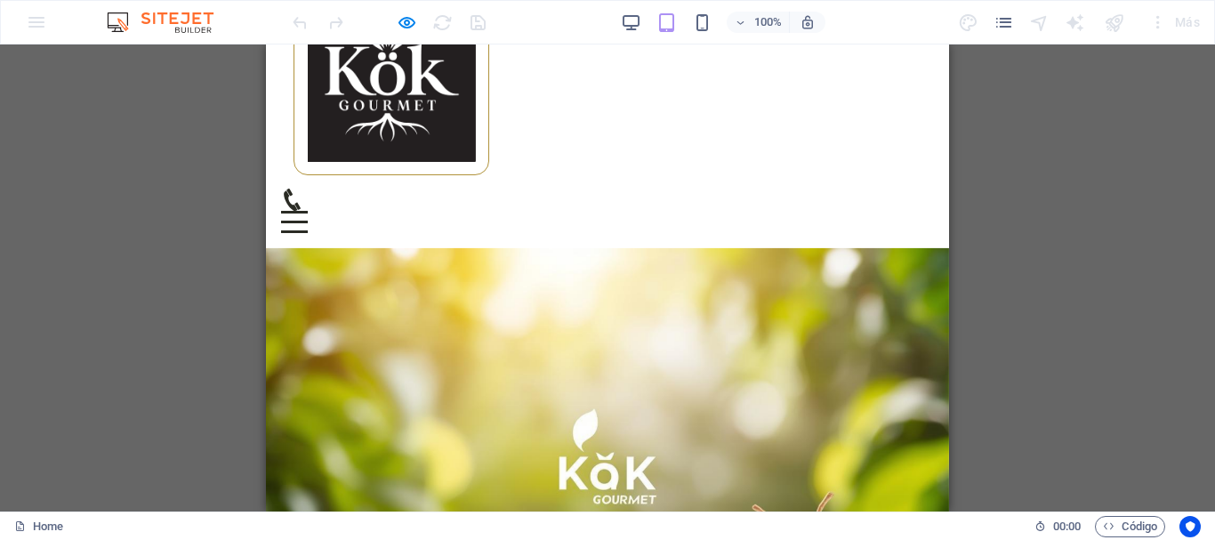
click at [717, 24] on div "100%" at bounding box center [722, 22] width 205 height 28
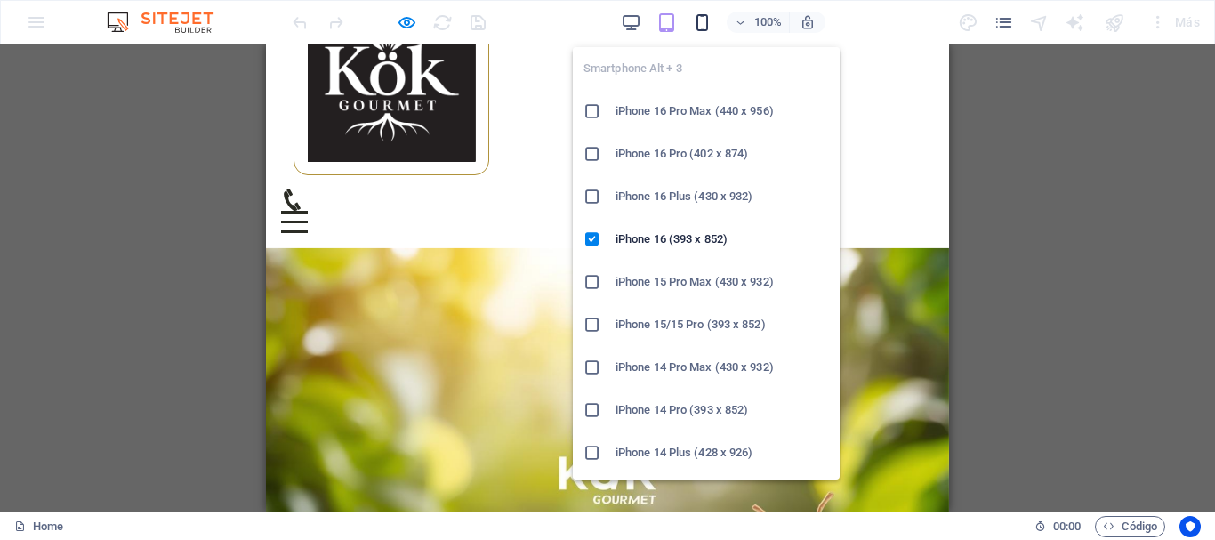
click at [709, 24] on icon "button" at bounding box center [702, 22] width 20 height 20
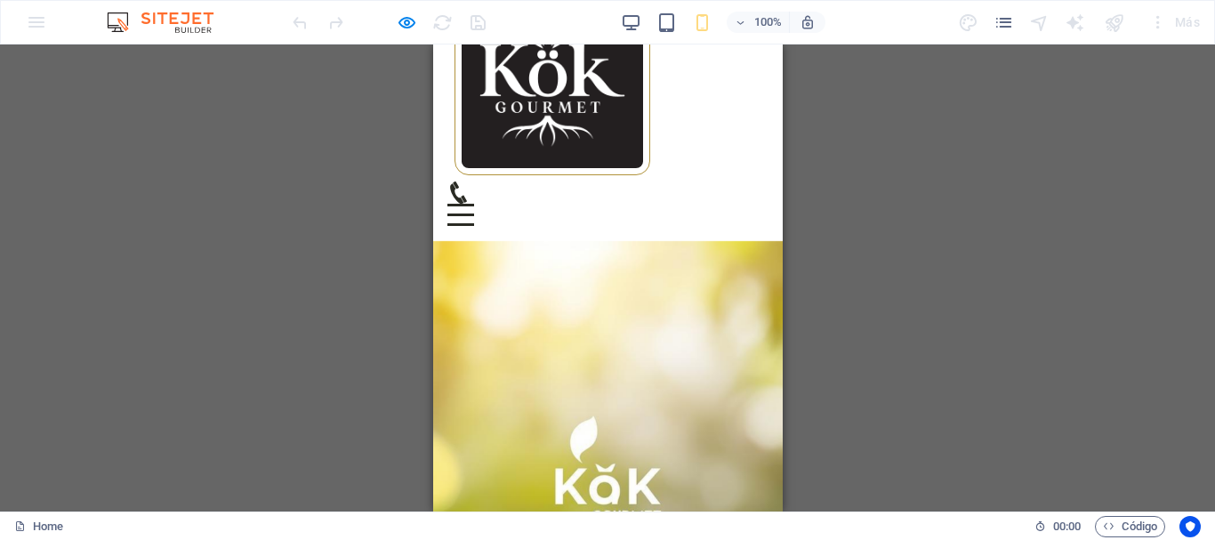
scroll to position [0, 0]
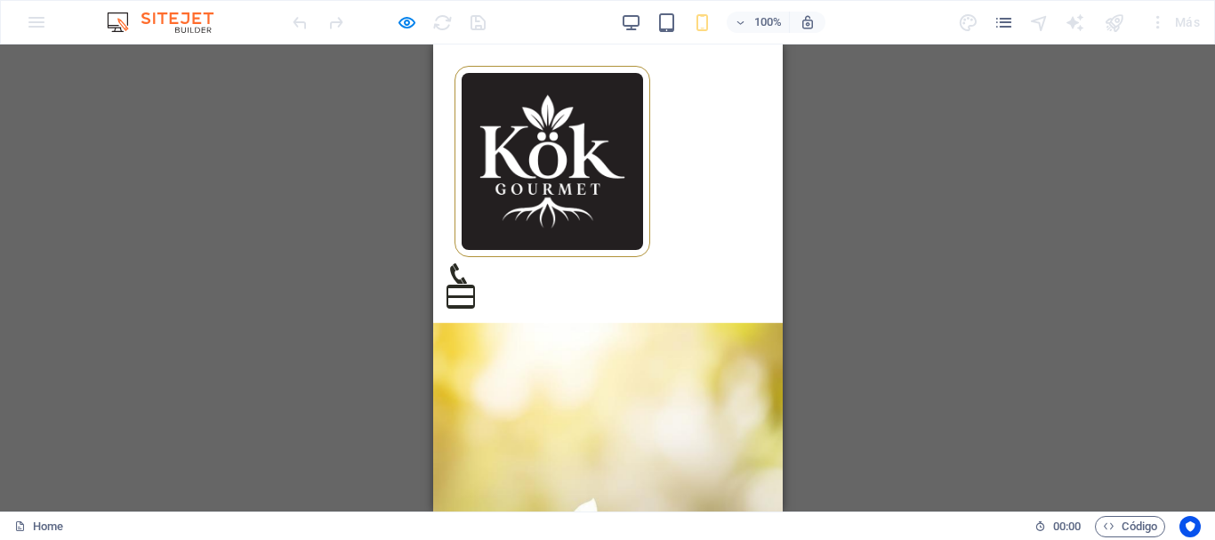
click at [473, 286] on button "Menu" at bounding box center [459, 287] width 27 height 3
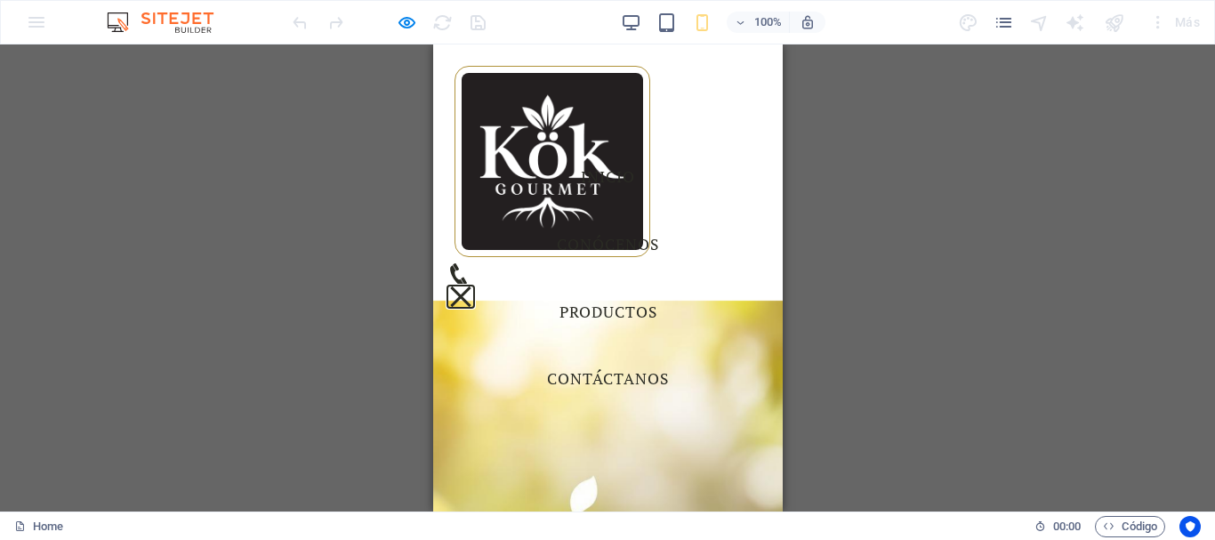
click at [471, 286] on button "Menu" at bounding box center [460, 296] width 20 height 20
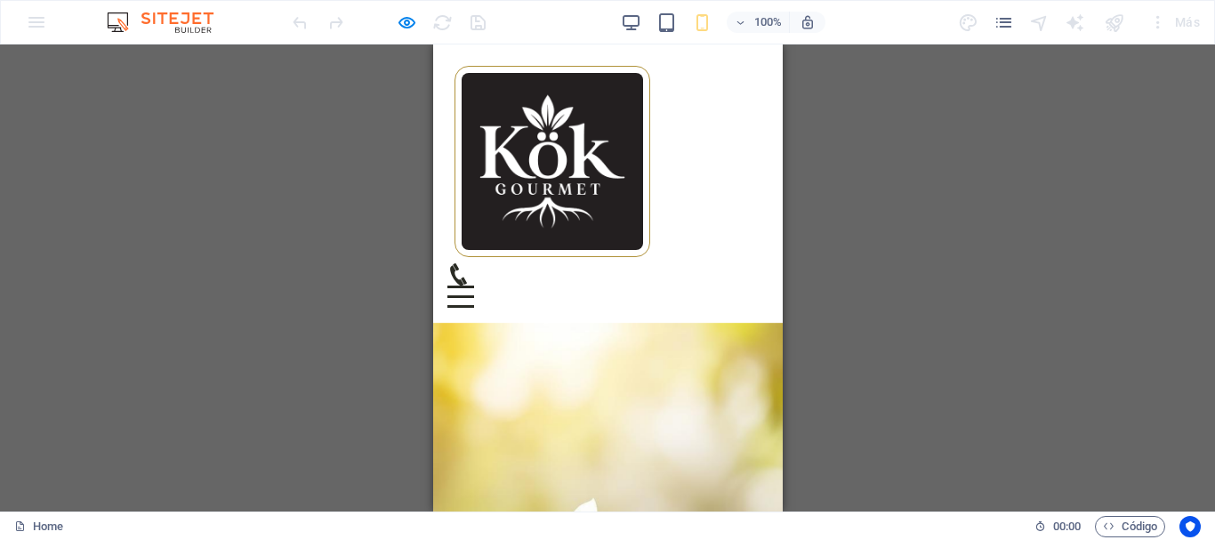
click at [473, 286] on div "Menu" at bounding box center [459, 297] width 27 height 22
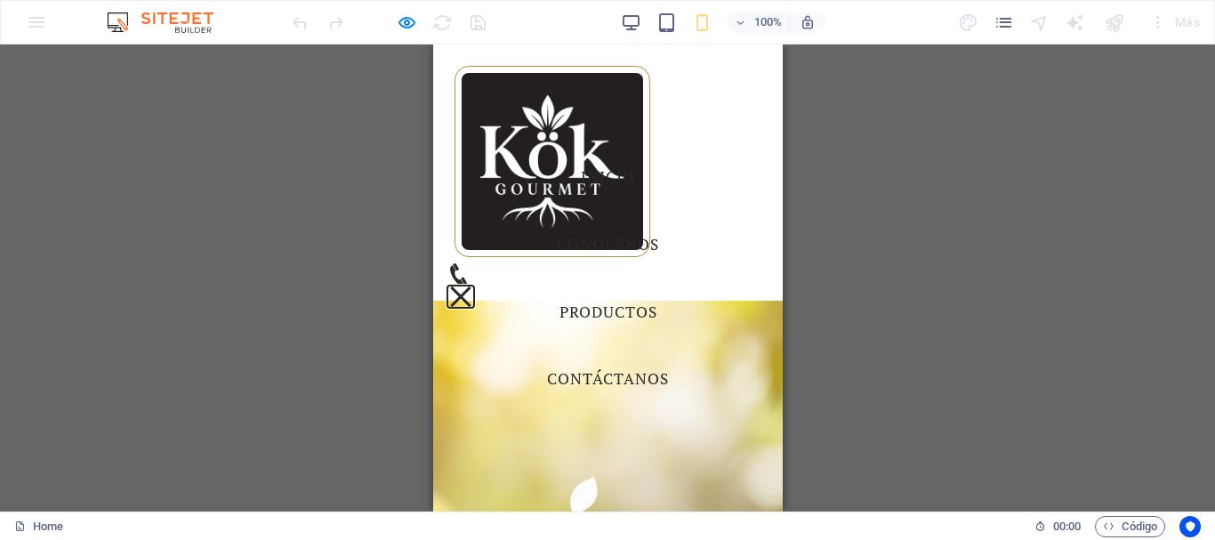
click at [471, 286] on button "Menu" at bounding box center [460, 296] width 20 height 20
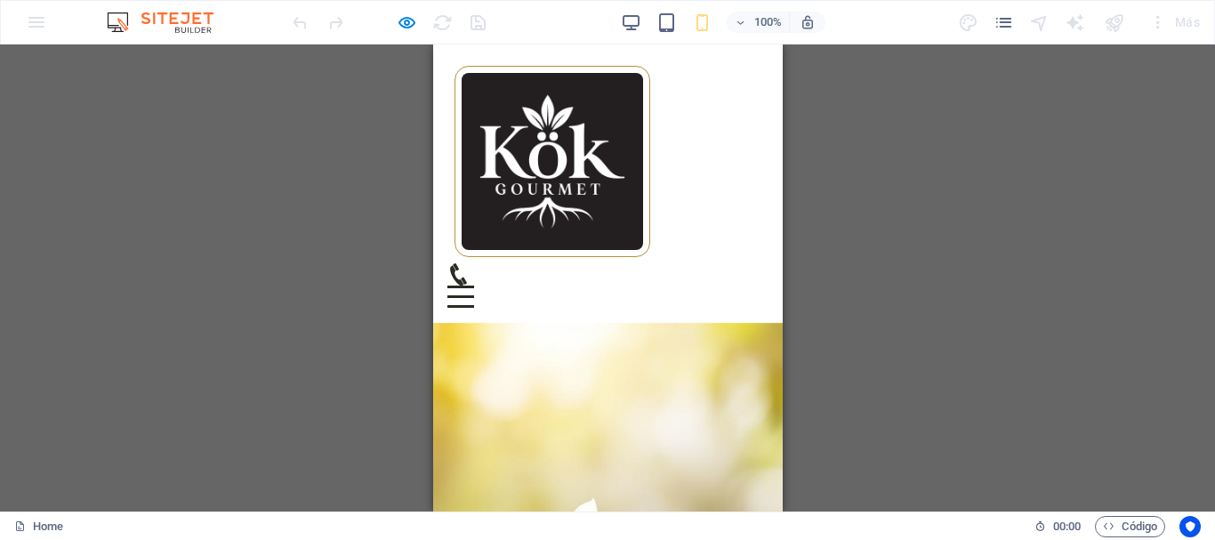
click at [473, 286] on div "Menu" at bounding box center [459, 297] width 27 height 22
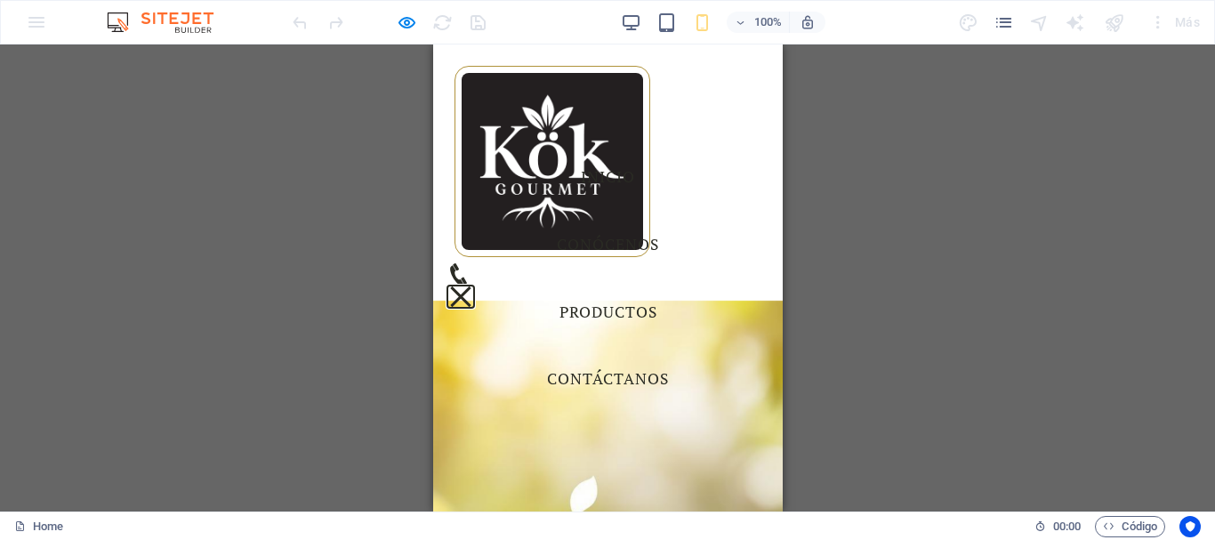
click at [471, 286] on button "Menu" at bounding box center [460, 296] width 20 height 20
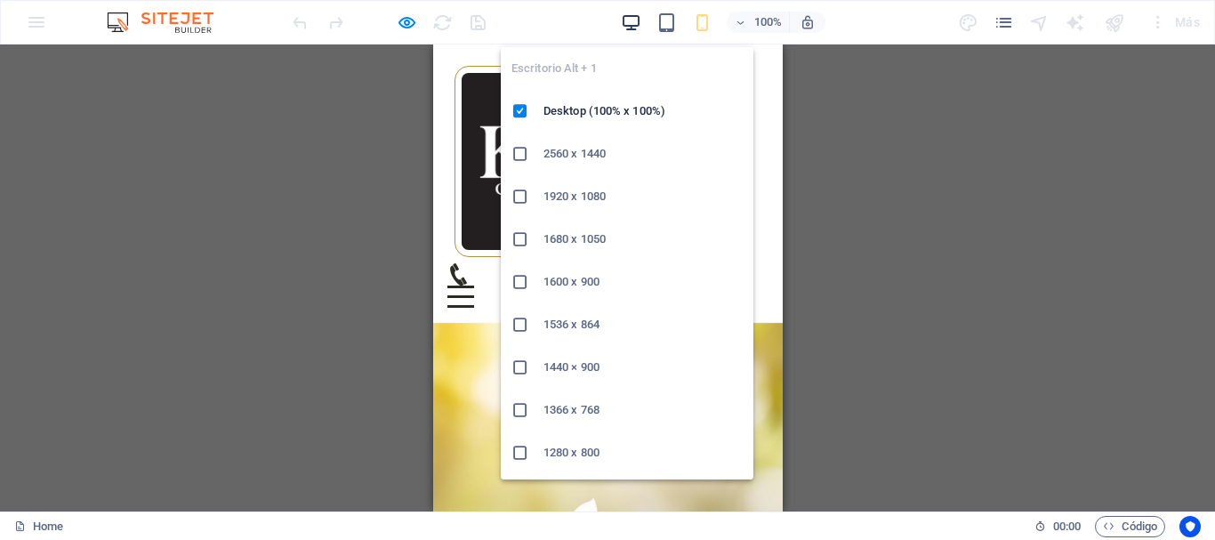
click at [633, 15] on icon "button" at bounding box center [631, 22] width 20 height 20
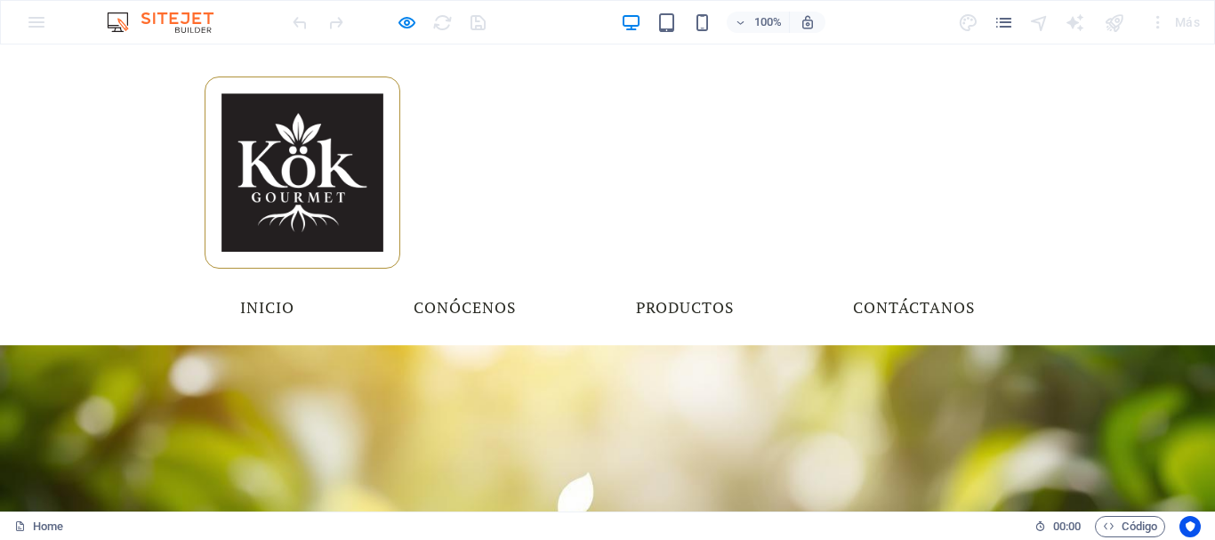
click at [387, 89] on div "Menu Inicio Conócenos Productos Contáctanos" at bounding box center [607, 194] width 1212 height 298
click at [309, 286] on link "Inicio" at bounding box center [267, 308] width 83 height 44
click at [54, 172] on div "Menu Inicio Conócenos Productos Contáctanos" at bounding box center [607, 194] width 1212 height 298
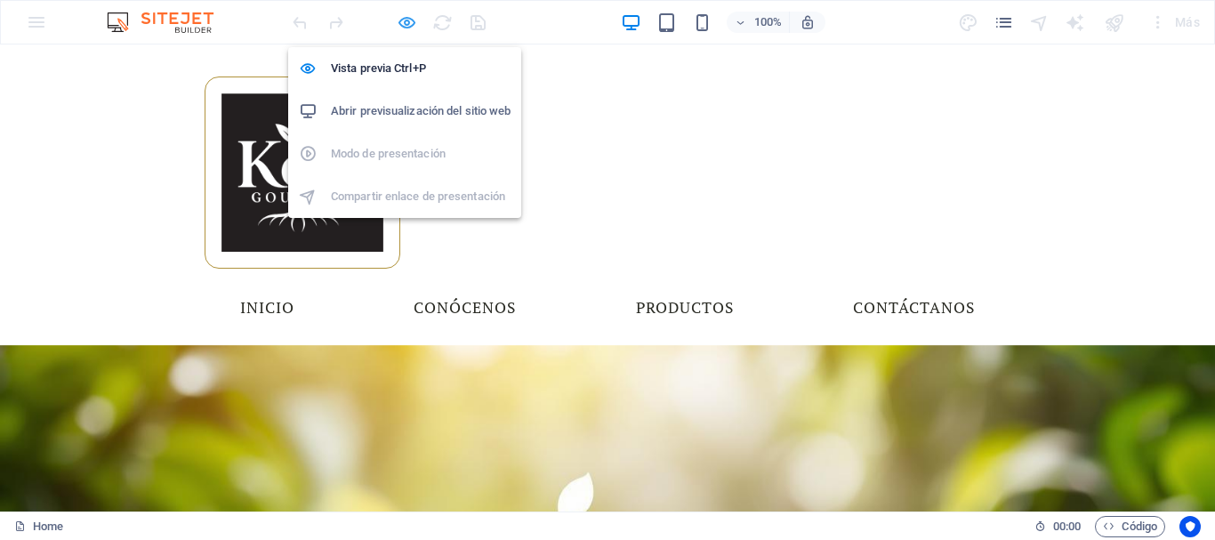
click at [407, 22] on icon "button" at bounding box center [407, 22] width 20 height 20
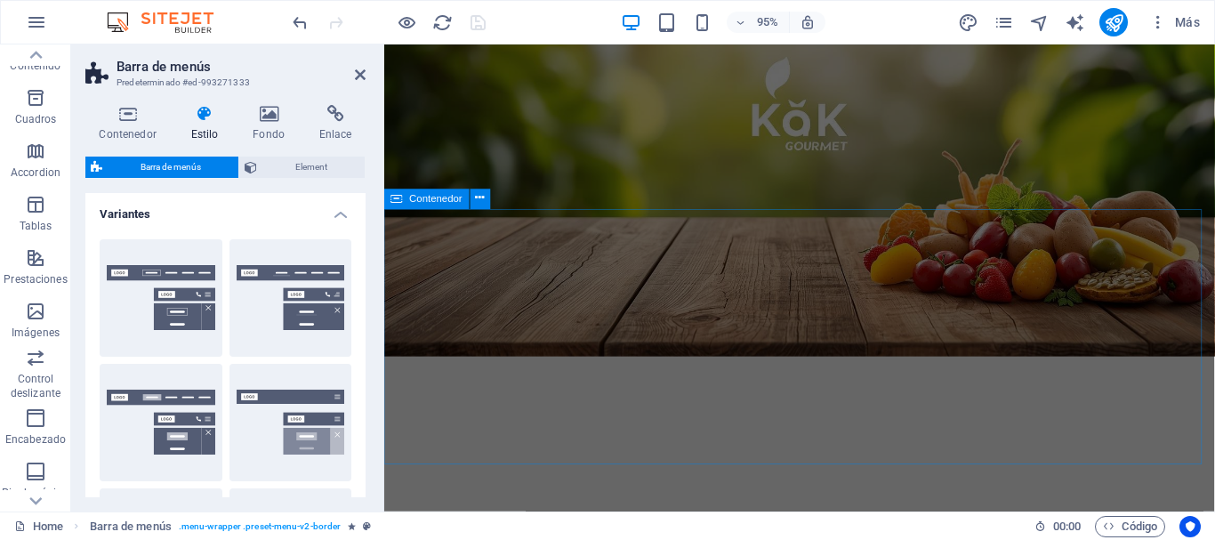
scroll to position [534, 0]
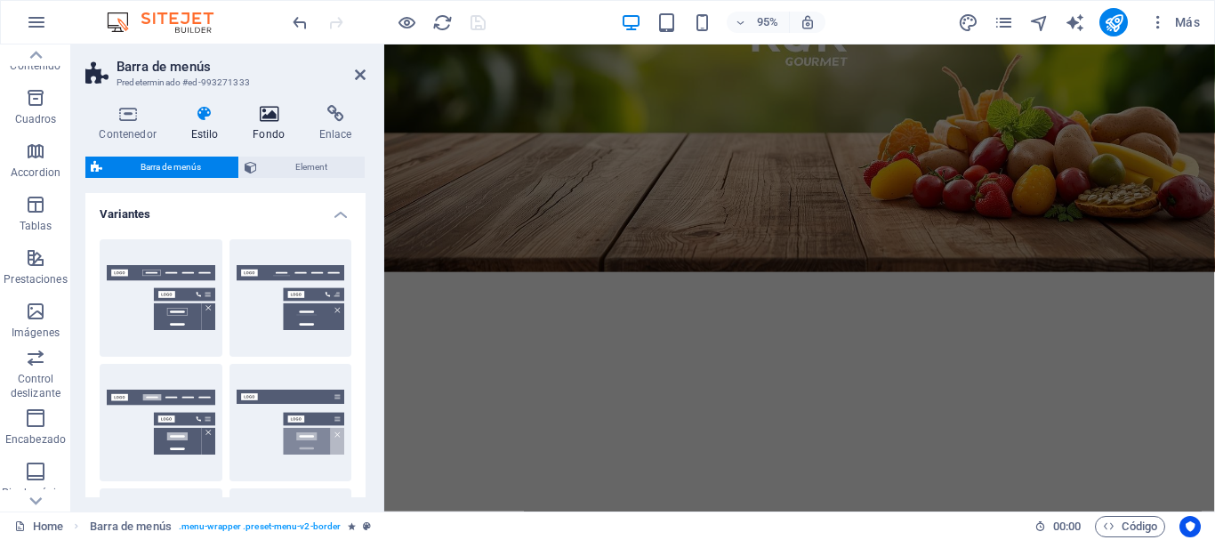
click at [269, 109] on icon at bounding box center [269, 114] width 60 height 18
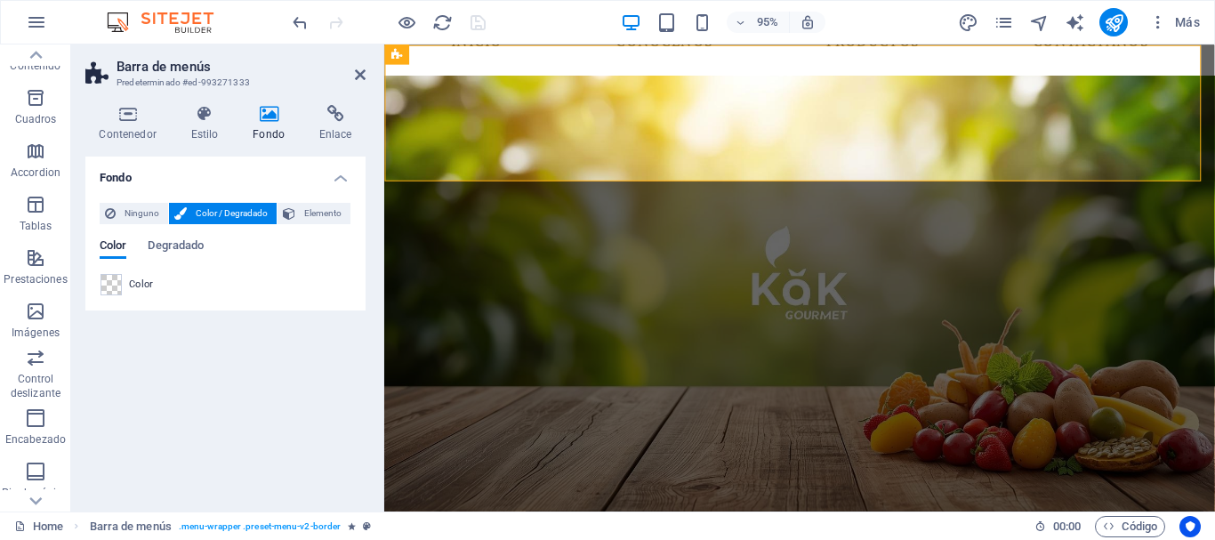
scroll to position [0, 0]
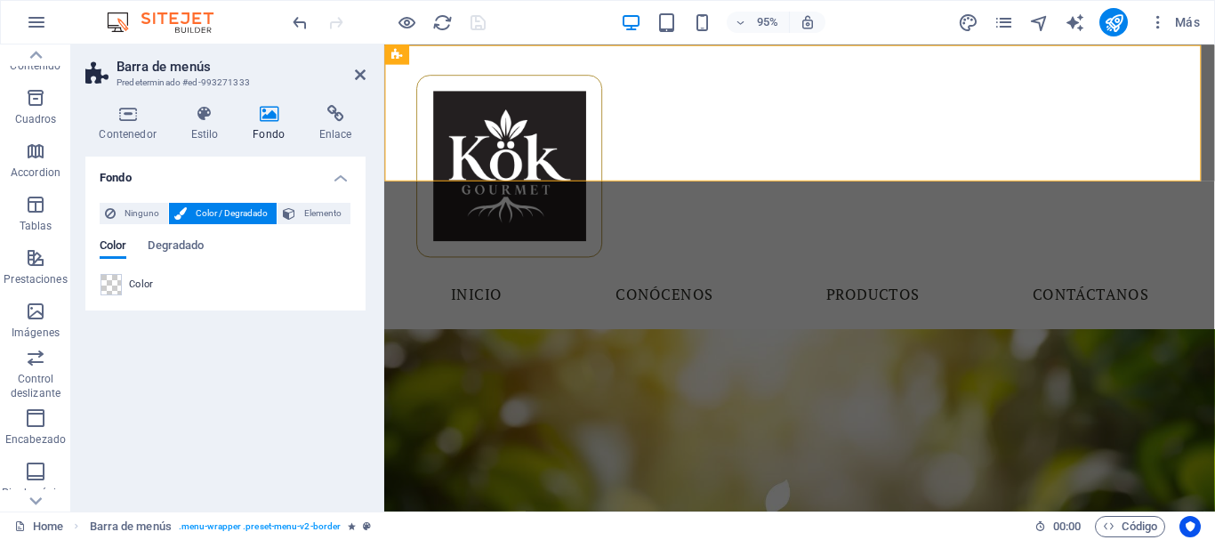
click at [122, 278] on div "Color" at bounding box center [226, 284] width 250 height 21
click at [1158, 30] on icon "button" at bounding box center [1158, 22] width 18 height 18
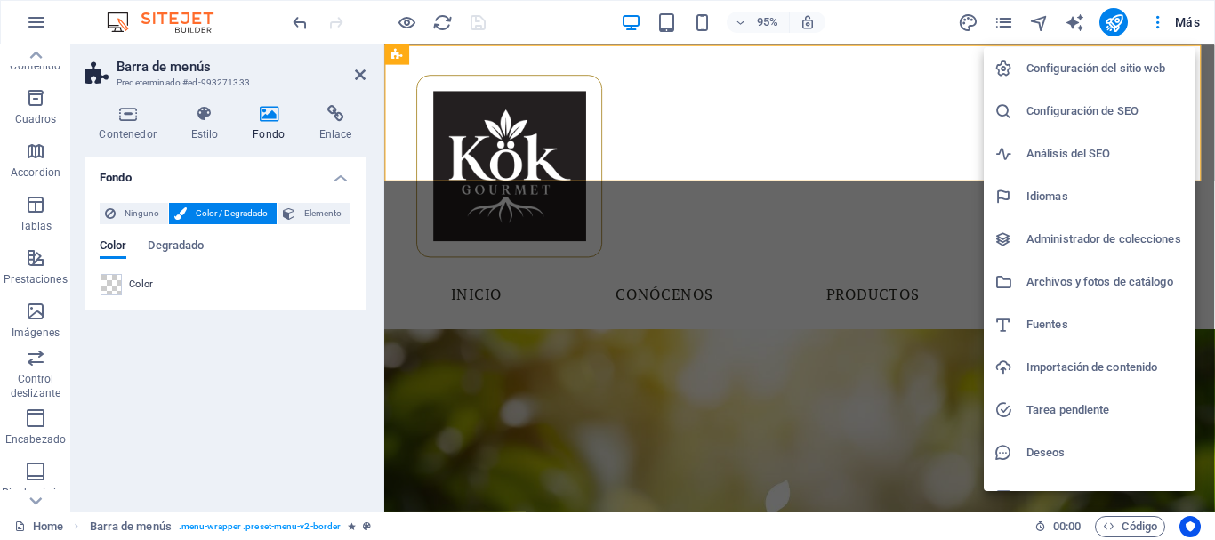
click at [1108, 72] on h6 "Configuración del sitio web" at bounding box center [1105, 68] width 158 height 21
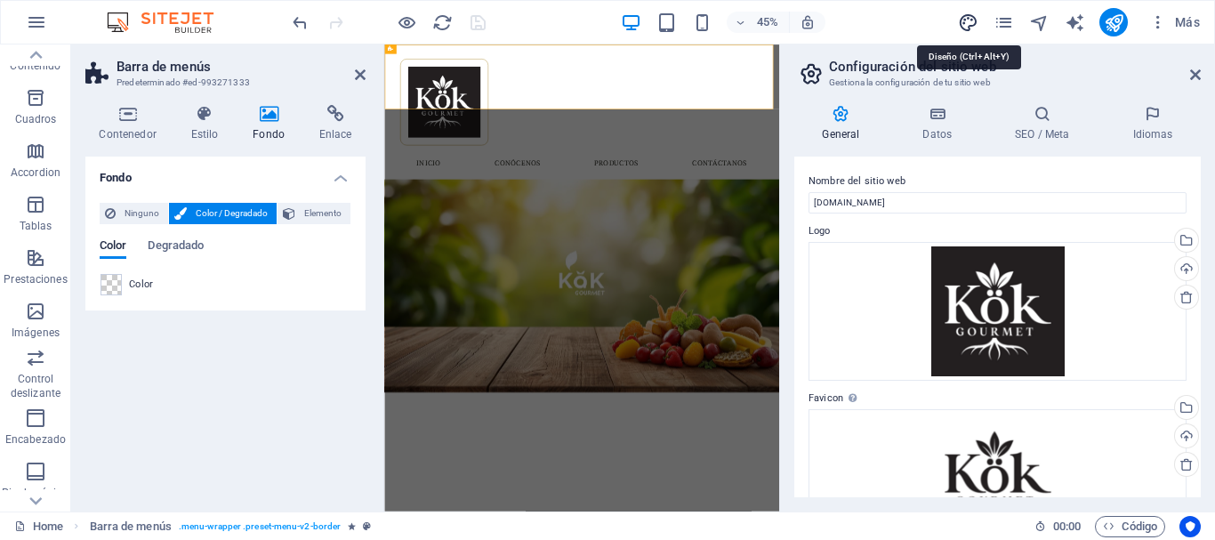
click at [970, 30] on icon "design" at bounding box center [968, 22] width 20 height 20
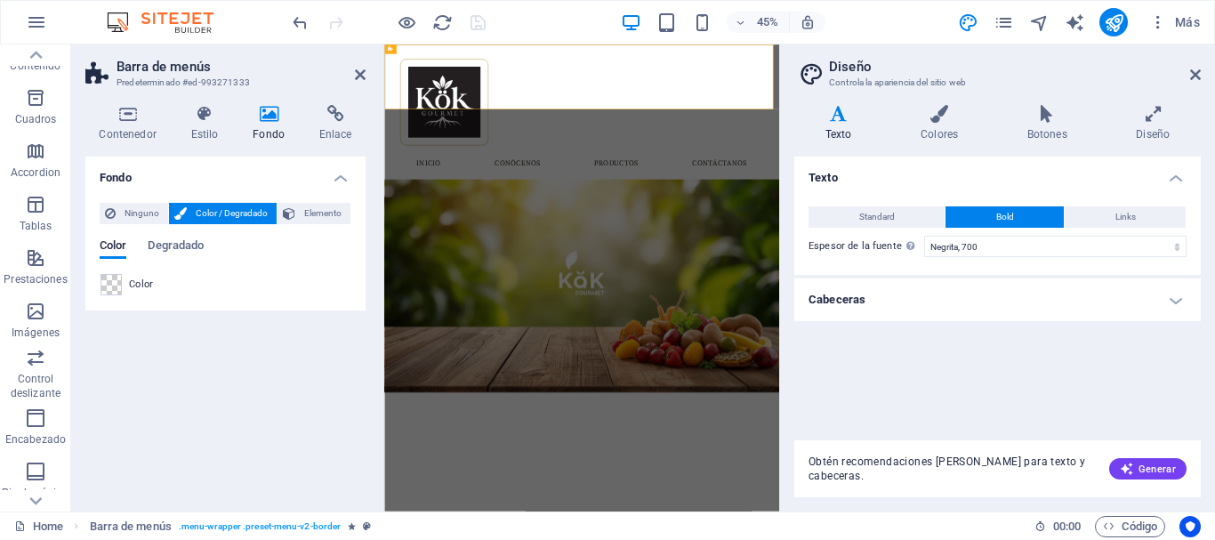
click at [889, 291] on h4 "Cabeceras" at bounding box center [997, 299] width 406 height 43
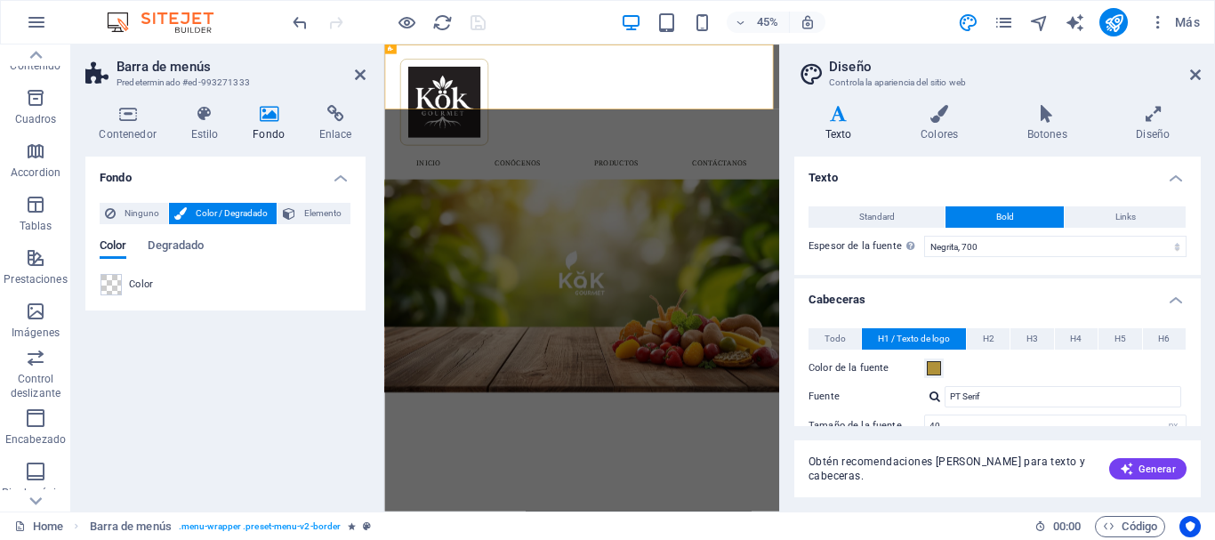
scroll to position [89, 0]
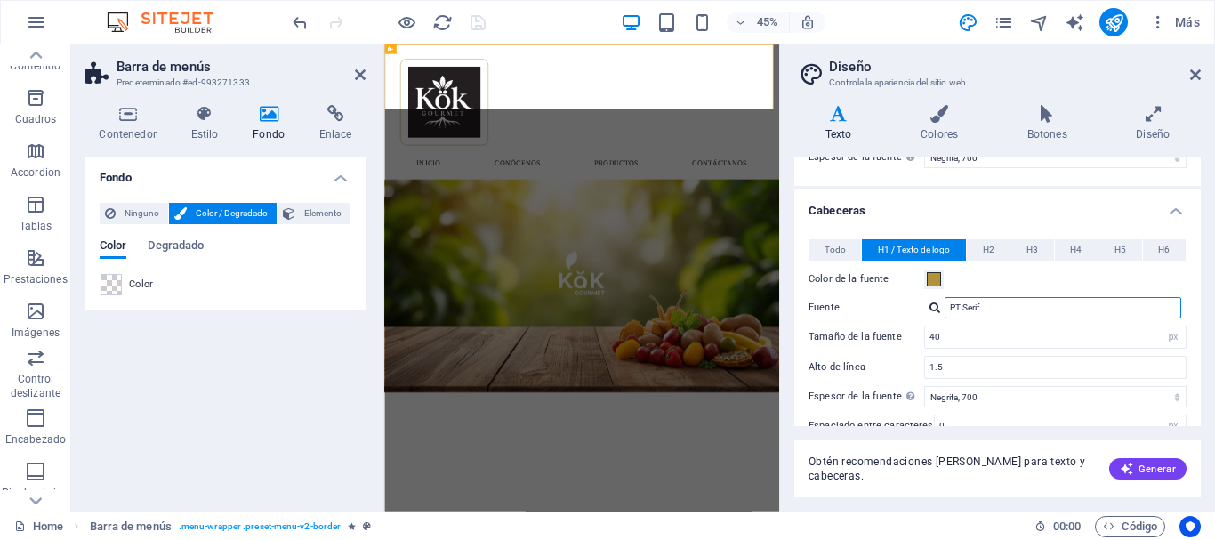
click at [993, 311] on input "PT Serif" at bounding box center [1063, 307] width 237 height 21
click at [935, 306] on div at bounding box center [934, 308] width 11 height 12
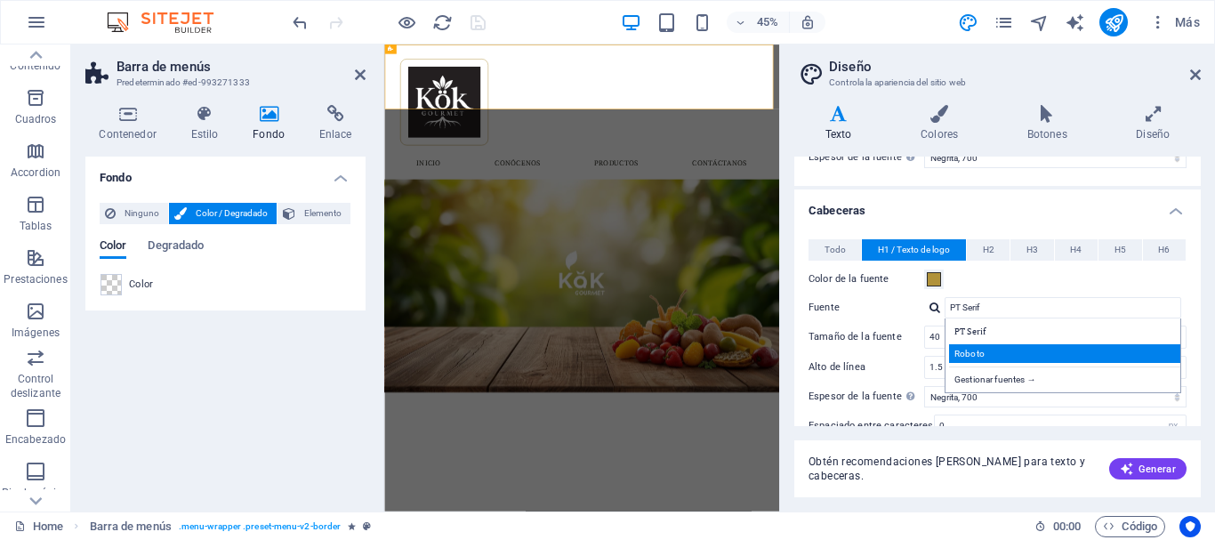
click at [979, 351] on div "Roboto" at bounding box center [1066, 353] width 235 height 19
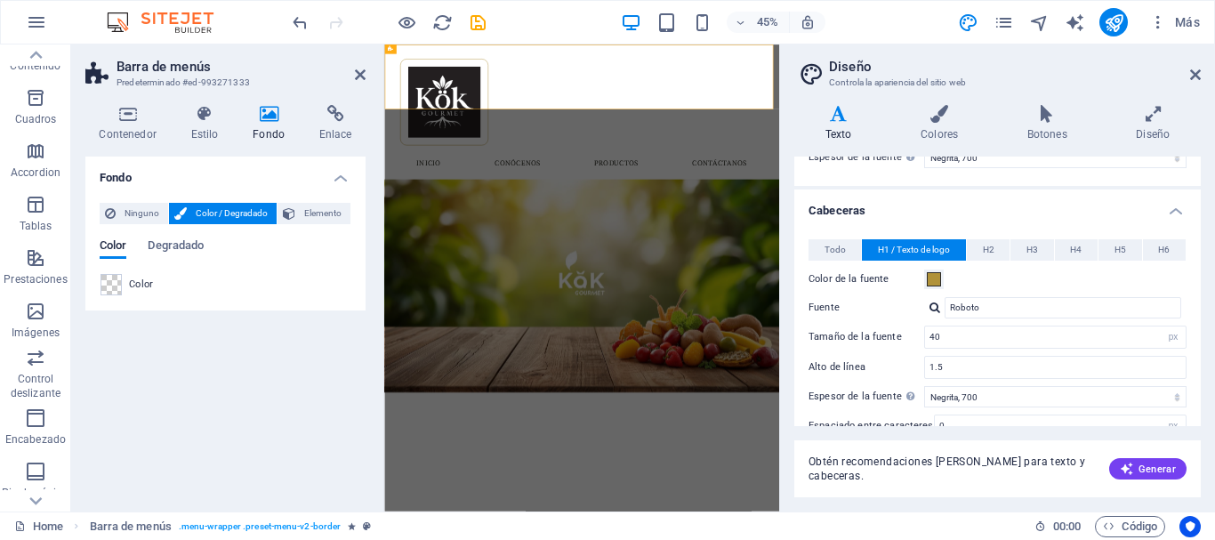
click at [875, 306] on label "Fuente" at bounding box center [866, 307] width 116 height 21
click at [945, 306] on input "Roboto" at bounding box center [1063, 307] width 237 height 21
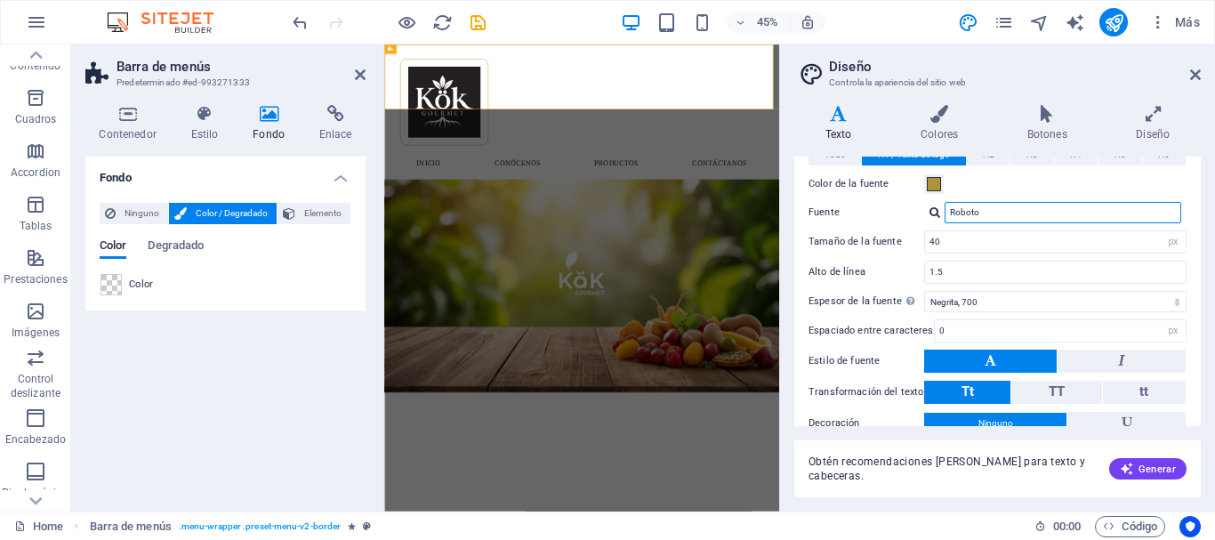
scroll to position [95, 0]
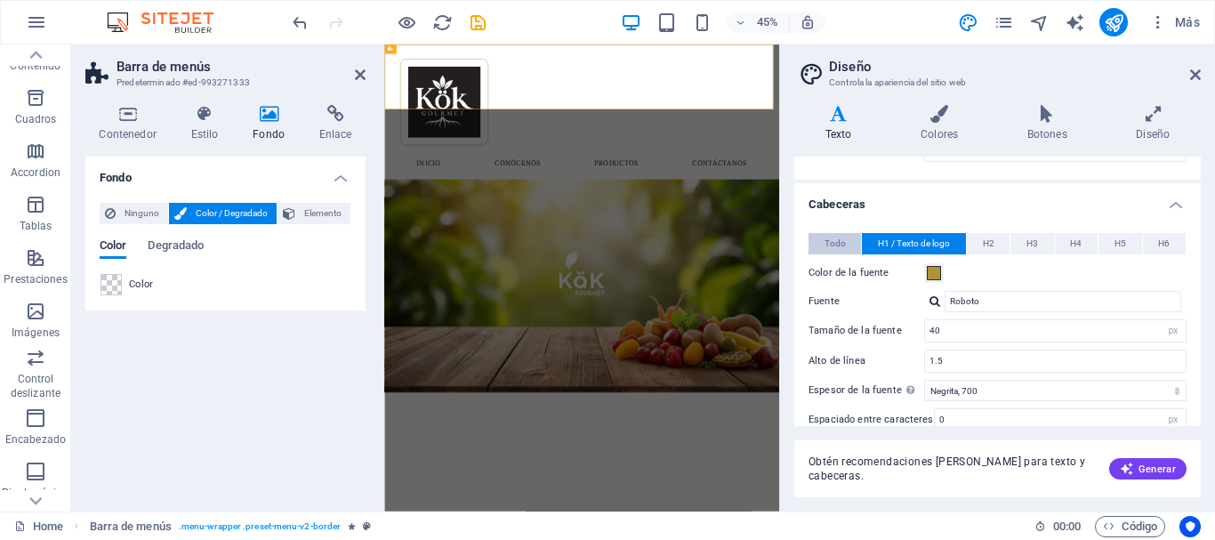
click at [836, 240] on span "Todo" at bounding box center [834, 243] width 21 height 21
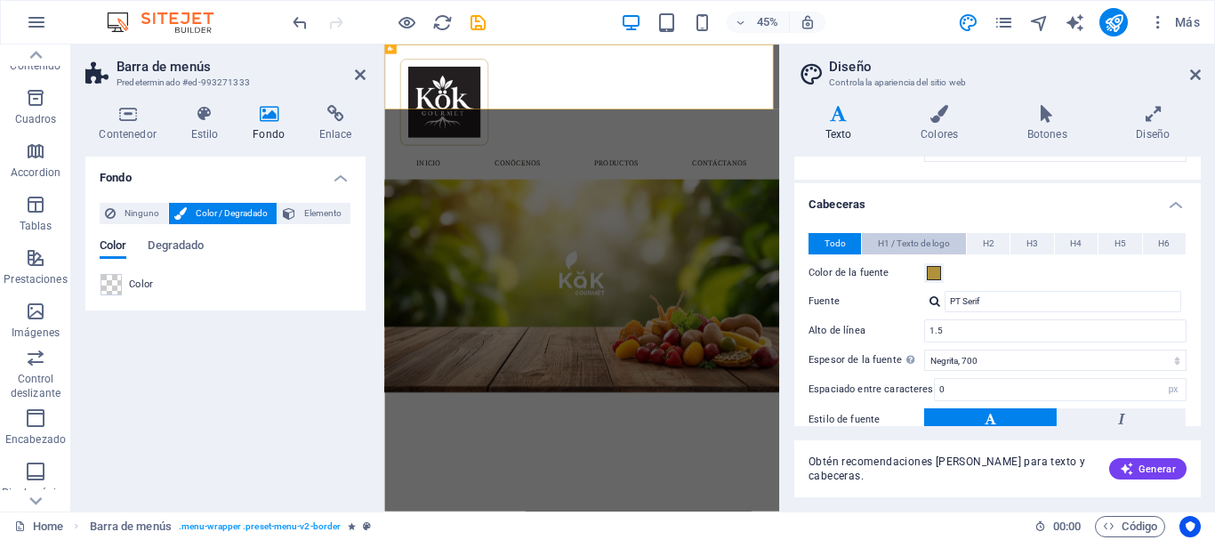
click at [910, 237] on span "H1 / Texto de logo" at bounding box center [914, 243] width 72 height 21
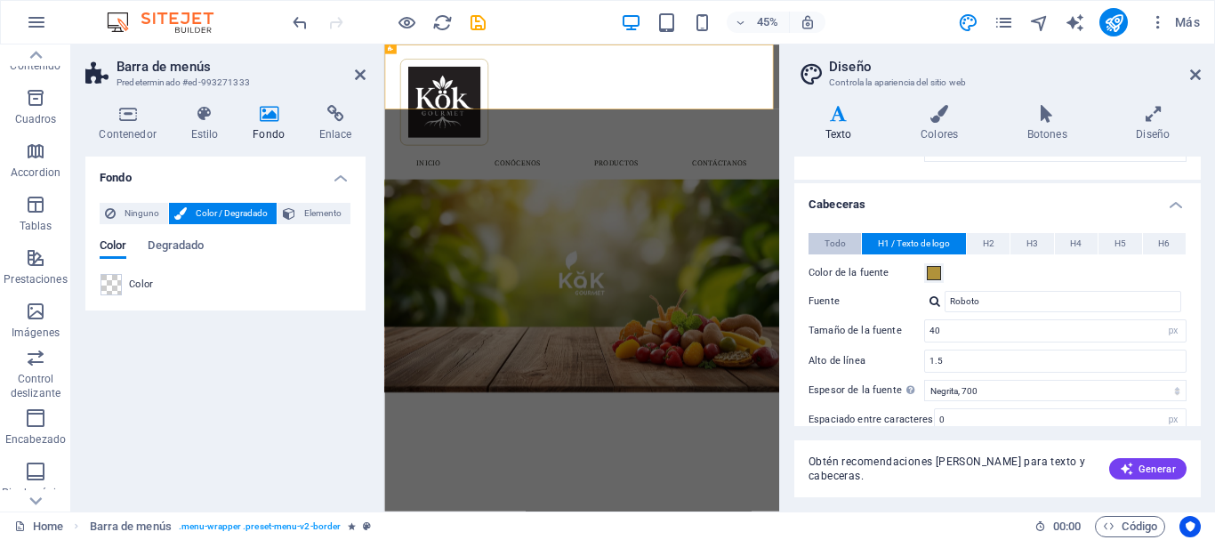
click at [833, 237] on span "Todo" at bounding box center [834, 243] width 21 height 21
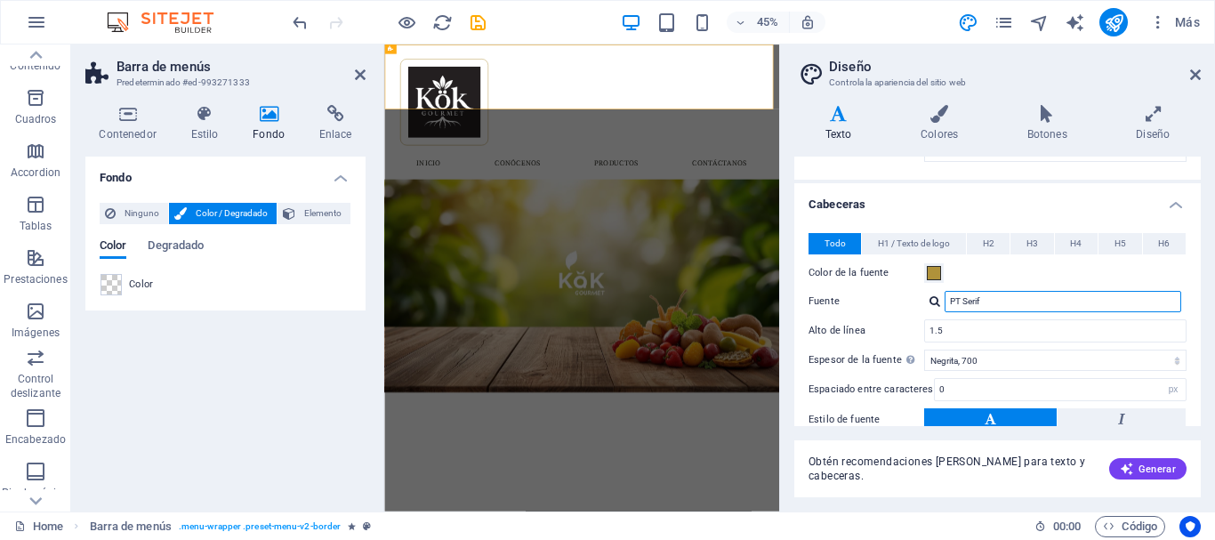
click at [996, 299] on input "PT Serif" at bounding box center [1063, 301] width 237 height 21
drag, startPoint x: 994, startPoint y: 300, endPoint x: 889, endPoint y: 309, distance: 105.3
click at [889, 309] on div "Fuente PT Serif" at bounding box center [997, 301] width 378 height 21
click at [943, 298] on div "PT Serif" at bounding box center [1055, 301] width 262 height 21
click at [937, 299] on div at bounding box center [934, 301] width 11 height 12
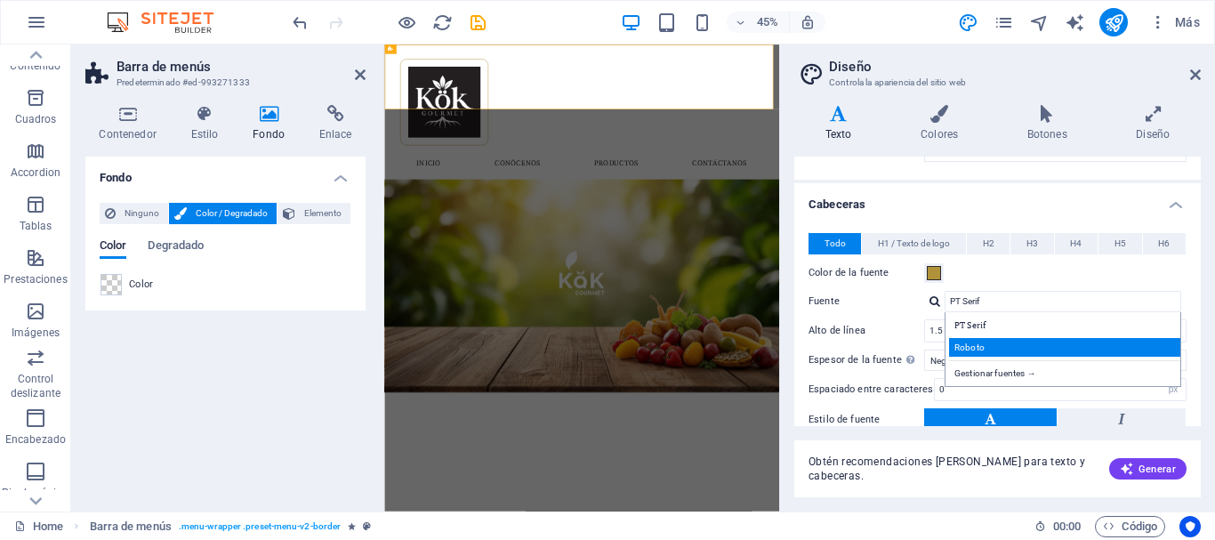
click at [981, 352] on div "Roboto" at bounding box center [1066, 347] width 235 height 19
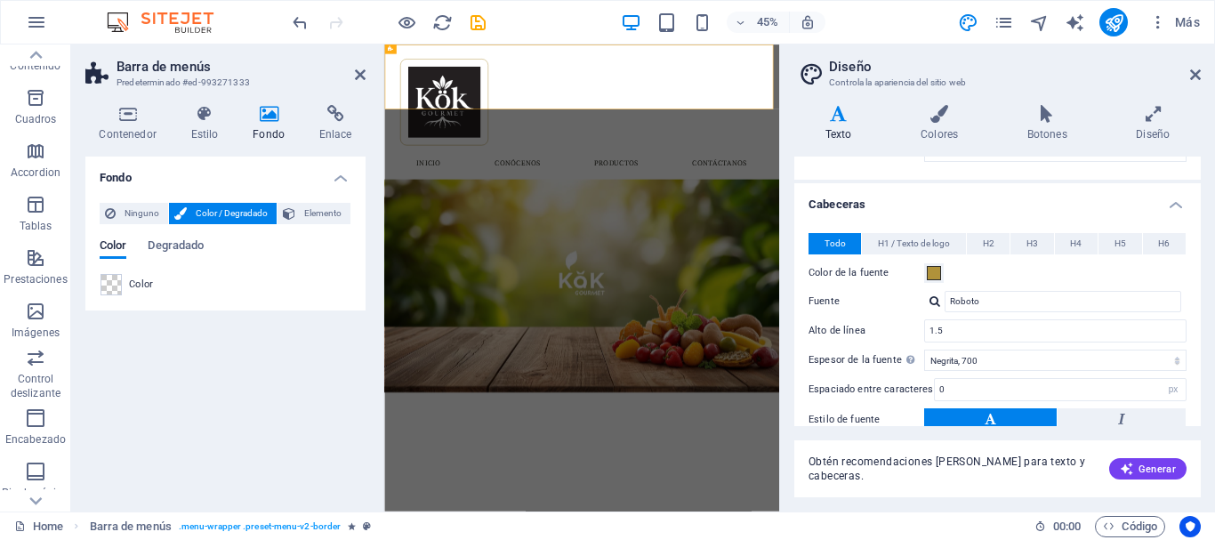
click at [858, 332] on label "Alto de línea" at bounding box center [866, 331] width 116 height 10
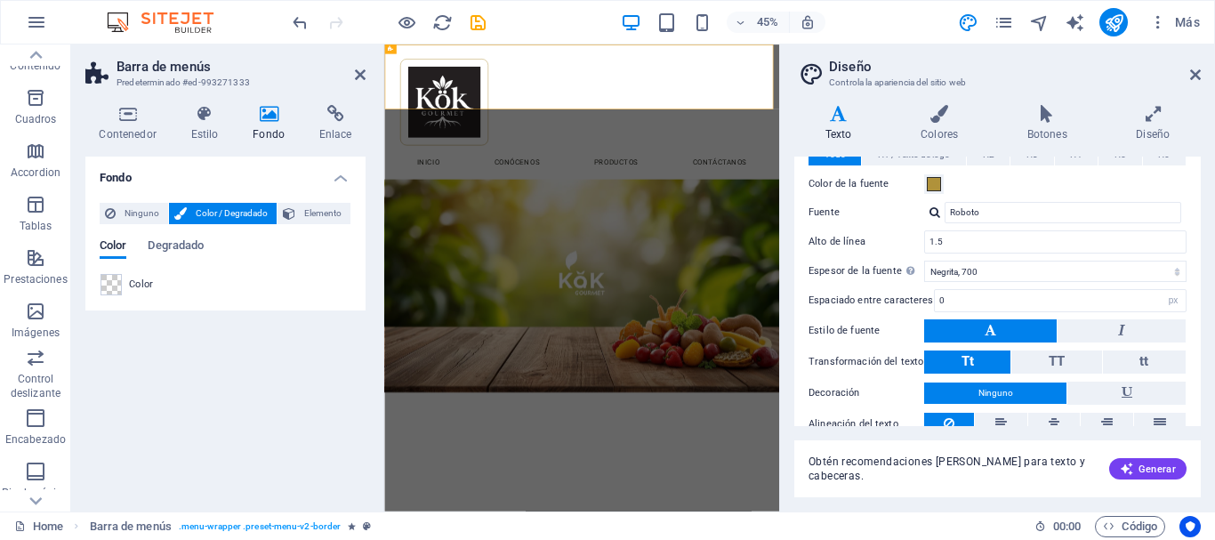
scroll to position [243, 0]
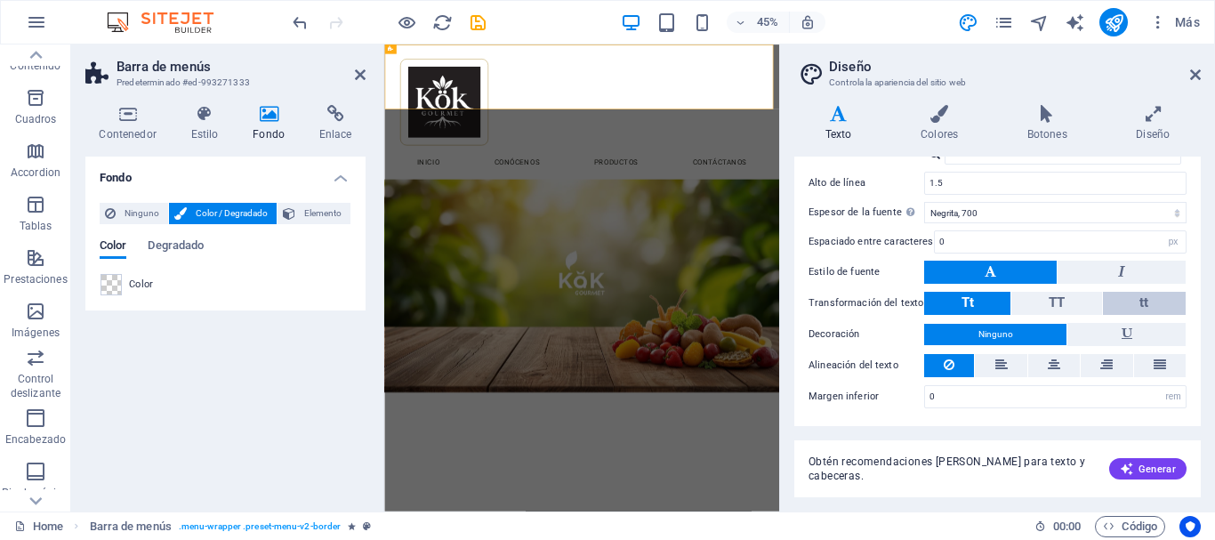
click at [1157, 300] on button "tt" at bounding box center [1144, 303] width 83 height 23
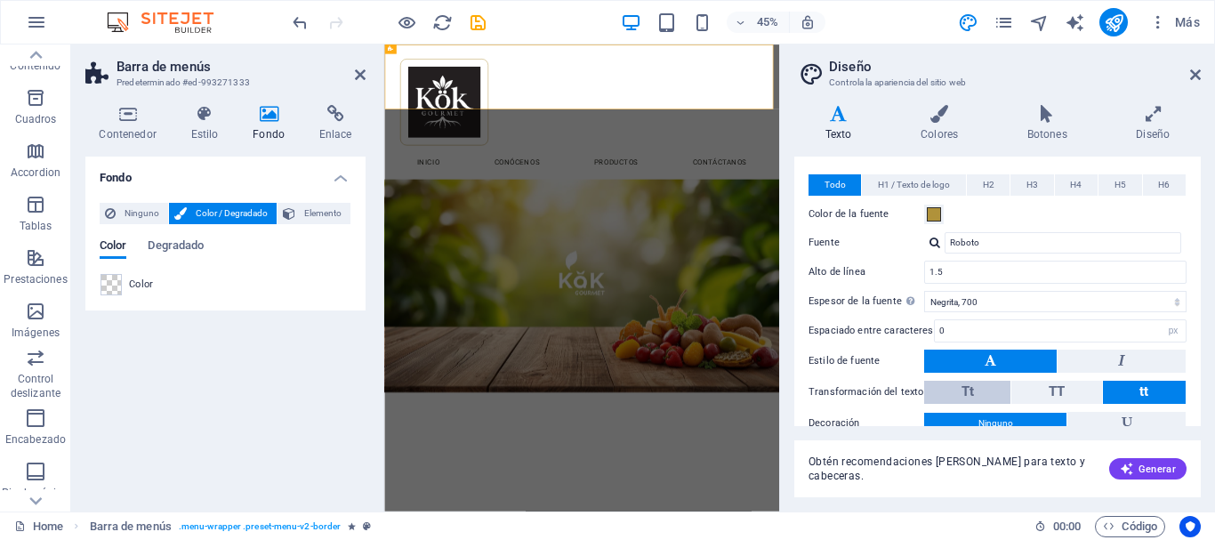
click at [957, 390] on button "Tt" at bounding box center [967, 392] width 86 height 23
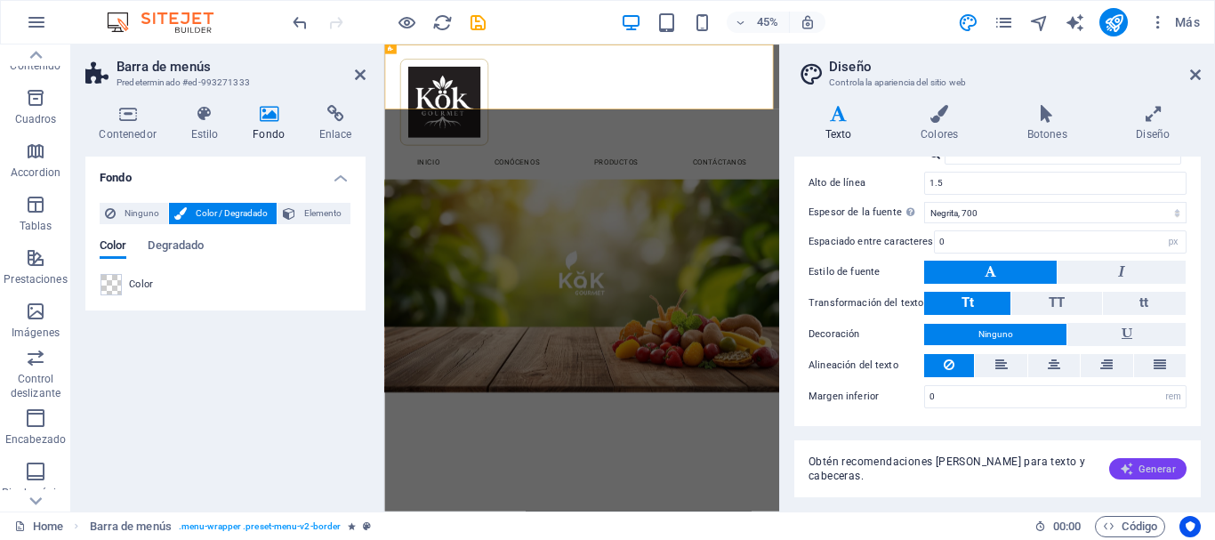
click at [1130, 471] on icon "button" at bounding box center [1127, 469] width 14 height 14
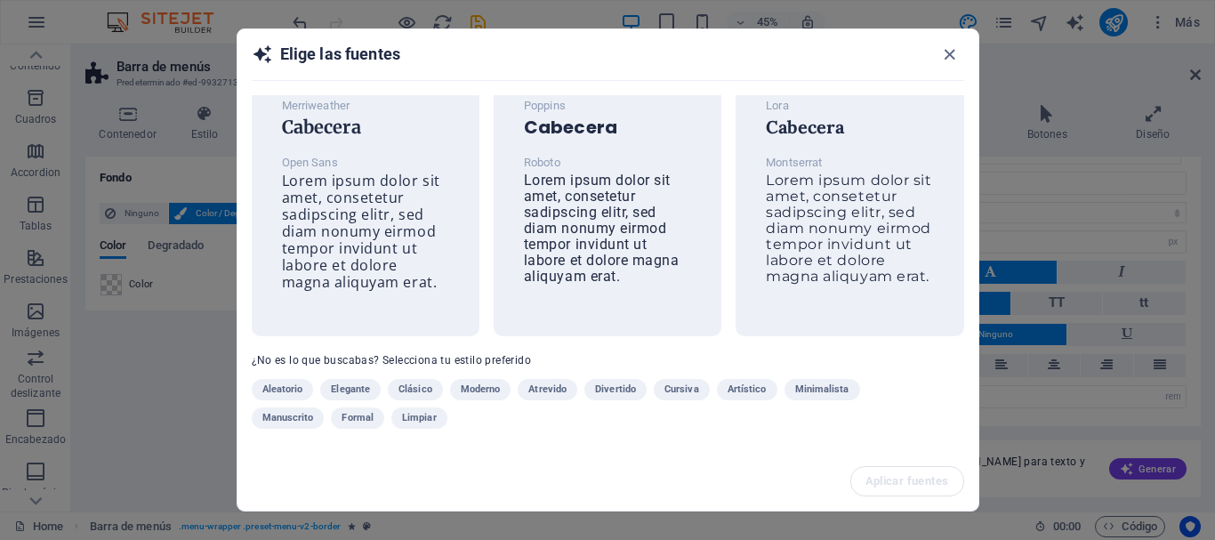
scroll to position [46, 0]
click at [568, 152] on p "Roboto" at bounding box center [607, 162] width 167 height 21
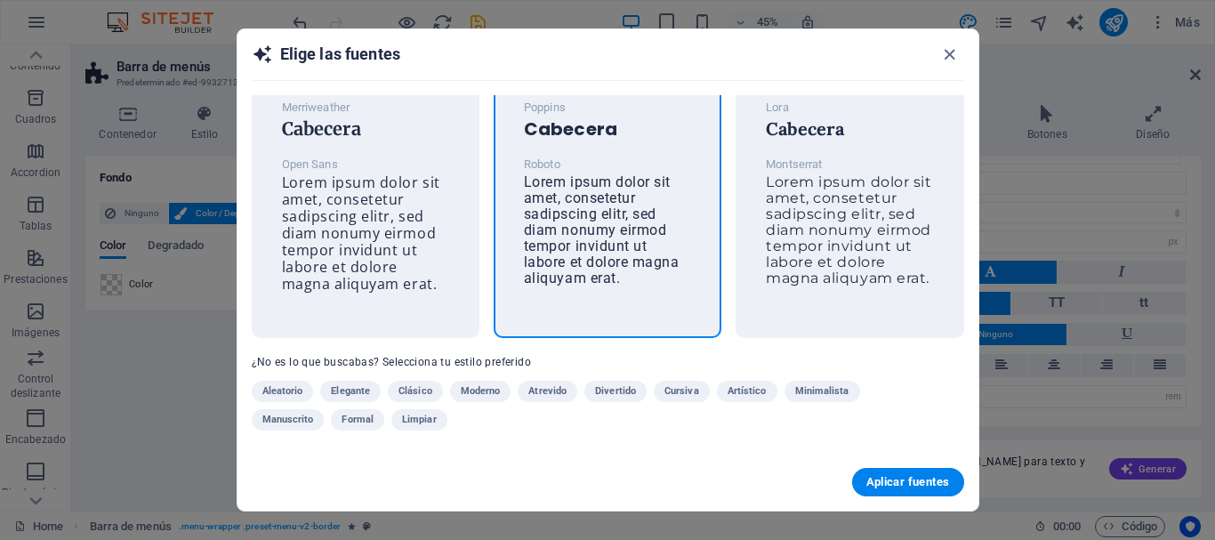
scroll to position [44, 0]
click at [891, 483] on span "Aplicar fuentes" at bounding box center [908, 482] width 84 height 14
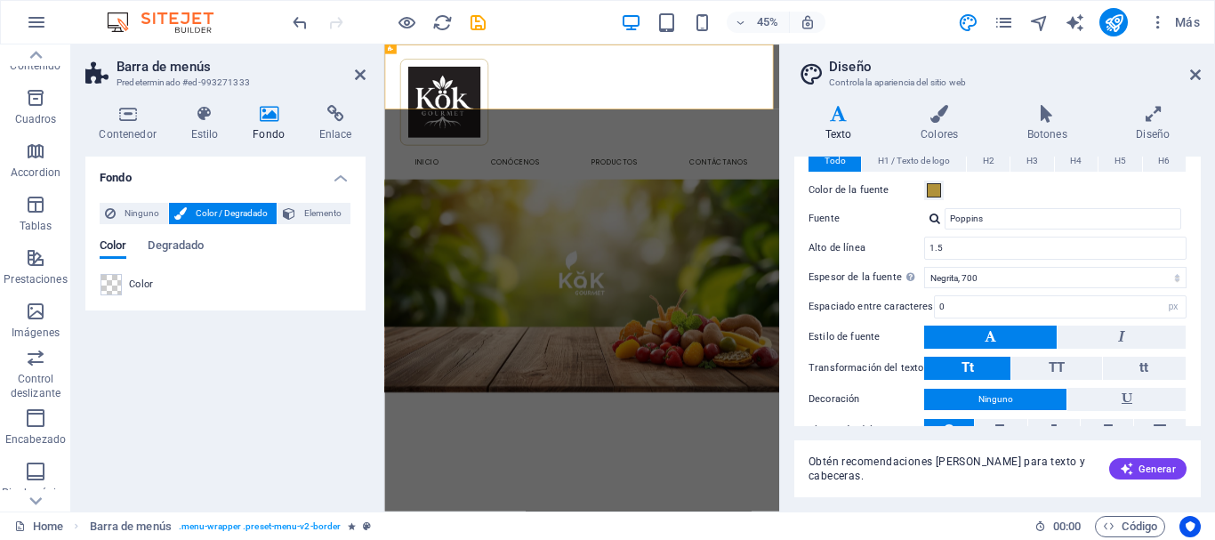
scroll to position [89, 0]
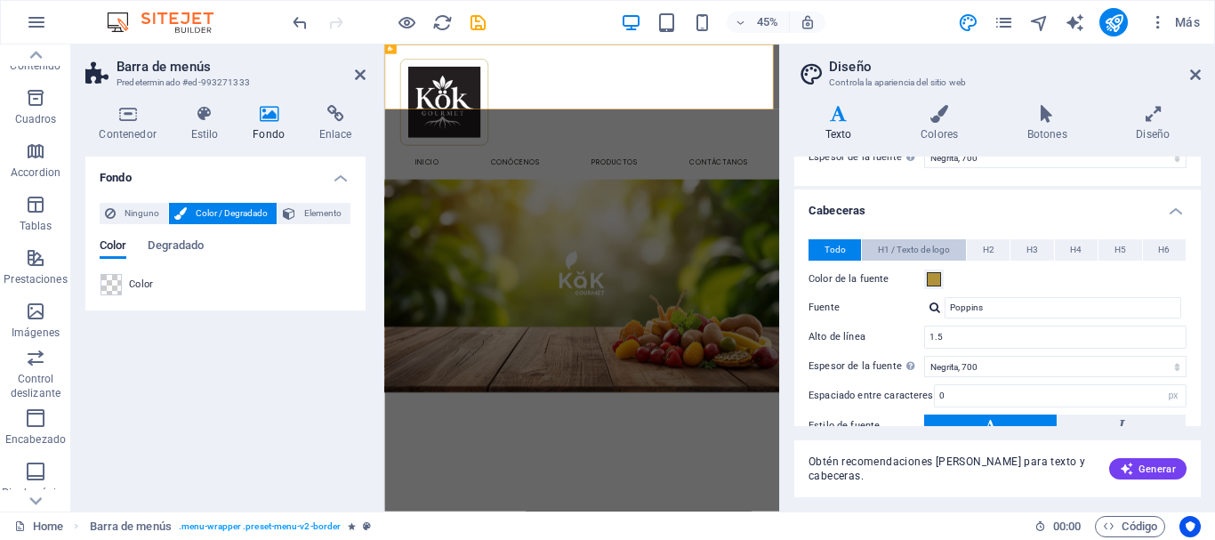
click at [874, 247] on button "H1 / Texto de logo" at bounding box center [913, 249] width 103 height 21
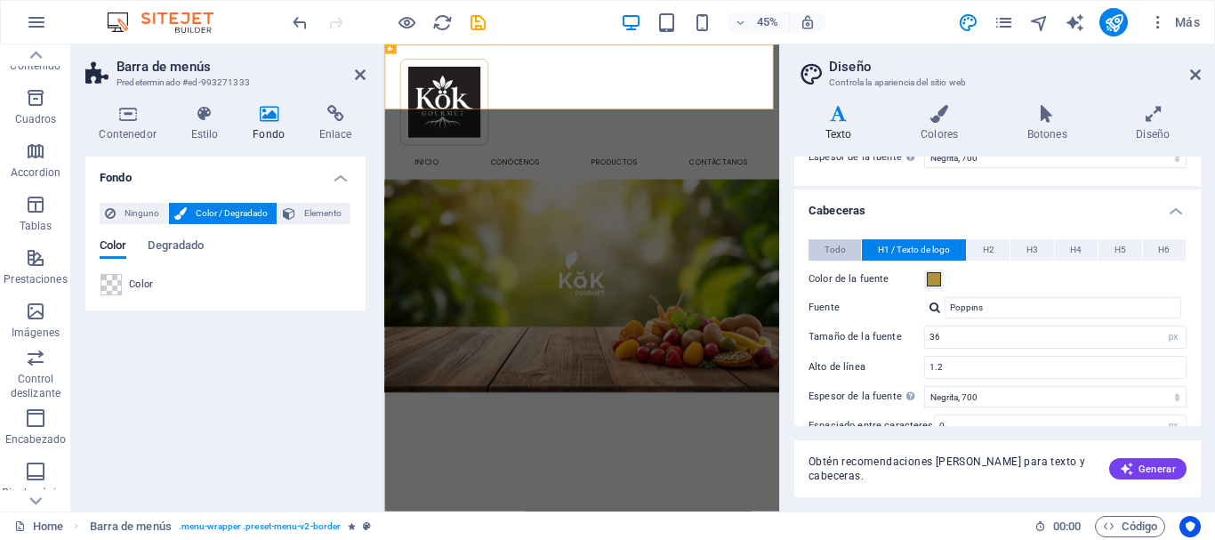
click at [833, 250] on span "Todo" at bounding box center [834, 249] width 21 height 21
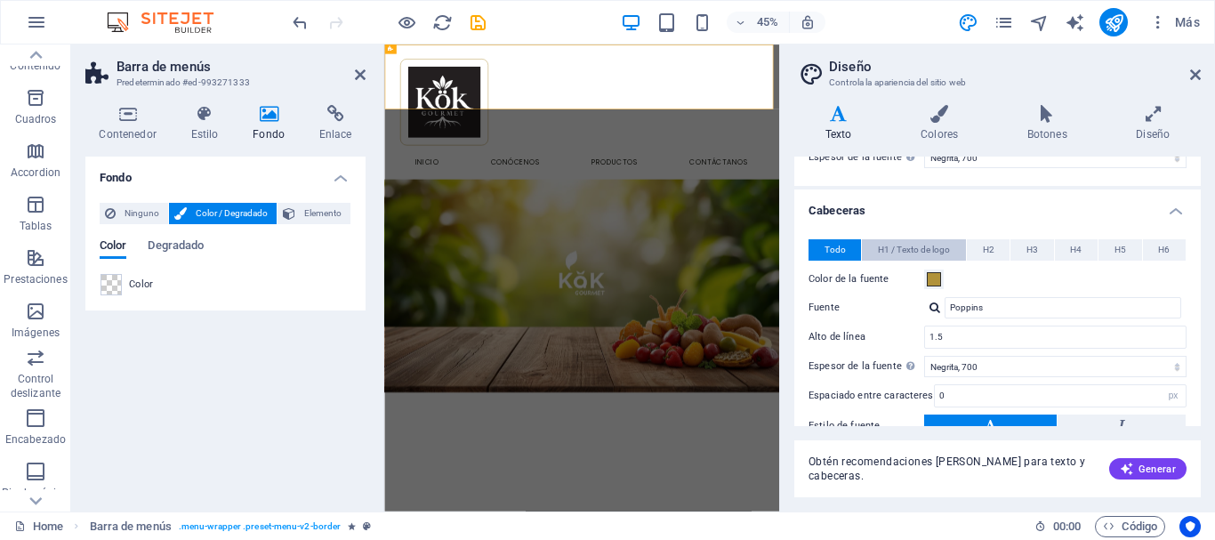
click at [891, 248] on span "H1 / Texto de logo" at bounding box center [914, 249] width 72 height 21
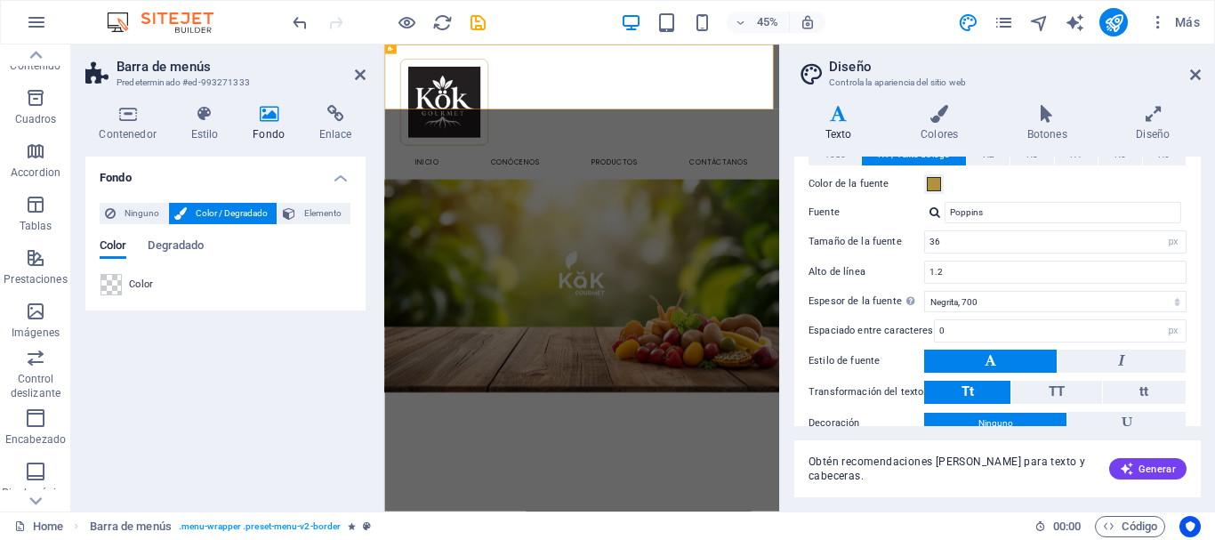
scroll to position [0, 0]
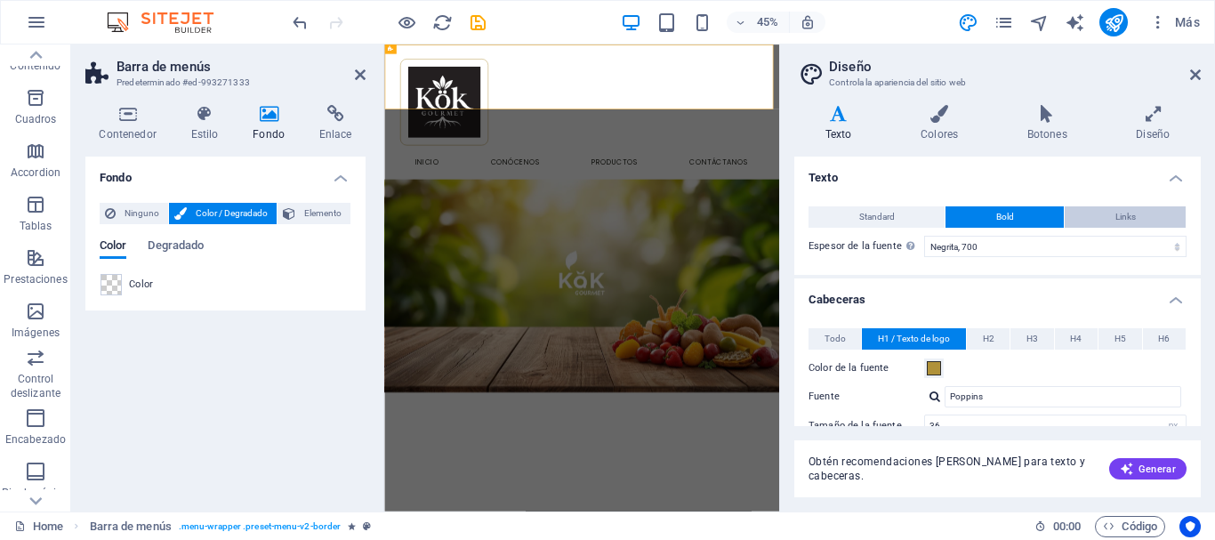
click at [1123, 219] on span "Links" at bounding box center [1125, 216] width 20 height 21
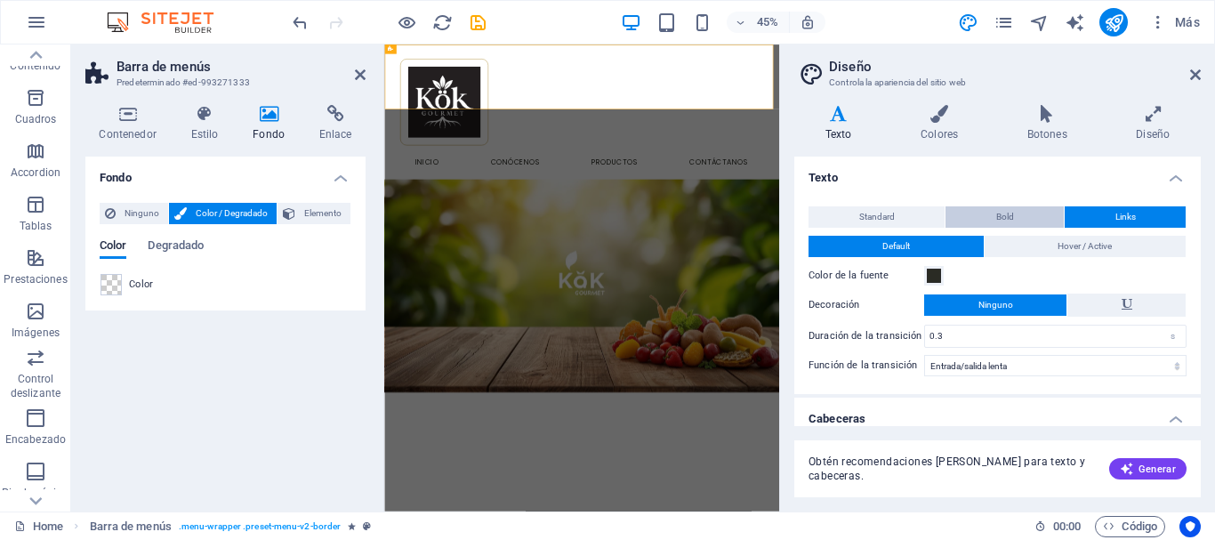
click at [1022, 211] on button "Bold" at bounding box center [1004, 216] width 118 height 21
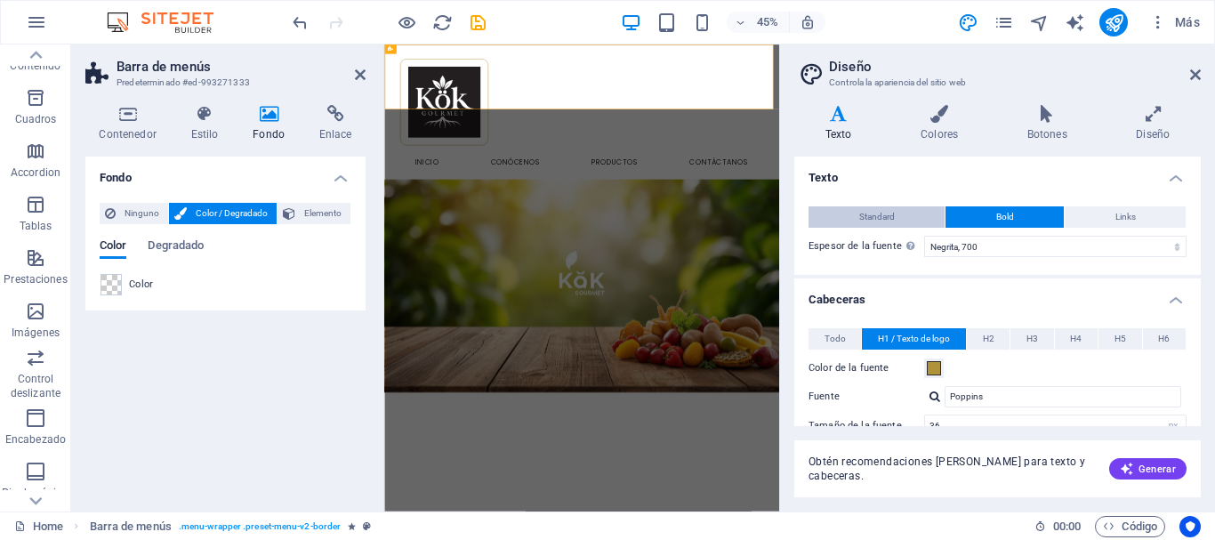
click at [863, 221] on span "Standard" at bounding box center [877, 216] width 36 height 21
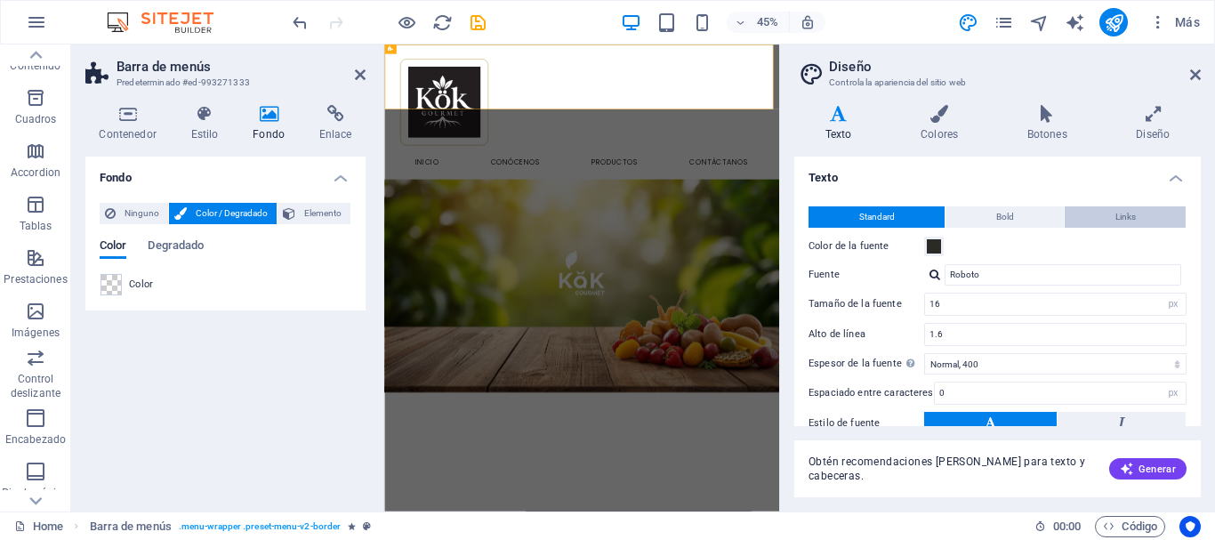
click at [1148, 225] on button "Links" at bounding box center [1125, 216] width 121 height 21
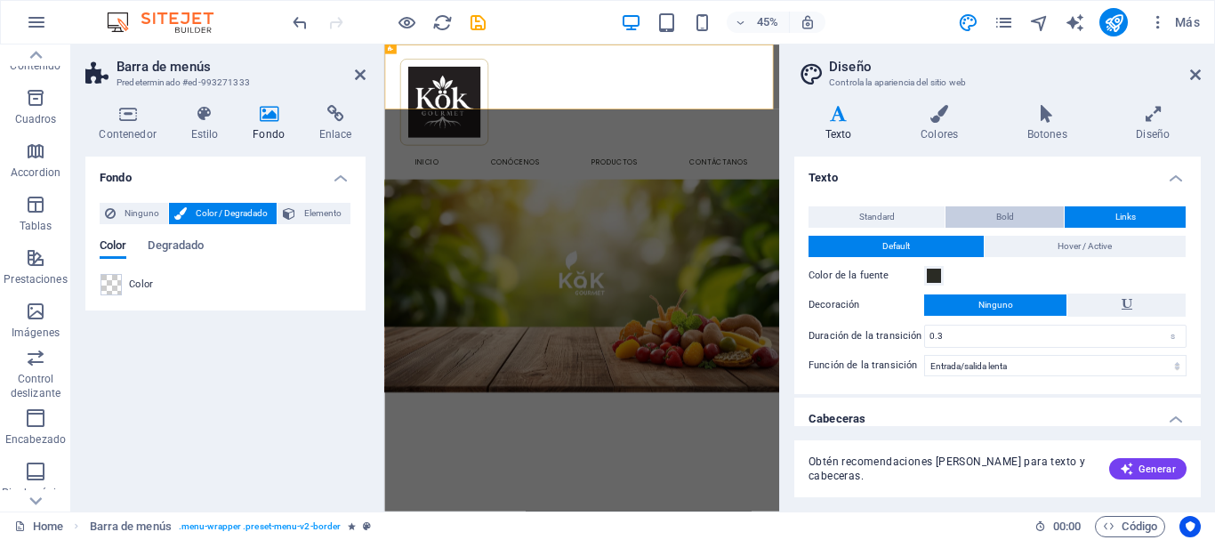
click at [1005, 209] on span "Bold" at bounding box center [1005, 216] width 18 height 21
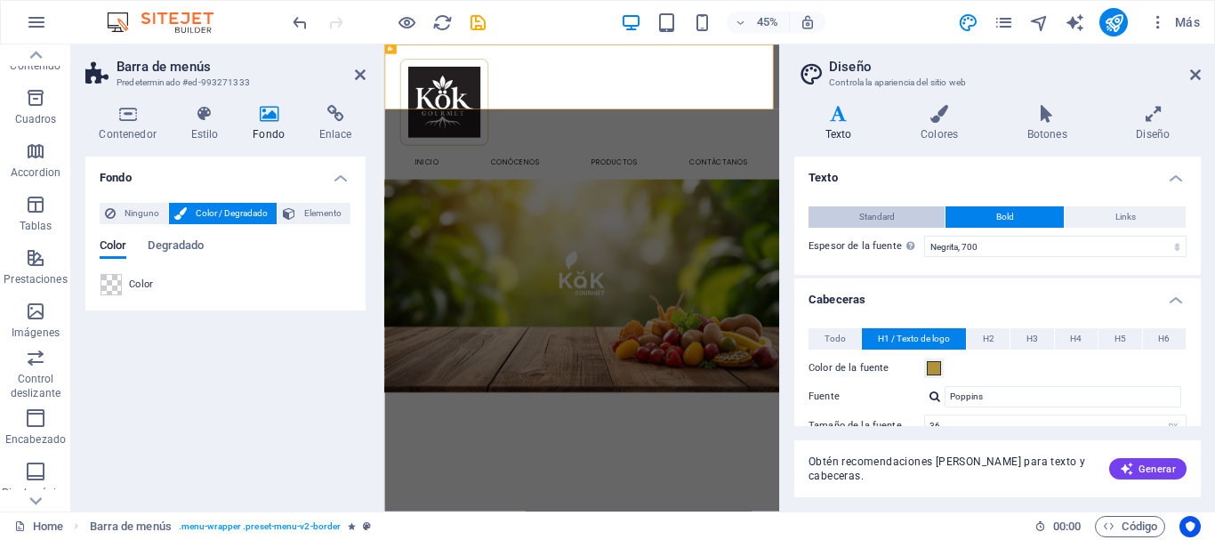
click at [922, 213] on button "Standard" at bounding box center [876, 216] width 136 height 21
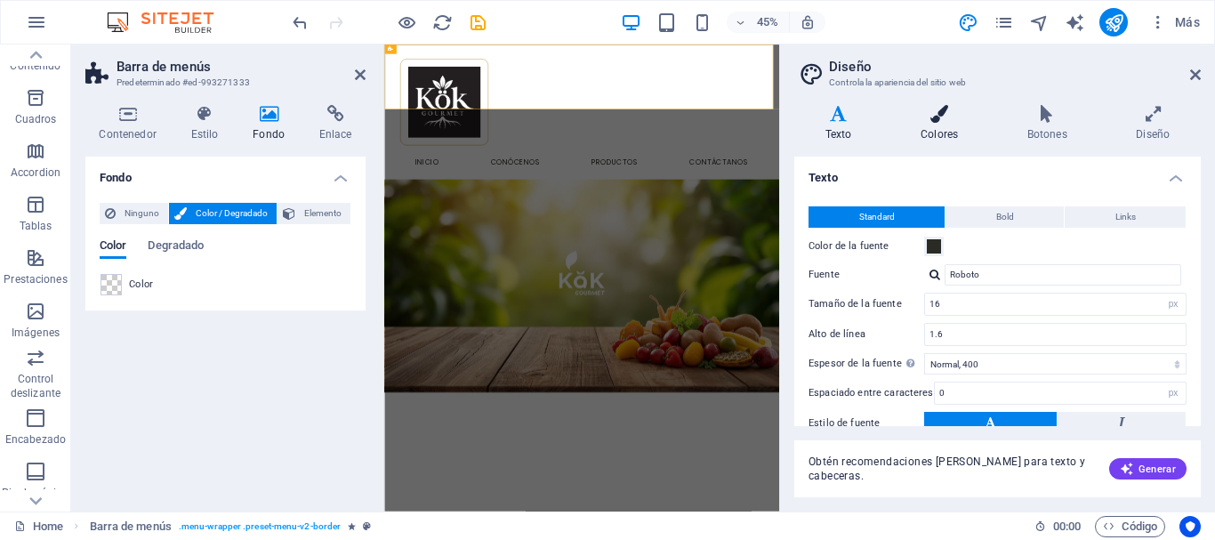
click at [932, 116] on icon at bounding box center [939, 114] width 100 height 18
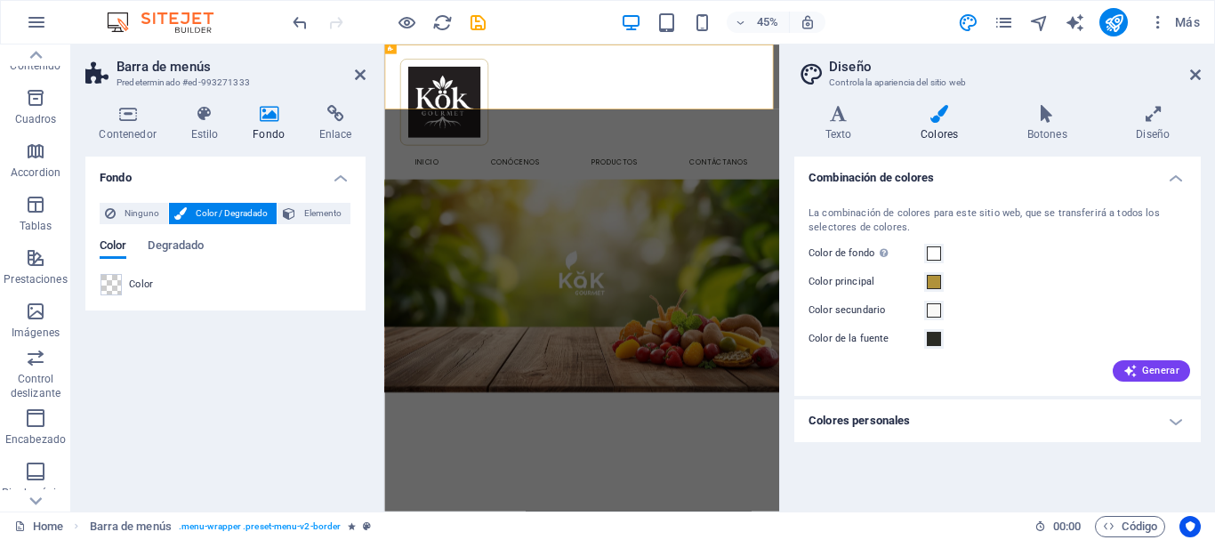
click at [1186, 418] on h4 "Colores personales" at bounding box center [997, 420] width 406 height 43
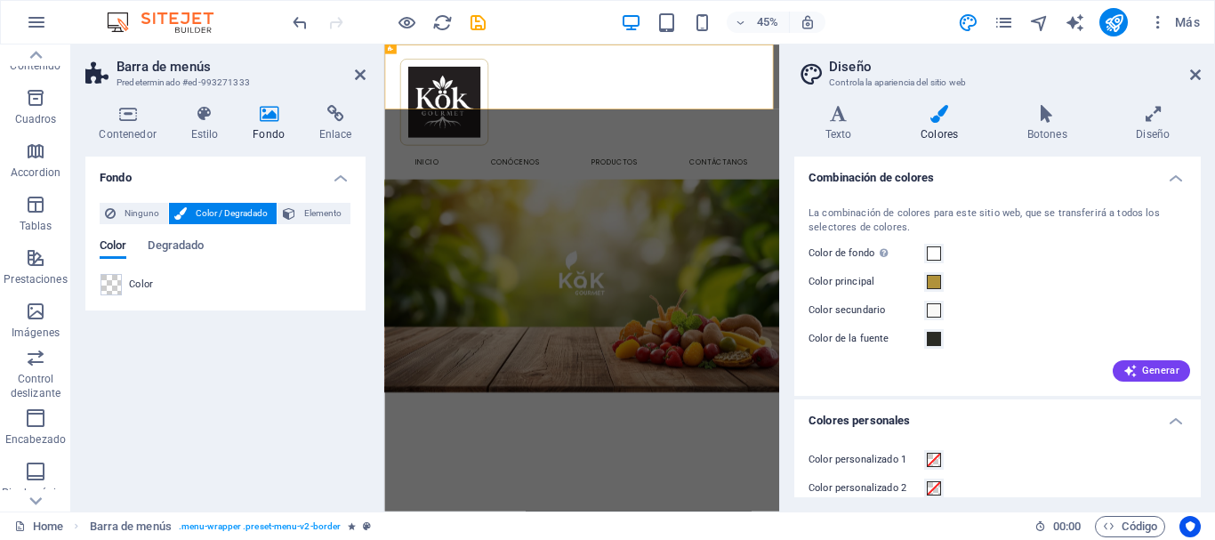
scroll to position [89, 0]
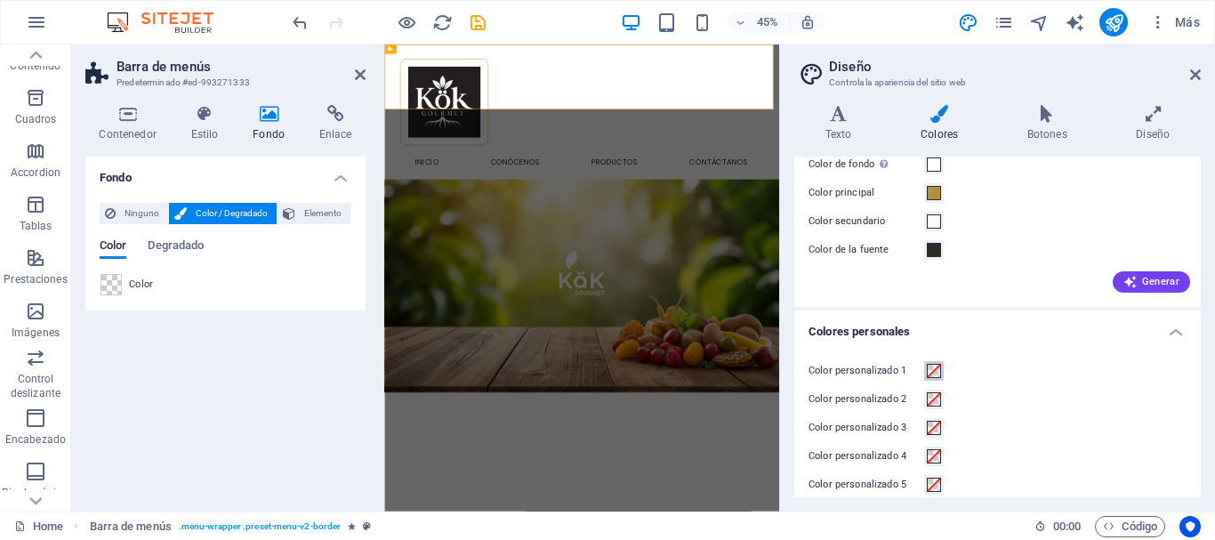
click at [924, 365] on button "Color personalizado 1" at bounding box center [934, 371] width 20 height 20
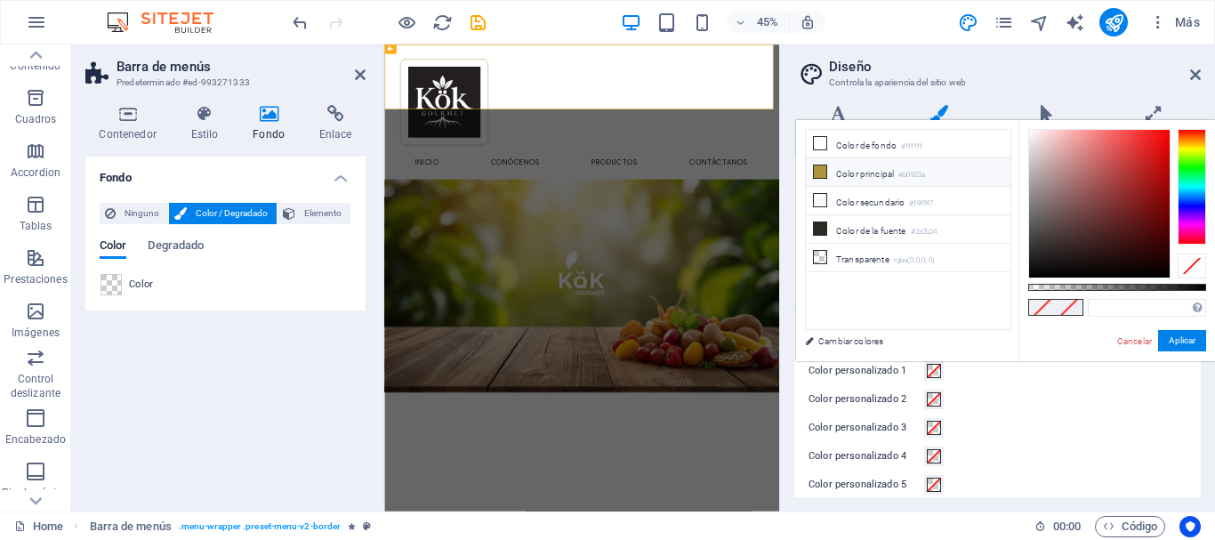
click at [872, 173] on li "Color principal #b0923a" at bounding box center [908, 172] width 205 height 28
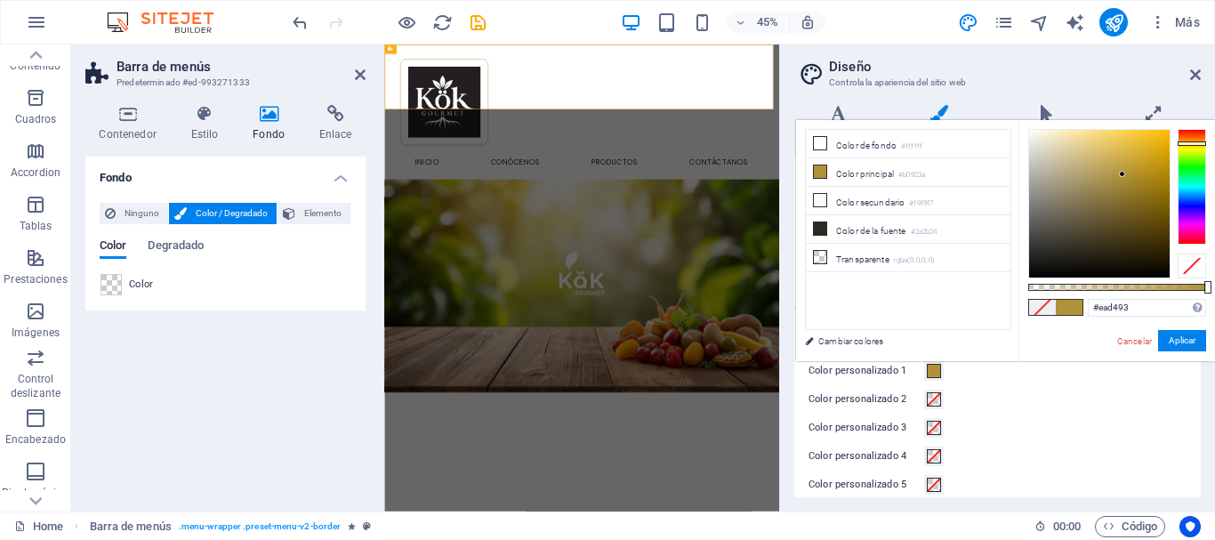
click at [1081, 140] on div at bounding box center [1099, 204] width 141 height 148
drag, startPoint x: 1081, startPoint y: 136, endPoint x: 1093, endPoint y: 141, distance: 13.5
click at [1098, 141] on div at bounding box center [1101, 141] width 6 height 6
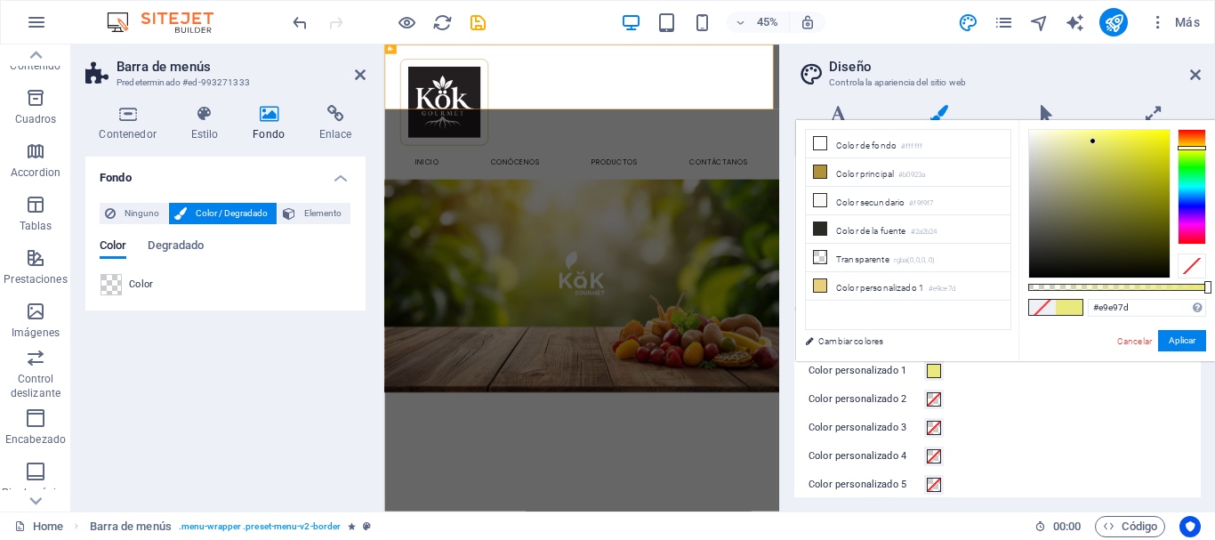
click at [1186, 148] on div at bounding box center [1192, 187] width 28 height 116
click at [1106, 137] on div at bounding box center [1099, 204] width 141 height 148
click at [1116, 139] on div at bounding box center [1099, 204] width 141 height 148
click at [1187, 346] on button "Aplicar" at bounding box center [1182, 340] width 48 height 21
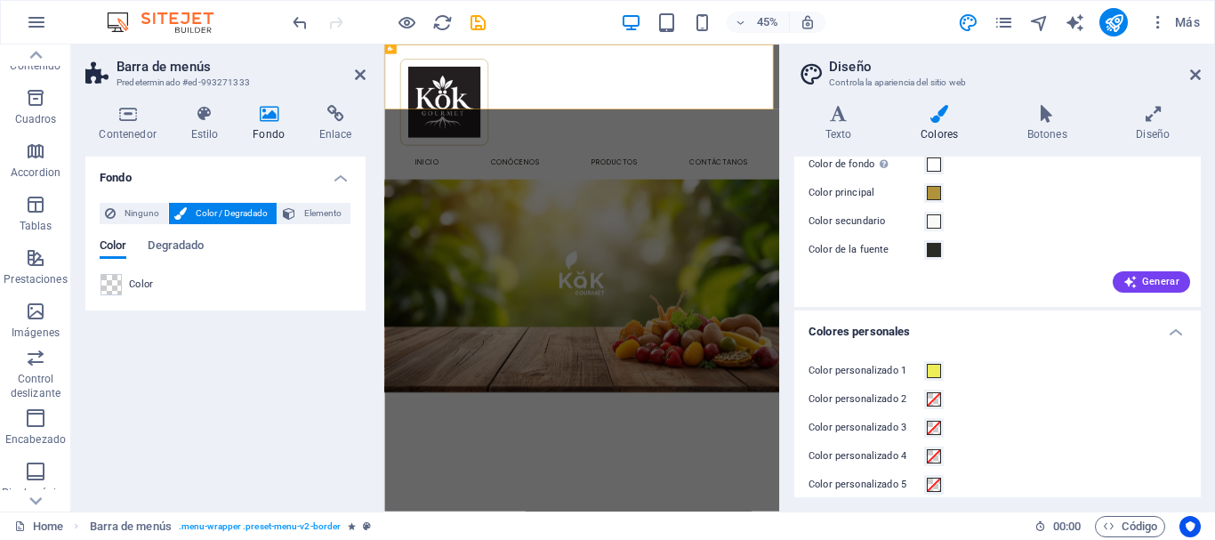
scroll to position [0, 0]
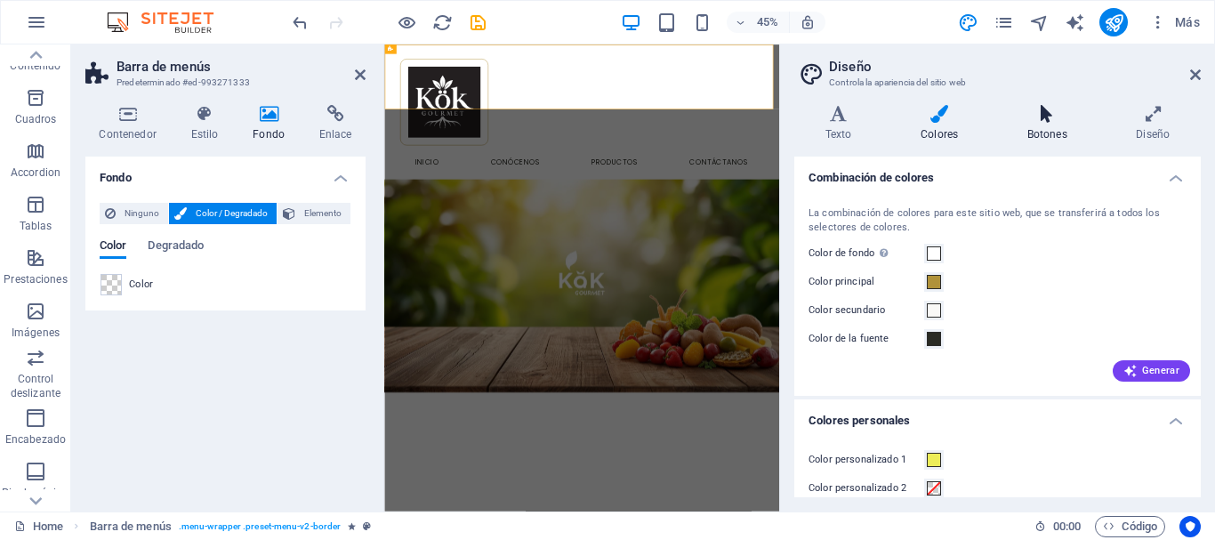
click at [1042, 133] on h4 "Botones" at bounding box center [1050, 123] width 109 height 37
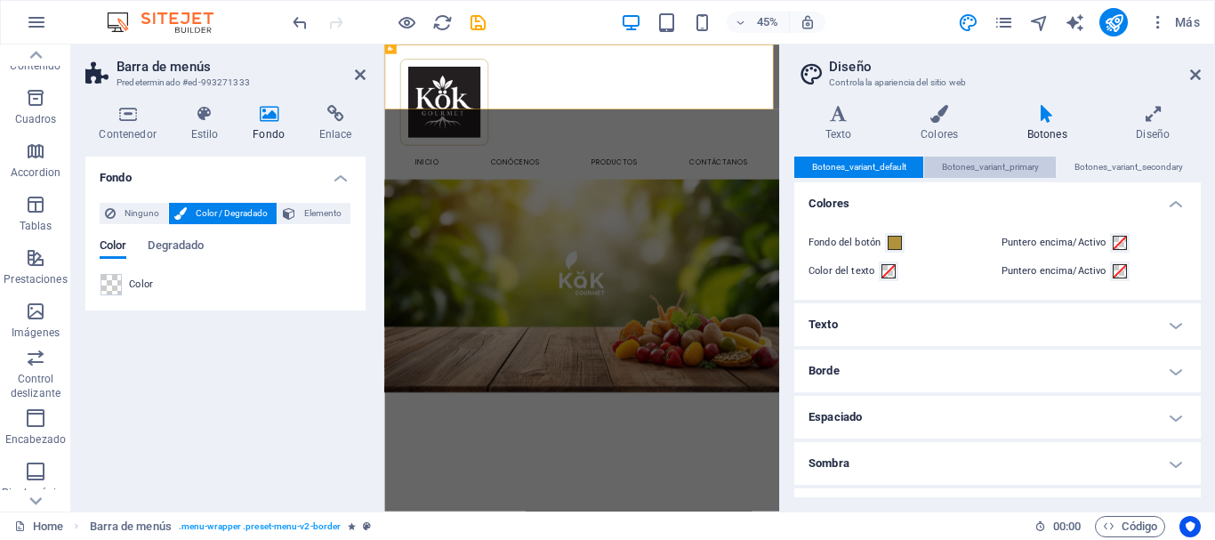
click at [979, 174] on span "Botones_variant_primary" at bounding box center [990, 167] width 97 height 21
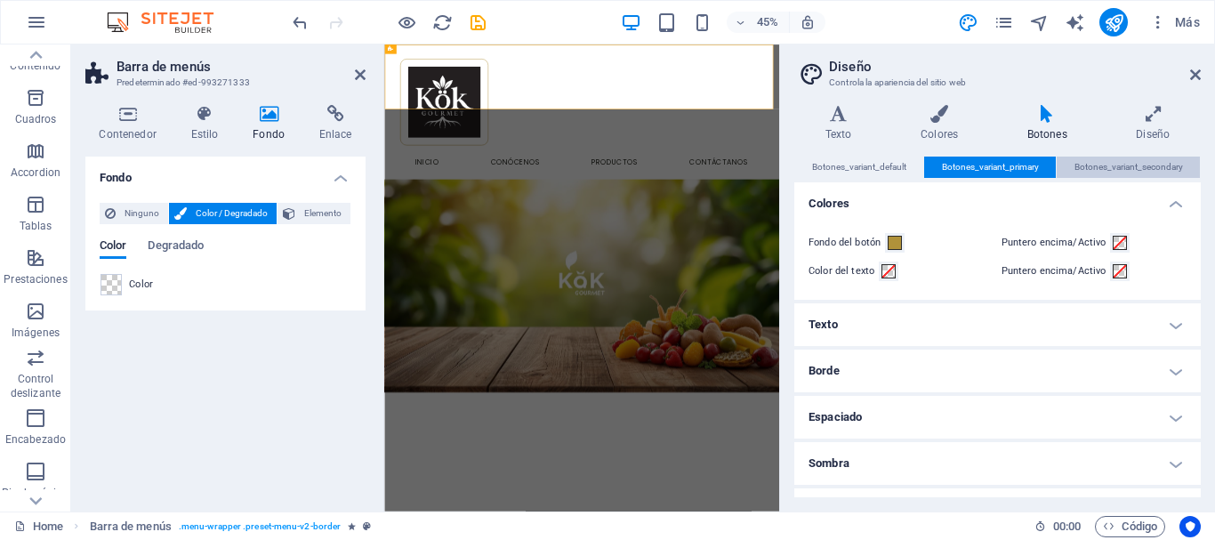
click at [1166, 161] on span "Botones_variant_secondary" at bounding box center [1128, 167] width 109 height 21
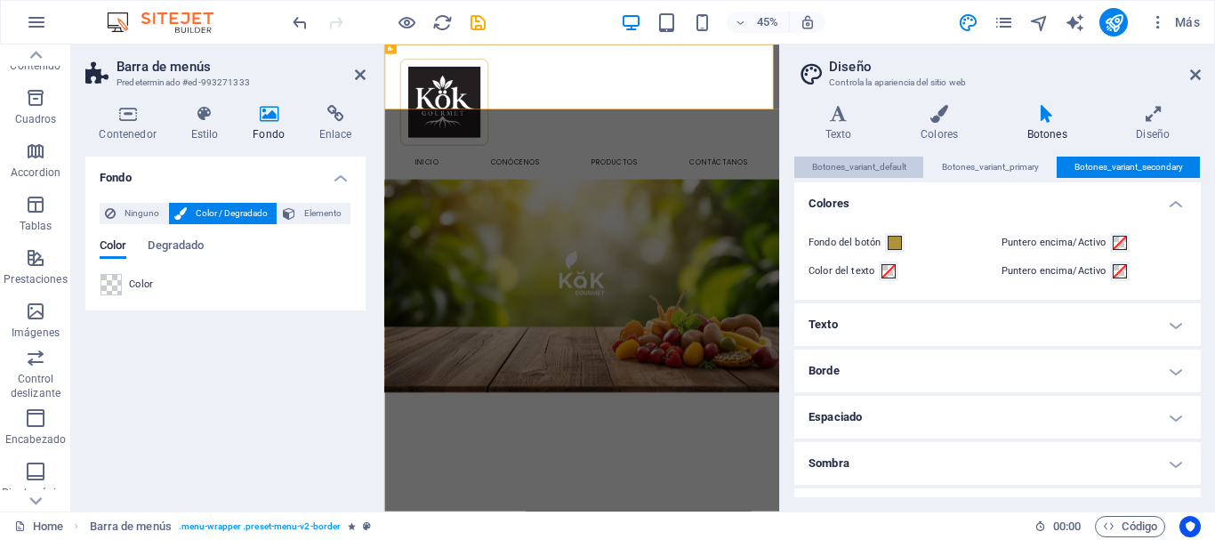
click at [873, 165] on span "Botones_variant_default" at bounding box center [859, 167] width 94 height 21
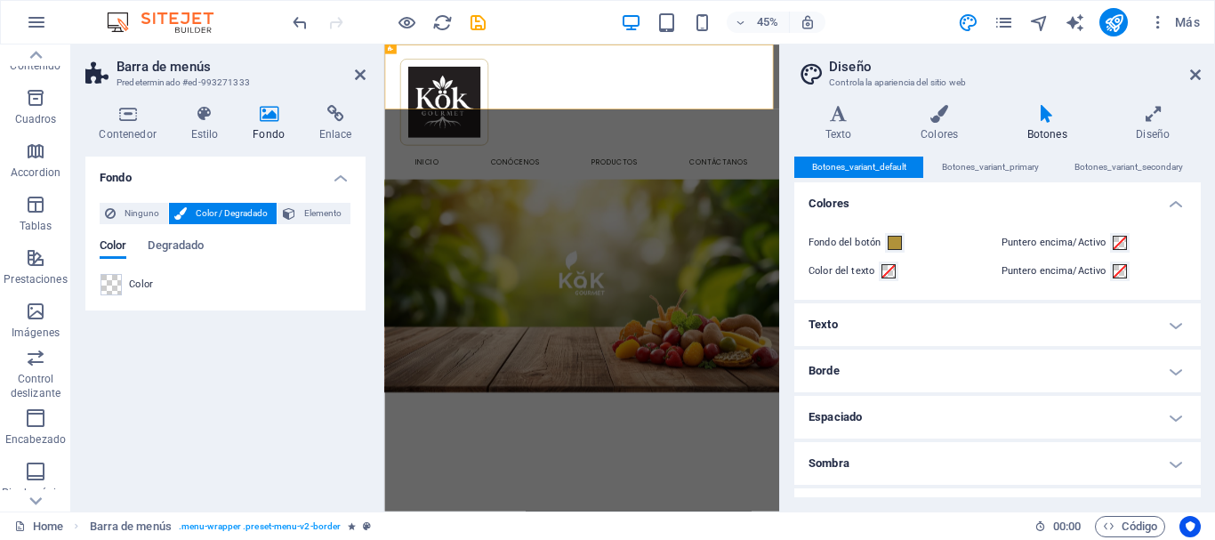
scroll to position [80, 0]
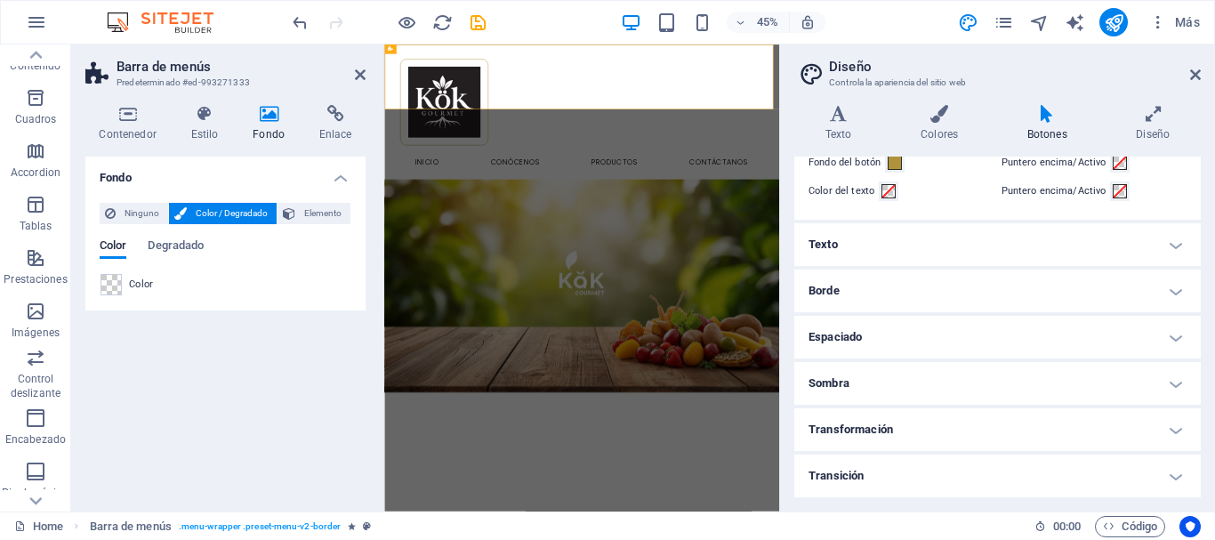
click at [937, 382] on h4 "Sombra" at bounding box center [997, 383] width 406 height 43
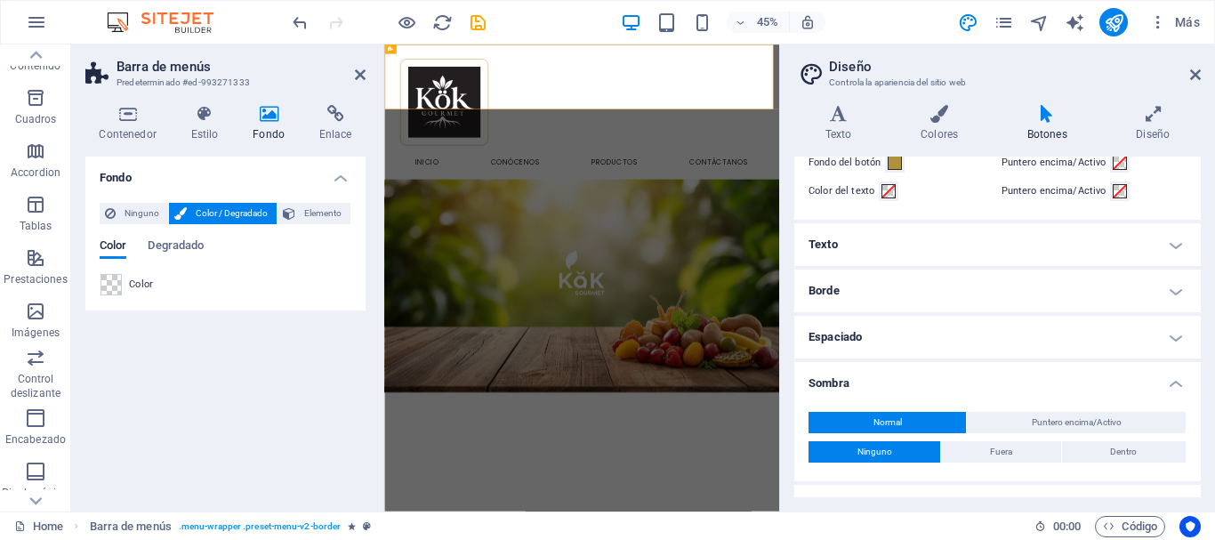
click at [919, 374] on h4 "Sombra" at bounding box center [997, 378] width 406 height 32
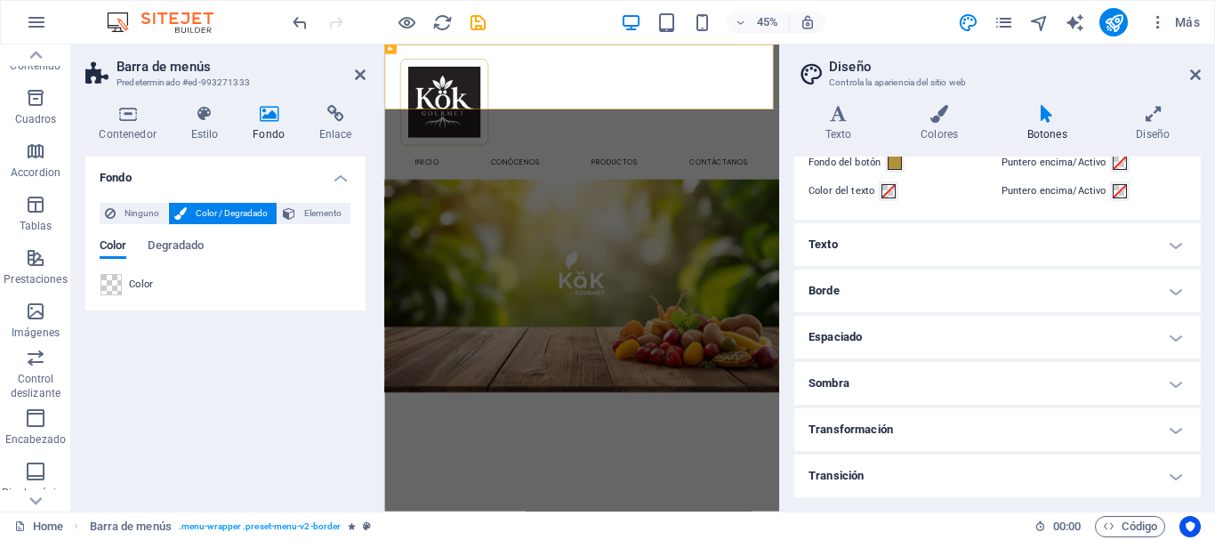
click at [913, 344] on h4 "Espaciado" at bounding box center [997, 337] width 406 height 43
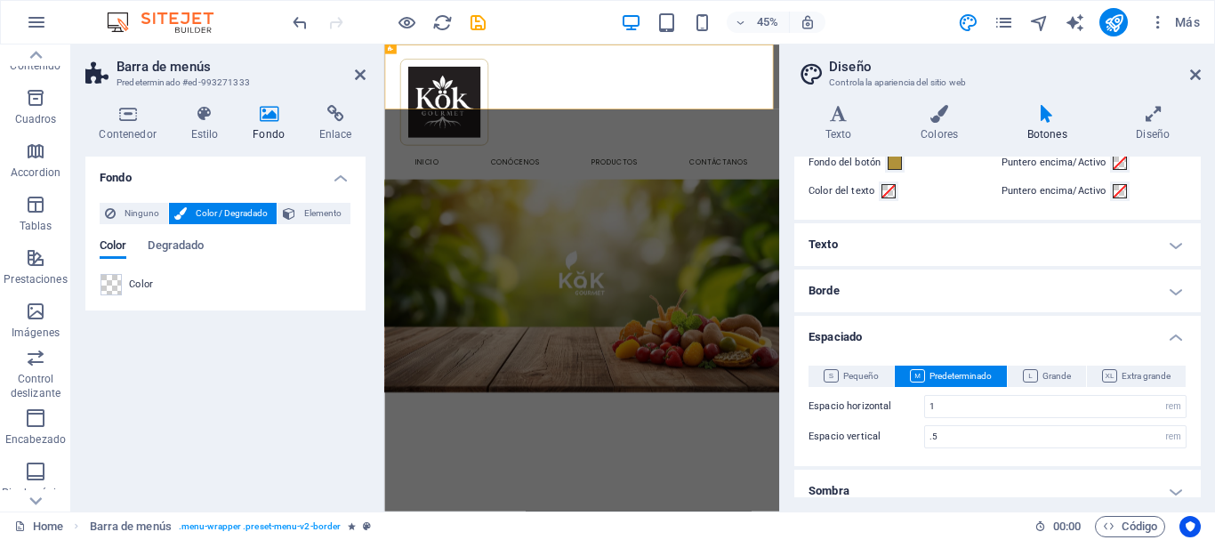
click at [909, 340] on h4 "Espaciado" at bounding box center [997, 332] width 406 height 32
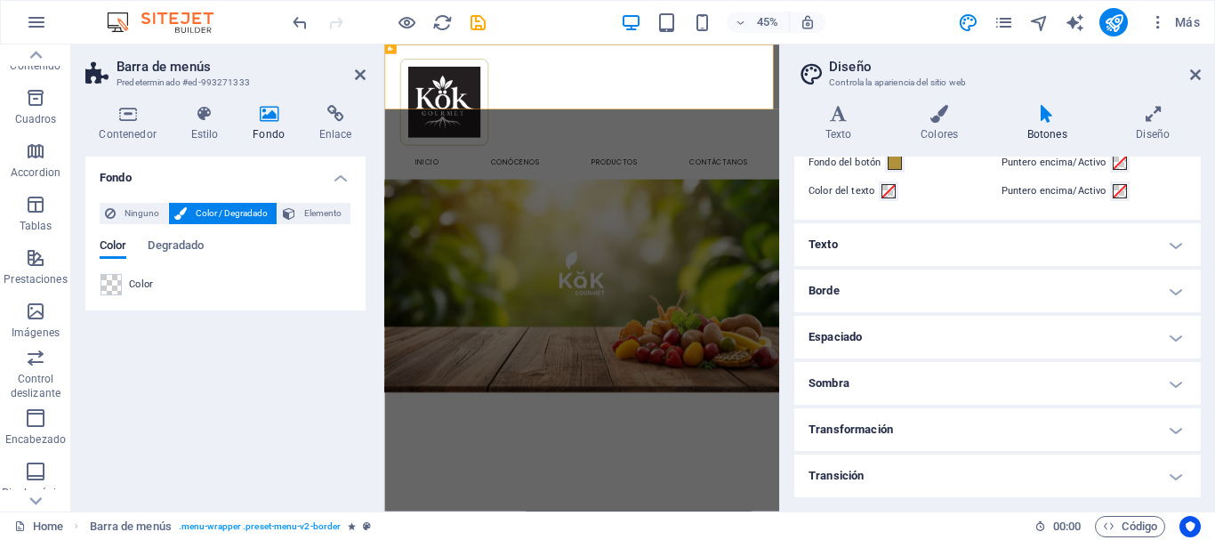
scroll to position [0, 0]
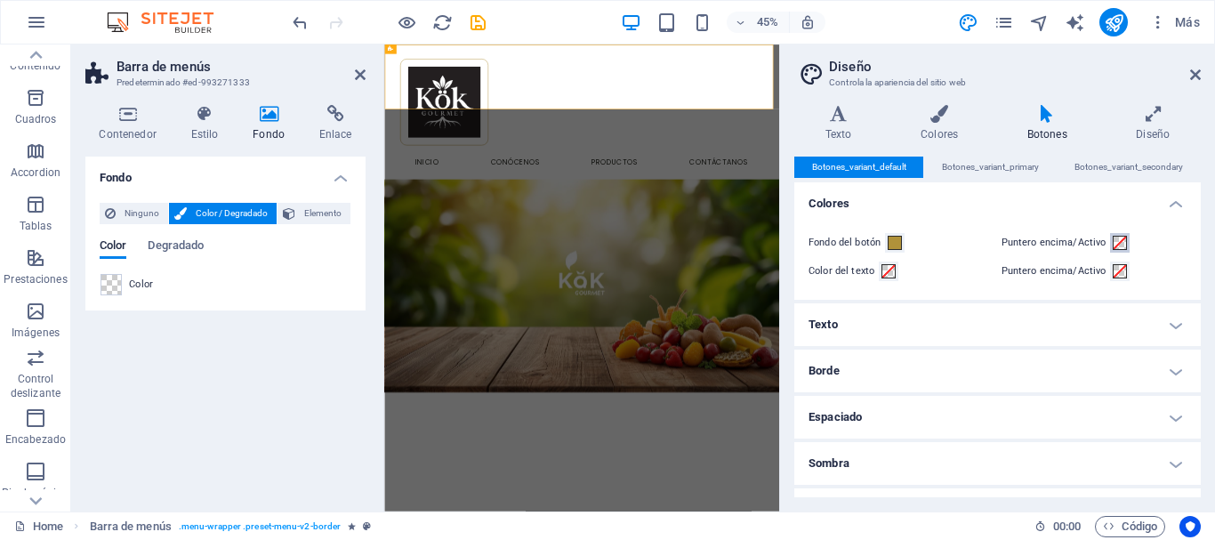
click at [1113, 240] on span at bounding box center [1120, 243] width 14 height 14
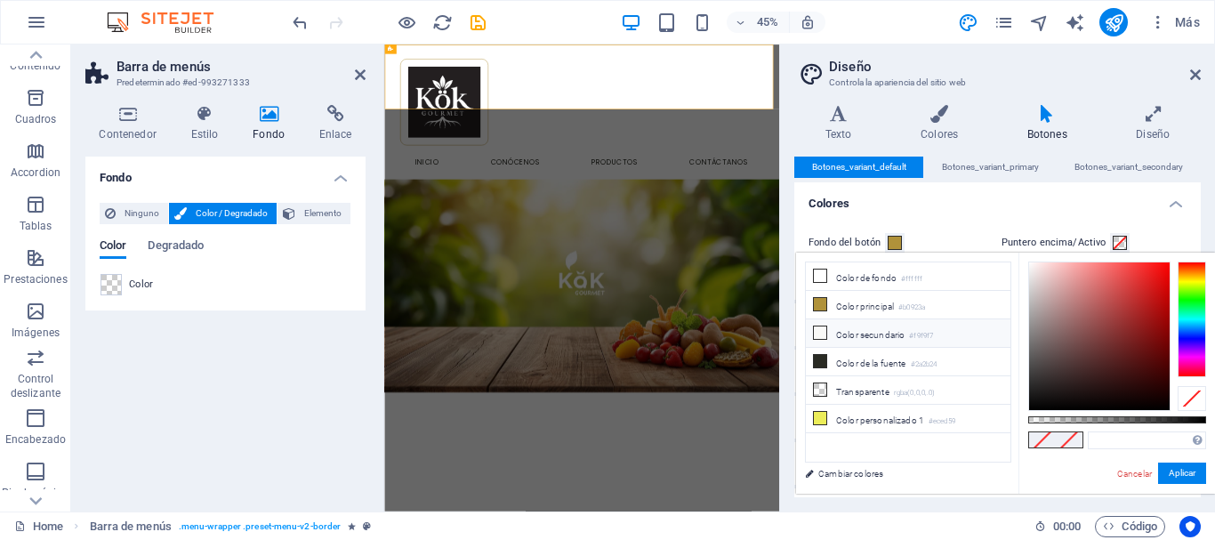
click at [867, 334] on li "Color secundario #f9f9f7" at bounding box center [908, 333] width 205 height 28
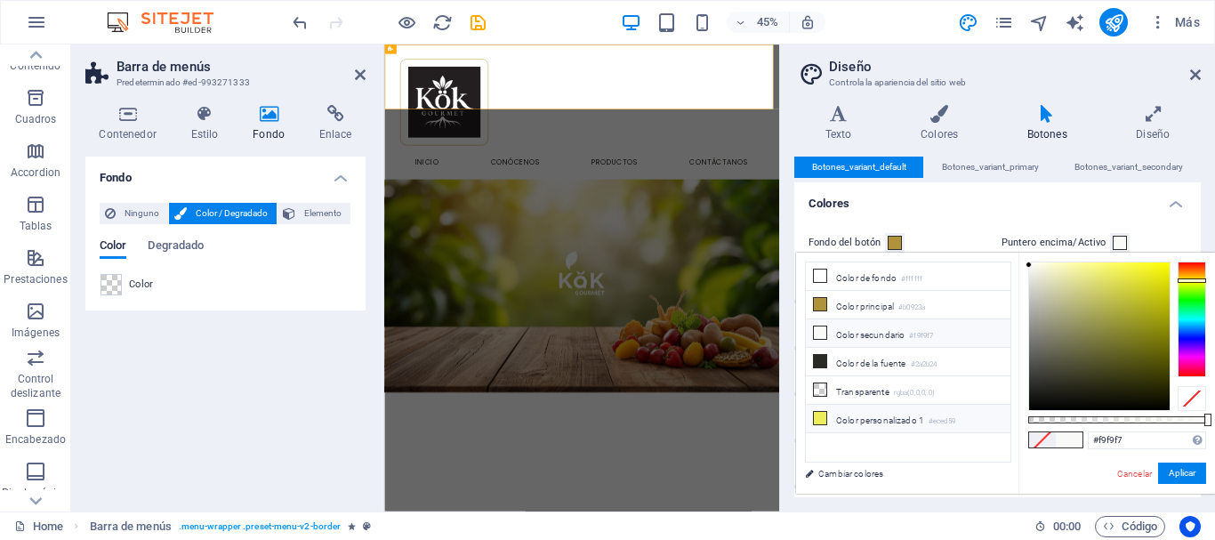
click at [871, 421] on li "Color personalizado 1 #eced59" at bounding box center [908, 419] width 205 height 28
click at [1181, 482] on button "Aplicar" at bounding box center [1182, 472] width 48 height 21
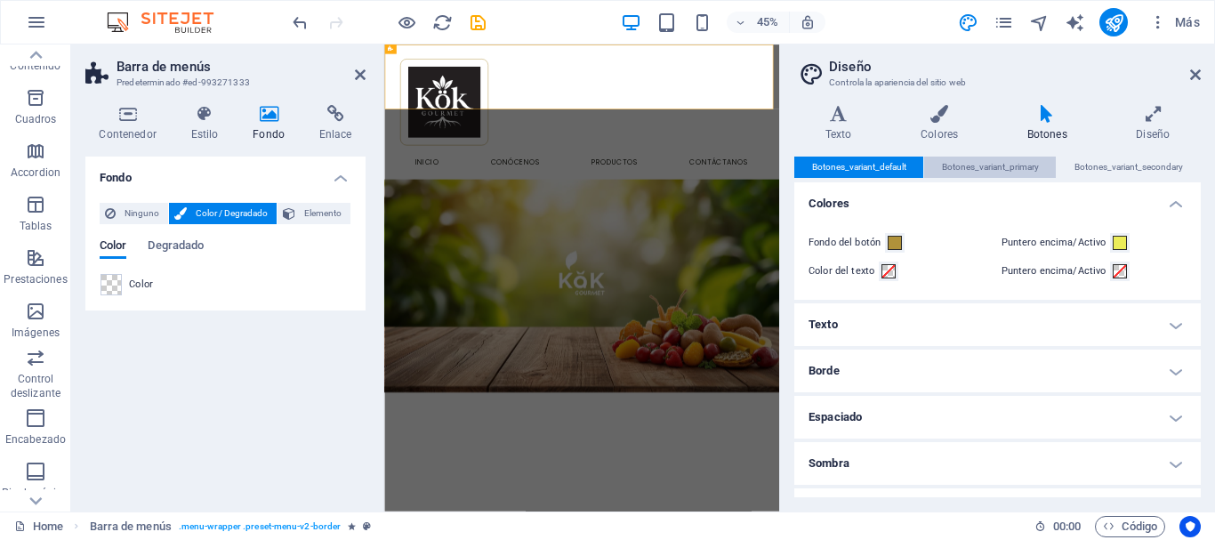
click at [959, 158] on span "Botones_variant_primary" at bounding box center [990, 167] width 97 height 21
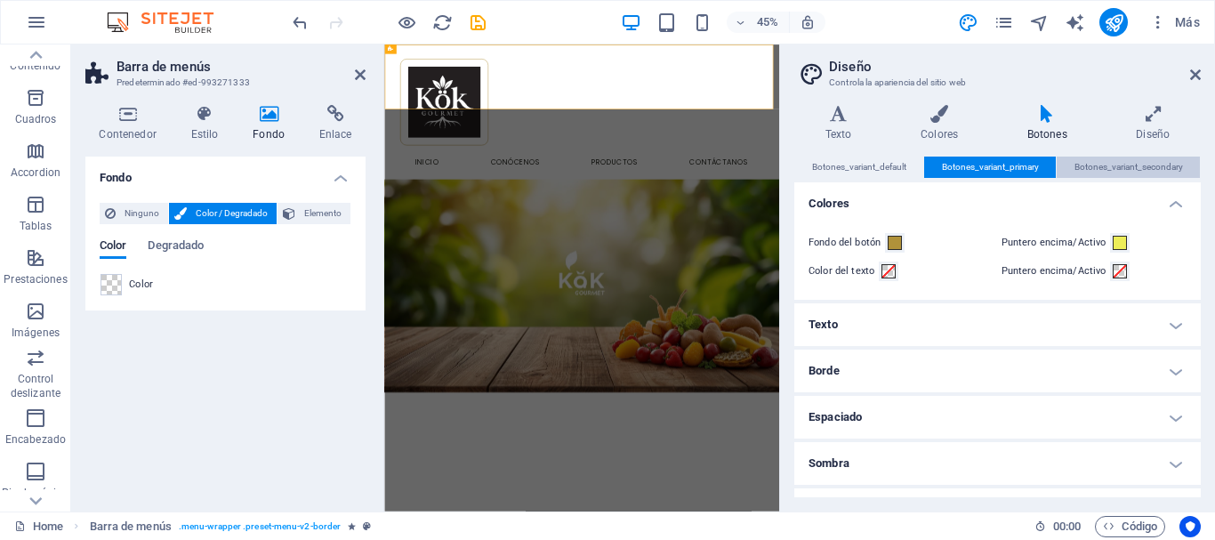
click at [1095, 165] on span "Botones_variant_secondary" at bounding box center [1128, 167] width 109 height 21
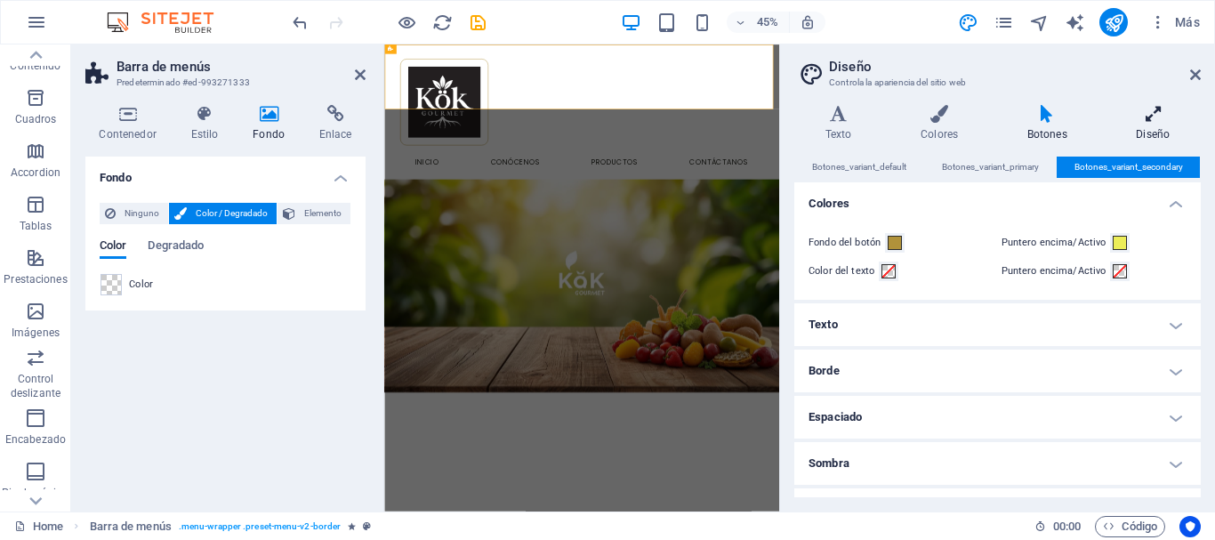
click at [1155, 117] on icon at bounding box center [1153, 114] width 95 height 18
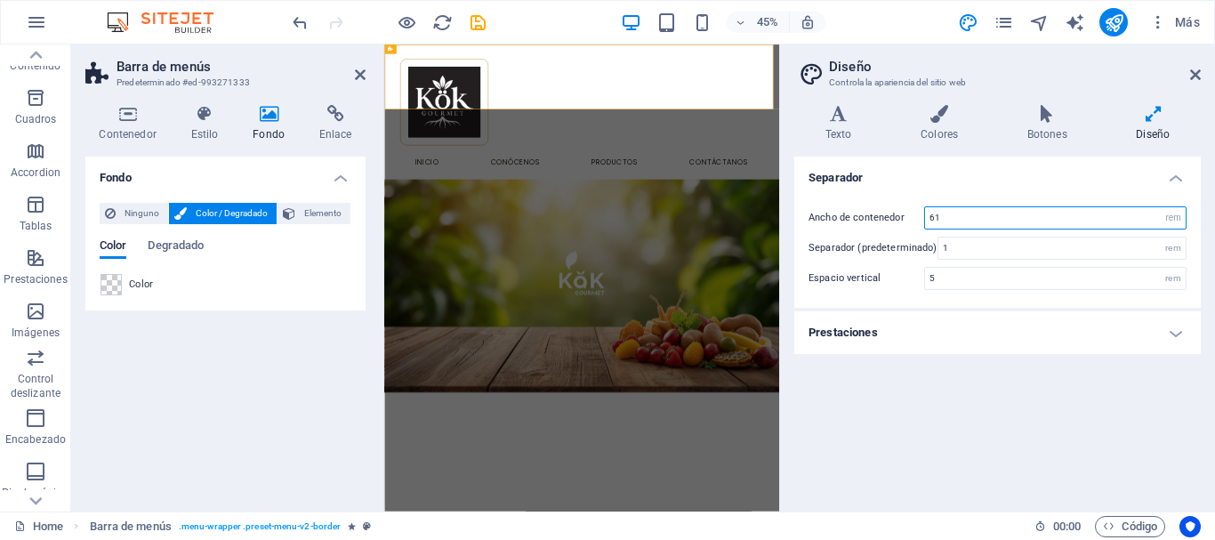
click at [1125, 220] on input "61" at bounding box center [1055, 217] width 261 height 21
click at [1181, 215] on select "rem px" at bounding box center [1173, 217] width 25 height 21
click at [1161, 207] on select "rem px" at bounding box center [1173, 217] width 25 height 21
click at [1179, 225] on select "rem px" at bounding box center [1173, 217] width 25 height 21
click at [1161, 207] on select "rem px" at bounding box center [1173, 217] width 25 height 21
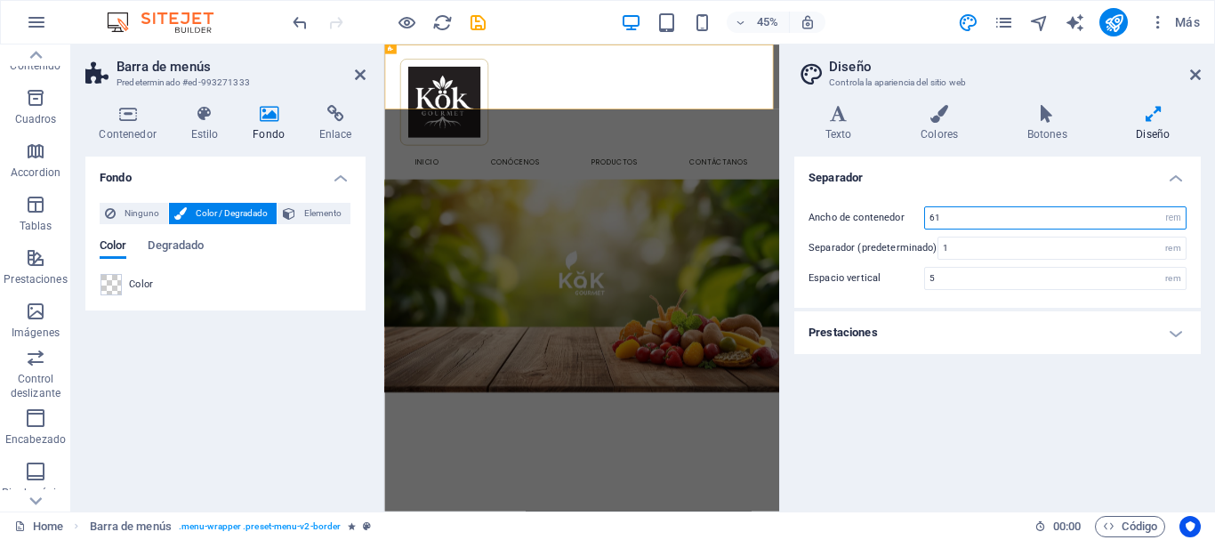
click at [1007, 215] on input "61" at bounding box center [1055, 217] width 261 height 21
click at [1164, 248] on div "rem" at bounding box center [1173, 247] width 25 height 21
click at [1179, 246] on div "rem" at bounding box center [1173, 247] width 25 height 21
click at [1154, 343] on h4 "Prestaciones" at bounding box center [997, 332] width 406 height 43
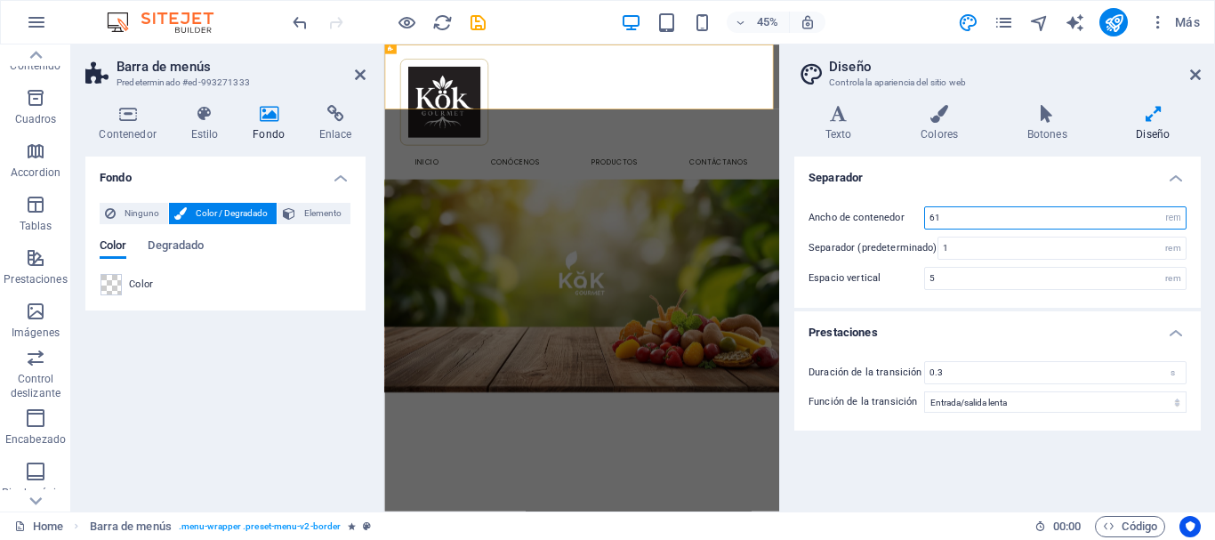
click at [964, 212] on input "61" at bounding box center [1055, 217] width 261 height 21
click at [901, 195] on div "Ancho de contenedor 55.0625 rem px Separador (predeterminado) 1 rem Espacio ver…" at bounding box center [998, 248] width 414 height 119
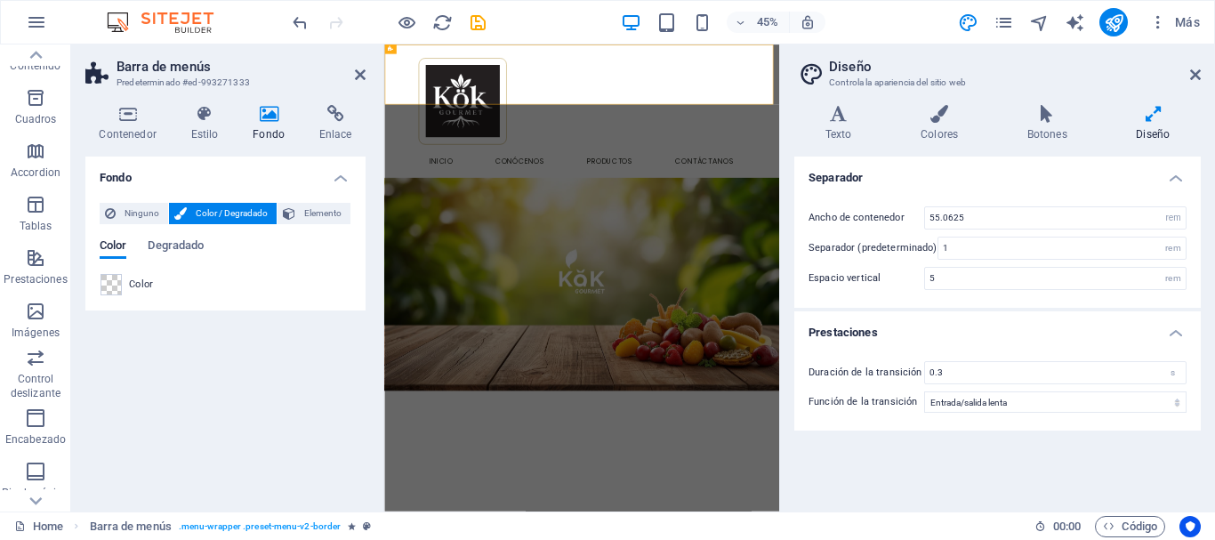
click at [826, 76] on header "Diseño Controla la apariencia del sitio web" at bounding box center [999, 67] width 403 height 46
click at [840, 125] on h4 "Texto" at bounding box center [841, 123] width 95 height 37
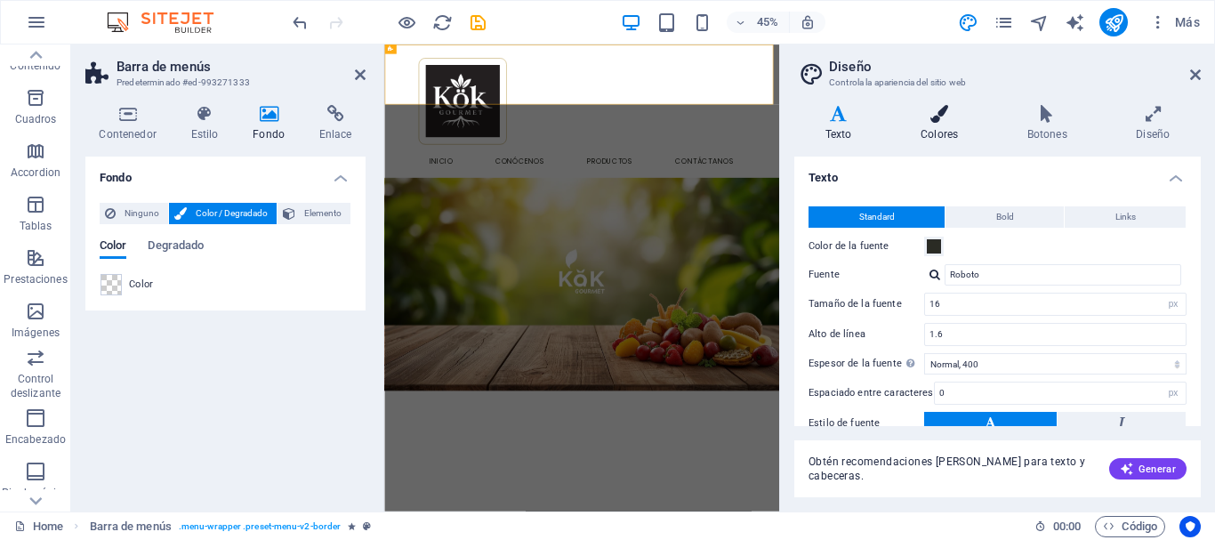
click at [935, 131] on h4 "Colores" at bounding box center [942, 123] width 107 height 37
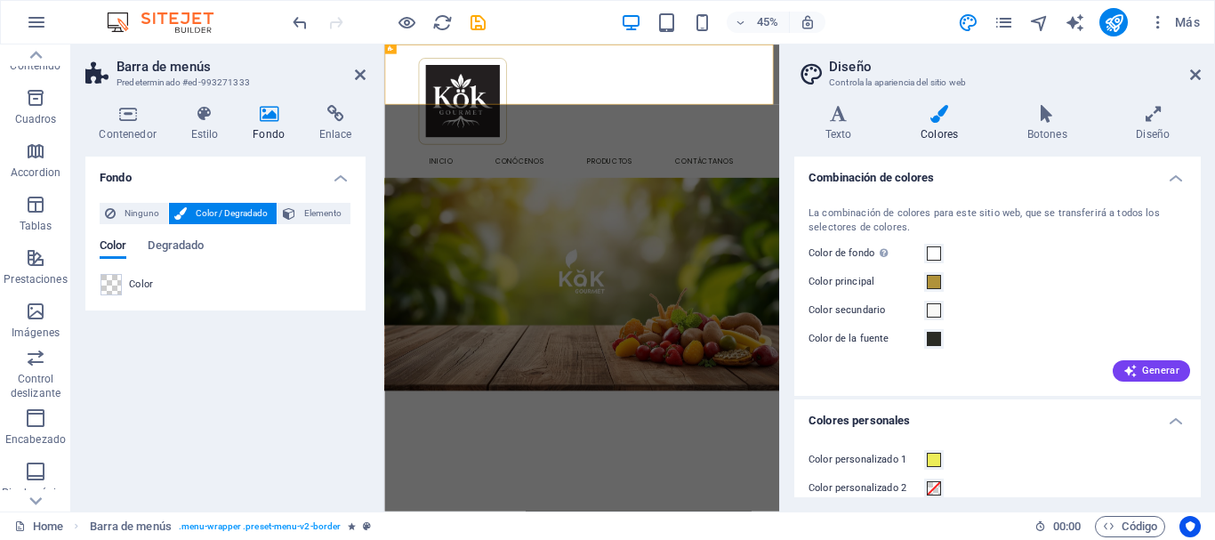
click at [1208, 76] on aside "Diseño Controla la apariencia del sitio web Variantes Texto Colores Botones Dis…" at bounding box center [997, 277] width 436 height 467
click at [1202, 75] on aside "Diseño Controla la apariencia del sitio web Variantes Texto Colores Botones Dis…" at bounding box center [997, 277] width 436 height 467
drag, startPoint x: 1198, startPoint y: 71, endPoint x: 853, endPoint y: 25, distance: 348.2
click at [1198, 71] on icon at bounding box center [1195, 75] width 11 height 14
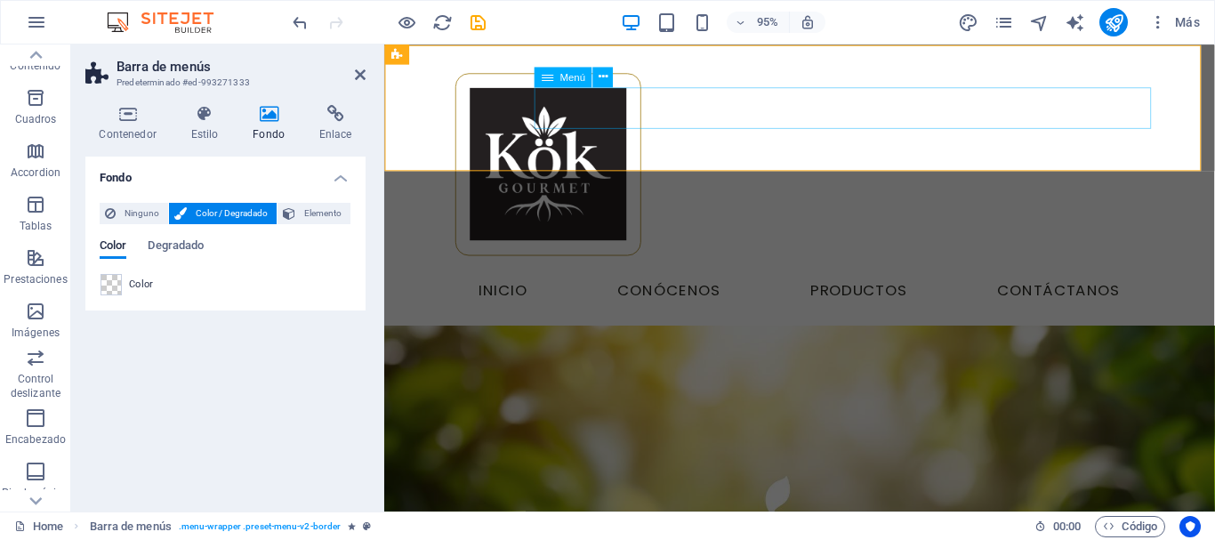
click at [914, 282] on nav "Inicio Conócenos Productos Contáctanos" at bounding box center [821, 304] width 755 height 44
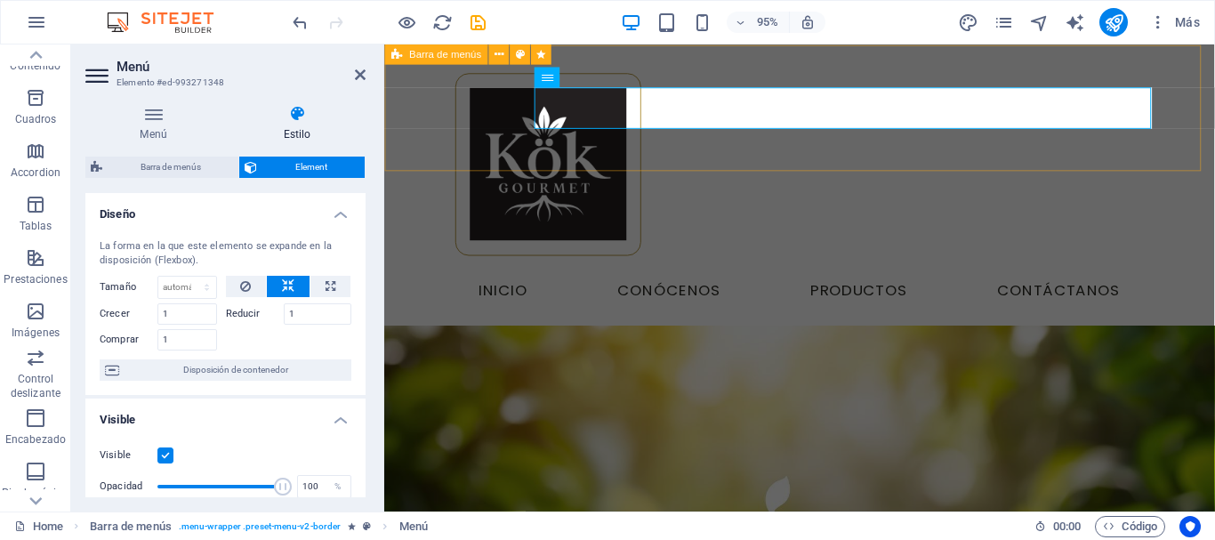
click at [523, 157] on div "Menu Inicio Conócenos Productos Contáctanos" at bounding box center [821, 192] width 873 height 294
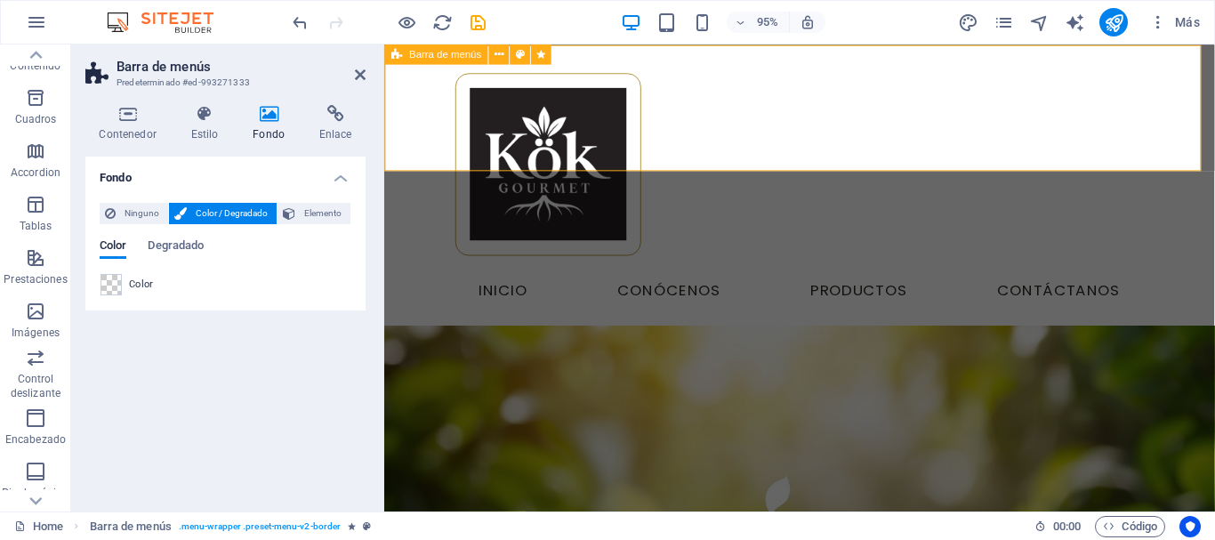
click at [523, 157] on div "Menu Inicio Conócenos Productos Contáctanos" at bounding box center [821, 192] width 873 height 294
click at [113, 280] on span at bounding box center [111, 285] width 20 height 20
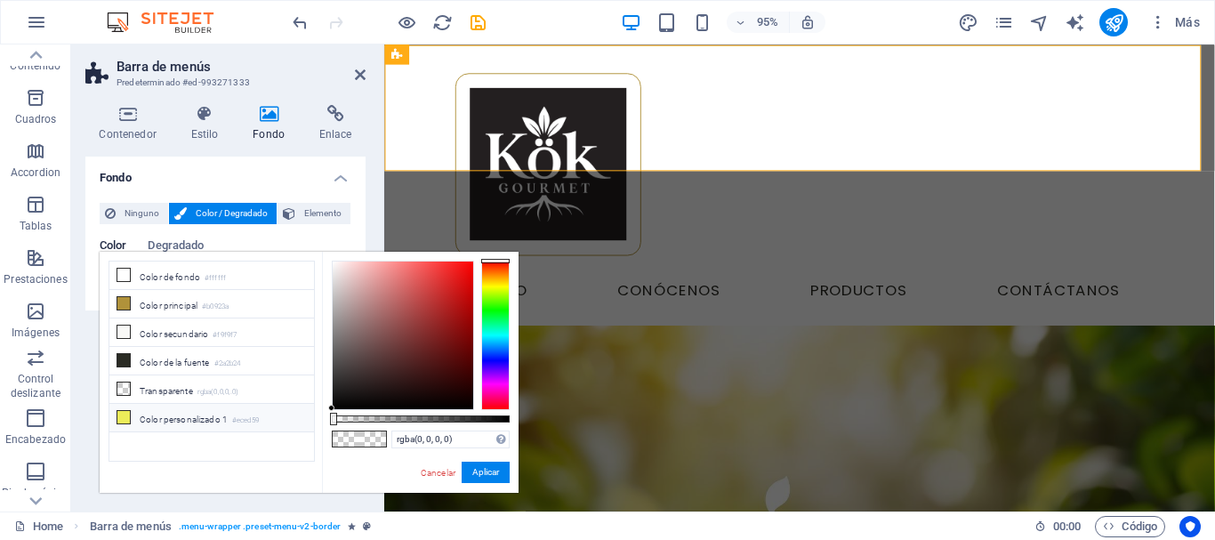
click at [169, 415] on li "Color personalizado 1 #eced59" at bounding box center [211, 418] width 205 height 28
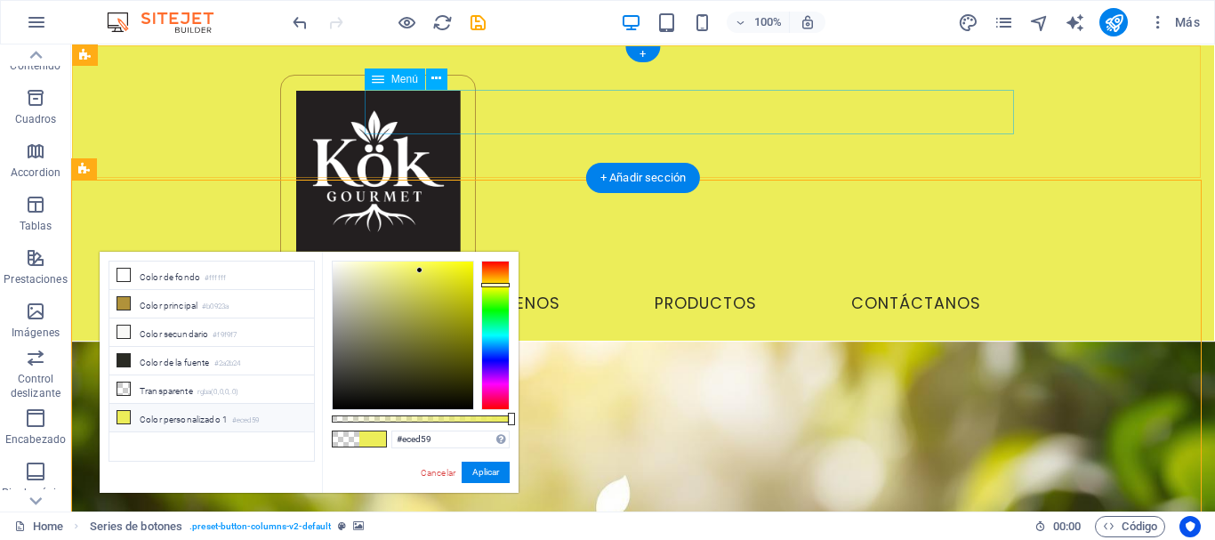
click at [768, 282] on nav "Inicio Conócenos Productos Contáctanos" at bounding box center [643, 304] width 755 height 44
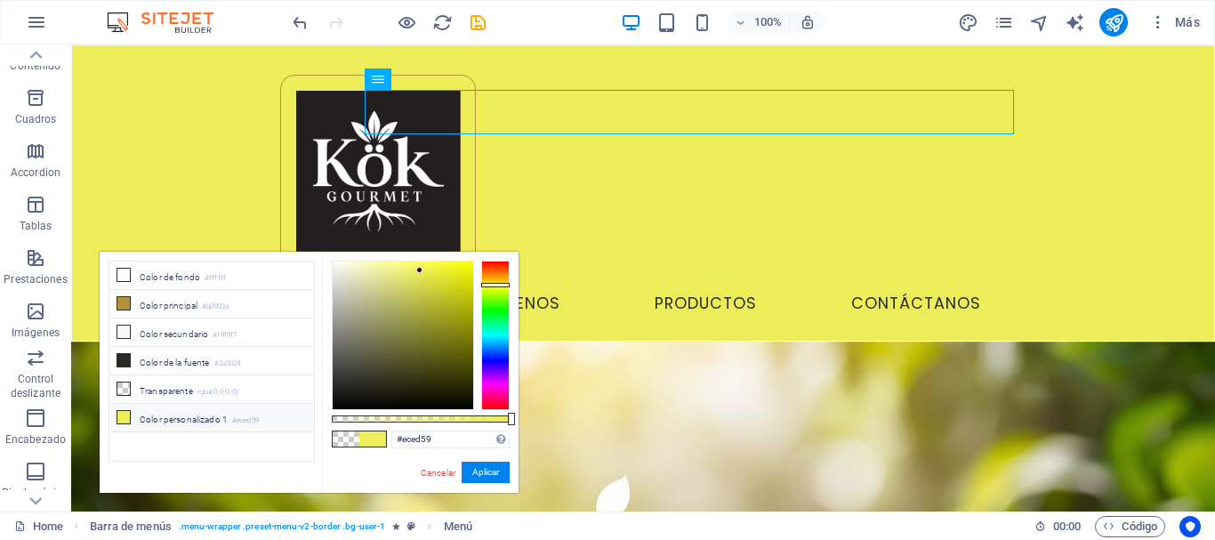
click at [421, 19] on div at bounding box center [388, 22] width 199 height 28
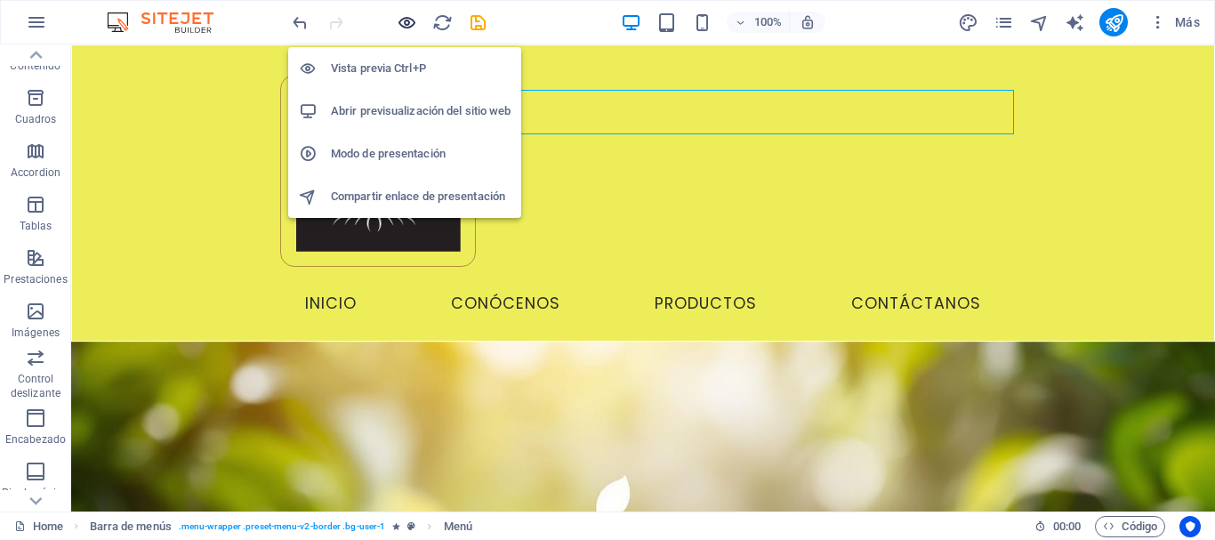
click at [411, 21] on icon "button" at bounding box center [407, 22] width 20 height 20
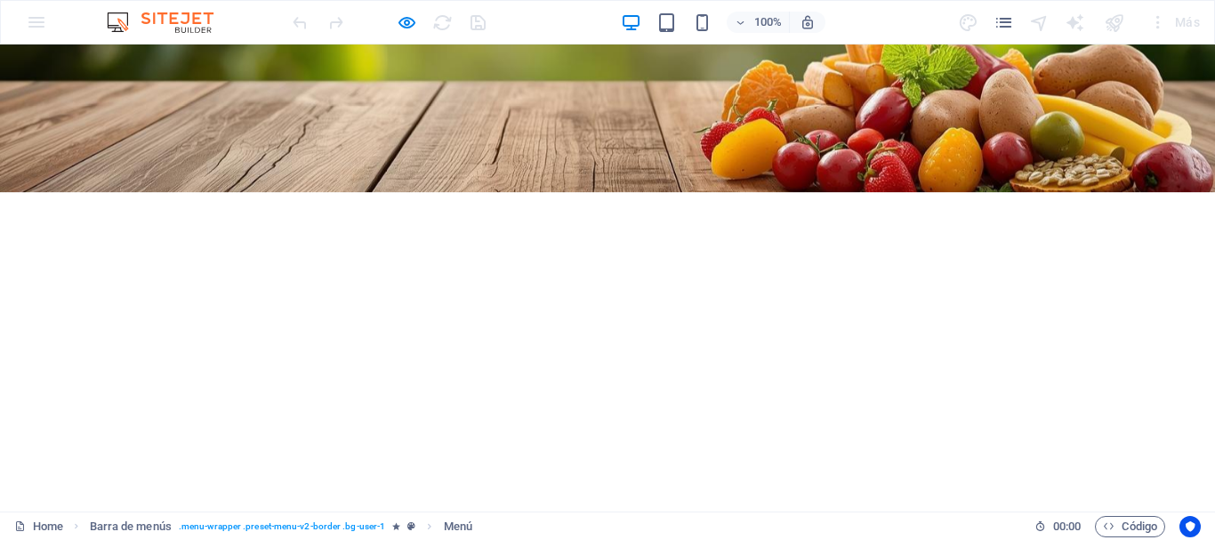
scroll to position [865, 0]
